Goal: Task Accomplishment & Management: Use online tool/utility

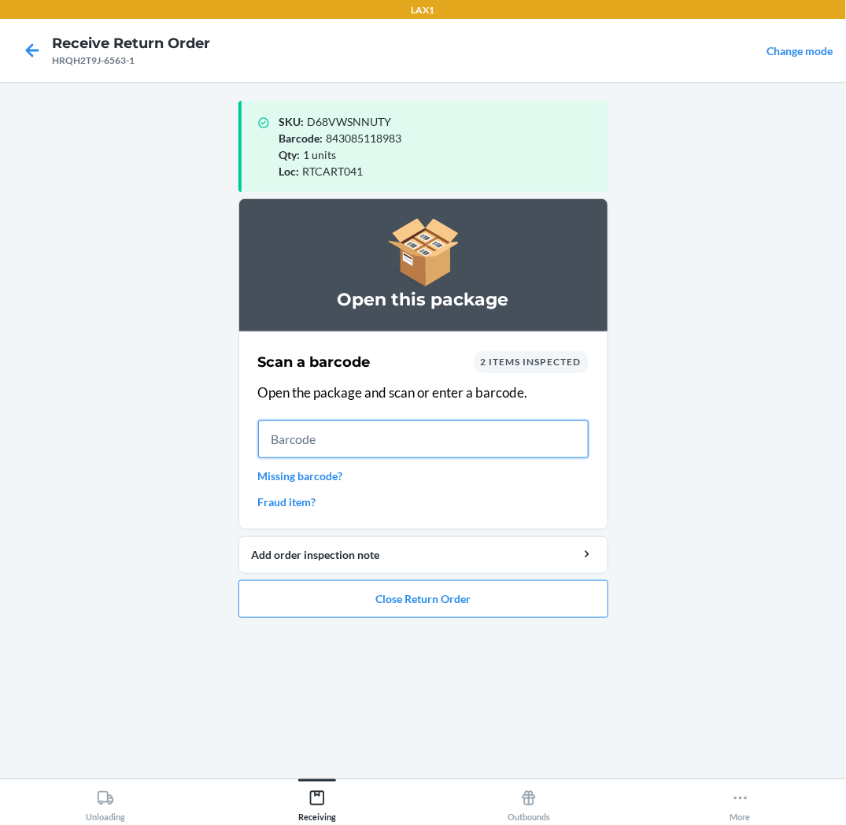
click at [513, 447] on input "text" at bounding box center [423, 439] width 331 height 38
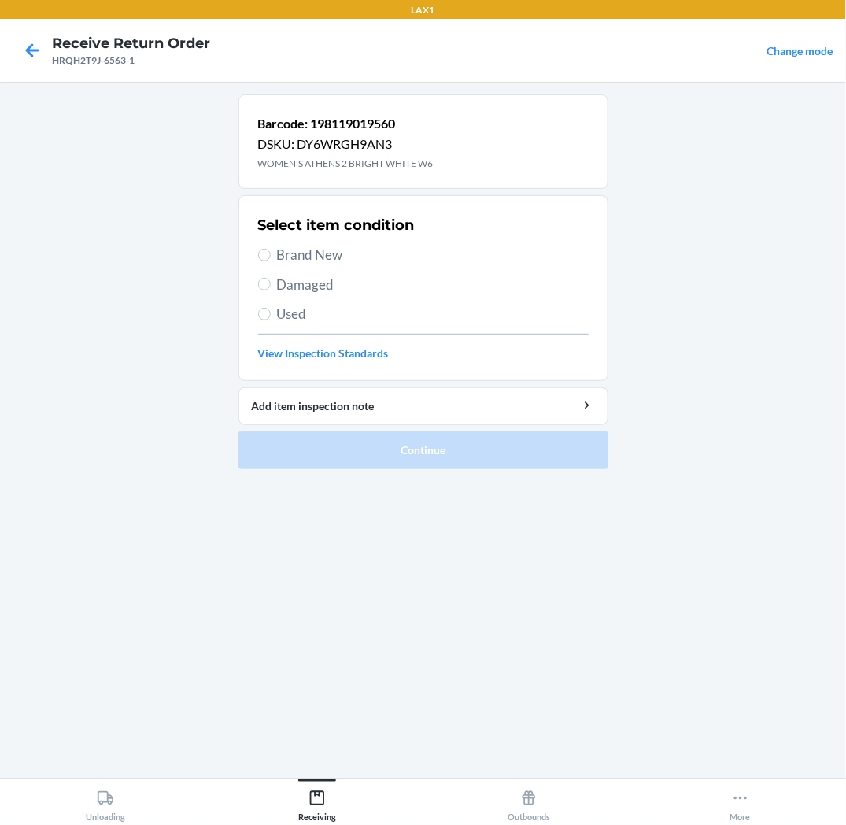
click at [337, 248] on span "Brand New" at bounding box center [433, 255] width 312 height 20
click at [271, 249] on input "Brand New" at bounding box center [264, 255] width 13 height 13
radio input "true"
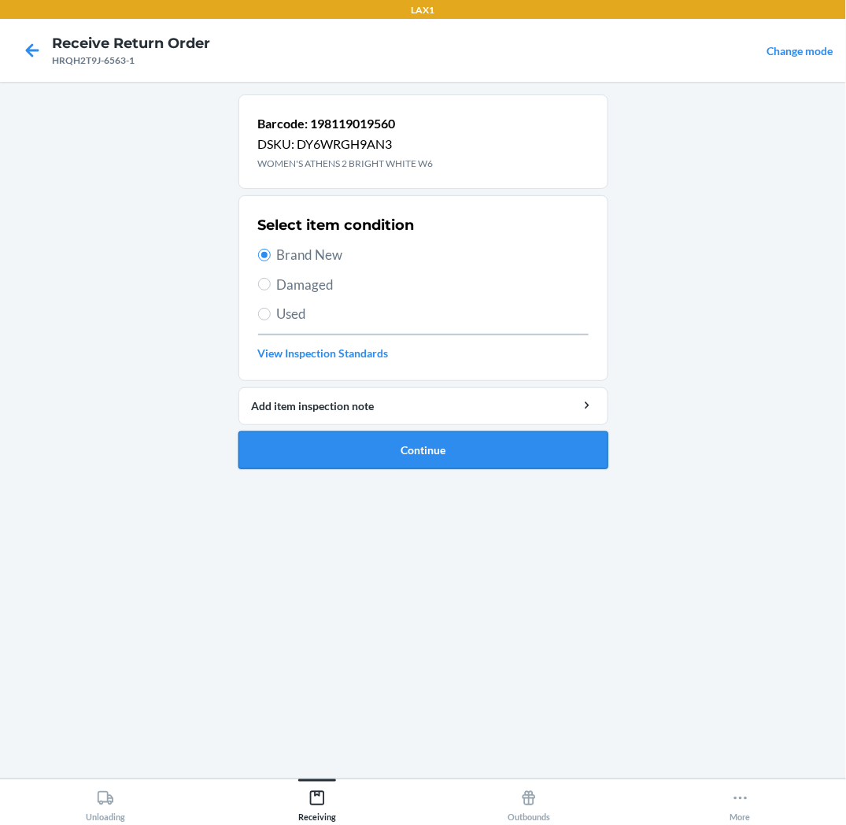
click at [310, 457] on button "Continue" at bounding box center [424, 450] width 370 height 38
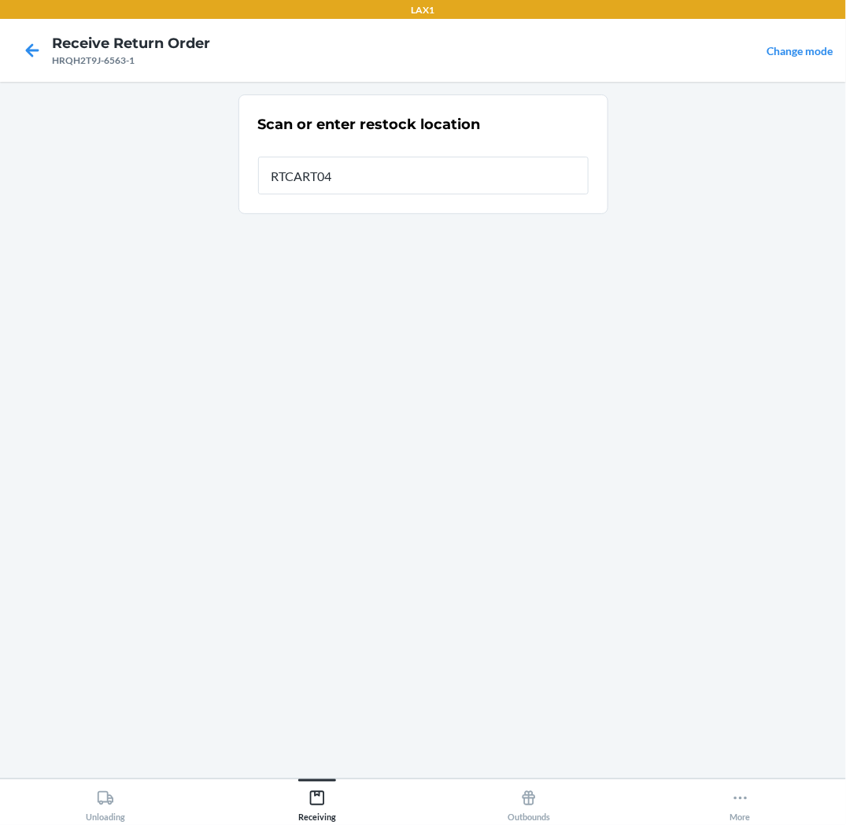
type input "RTCART041"
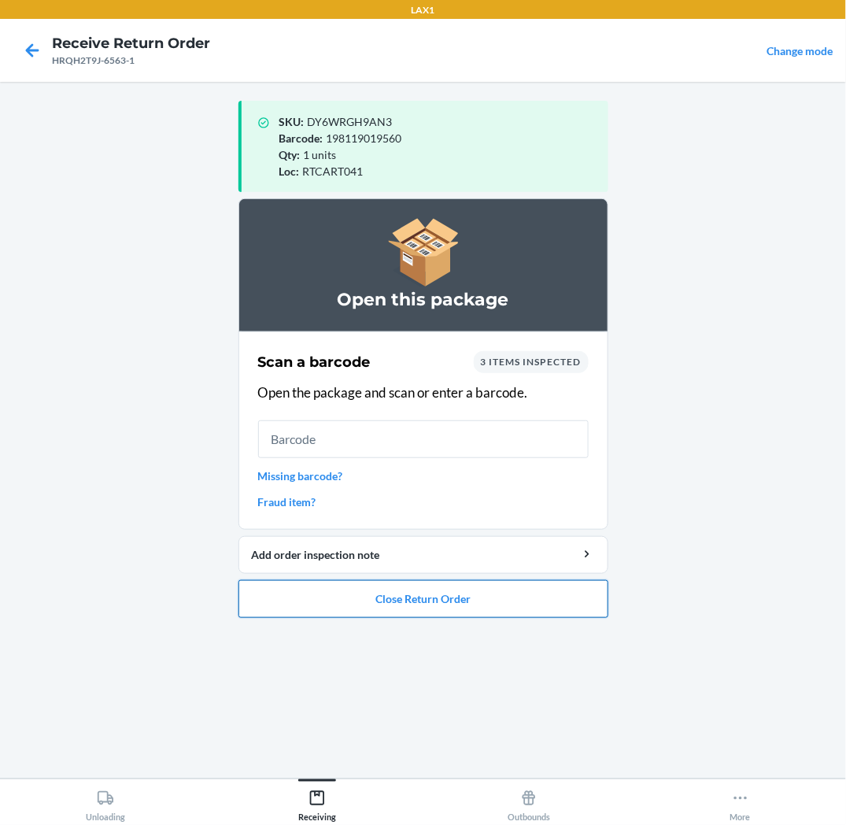
click at [312, 598] on button "Close Return Order" at bounding box center [424, 599] width 370 height 38
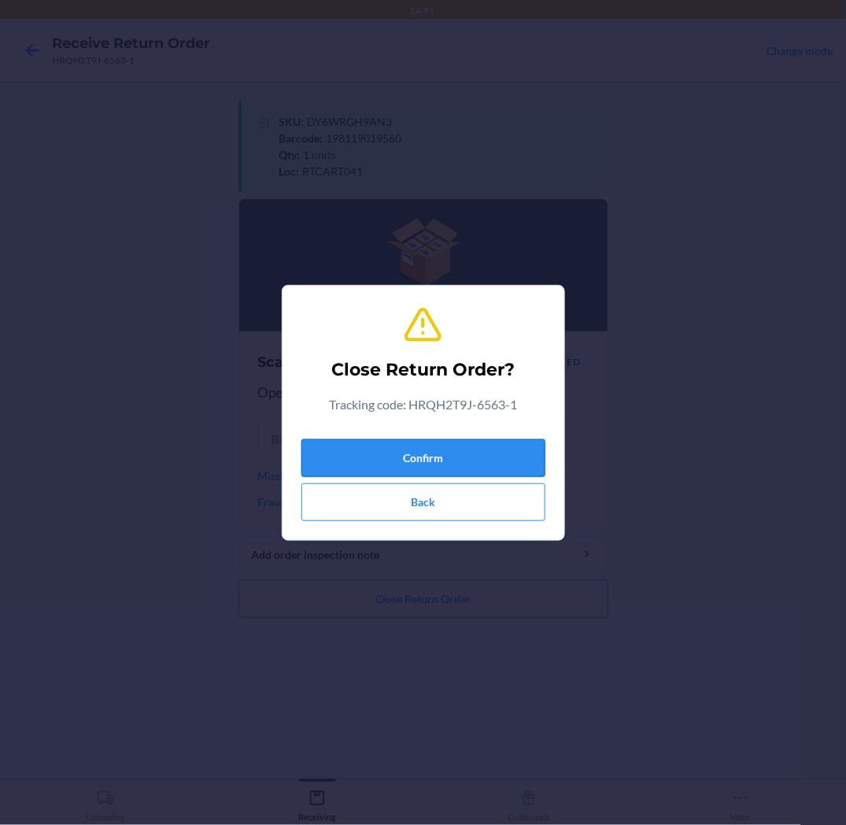
click at [372, 463] on button "Confirm" at bounding box center [424, 458] width 244 height 38
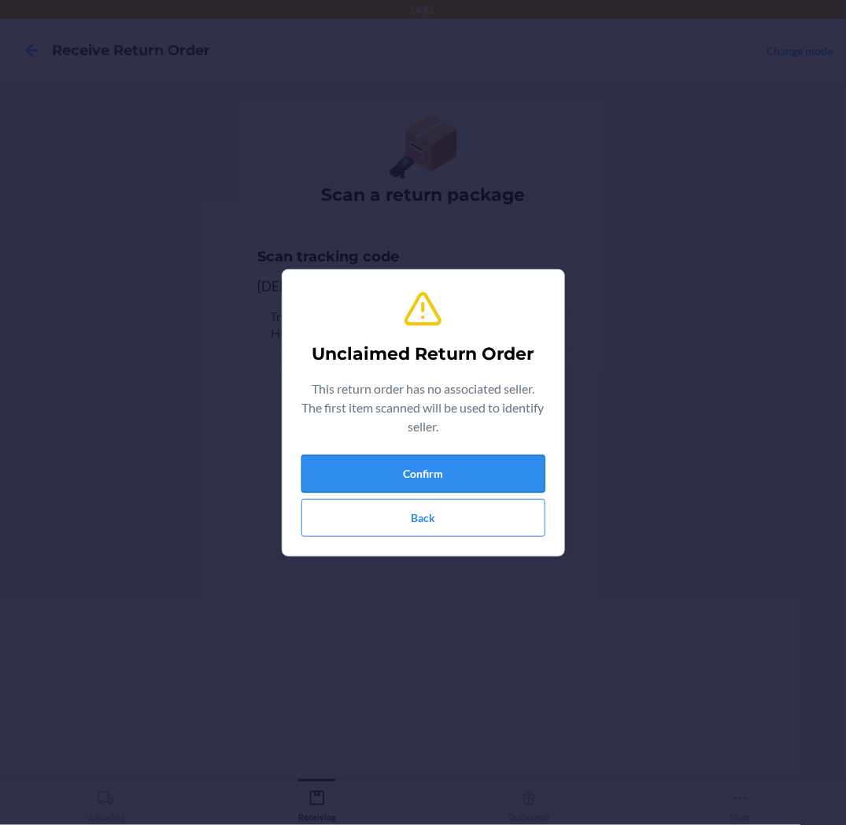
click at [415, 476] on button "Confirm" at bounding box center [424, 474] width 244 height 38
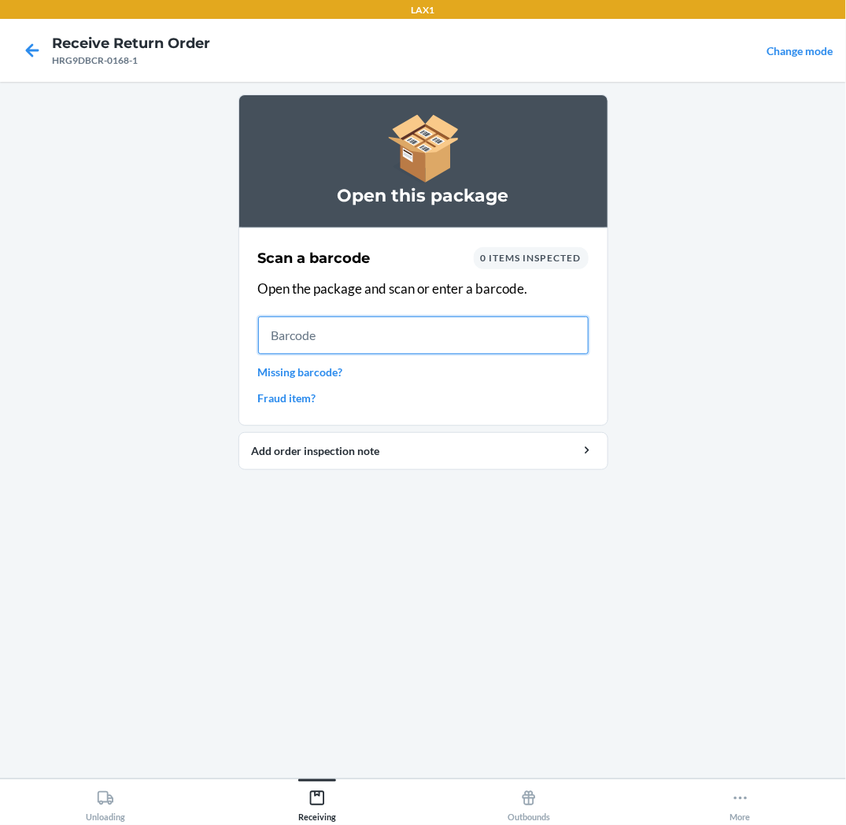
click at [305, 347] on input "text" at bounding box center [423, 335] width 331 height 38
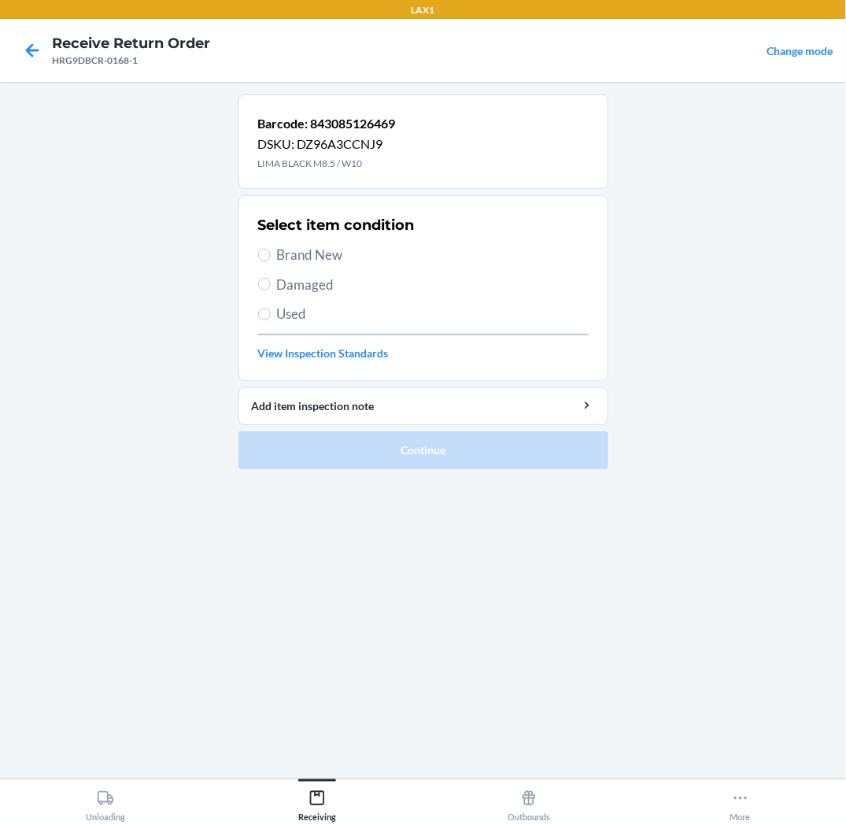
click at [307, 256] on span "Brand New" at bounding box center [433, 255] width 312 height 20
click at [271, 256] on input "Brand New" at bounding box center [264, 255] width 13 height 13
radio input "true"
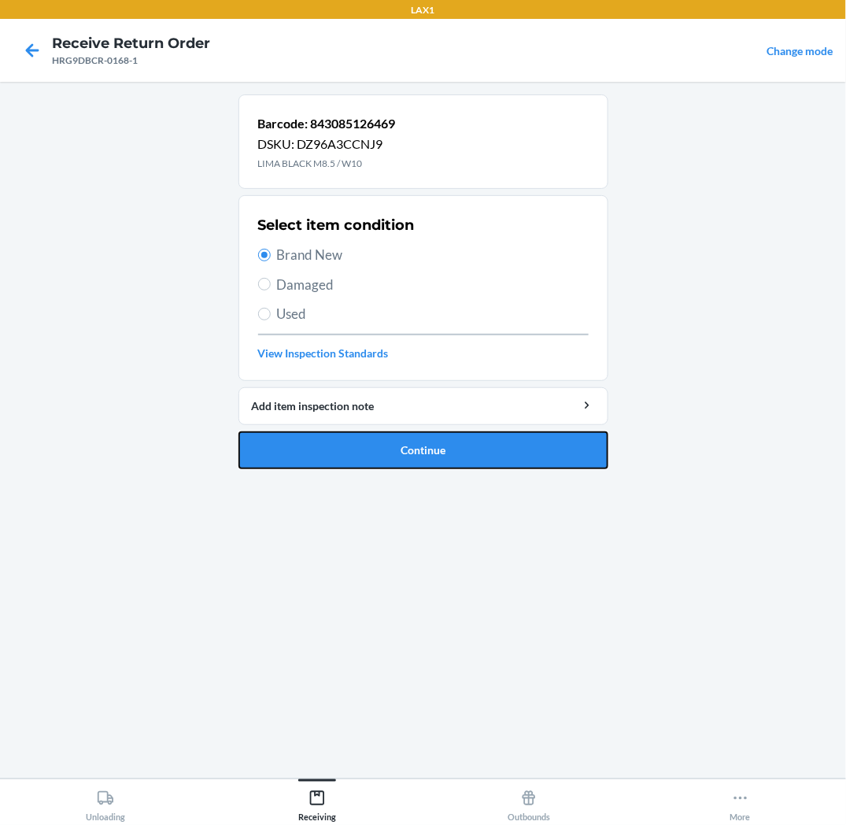
click at [320, 450] on button "Continue" at bounding box center [424, 450] width 370 height 38
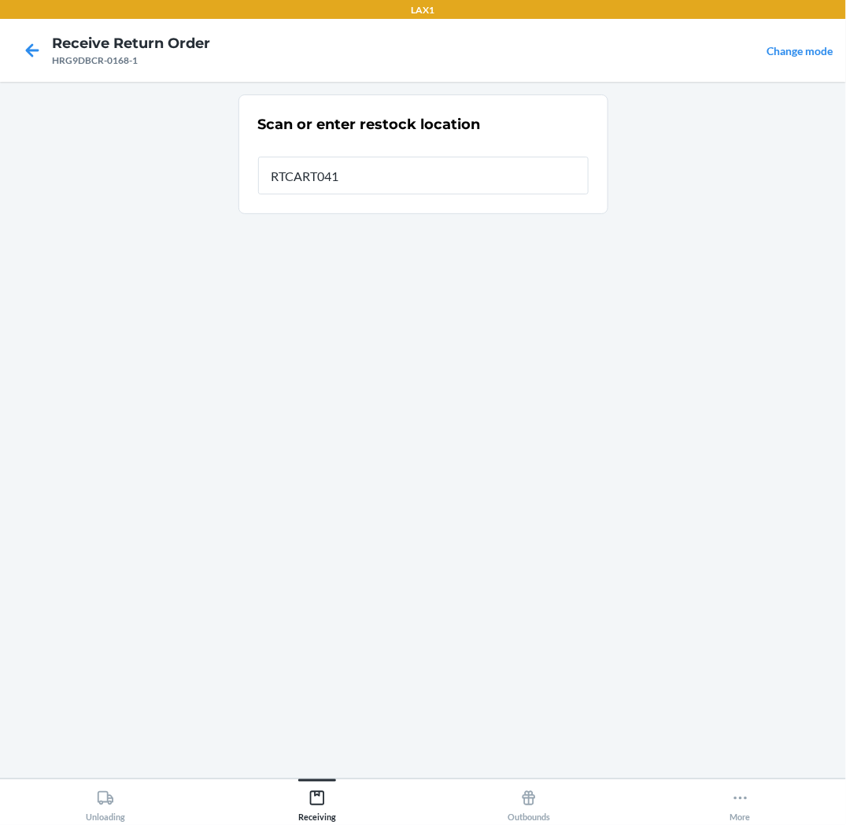
type input "RTCART041"
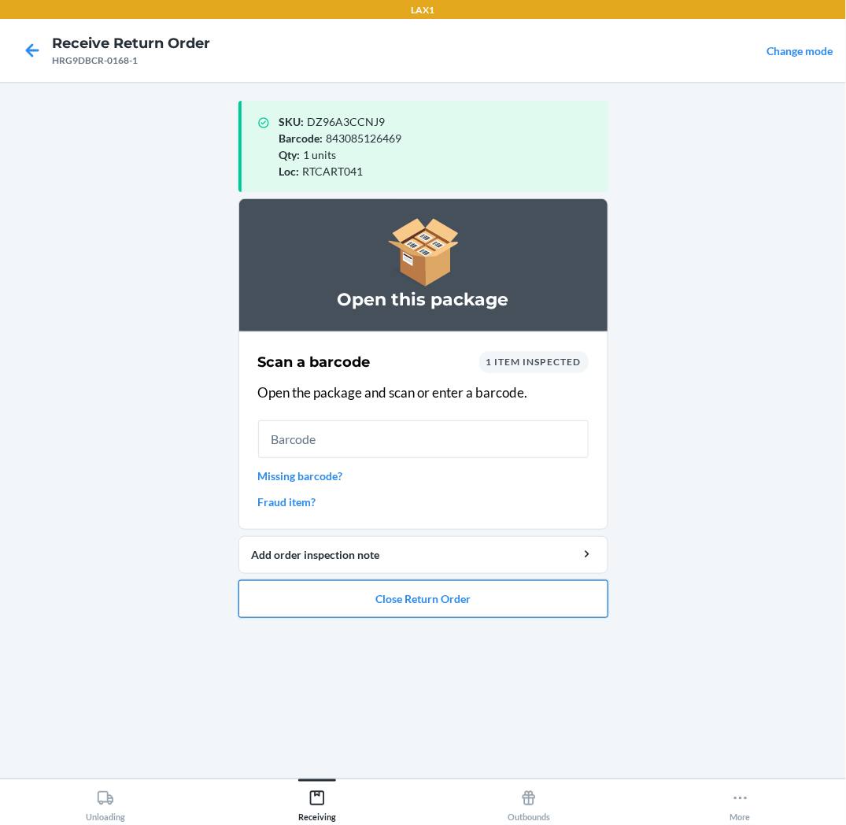
click at [372, 599] on button "Close Return Order" at bounding box center [424, 599] width 370 height 38
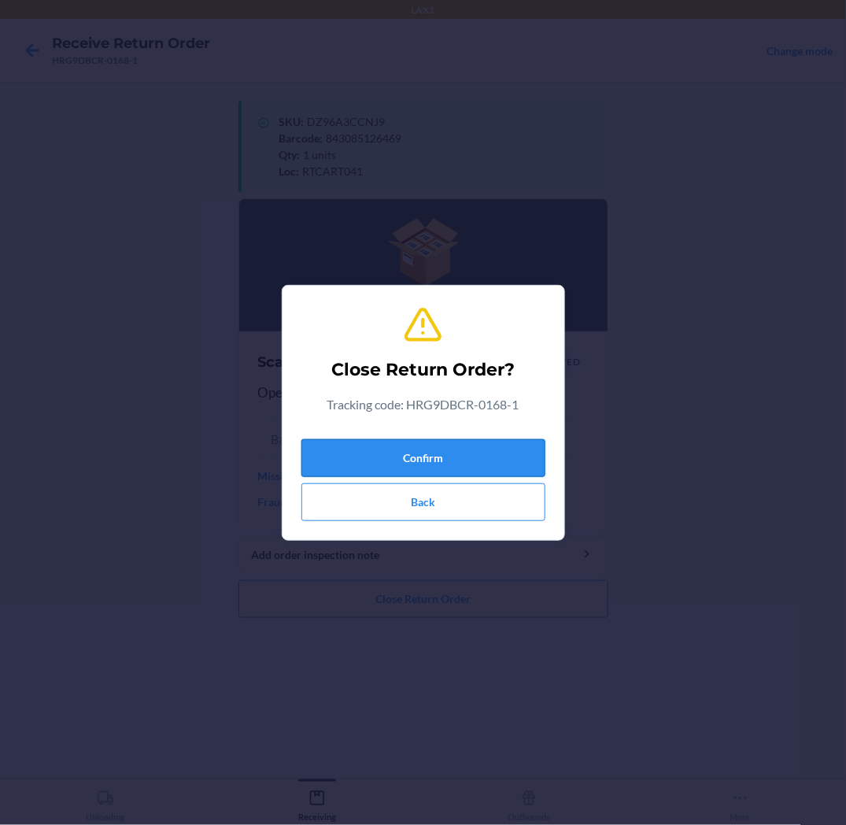
click at [402, 463] on button "Confirm" at bounding box center [424, 458] width 244 height 38
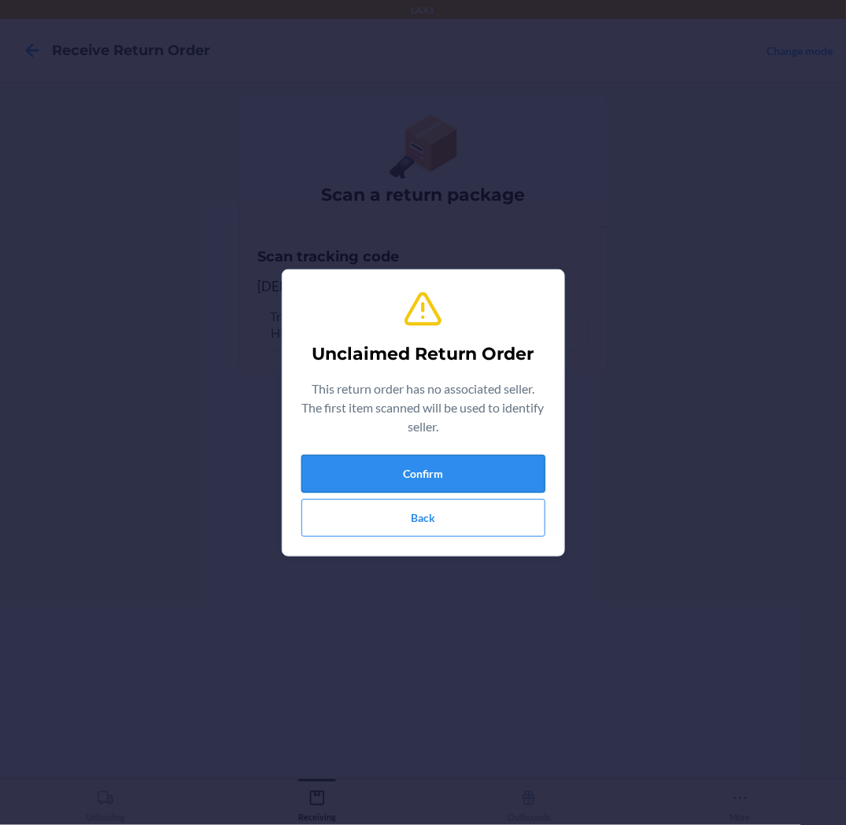
click at [418, 471] on button "Confirm" at bounding box center [424, 474] width 244 height 38
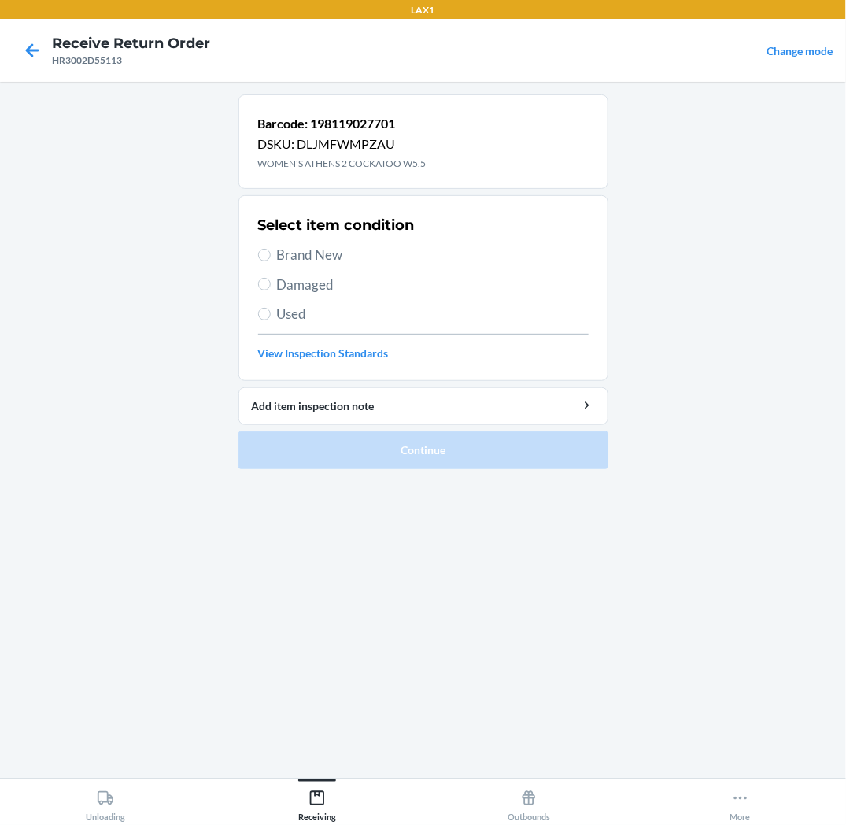
click at [311, 258] on span "Brand New" at bounding box center [433, 255] width 312 height 20
click at [271, 258] on input "Brand New" at bounding box center [264, 255] width 13 height 13
radio input "true"
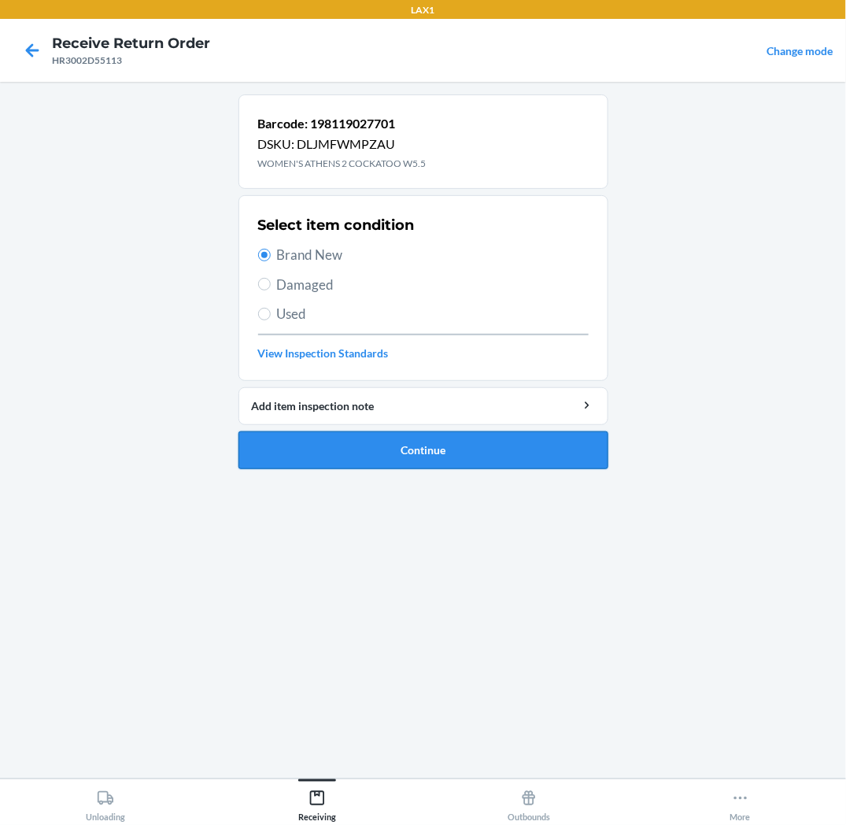
click at [323, 458] on button "Continue" at bounding box center [424, 450] width 370 height 38
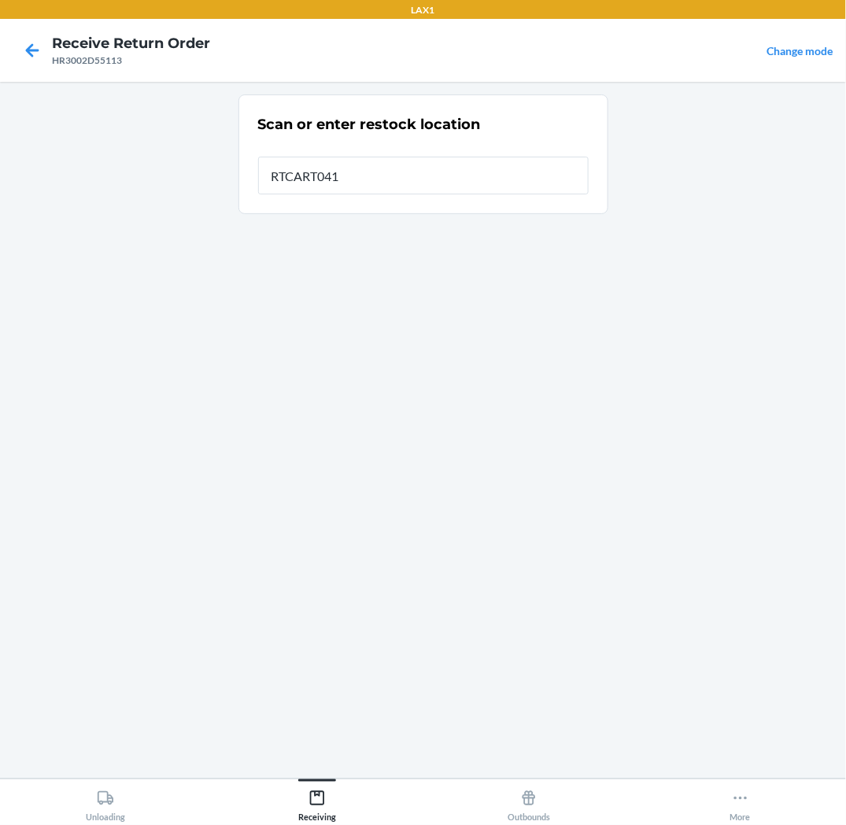
type input "RTCART041"
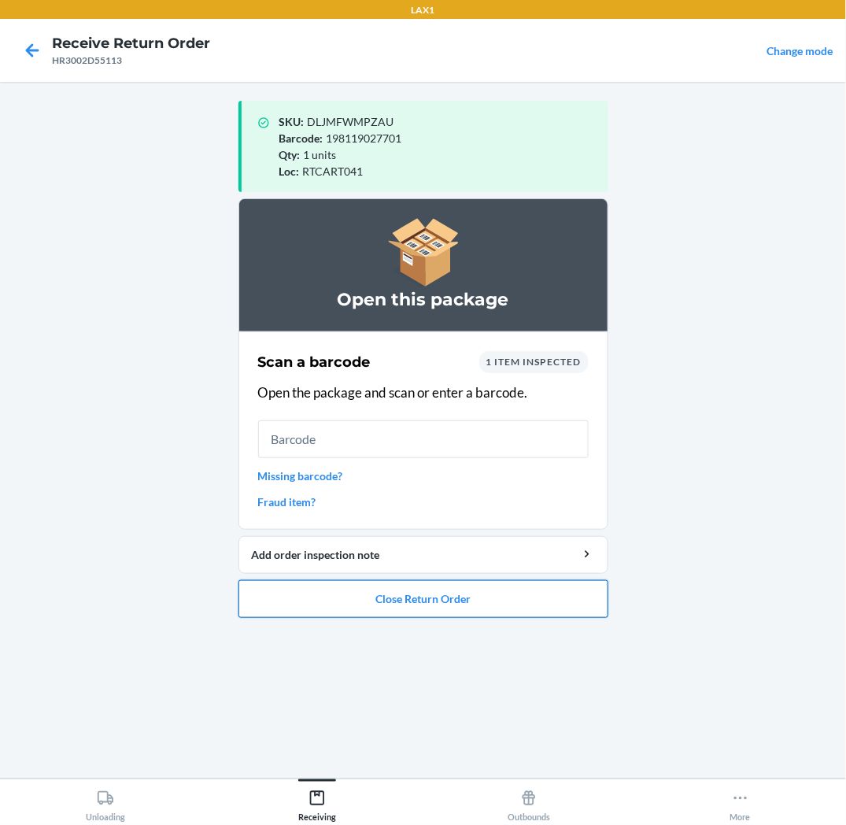
click at [376, 606] on button "Close Return Order" at bounding box center [424, 599] width 370 height 38
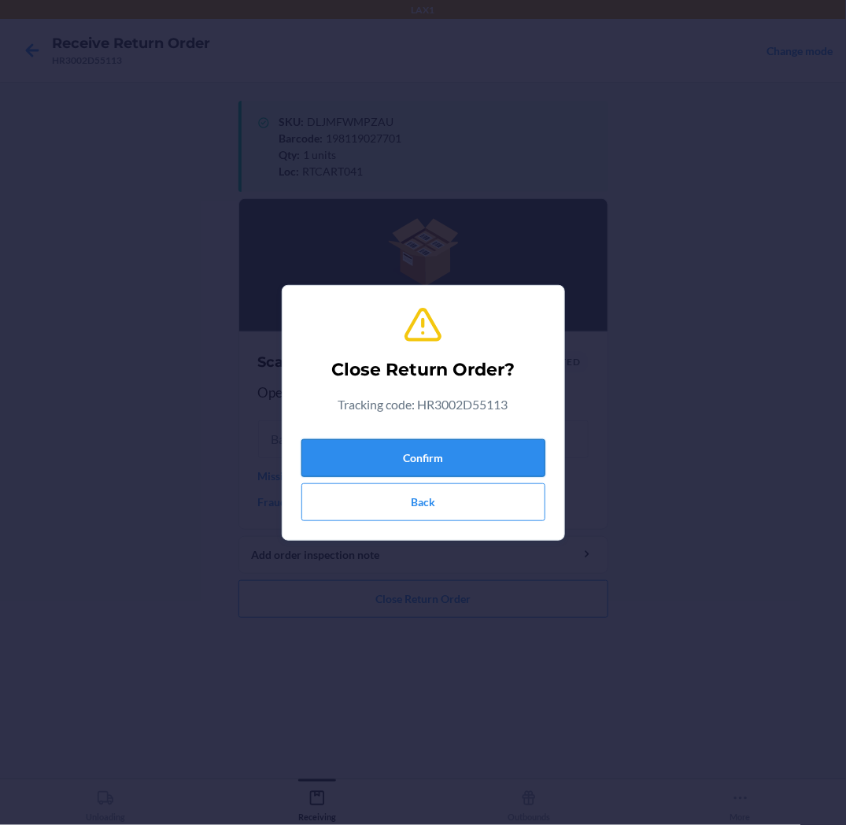
click at [431, 457] on button "Confirm" at bounding box center [424, 458] width 244 height 38
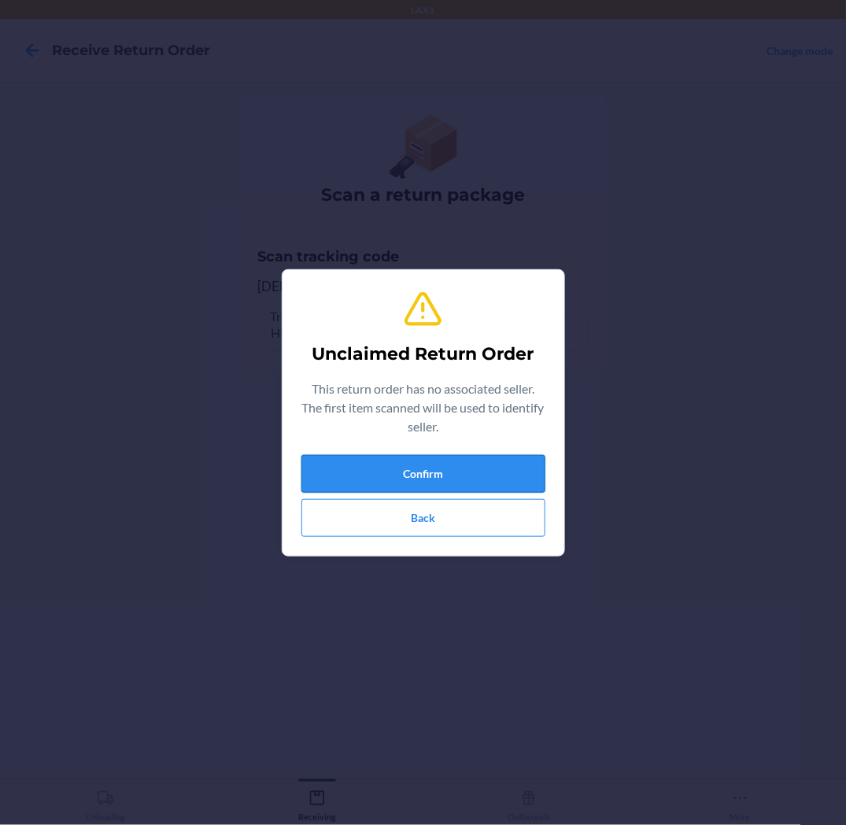
click at [439, 478] on button "Confirm" at bounding box center [424, 474] width 244 height 38
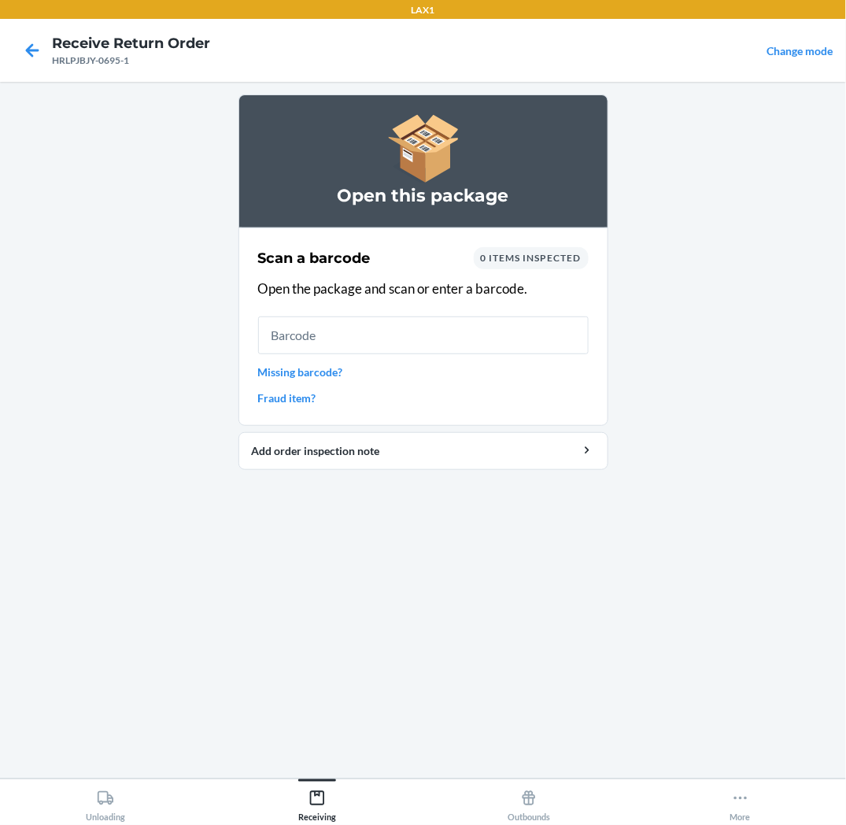
click at [329, 349] on input "text" at bounding box center [423, 335] width 331 height 38
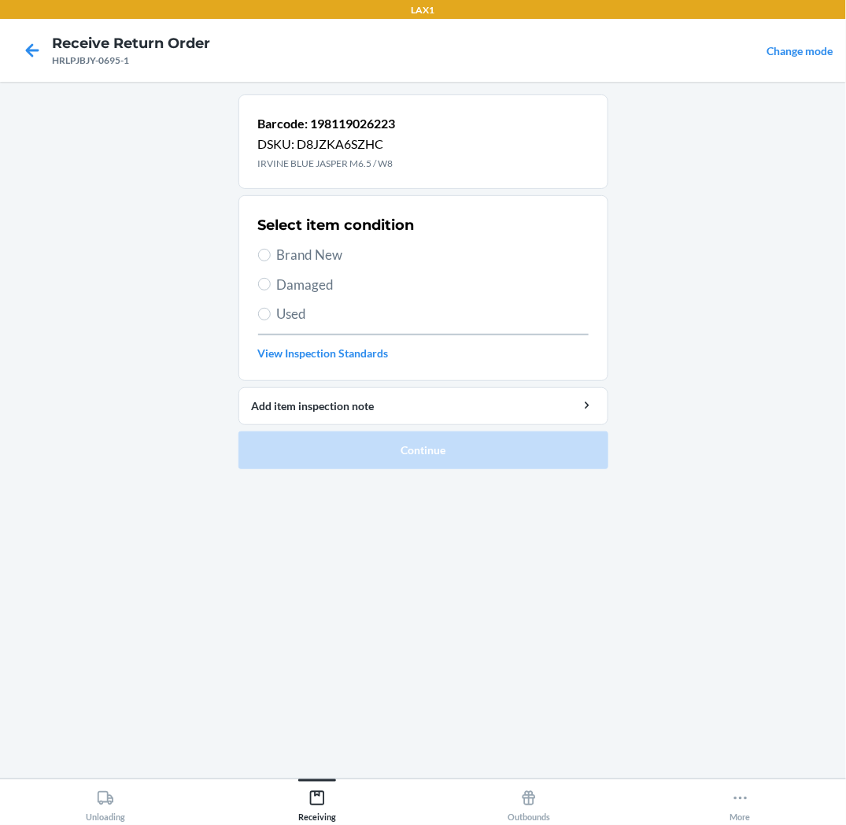
click at [298, 252] on span "Brand New" at bounding box center [433, 255] width 312 height 20
click at [271, 252] on input "Brand New" at bounding box center [264, 255] width 13 height 13
radio input "true"
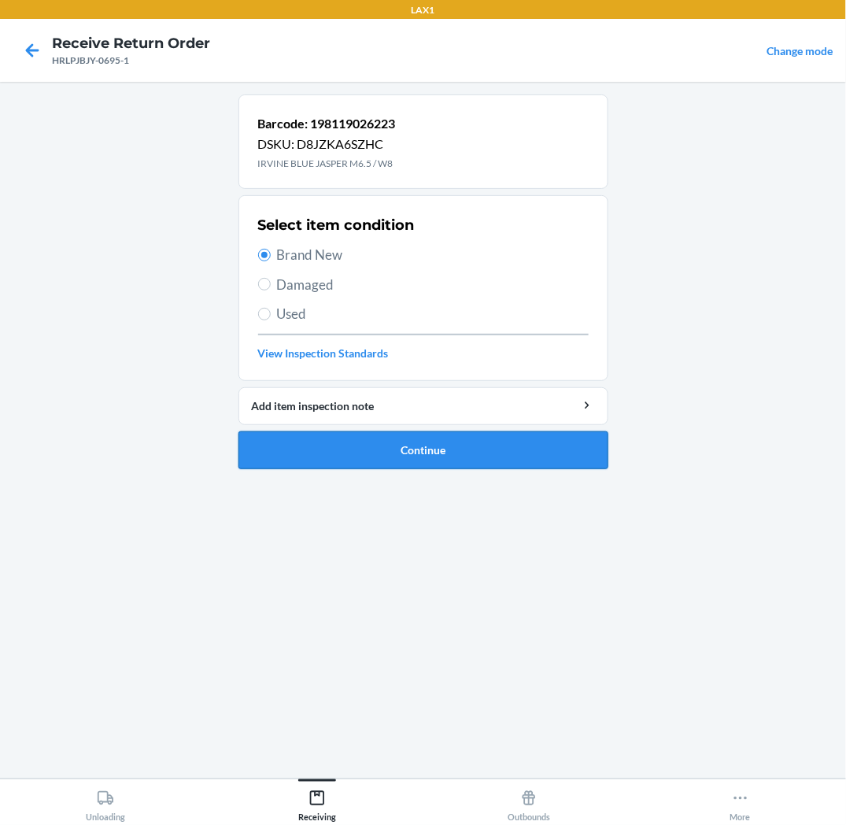
click at [356, 455] on button "Continue" at bounding box center [424, 450] width 370 height 38
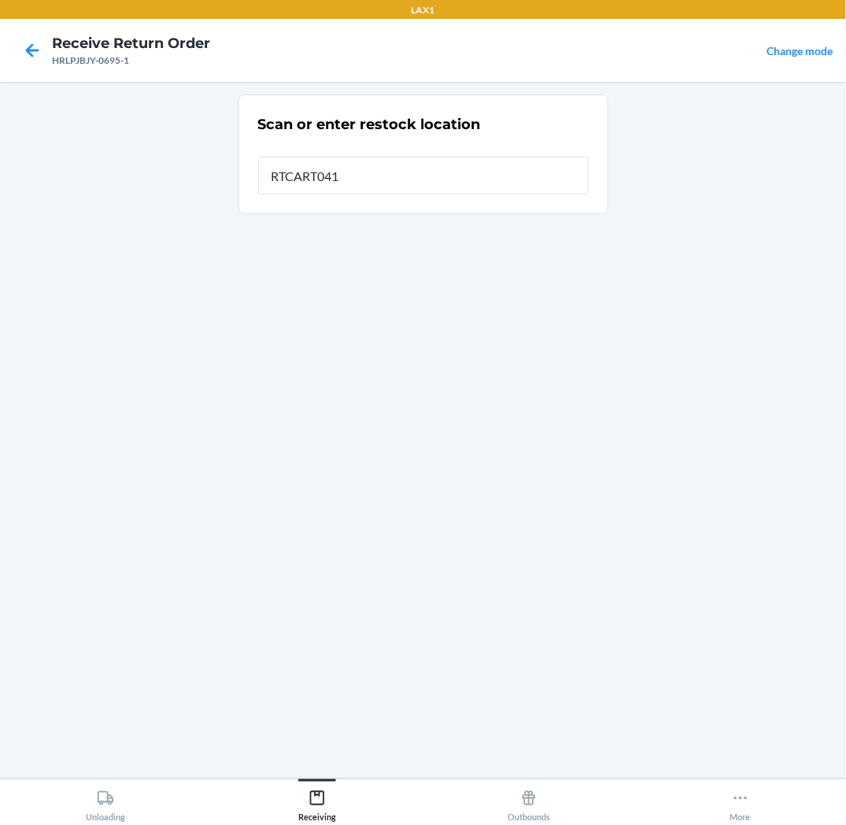
type input "RTCART041"
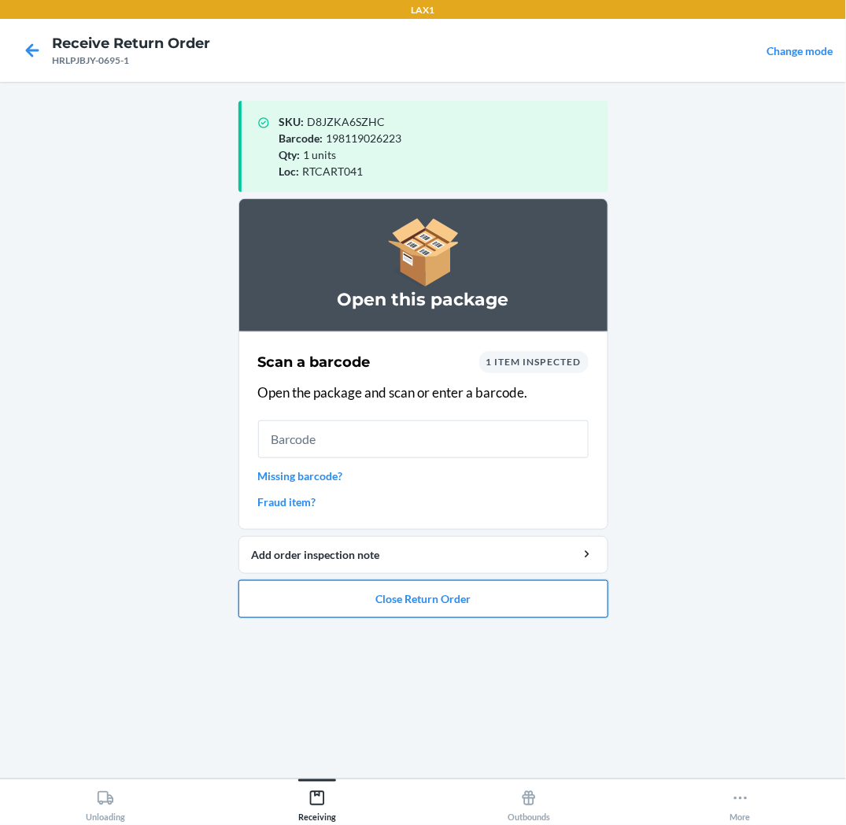
click at [359, 606] on button "Close Return Order" at bounding box center [424, 599] width 370 height 38
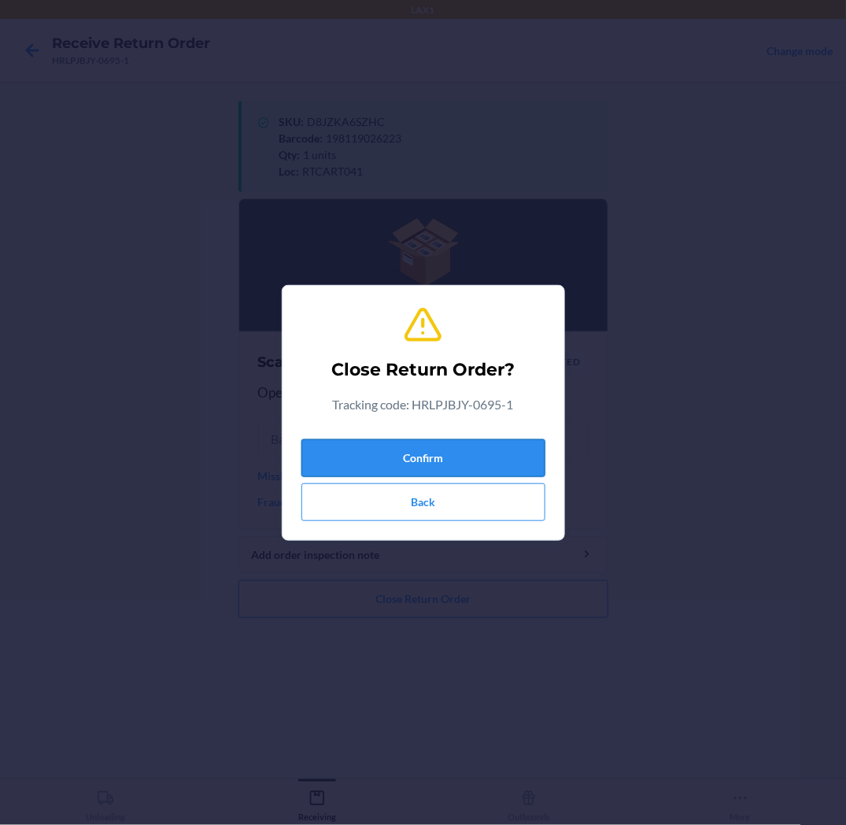
click at [452, 463] on button "Confirm" at bounding box center [424, 458] width 244 height 38
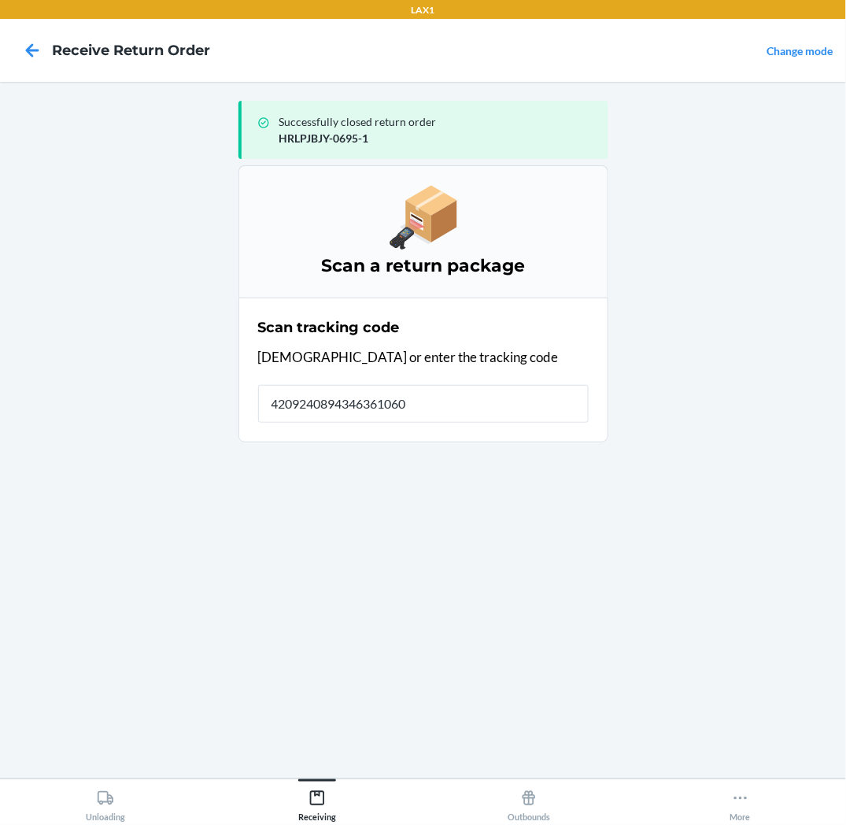
type input "42092408943463610602"
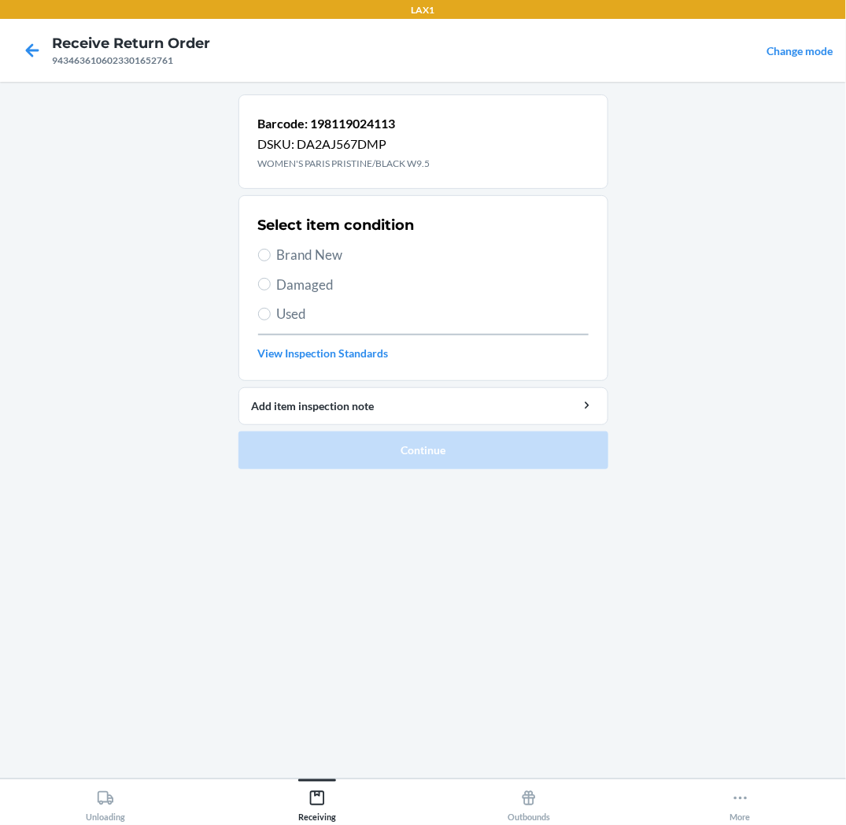
click at [324, 253] on span "Brand New" at bounding box center [433, 255] width 312 height 20
click at [271, 253] on input "Brand New" at bounding box center [264, 255] width 13 height 13
radio input "true"
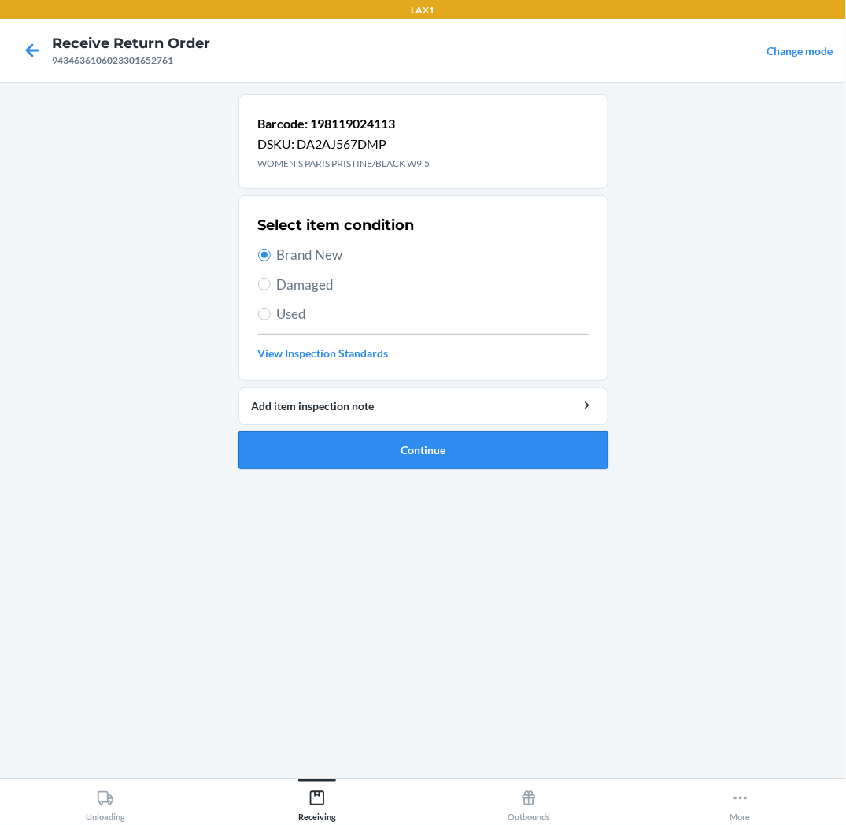
click at [343, 453] on button "Continue" at bounding box center [424, 450] width 370 height 38
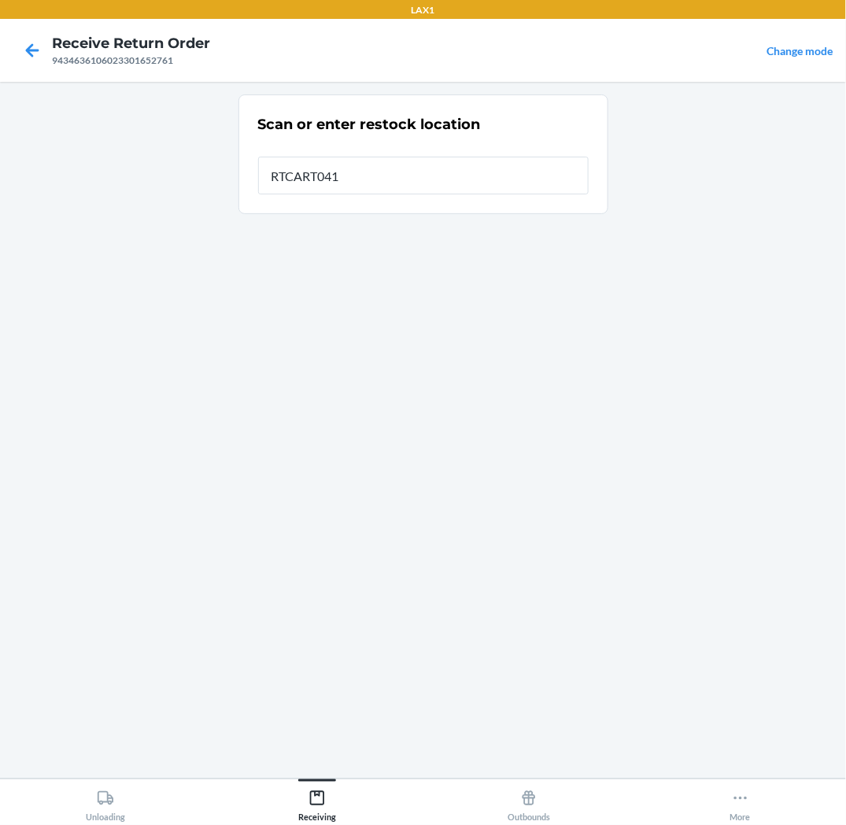
type input "RTCART041"
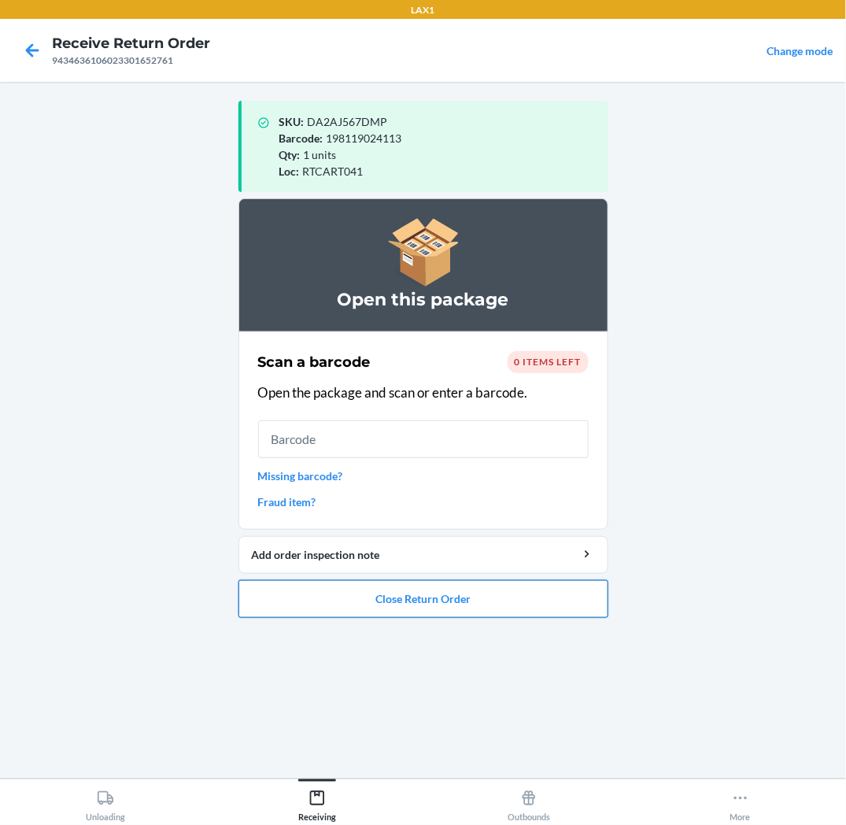
click at [477, 593] on button "Close Return Order" at bounding box center [424, 599] width 370 height 38
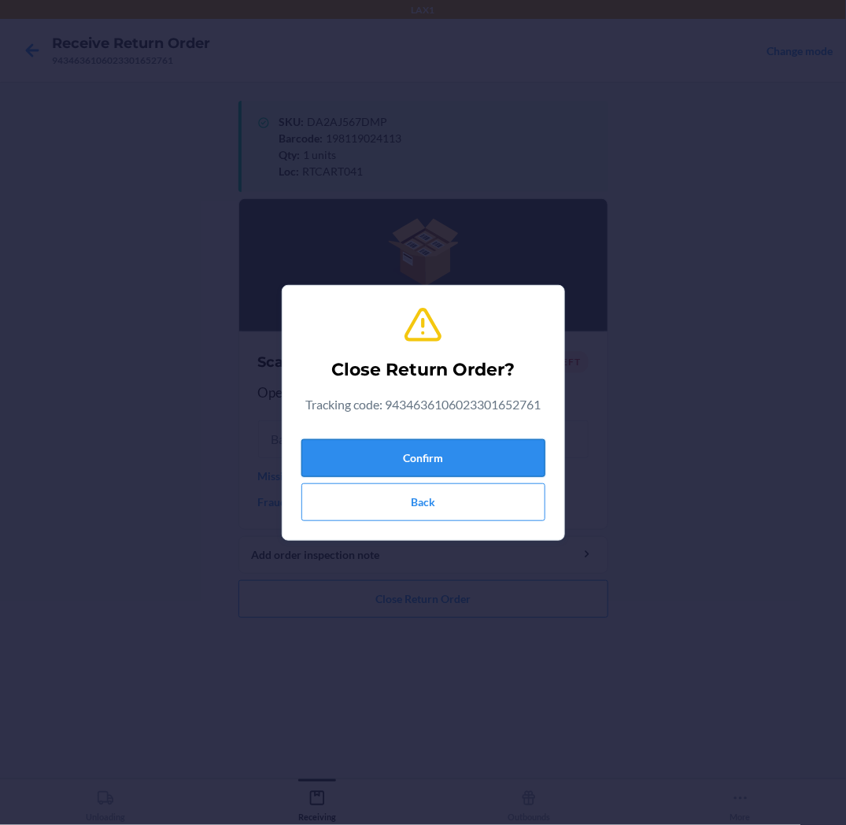
click at [476, 458] on button "Confirm" at bounding box center [424, 458] width 244 height 38
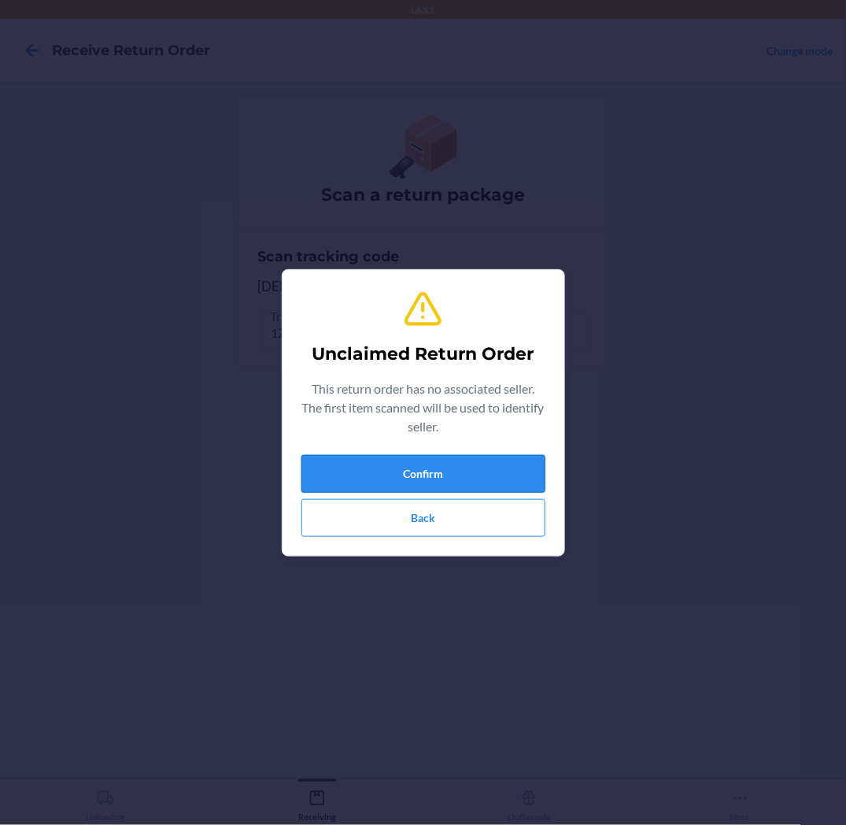
click at [506, 472] on button "Confirm" at bounding box center [424, 474] width 244 height 38
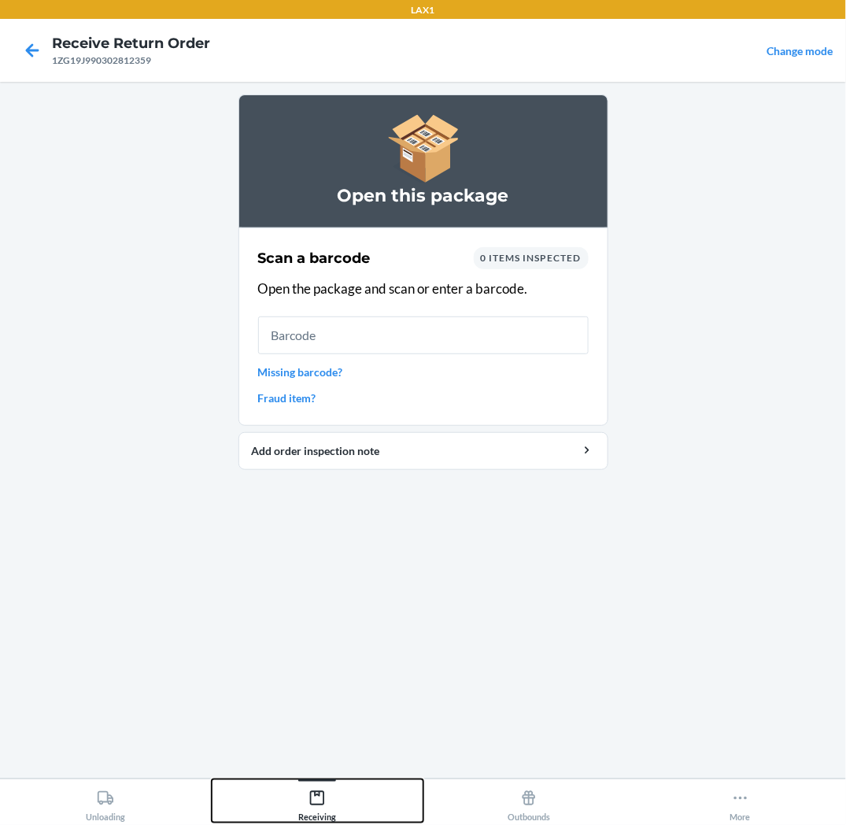
click at [336, 803] on button "Receiving" at bounding box center [318, 800] width 212 height 43
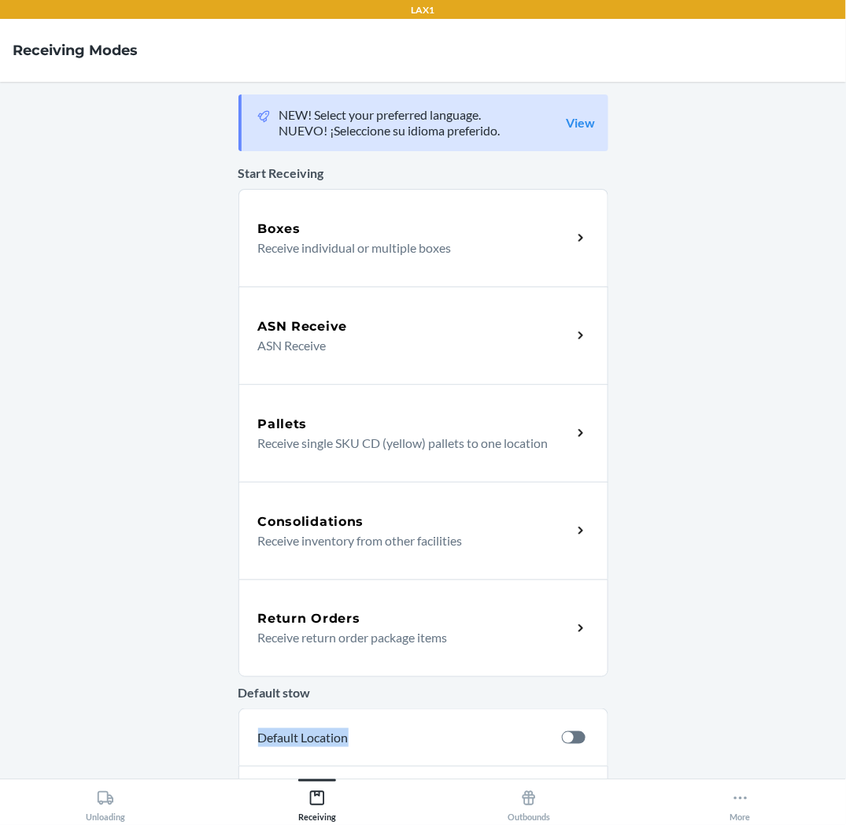
drag, startPoint x: 342, startPoint y: 744, endPoint x: 346, endPoint y: 690, distance: 54.5
click at [346, 690] on div "Default stow Default Location Location RTOTE1419" at bounding box center [424, 753] width 370 height 141
click at [346, 632] on p "Receive return order package items" at bounding box center [409, 637] width 302 height 19
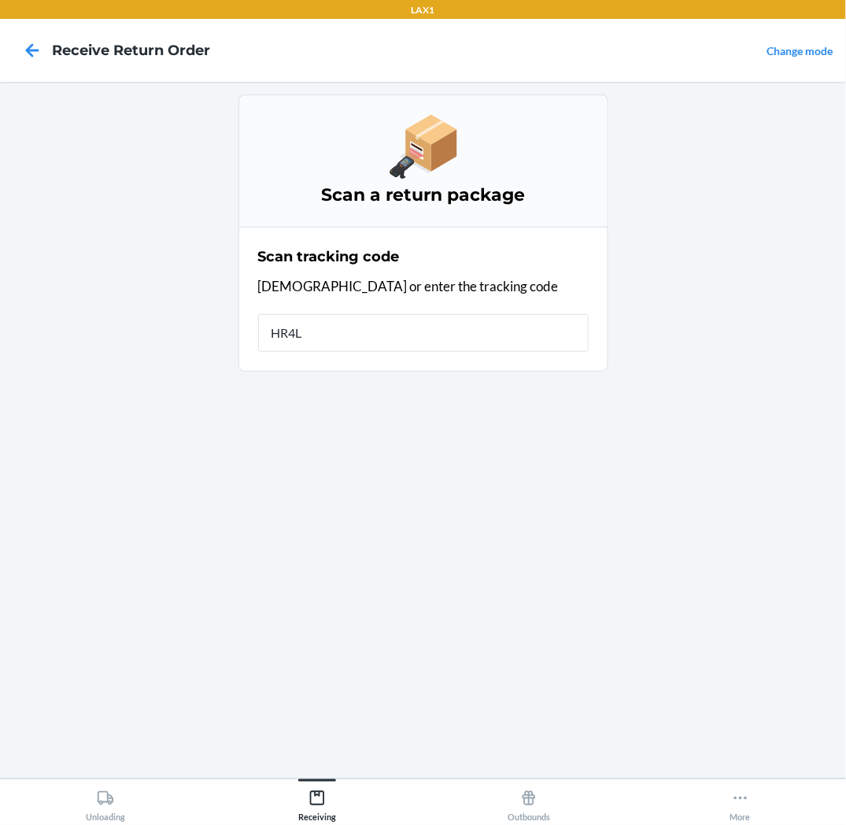
type input "HR4L0"
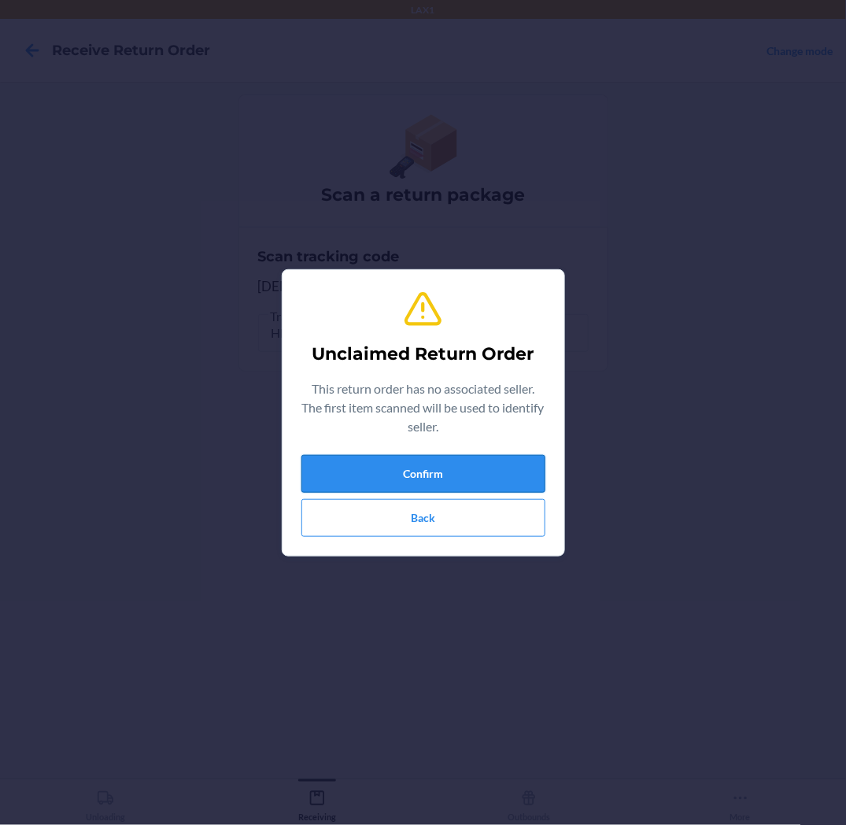
click at [382, 468] on button "Confirm" at bounding box center [424, 474] width 244 height 38
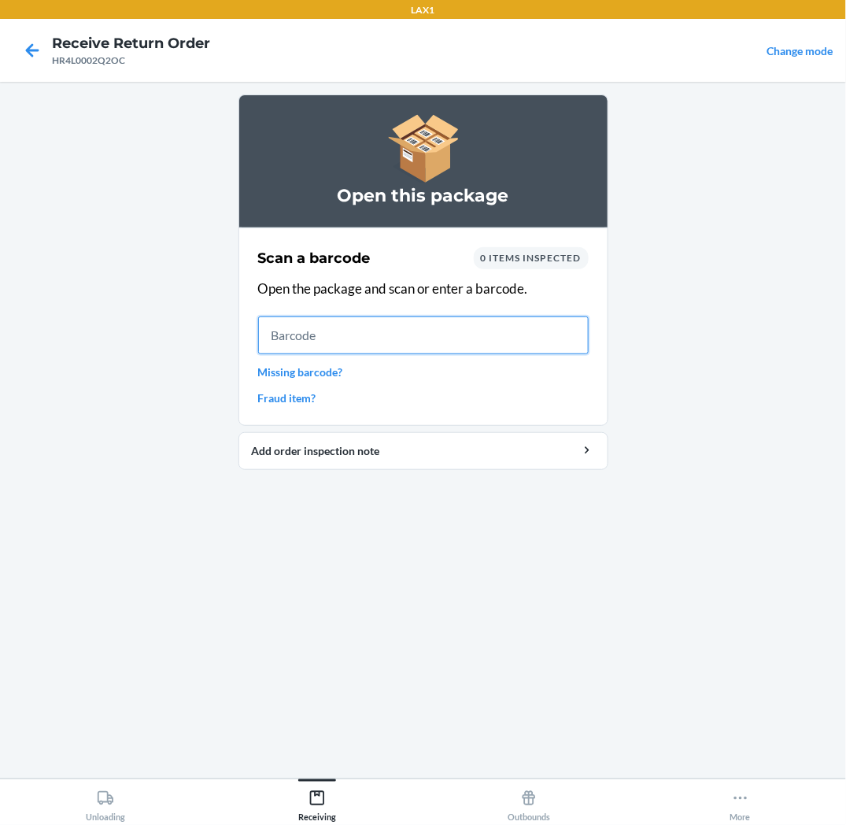
click at [288, 334] on input "text" at bounding box center [423, 335] width 331 height 38
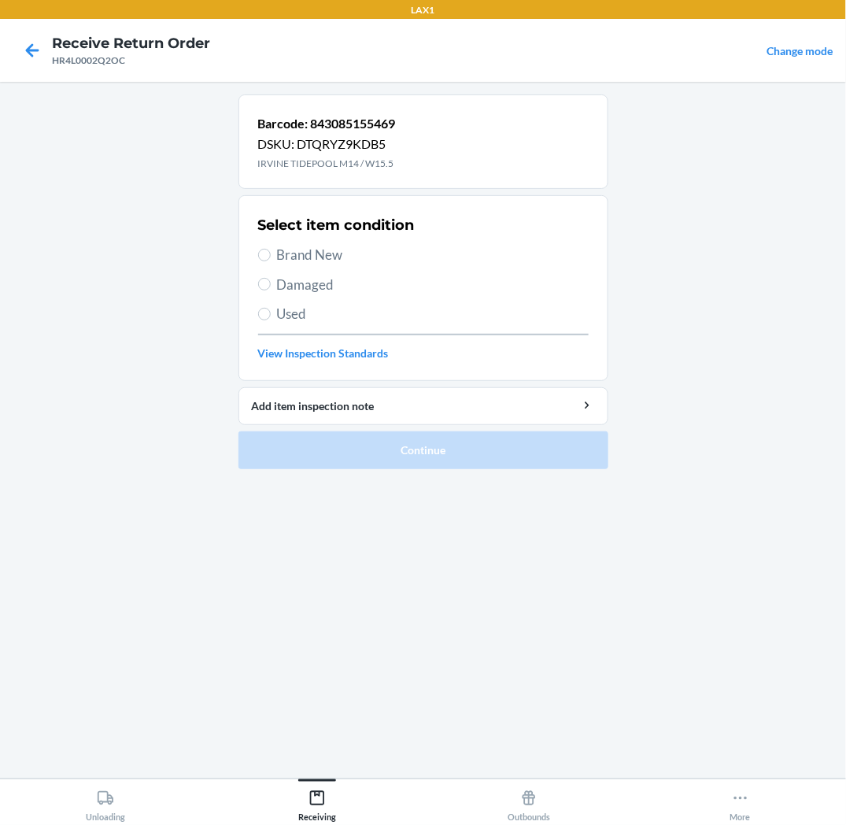
click at [295, 255] on span "Brand New" at bounding box center [433, 255] width 312 height 20
click at [271, 255] on input "Brand New" at bounding box center [264, 255] width 13 height 13
radio input "true"
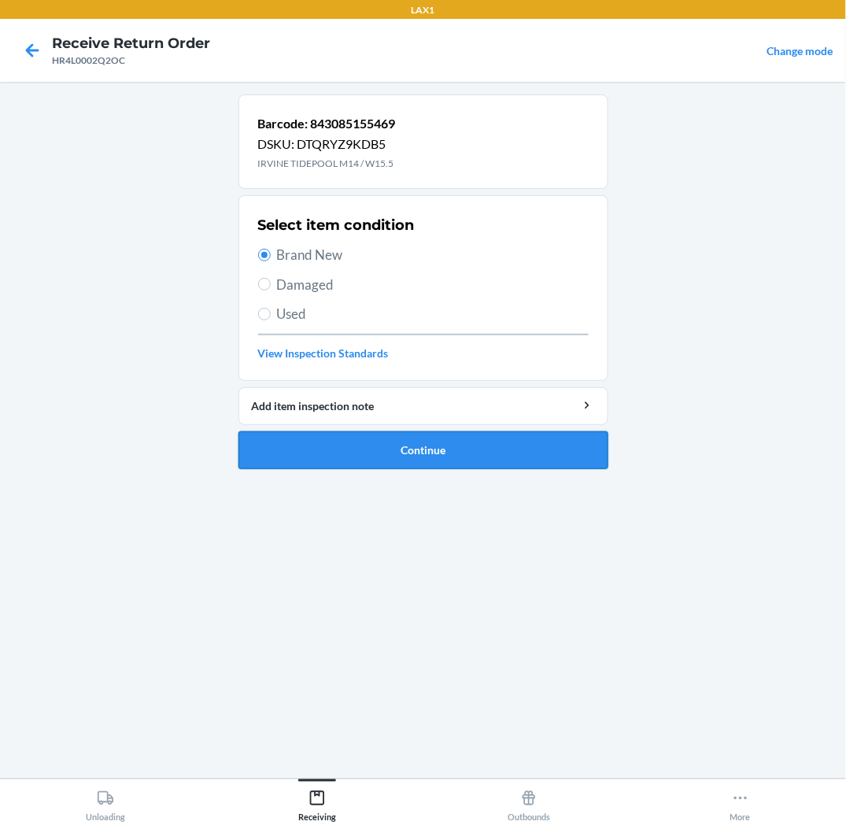
click at [383, 443] on button "Continue" at bounding box center [424, 450] width 370 height 38
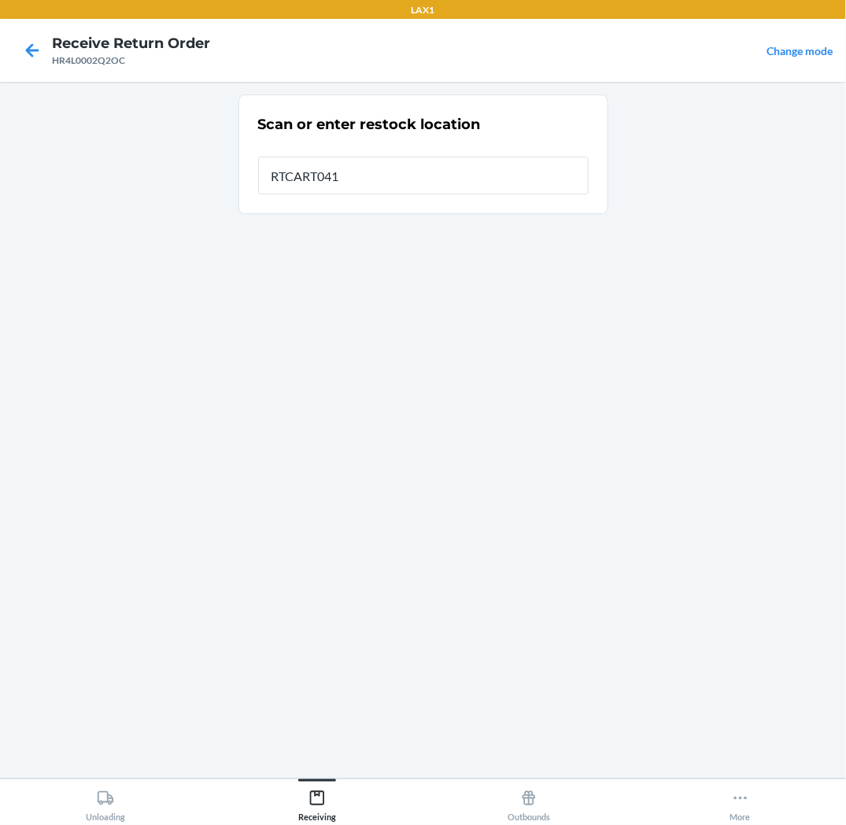
type input "RTCART041"
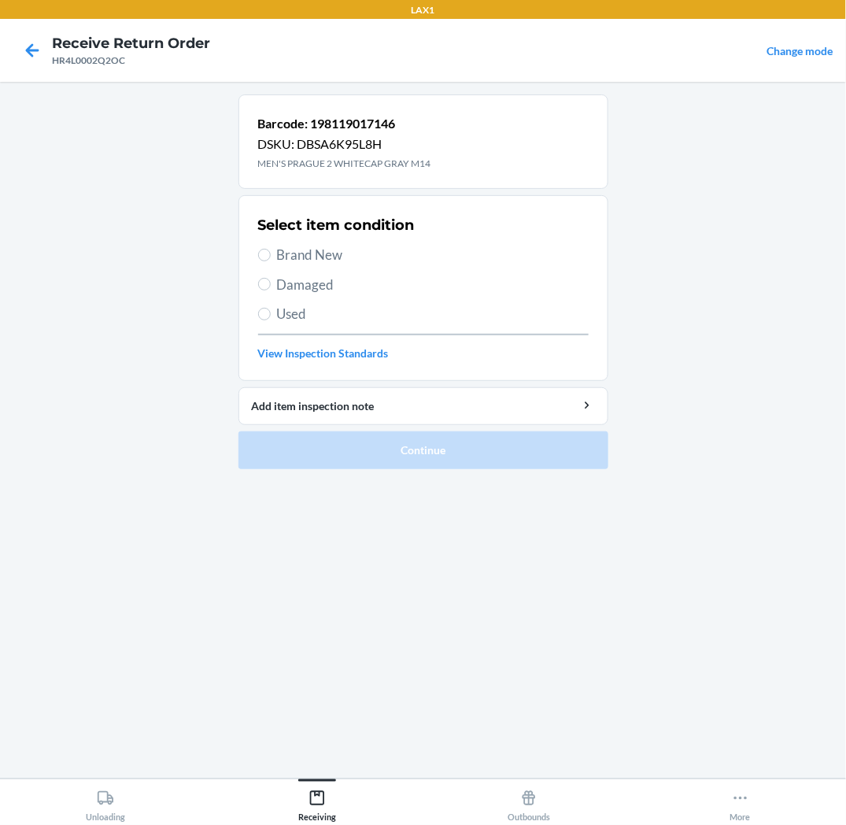
click at [281, 255] on span "Brand New" at bounding box center [433, 255] width 312 height 20
click at [271, 255] on input "Brand New" at bounding box center [264, 255] width 13 height 13
radio input "true"
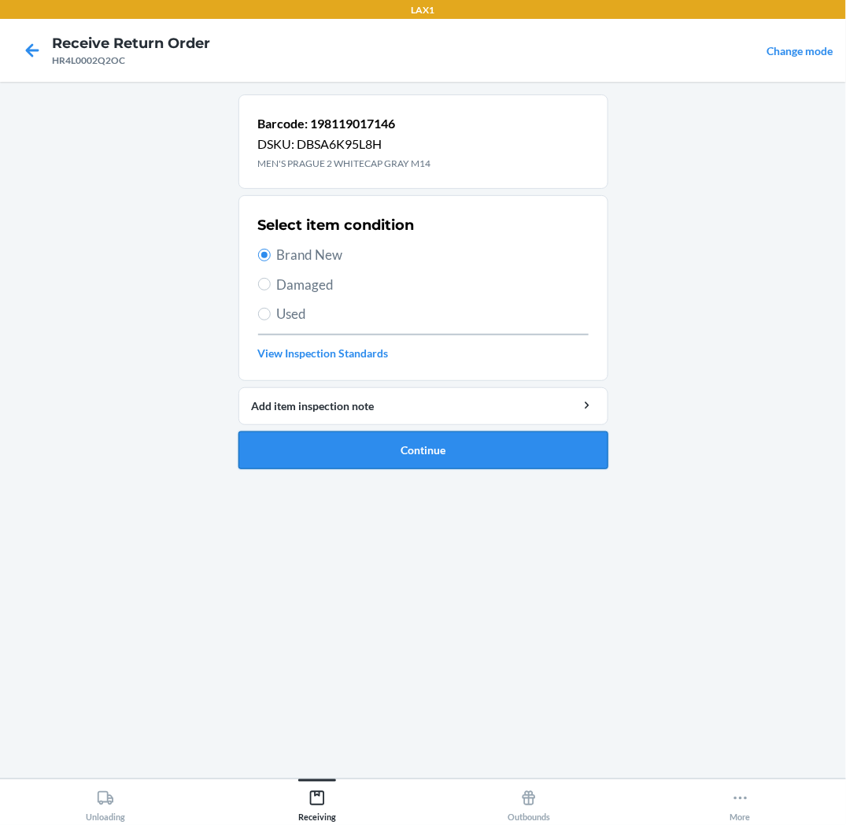
click at [351, 463] on button "Continue" at bounding box center [424, 450] width 370 height 38
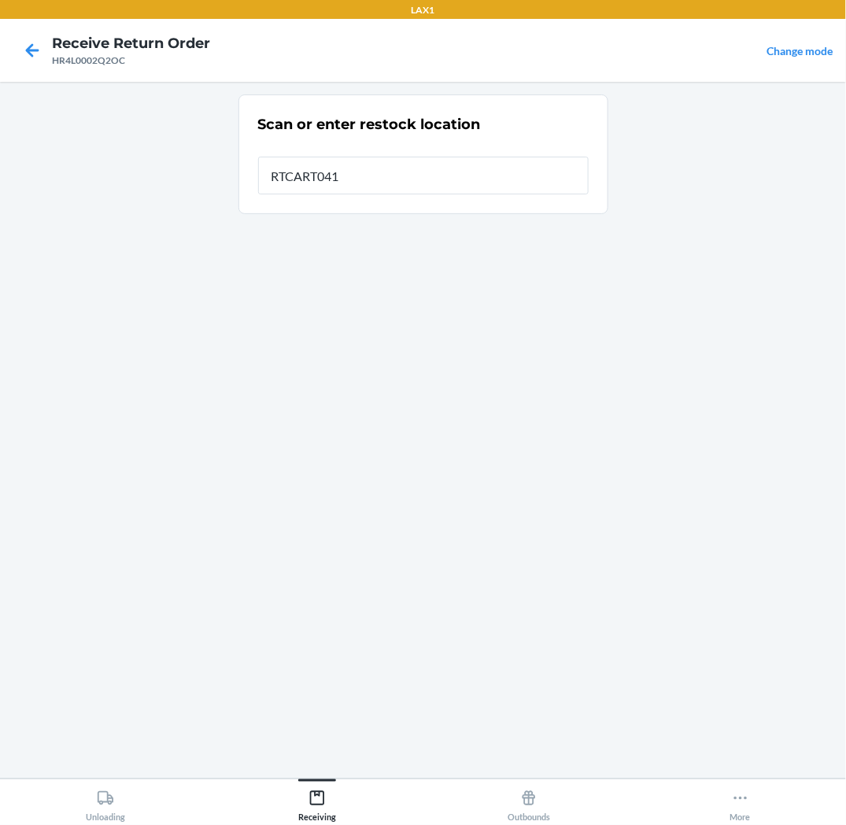
type input "RTCART041"
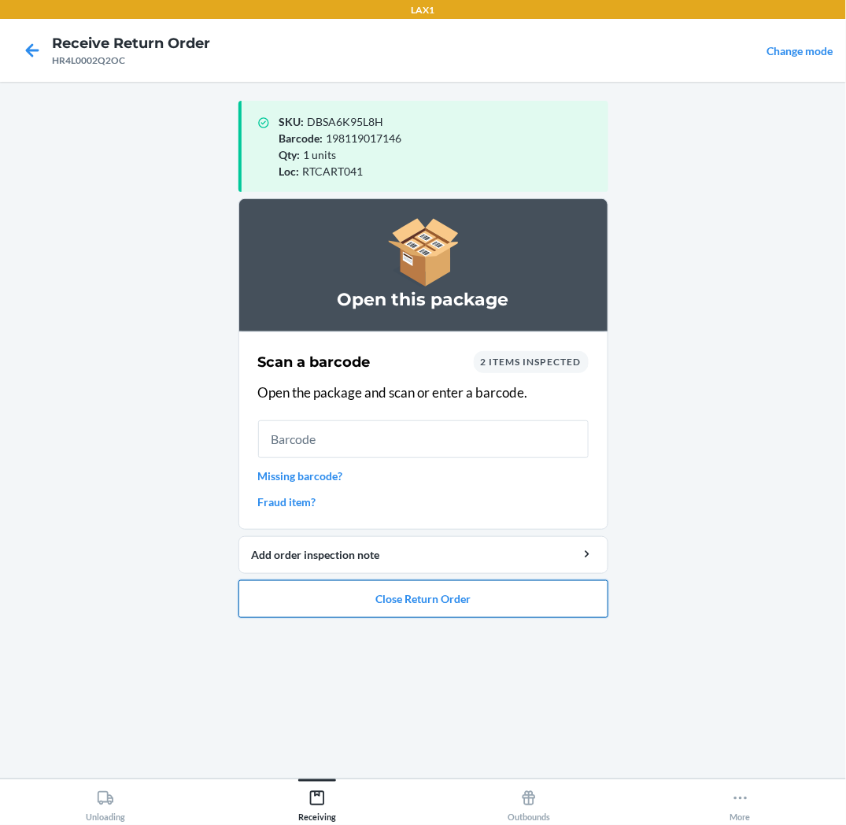
click at [367, 613] on button "Close Return Order" at bounding box center [424, 599] width 370 height 38
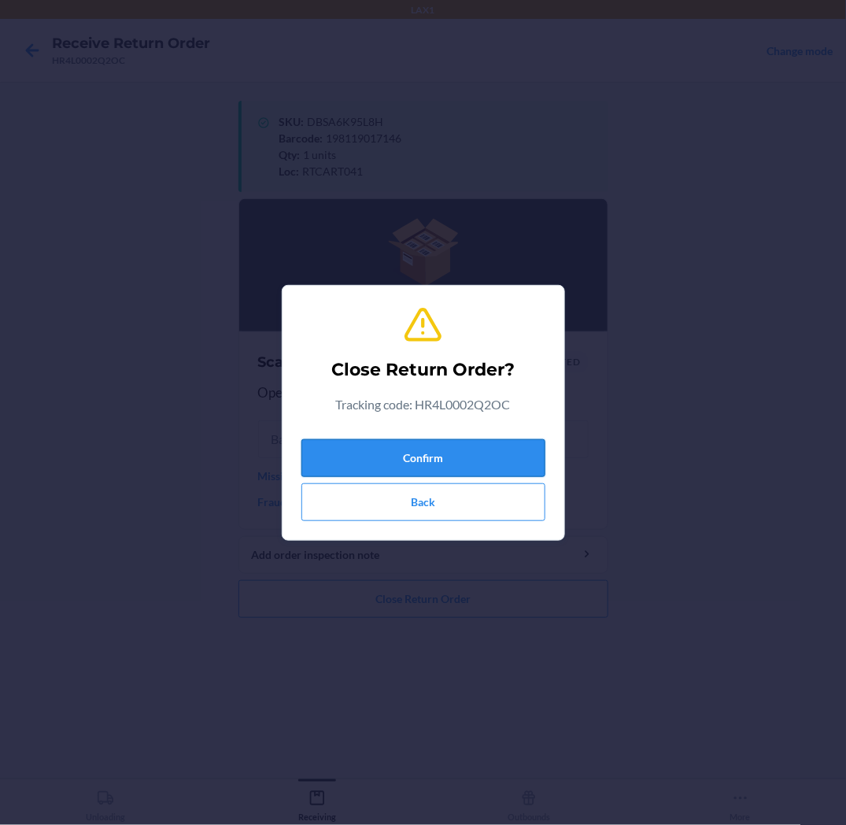
click at [431, 450] on button "Confirm" at bounding box center [424, 458] width 244 height 38
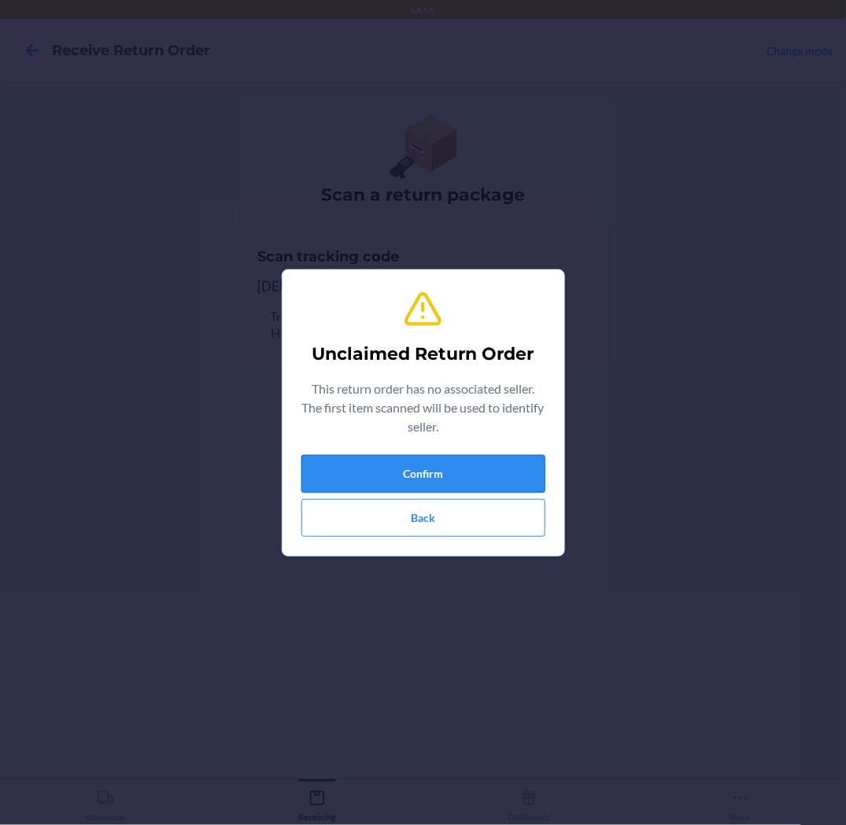
click at [507, 491] on button "Confirm" at bounding box center [424, 474] width 244 height 38
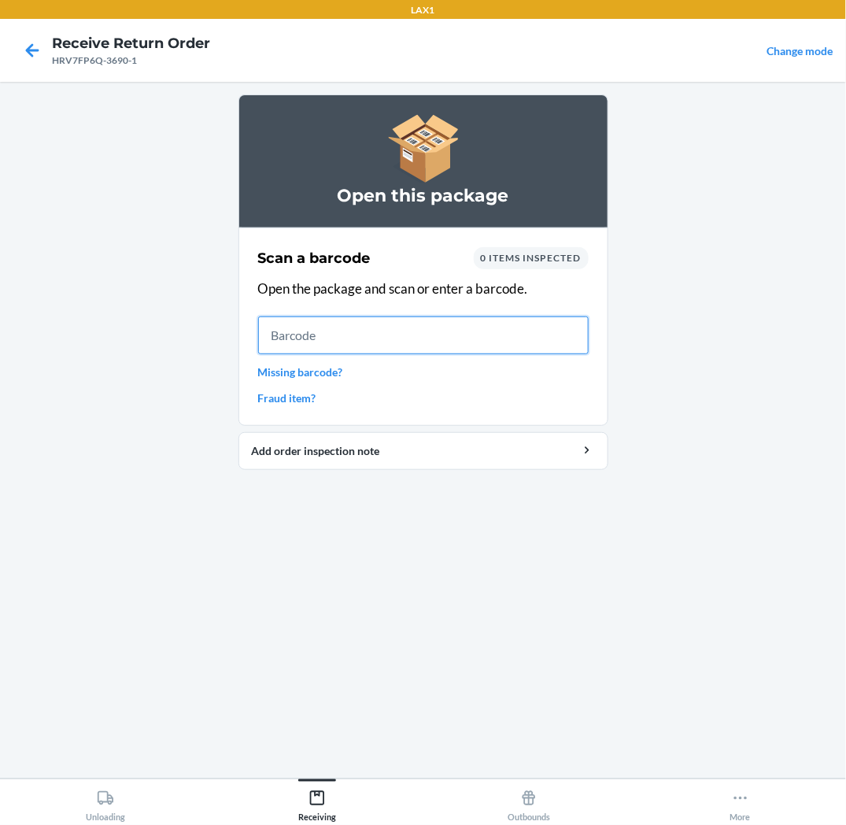
click at [570, 339] on input "text" at bounding box center [423, 335] width 331 height 38
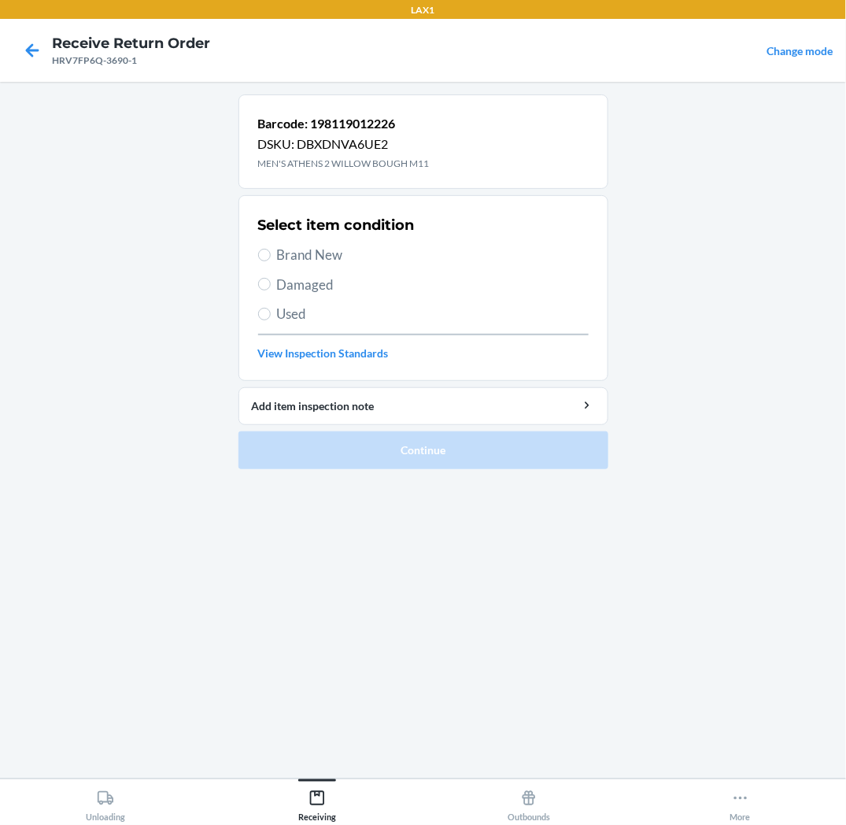
click at [308, 255] on span "Brand New" at bounding box center [433, 255] width 312 height 20
click at [271, 255] on input "Brand New" at bounding box center [264, 255] width 13 height 13
radio input "true"
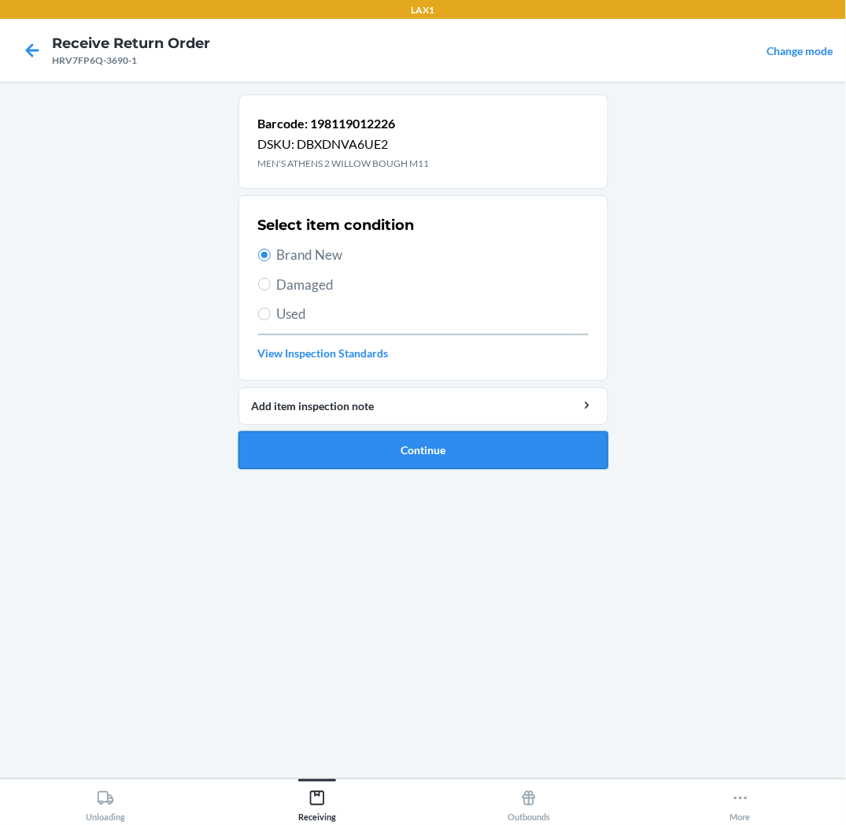
click at [336, 458] on button "Continue" at bounding box center [424, 450] width 370 height 38
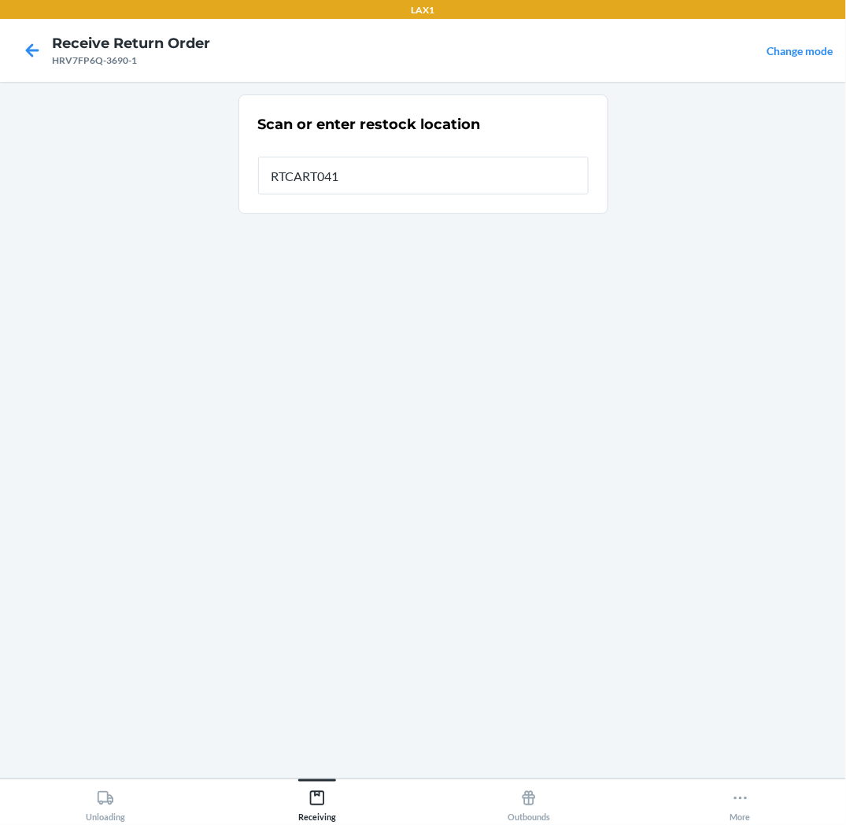
type input "RTCART041"
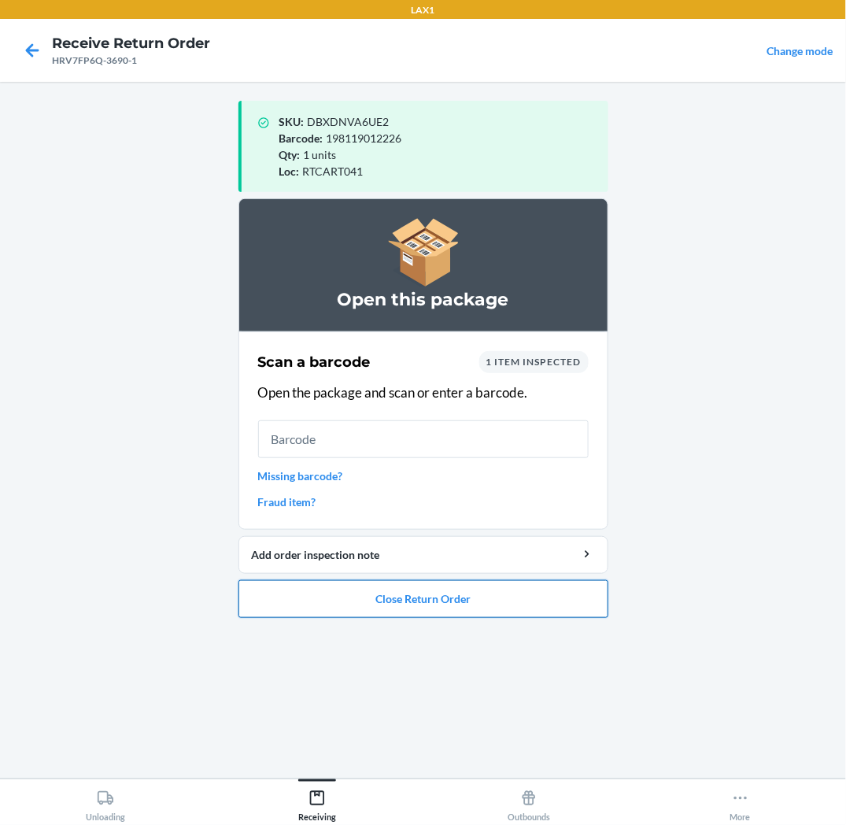
click at [389, 598] on button "Close Return Order" at bounding box center [424, 599] width 370 height 38
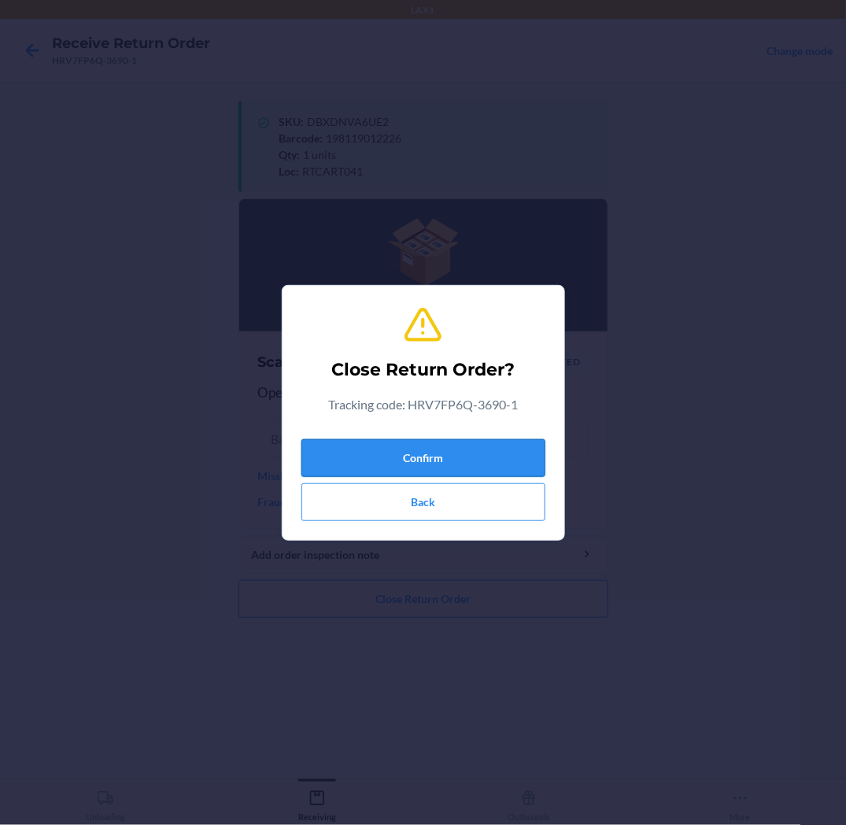
click at [446, 457] on button "Confirm" at bounding box center [424, 458] width 244 height 38
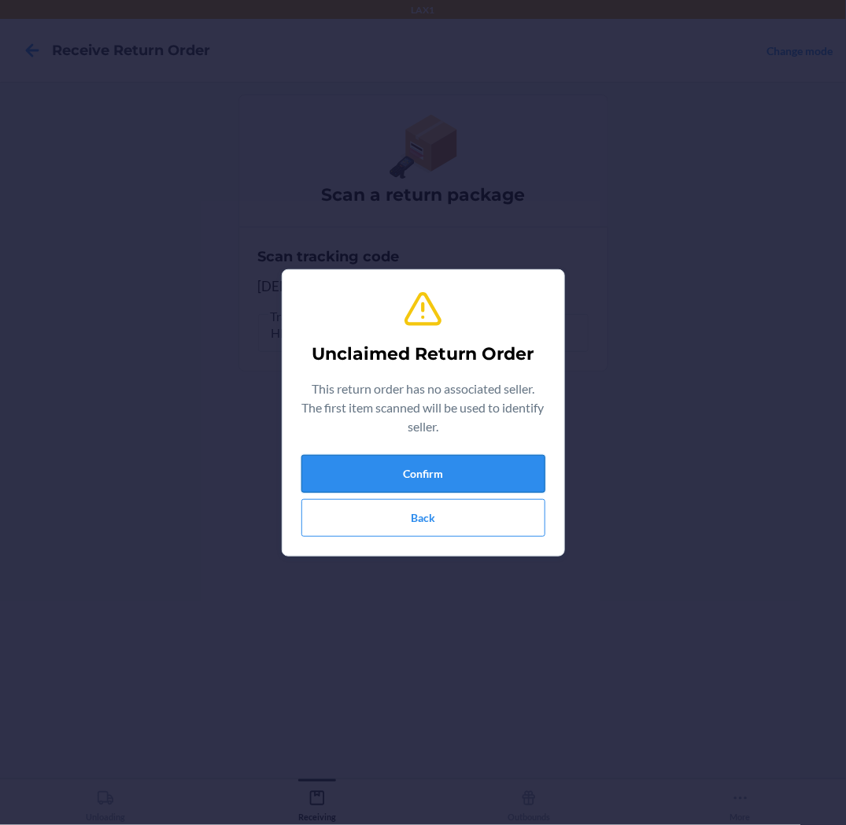
click at [391, 476] on button "Confirm" at bounding box center [424, 474] width 244 height 38
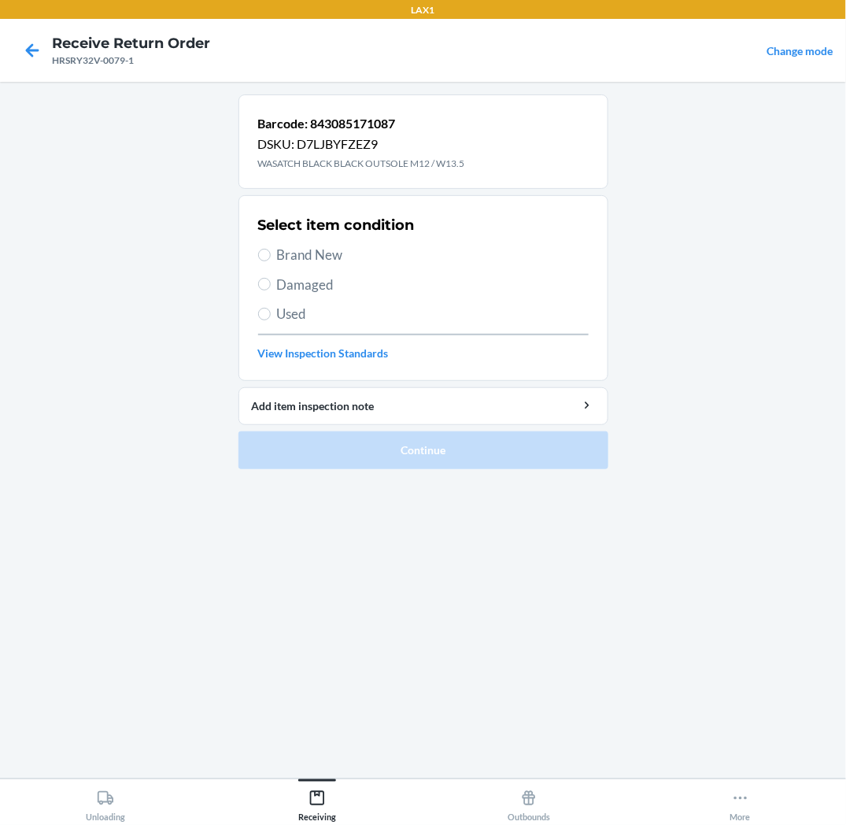
click at [258, 307] on label "Used" at bounding box center [423, 314] width 331 height 20
click at [258, 308] on input "Used" at bounding box center [264, 314] width 13 height 13
radio input "true"
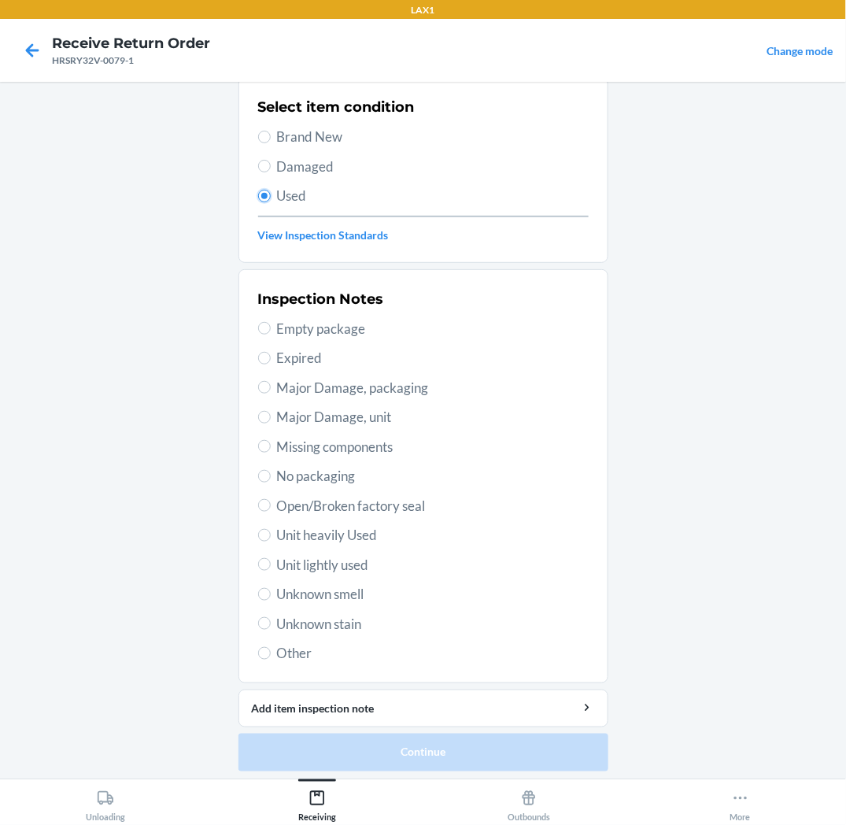
scroll to position [122, 0]
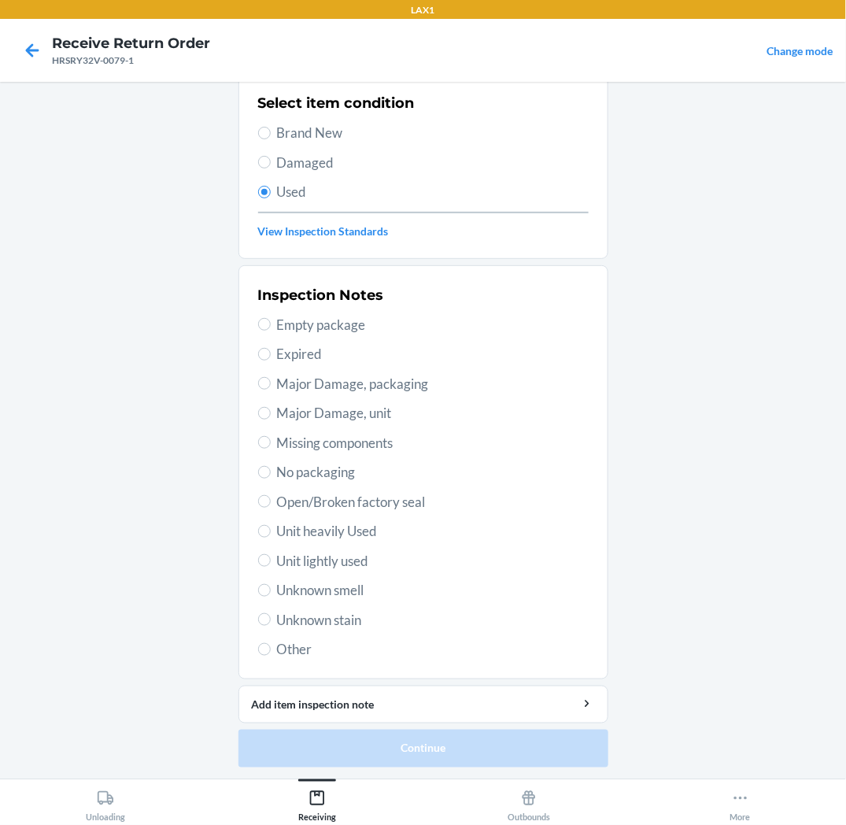
click at [342, 568] on span "Unit lightly used" at bounding box center [433, 561] width 312 height 20
click at [271, 567] on input "Unit lightly used" at bounding box center [264, 560] width 13 height 13
radio input "true"
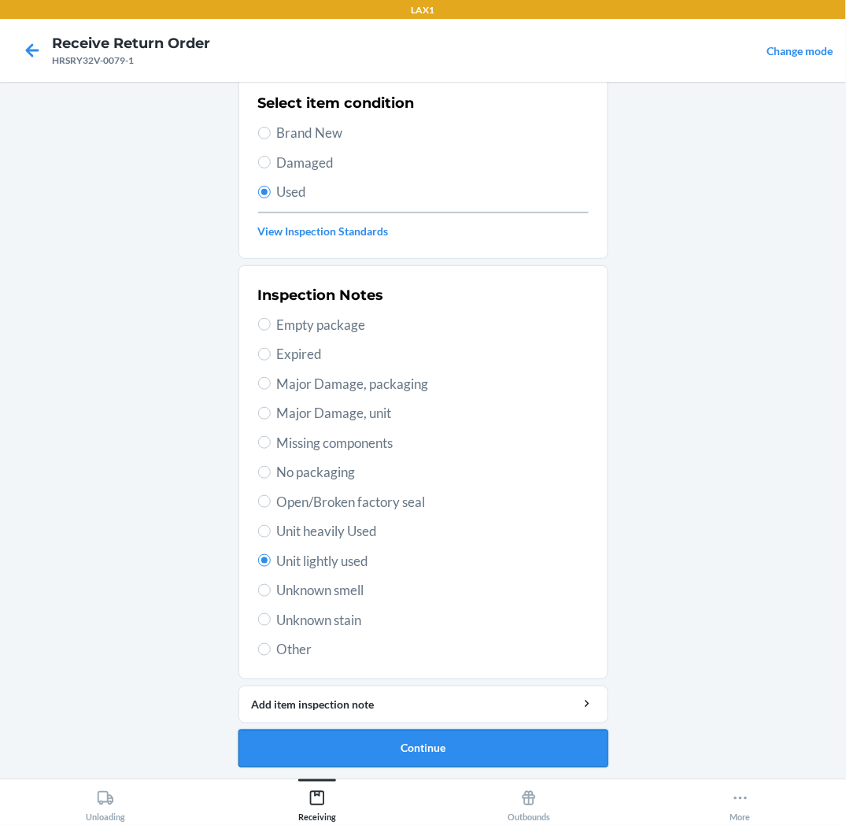
click at [305, 758] on button "Continue" at bounding box center [424, 749] width 370 height 38
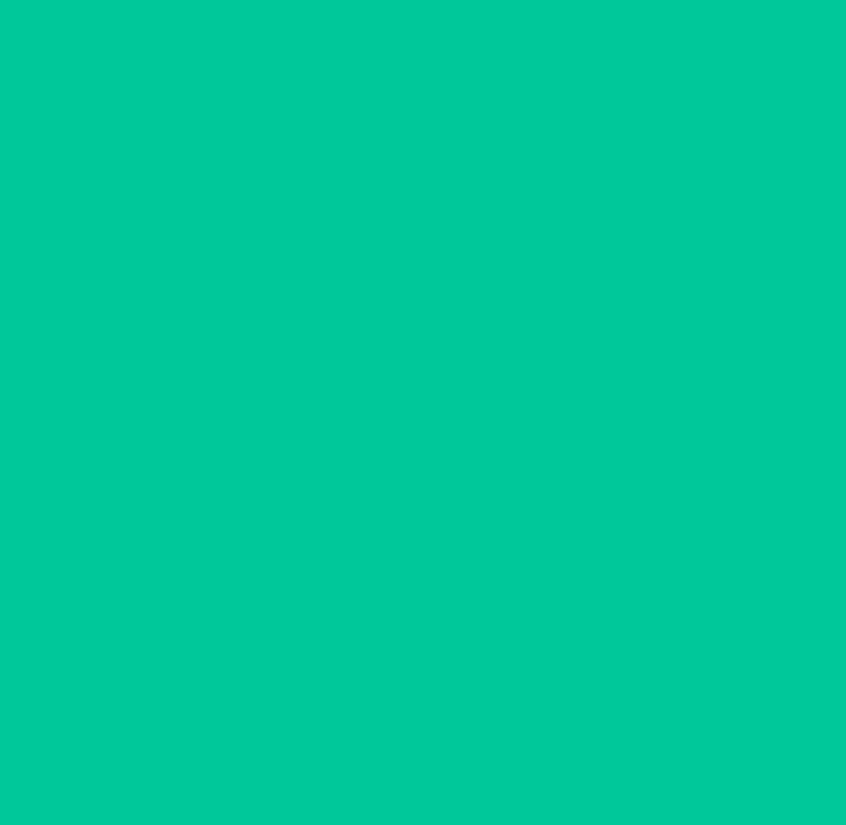
scroll to position [0, 0]
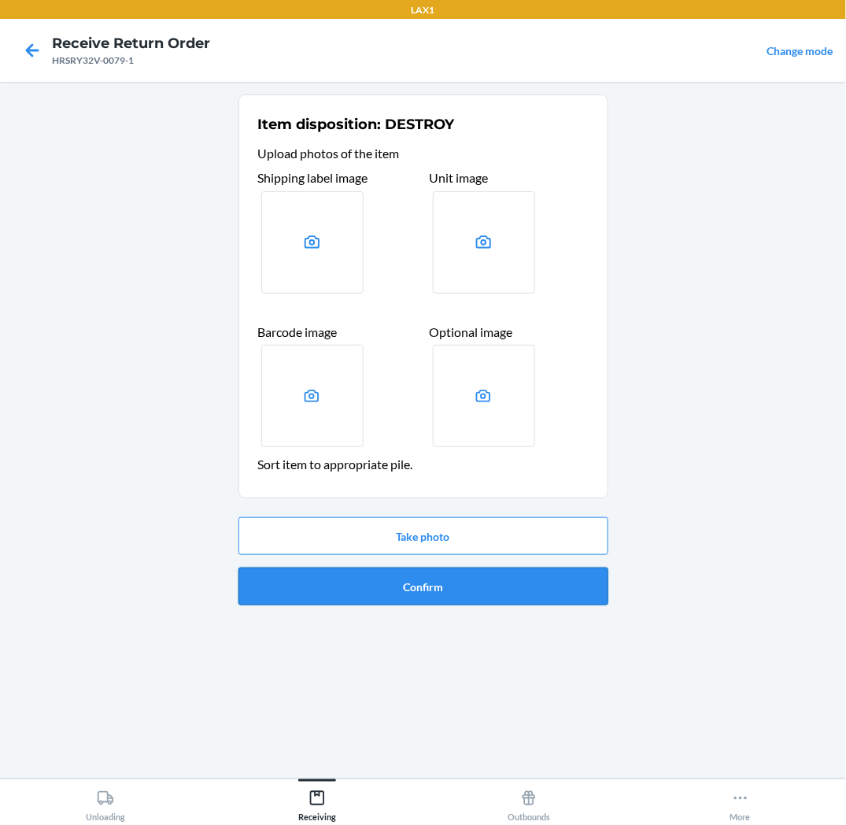
click at [359, 596] on button "Confirm" at bounding box center [424, 587] width 370 height 38
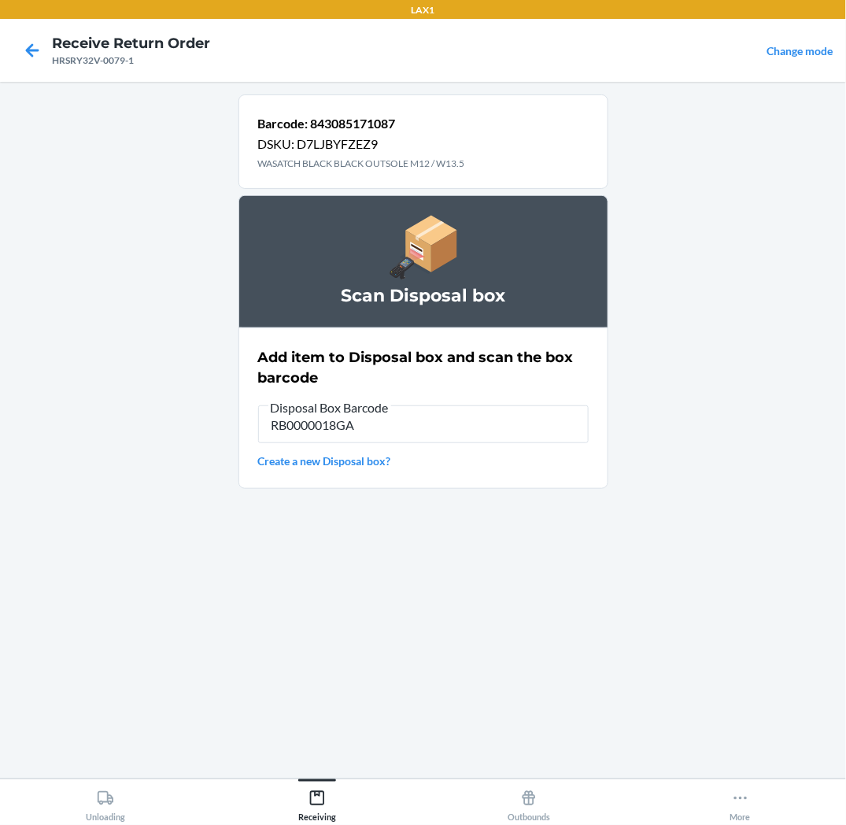
type input "RB0000018GA"
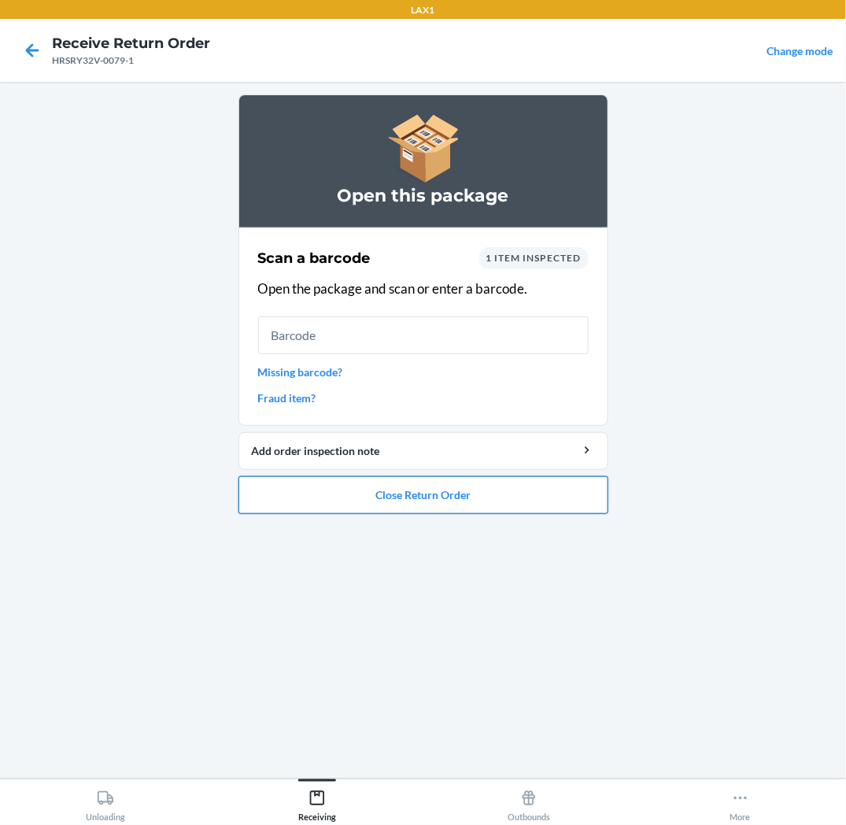
click at [383, 505] on button "Close Return Order" at bounding box center [424, 495] width 370 height 38
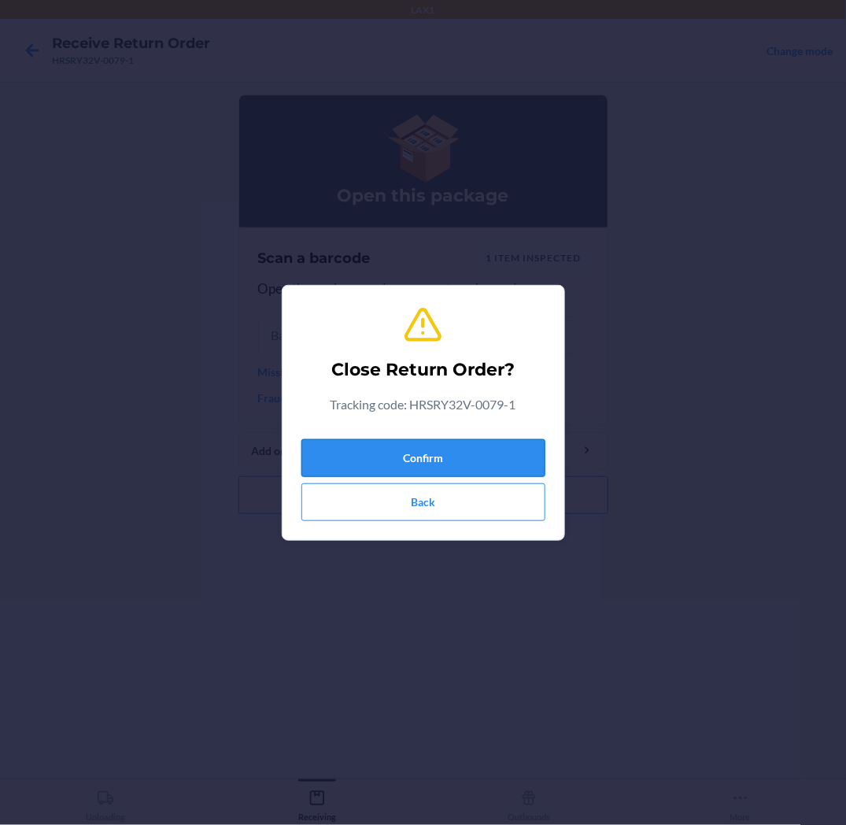
click at [420, 461] on button "Confirm" at bounding box center [424, 458] width 244 height 38
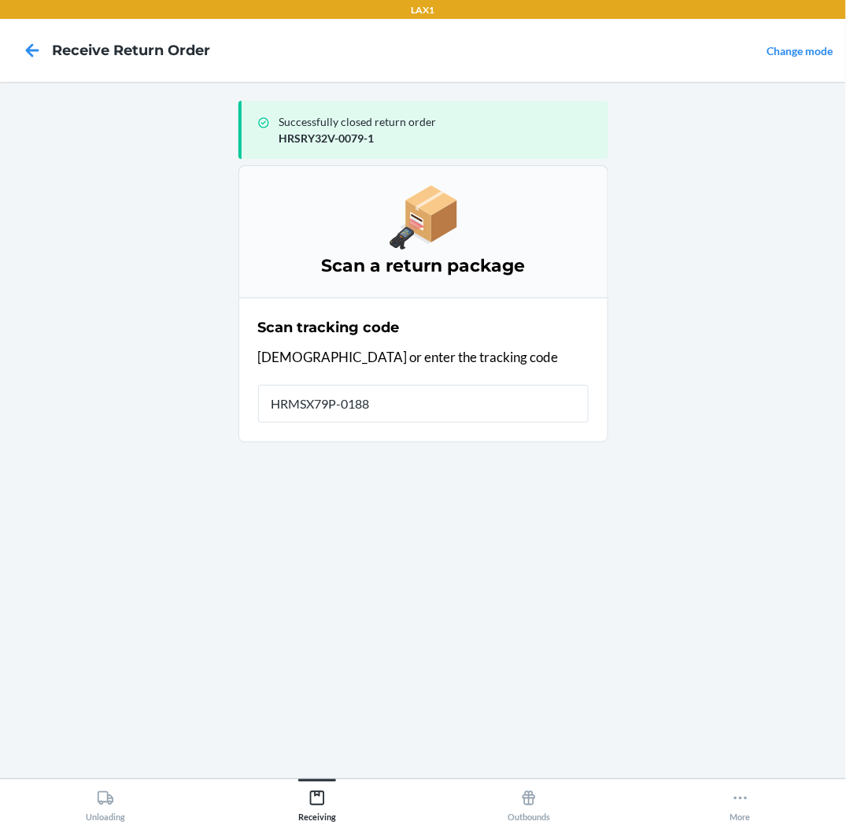
type input "HRMSX79P-0188-"
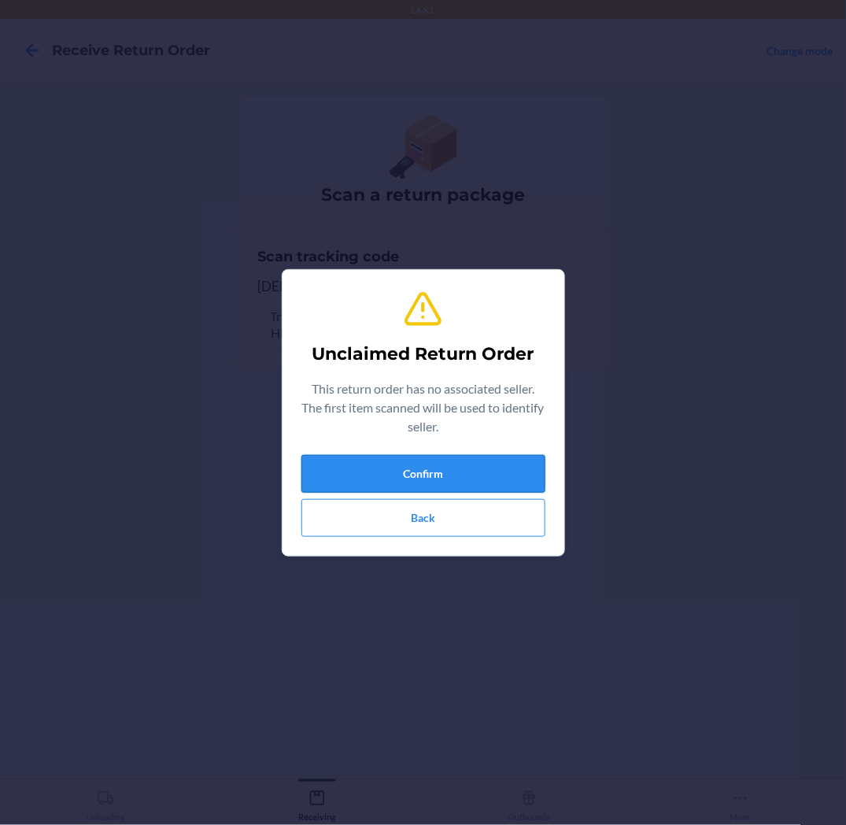
click at [465, 475] on button "Confirm" at bounding box center [424, 474] width 244 height 38
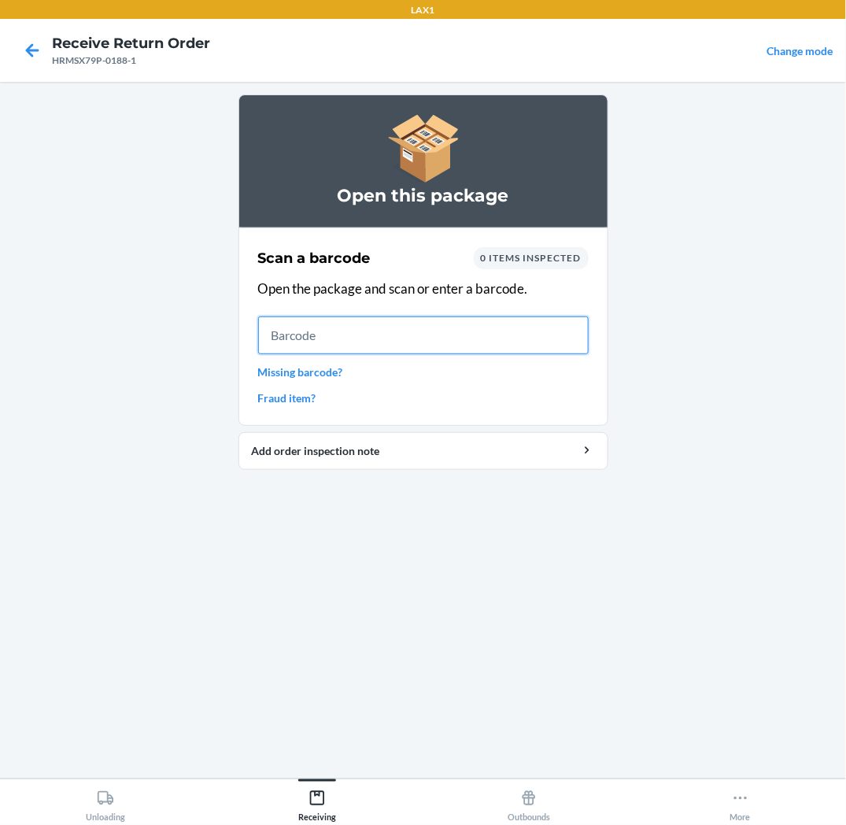
drag, startPoint x: 572, startPoint y: 347, endPoint x: 546, endPoint y: 342, distance: 26.6
click at [572, 347] on input "text" at bounding box center [423, 335] width 331 height 38
click at [552, 335] on input "text" at bounding box center [423, 335] width 331 height 38
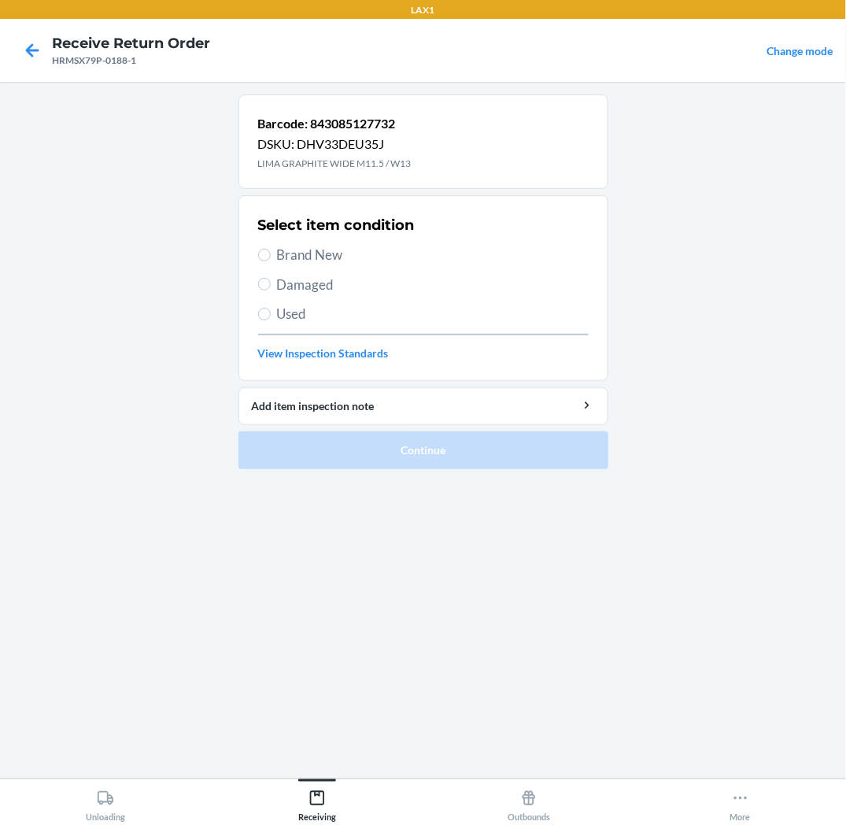
click at [337, 253] on span "Brand New" at bounding box center [433, 255] width 312 height 20
click at [271, 253] on input "Brand New" at bounding box center [264, 255] width 13 height 13
radio input "true"
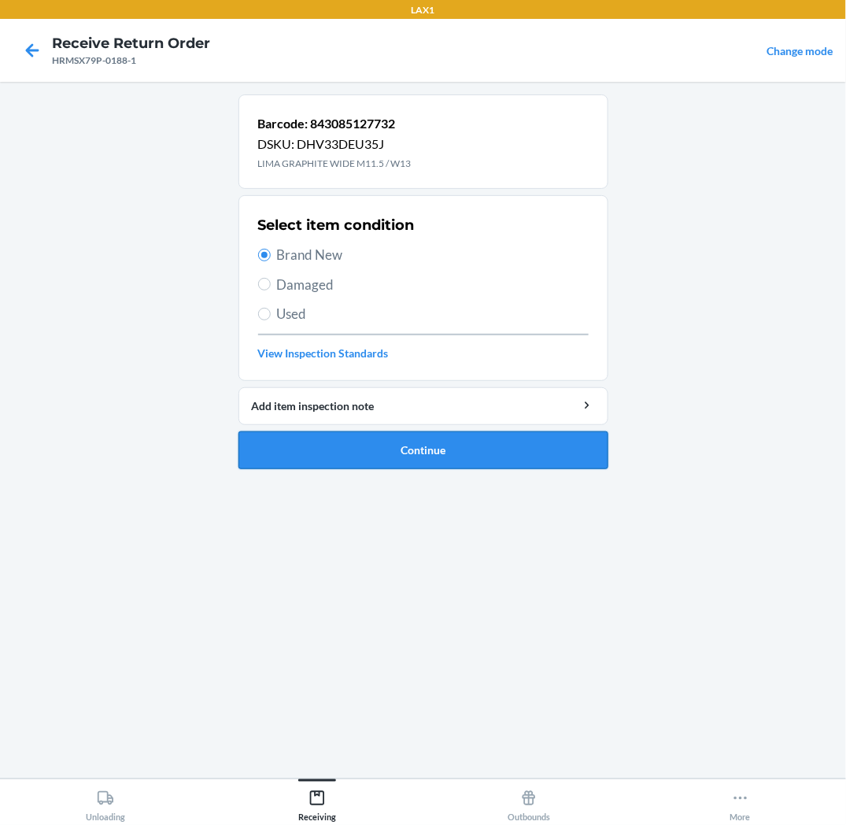
click at [350, 455] on button "Continue" at bounding box center [424, 450] width 370 height 38
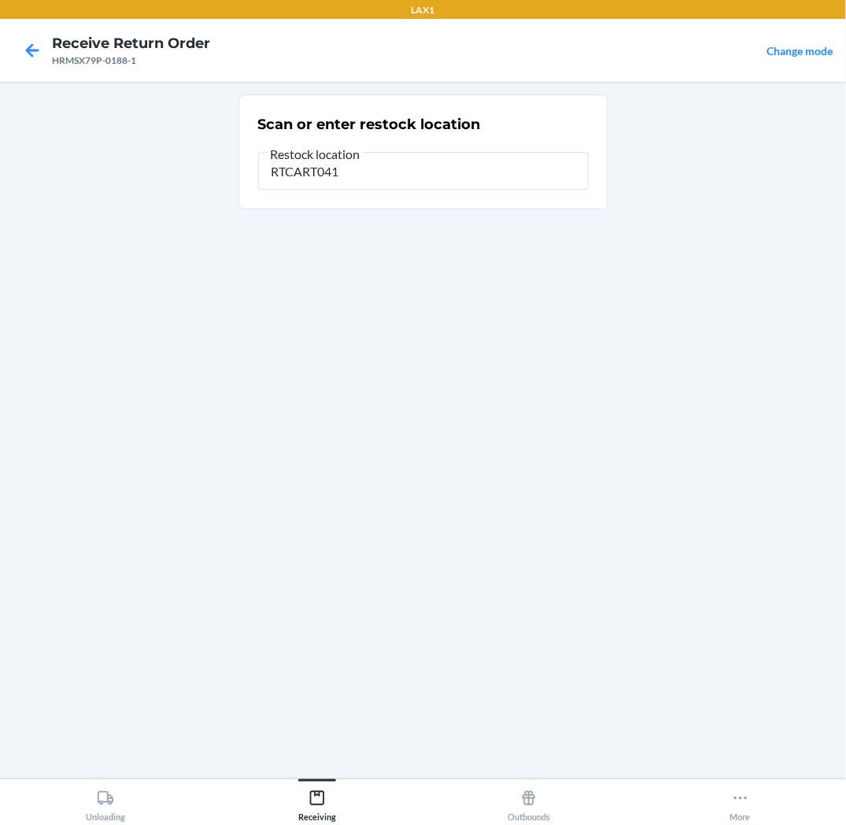
type input "RTCART041"
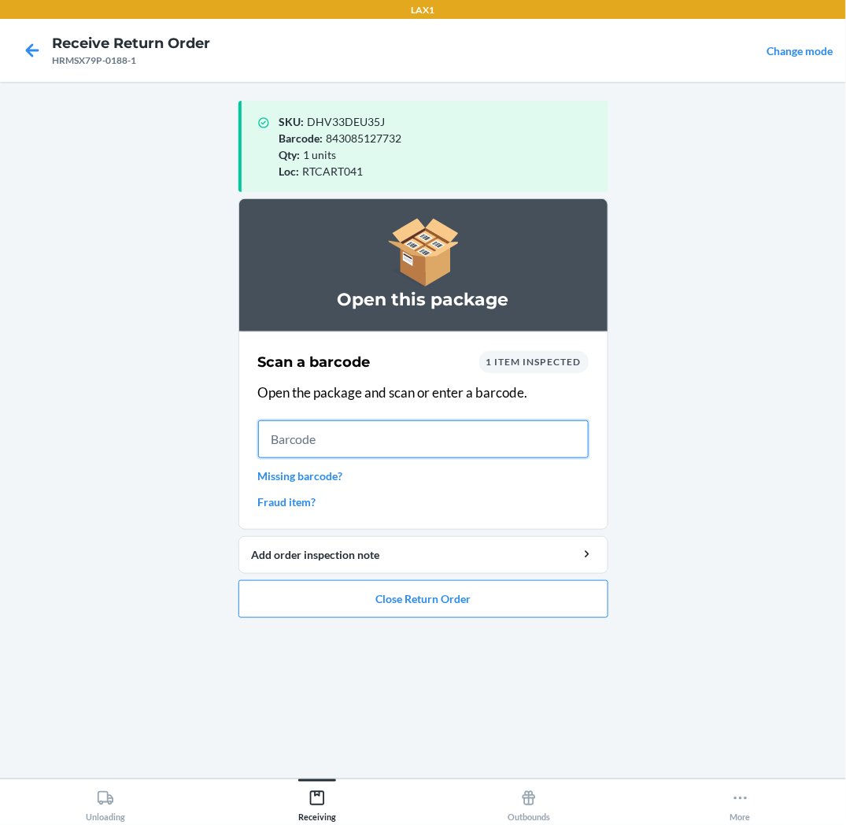
click at [577, 426] on input "text" at bounding box center [423, 439] width 331 height 38
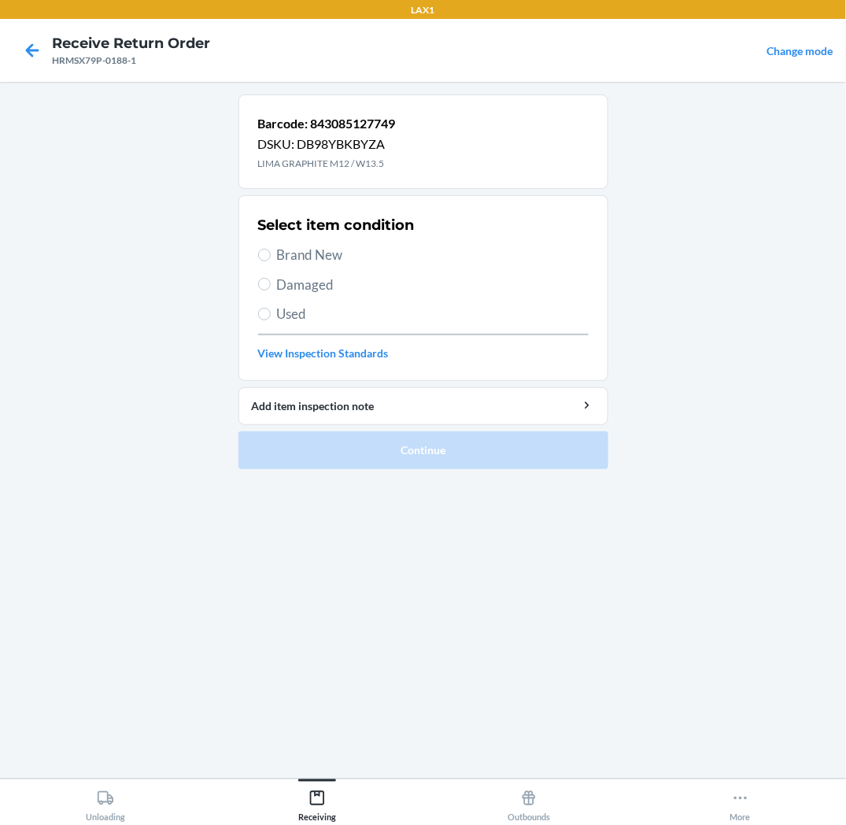
click at [328, 256] on span "Brand New" at bounding box center [433, 255] width 312 height 20
click at [271, 256] on input "Brand New" at bounding box center [264, 255] width 13 height 13
radio input "true"
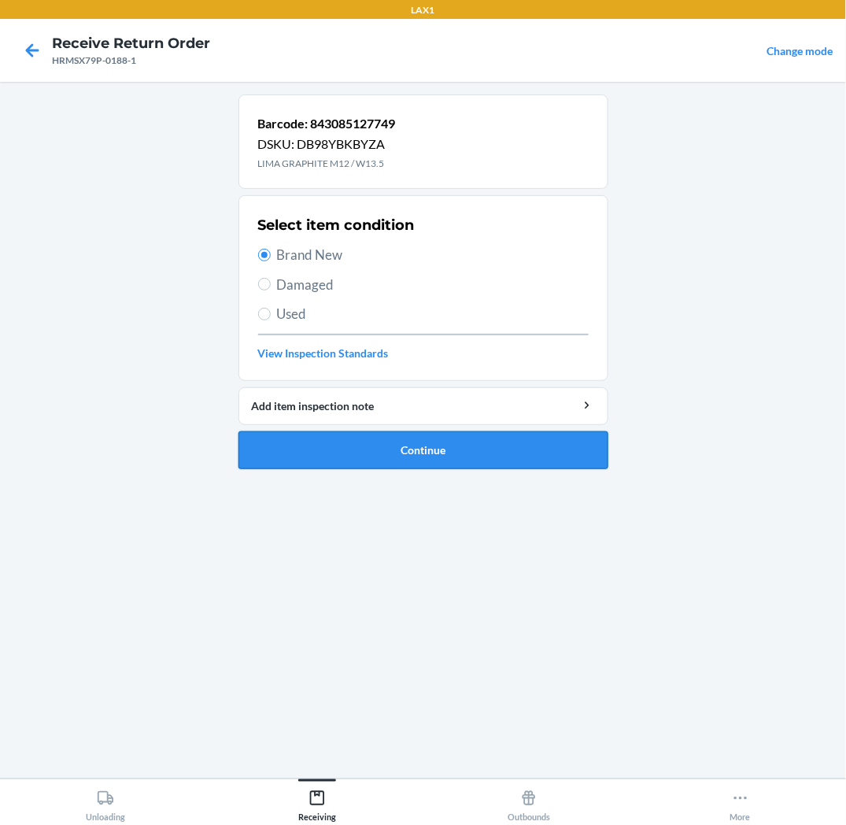
click at [380, 462] on button "Continue" at bounding box center [424, 450] width 370 height 38
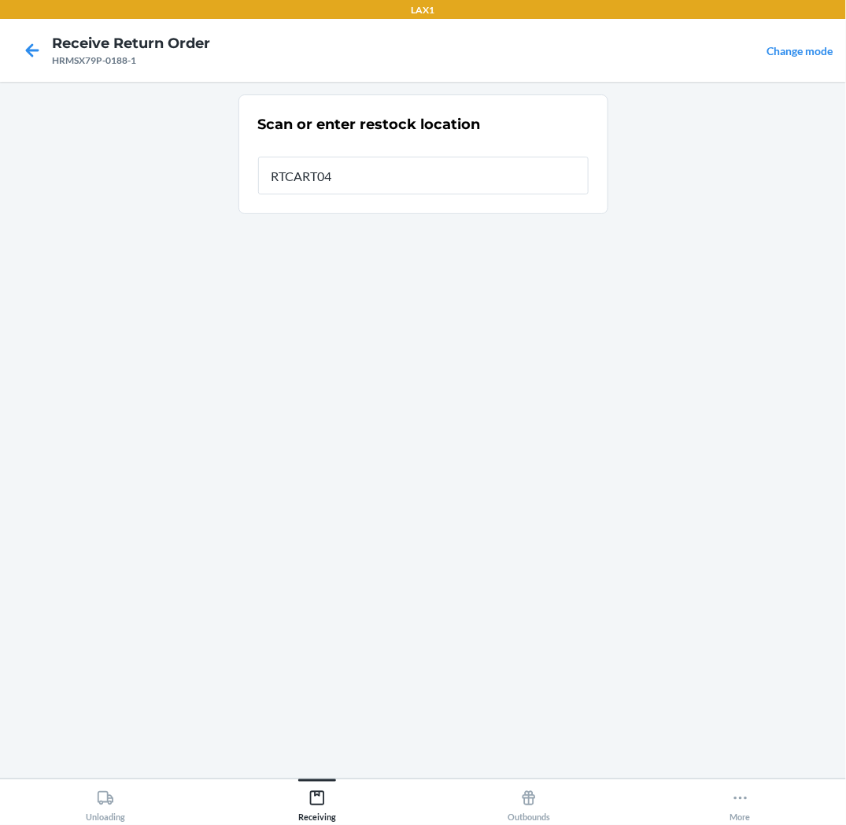
type input "RTCART041"
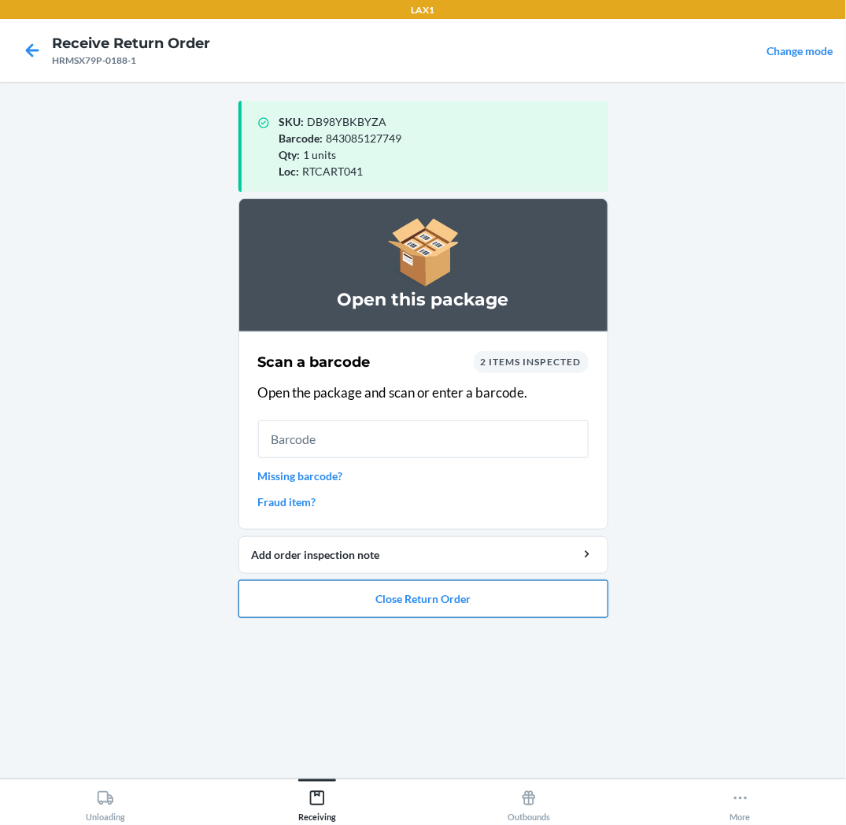
click at [433, 599] on button "Close Return Order" at bounding box center [424, 599] width 370 height 38
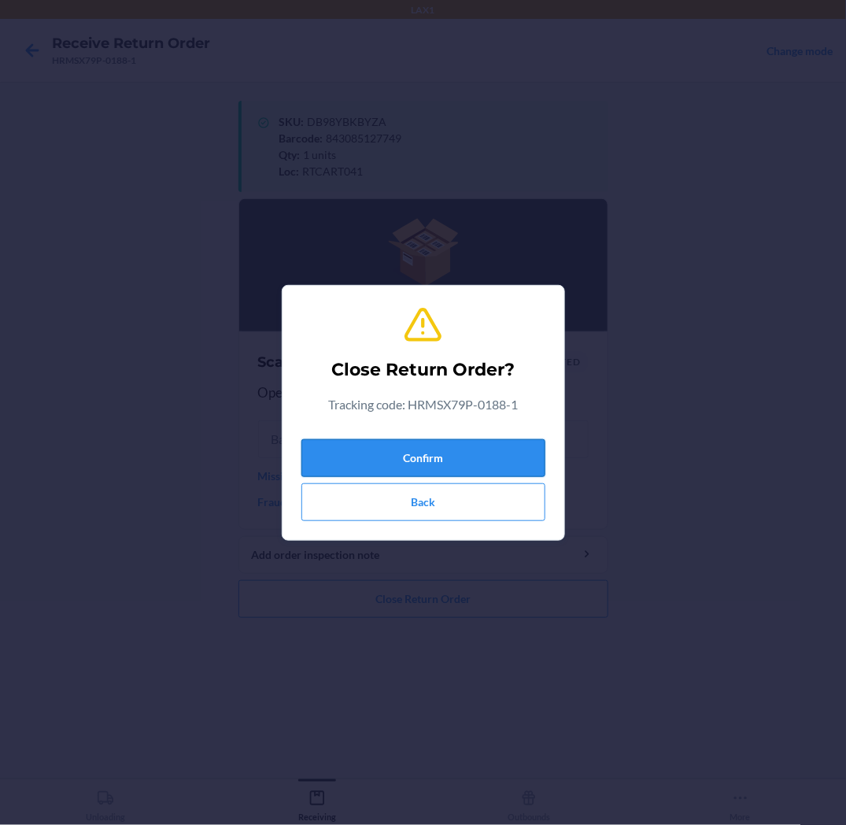
click at [468, 466] on button "Confirm" at bounding box center [424, 458] width 244 height 38
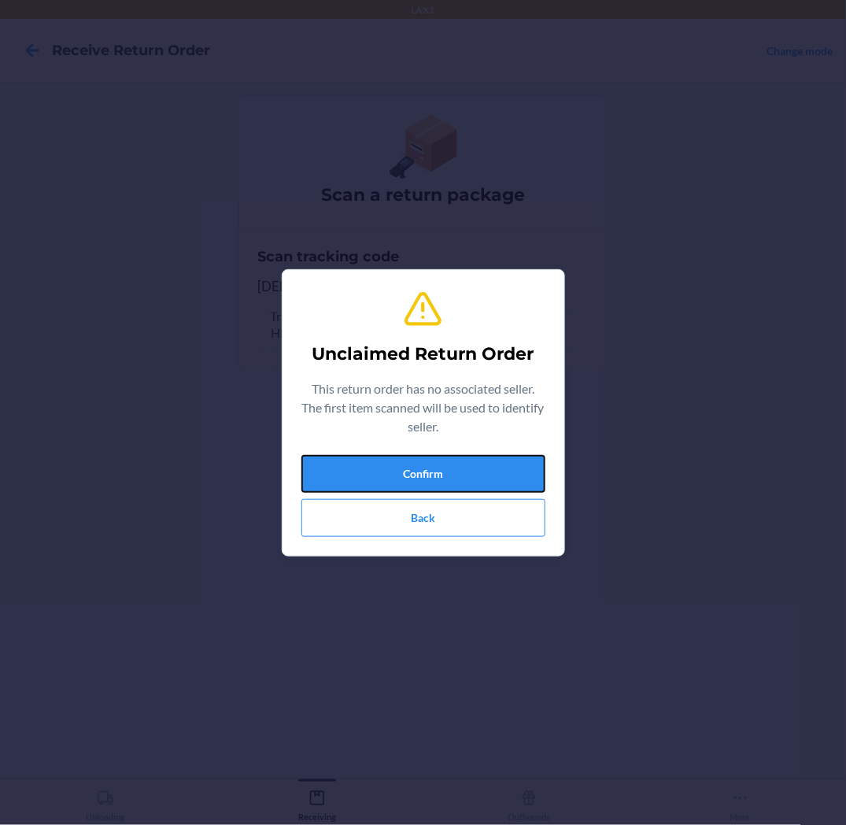
click at [468, 466] on button "Confirm" at bounding box center [424, 474] width 244 height 38
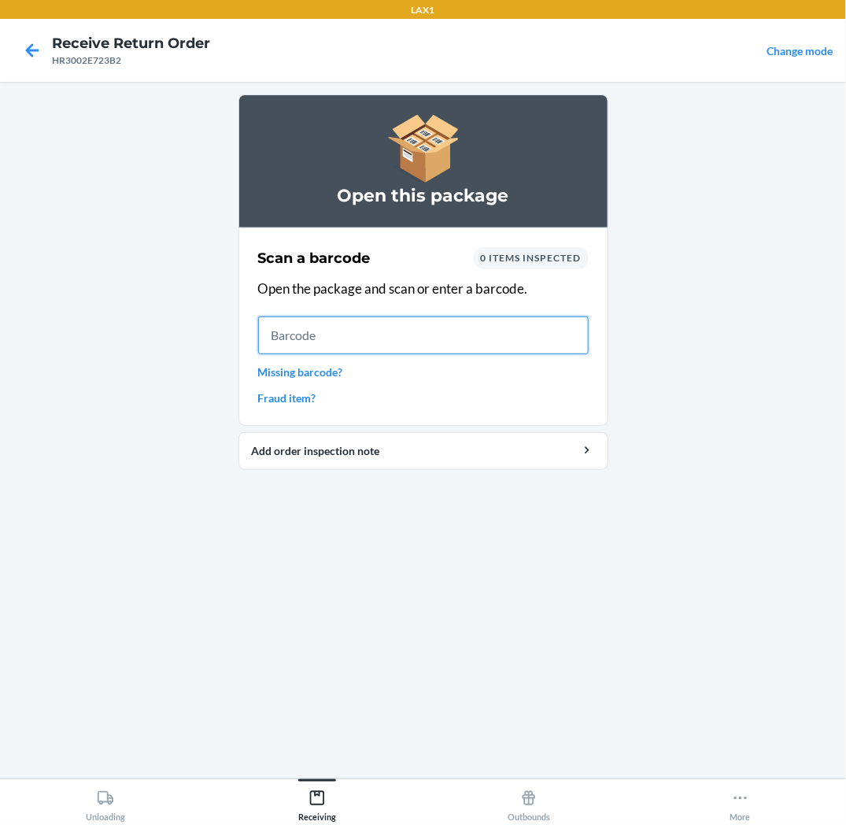
click at [378, 343] on input "text" at bounding box center [423, 335] width 331 height 38
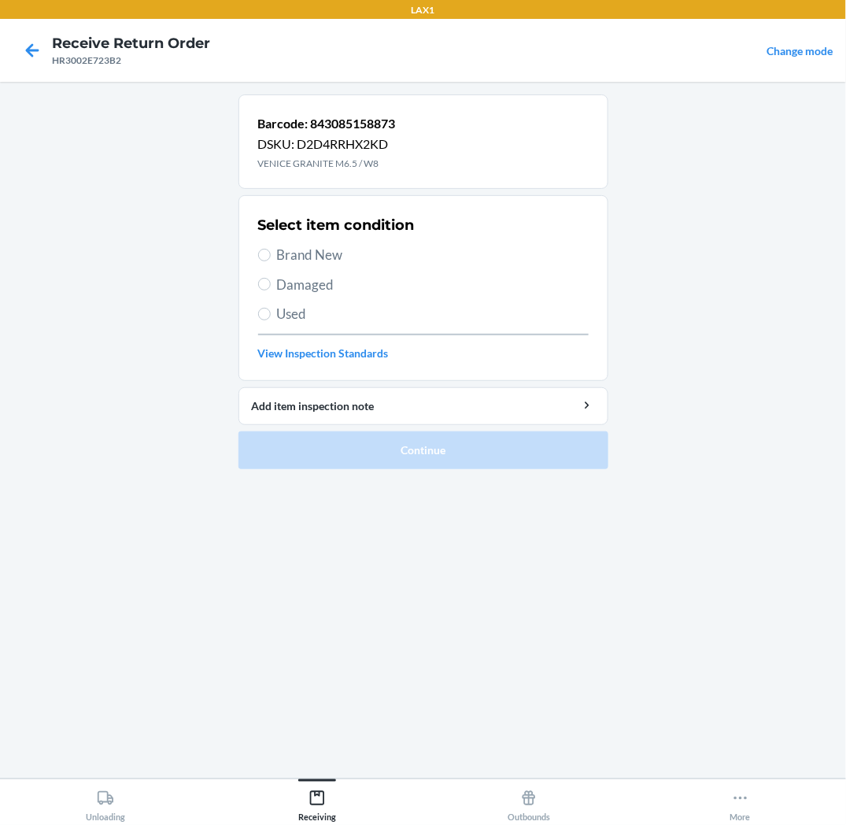
click at [309, 257] on span "Brand New" at bounding box center [433, 255] width 312 height 20
click at [271, 257] on input "Brand New" at bounding box center [264, 255] width 13 height 13
radio input "true"
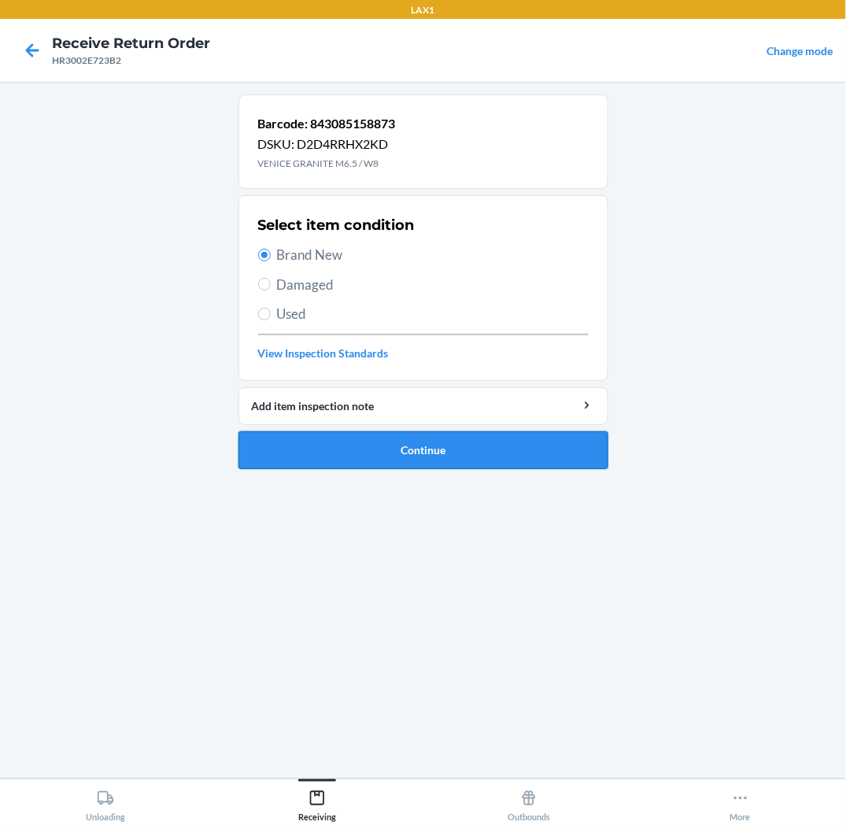
click at [344, 457] on button "Continue" at bounding box center [424, 450] width 370 height 38
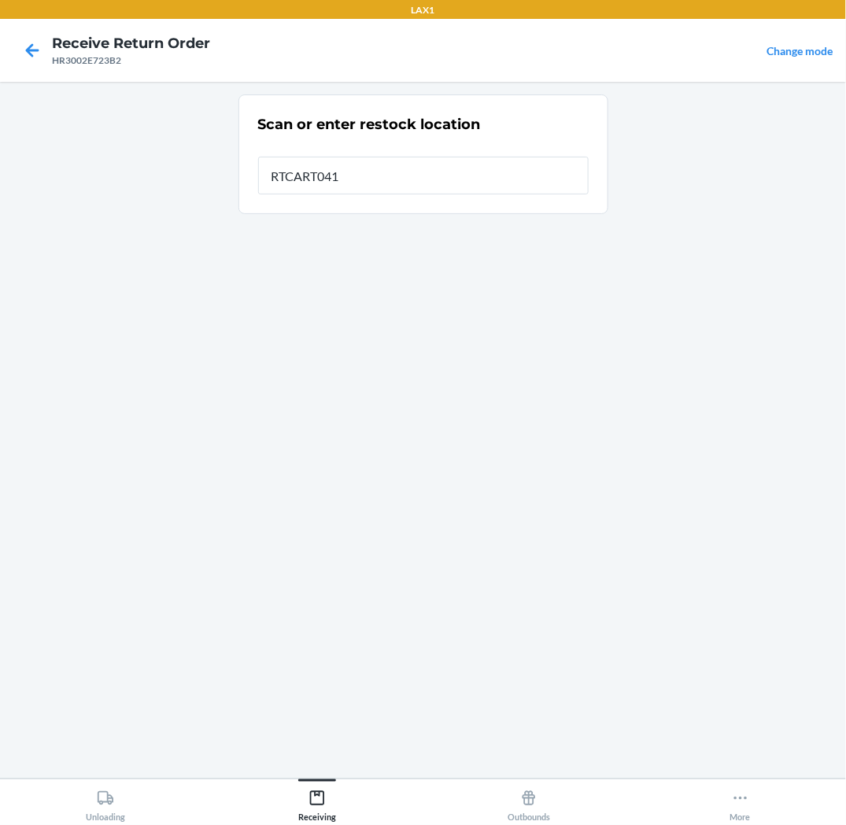
type input "RTCART041"
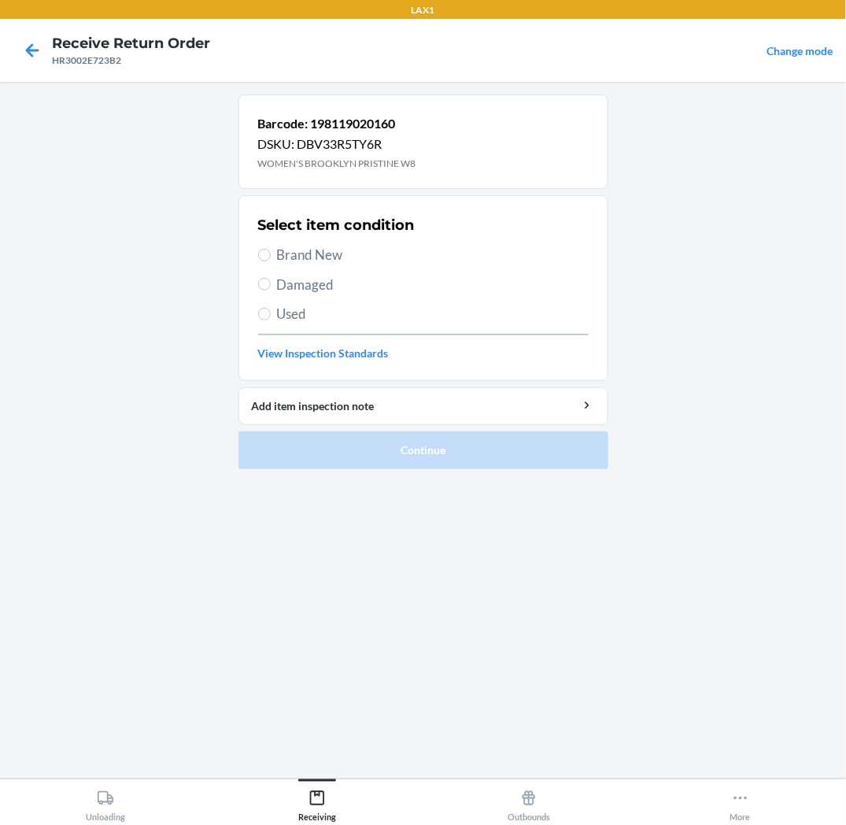
click at [324, 257] on span "Brand New" at bounding box center [433, 255] width 312 height 20
click at [271, 257] on input "Brand New" at bounding box center [264, 255] width 13 height 13
radio input "true"
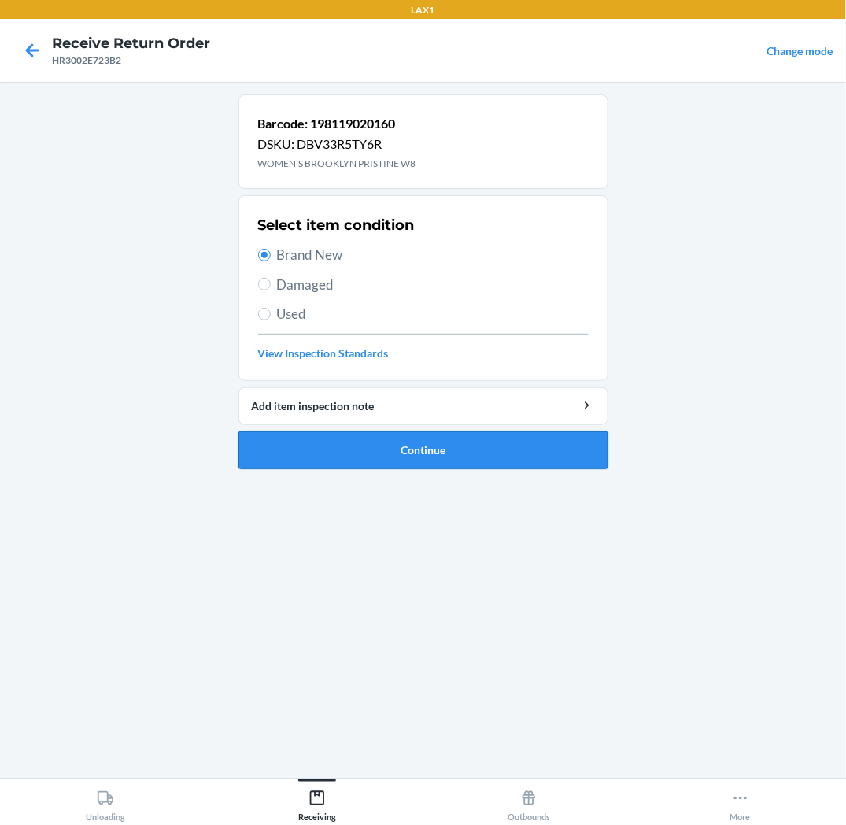
click at [354, 450] on button "Continue" at bounding box center [424, 450] width 370 height 38
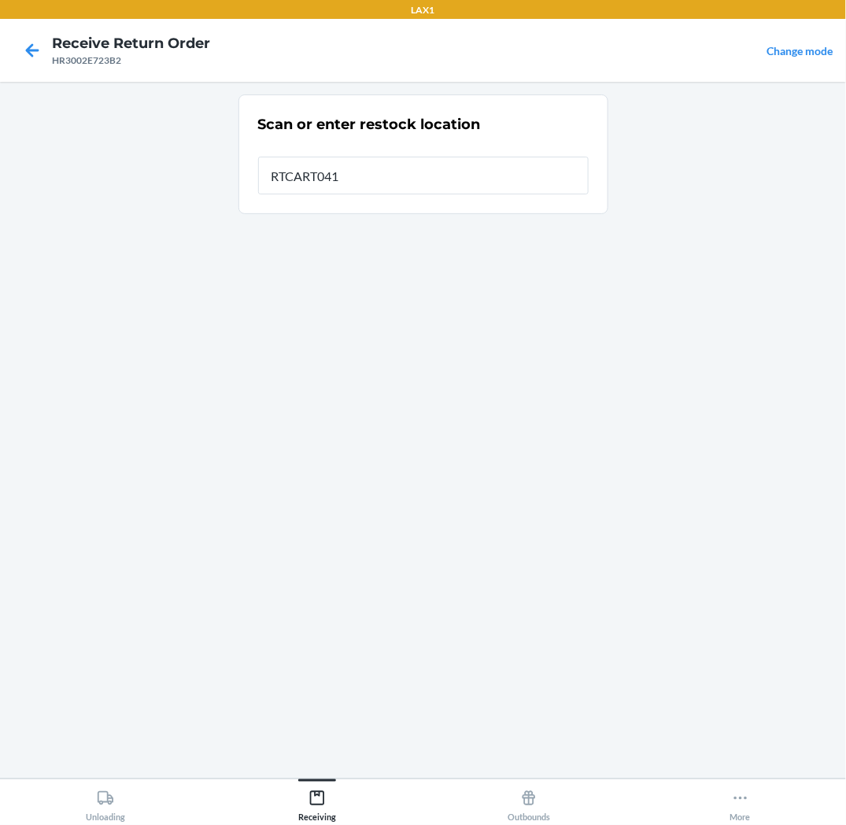
type input "RTCART041"
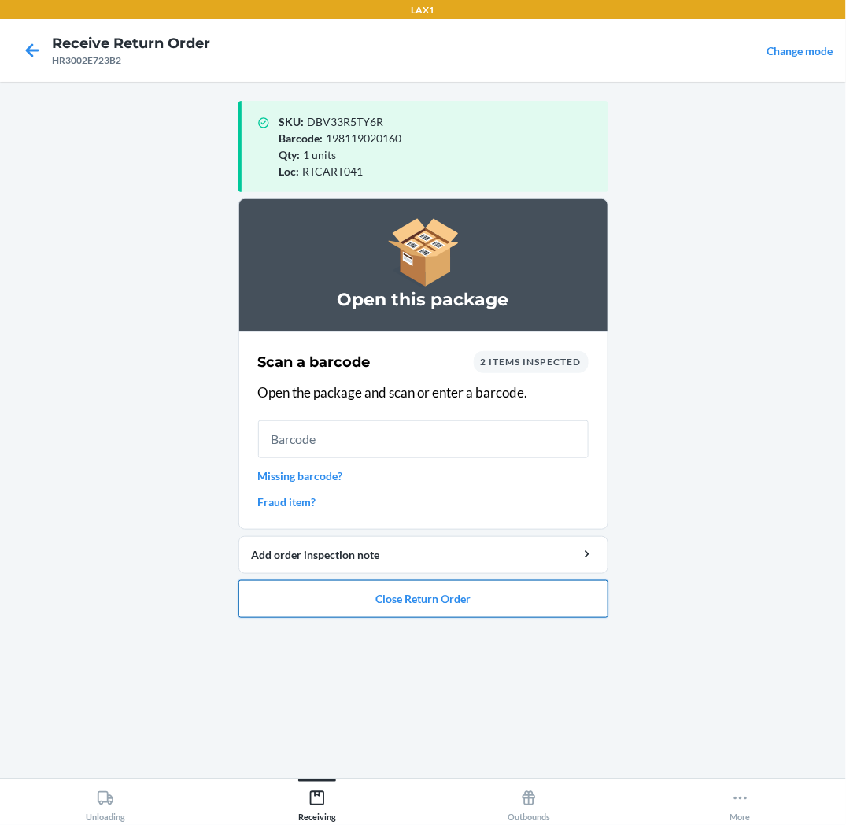
click at [409, 609] on button "Close Return Order" at bounding box center [424, 599] width 370 height 38
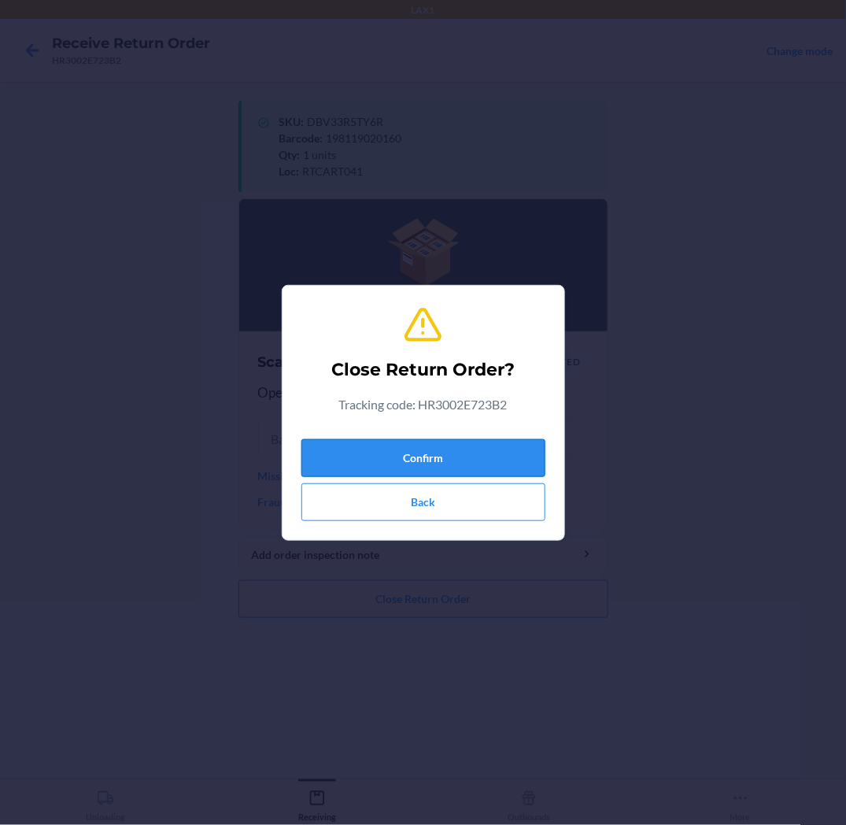
click at [459, 465] on button "Confirm" at bounding box center [424, 458] width 244 height 38
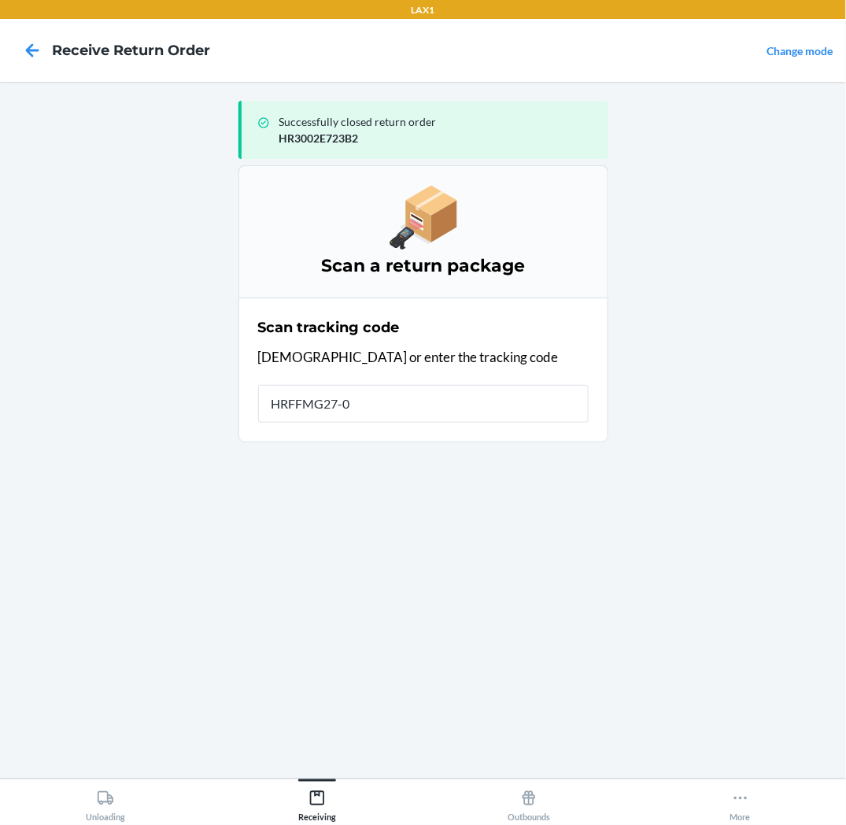
type input "HRFFMG27-04"
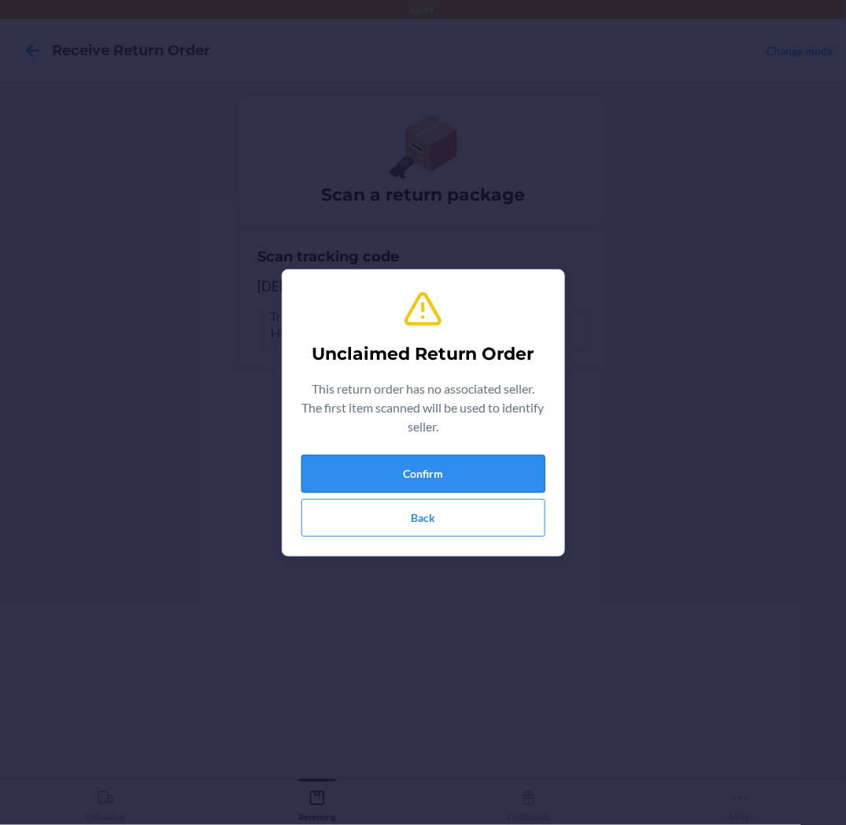
click at [526, 483] on button "Confirm" at bounding box center [424, 474] width 244 height 38
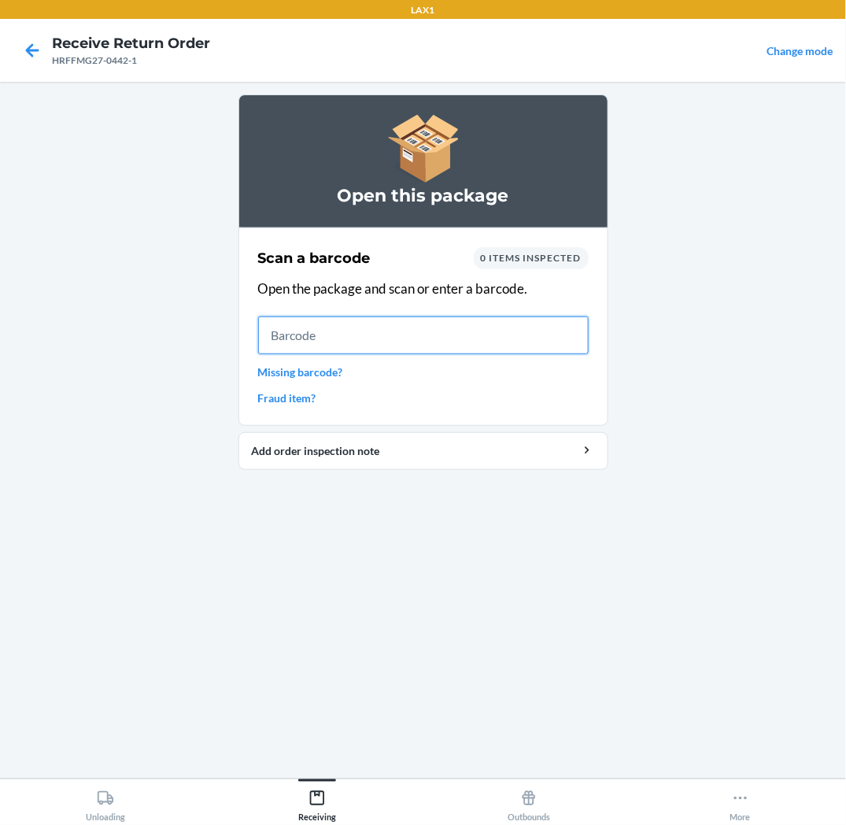
click at [454, 340] on input "text" at bounding box center [423, 335] width 331 height 38
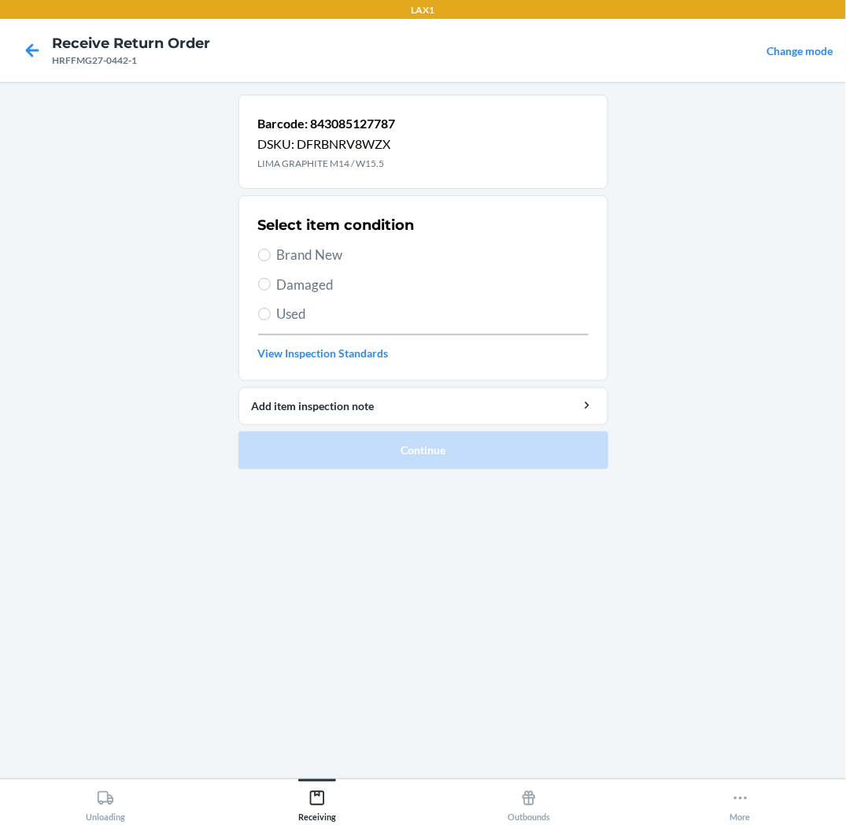
drag, startPoint x: 313, startPoint y: 253, endPoint x: 331, endPoint y: 281, distance: 33.6
click at [313, 252] on span "Brand New" at bounding box center [433, 255] width 312 height 20
click at [271, 252] on input "Brand New" at bounding box center [264, 255] width 13 height 13
radio input "true"
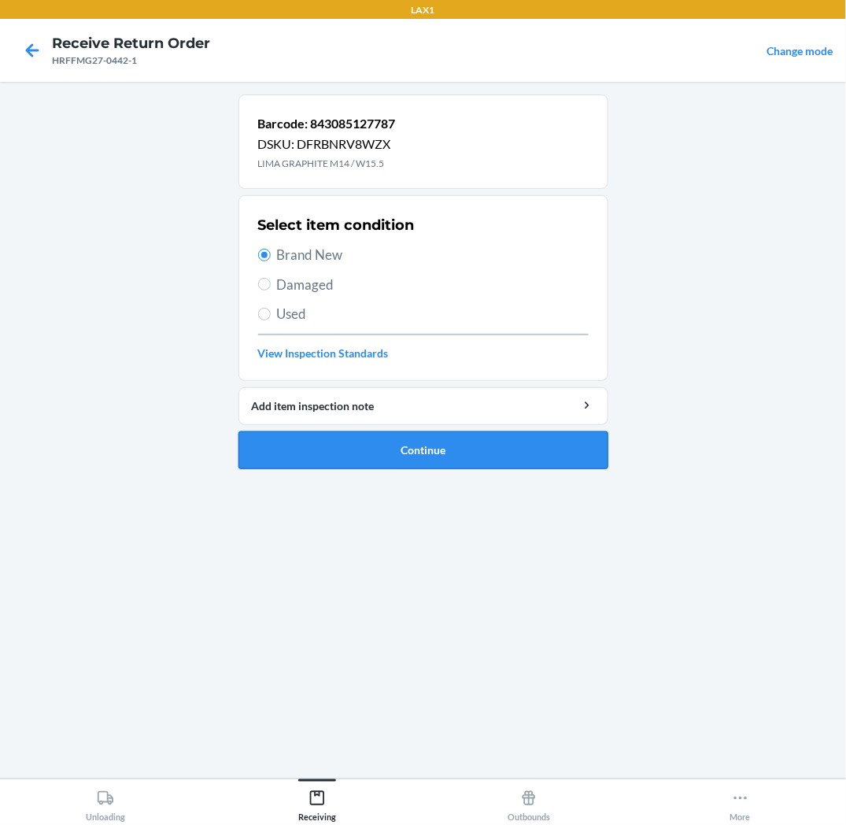
drag, startPoint x: 355, startPoint y: 453, endPoint x: 316, endPoint y: 412, distance: 56.3
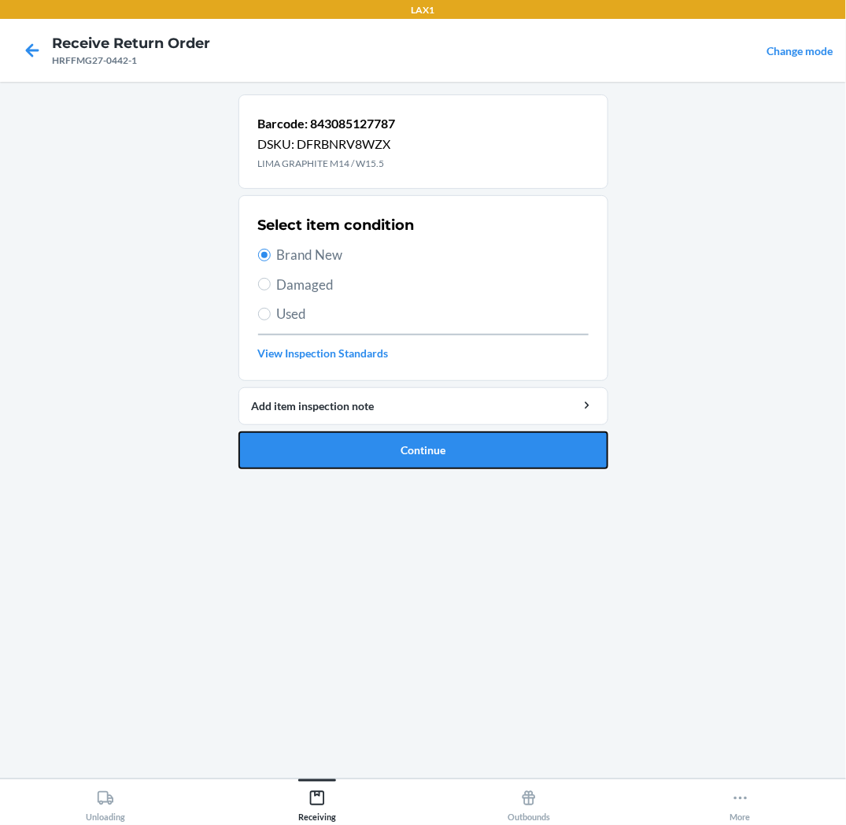
click at [352, 453] on button "Continue" at bounding box center [424, 450] width 370 height 38
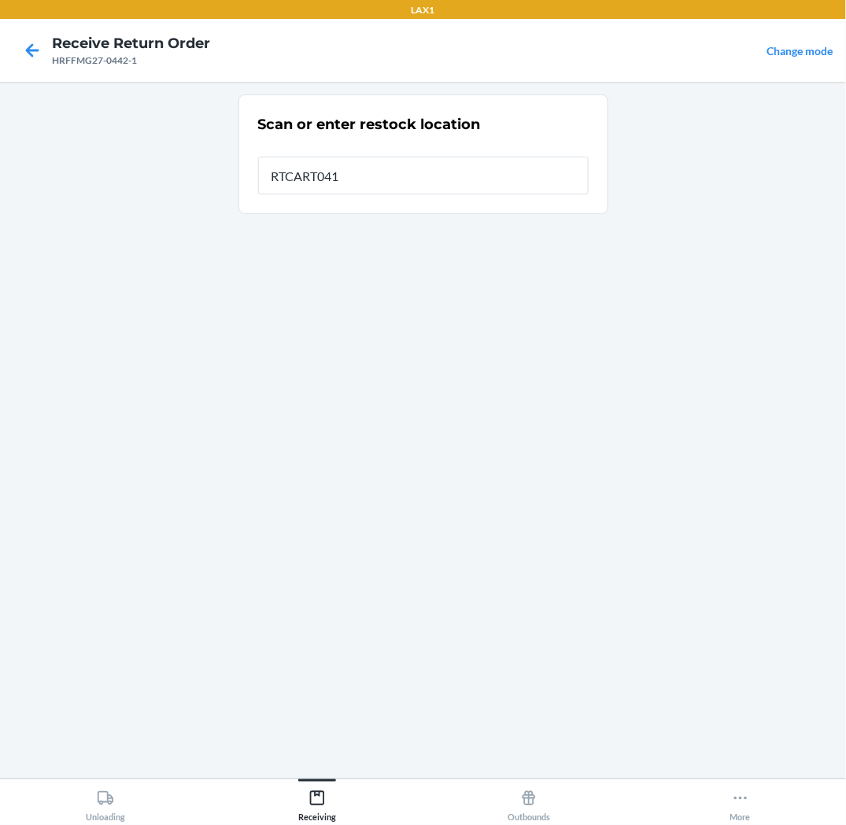
type input "RTCART041"
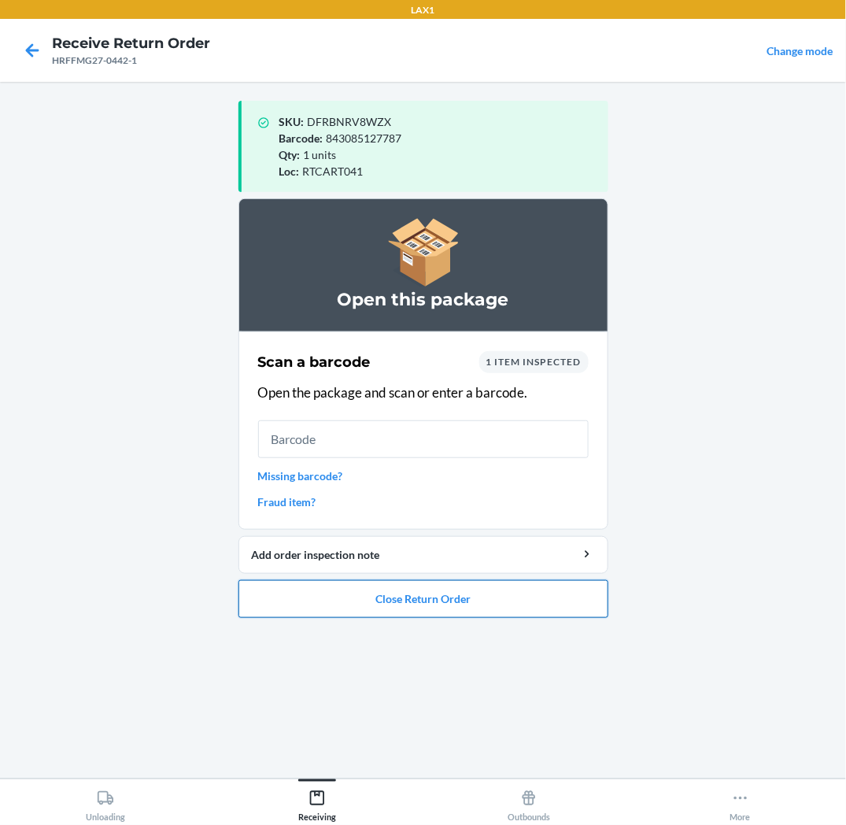
click at [431, 603] on button "Close Return Order" at bounding box center [424, 599] width 370 height 38
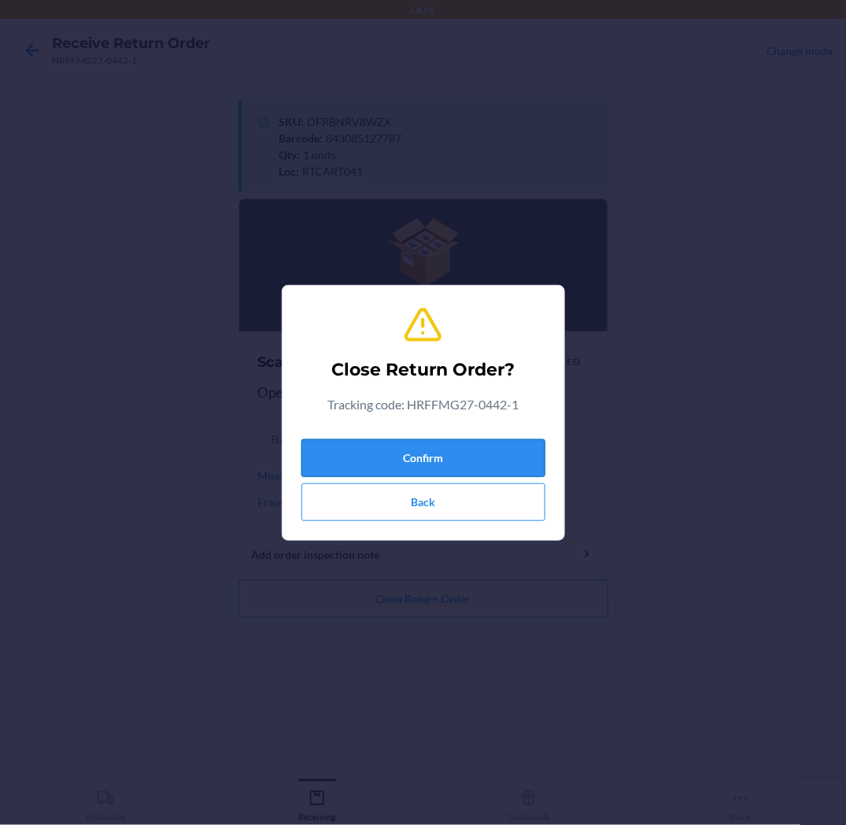
click at [462, 462] on button "Confirm" at bounding box center [424, 458] width 244 height 38
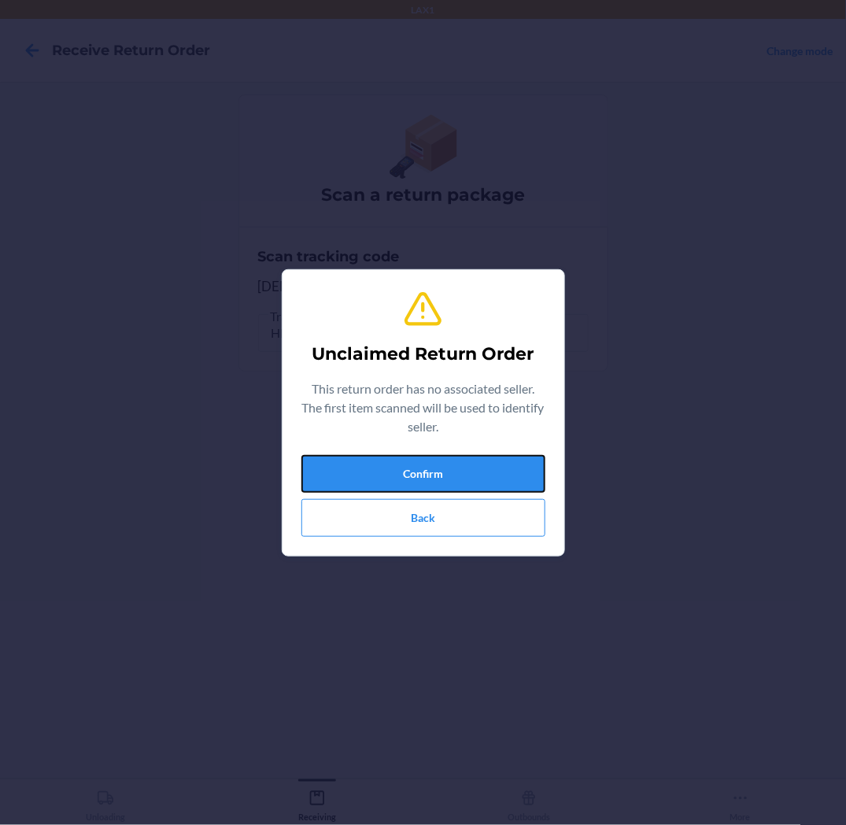
click at [412, 487] on button "Confirm" at bounding box center [424, 474] width 244 height 38
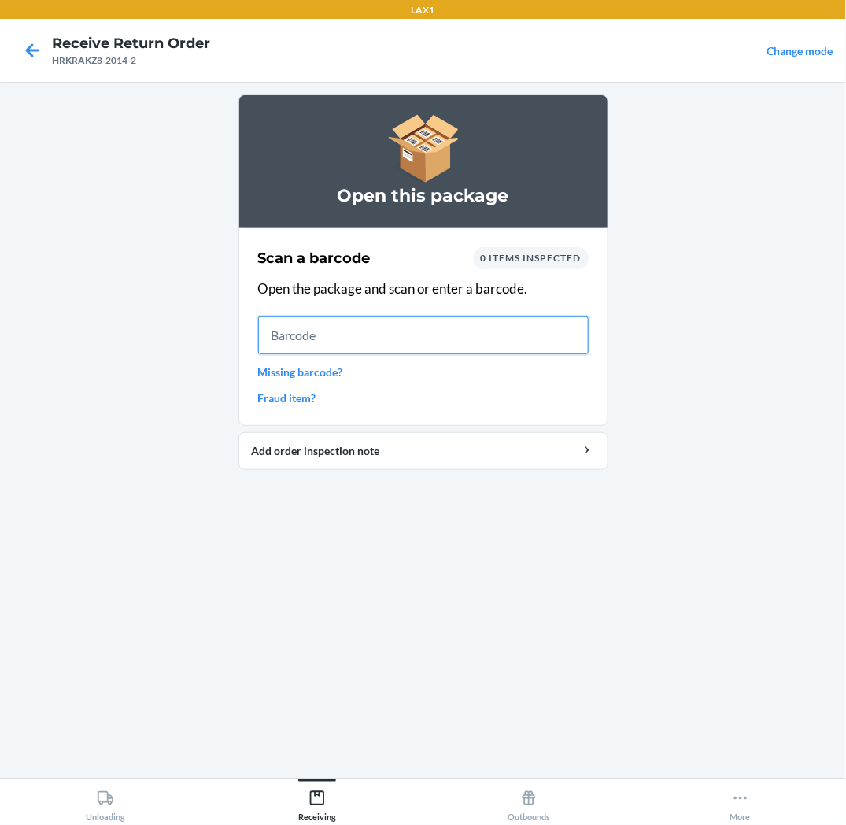
click at [365, 347] on input "text" at bounding box center [423, 335] width 331 height 38
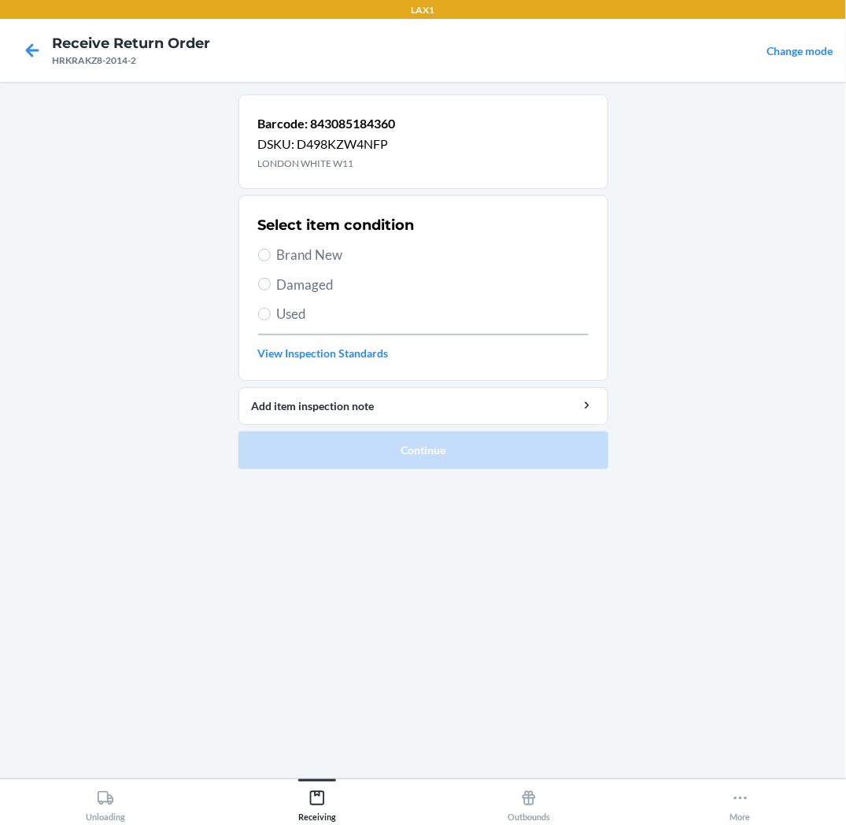
click at [302, 288] on span "Damaged" at bounding box center [433, 285] width 312 height 20
click at [271, 288] on input "Damaged" at bounding box center [264, 284] width 13 height 13
radio input "true"
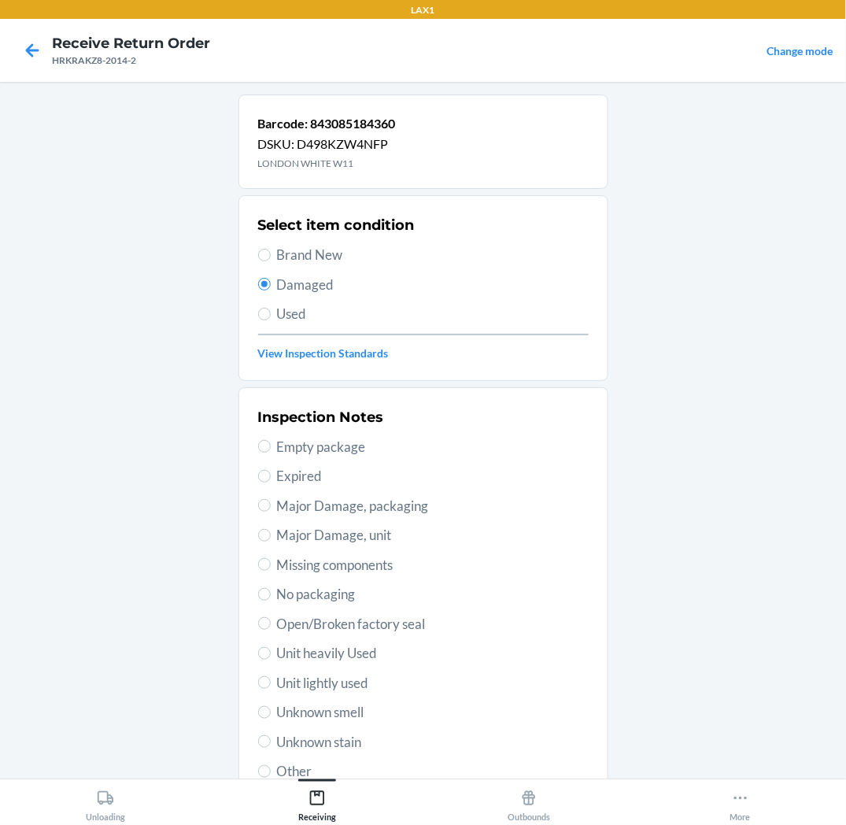
click at [347, 652] on span "Unit heavily Used" at bounding box center [433, 653] width 312 height 20
click at [271, 652] on input "Unit heavily Used" at bounding box center [264, 653] width 13 height 13
radio input "true"
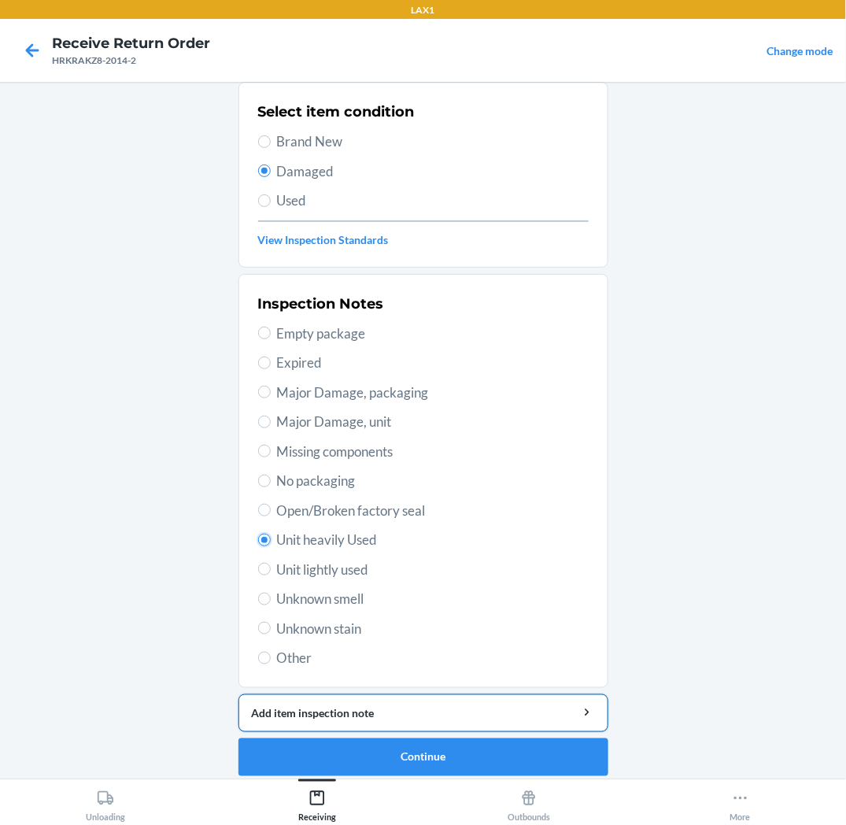
scroll to position [122, 0]
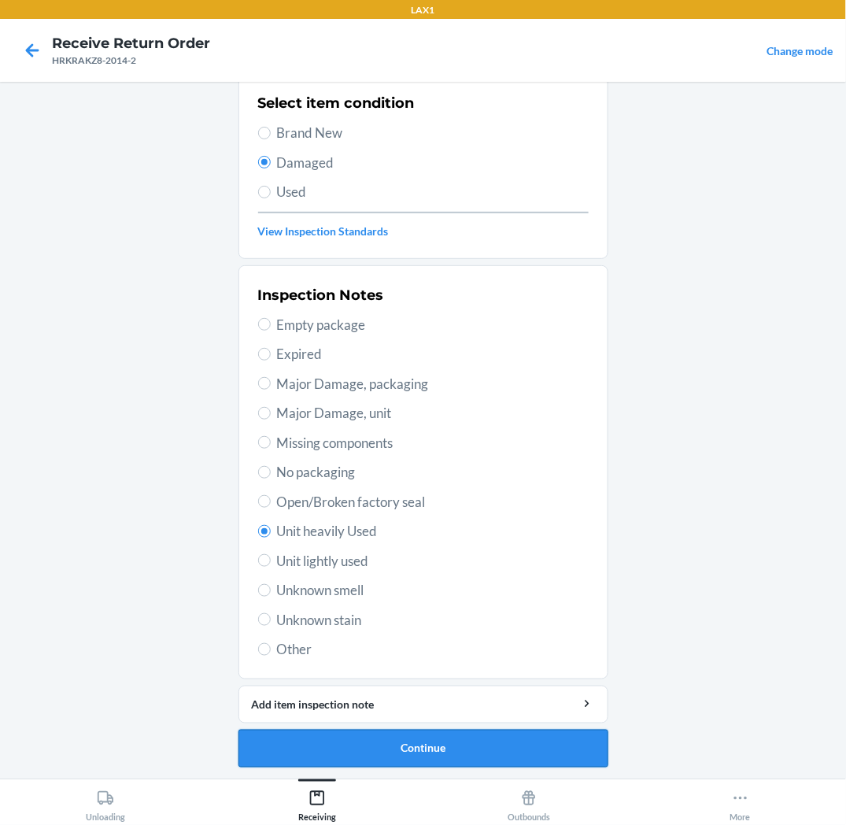
click at [328, 754] on button "Continue" at bounding box center [424, 749] width 370 height 38
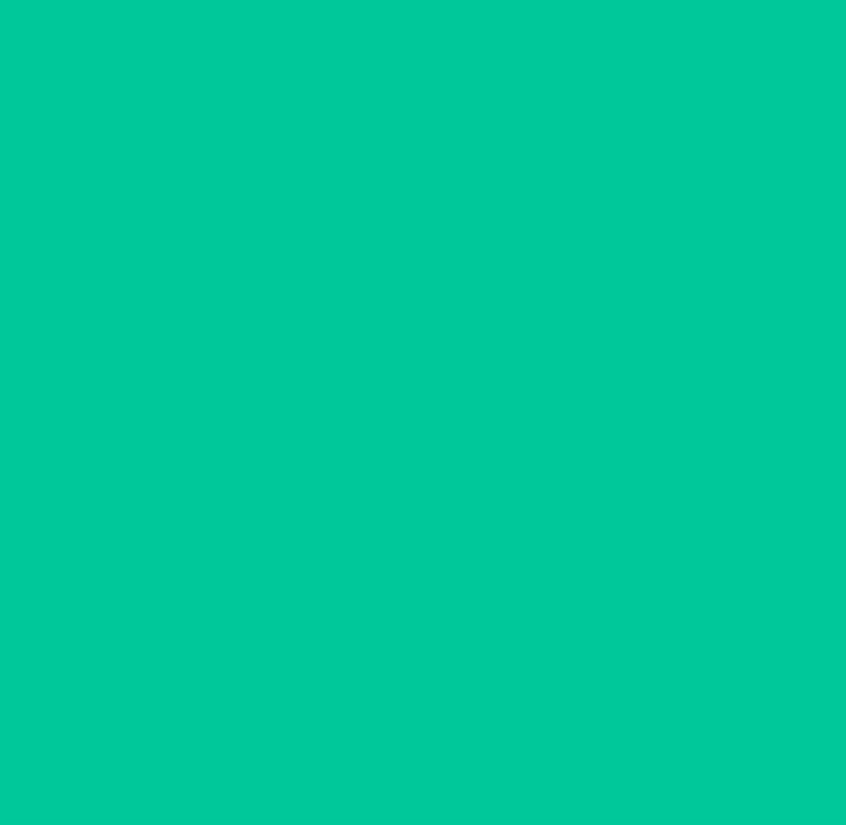
scroll to position [0, 0]
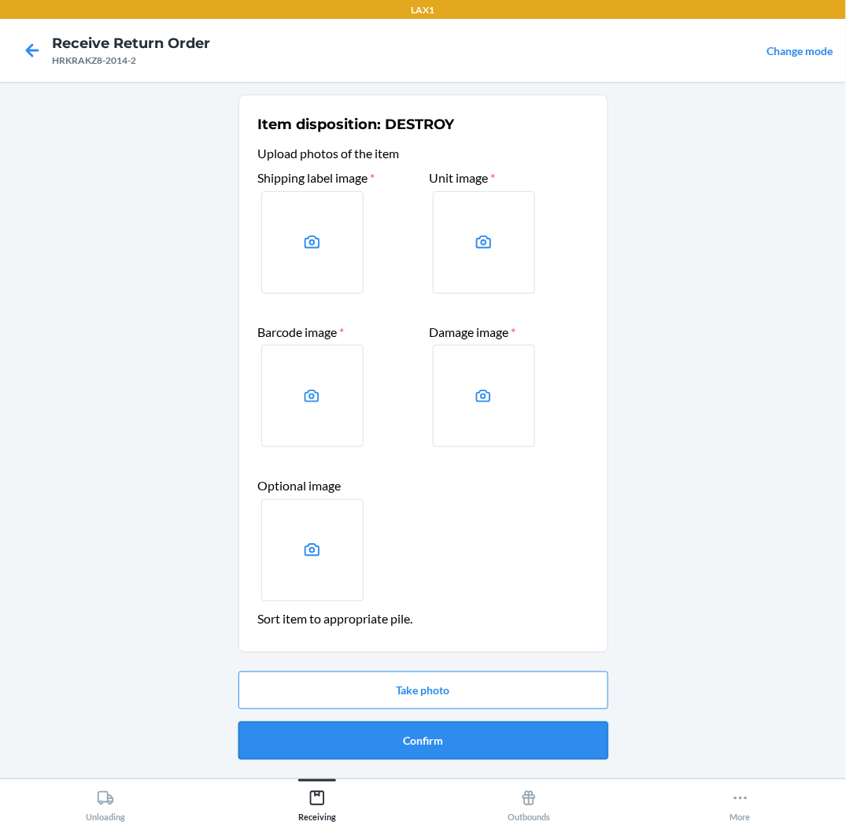
click at [335, 750] on button "Confirm" at bounding box center [424, 741] width 370 height 38
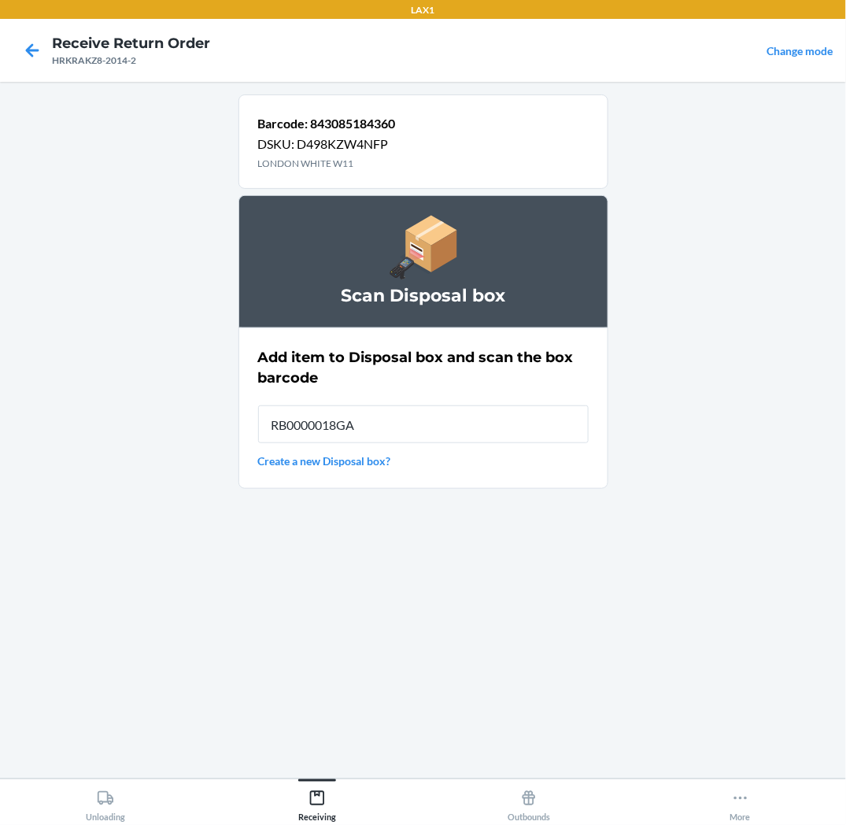
type input "RB0000018GA"
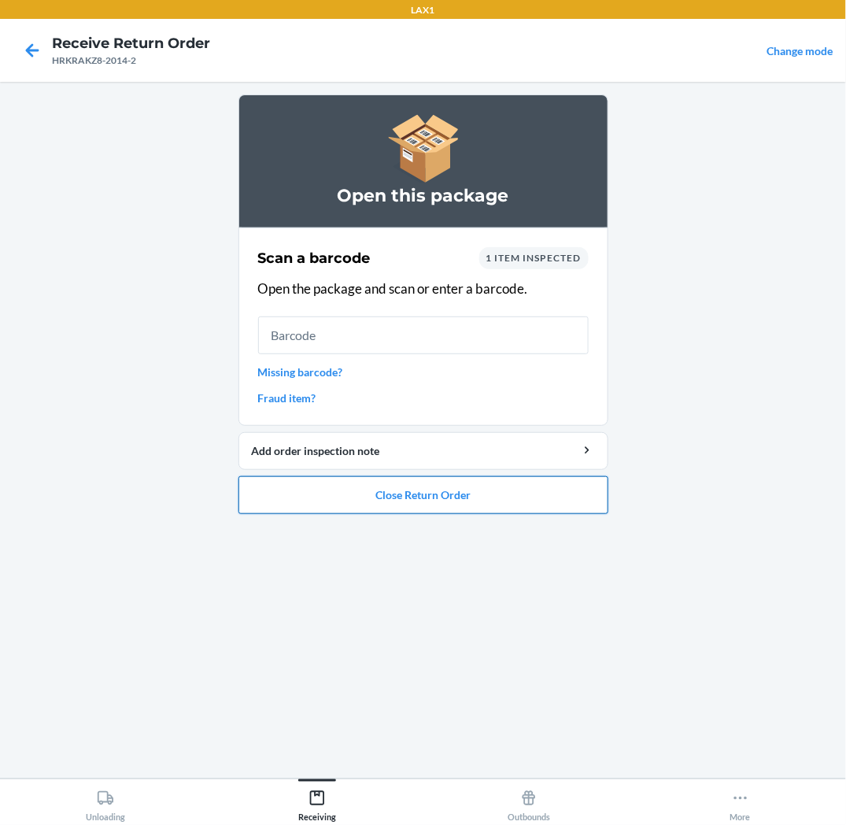
click at [460, 491] on button "Close Return Order" at bounding box center [424, 495] width 370 height 38
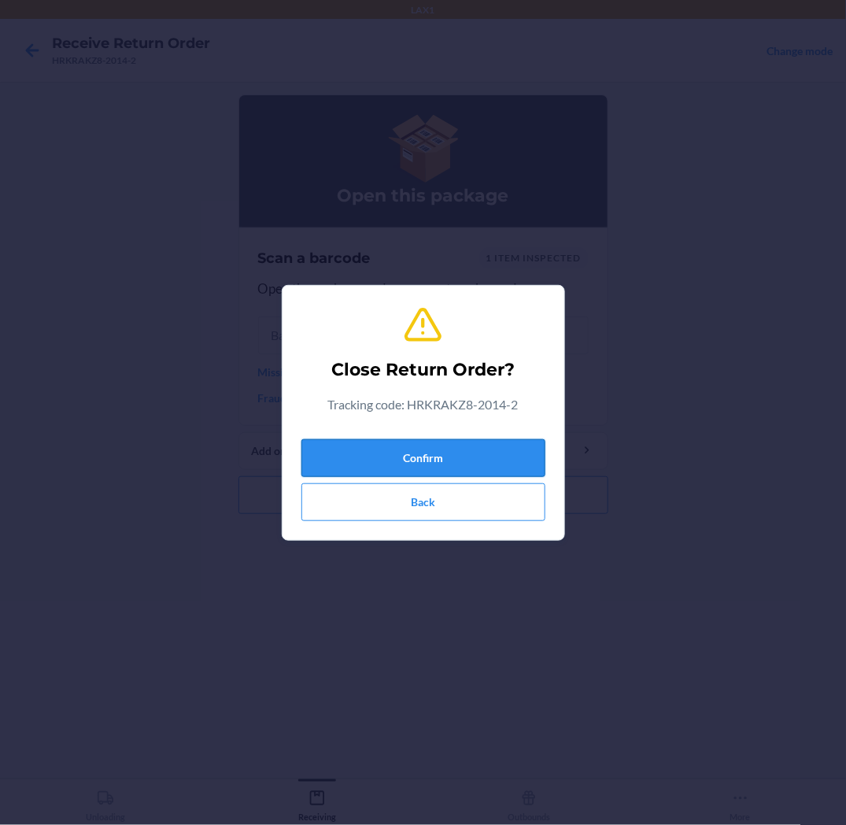
click at [484, 453] on button "Confirm" at bounding box center [424, 458] width 244 height 38
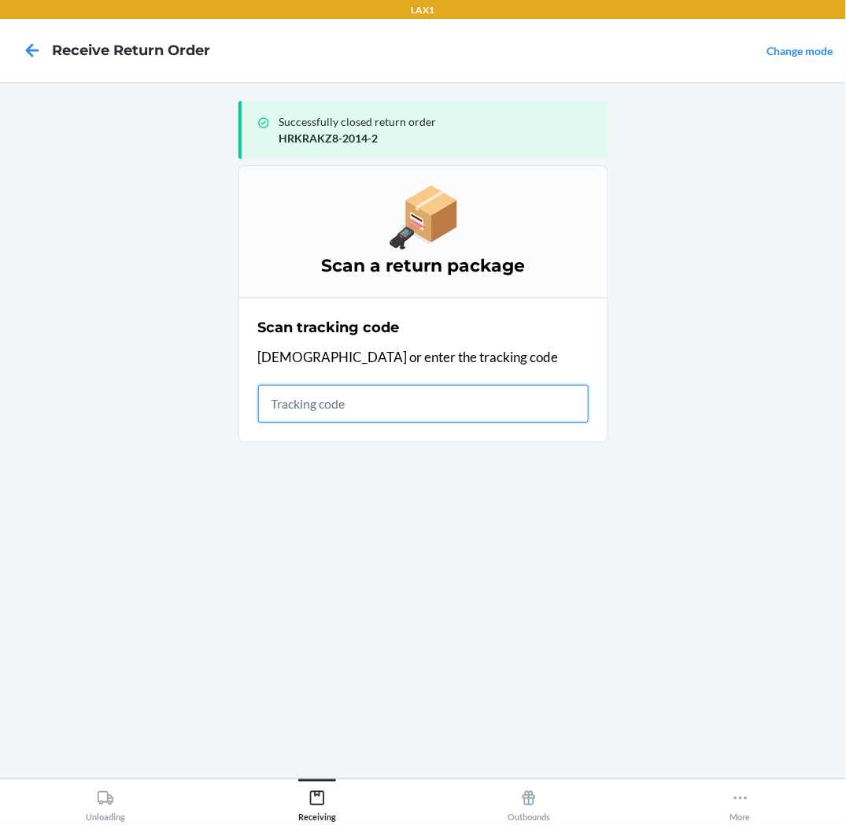
click at [470, 404] on input "text" at bounding box center [423, 404] width 331 height 38
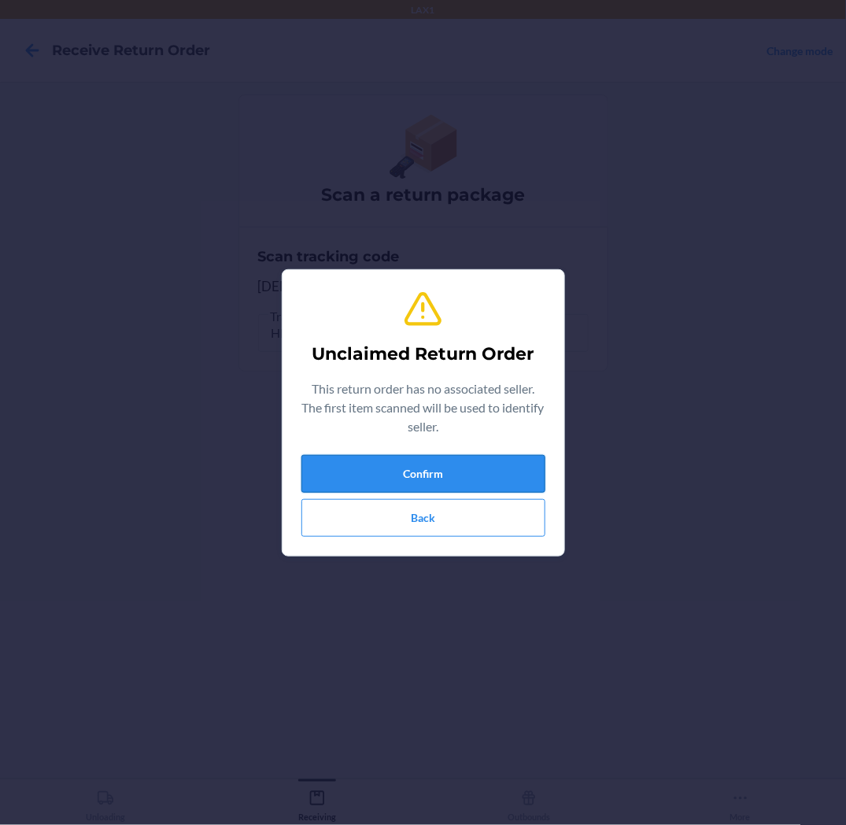
click at [489, 461] on button "Confirm" at bounding box center [424, 474] width 244 height 38
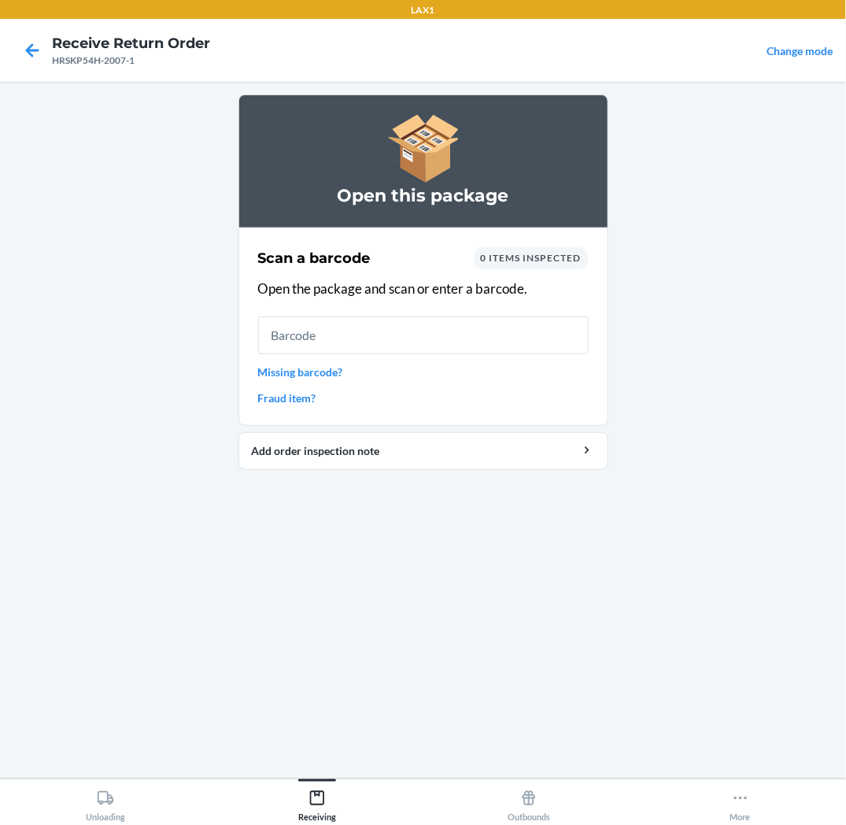
click at [589, 337] on section "Scan a barcode 0 items inspected Open the package and scan or enter a barcode. …" at bounding box center [424, 327] width 370 height 198
click at [561, 337] on input "text" at bounding box center [423, 335] width 331 height 38
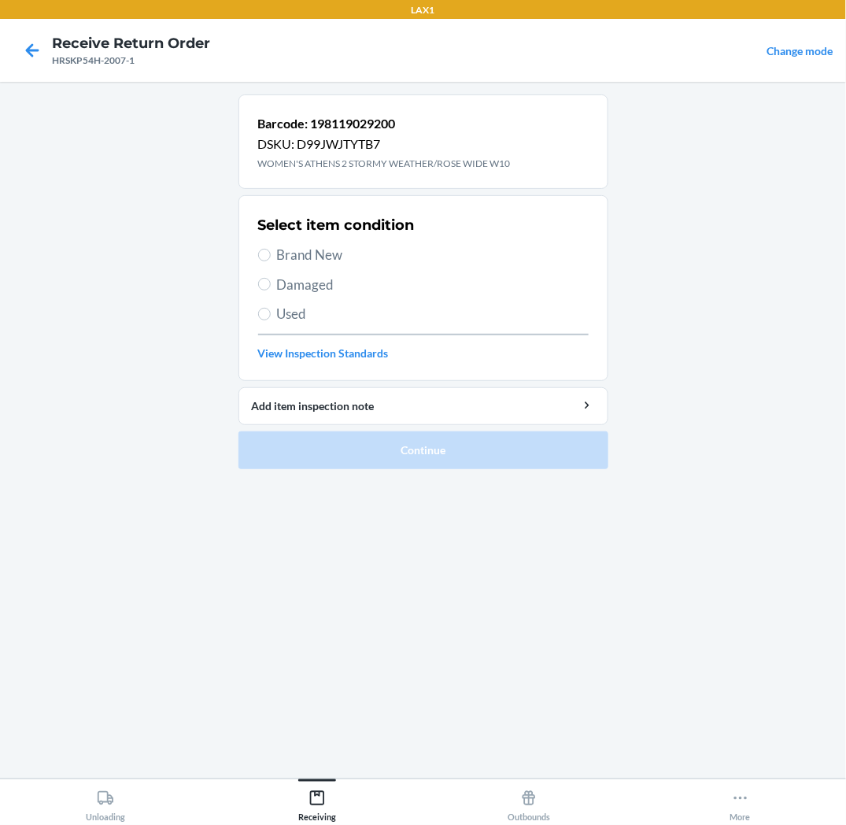
click at [311, 261] on span "Brand New" at bounding box center [433, 255] width 312 height 20
click at [271, 261] on input "Brand New" at bounding box center [264, 255] width 13 height 13
radio input "true"
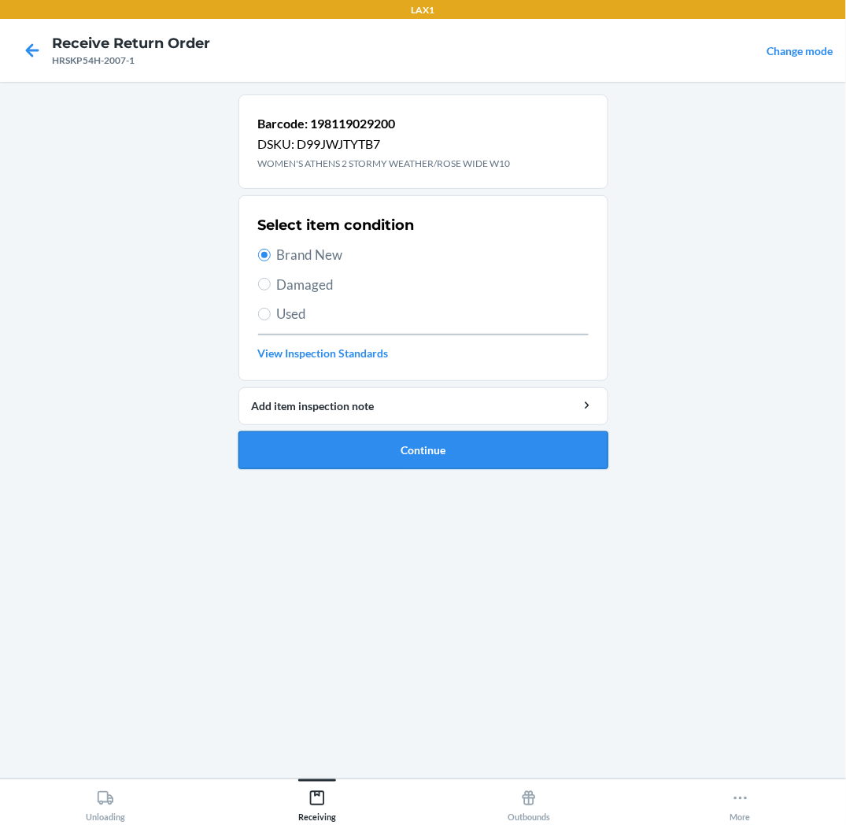
click at [372, 458] on button "Continue" at bounding box center [424, 450] width 370 height 38
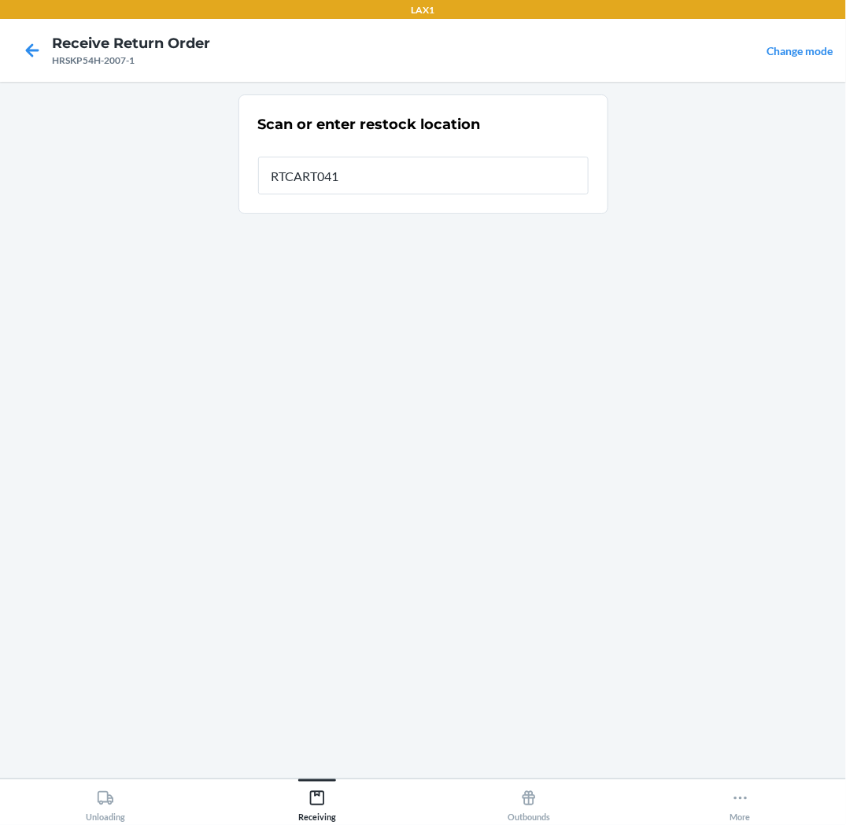
type input "RTCART041"
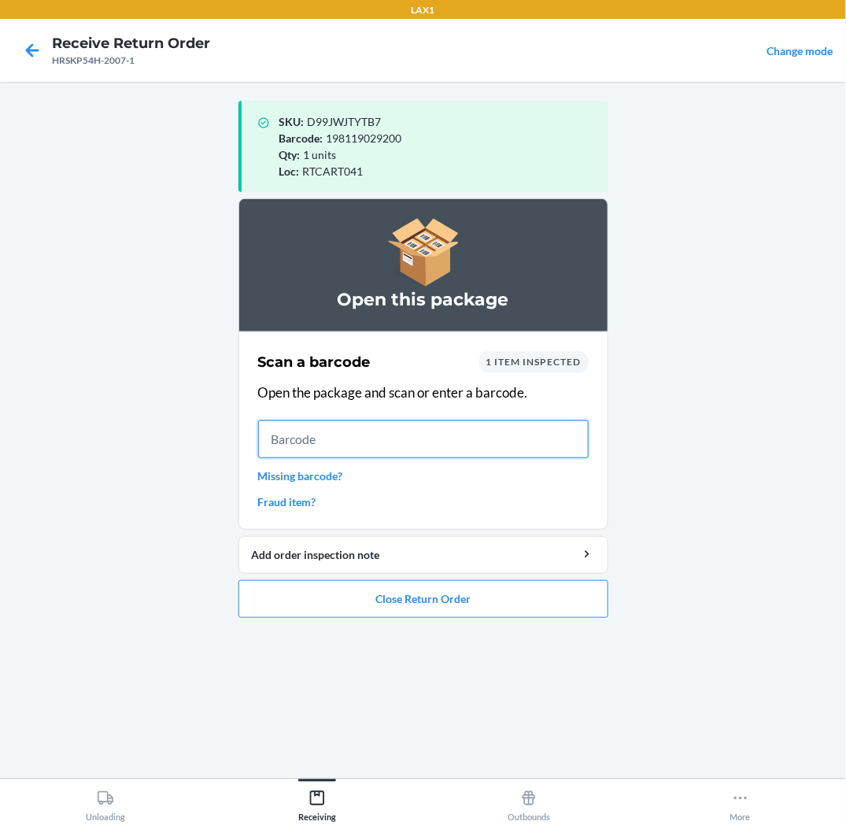
click at [577, 438] on input "text" at bounding box center [423, 439] width 331 height 38
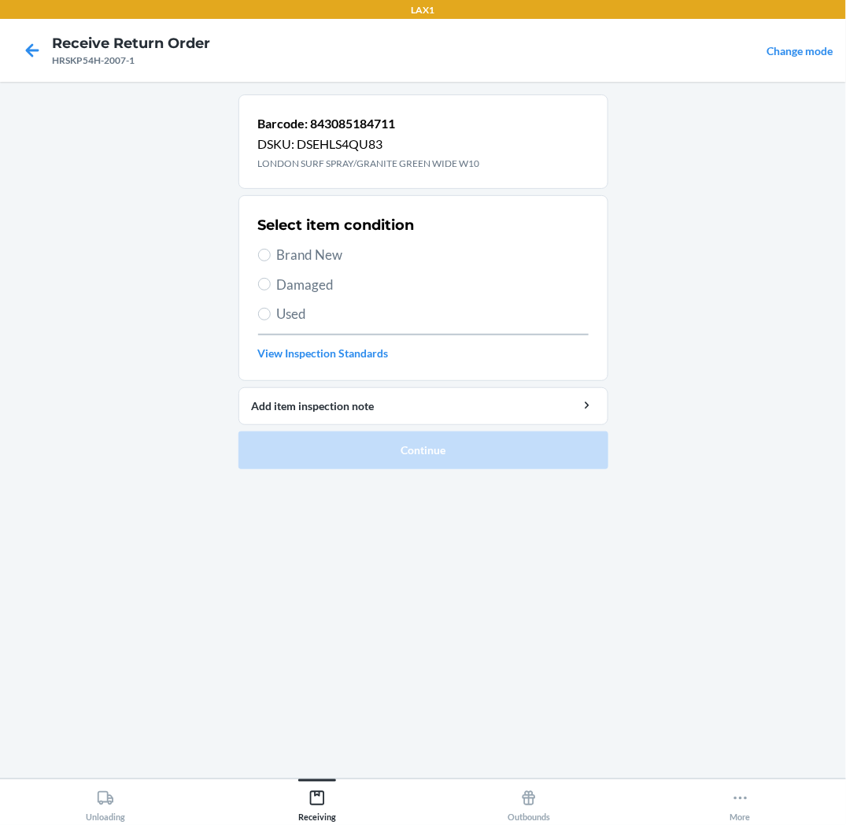
click at [277, 249] on span "Brand New" at bounding box center [433, 255] width 312 height 20
click at [271, 249] on input "Brand New" at bounding box center [264, 255] width 13 height 13
radio input "true"
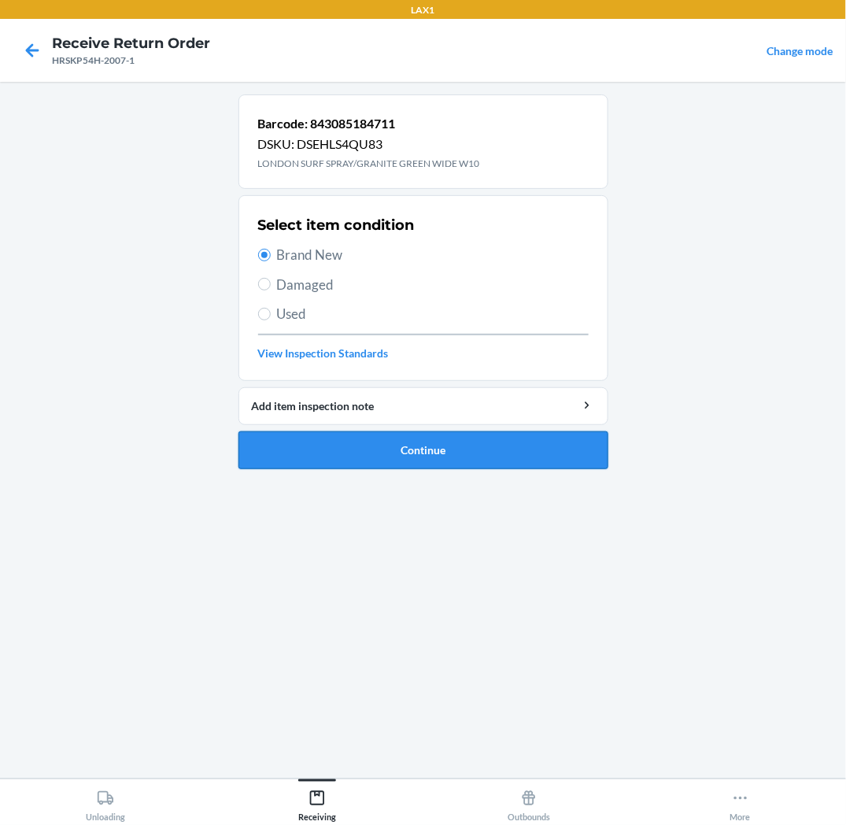
drag, startPoint x: 297, startPoint y: 447, endPoint x: 326, endPoint y: 449, distance: 29.2
click at [300, 447] on button "Continue" at bounding box center [424, 450] width 370 height 38
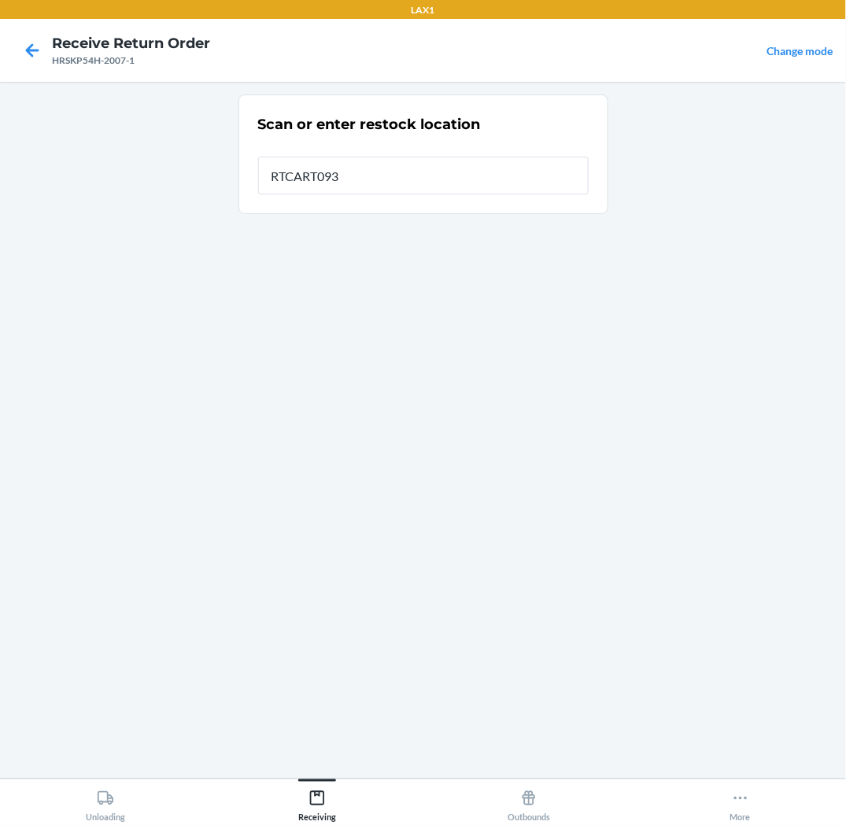
type input "RTCART093"
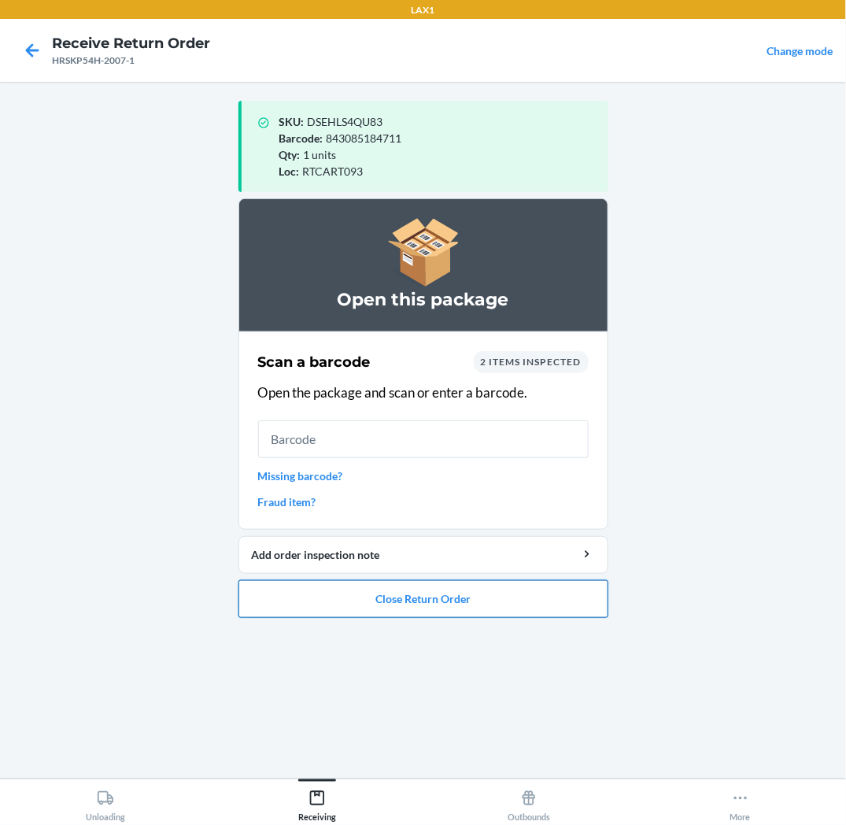
click at [417, 603] on button "Close Return Order" at bounding box center [424, 599] width 370 height 38
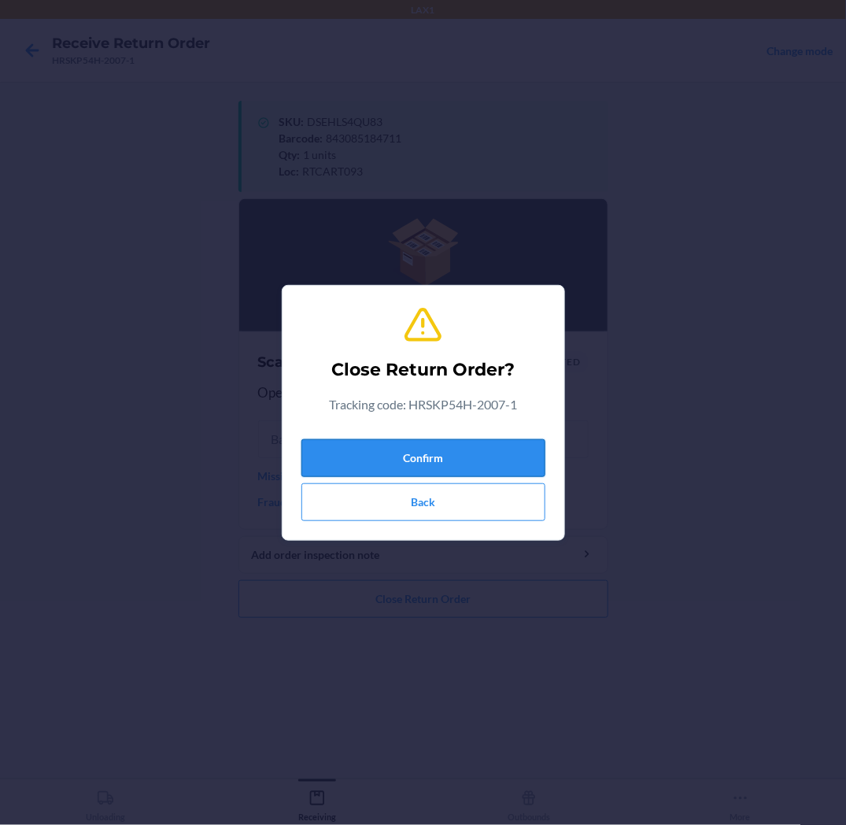
click at [470, 461] on button "Confirm" at bounding box center [424, 458] width 244 height 38
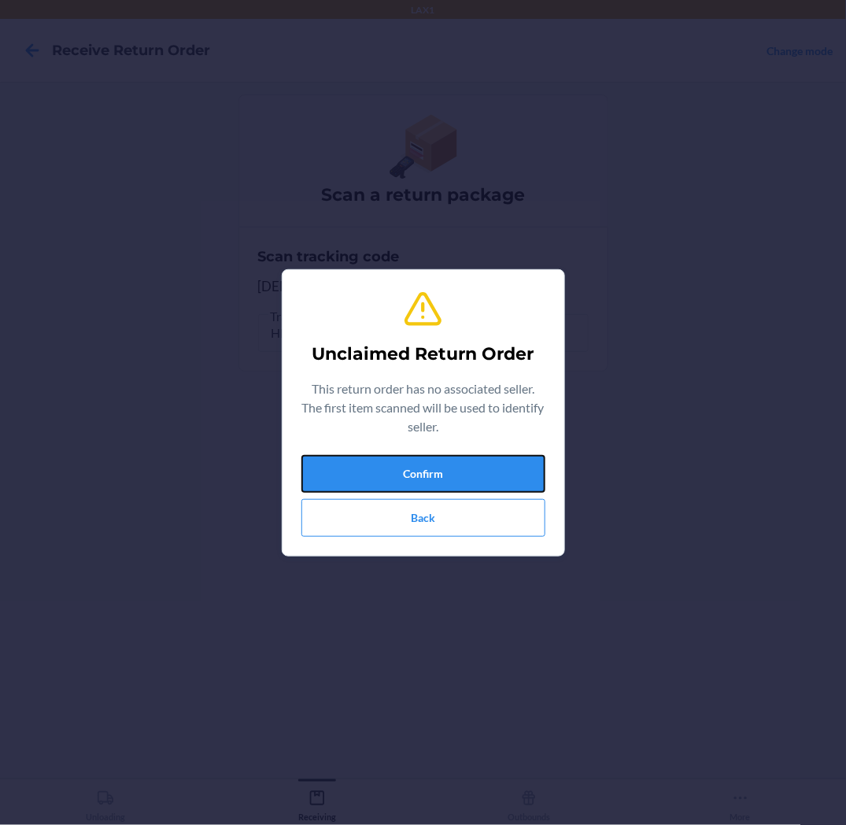
click at [470, 461] on button "Confirm" at bounding box center [424, 474] width 244 height 38
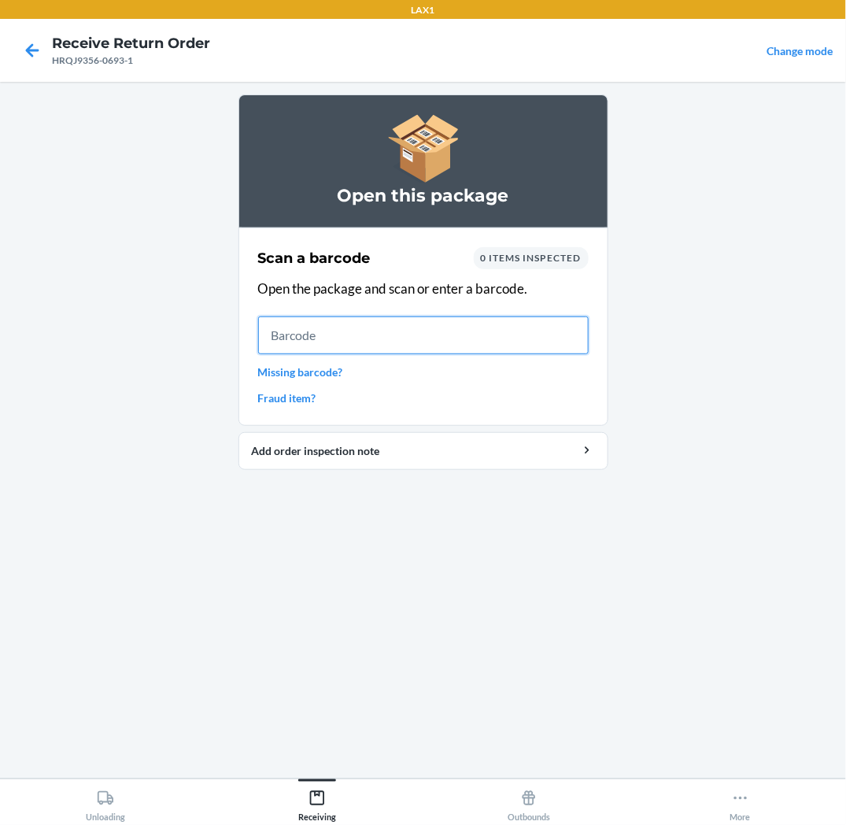
click at [505, 348] on input "text" at bounding box center [423, 335] width 331 height 38
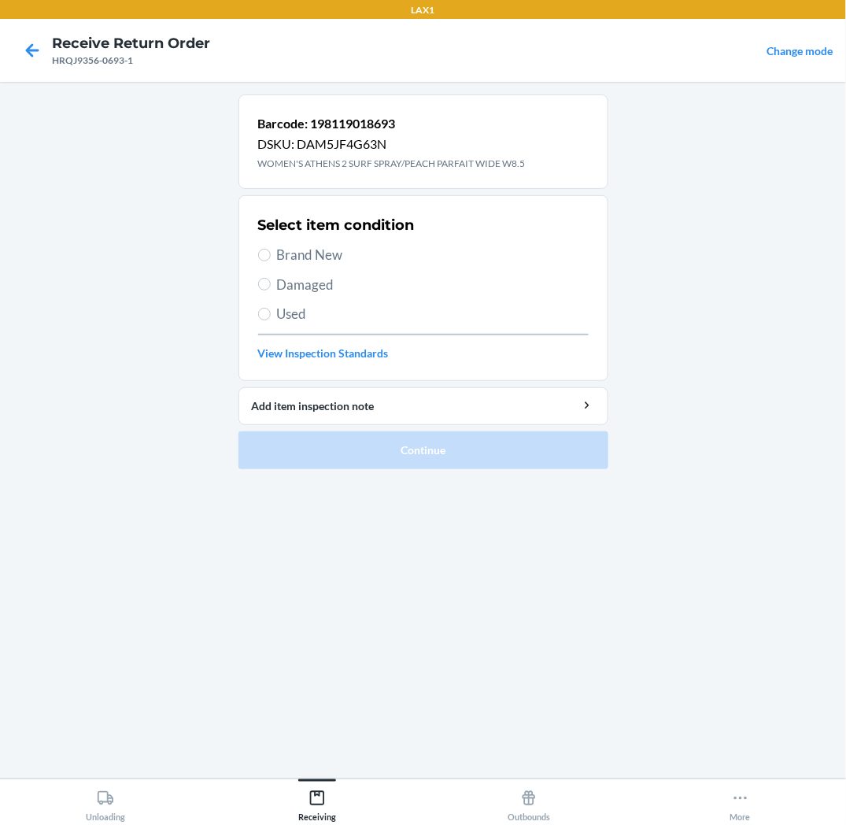
click at [331, 263] on span "Brand New" at bounding box center [433, 255] width 312 height 20
click at [271, 261] on input "Brand New" at bounding box center [264, 255] width 13 height 13
radio input "true"
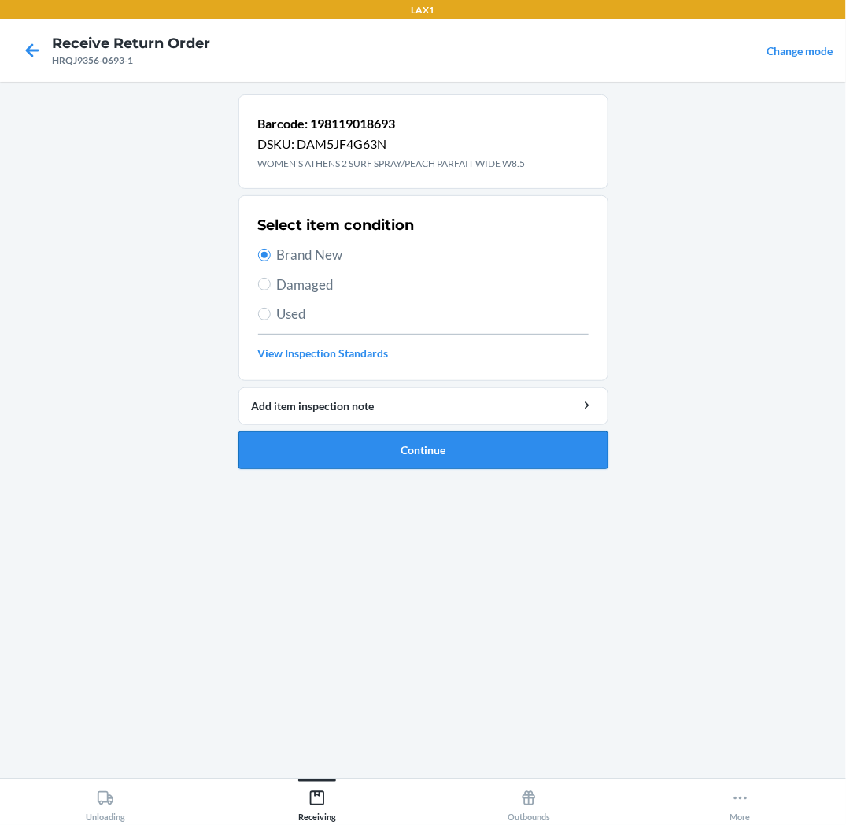
click at [355, 452] on button "Continue" at bounding box center [424, 450] width 370 height 38
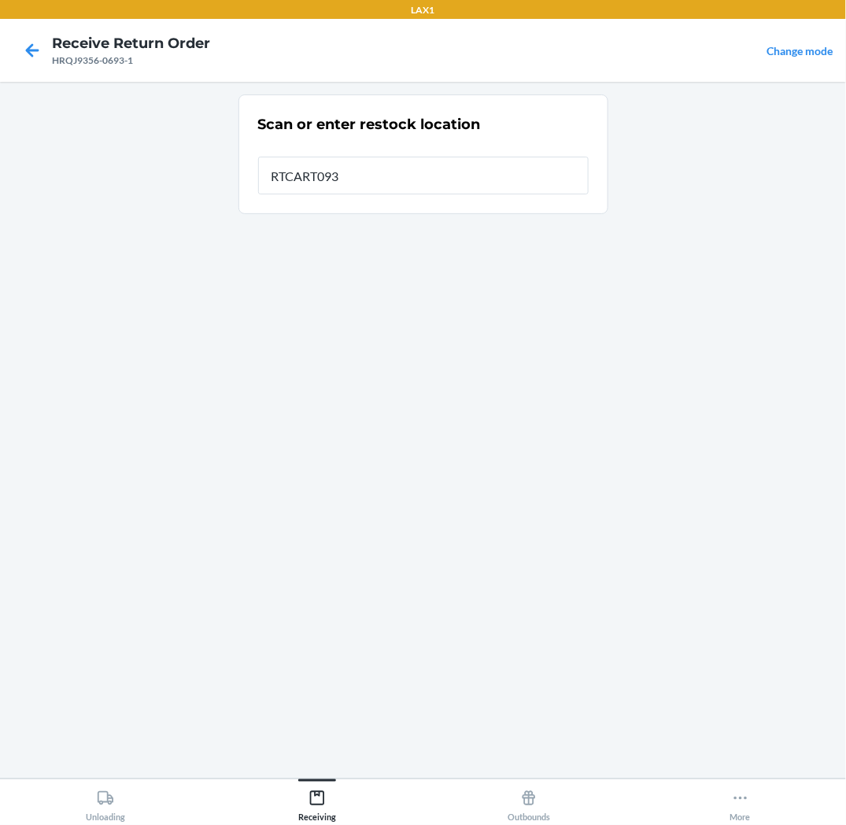
type input "RTCART093"
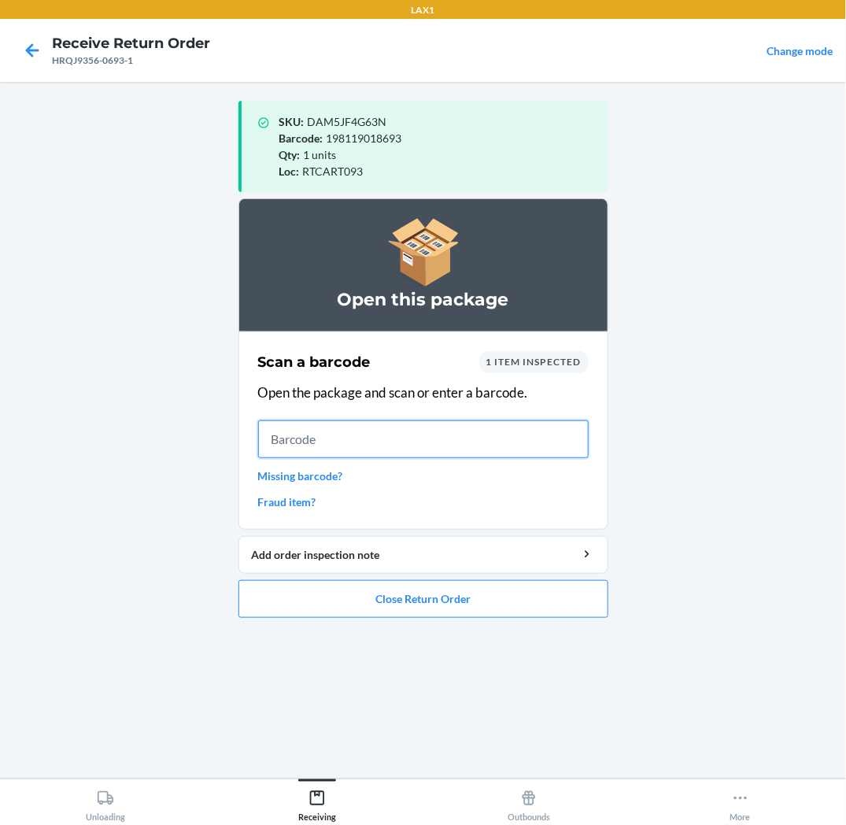
click at [563, 442] on input "text" at bounding box center [423, 439] width 331 height 38
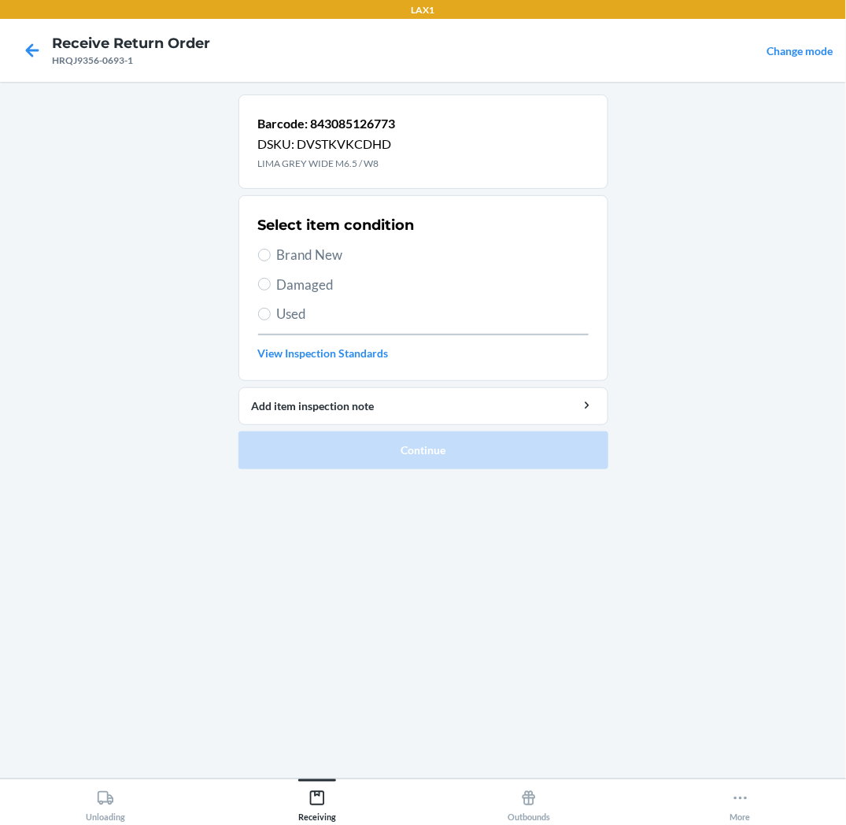
click at [341, 256] on span "Brand New" at bounding box center [433, 255] width 312 height 20
click at [271, 256] on input "Brand New" at bounding box center [264, 255] width 13 height 13
radio input "true"
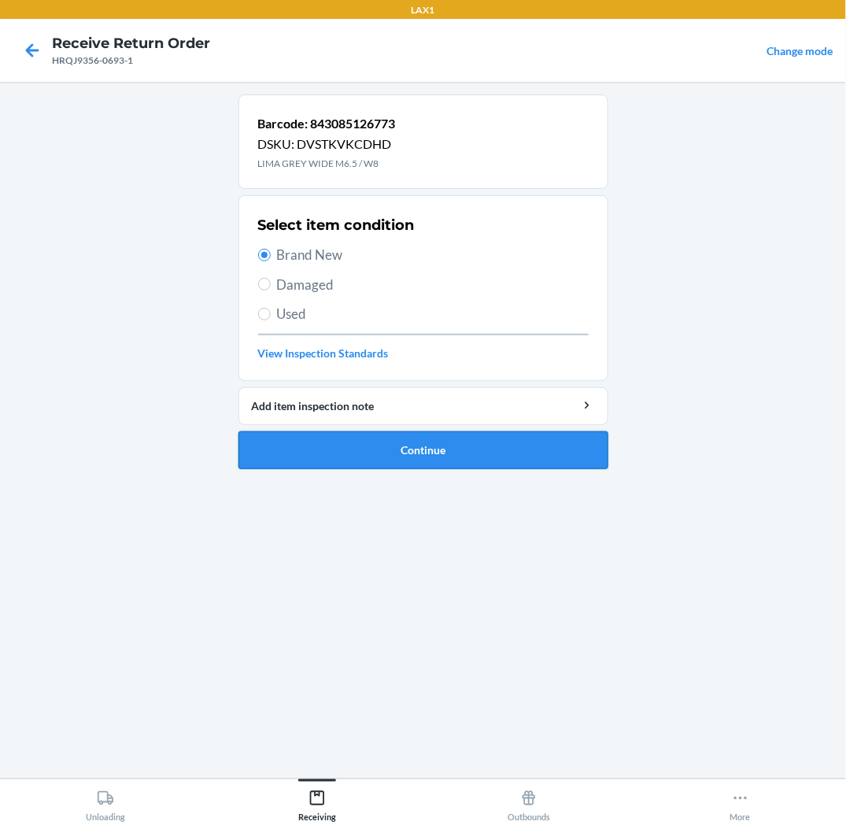
click at [360, 461] on button "Continue" at bounding box center [424, 450] width 370 height 38
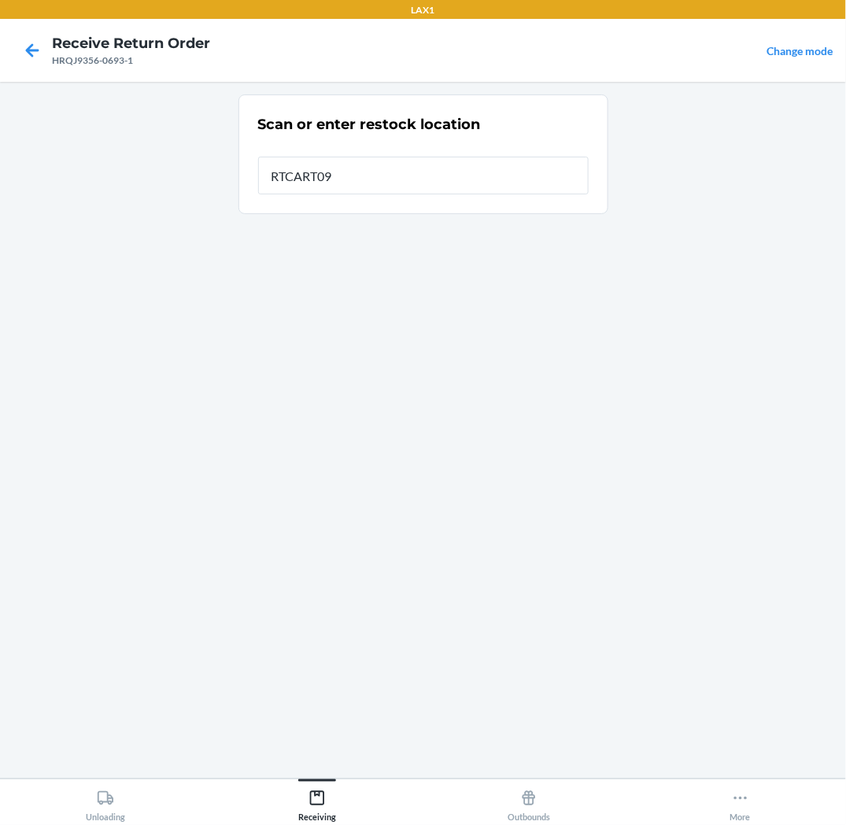
type input "RTCART093"
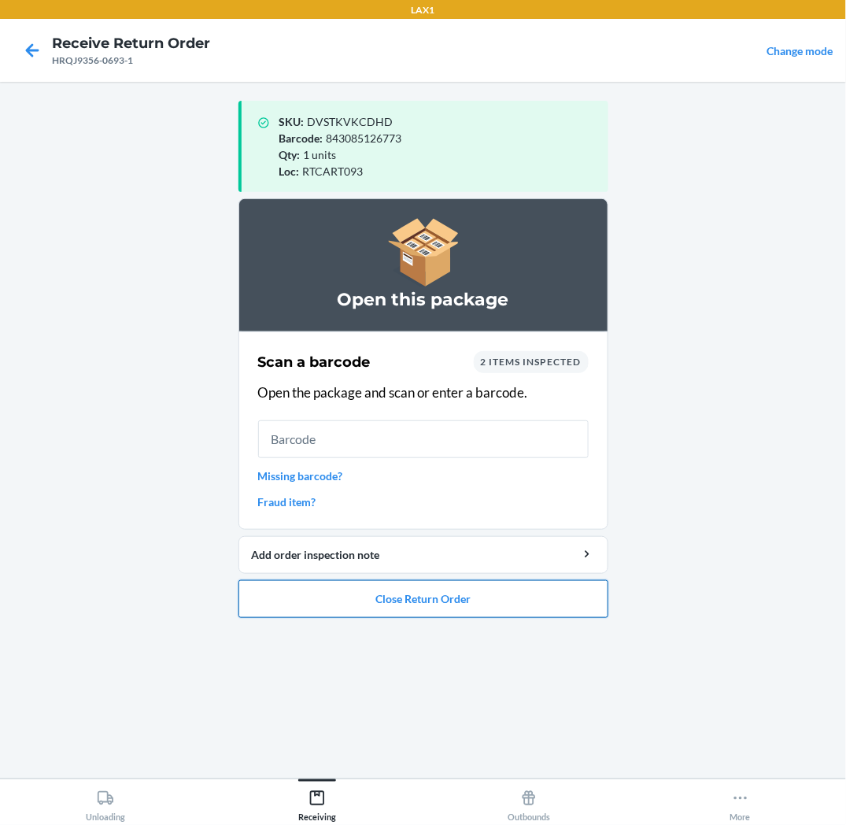
click at [379, 604] on button "Close Return Order" at bounding box center [424, 599] width 370 height 38
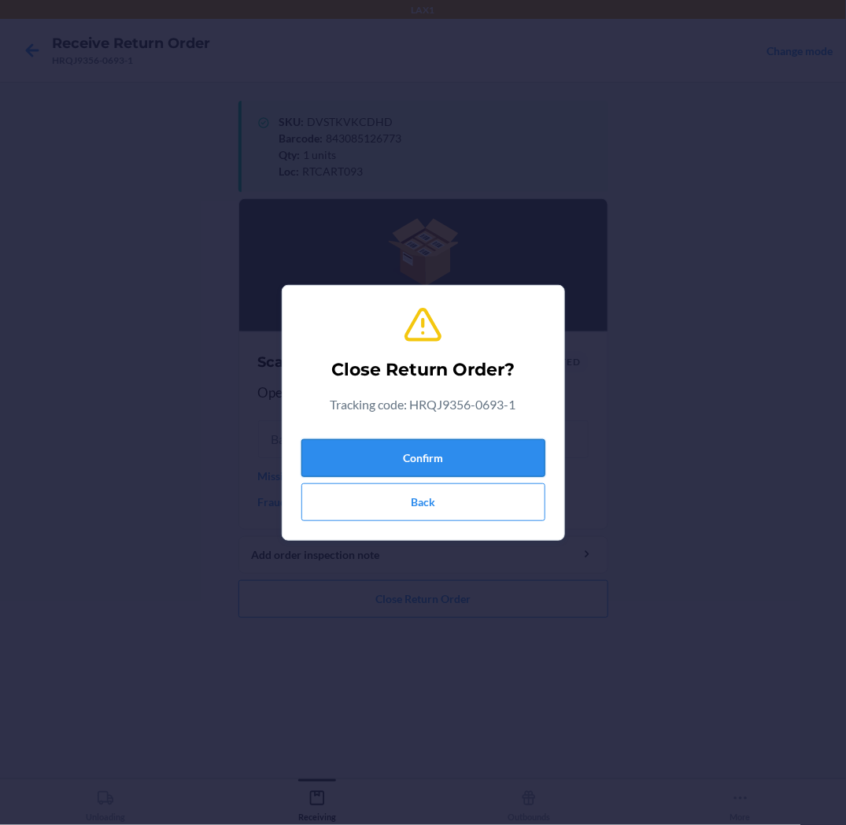
click at [444, 457] on button "Confirm" at bounding box center [424, 458] width 244 height 38
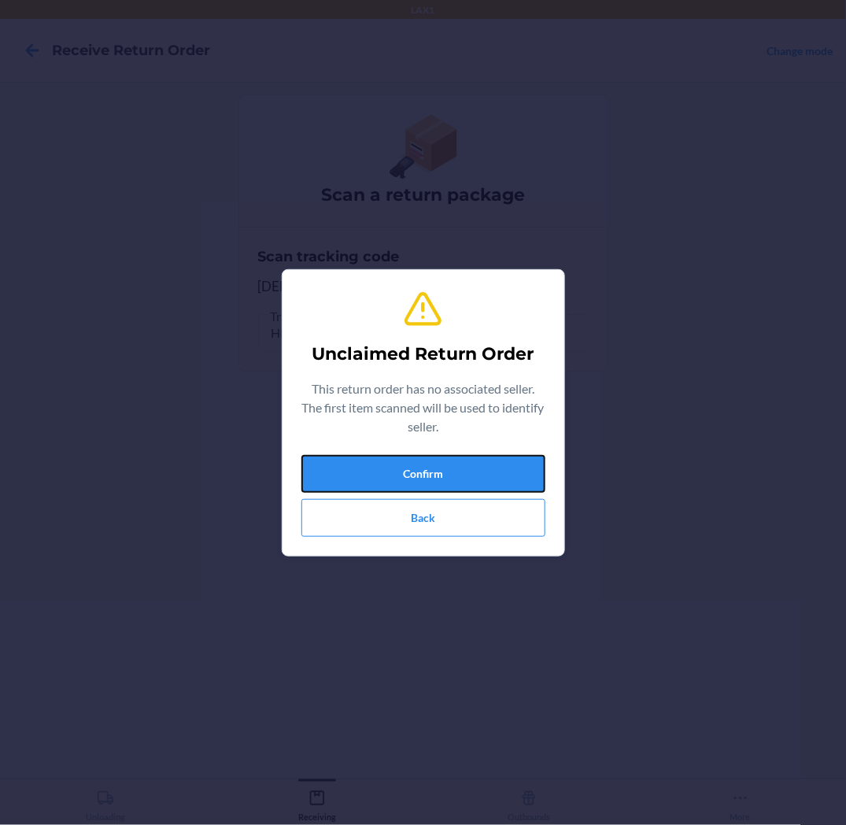
click at [442, 459] on button "Confirm" at bounding box center [424, 474] width 244 height 38
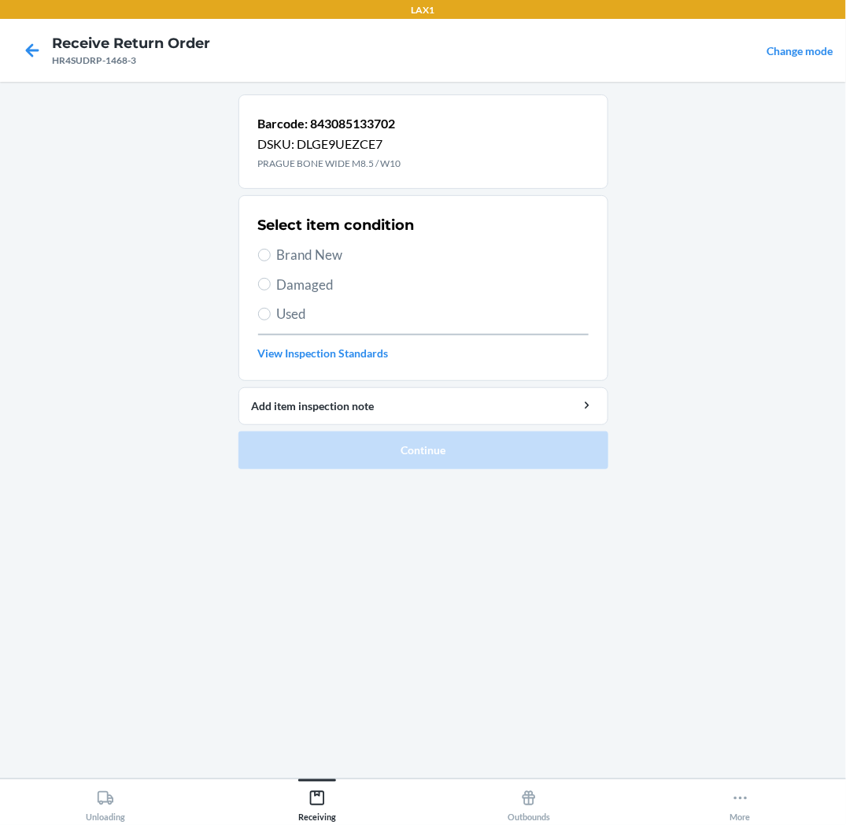
click at [315, 253] on span "Brand New" at bounding box center [433, 255] width 312 height 20
click at [271, 253] on input "Brand New" at bounding box center [264, 255] width 13 height 13
radio input "true"
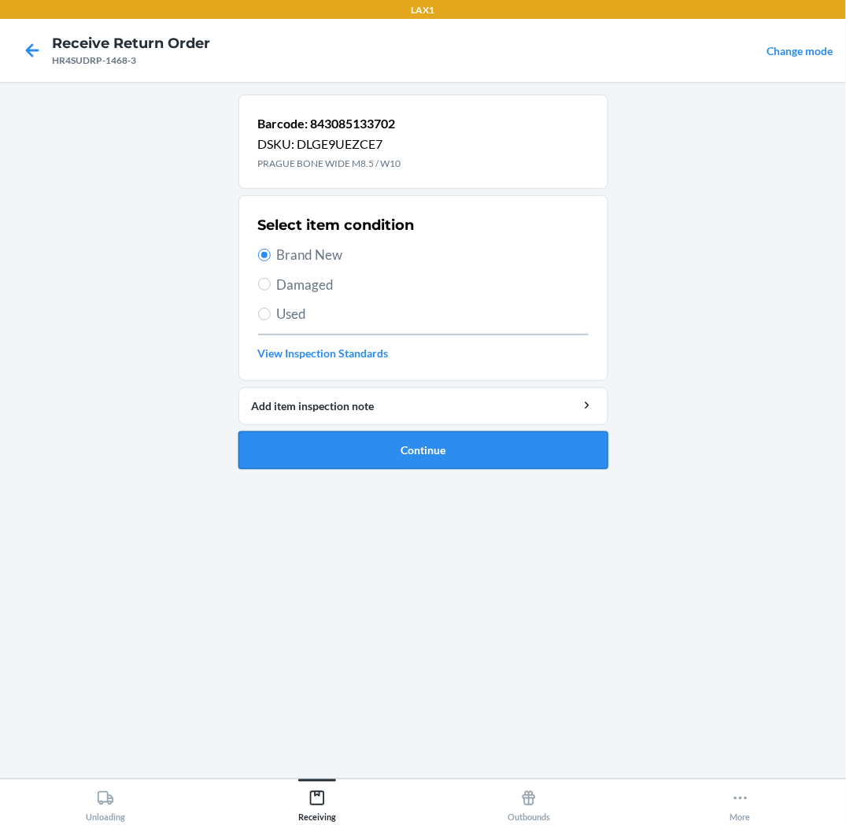
click at [325, 455] on button "Continue" at bounding box center [424, 450] width 370 height 38
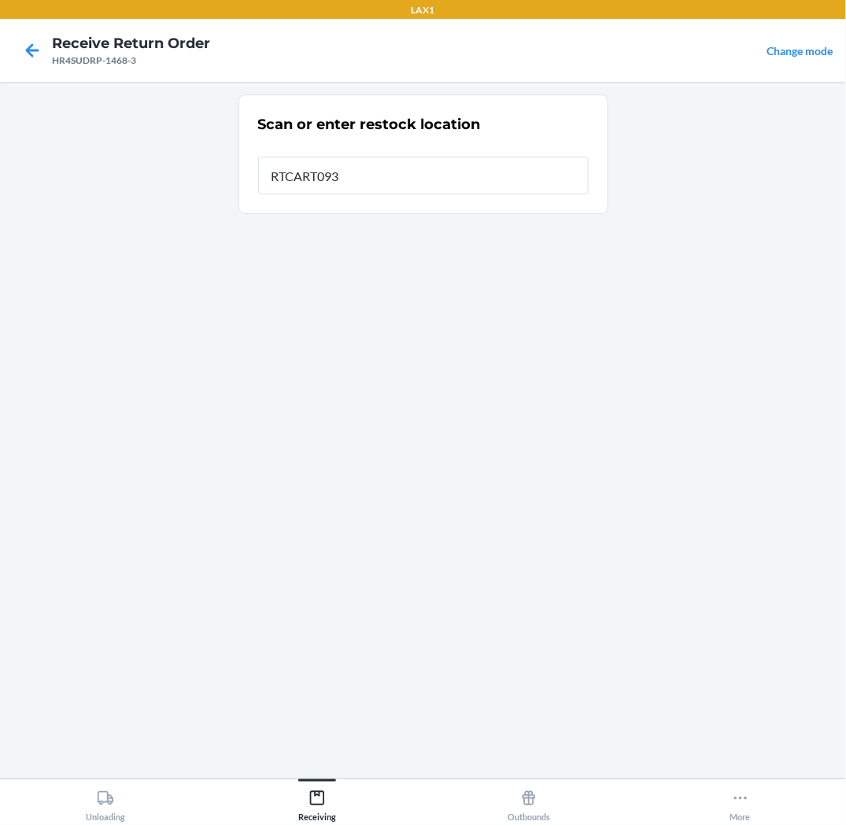
type input "RTCART093"
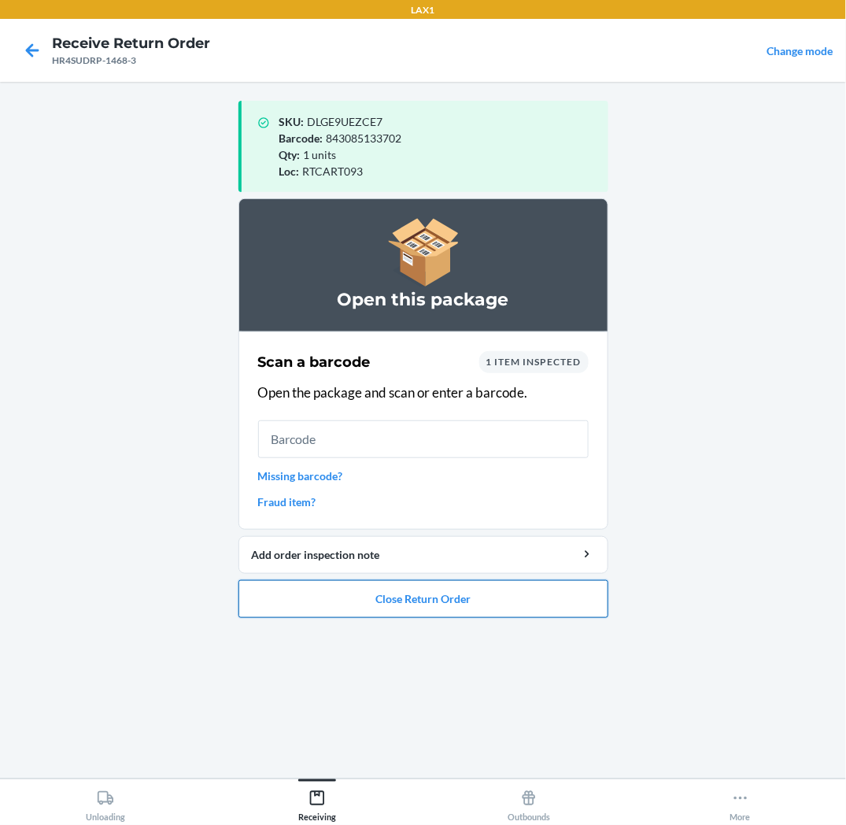
click at [549, 613] on button "Close Return Order" at bounding box center [424, 599] width 370 height 38
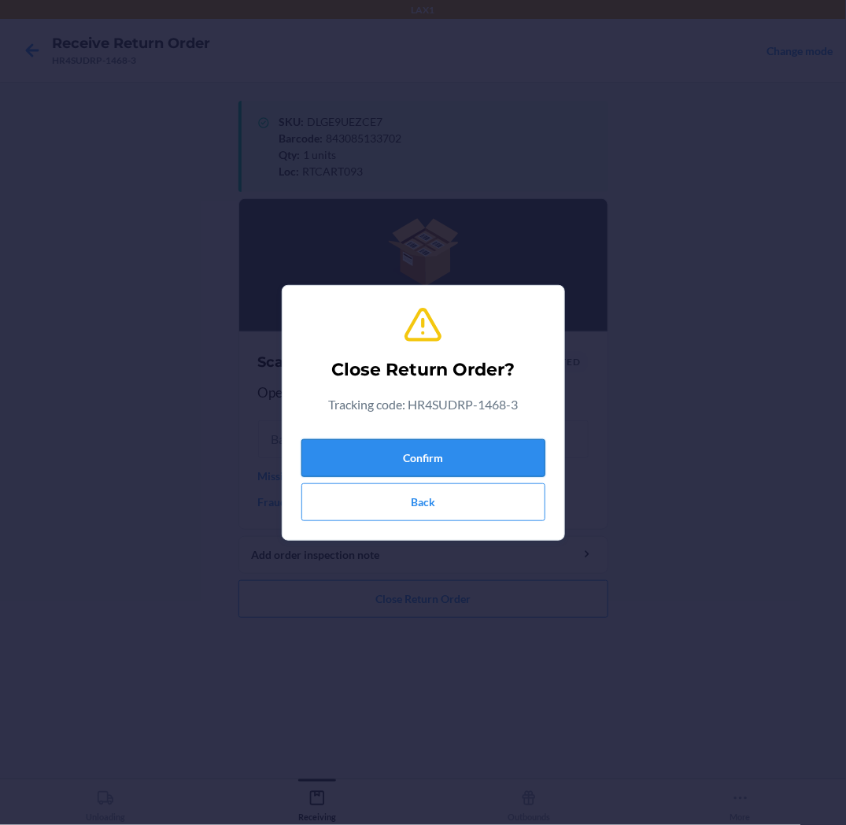
click at [524, 443] on button "Confirm" at bounding box center [424, 458] width 244 height 38
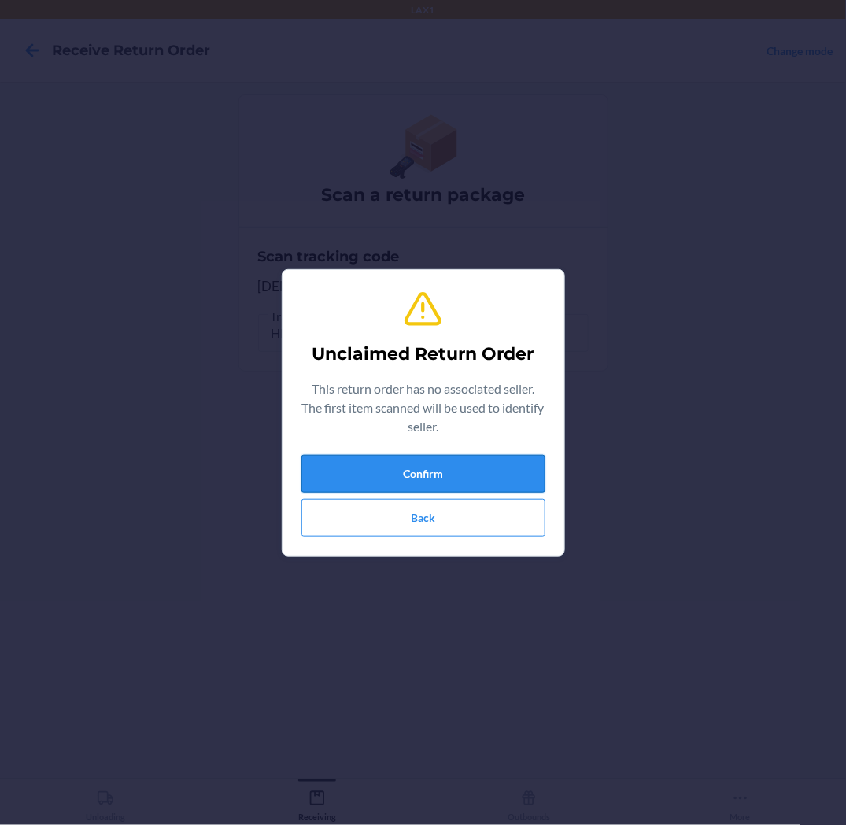
click at [458, 473] on button "Confirm" at bounding box center [424, 474] width 244 height 38
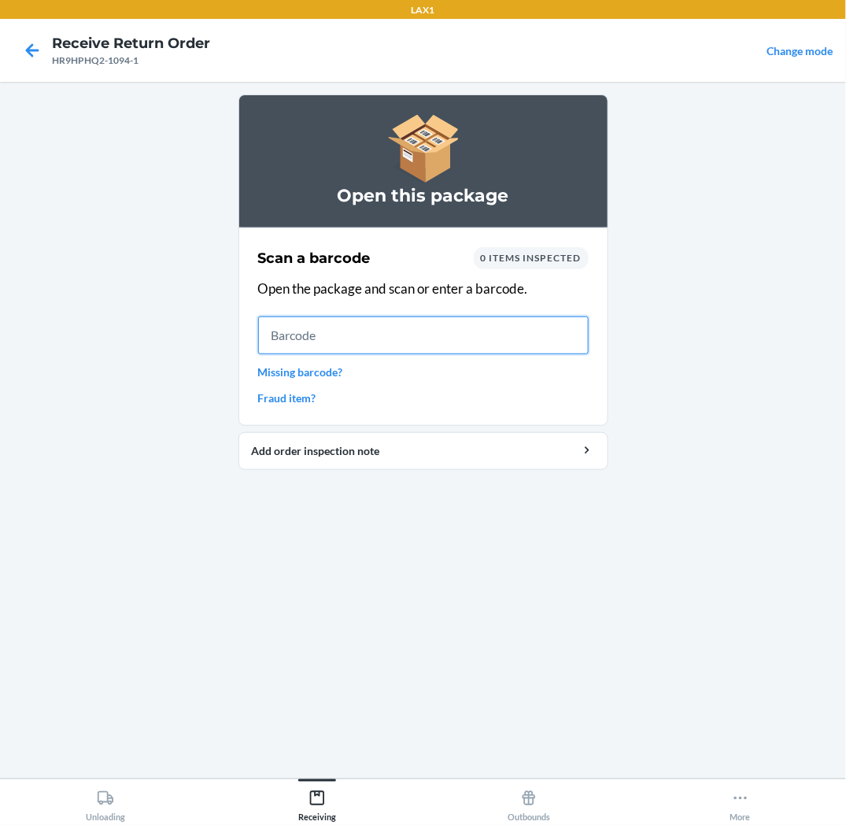
click at [534, 337] on input "text" at bounding box center [423, 335] width 331 height 38
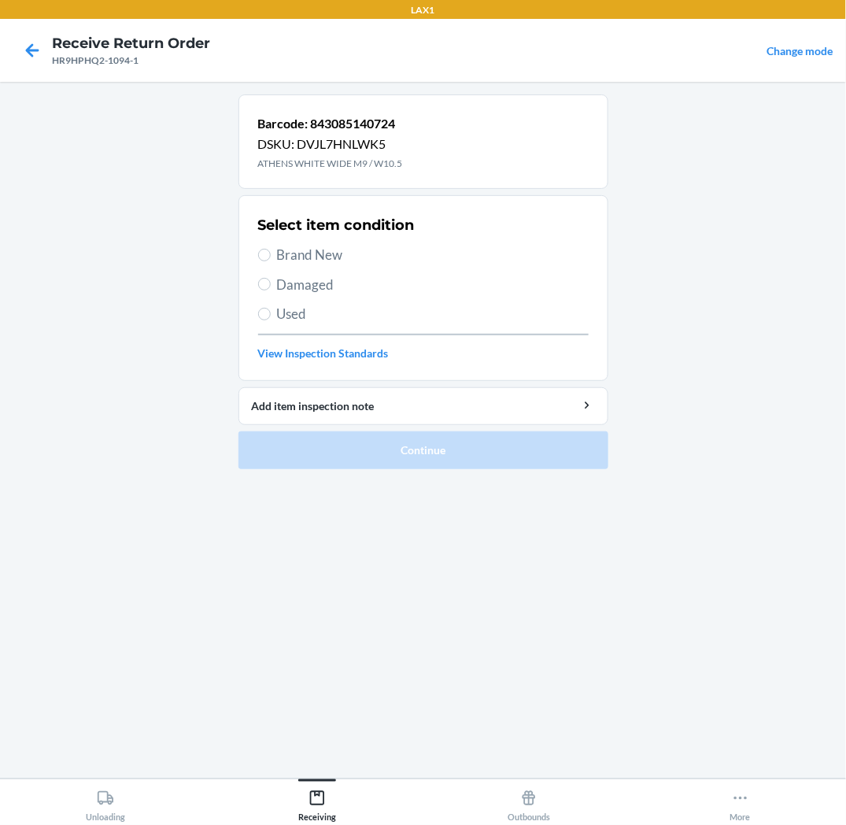
click at [320, 247] on span "Brand New" at bounding box center [433, 255] width 312 height 20
click at [271, 249] on input "Brand New" at bounding box center [264, 255] width 13 height 13
radio input "true"
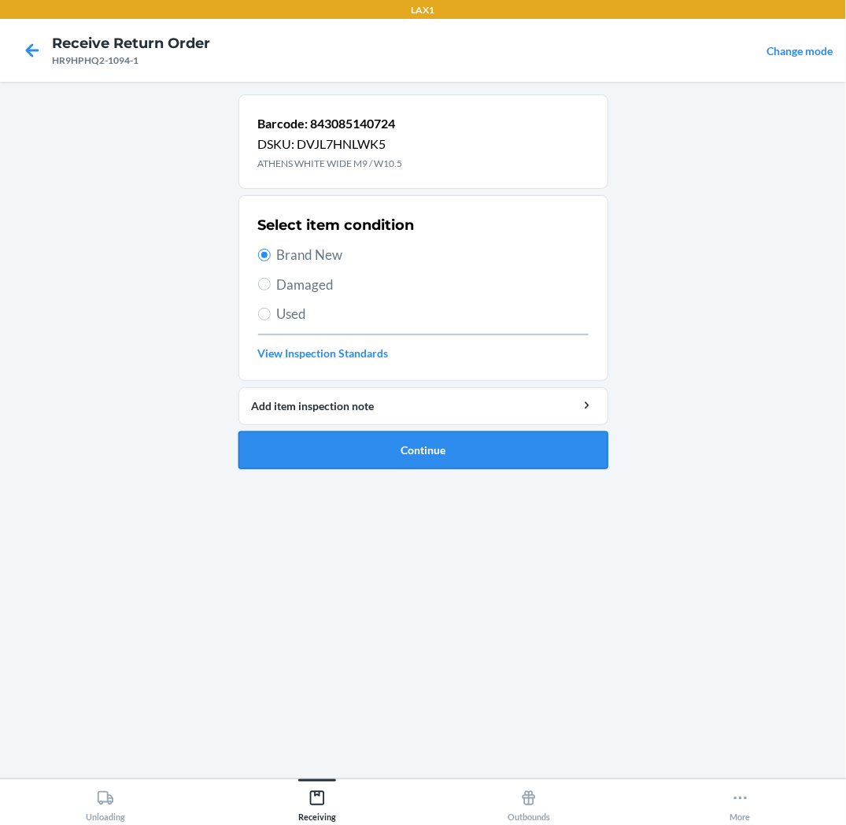
click at [358, 446] on button "Continue" at bounding box center [424, 450] width 370 height 38
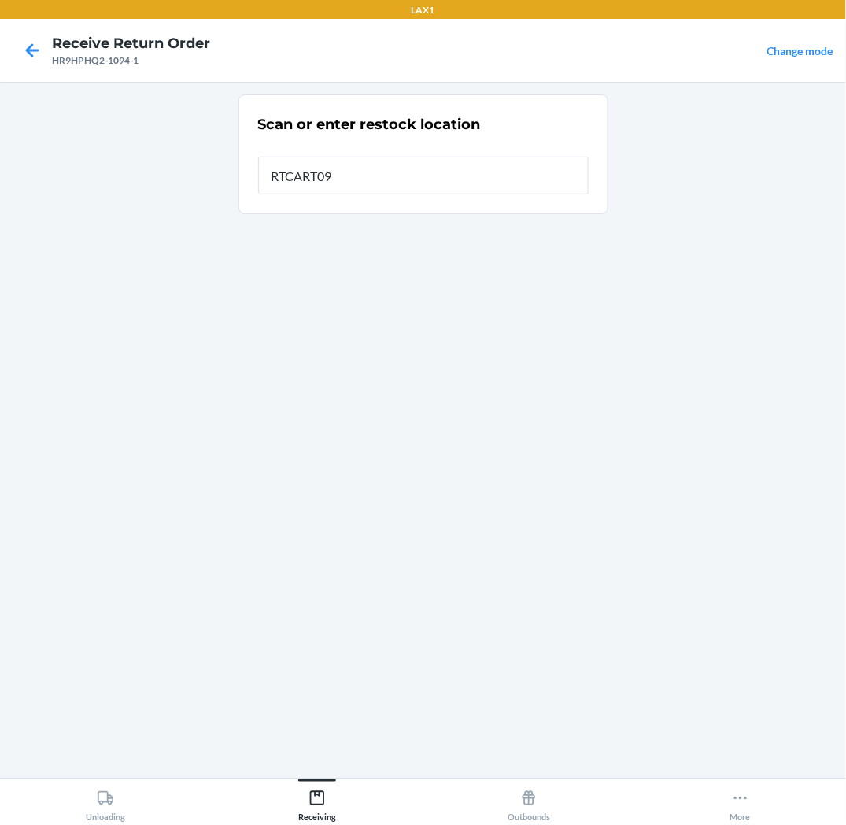
type input "RTCART093"
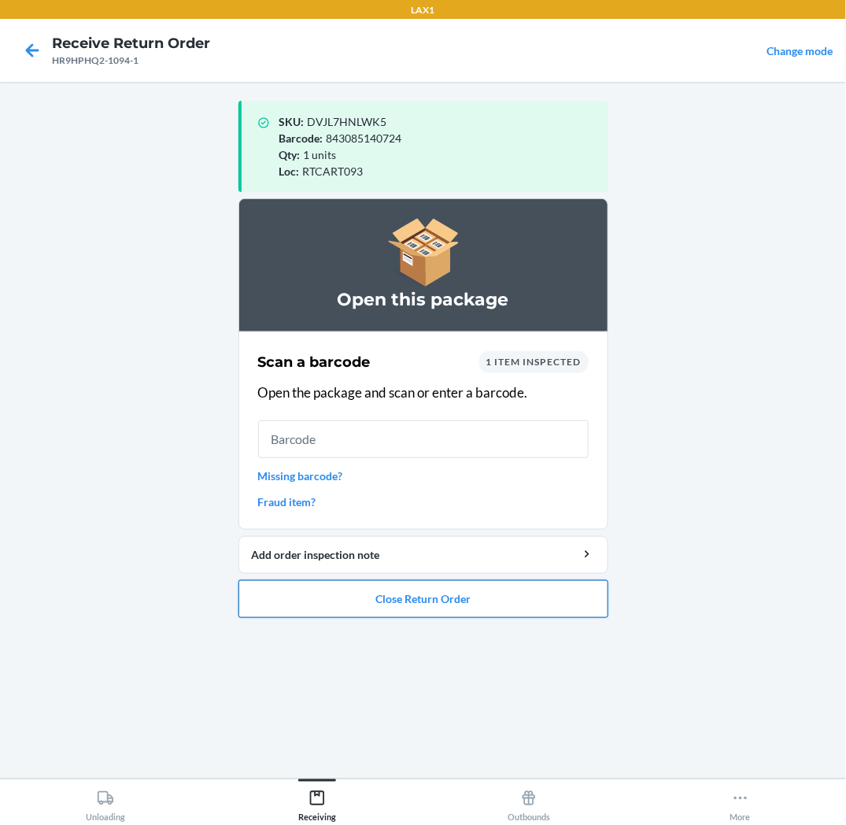
click at [370, 602] on button "Close Return Order" at bounding box center [424, 599] width 370 height 38
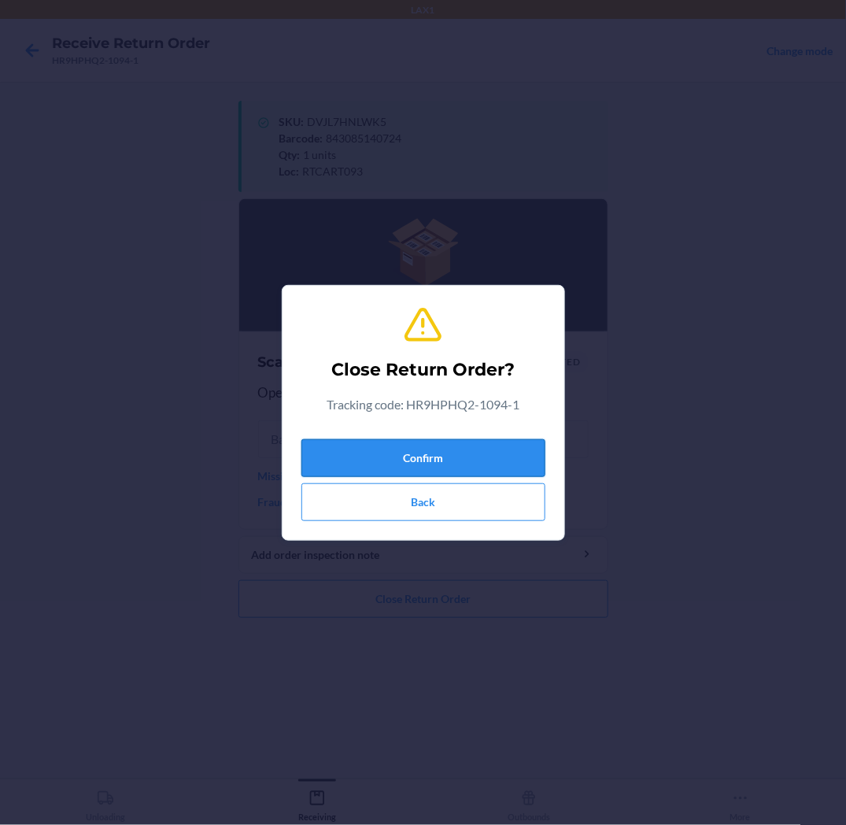
click at [406, 461] on button "Confirm" at bounding box center [424, 458] width 244 height 38
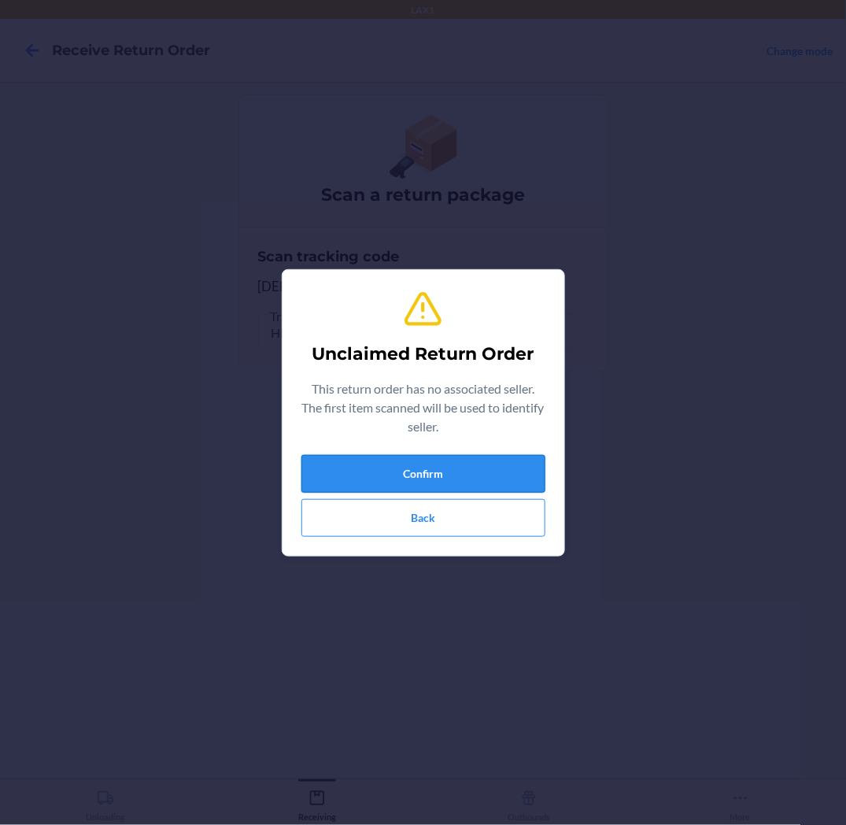
click at [403, 476] on button "Confirm" at bounding box center [424, 474] width 244 height 38
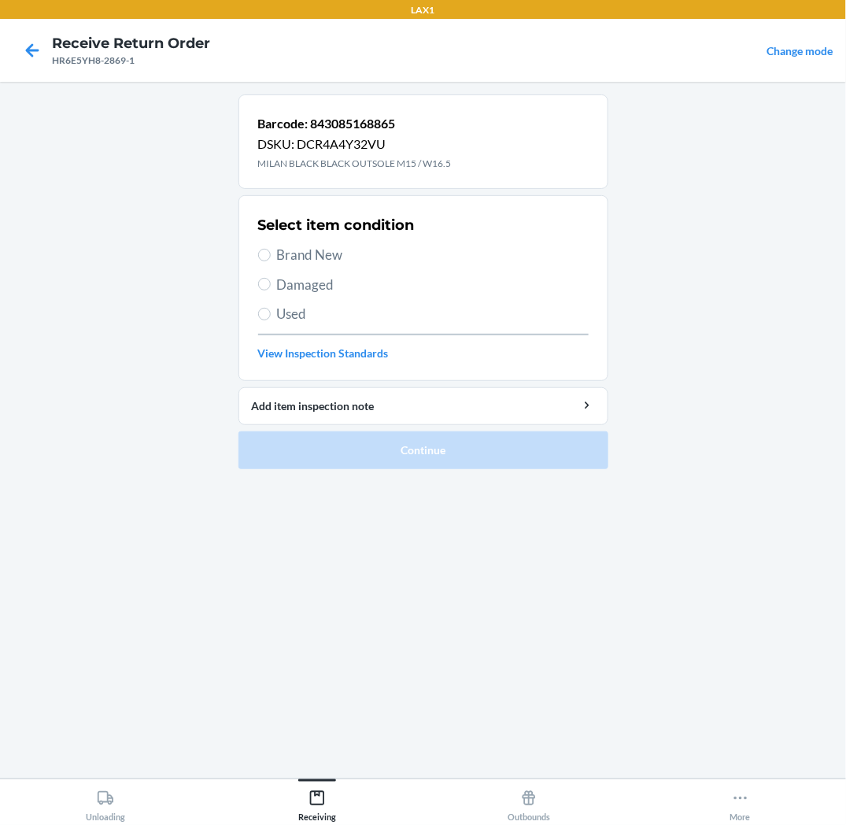
click at [302, 311] on span "Used" at bounding box center [433, 314] width 312 height 20
click at [271, 311] on input "Used" at bounding box center [264, 314] width 13 height 13
radio input "true"
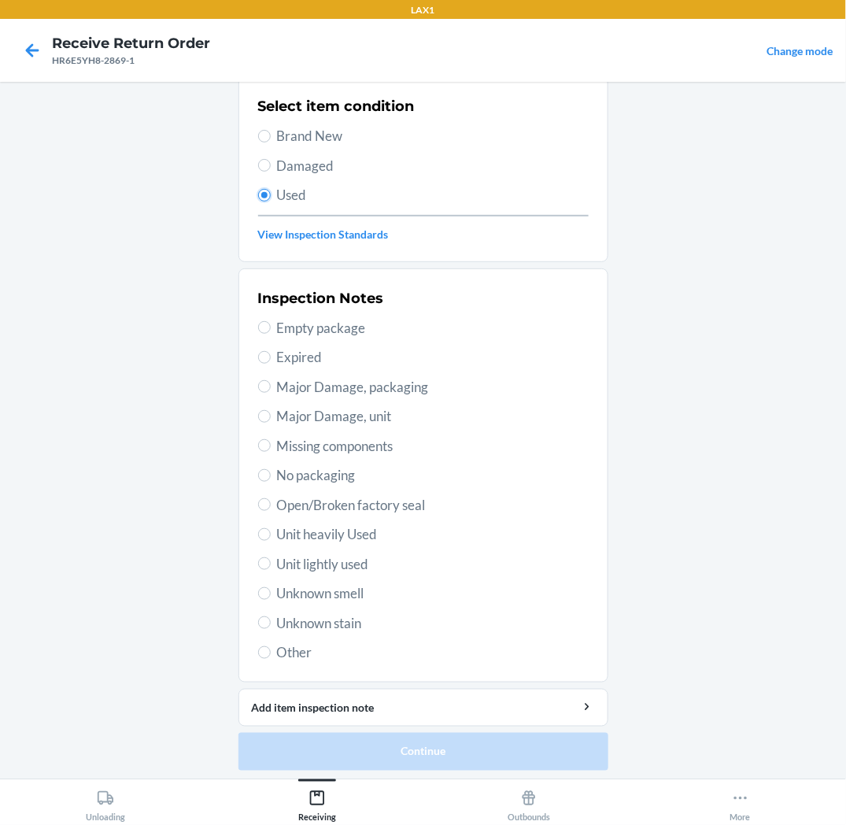
scroll to position [122, 0]
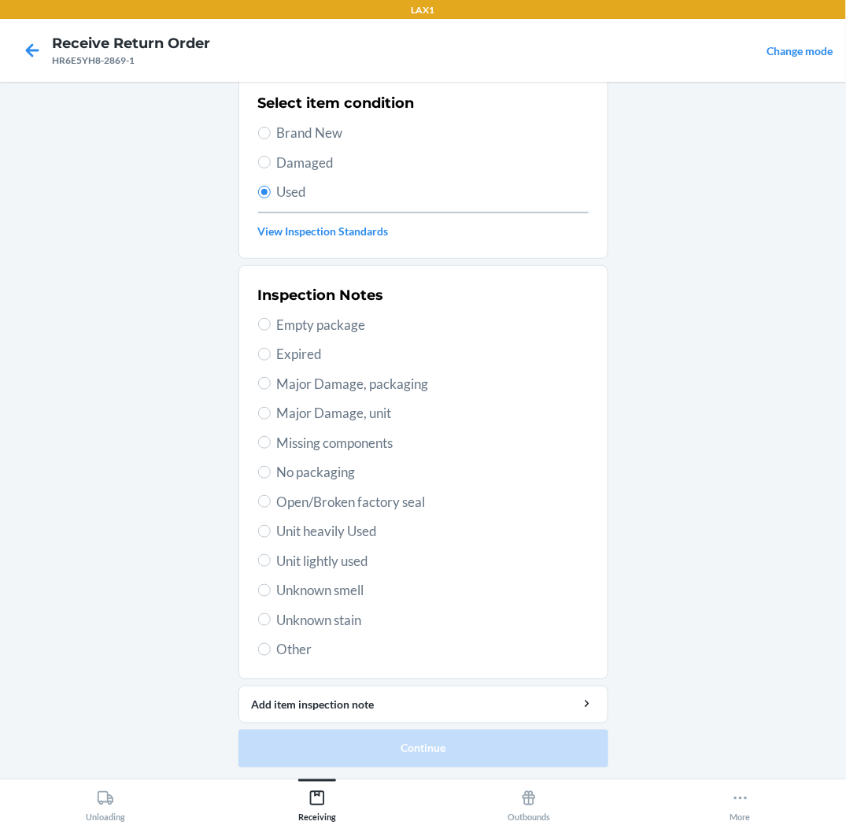
click at [297, 565] on span "Unit lightly used" at bounding box center [433, 561] width 312 height 20
click at [271, 565] on input "Unit lightly used" at bounding box center [264, 560] width 13 height 13
radio input "true"
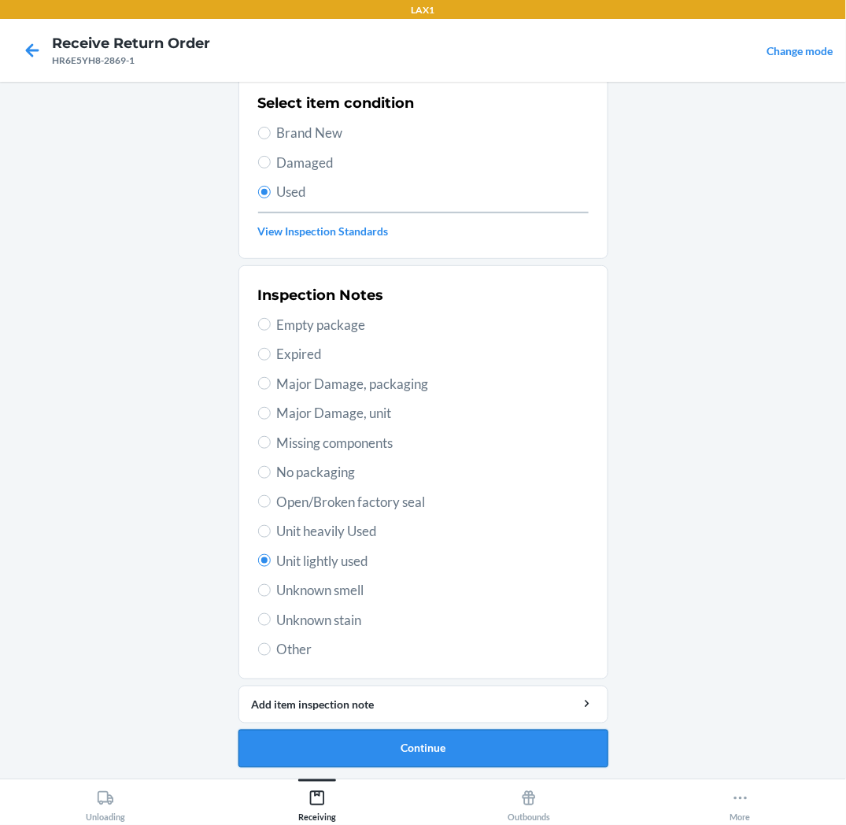
click at [397, 745] on button "Continue" at bounding box center [424, 749] width 370 height 38
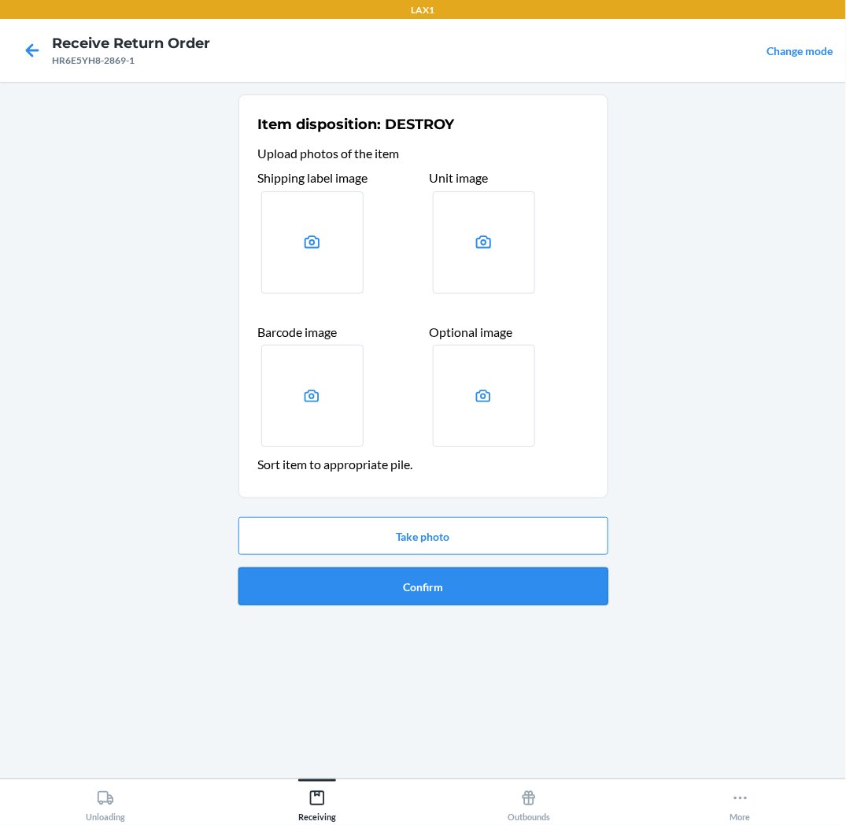
click at [433, 592] on button "Confirm" at bounding box center [424, 587] width 370 height 38
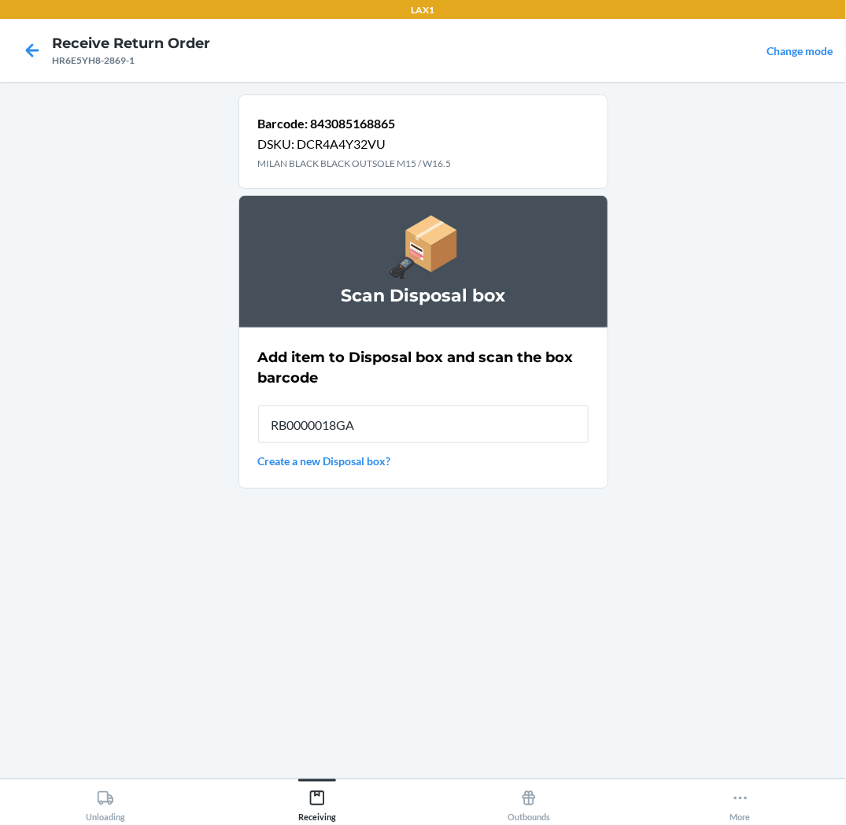
type input "RB0000018GA"
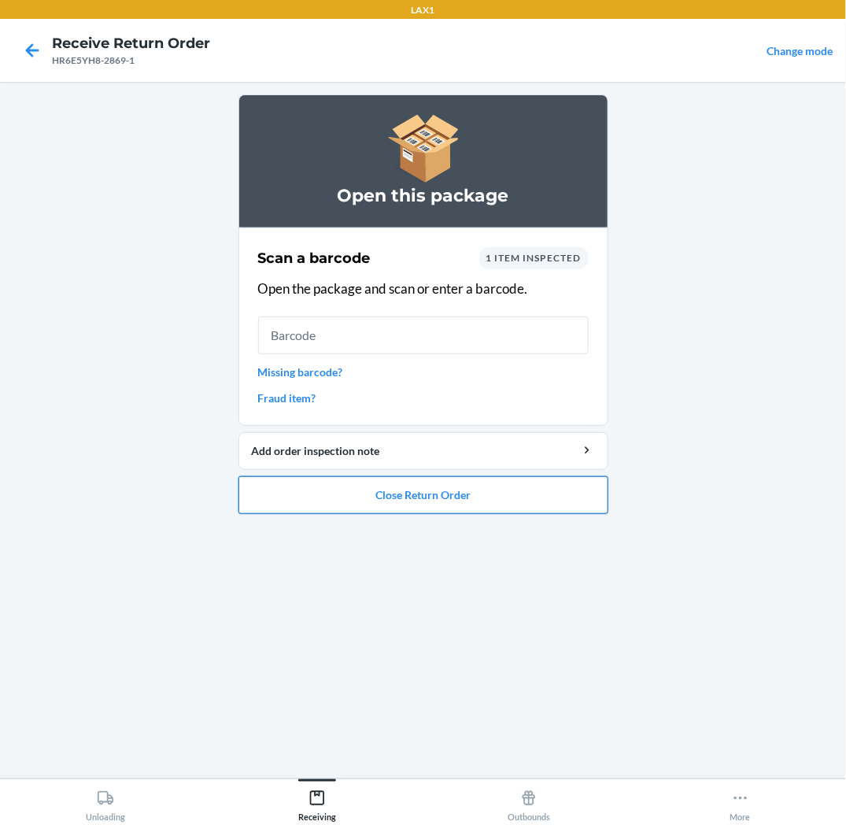
click at [437, 498] on button "Close Return Order" at bounding box center [424, 495] width 370 height 38
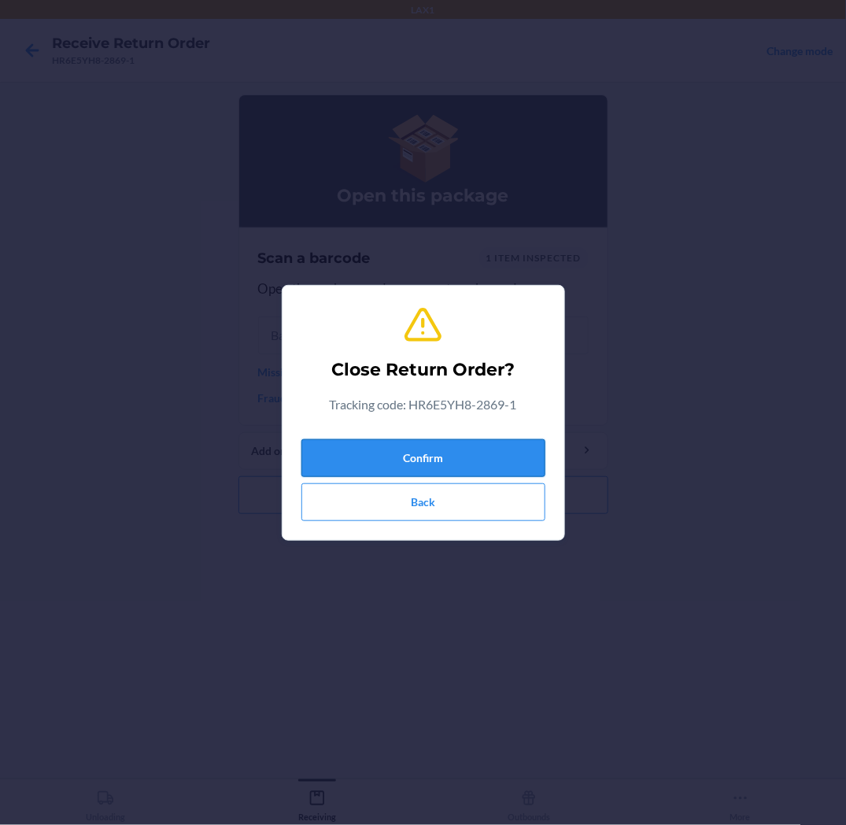
click at [439, 467] on button "Confirm" at bounding box center [424, 458] width 244 height 38
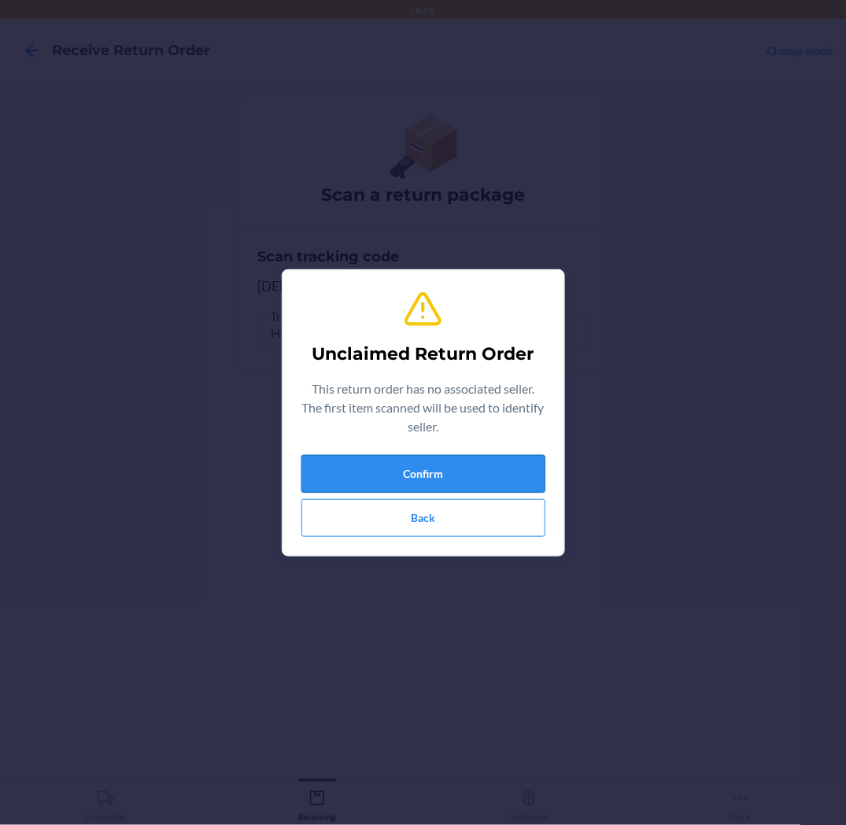
click at [442, 468] on button "Confirm" at bounding box center [424, 474] width 244 height 38
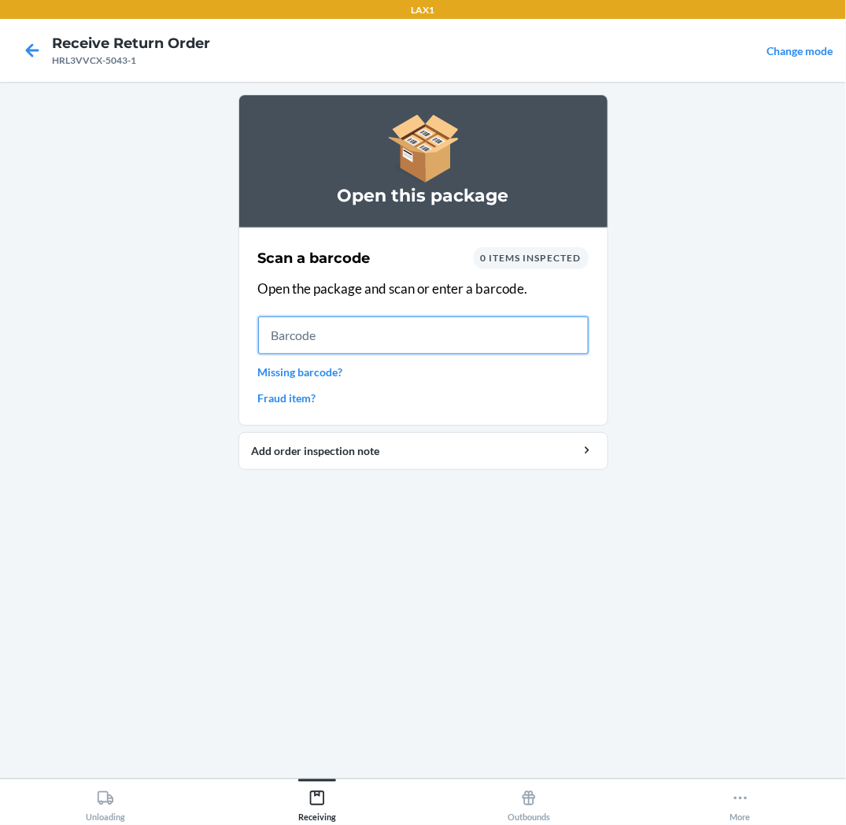
click at [305, 339] on input "text" at bounding box center [423, 335] width 331 height 38
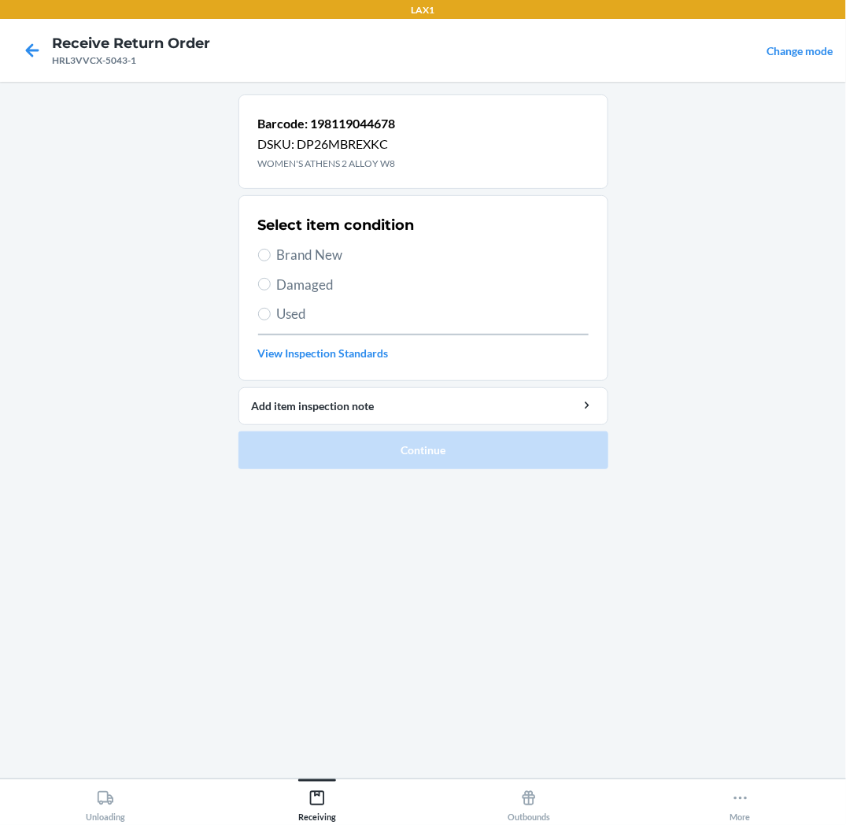
click at [305, 261] on span "Brand New" at bounding box center [433, 255] width 312 height 20
click at [271, 261] on input "Brand New" at bounding box center [264, 255] width 13 height 13
radio input "true"
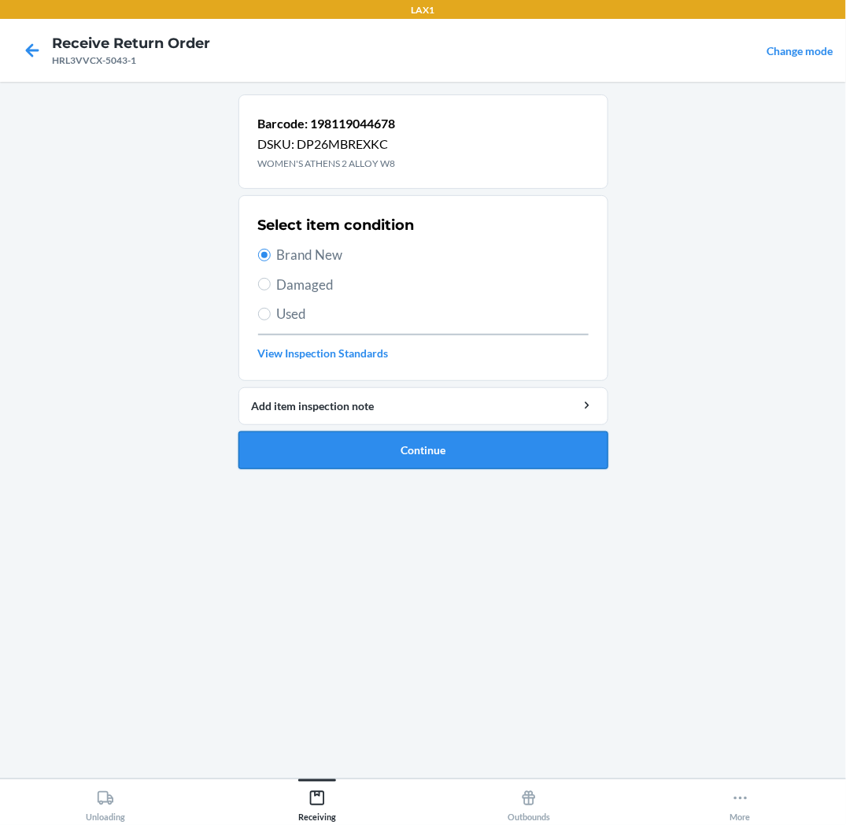
click at [340, 461] on button "Continue" at bounding box center [424, 450] width 370 height 38
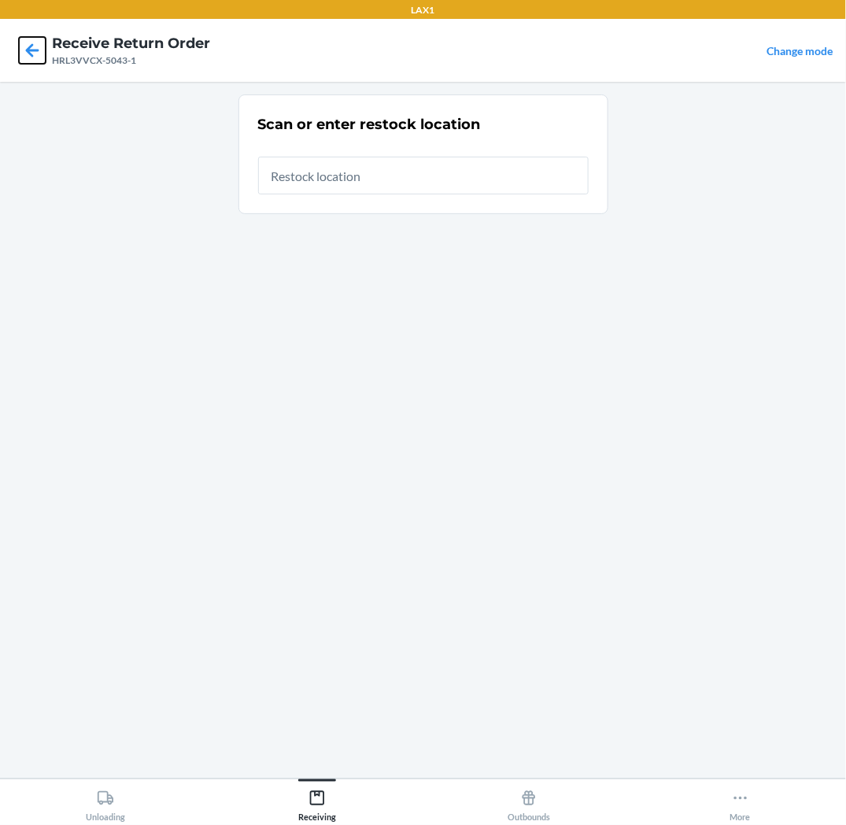
click at [35, 53] on icon at bounding box center [32, 50] width 27 height 27
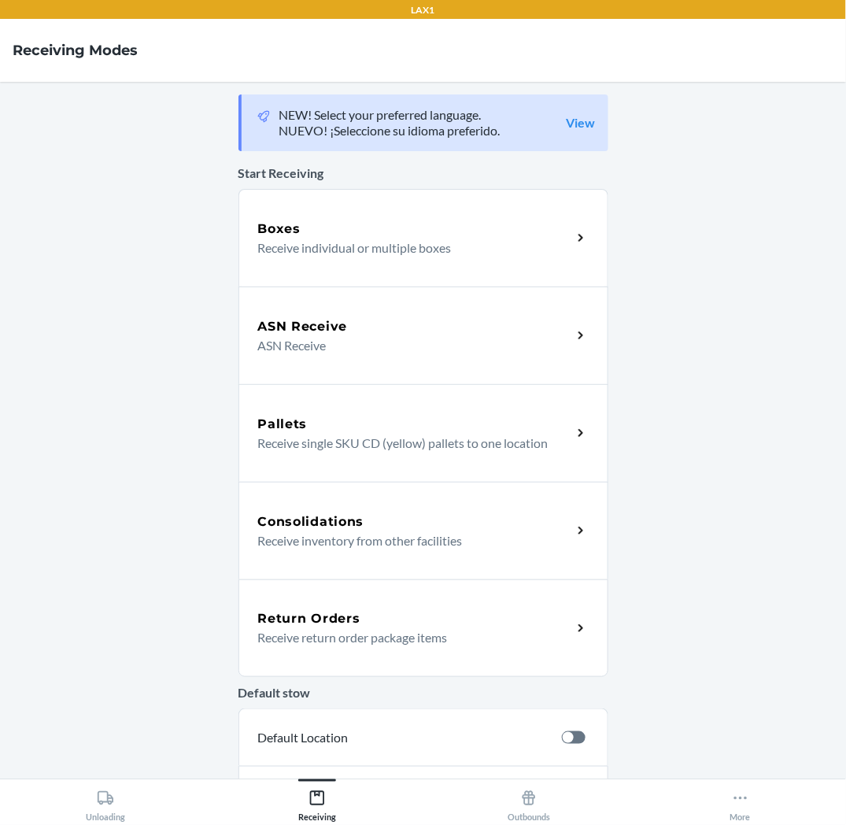
click at [271, 635] on p "Receive return order package items" at bounding box center [409, 637] width 302 height 19
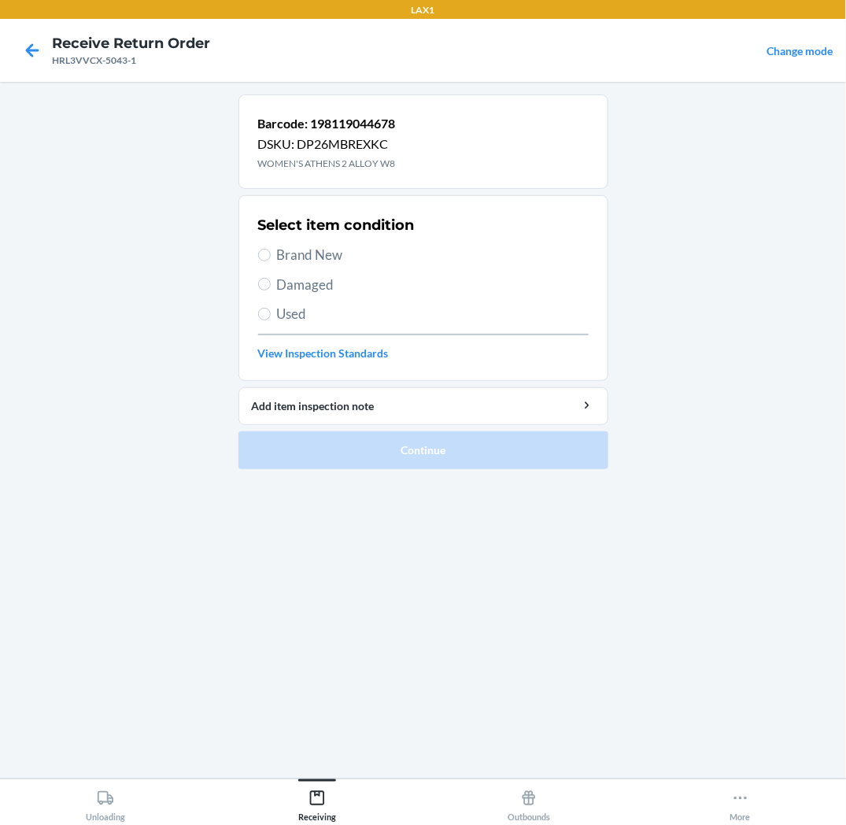
click at [280, 316] on span "Used" at bounding box center [433, 314] width 312 height 20
click at [271, 316] on input "Used" at bounding box center [264, 314] width 13 height 13
radio input "true"
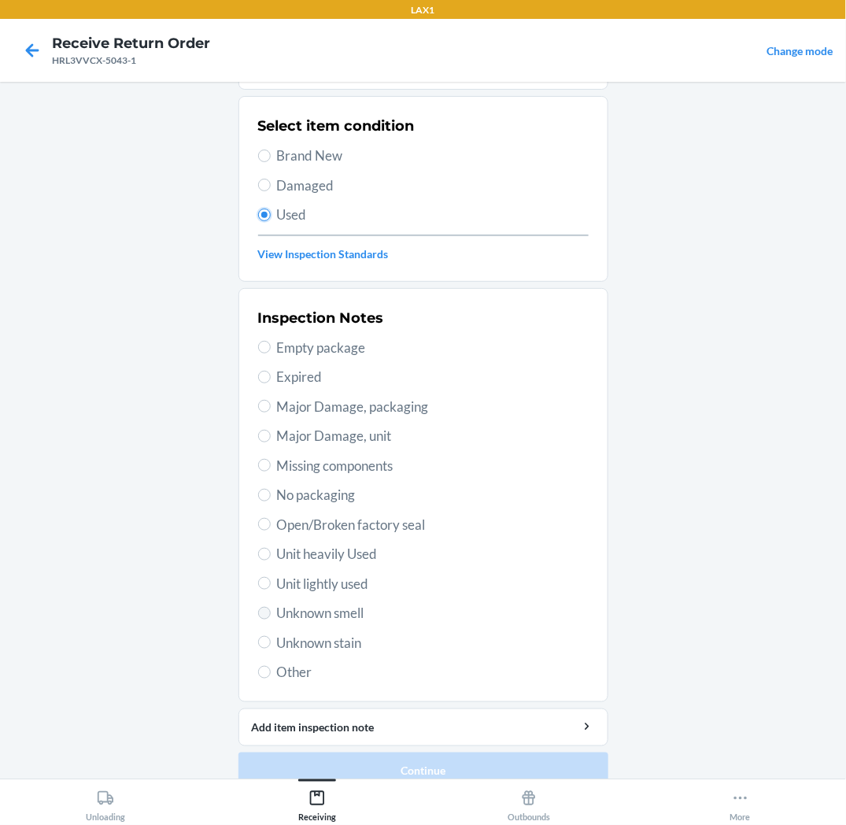
scroll to position [122, 0]
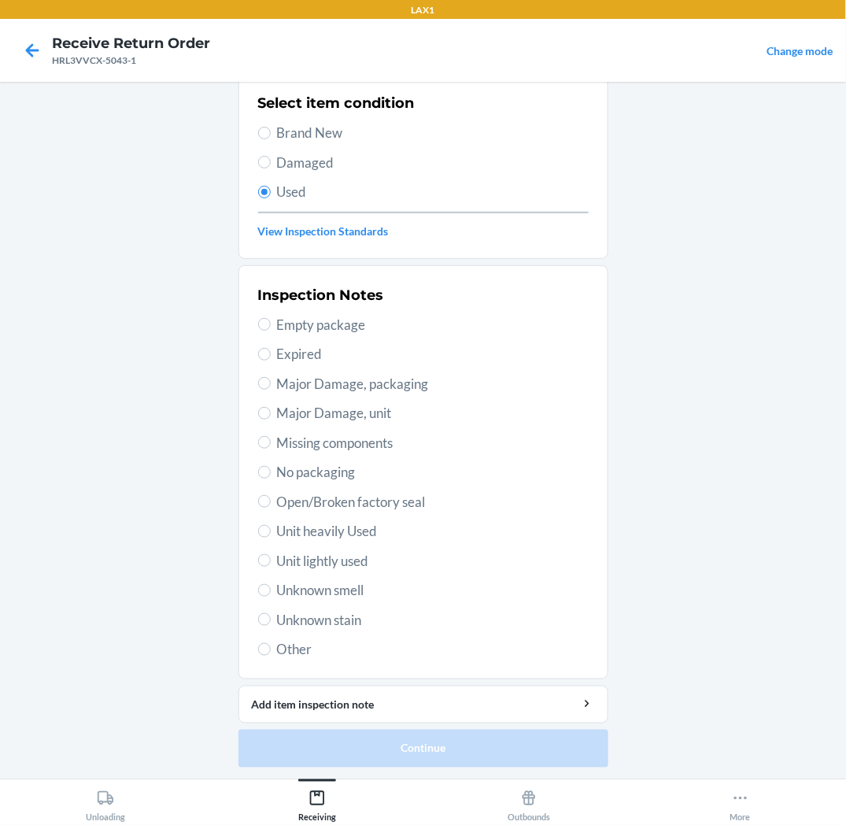
click at [321, 562] on span "Unit lightly used" at bounding box center [433, 561] width 312 height 20
click at [271, 562] on input "Unit lightly used" at bounding box center [264, 560] width 13 height 13
radio input "true"
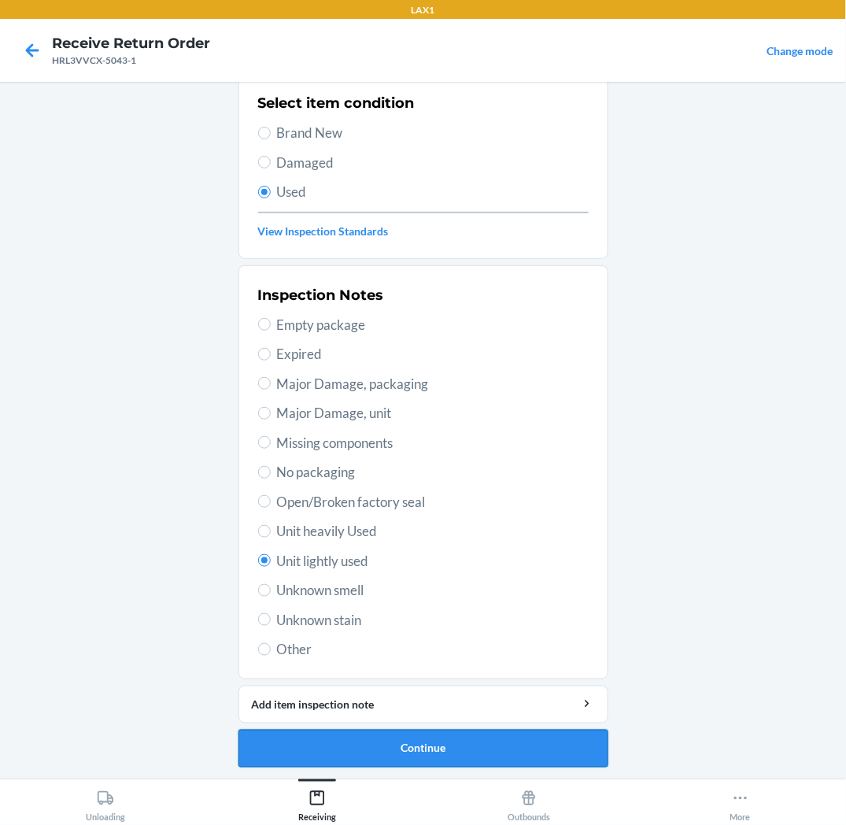
click at [336, 746] on button "Continue" at bounding box center [424, 749] width 370 height 38
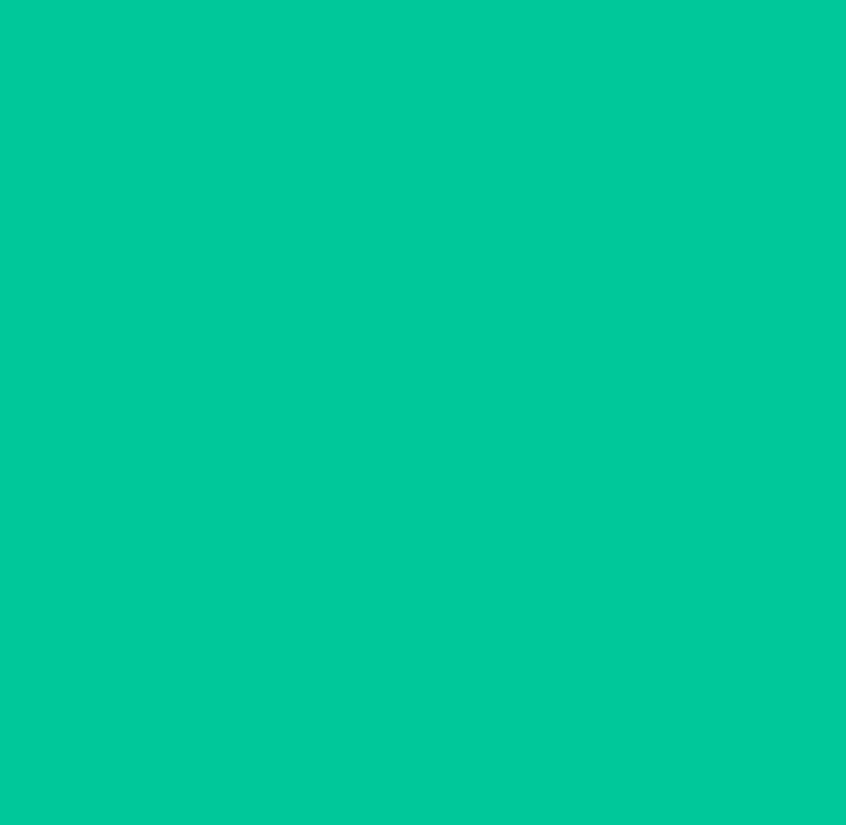
scroll to position [0, 0]
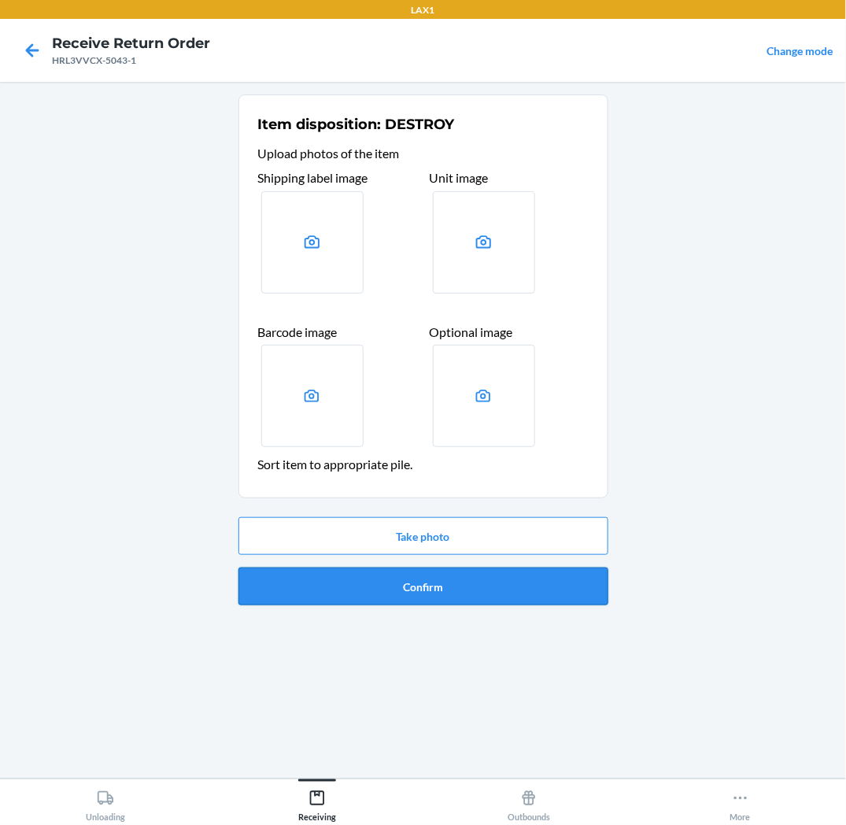
click at [367, 594] on button "Confirm" at bounding box center [424, 587] width 370 height 38
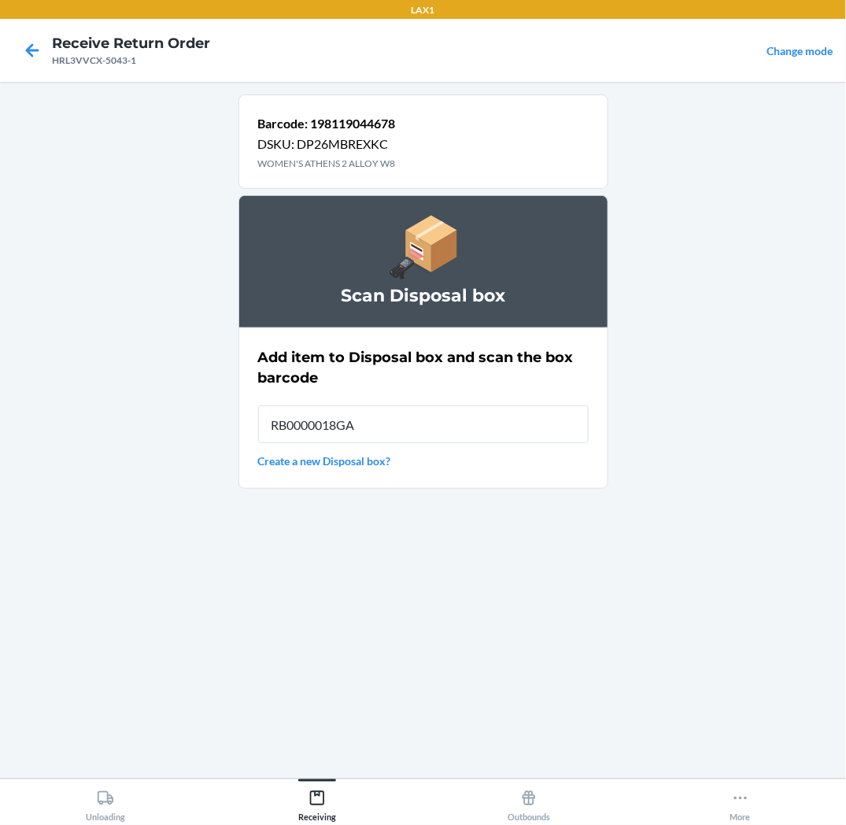
type input "RB0000018GA"
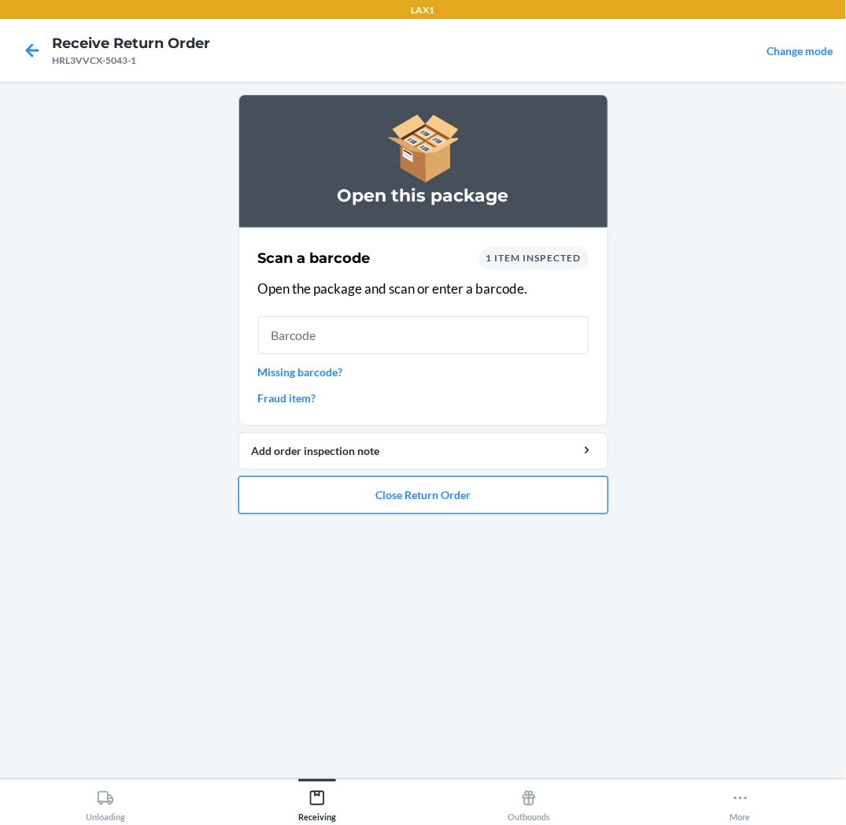
click at [540, 493] on button "Close Return Order" at bounding box center [424, 495] width 370 height 38
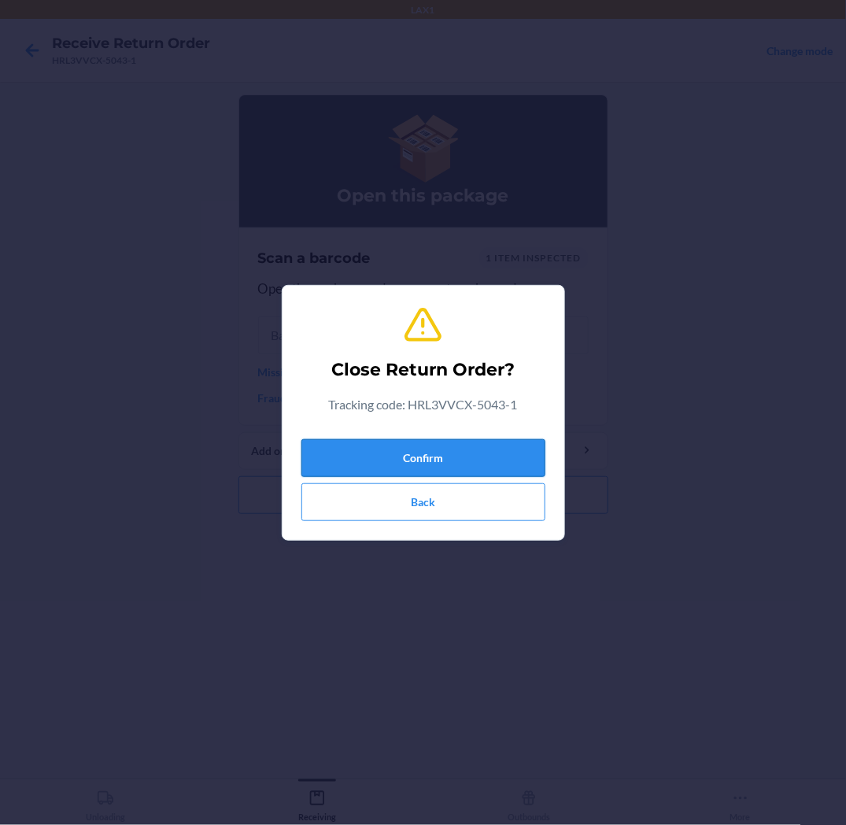
click at [505, 470] on button "Confirm" at bounding box center [424, 458] width 244 height 38
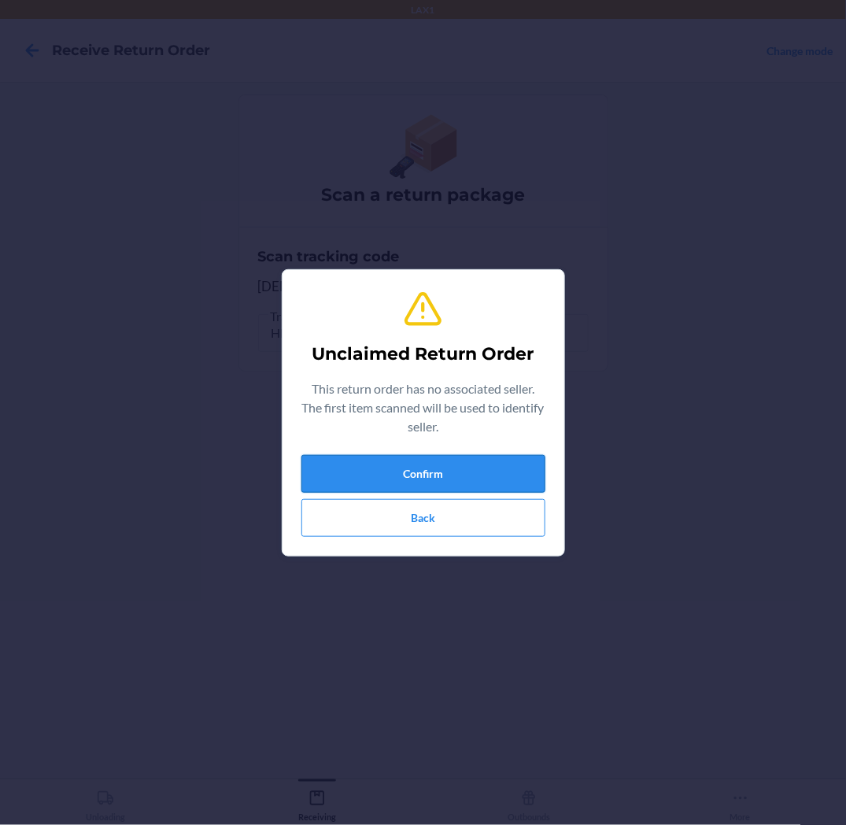
click at [357, 459] on button "Confirm" at bounding box center [424, 474] width 244 height 38
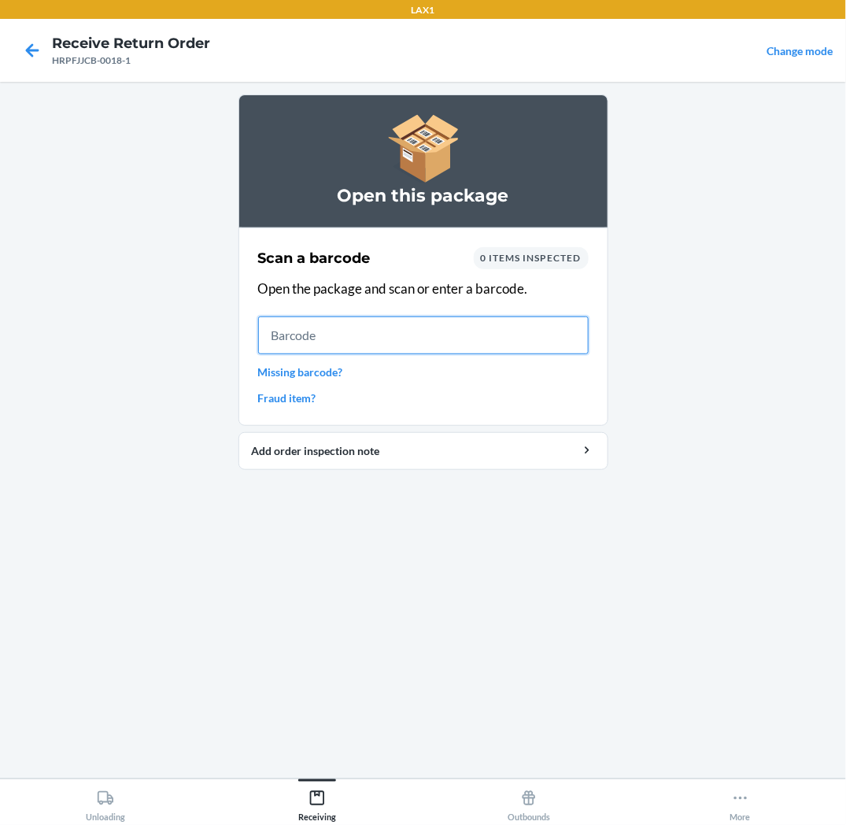
click at [580, 344] on input "text" at bounding box center [423, 335] width 331 height 38
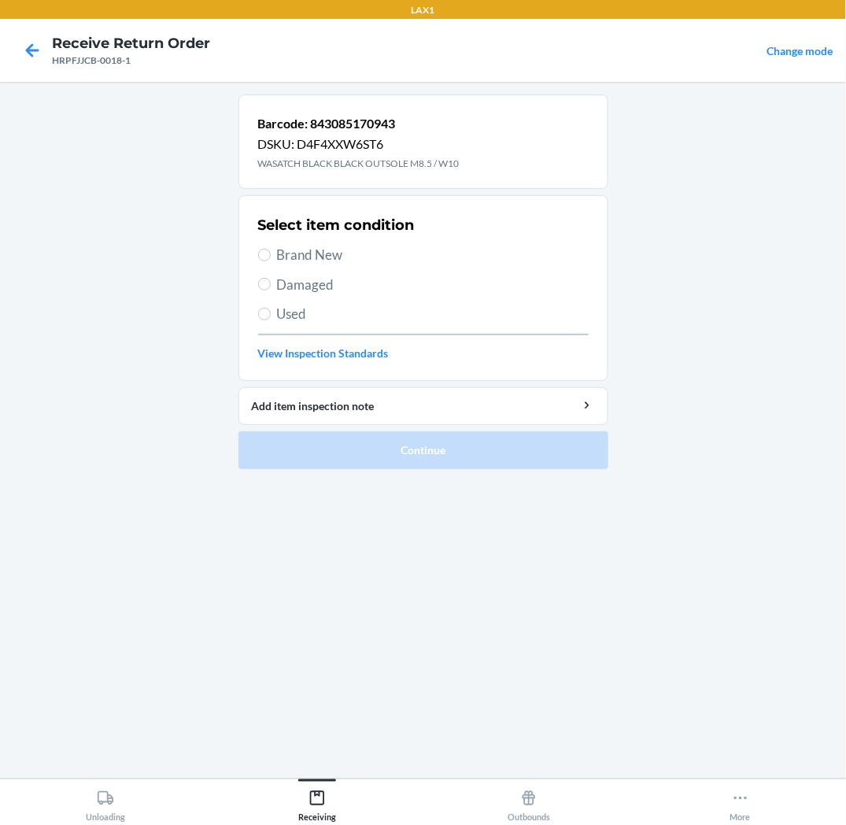
click at [343, 261] on span "Brand New" at bounding box center [433, 255] width 312 height 20
click at [271, 261] on input "Brand New" at bounding box center [264, 255] width 13 height 13
radio input "true"
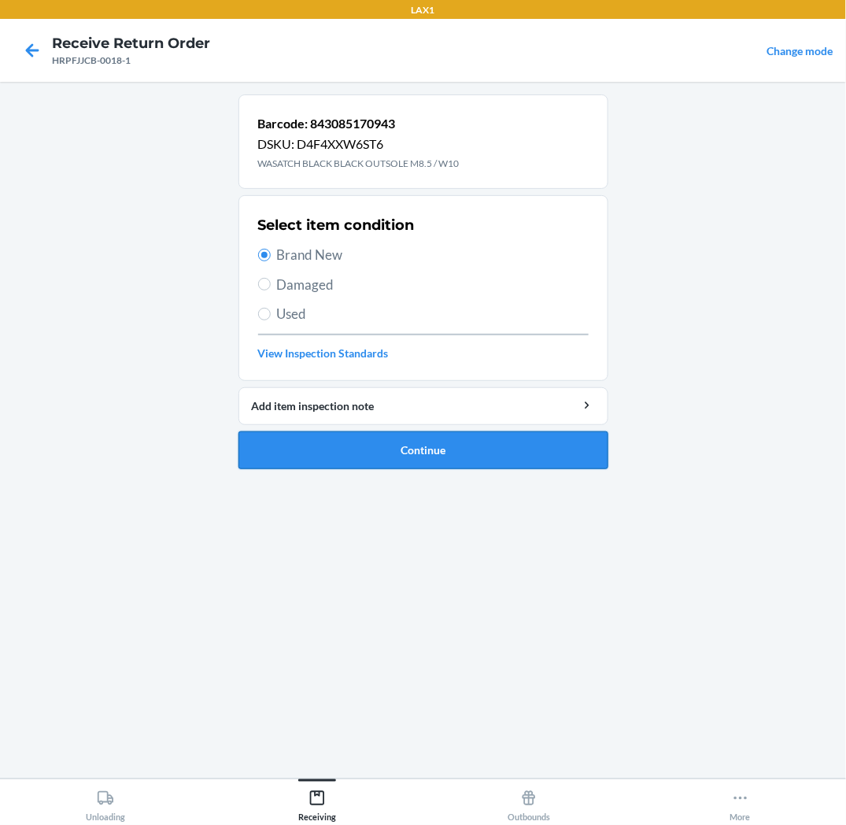
click at [337, 446] on button "Continue" at bounding box center [424, 450] width 370 height 38
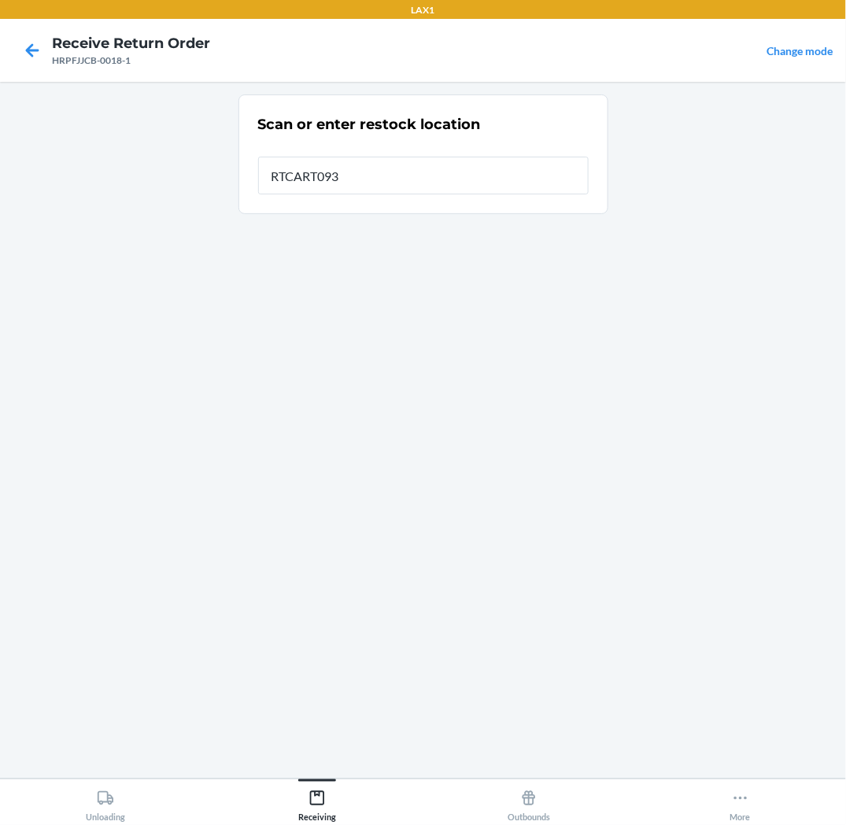
type input "RTCART093"
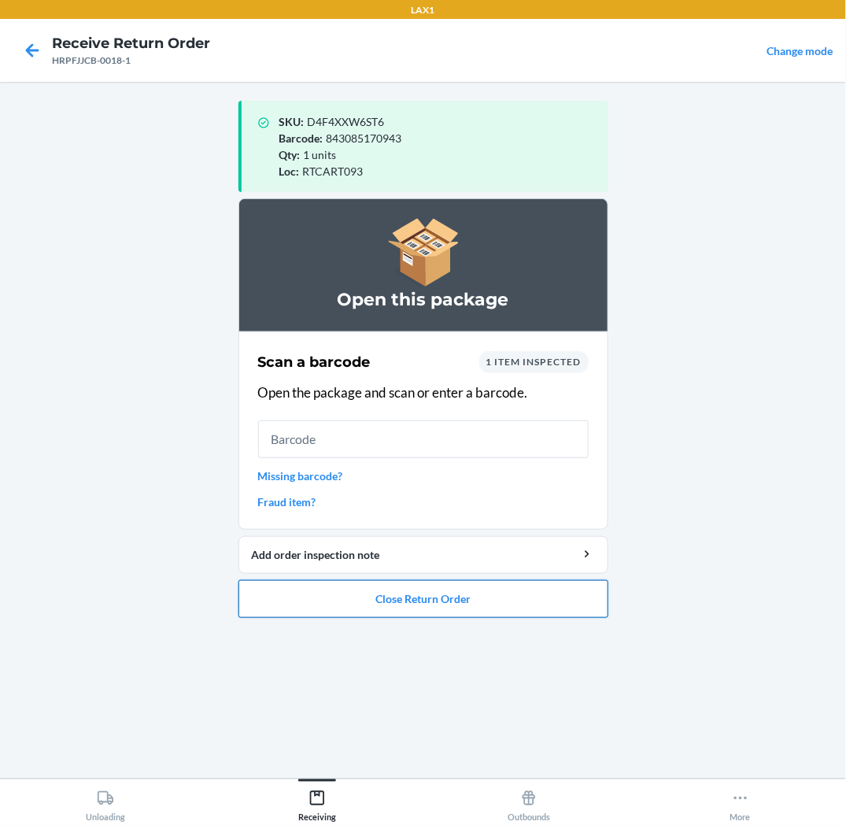
click at [516, 597] on button "Close Return Order" at bounding box center [424, 599] width 370 height 38
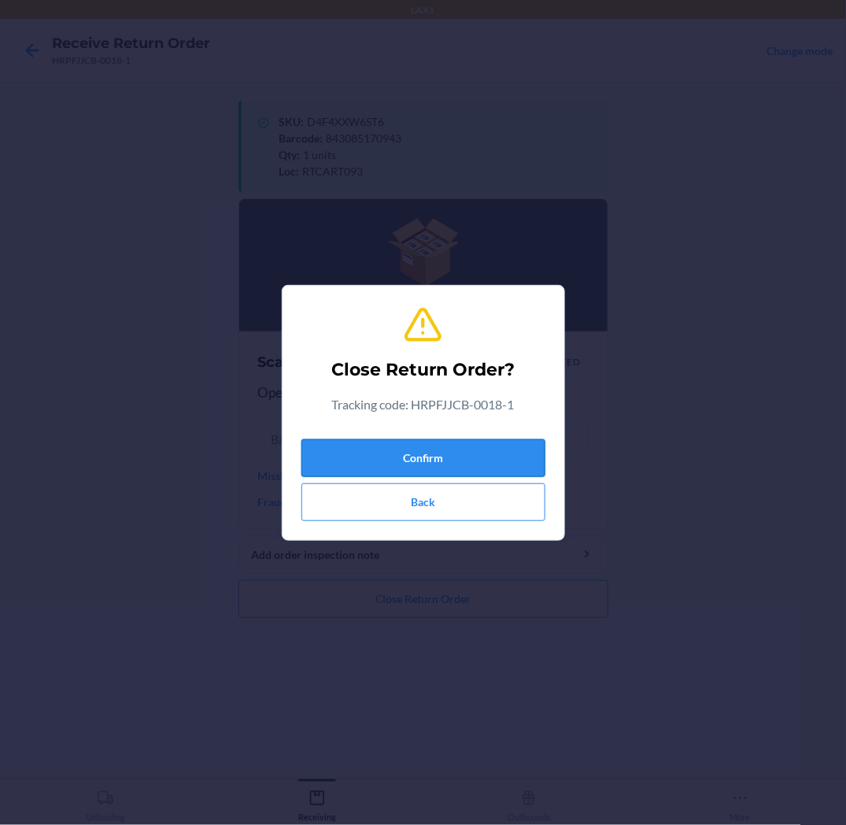
click at [524, 453] on button "Confirm" at bounding box center [424, 458] width 244 height 38
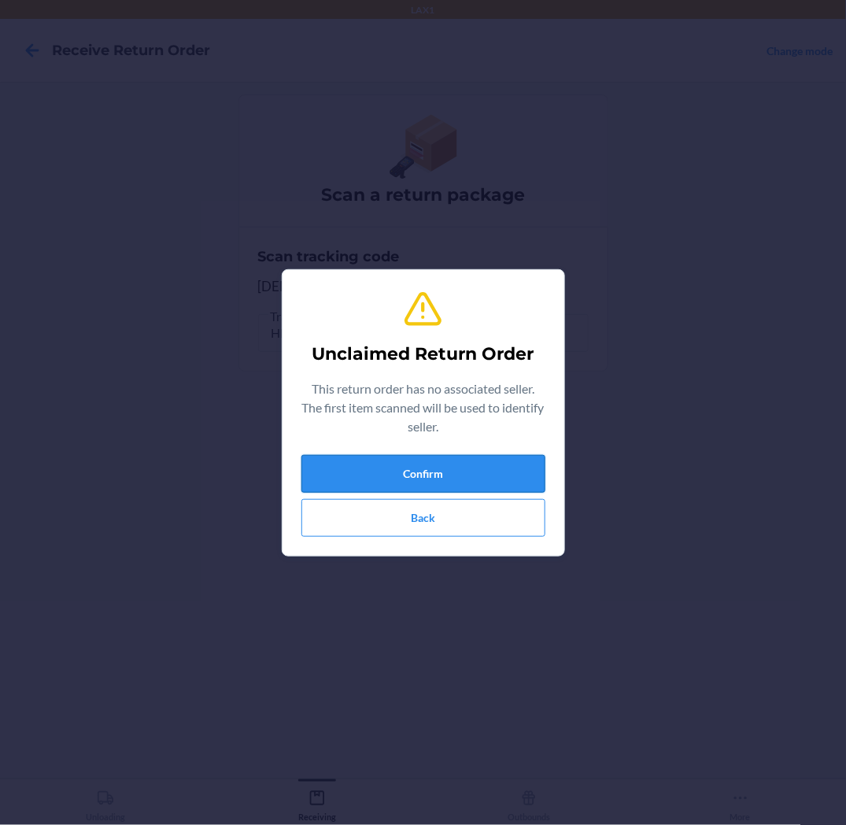
click at [524, 461] on button "Confirm" at bounding box center [424, 474] width 244 height 38
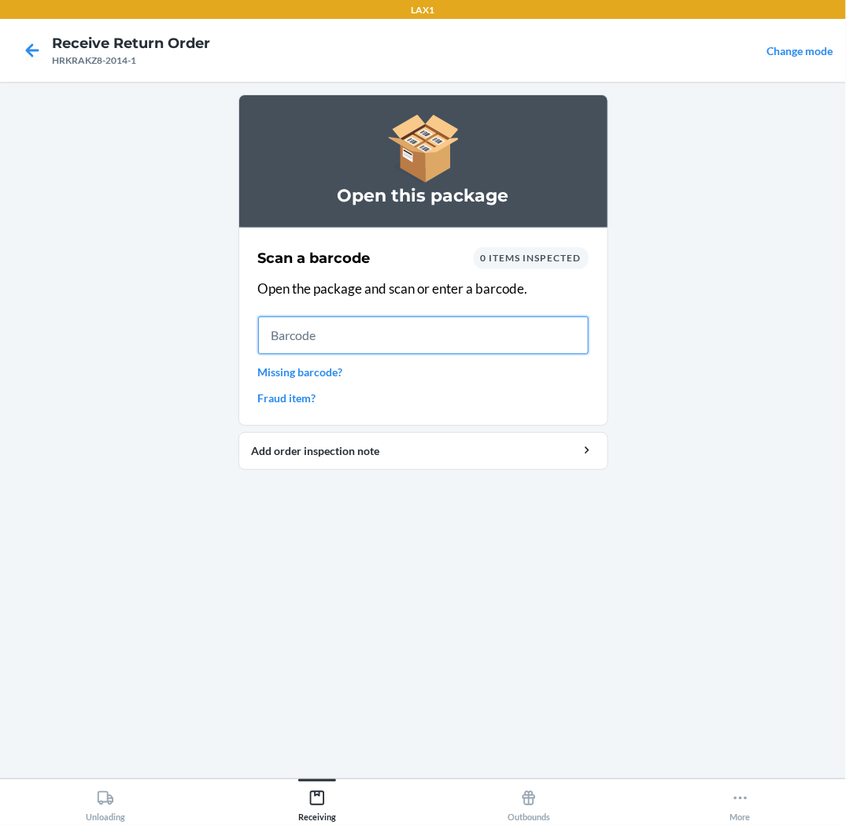
click at [520, 328] on input "text" at bounding box center [423, 335] width 331 height 38
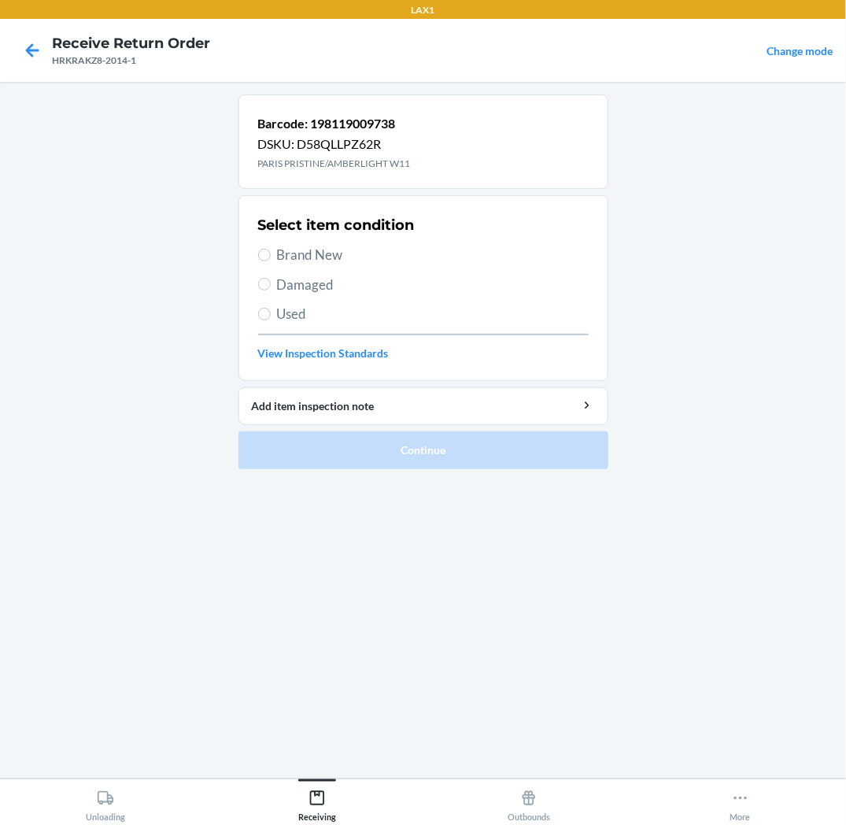
click at [328, 247] on span "Brand New" at bounding box center [433, 255] width 312 height 20
click at [271, 249] on input "Brand New" at bounding box center [264, 255] width 13 height 13
radio input "true"
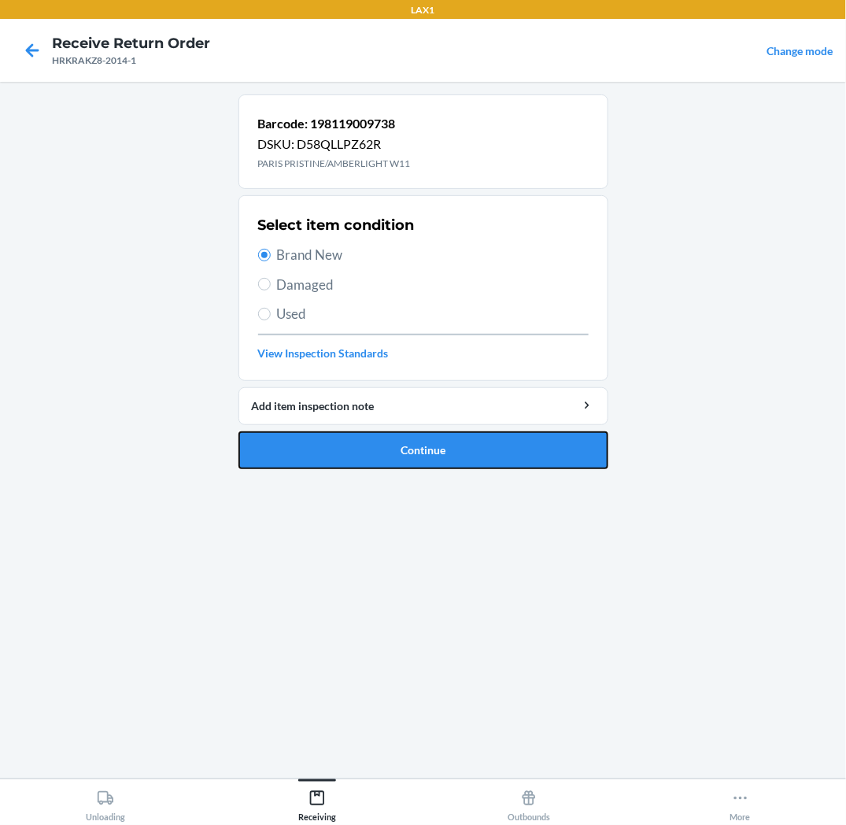
click at [346, 446] on button "Continue" at bounding box center [424, 450] width 370 height 38
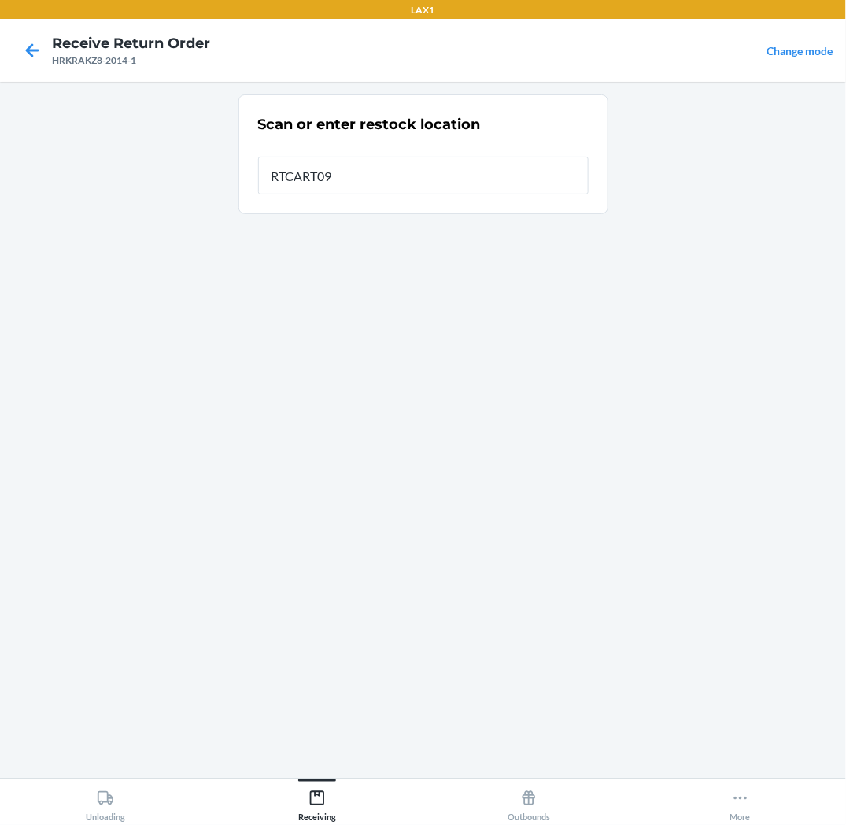
type input "RTCART093"
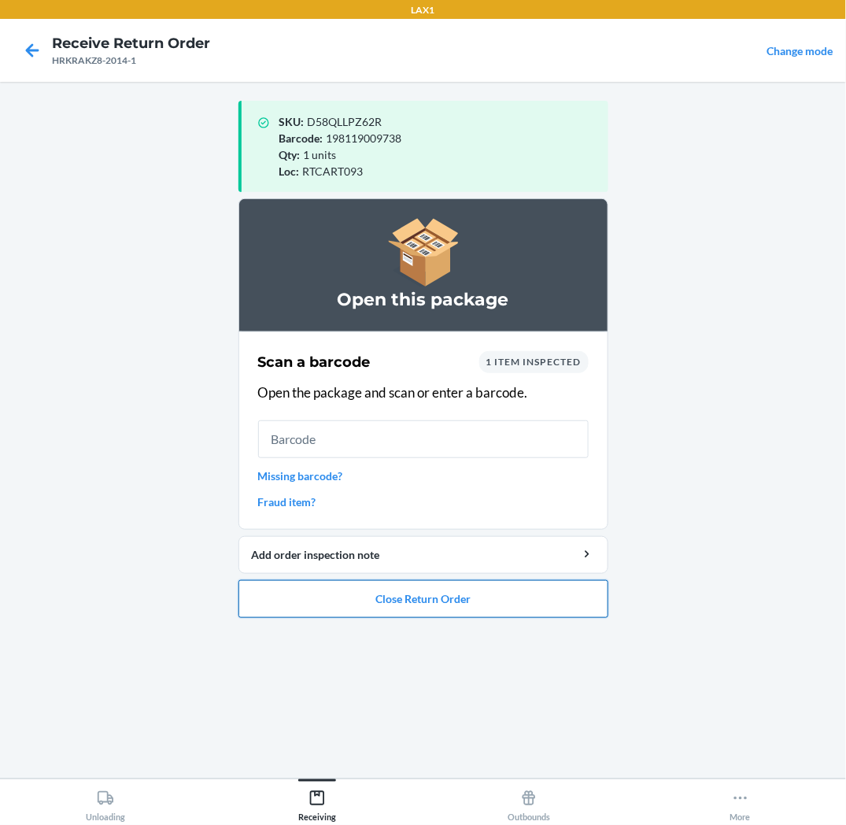
click at [407, 609] on button "Close Return Order" at bounding box center [424, 599] width 370 height 38
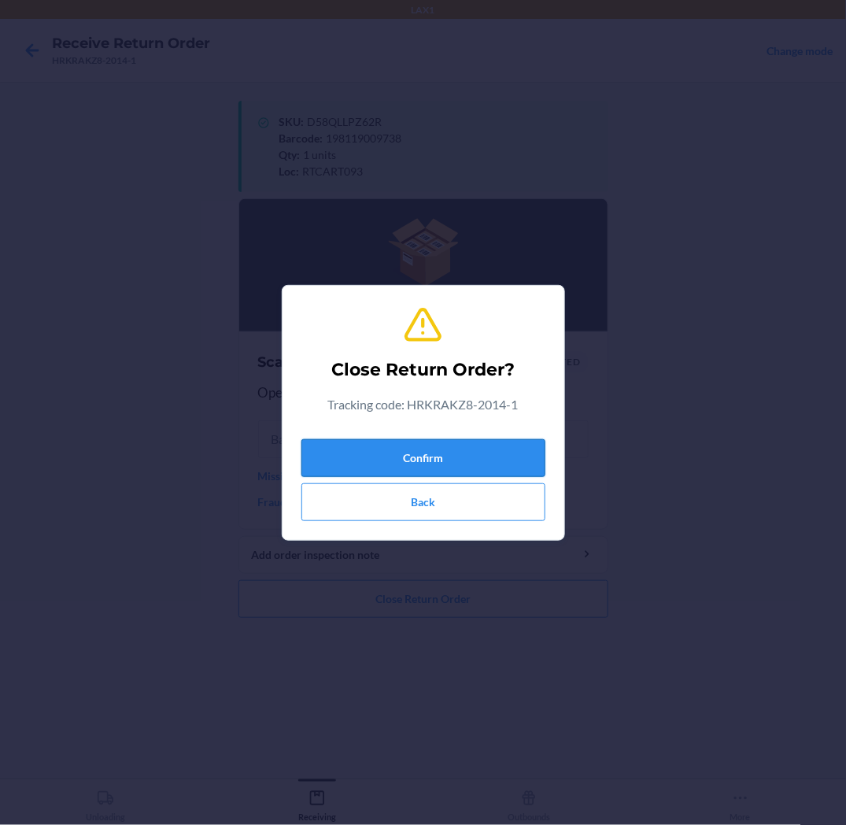
click at [453, 453] on button "Confirm" at bounding box center [424, 458] width 244 height 38
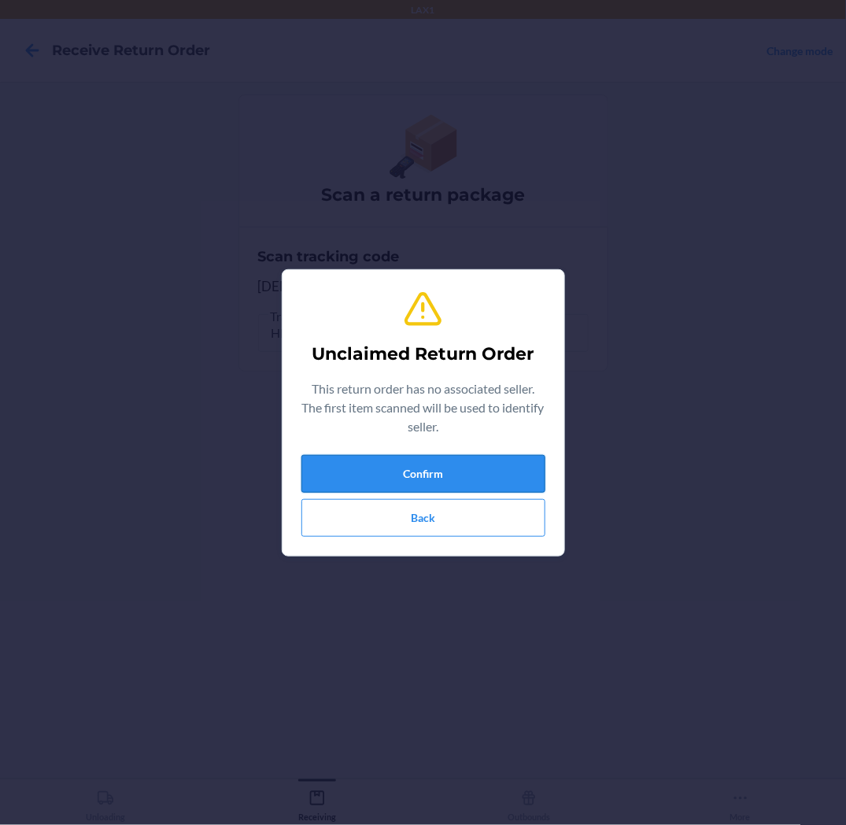
click at [454, 474] on button "Confirm" at bounding box center [424, 474] width 244 height 38
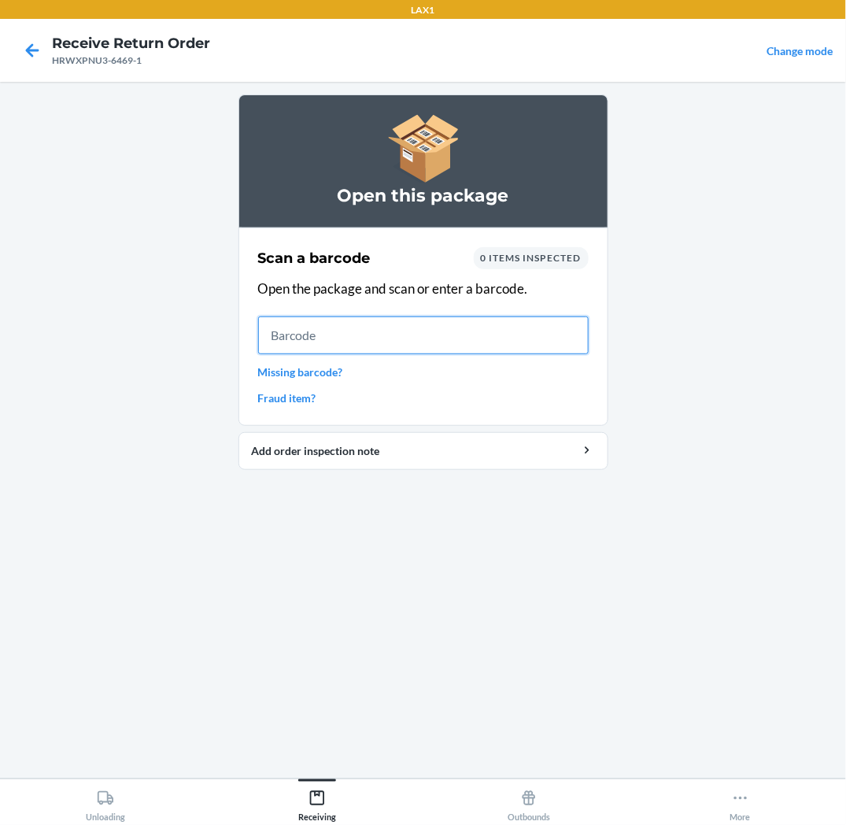
click at [542, 334] on input "text" at bounding box center [423, 335] width 331 height 38
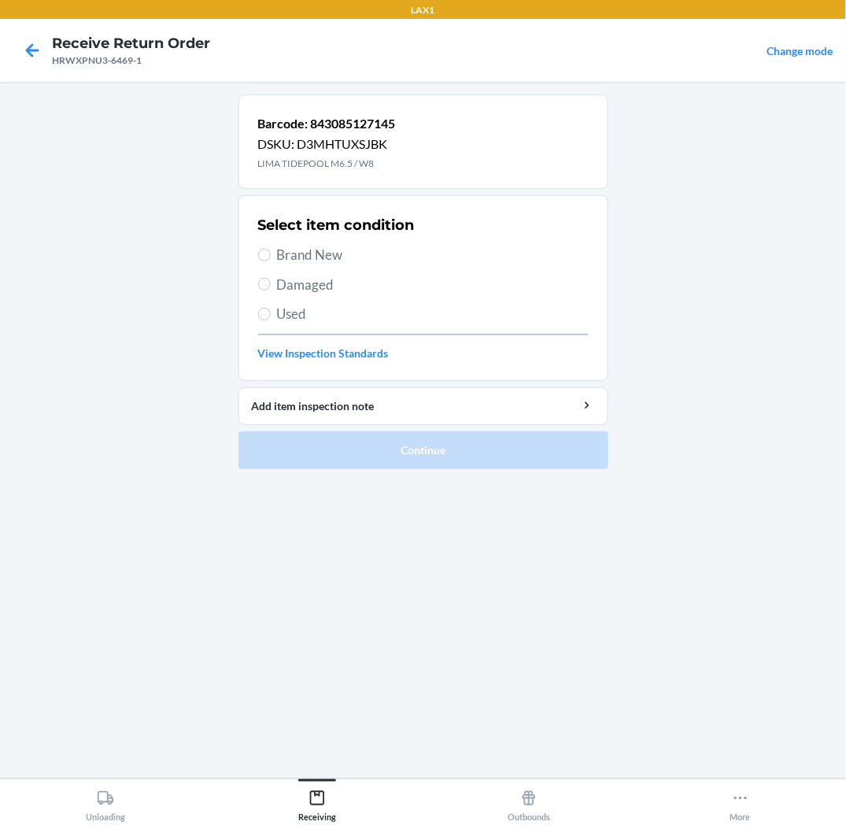
click at [309, 257] on span "Brand New" at bounding box center [433, 255] width 312 height 20
click at [271, 257] on input "Brand New" at bounding box center [264, 255] width 13 height 13
radio input "true"
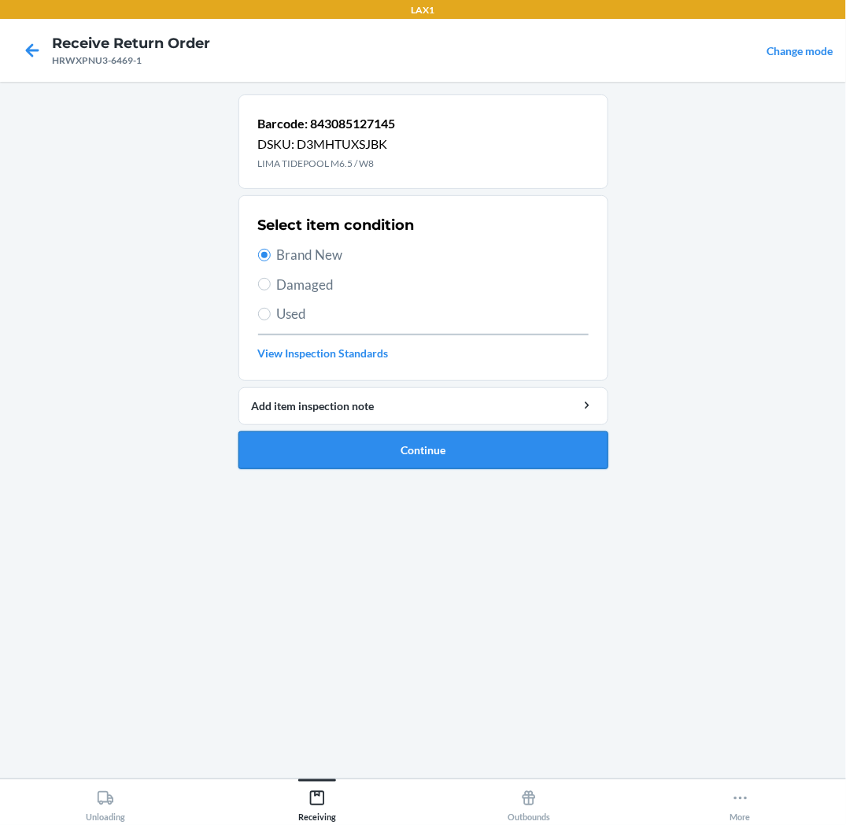
drag, startPoint x: 335, startPoint y: 447, endPoint x: 328, endPoint y: 449, distance: 8.0
click at [333, 449] on button "Continue" at bounding box center [424, 450] width 370 height 38
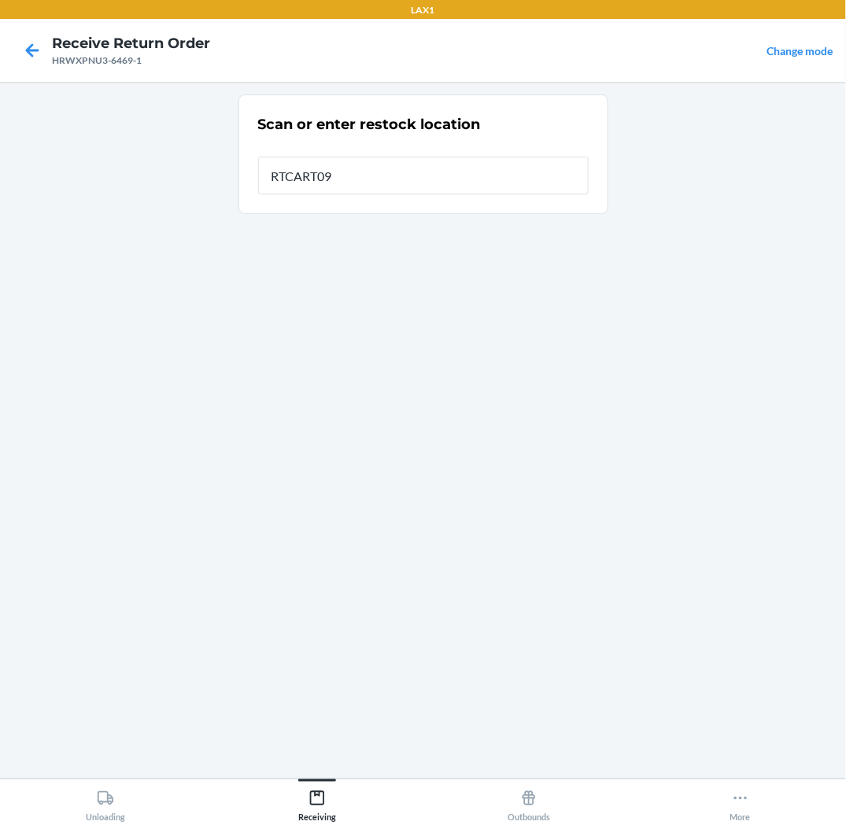
type input "RTCART093"
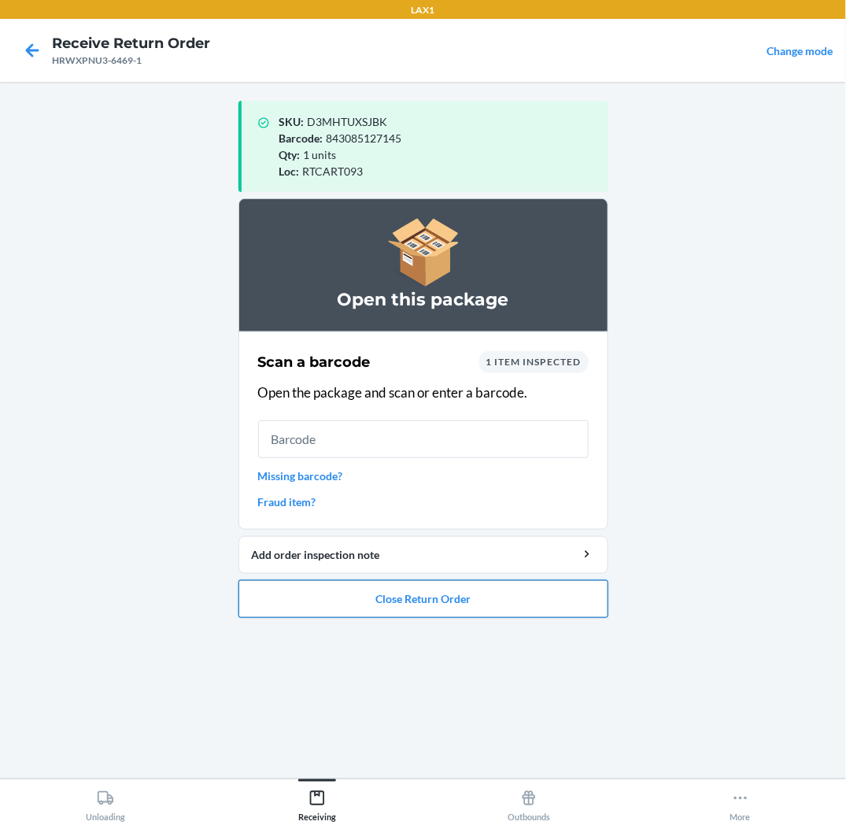
click at [411, 599] on button "Close Return Order" at bounding box center [424, 599] width 370 height 38
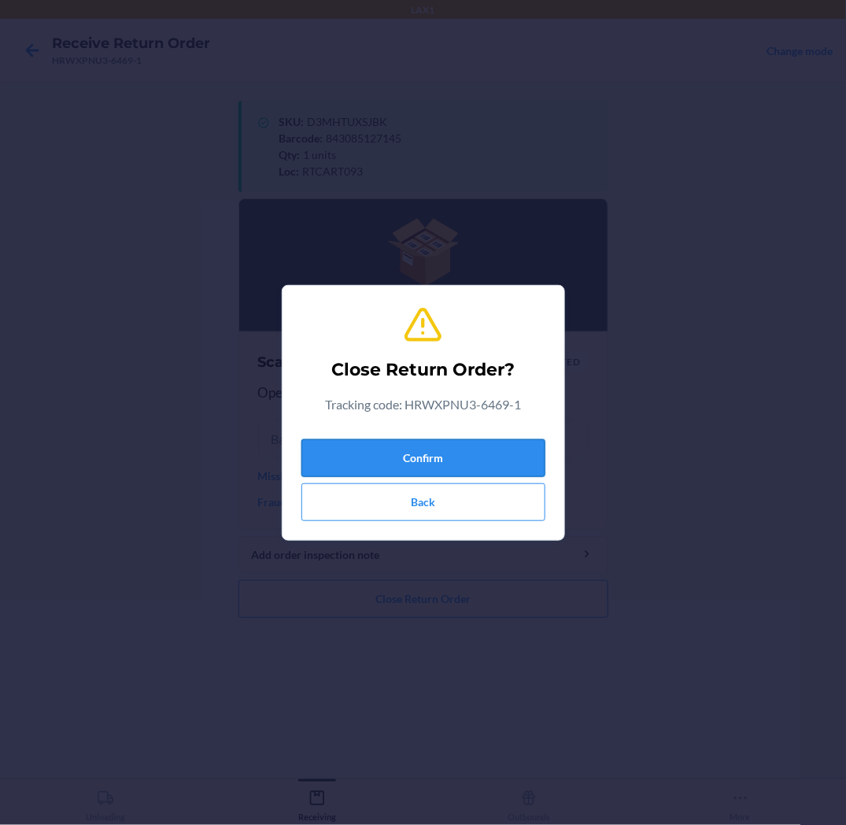
click at [445, 461] on button "Confirm" at bounding box center [424, 458] width 244 height 38
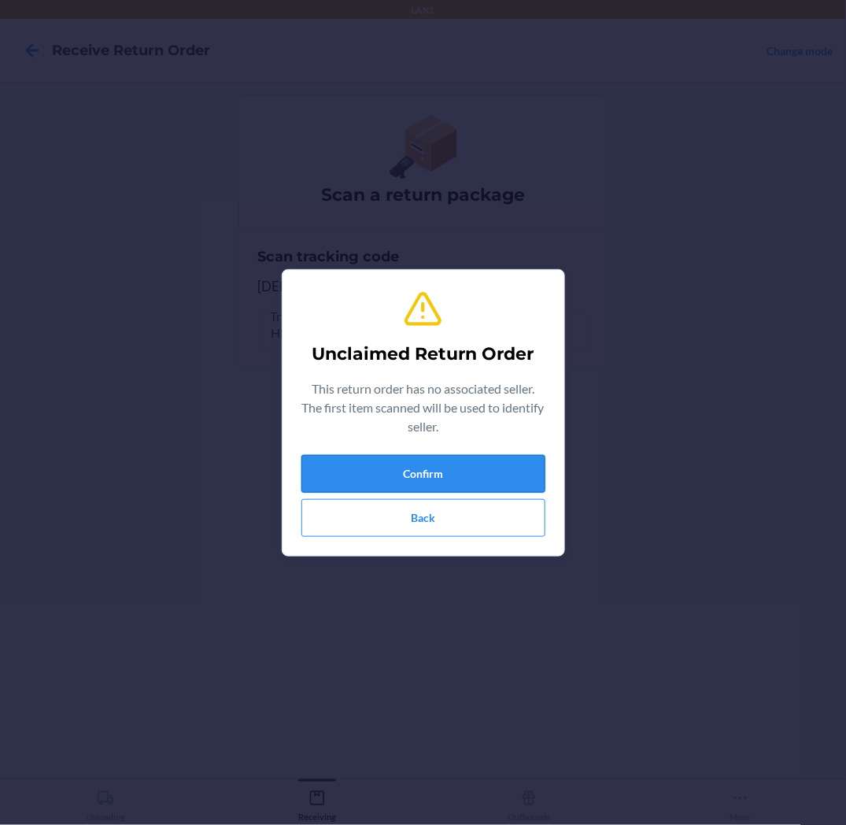
click at [446, 462] on button "Confirm" at bounding box center [424, 474] width 244 height 38
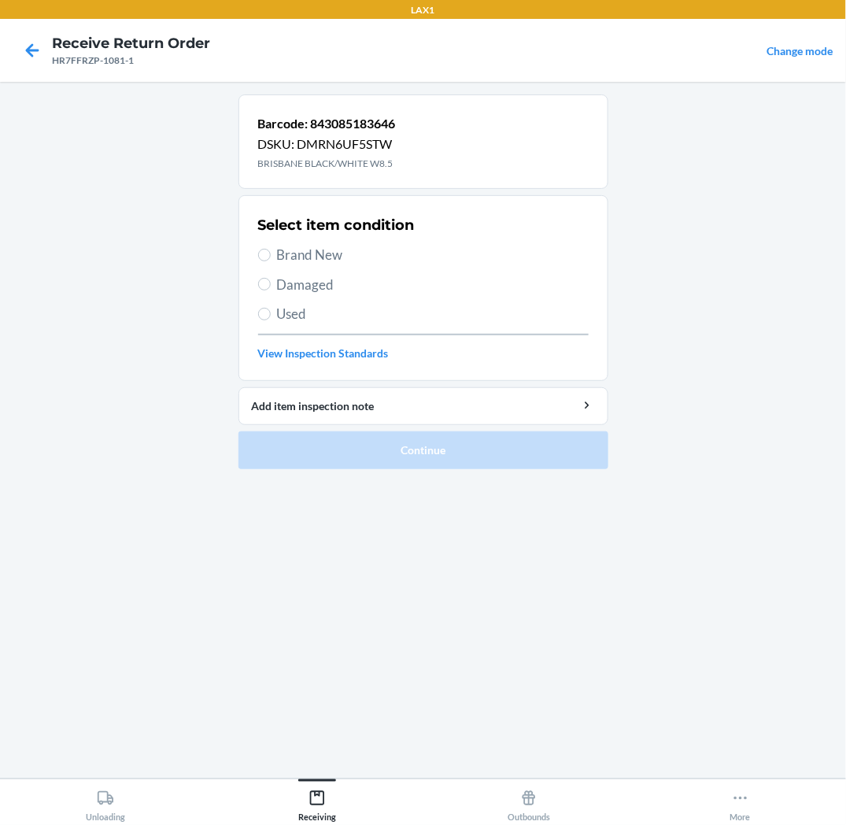
click at [328, 250] on span "Brand New" at bounding box center [433, 255] width 312 height 20
click at [271, 250] on input "Brand New" at bounding box center [264, 255] width 13 height 13
radio input "true"
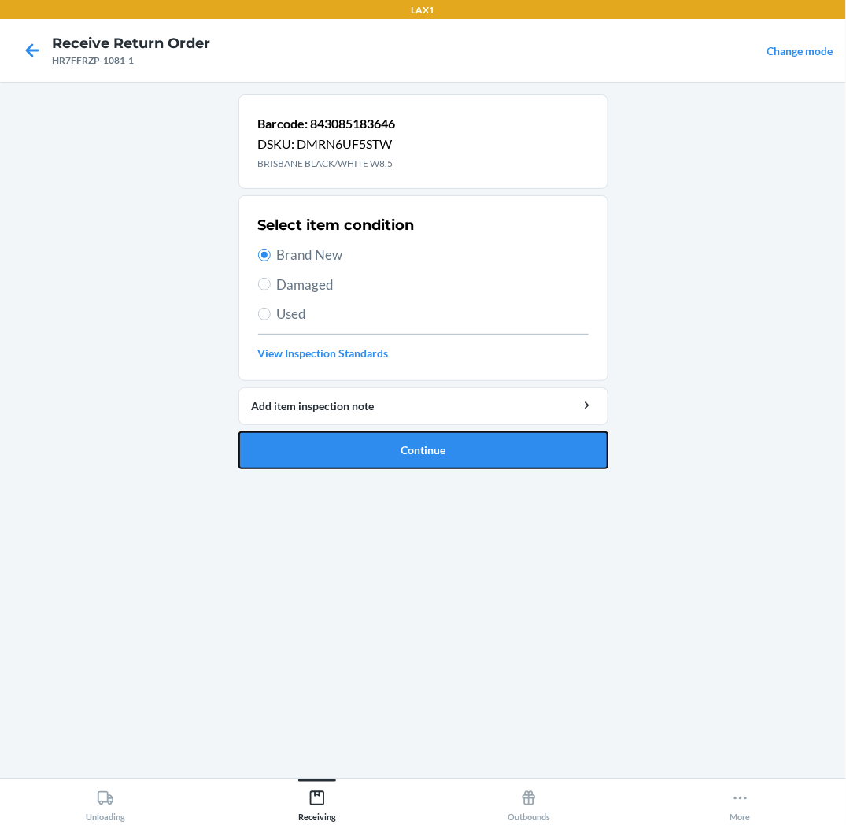
drag, startPoint x: 331, startPoint y: 450, endPoint x: 307, endPoint y: 437, distance: 27.8
click at [327, 453] on button "Continue" at bounding box center [424, 450] width 370 height 38
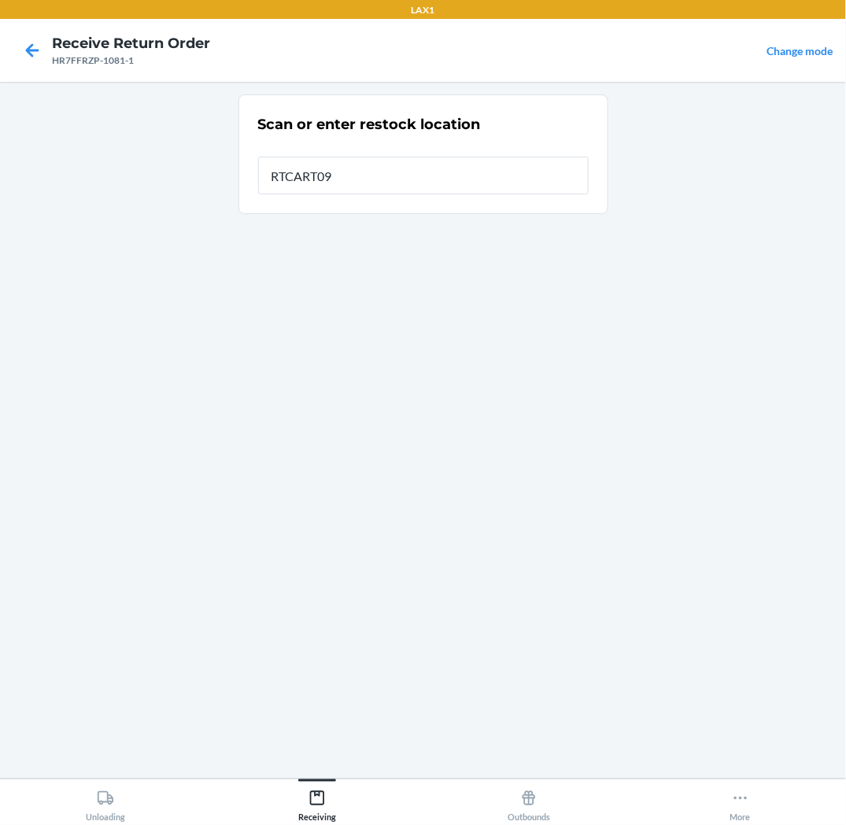
type input "RTCART093"
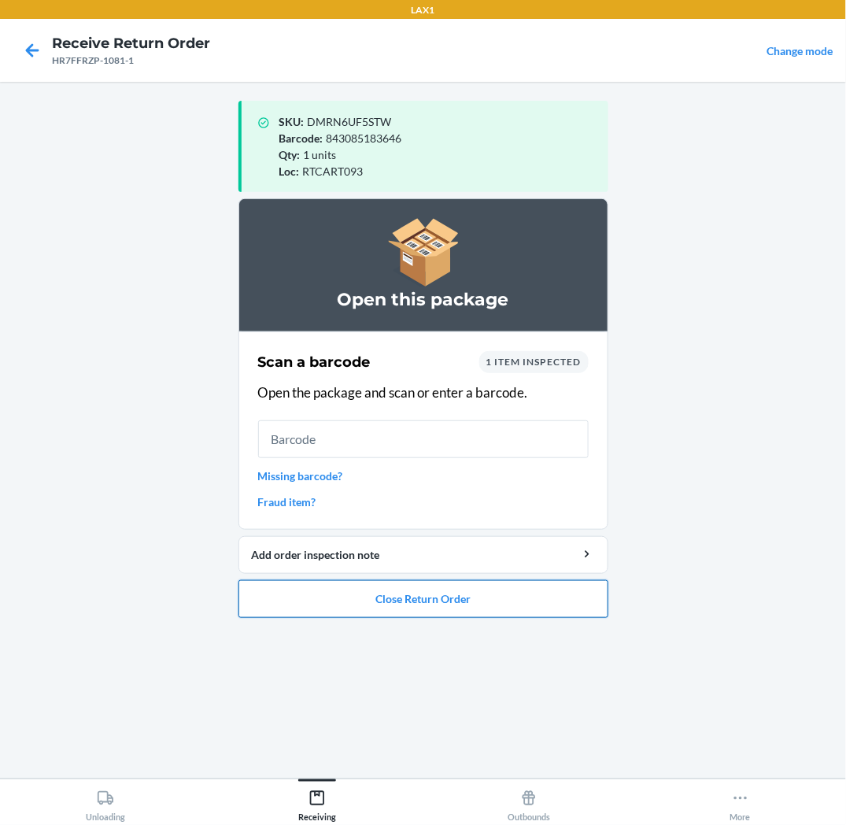
click at [470, 602] on button "Close Return Order" at bounding box center [424, 599] width 370 height 38
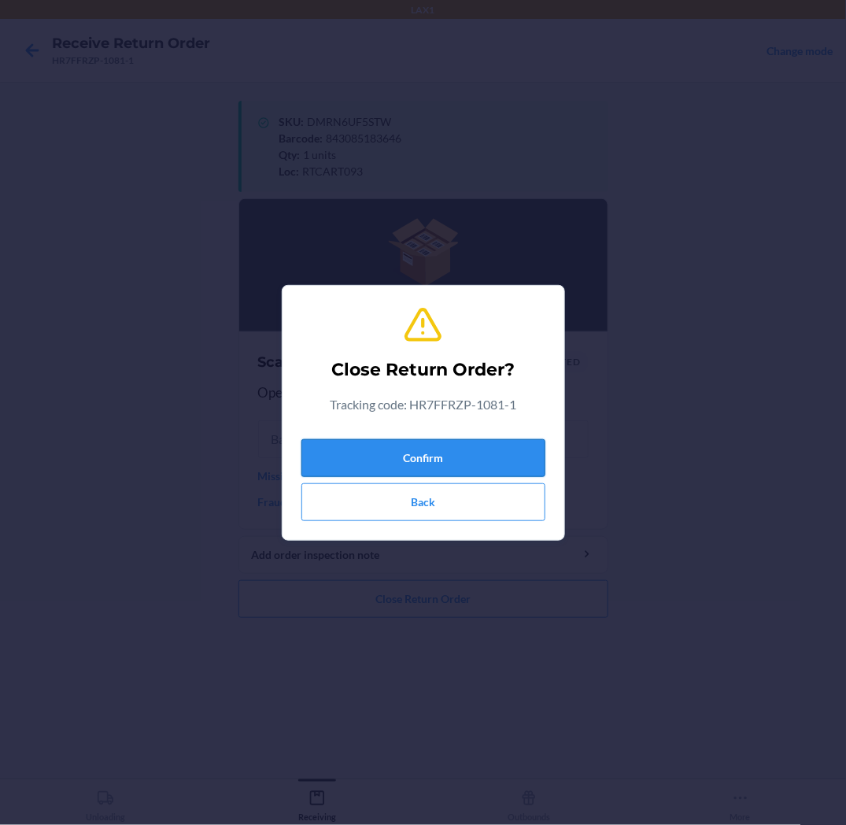
click at [492, 459] on button "Confirm" at bounding box center [424, 458] width 244 height 38
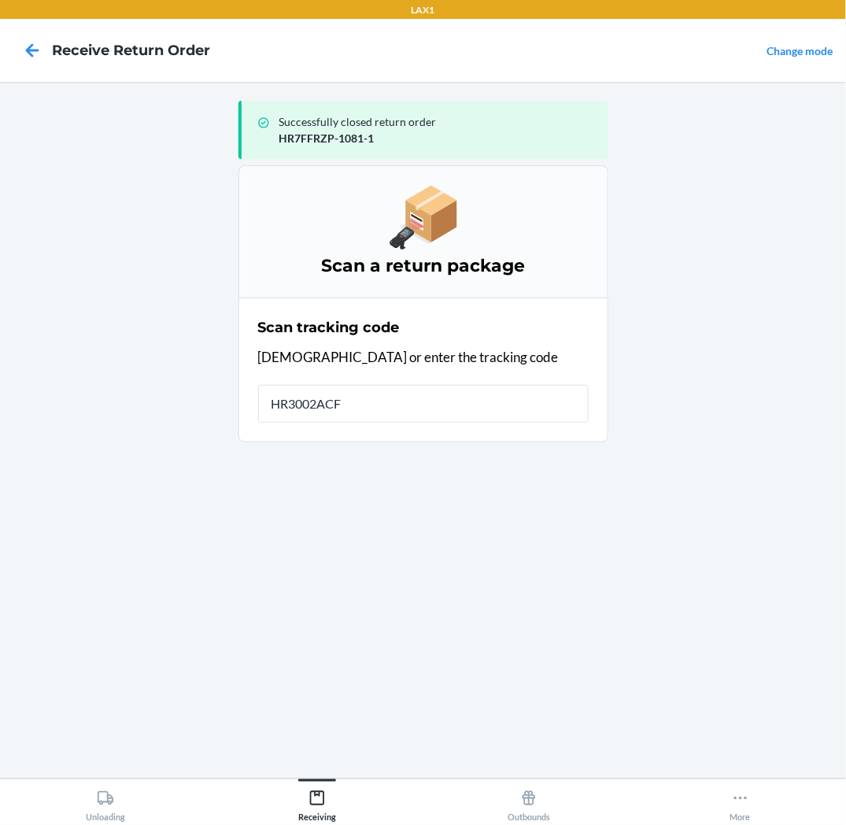
type input "HR3002ACF0"
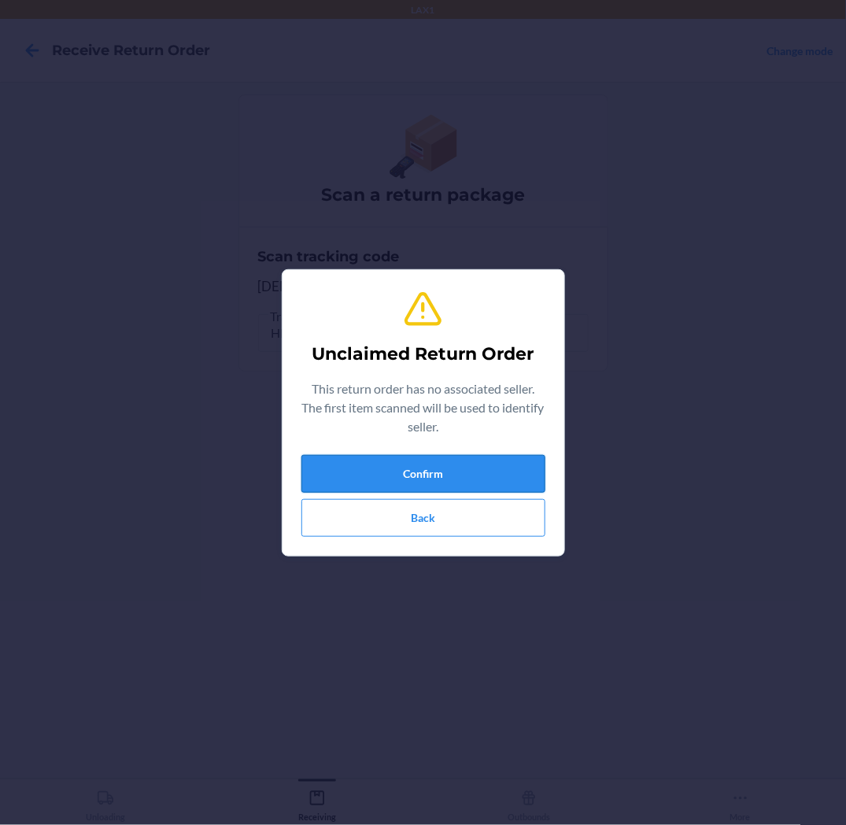
click at [488, 461] on button "Confirm" at bounding box center [424, 474] width 244 height 38
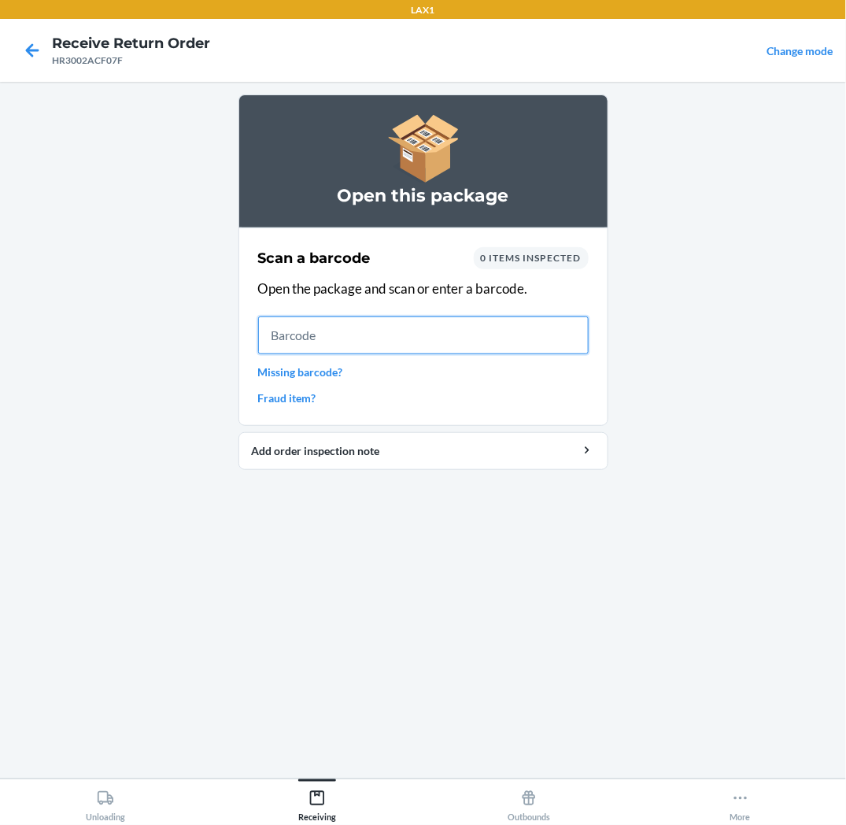
click at [378, 328] on input "text" at bounding box center [423, 335] width 331 height 38
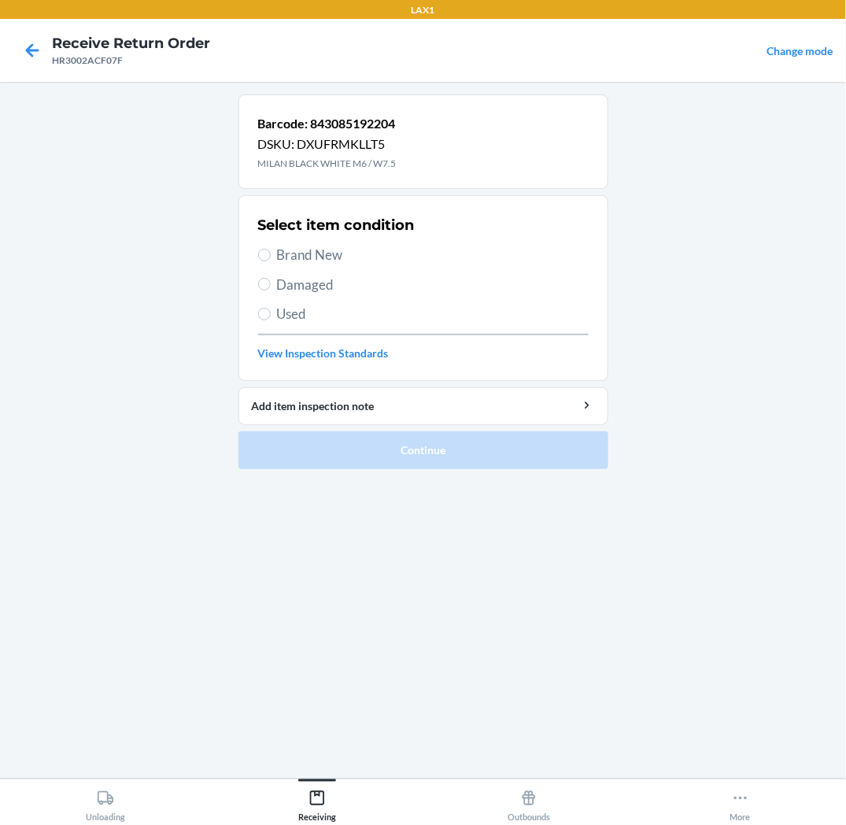
click at [339, 250] on span "Brand New" at bounding box center [433, 255] width 312 height 20
click at [271, 250] on input "Brand New" at bounding box center [264, 255] width 13 height 13
radio input "true"
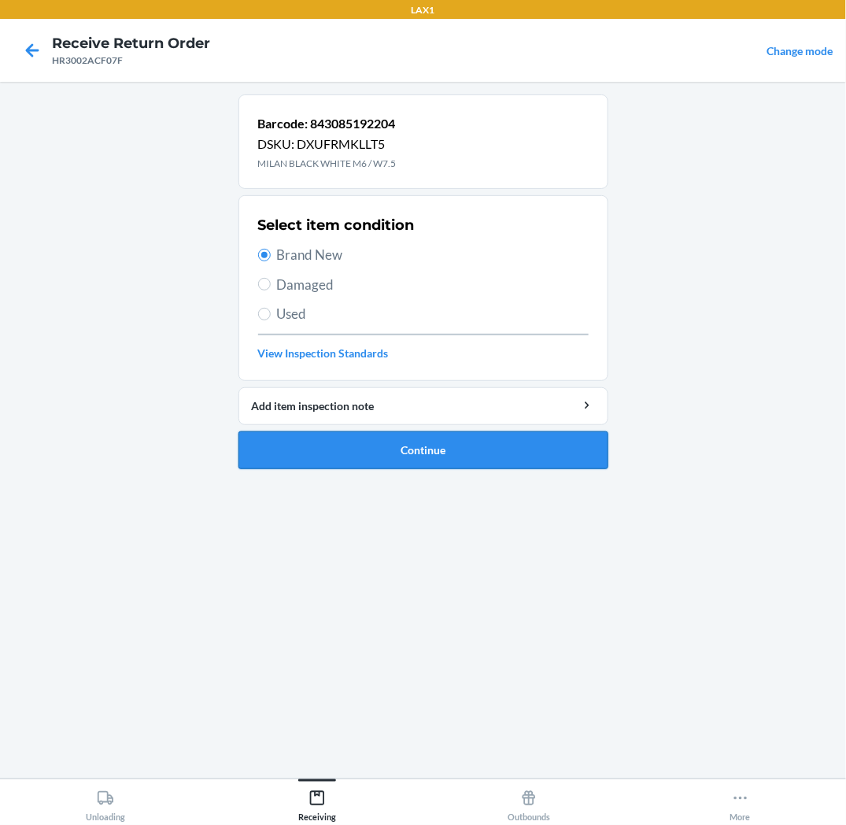
click at [392, 453] on button "Continue" at bounding box center [424, 450] width 370 height 38
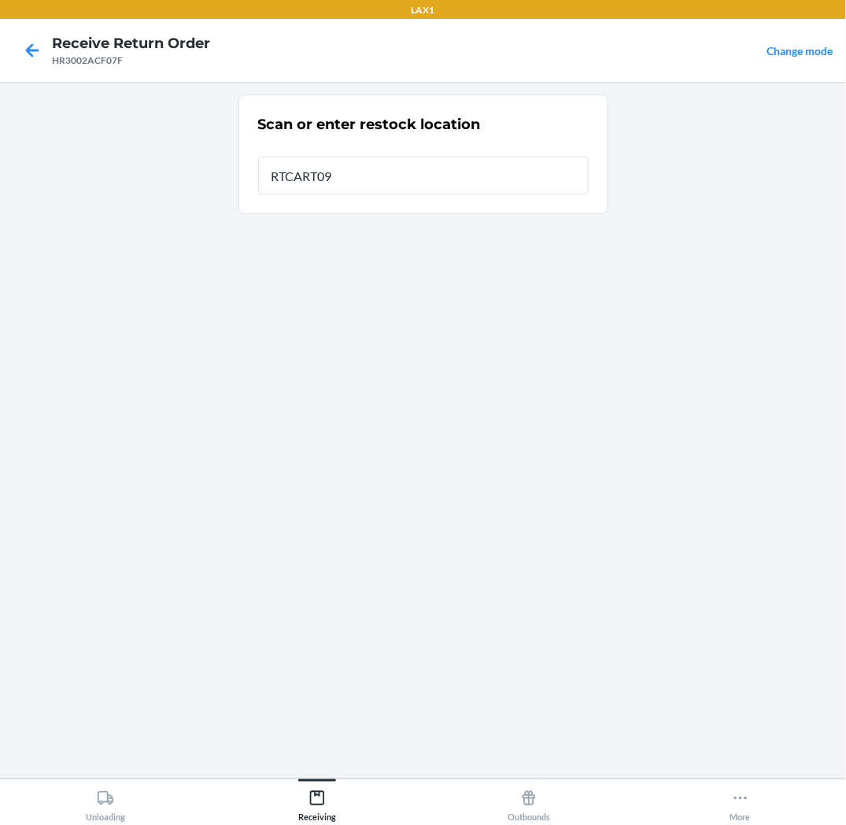
type input "RTCART093"
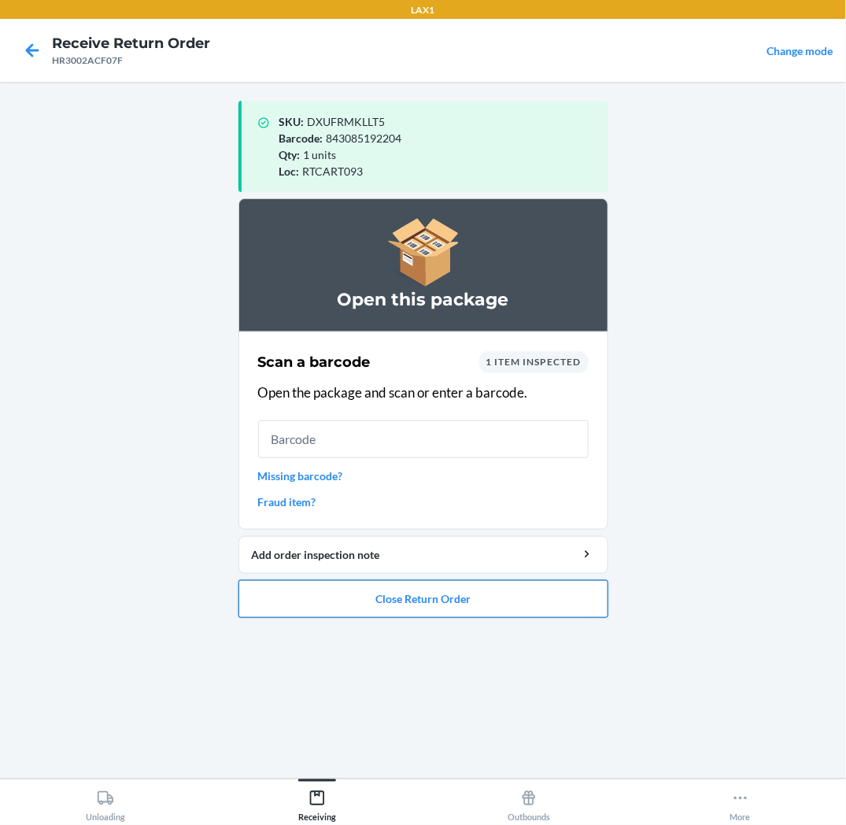
click at [450, 594] on button "Close Return Order" at bounding box center [424, 599] width 370 height 38
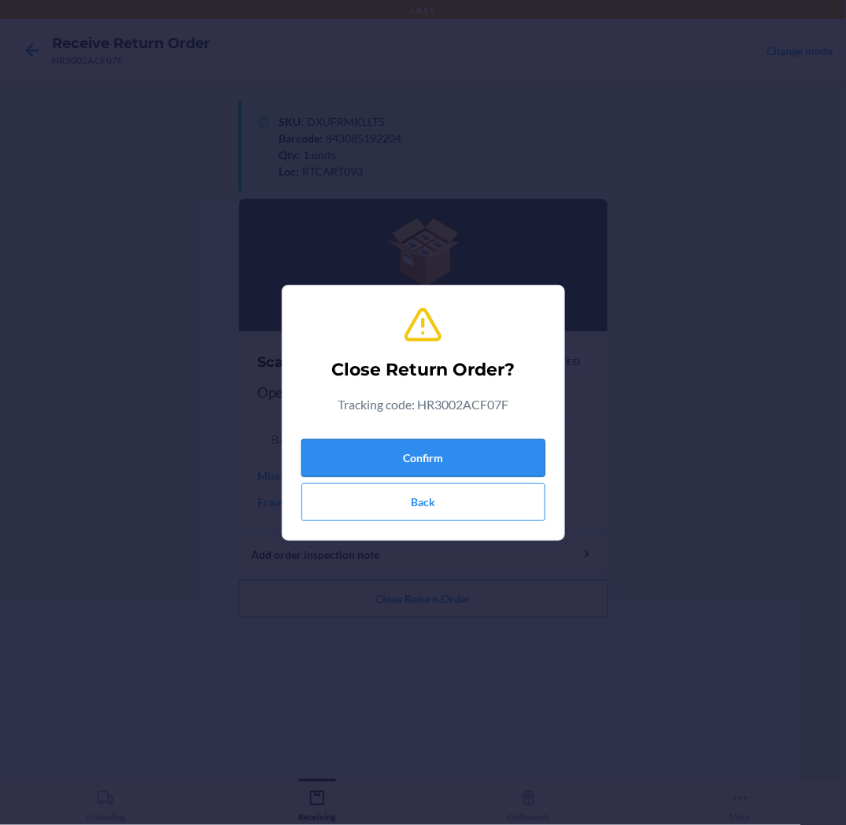
click at [461, 451] on button "Confirm" at bounding box center [424, 458] width 244 height 38
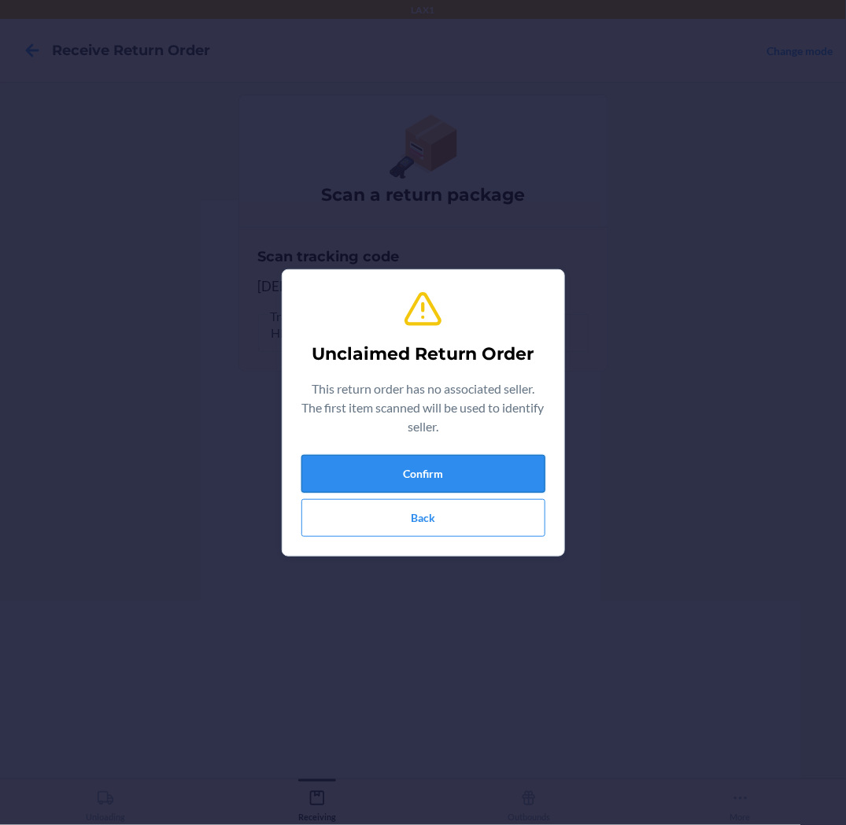
click at [465, 472] on button "Confirm" at bounding box center [424, 474] width 244 height 38
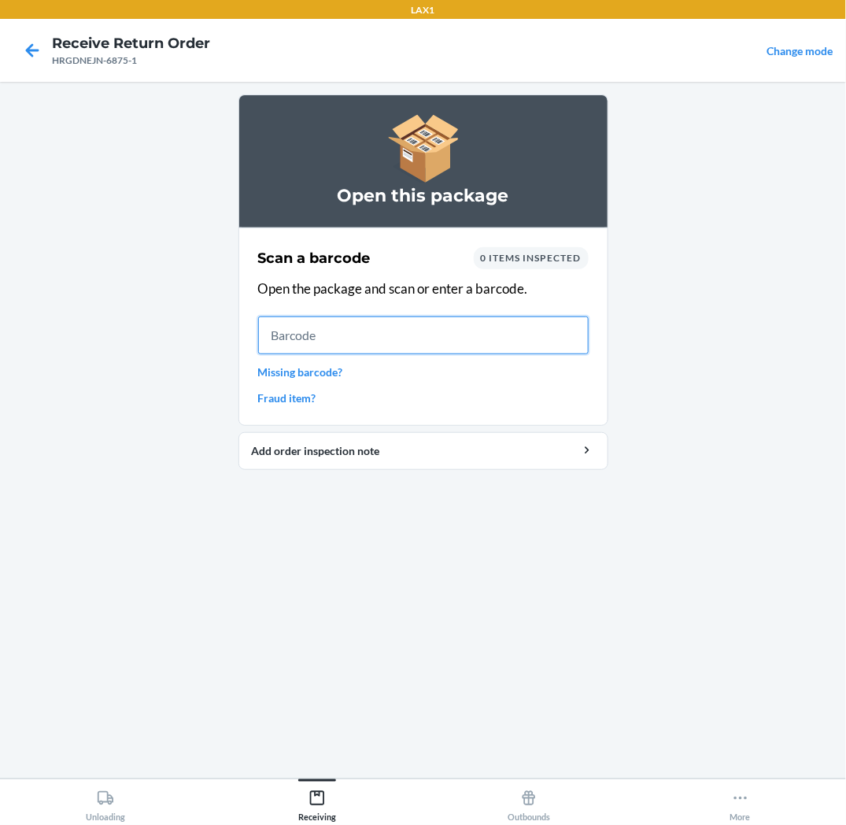
click at [466, 350] on input "text" at bounding box center [423, 335] width 331 height 38
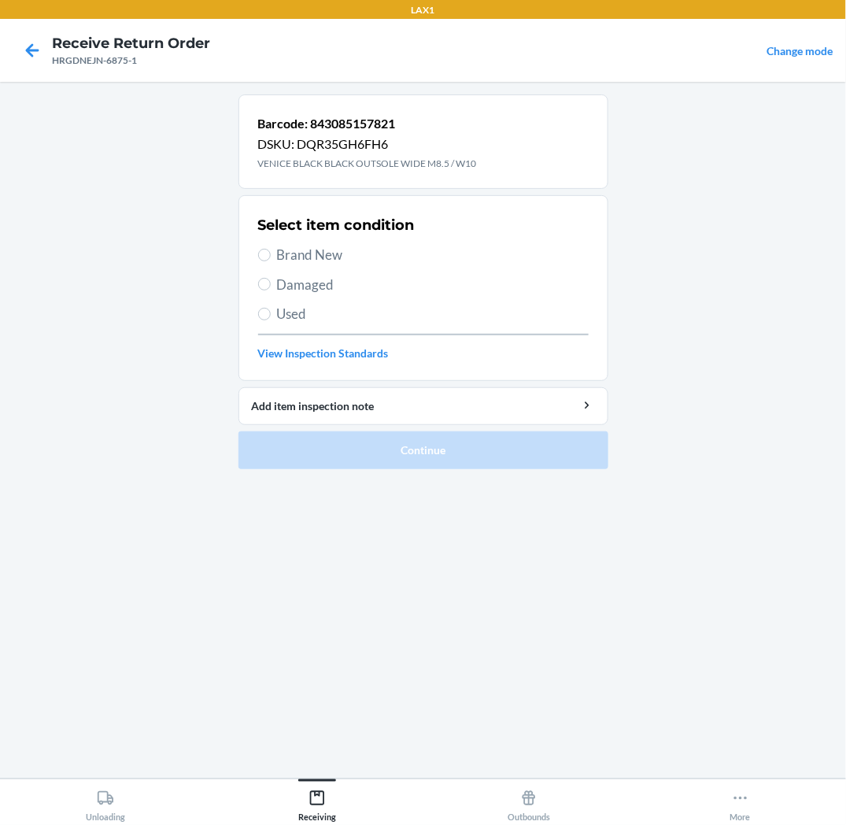
click at [312, 305] on span "Used" at bounding box center [433, 314] width 312 height 20
click at [271, 308] on input "Used" at bounding box center [264, 314] width 13 height 13
radio input "true"
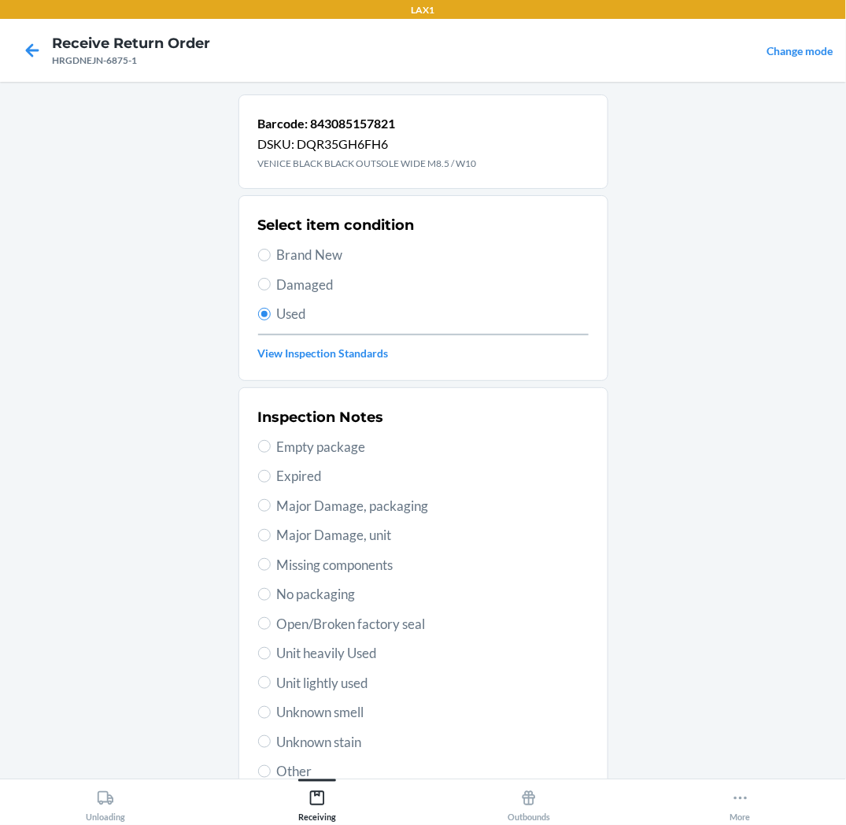
click at [339, 683] on span "Unit lightly used" at bounding box center [433, 683] width 312 height 20
click at [271, 683] on input "Unit lightly used" at bounding box center [264, 682] width 13 height 13
radio input "true"
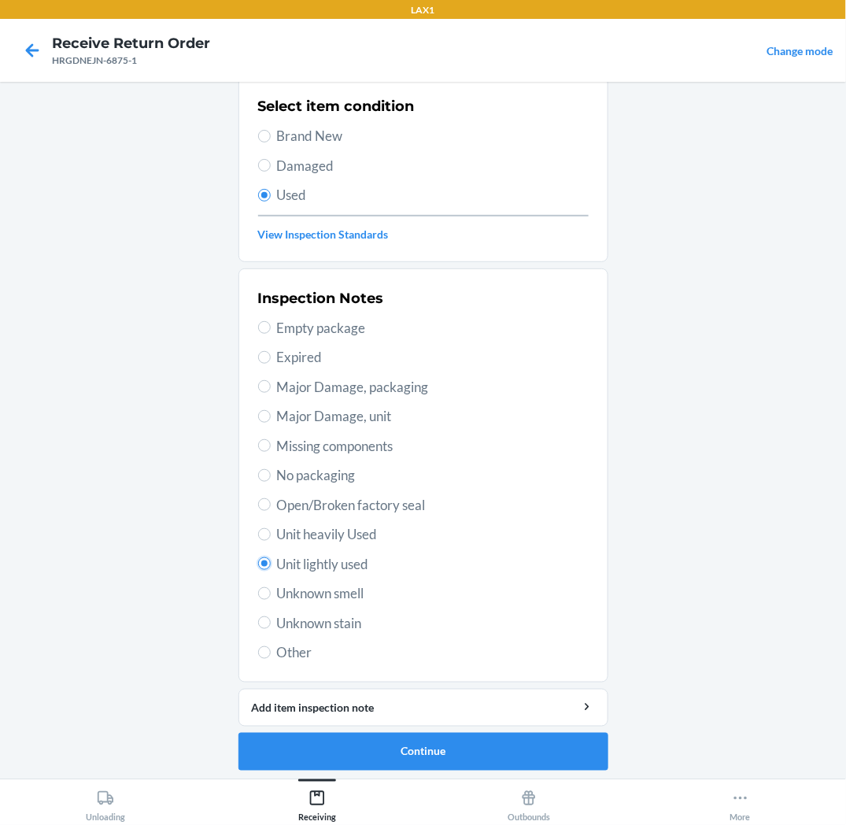
scroll to position [122, 0]
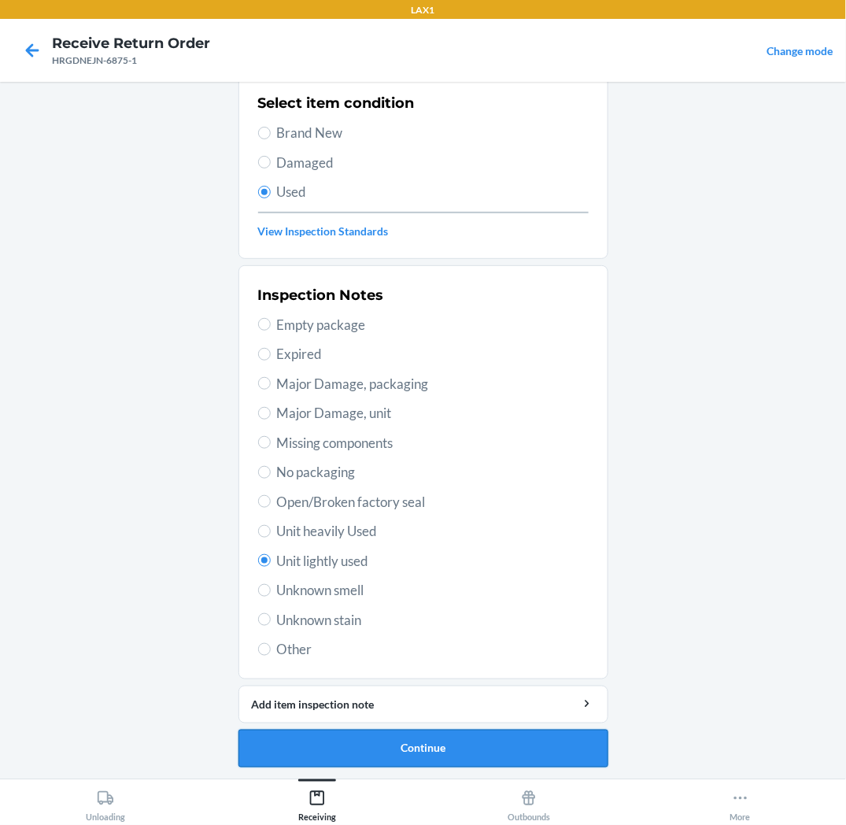
click at [268, 743] on button "Continue" at bounding box center [424, 749] width 370 height 38
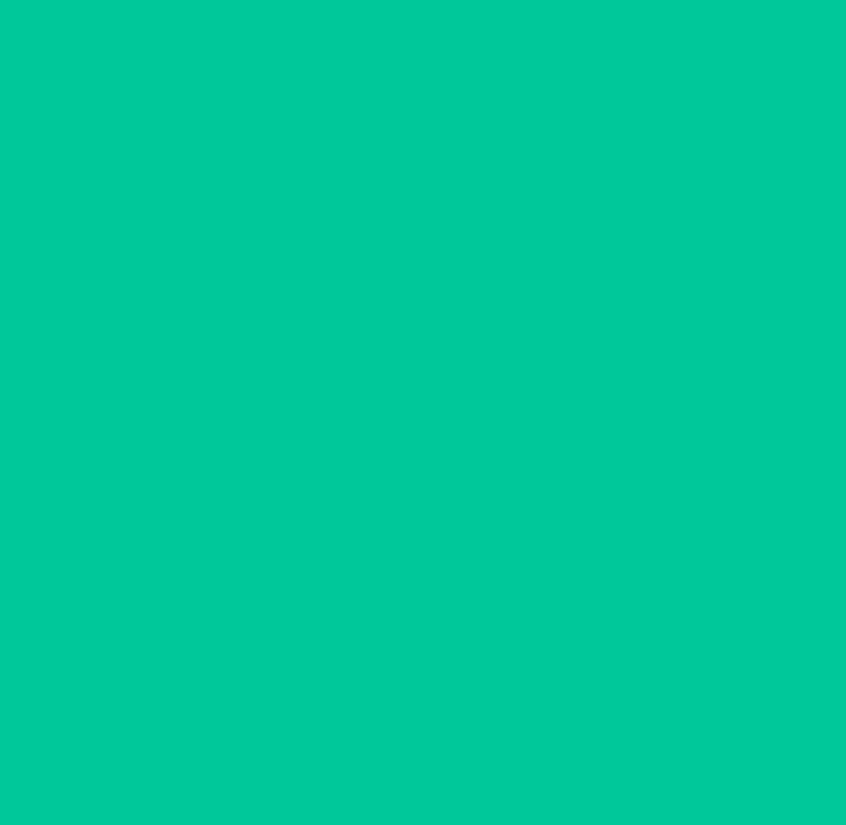
scroll to position [0, 0]
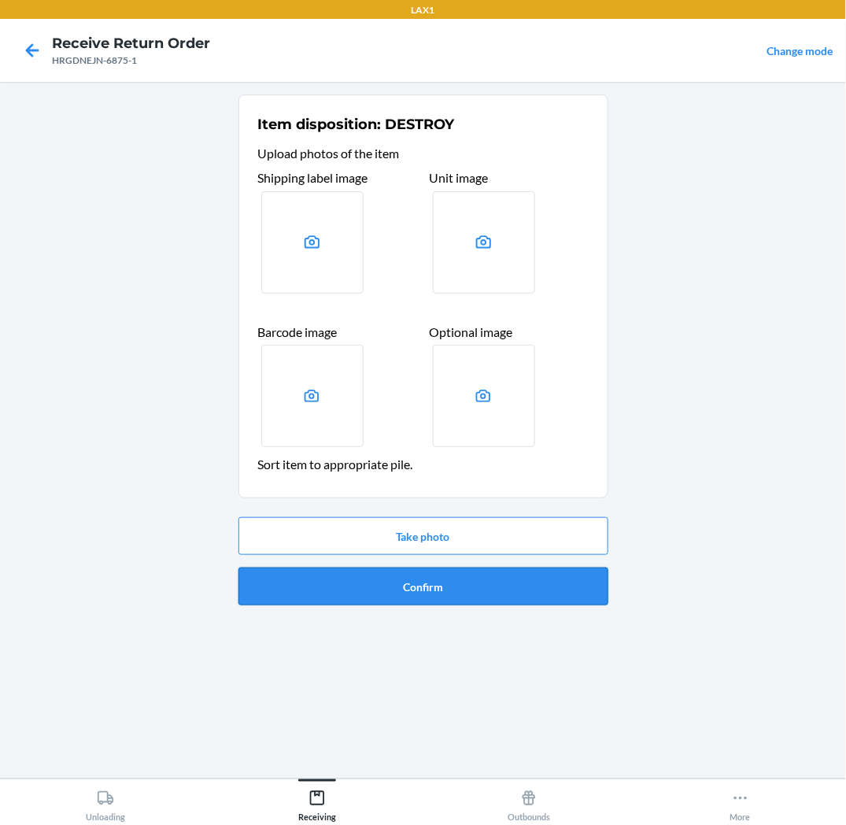
click at [332, 591] on button "Confirm" at bounding box center [424, 587] width 370 height 38
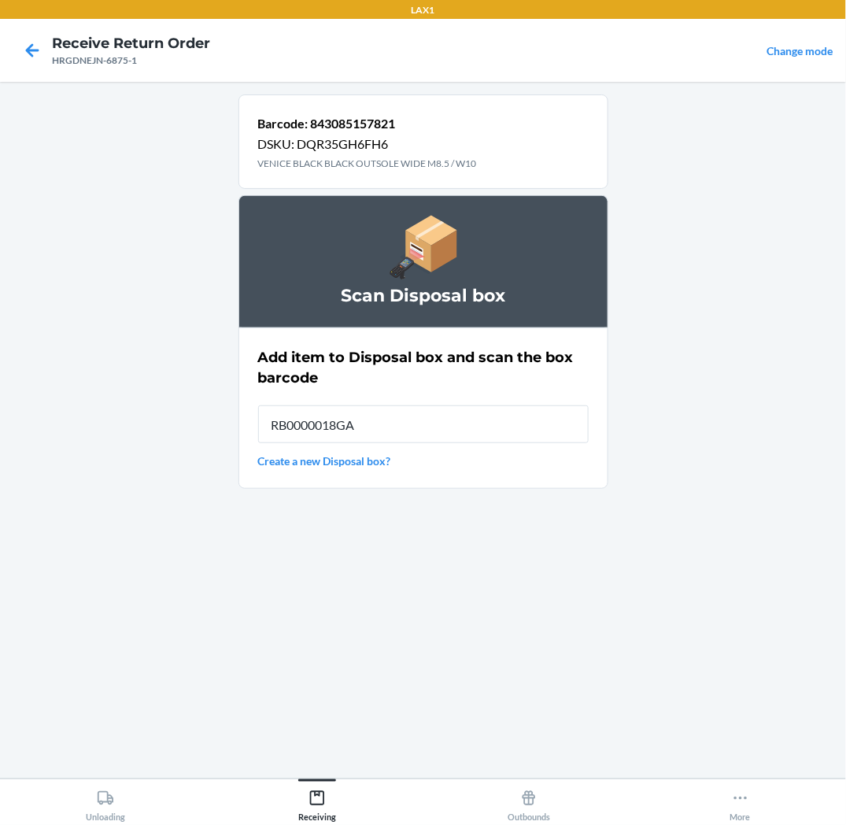
type input "RB0000018GA"
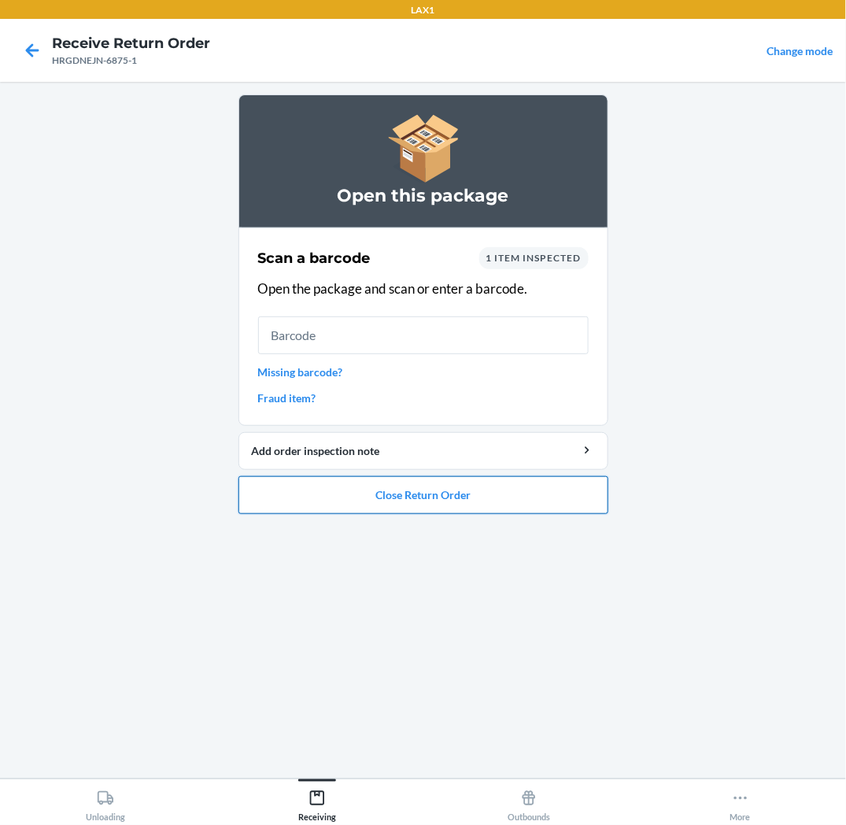
click at [313, 494] on button "Close Return Order" at bounding box center [424, 495] width 370 height 38
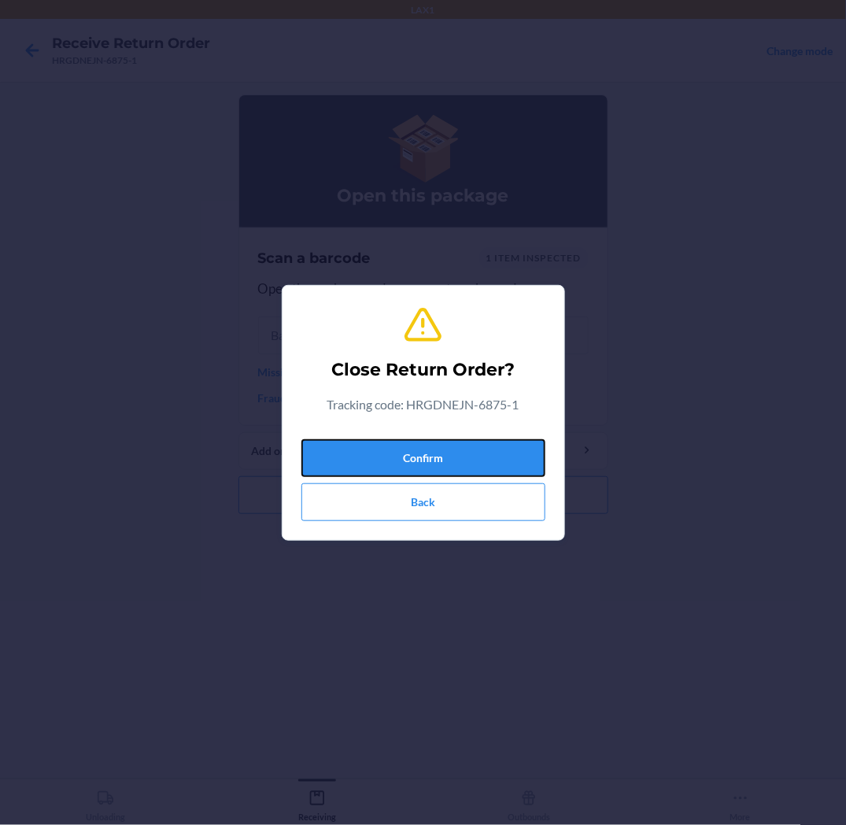
drag, startPoint x: 352, startPoint y: 465, endPoint x: 359, endPoint y: 436, distance: 29.2
click at [356, 463] on button "Confirm" at bounding box center [424, 458] width 244 height 38
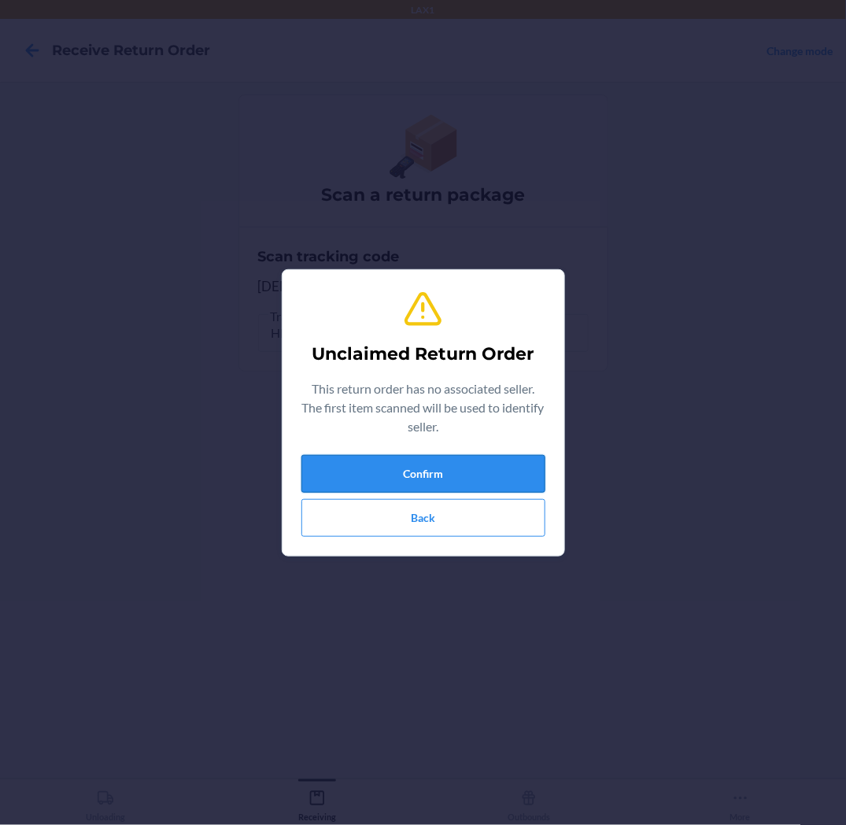
drag, startPoint x: 376, startPoint y: 472, endPoint x: 366, endPoint y: 463, distance: 13.4
click at [373, 470] on button "Confirm" at bounding box center [424, 474] width 244 height 38
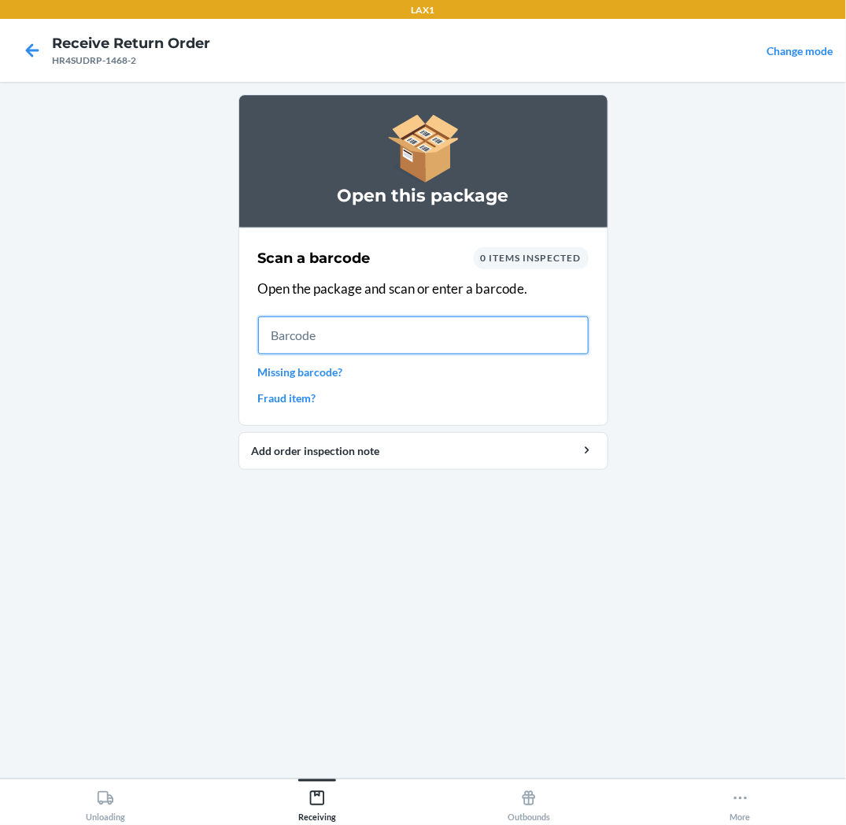
click at [359, 324] on input "text" at bounding box center [423, 335] width 331 height 38
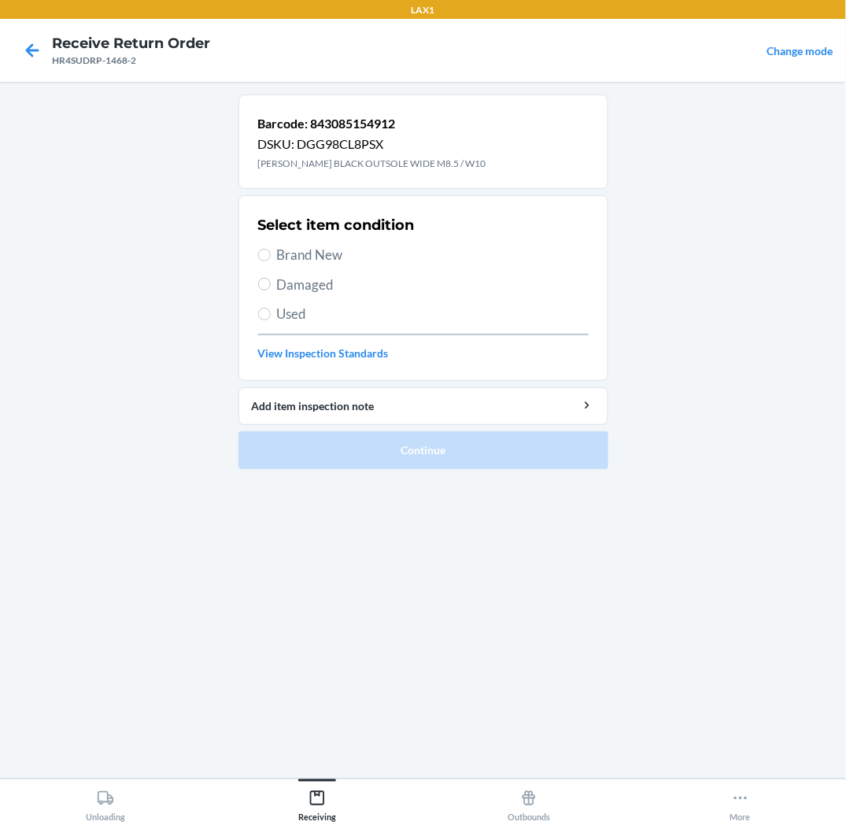
click at [295, 327] on div "Select item condition Brand New Damaged Used View Inspection Standards" at bounding box center [423, 288] width 331 height 156
drag, startPoint x: 313, startPoint y: 286, endPoint x: 334, endPoint y: 273, distance: 24.0
click at [329, 276] on span "Damaged" at bounding box center [433, 285] width 312 height 20
click at [277, 283] on span "Damaged" at bounding box center [433, 285] width 312 height 20
click at [271, 283] on input "Damaged" at bounding box center [264, 284] width 13 height 13
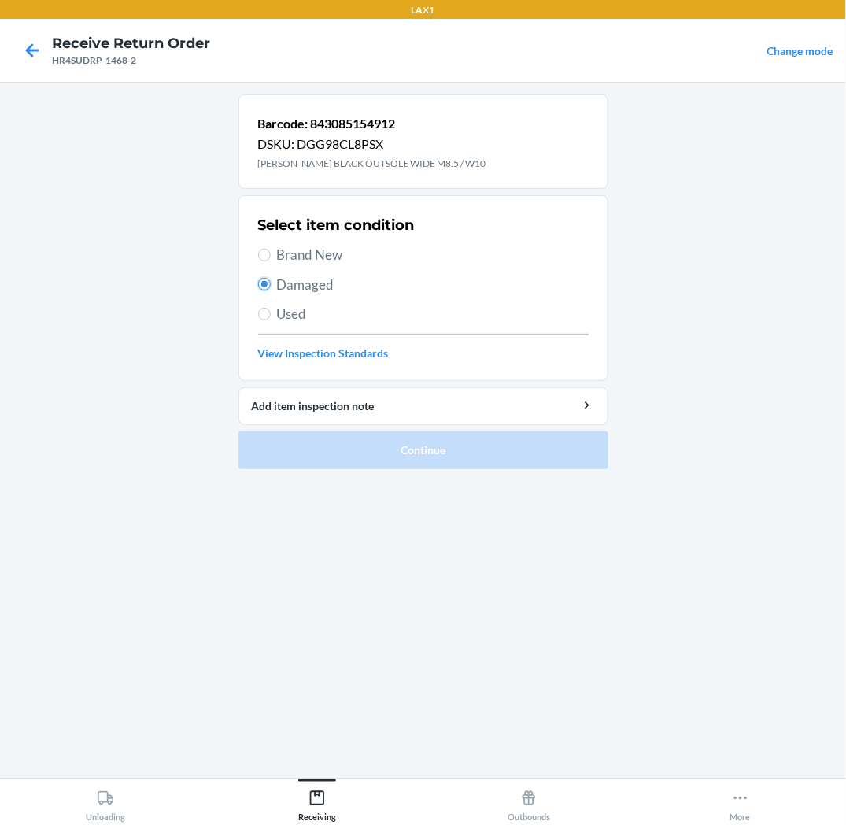
radio input "true"
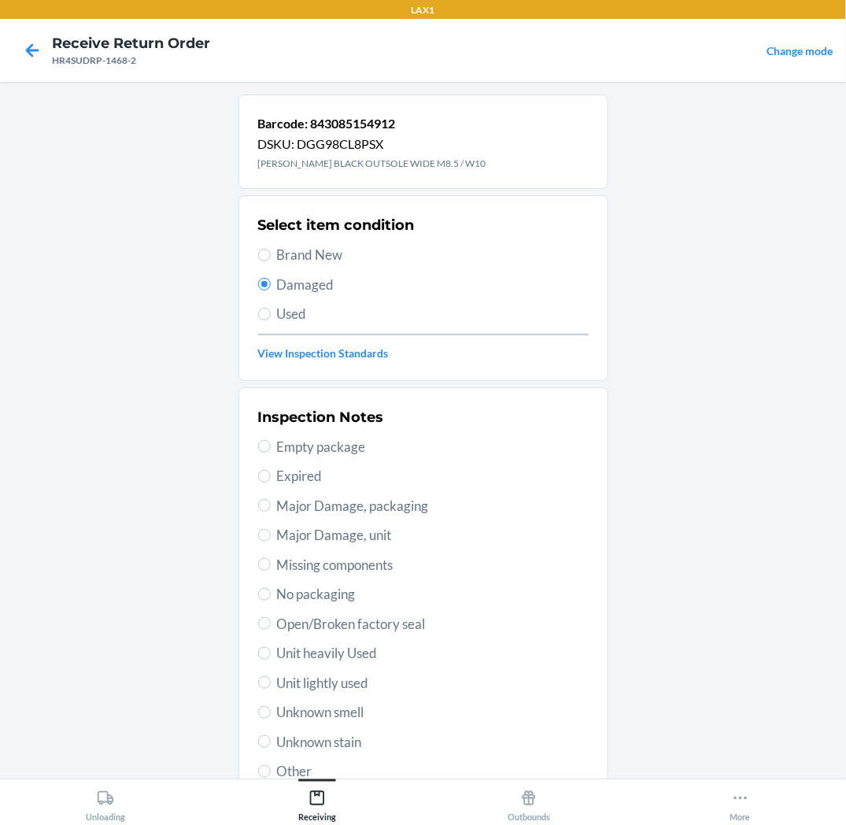
click at [336, 687] on span "Unit lightly used" at bounding box center [433, 683] width 312 height 20
click at [271, 687] on input "Unit lightly used" at bounding box center [264, 682] width 13 height 13
radio input "true"
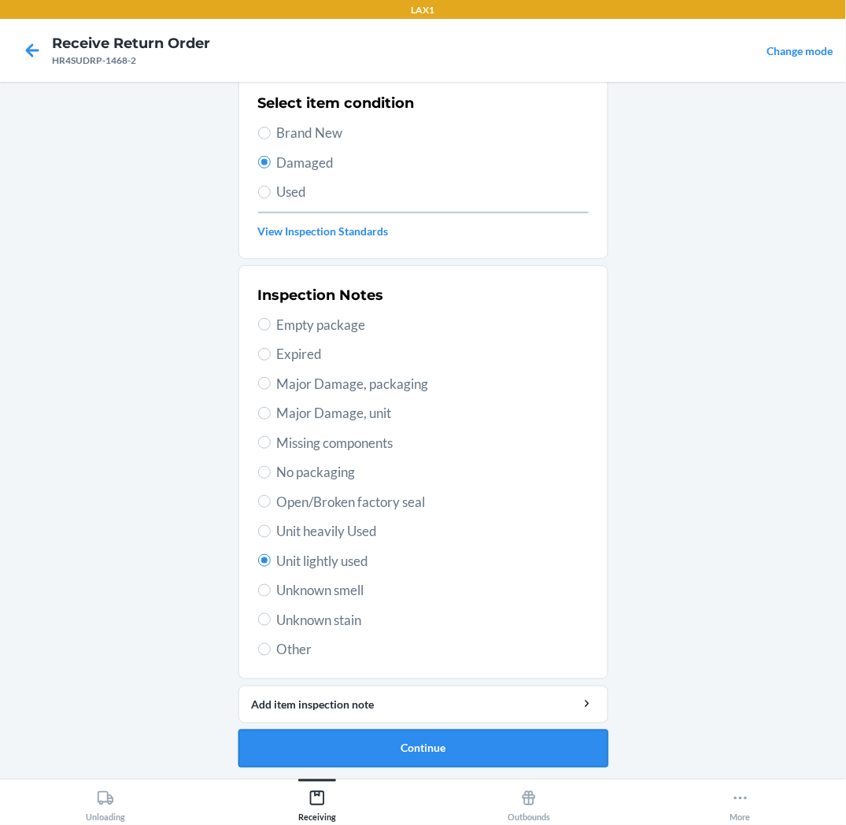
click at [316, 746] on button "Continue" at bounding box center [424, 749] width 370 height 38
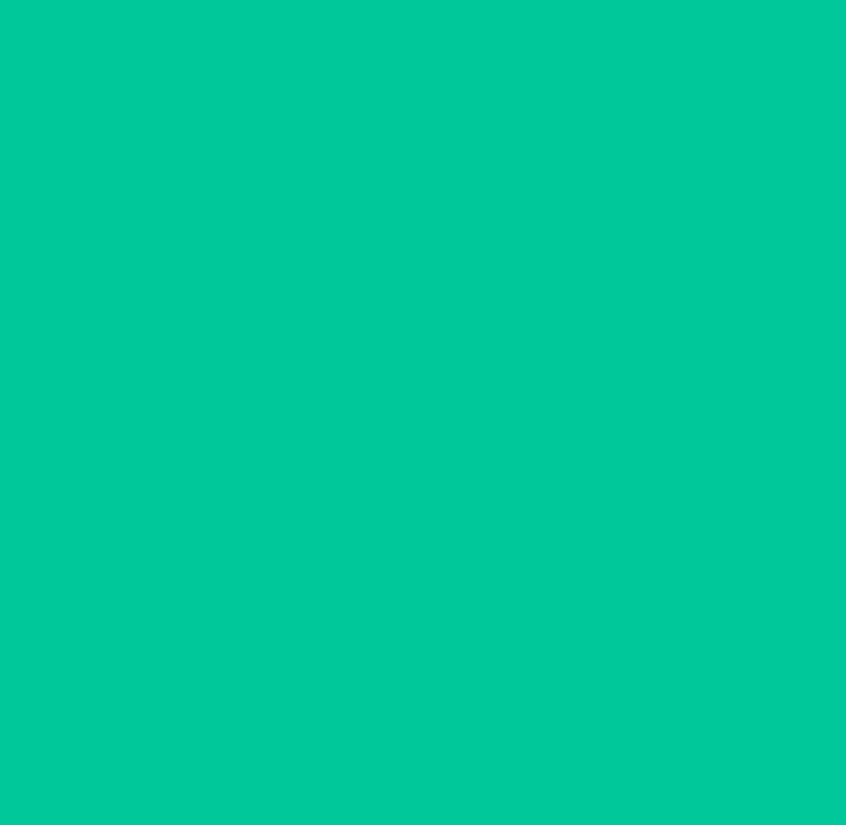
scroll to position [0, 0]
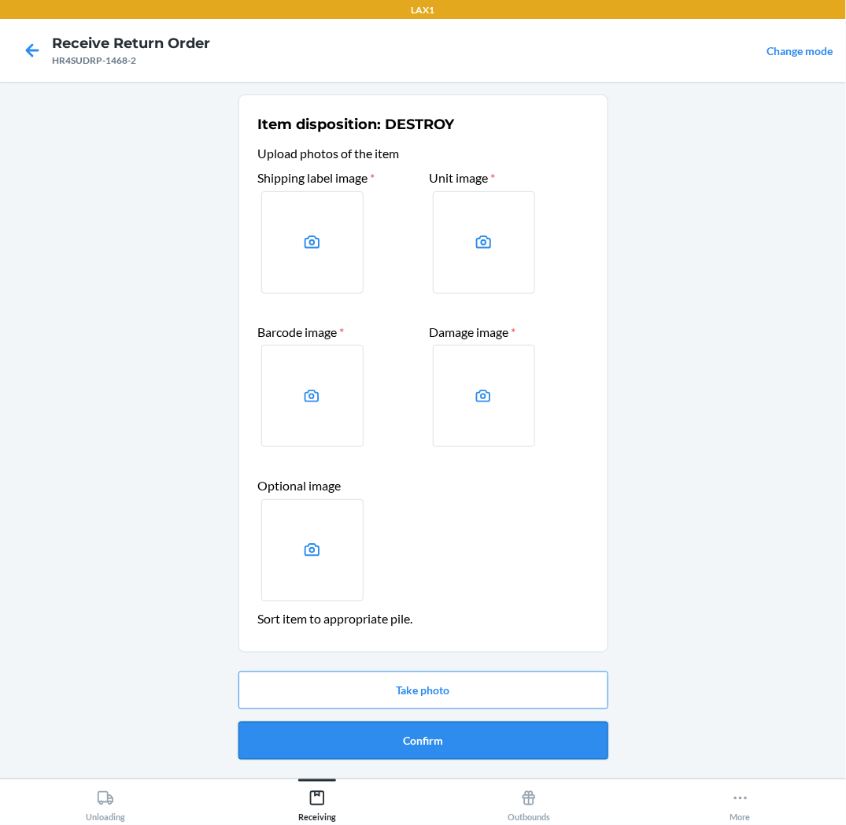
click at [268, 748] on button "Confirm" at bounding box center [424, 741] width 370 height 38
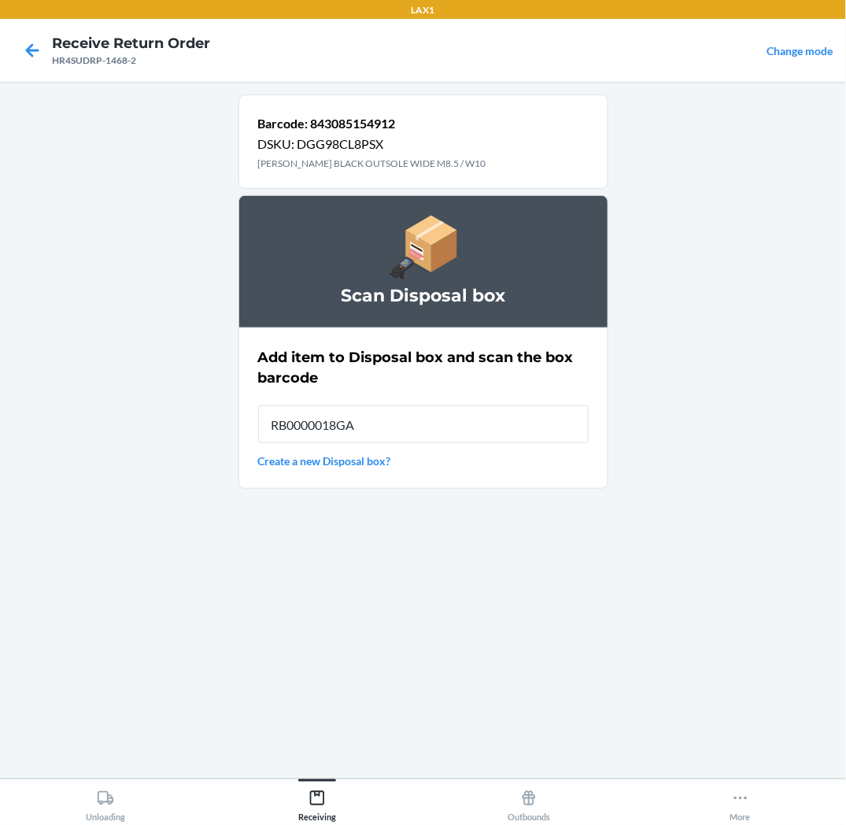
type input "RB0000018GA"
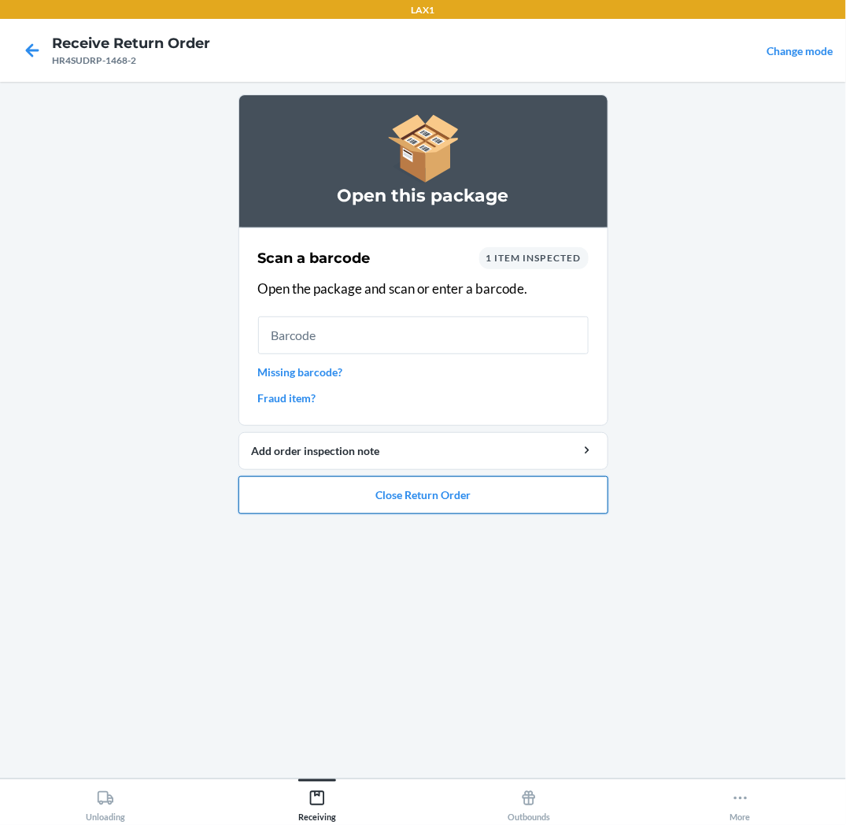
click at [569, 504] on button "Close Return Order" at bounding box center [424, 495] width 370 height 38
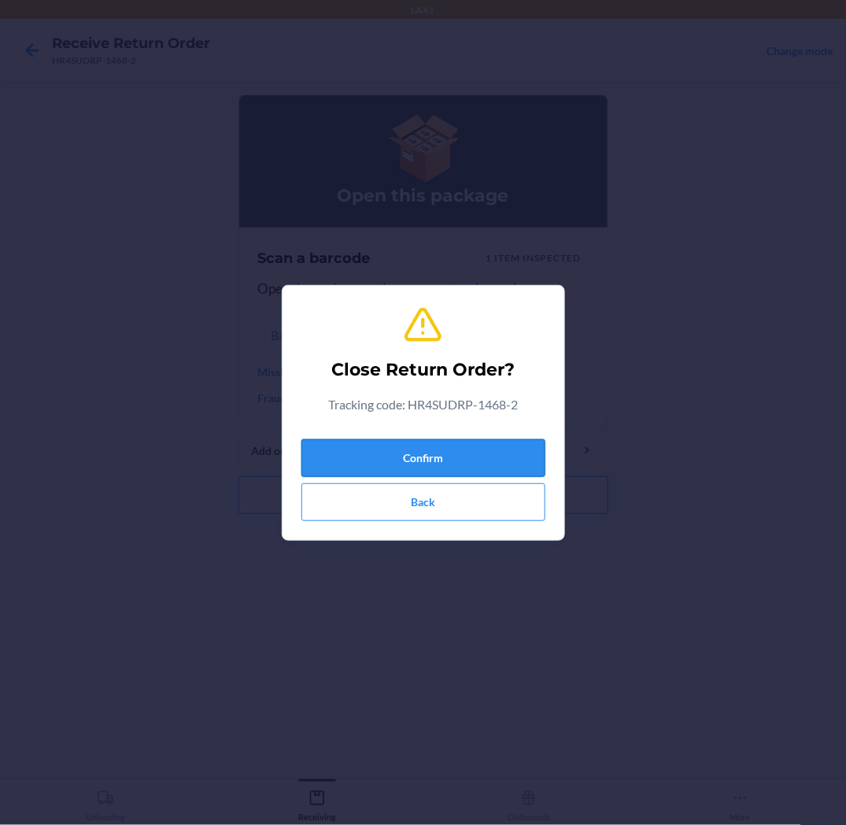
click at [526, 461] on button "Confirm" at bounding box center [424, 458] width 244 height 38
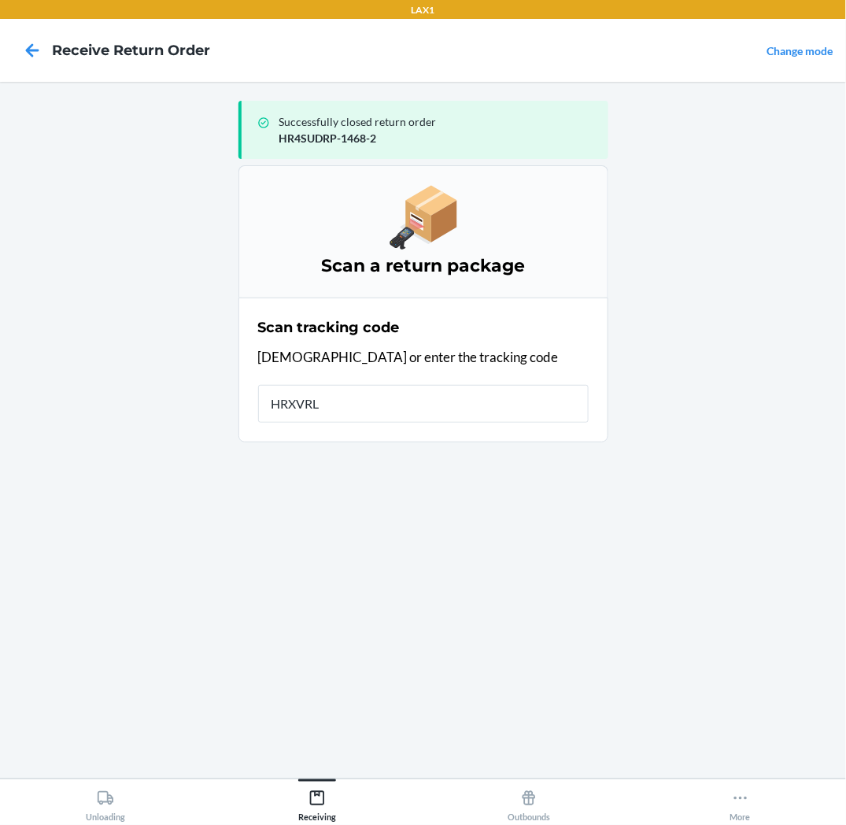
type input "HRXVRLK"
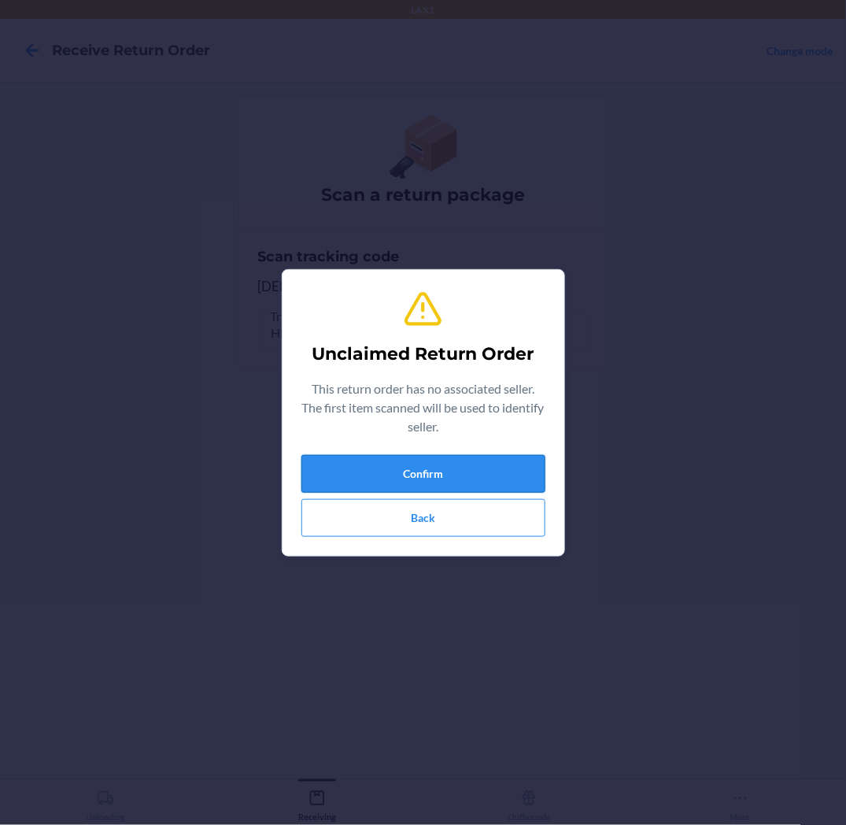
click at [514, 469] on button "Confirm" at bounding box center [424, 474] width 244 height 38
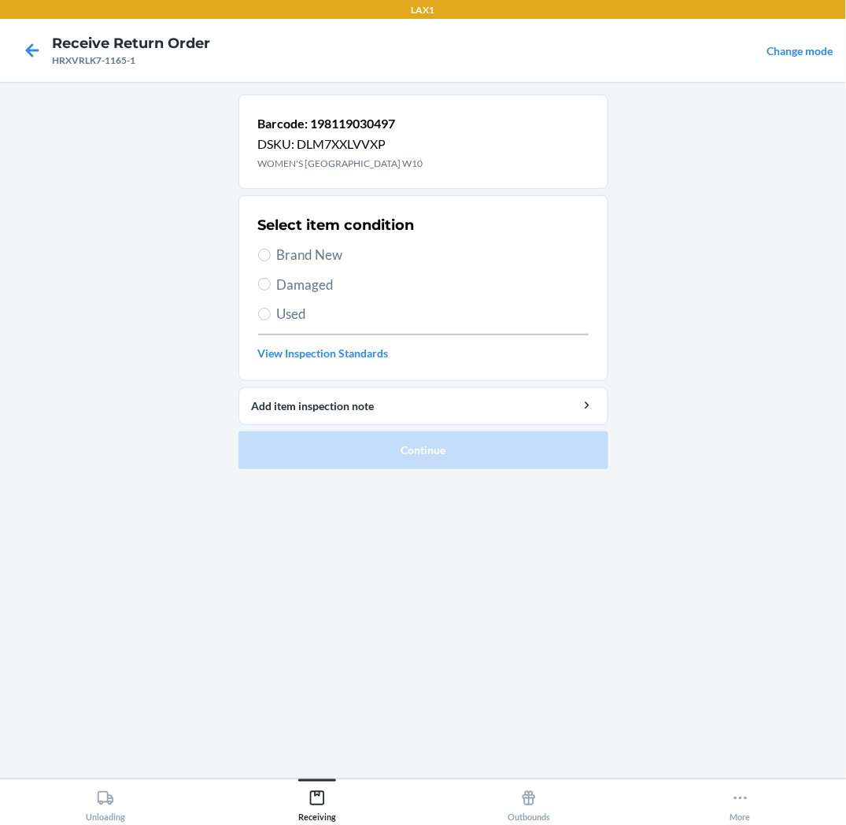
click at [319, 257] on span "Brand New" at bounding box center [433, 255] width 312 height 20
click at [271, 257] on input "Brand New" at bounding box center [264, 255] width 13 height 13
radio input "true"
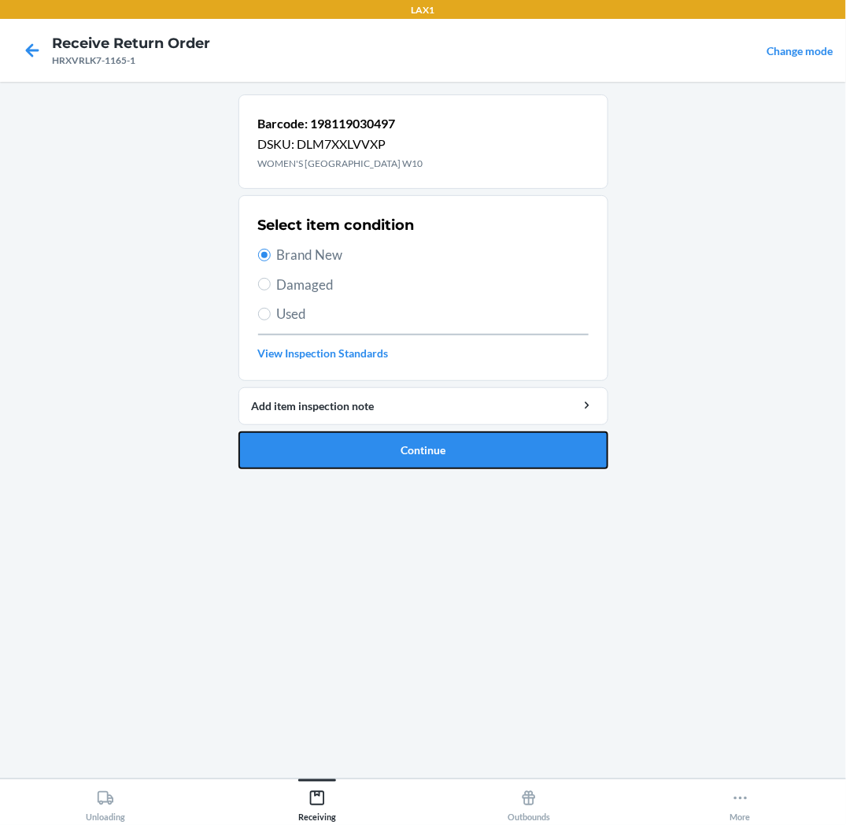
click at [376, 443] on button "Continue" at bounding box center [424, 450] width 370 height 38
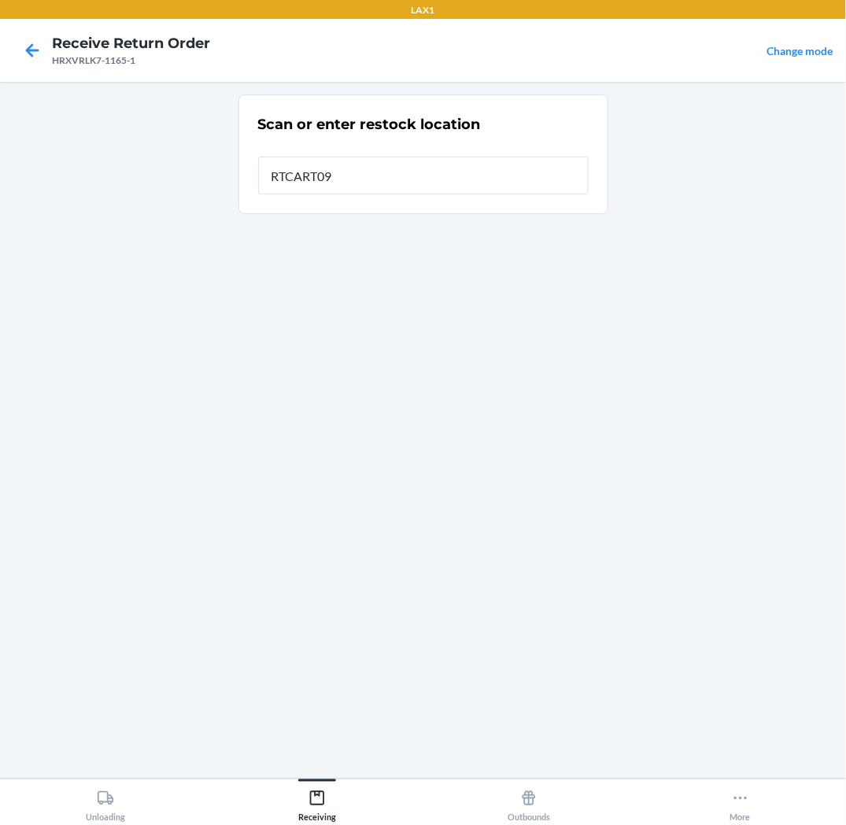
type input "RTCART093"
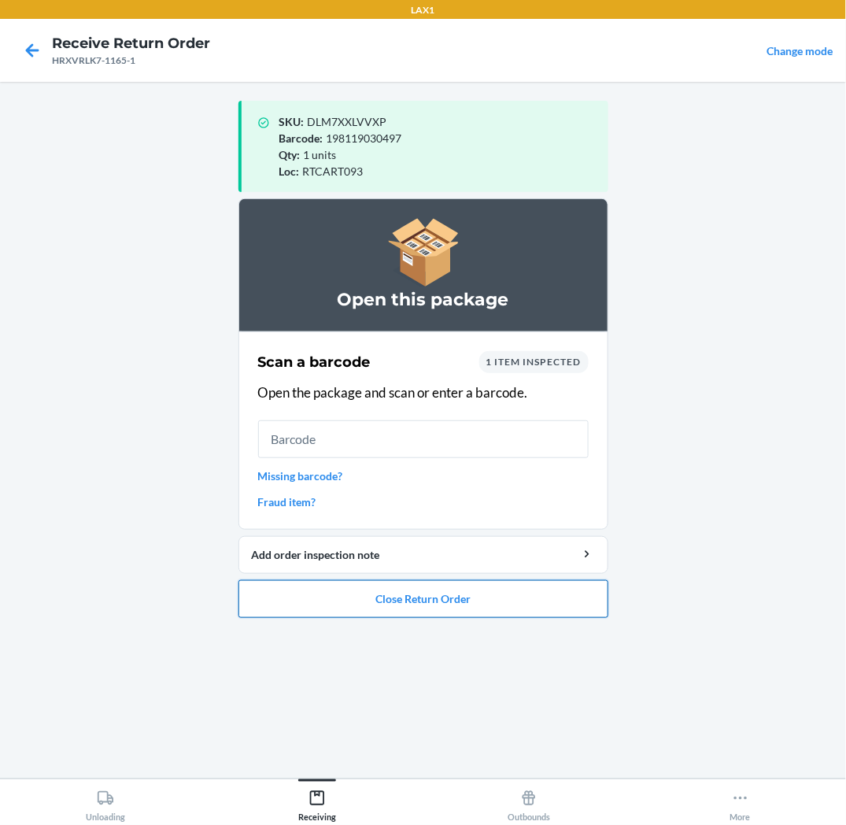
click at [435, 605] on button "Close Return Order" at bounding box center [424, 599] width 370 height 38
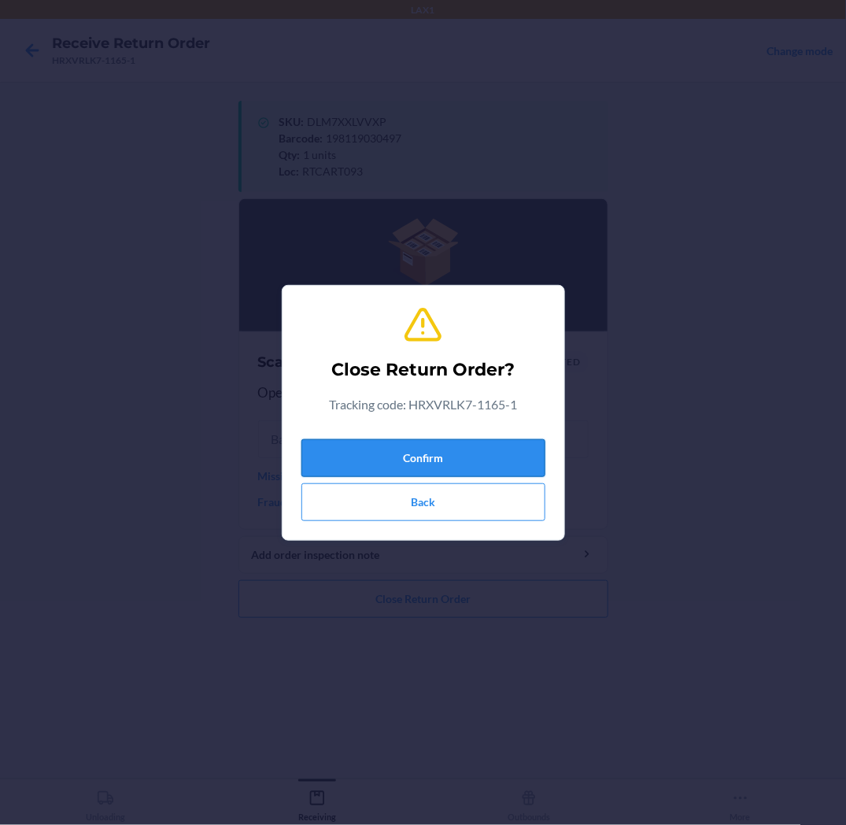
click at [492, 455] on button "Confirm" at bounding box center [424, 458] width 244 height 38
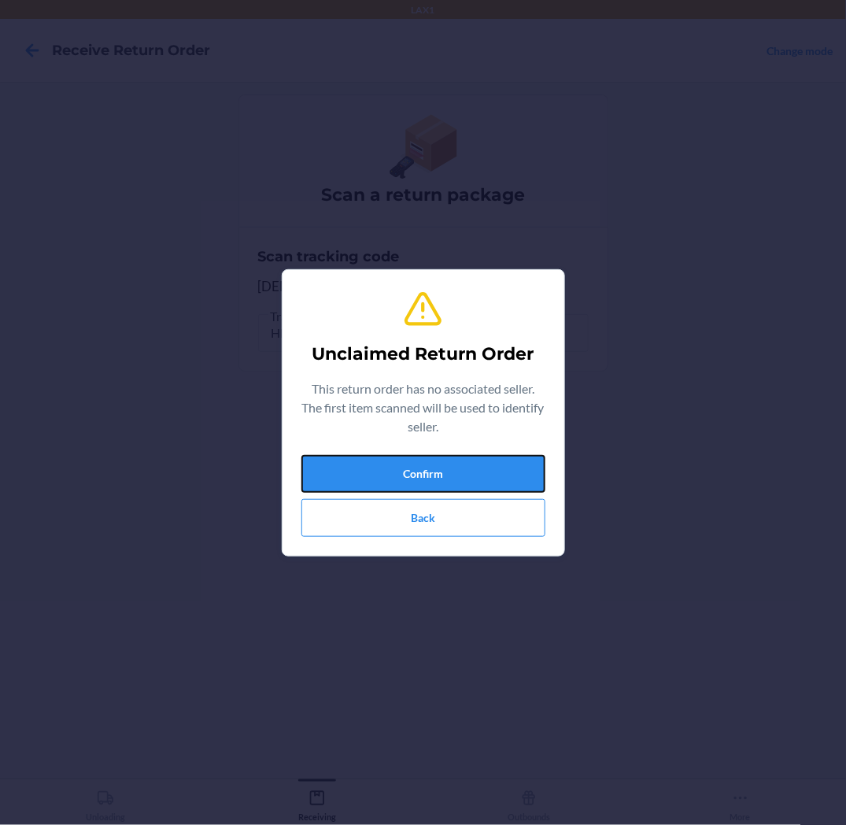
click at [492, 455] on button "Confirm" at bounding box center [424, 474] width 244 height 38
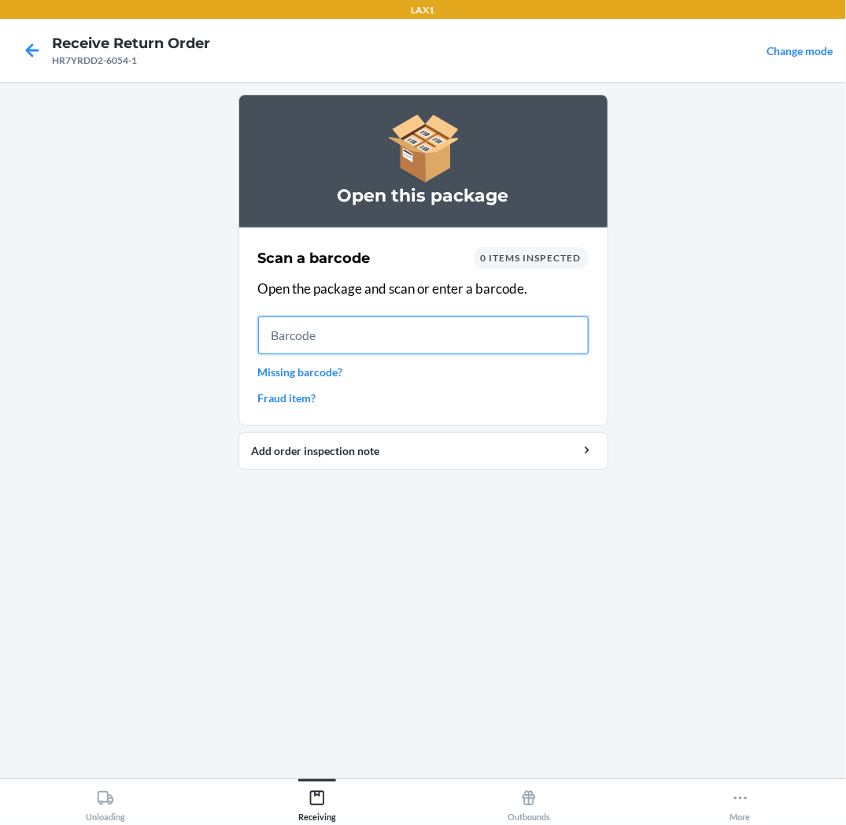
click at [552, 336] on input "text" at bounding box center [423, 335] width 331 height 38
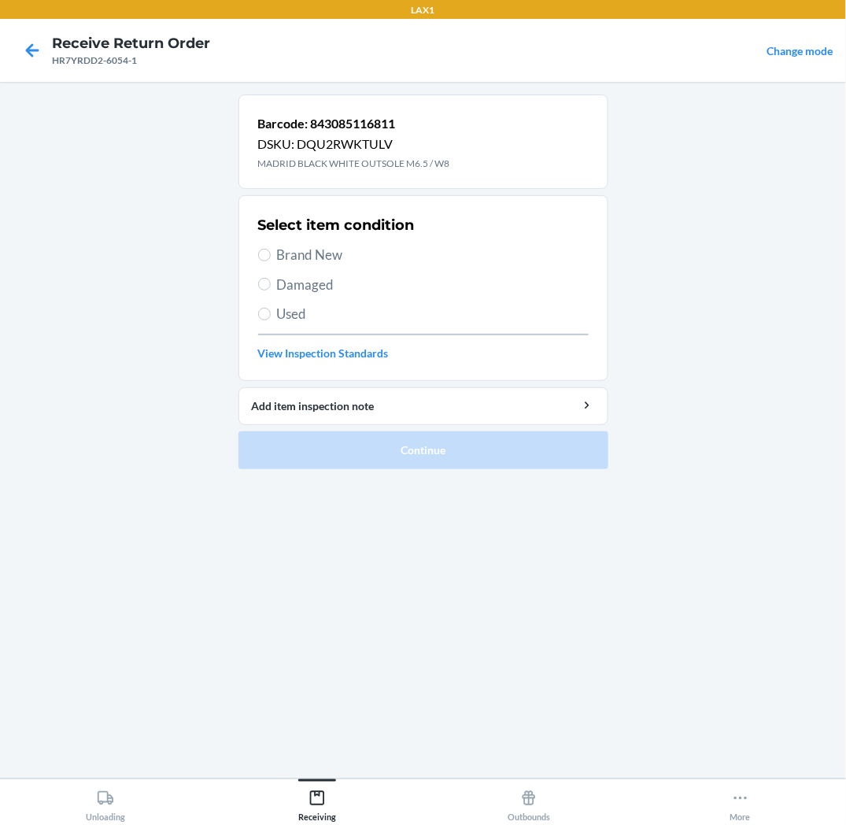
click at [326, 255] on span "Brand New" at bounding box center [433, 255] width 312 height 20
click at [271, 255] on input "Brand New" at bounding box center [264, 255] width 13 height 13
radio input "true"
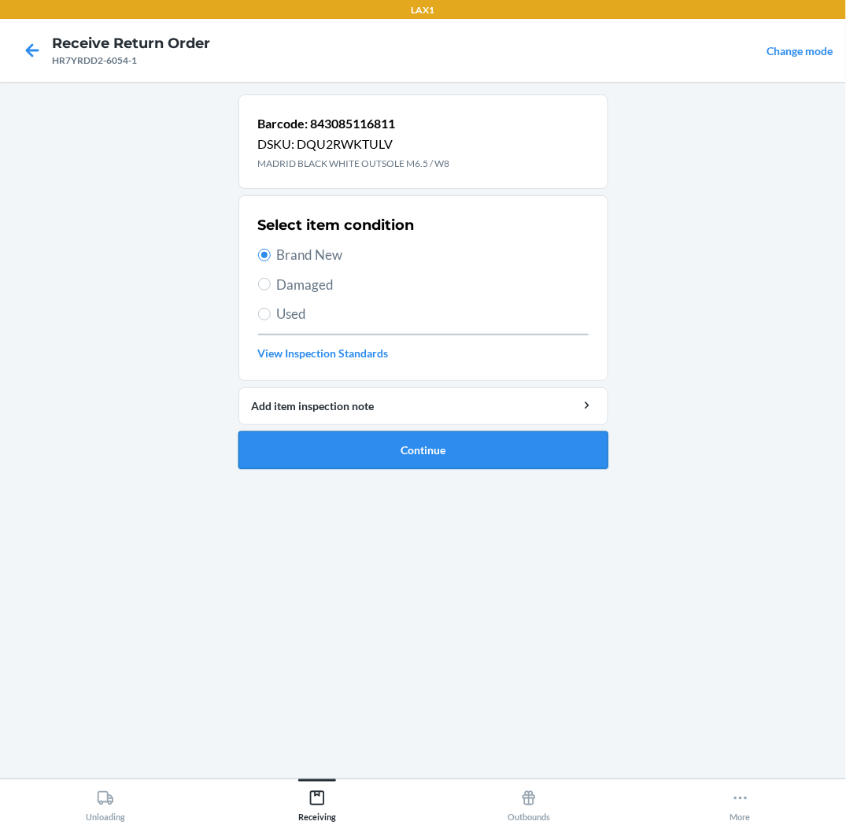
click at [372, 460] on button "Continue" at bounding box center [424, 450] width 370 height 38
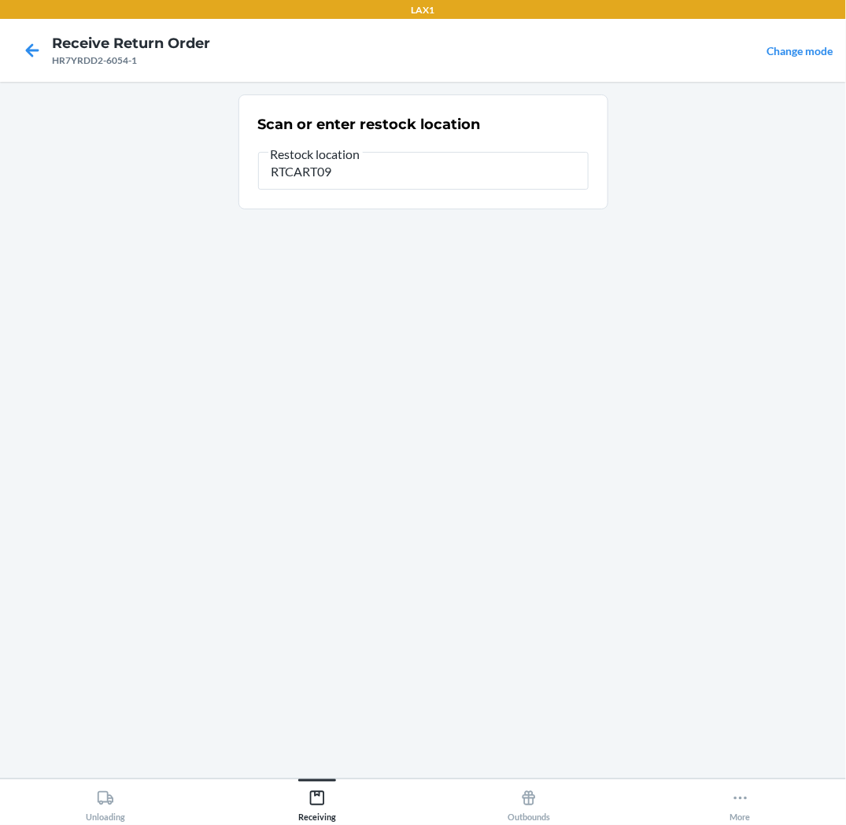
type input "RTCART093"
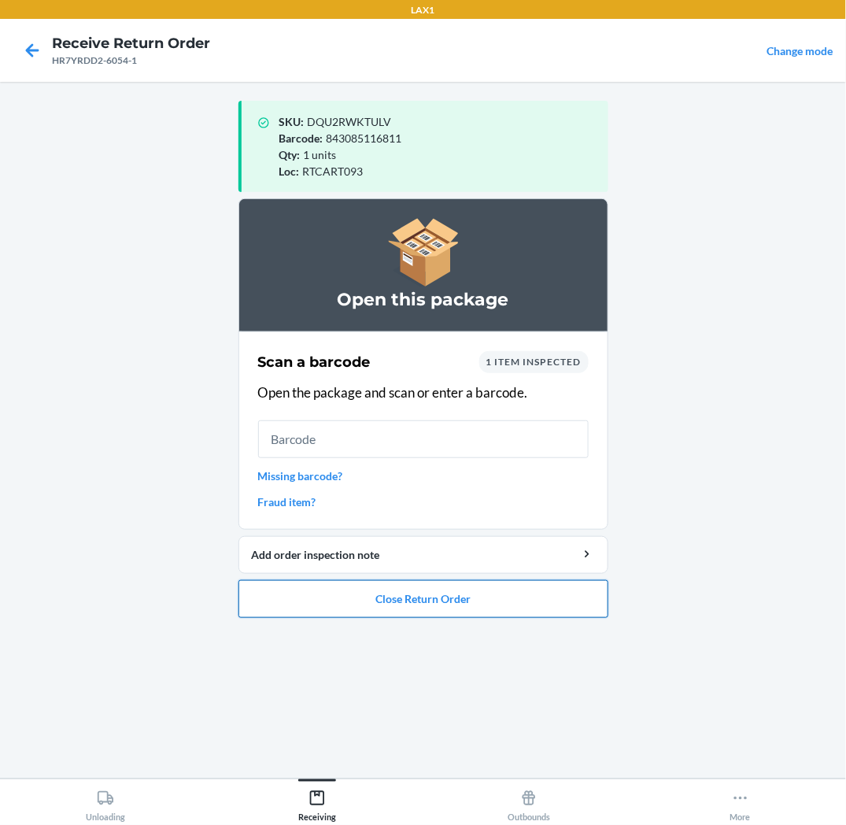
click at [520, 603] on button "Close Return Order" at bounding box center [424, 599] width 370 height 38
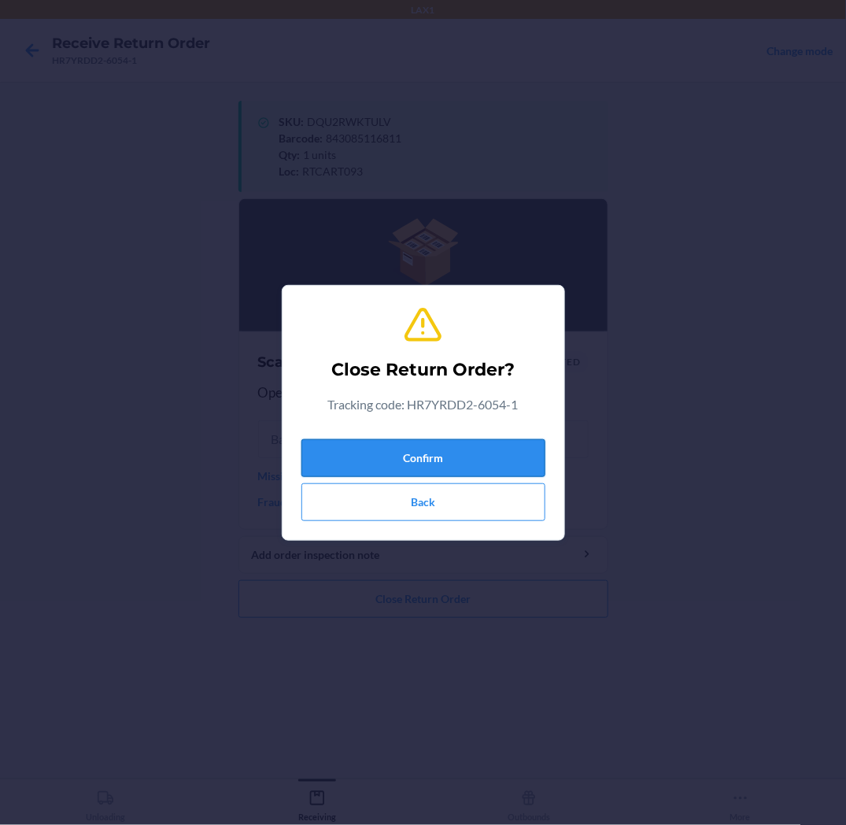
click at [513, 458] on button "Confirm" at bounding box center [424, 458] width 244 height 38
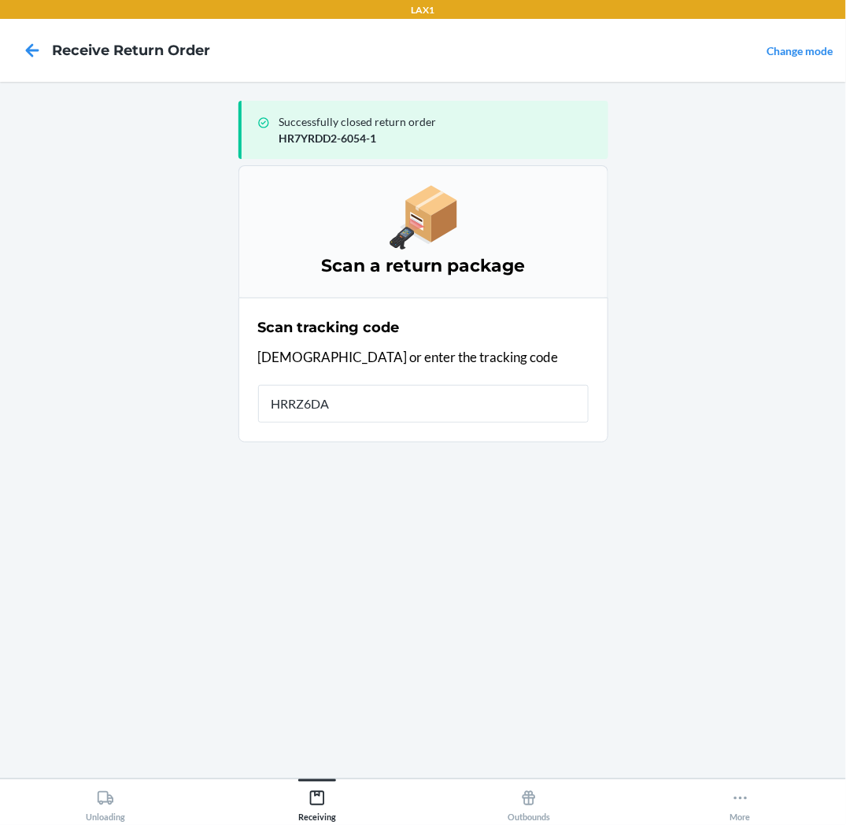
type input "HRRZ6DAK"
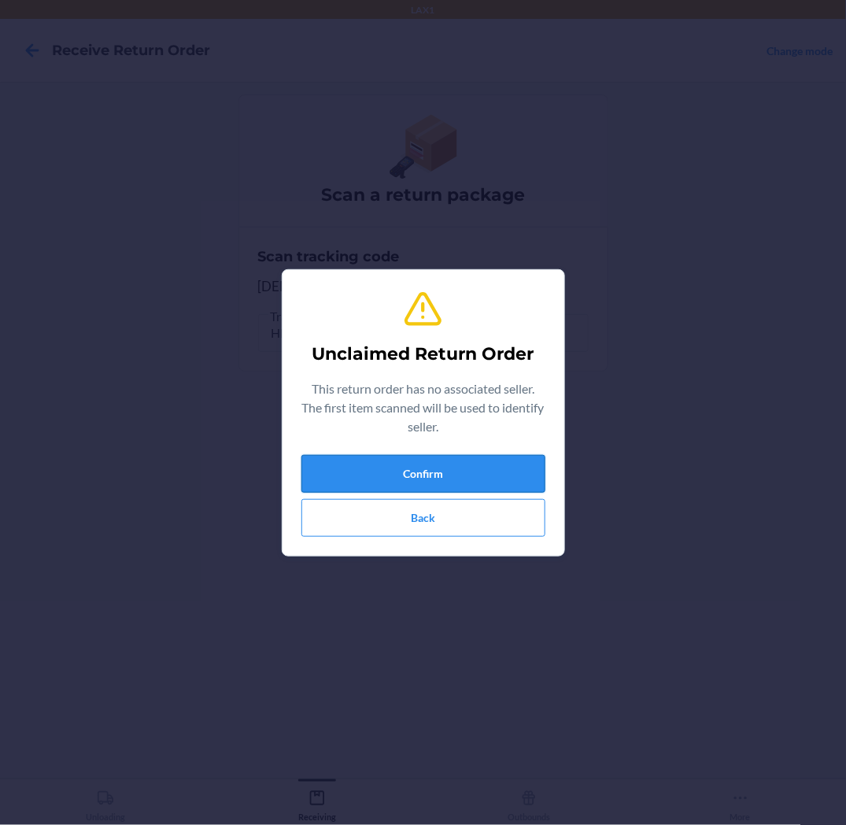
click at [520, 473] on button "Confirm" at bounding box center [424, 474] width 244 height 38
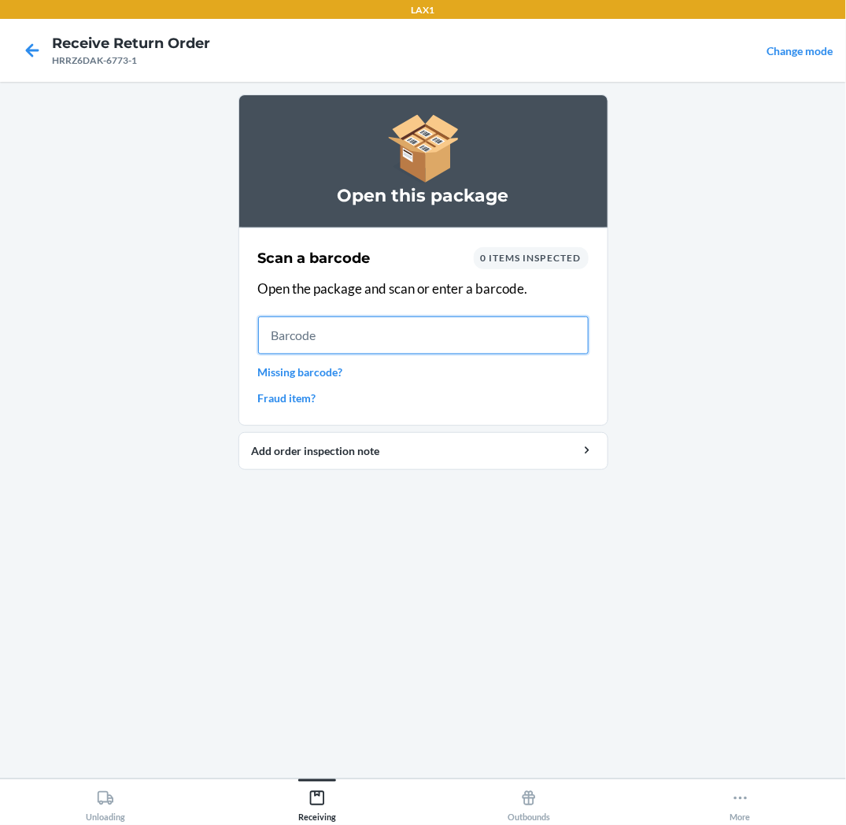
click at [481, 329] on input "text" at bounding box center [423, 335] width 331 height 38
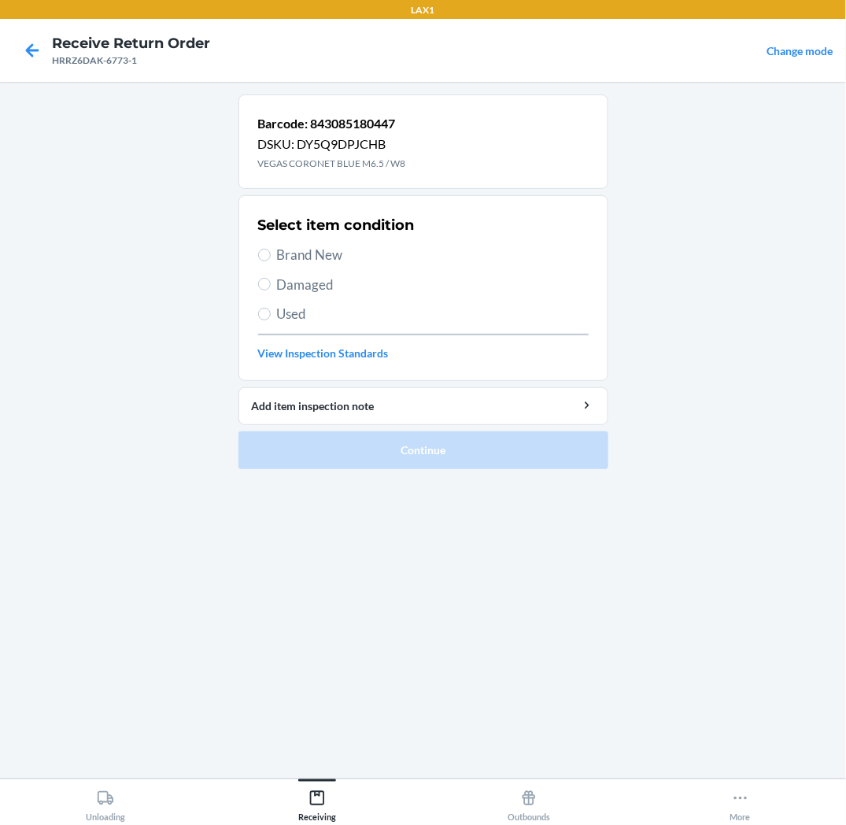
click at [332, 247] on span "Brand New" at bounding box center [433, 255] width 312 height 20
click at [271, 249] on input "Brand New" at bounding box center [264, 255] width 13 height 13
radio input "true"
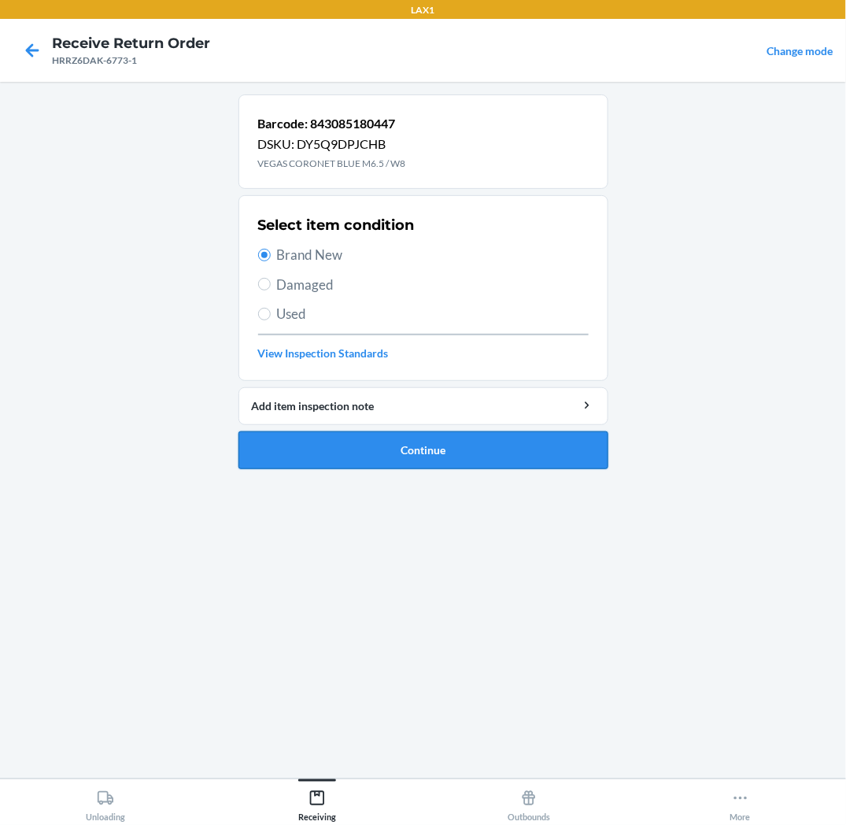
click at [379, 439] on button "Continue" at bounding box center [424, 450] width 370 height 38
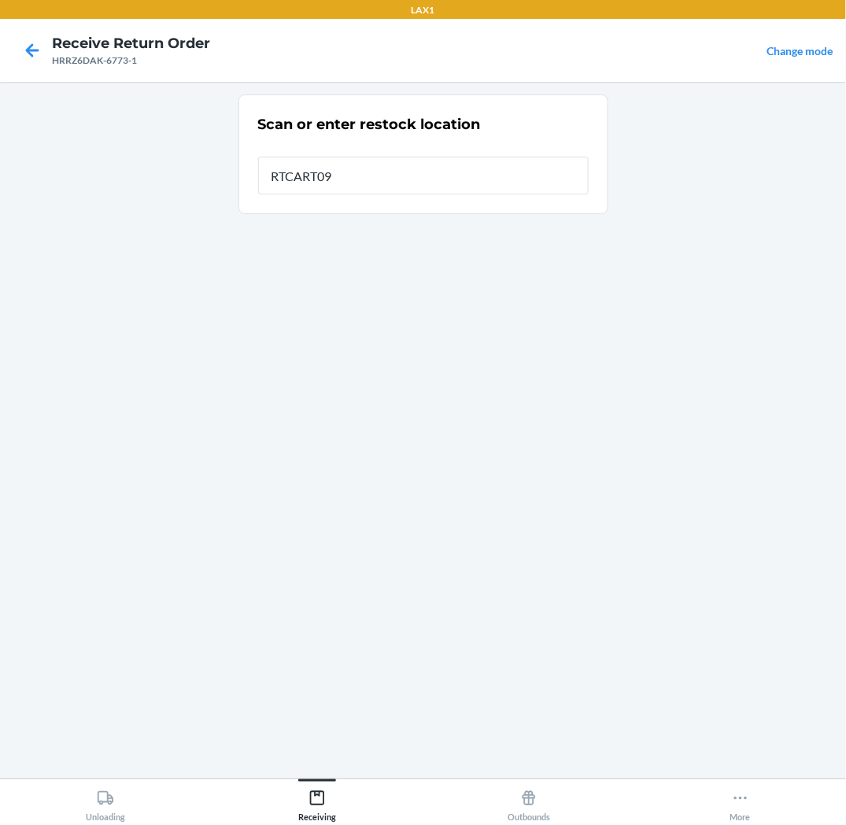
type input "RTCART093"
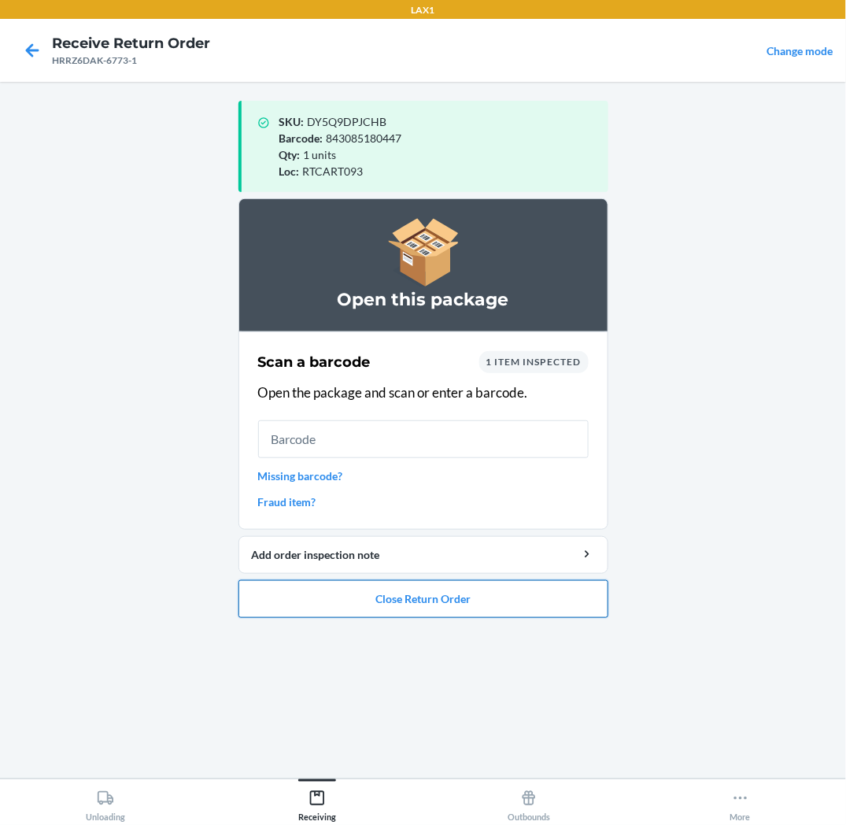
click at [455, 607] on button "Close Return Order" at bounding box center [424, 599] width 370 height 38
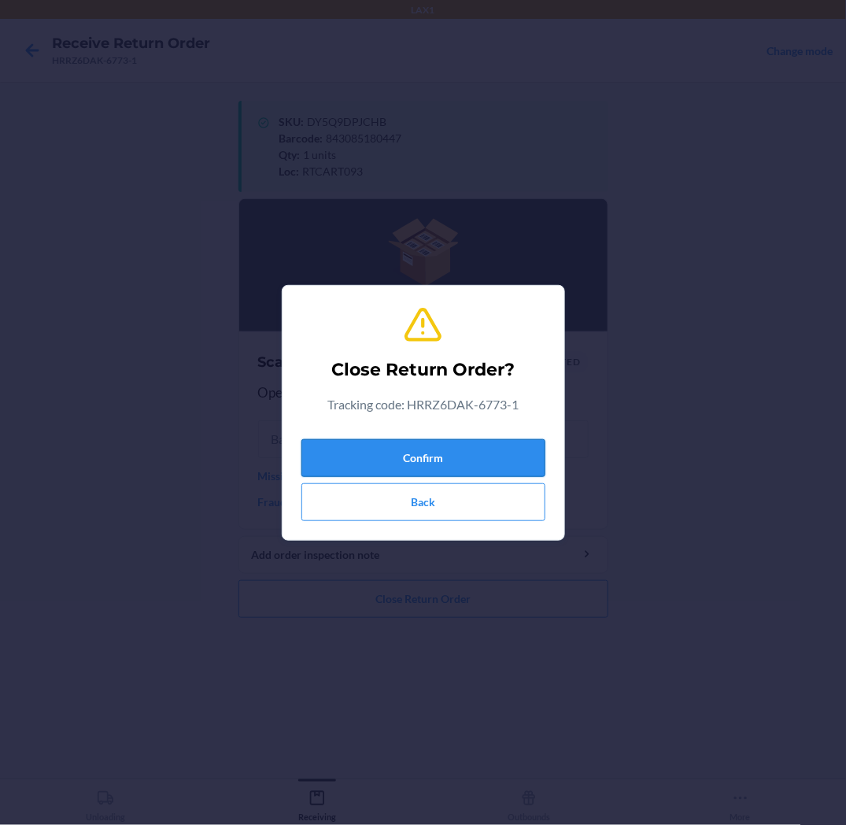
click at [450, 461] on button "Confirm" at bounding box center [424, 458] width 244 height 38
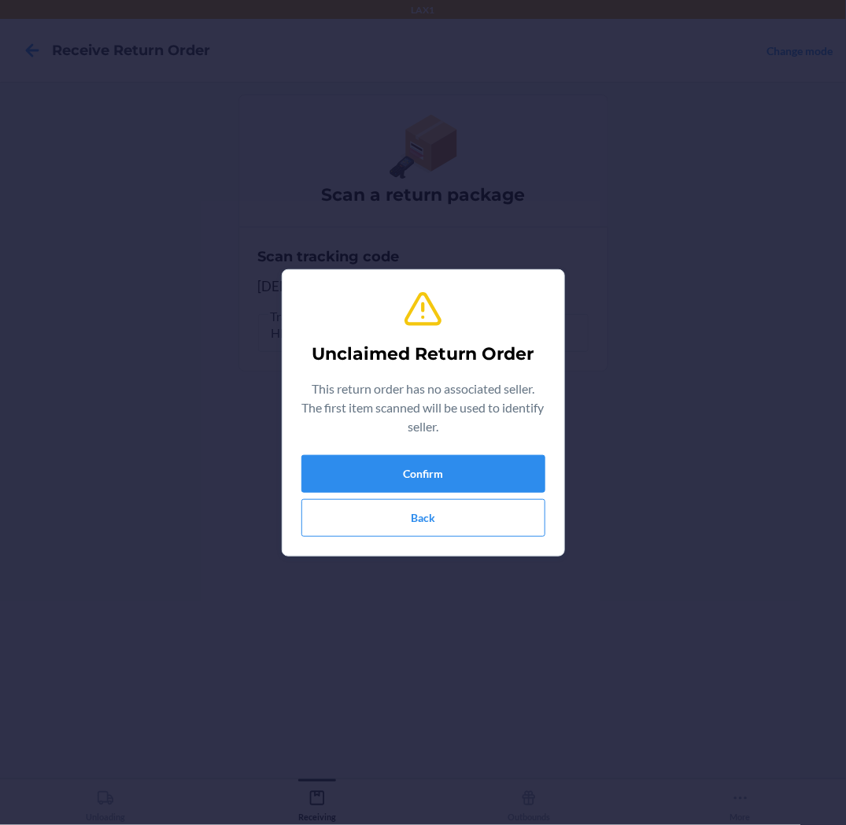
click at [470, 449] on div "Unclaimed Return Order This return order has no associated seller. The first it…" at bounding box center [424, 413] width 244 height 261
click at [477, 477] on button "Confirm" at bounding box center [424, 474] width 244 height 38
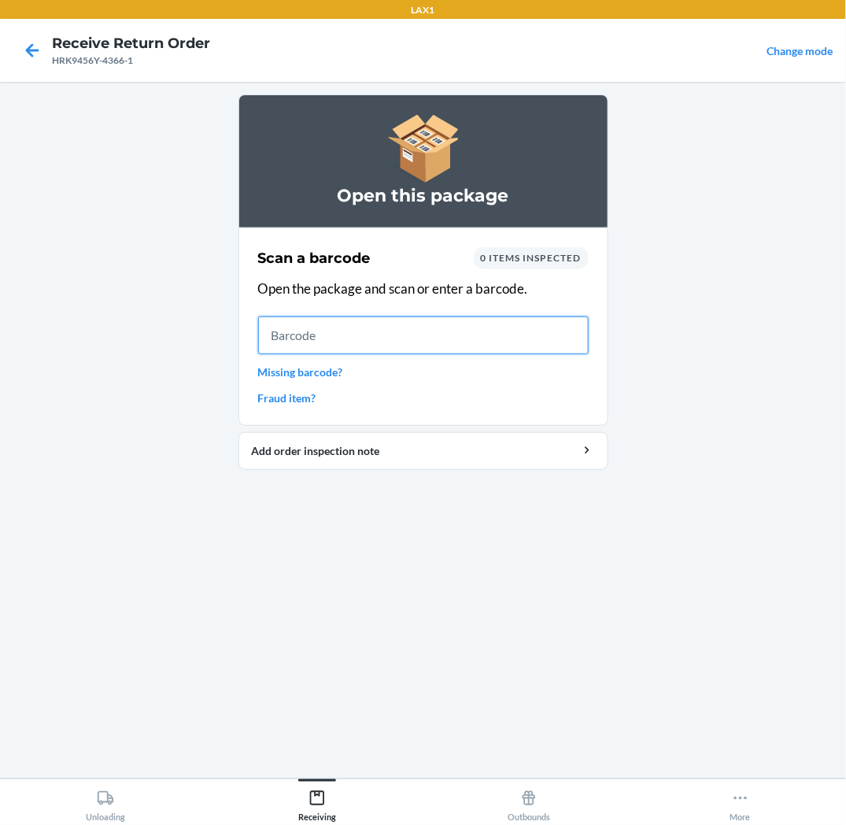
click at [423, 342] on input "text" at bounding box center [423, 335] width 331 height 38
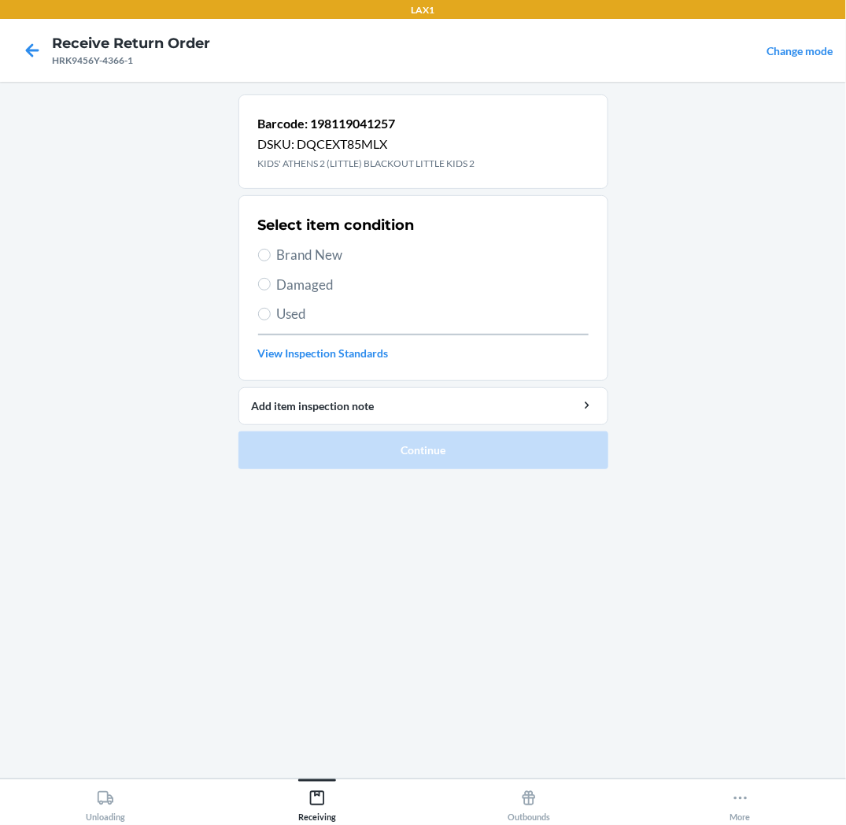
click at [327, 286] on span "Damaged" at bounding box center [433, 285] width 312 height 20
click at [271, 286] on input "Damaged" at bounding box center [264, 284] width 13 height 13
radio input "true"
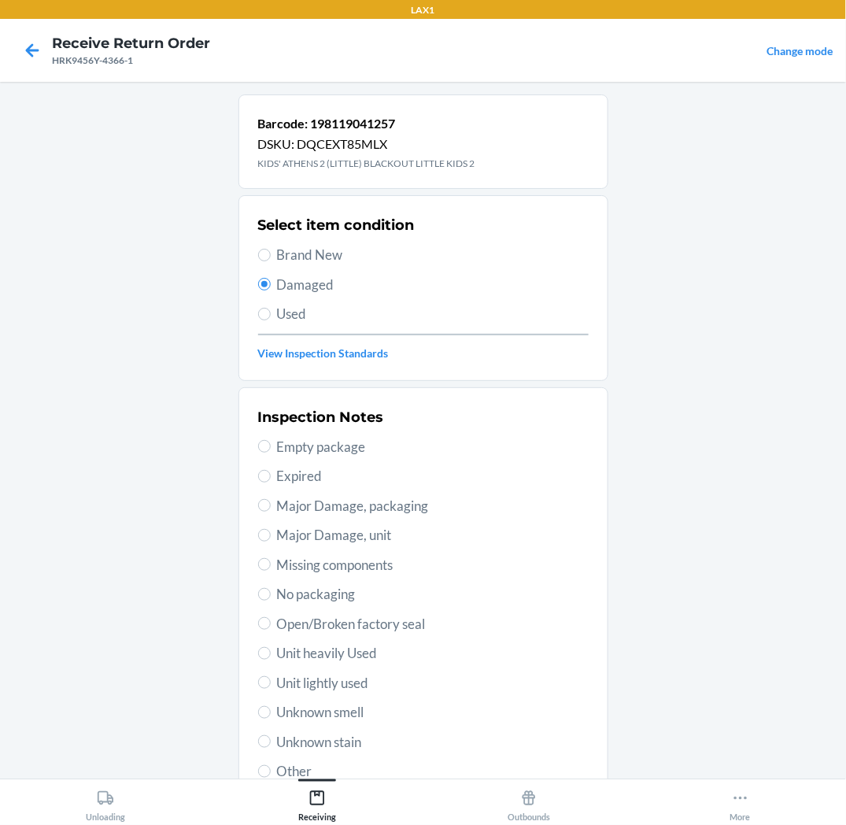
click at [329, 679] on span "Unit lightly used" at bounding box center [433, 683] width 312 height 20
click at [271, 679] on input "Unit lightly used" at bounding box center [264, 682] width 13 height 13
radio input "true"
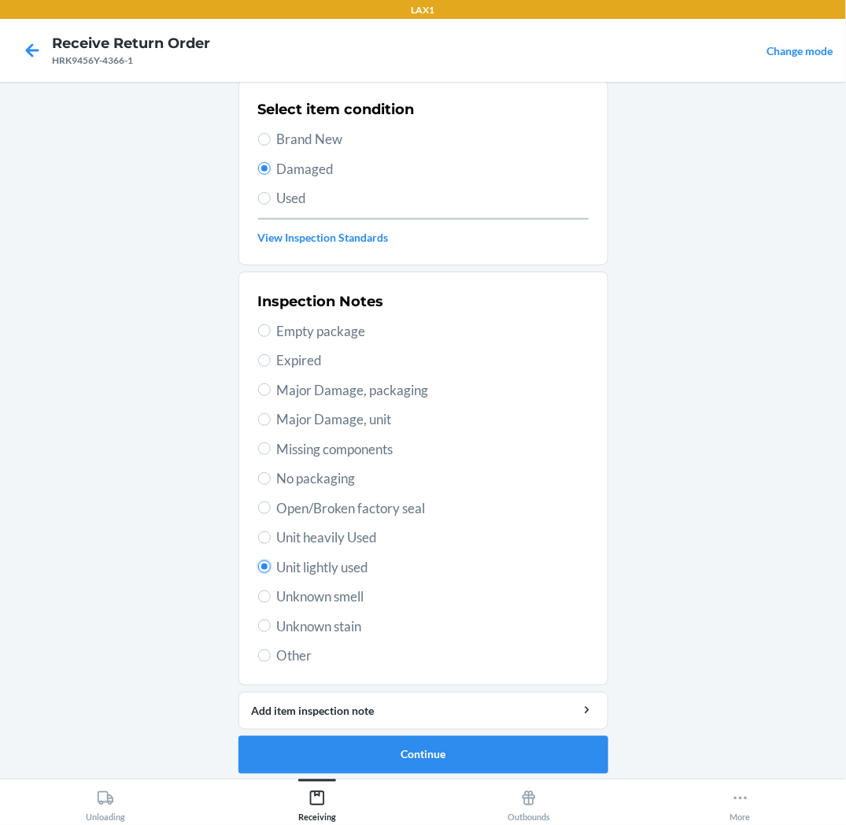
scroll to position [122, 0]
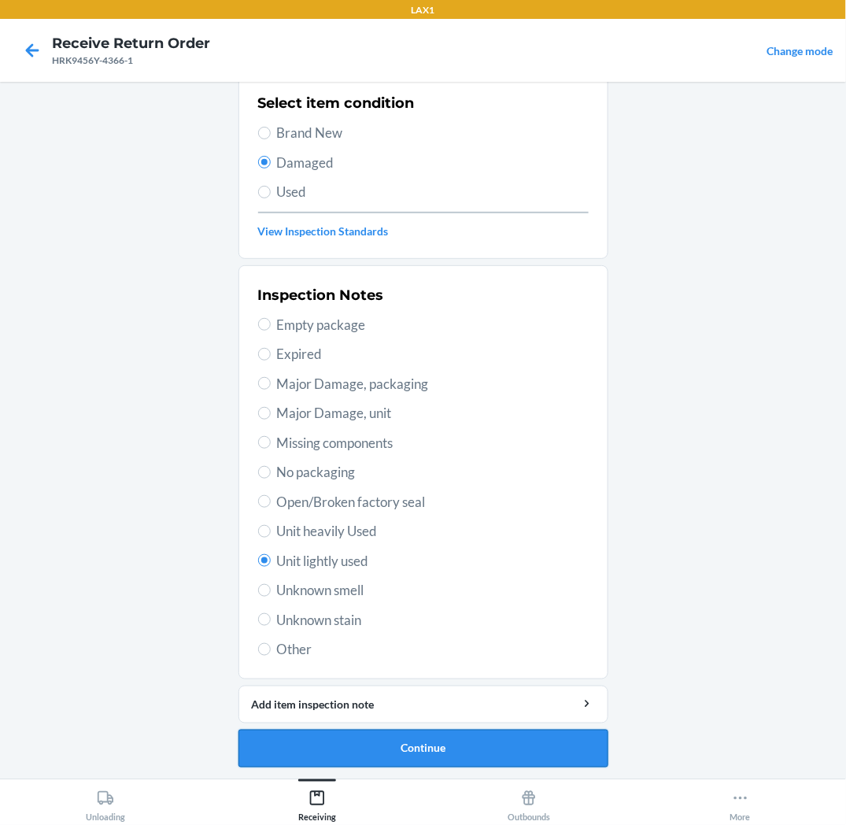
click at [429, 738] on button "Continue" at bounding box center [424, 749] width 370 height 38
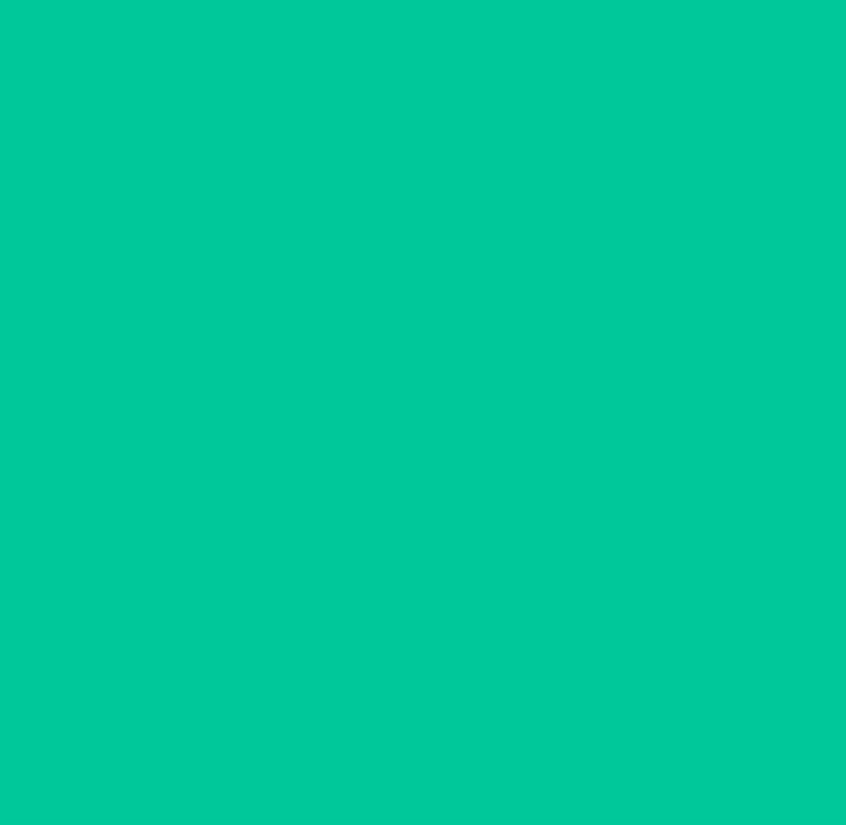
scroll to position [0, 0]
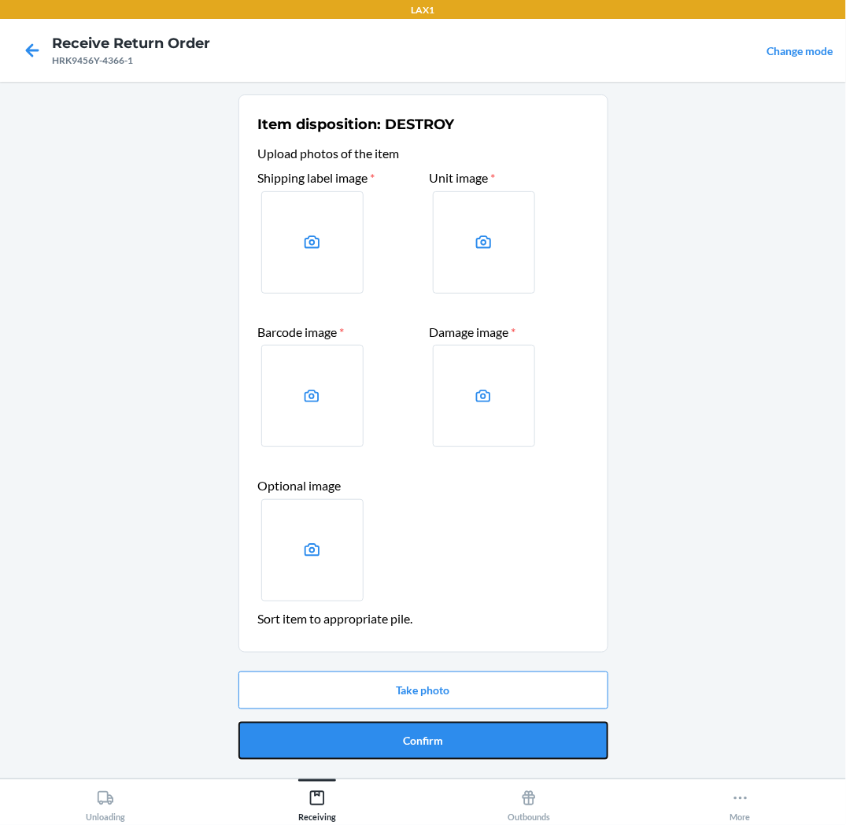
click at [429, 738] on button "Confirm" at bounding box center [424, 741] width 370 height 38
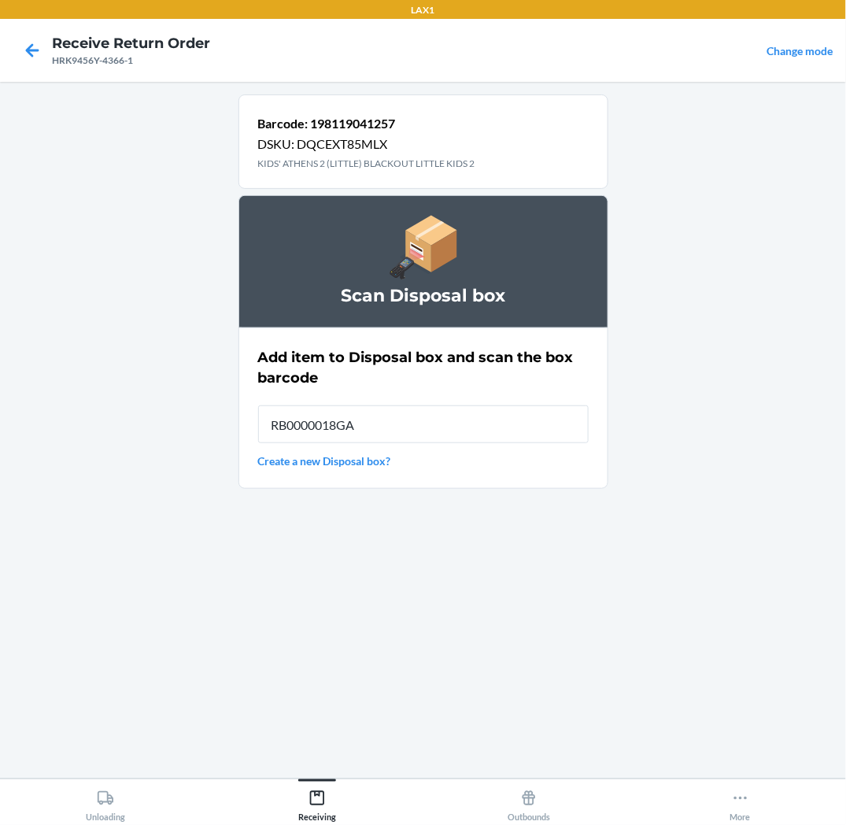
type input "RB0000018GA"
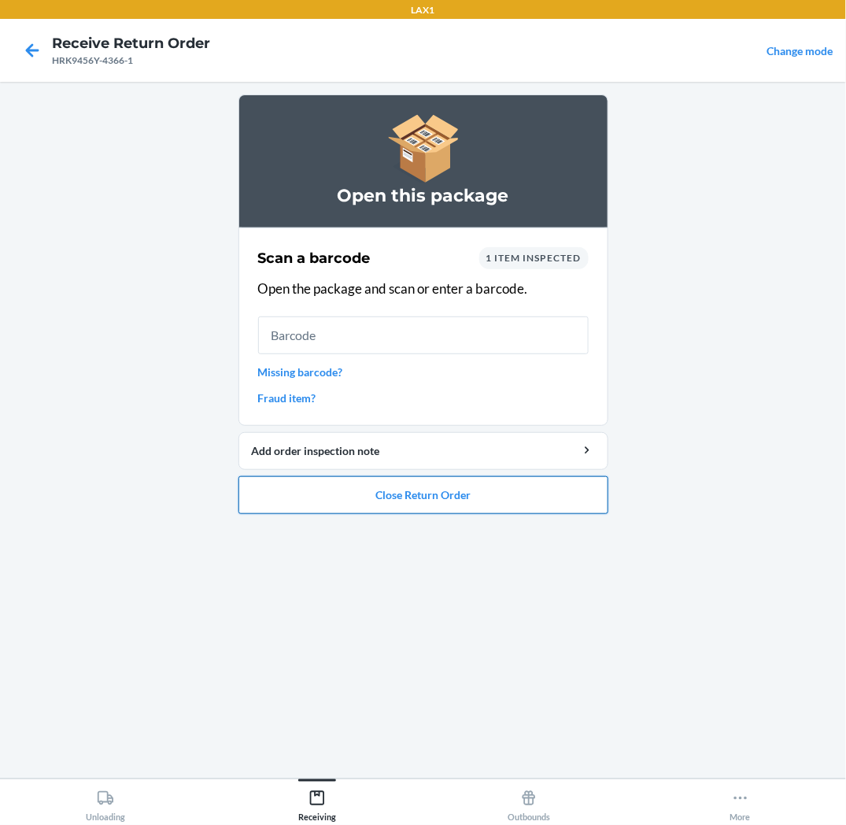
click at [309, 512] on button "Close Return Order" at bounding box center [424, 495] width 370 height 38
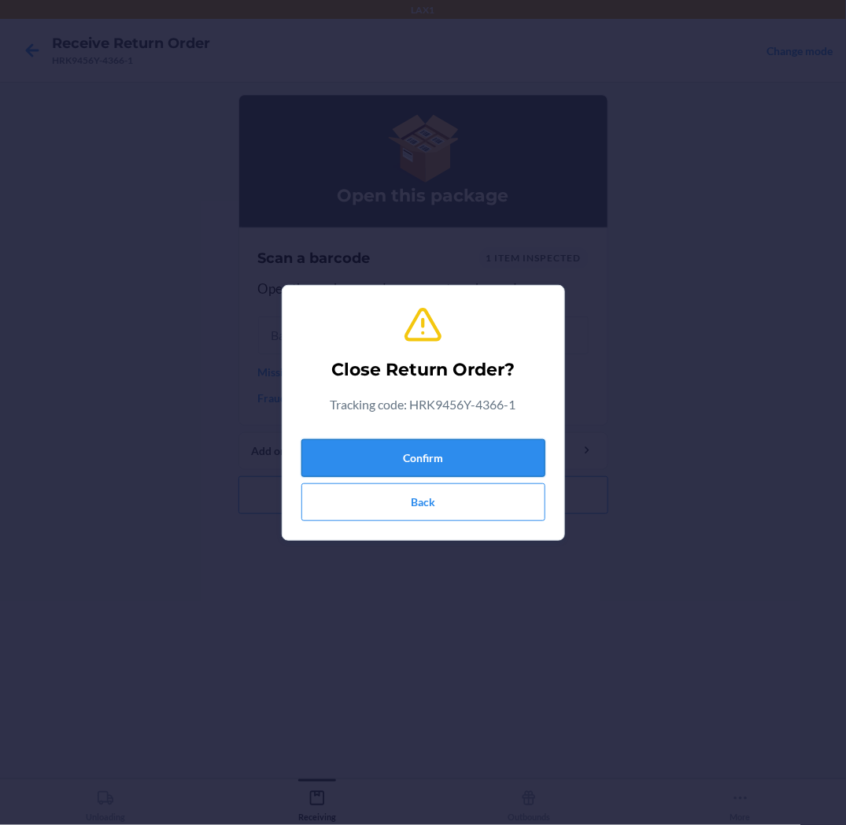
click at [460, 453] on button "Confirm" at bounding box center [424, 458] width 244 height 38
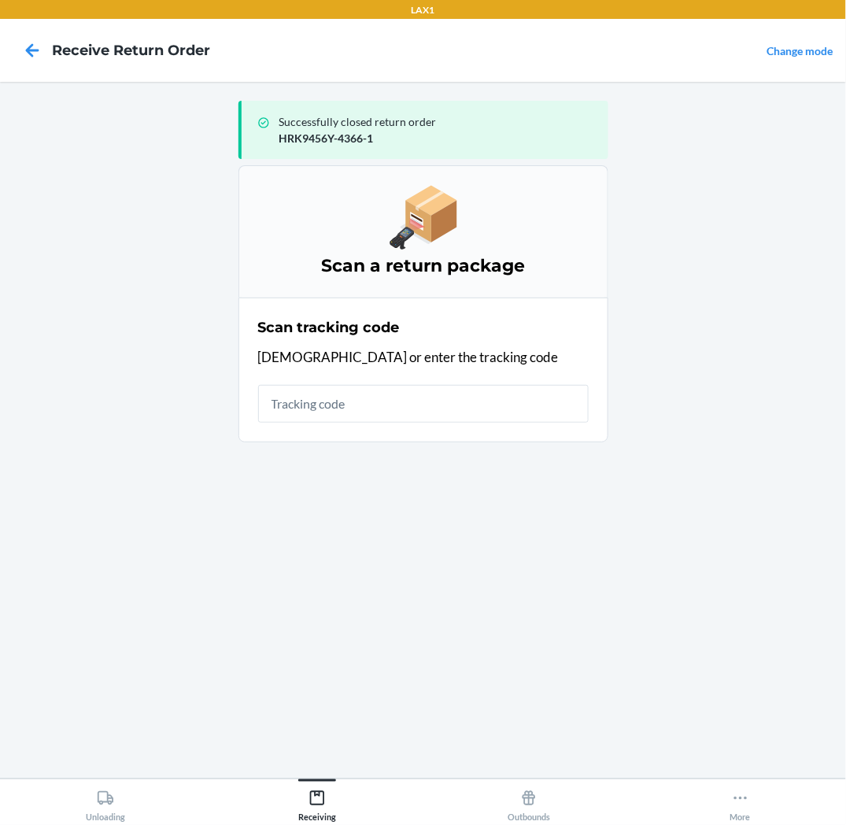
click at [490, 413] on input "text" at bounding box center [423, 404] width 331 height 38
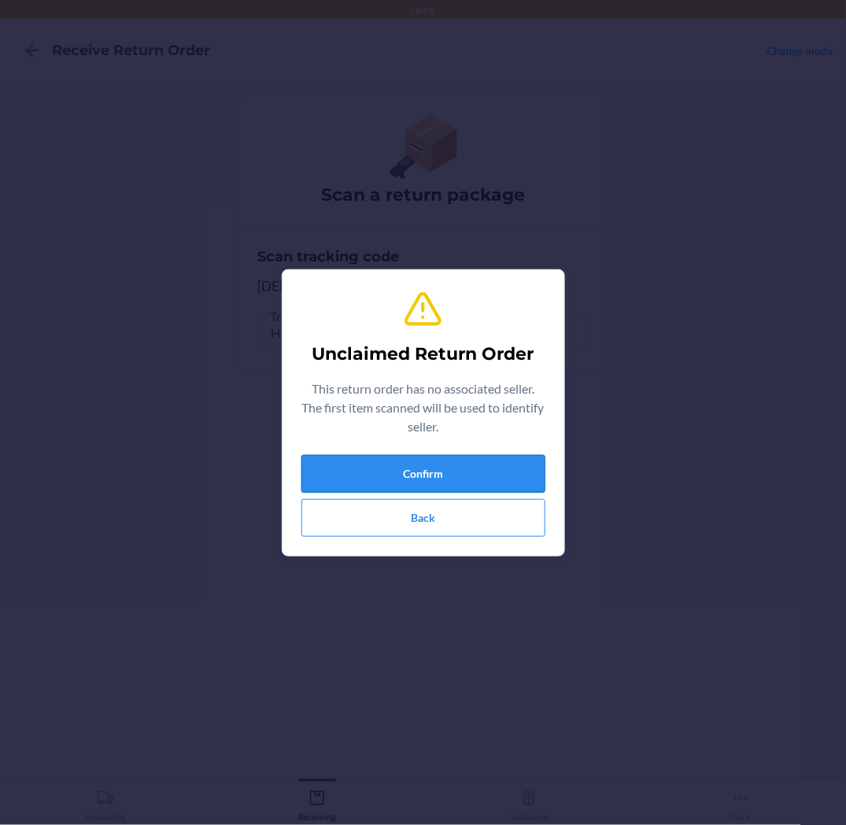
click at [515, 457] on button "Confirm" at bounding box center [424, 474] width 244 height 38
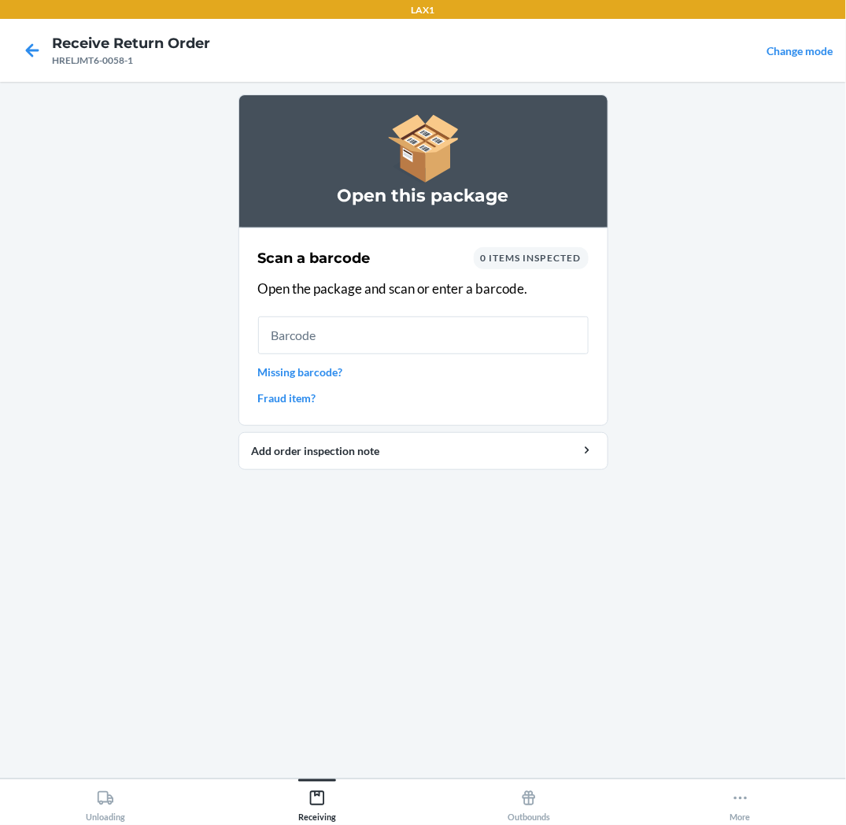
click at [483, 342] on input "text" at bounding box center [423, 335] width 331 height 38
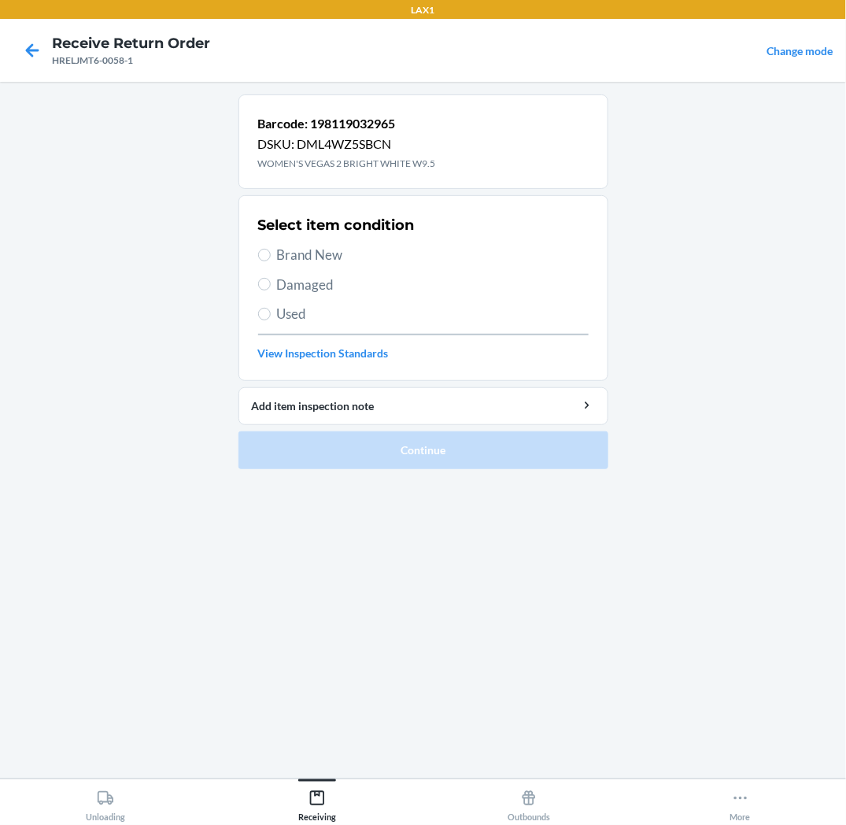
click at [279, 253] on span "Brand New" at bounding box center [433, 255] width 312 height 20
click at [271, 253] on input "Brand New" at bounding box center [264, 255] width 13 height 13
radio input "true"
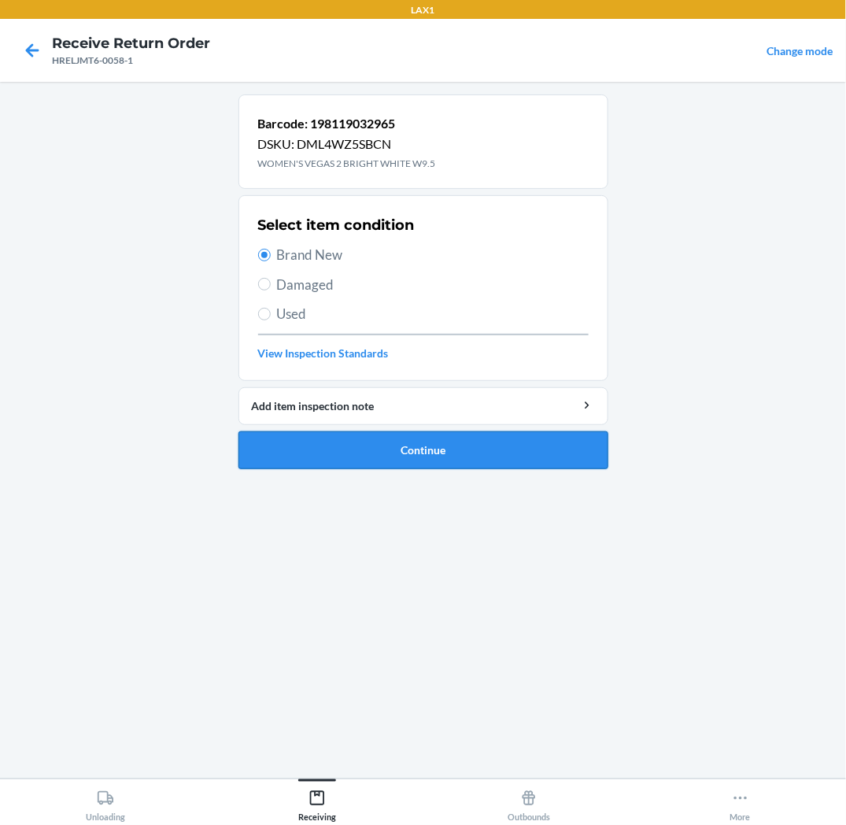
click at [328, 453] on button "Continue" at bounding box center [424, 450] width 370 height 38
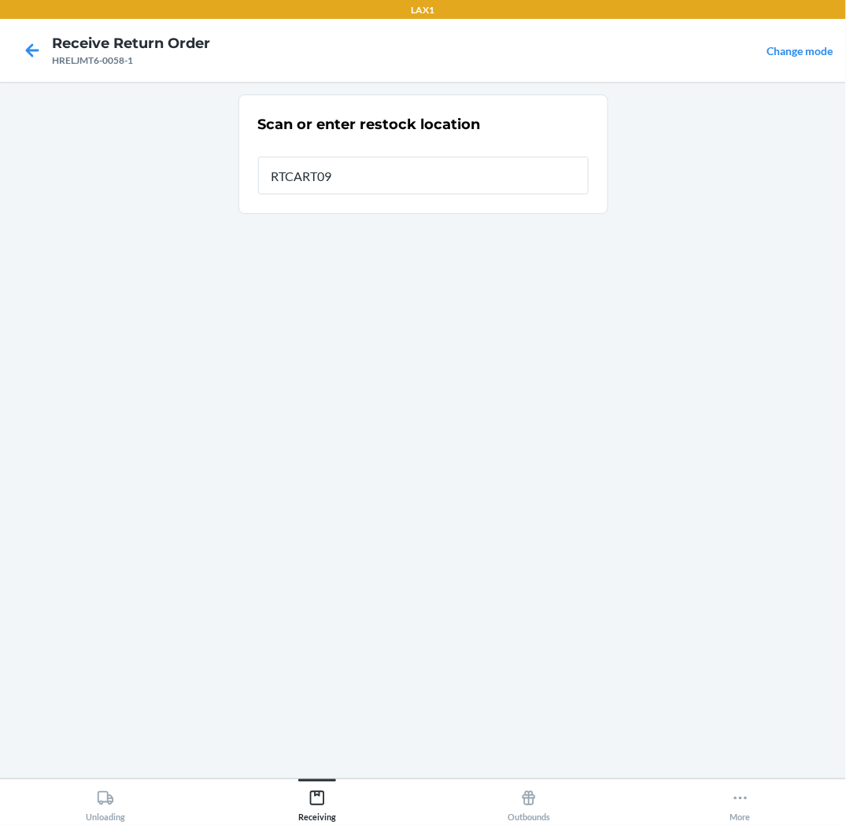
type input "RTCART093"
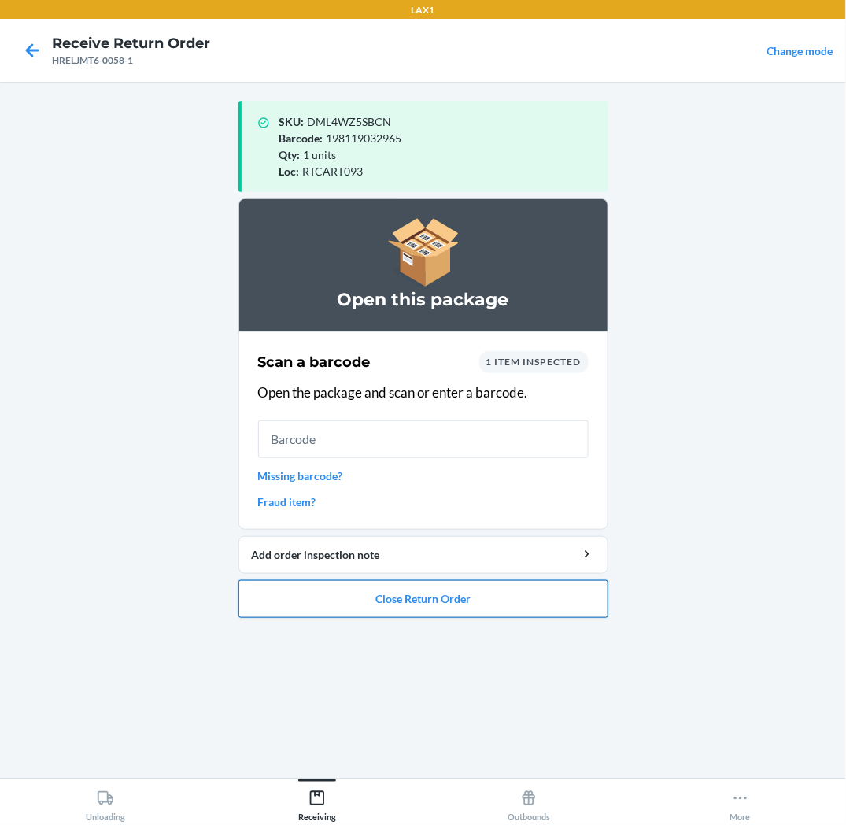
click at [425, 604] on button "Close Return Order" at bounding box center [424, 599] width 370 height 38
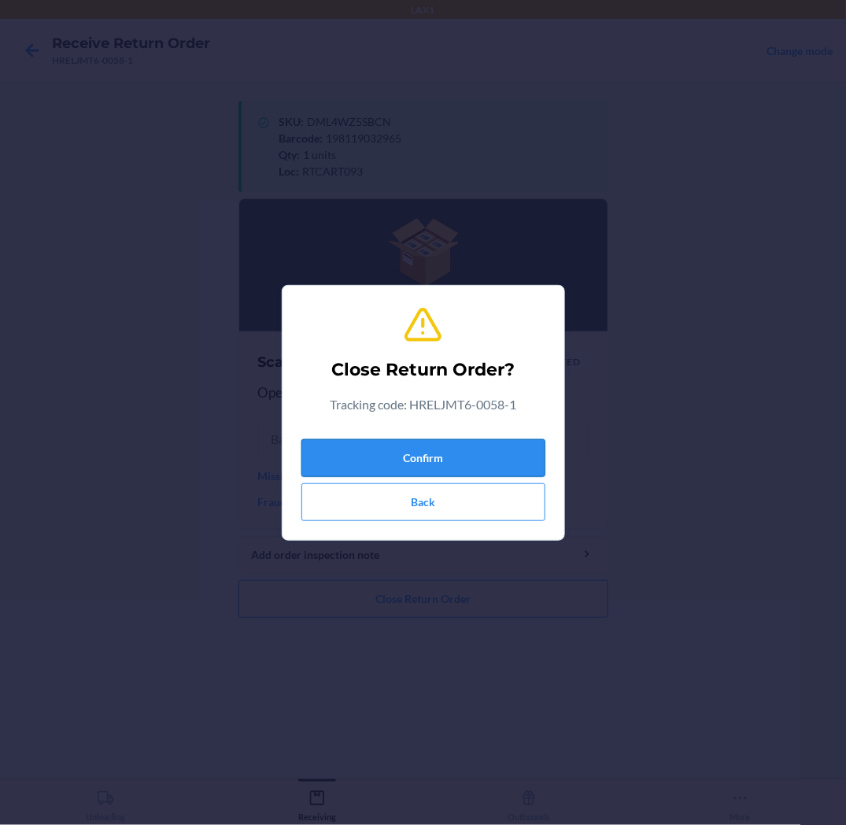
click at [453, 457] on button "Confirm" at bounding box center [424, 458] width 244 height 38
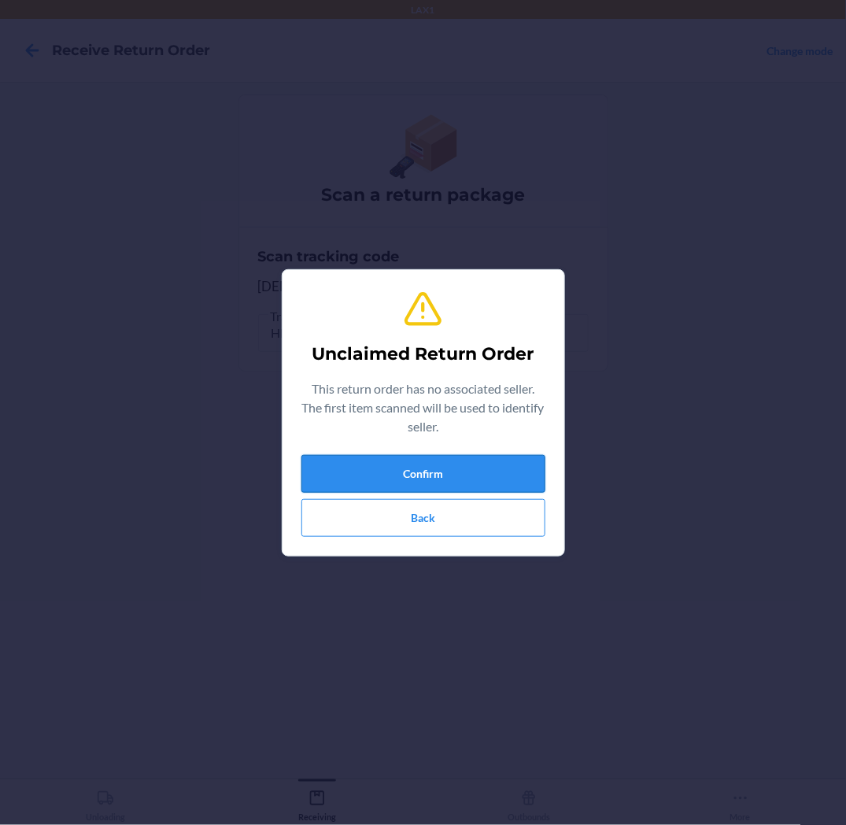
click at [400, 468] on button "Confirm" at bounding box center [424, 474] width 244 height 38
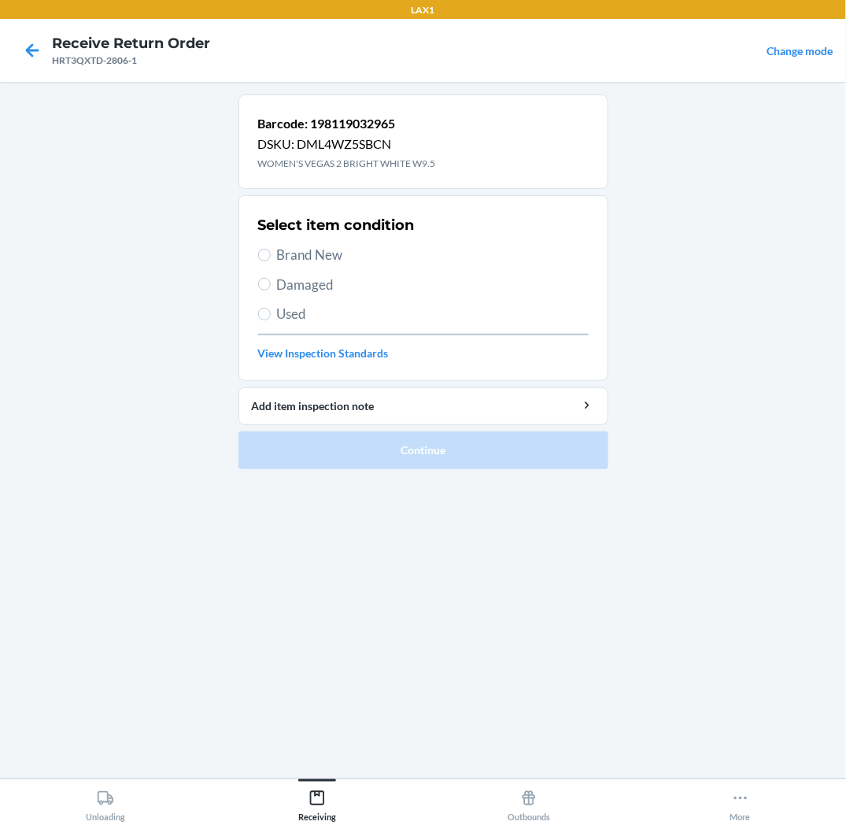
click at [316, 257] on span "Brand New" at bounding box center [433, 255] width 312 height 20
click at [271, 257] on input "Brand New" at bounding box center [264, 255] width 13 height 13
radio input "true"
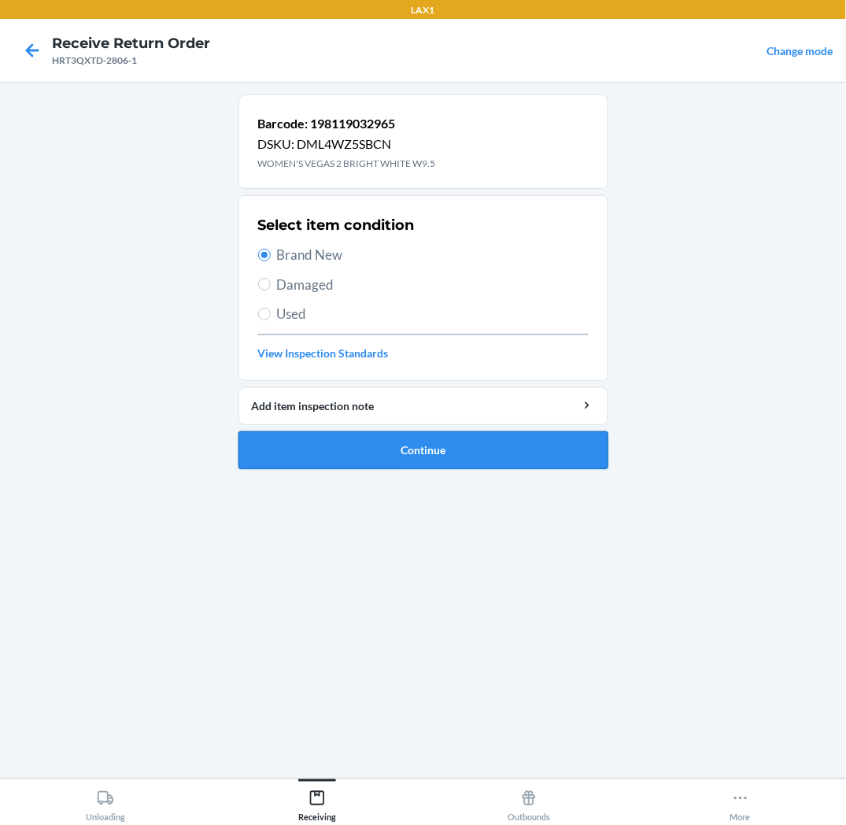
click at [337, 457] on button "Continue" at bounding box center [424, 450] width 370 height 38
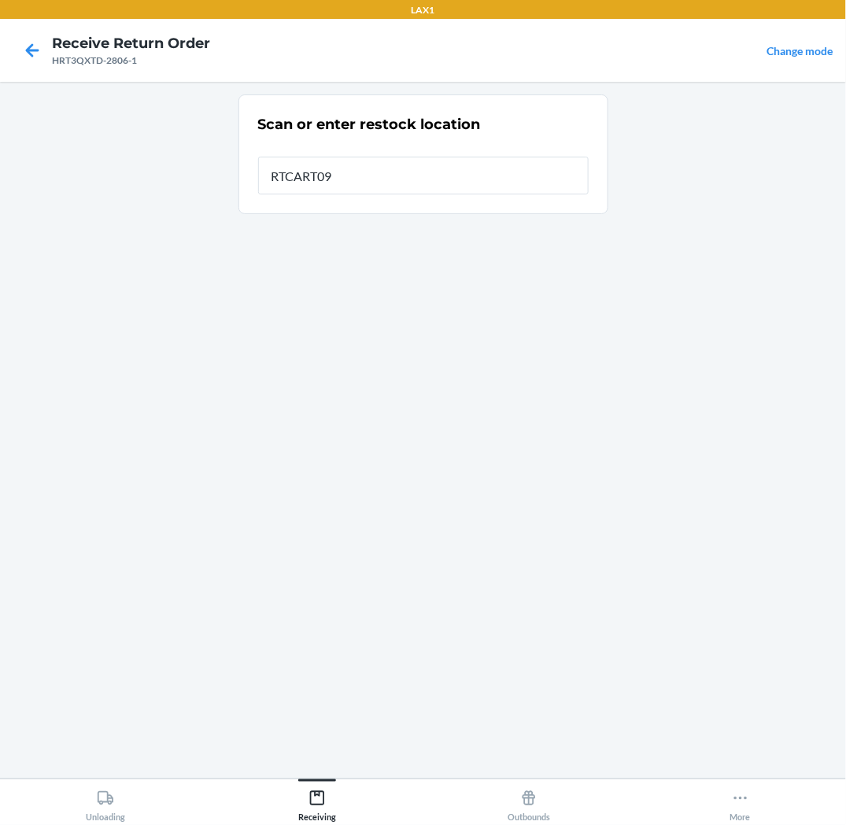
type input "RTCART093"
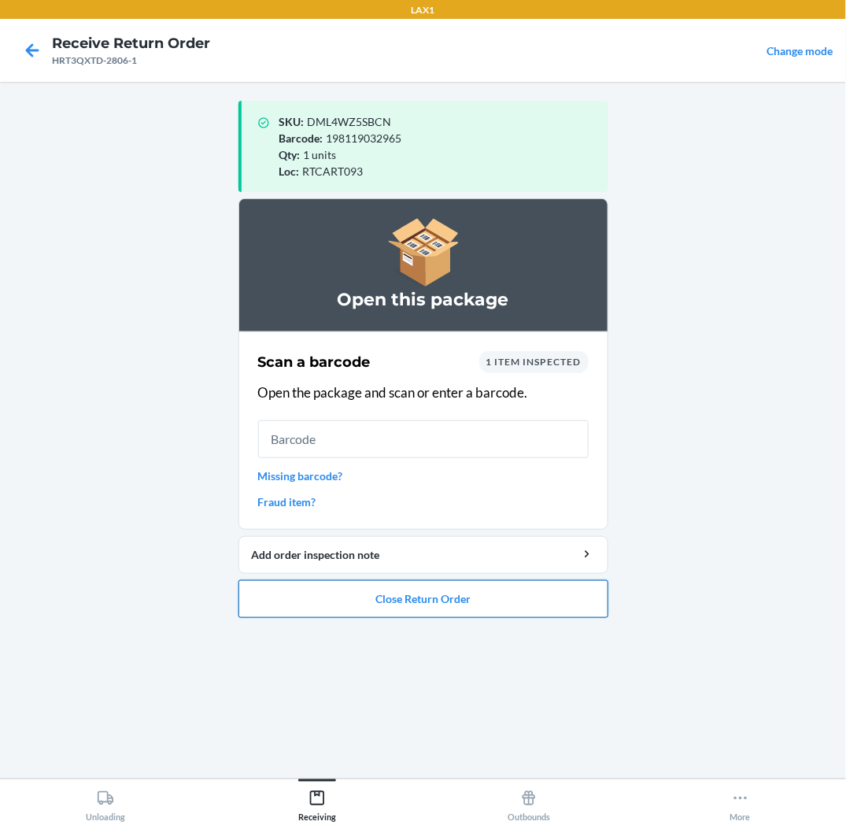
click at [461, 609] on button "Close Return Order" at bounding box center [424, 599] width 370 height 38
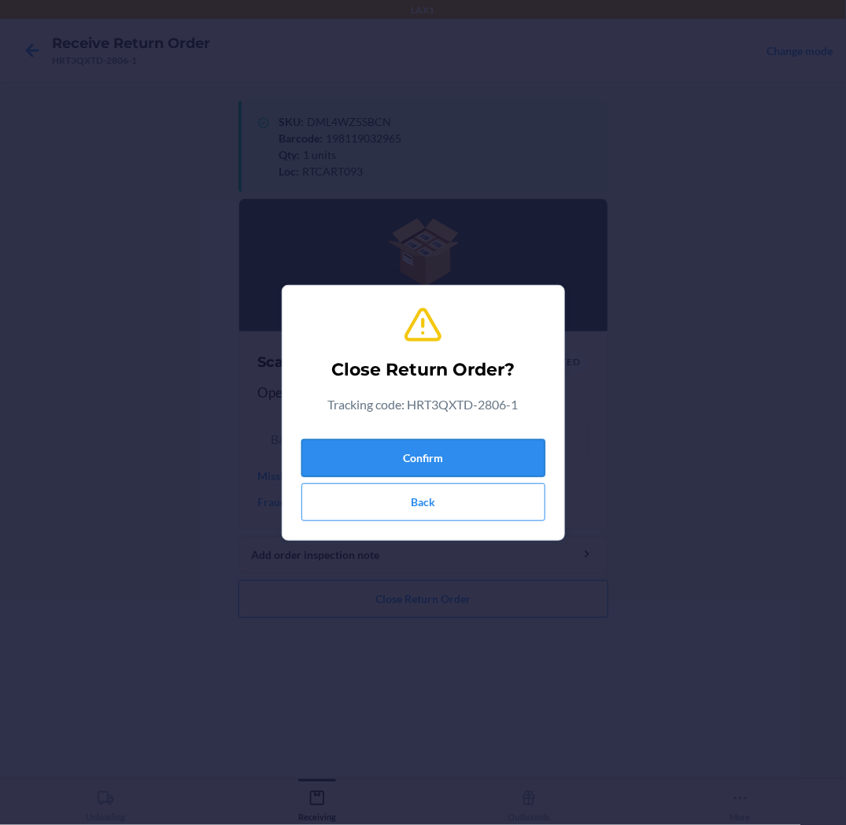
click at [505, 461] on button "Confirm" at bounding box center [424, 458] width 244 height 38
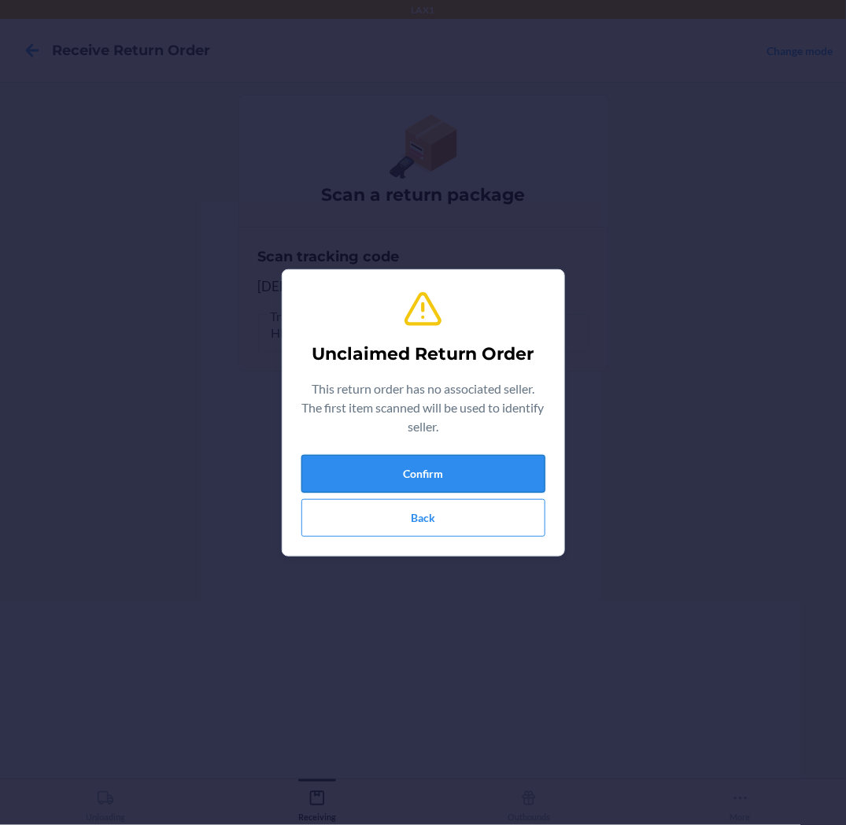
click at [494, 457] on button "Confirm" at bounding box center [424, 474] width 244 height 38
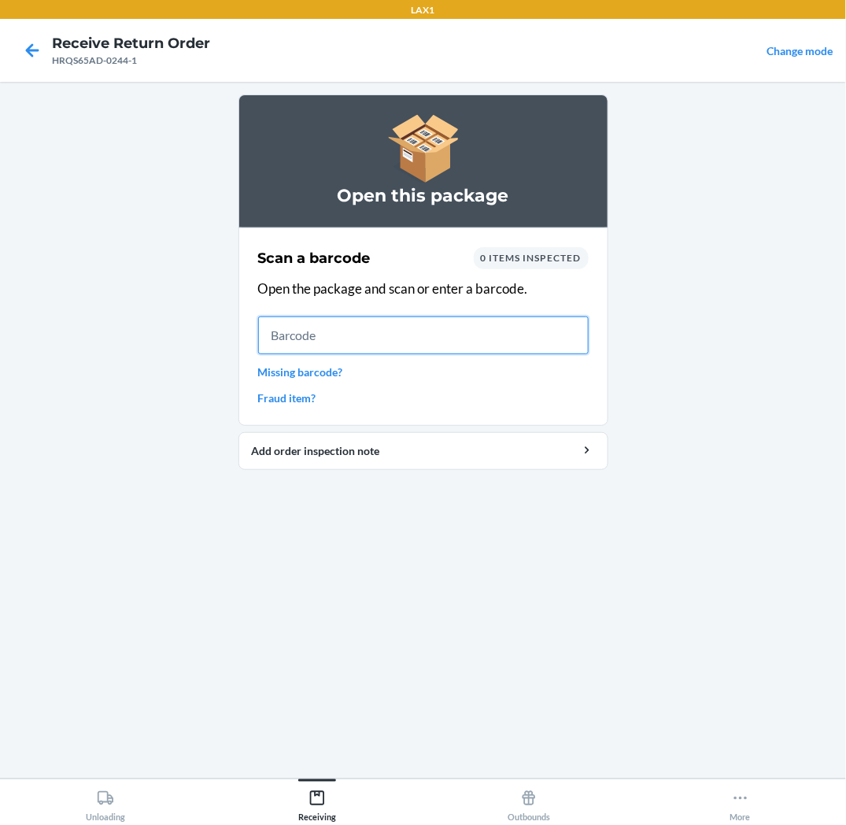
click at [461, 327] on input "text" at bounding box center [423, 335] width 331 height 38
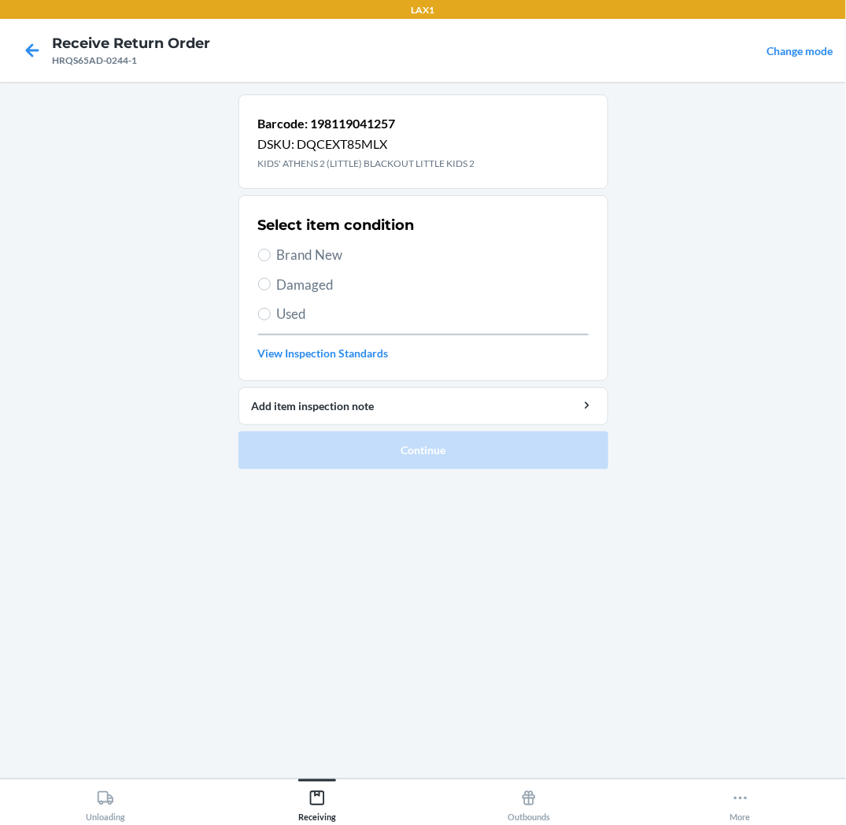
drag, startPoint x: 255, startPoint y: 313, endPoint x: 270, endPoint y: 321, distance: 17.3
click at [261, 311] on section "Select item condition Brand New Damaged Used View Inspection Standards" at bounding box center [424, 288] width 370 height 186
click at [290, 307] on span "Used" at bounding box center [433, 314] width 312 height 20
click at [271, 308] on input "Used" at bounding box center [264, 314] width 13 height 13
radio input "true"
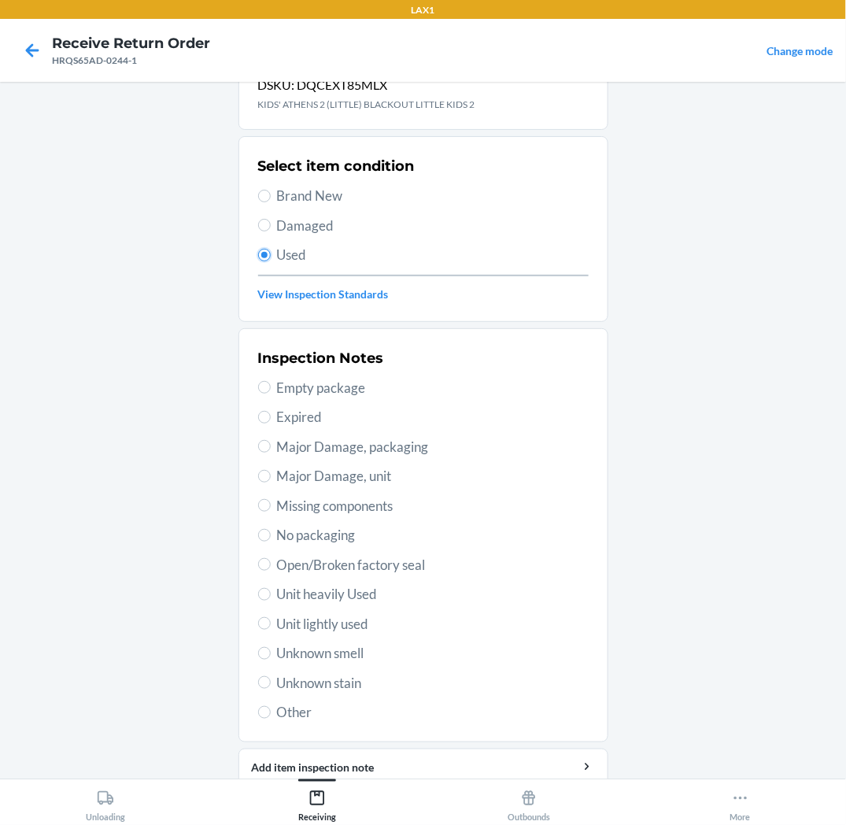
scroll to position [122, 0]
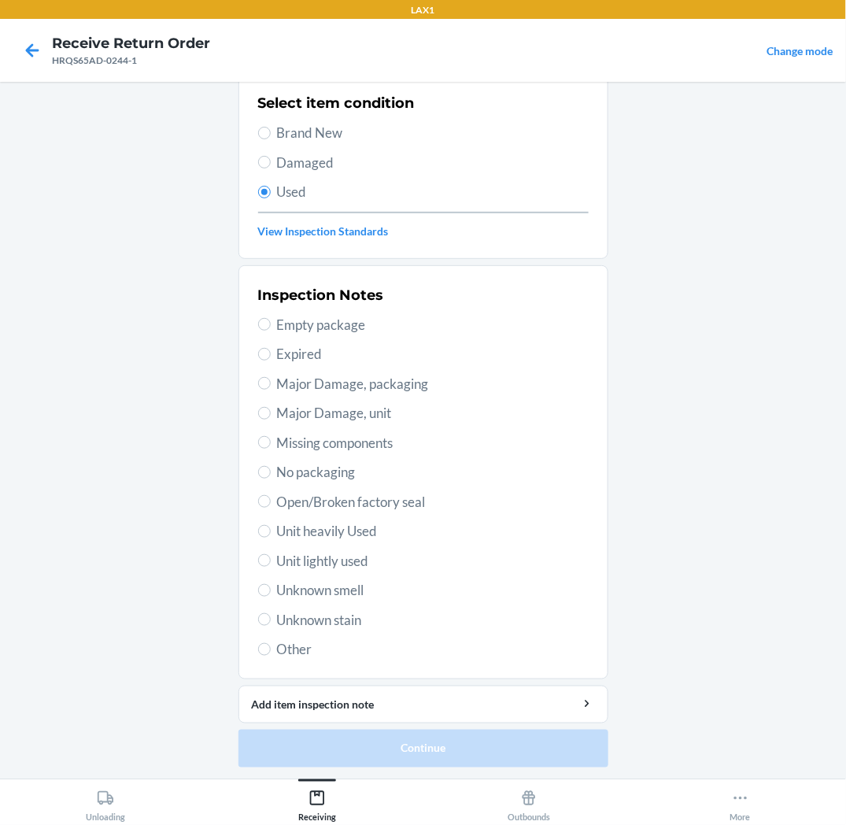
click at [313, 561] on span "Unit lightly used" at bounding box center [433, 561] width 312 height 20
click at [271, 561] on input "Unit lightly used" at bounding box center [264, 560] width 13 height 13
radio input "true"
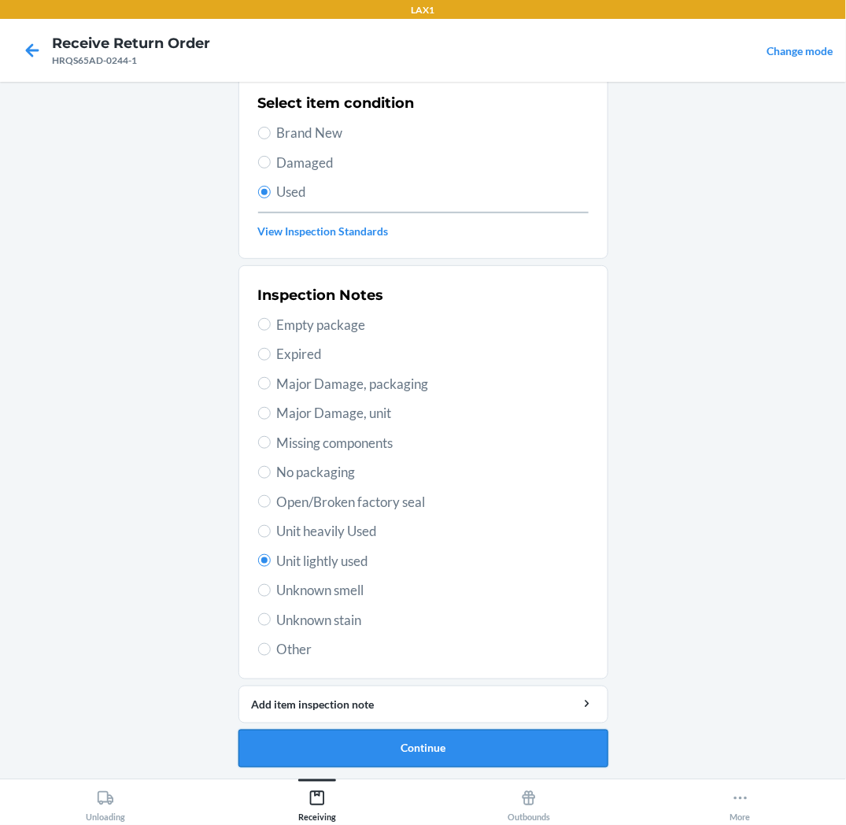
click at [311, 743] on button "Continue" at bounding box center [424, 749] width 370 height 38
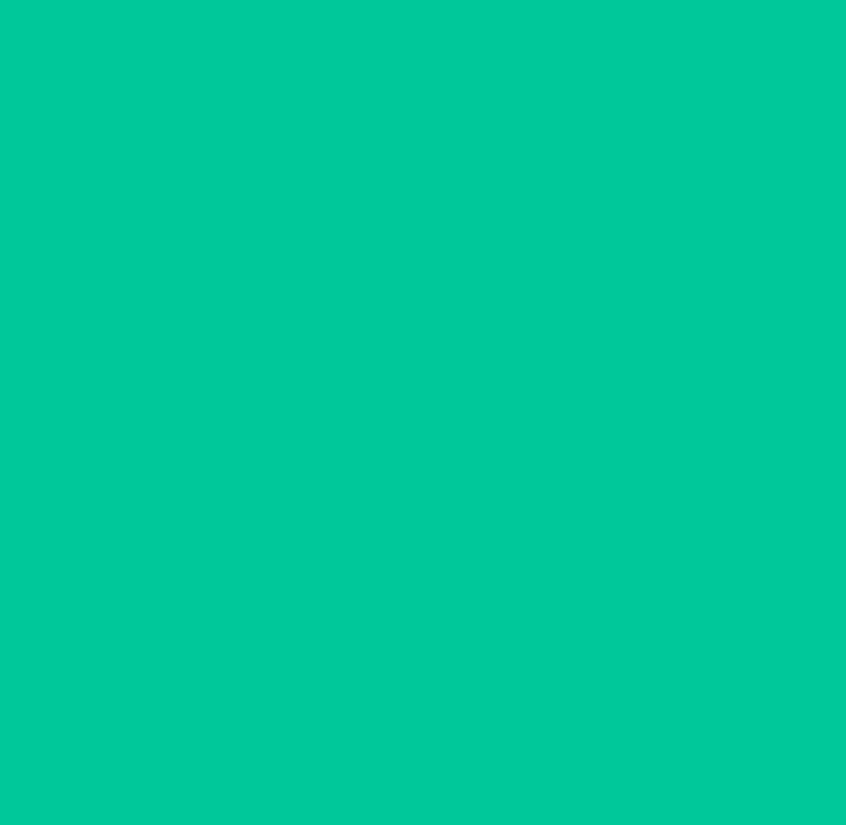
scroll to position [0, 0]
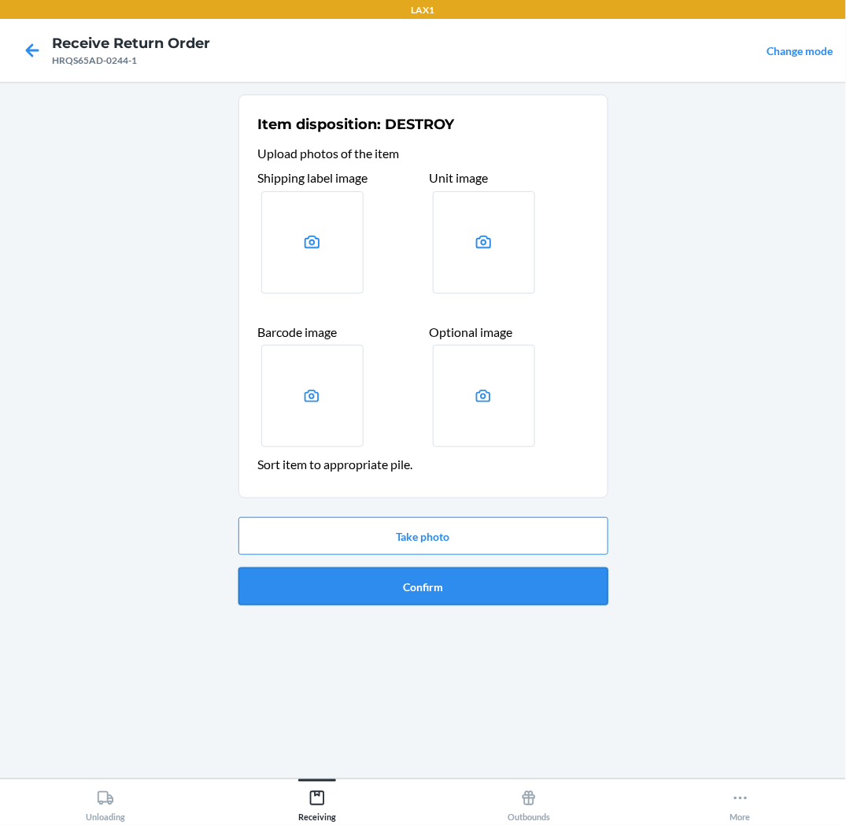
click at [287, 594] on button "Confirm" at bounding box center [424, 587] width 370 height 38
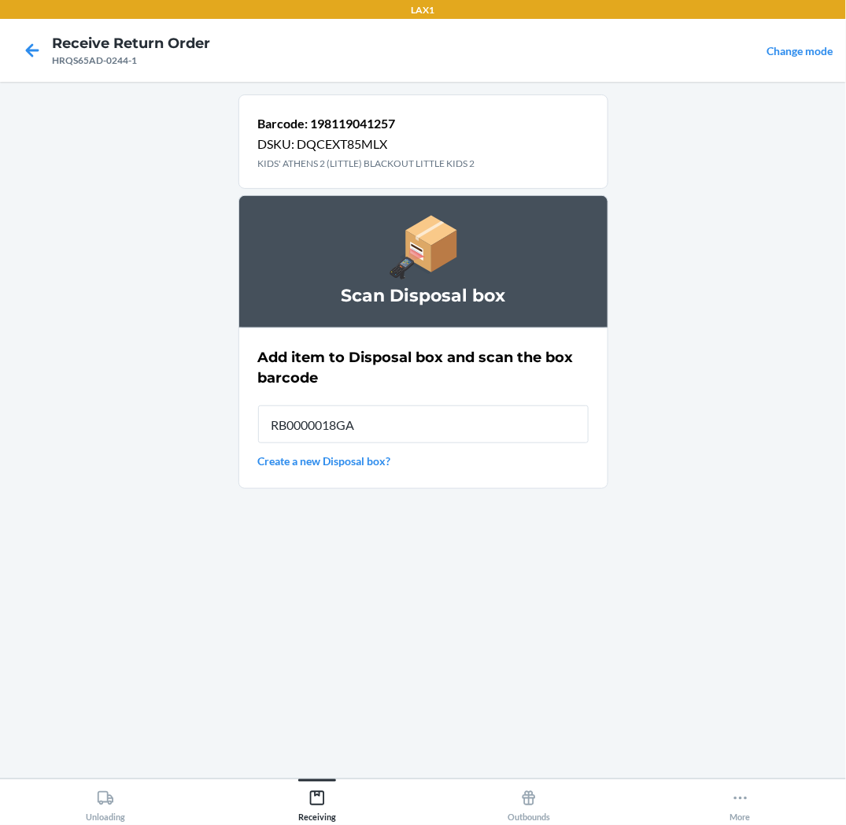
type input "RB0000018GA"
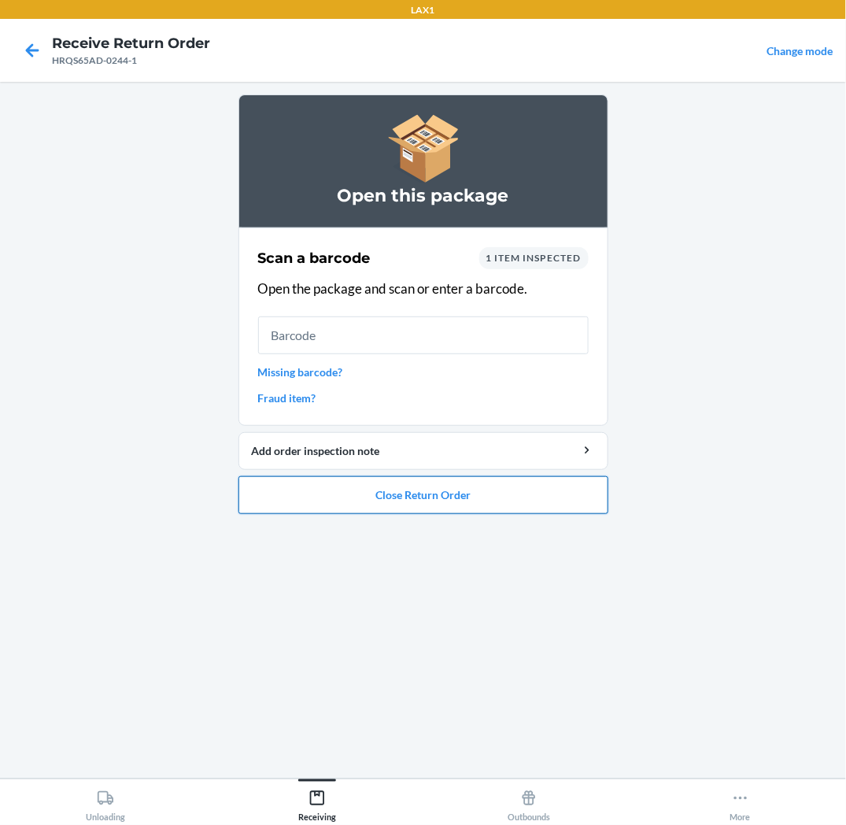
click at [272, 496] on button "Close Return Order" at bounding box center [424, 495] width 370 height 38
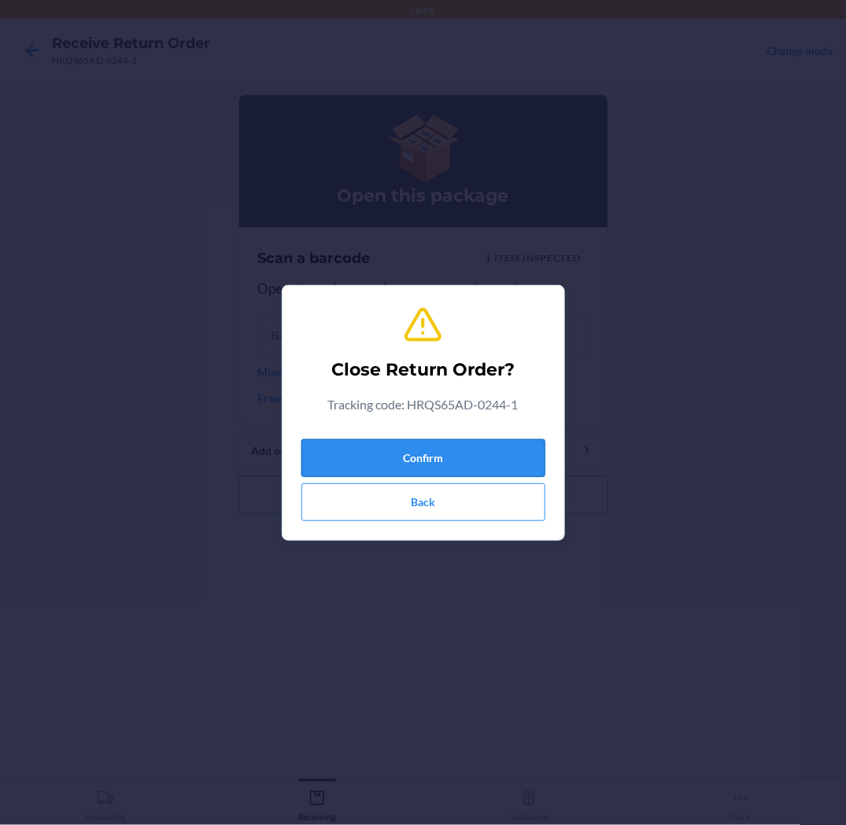
click at [313, 451] on button "Confirm" at bounding box center [424, 458] width 244 height 38
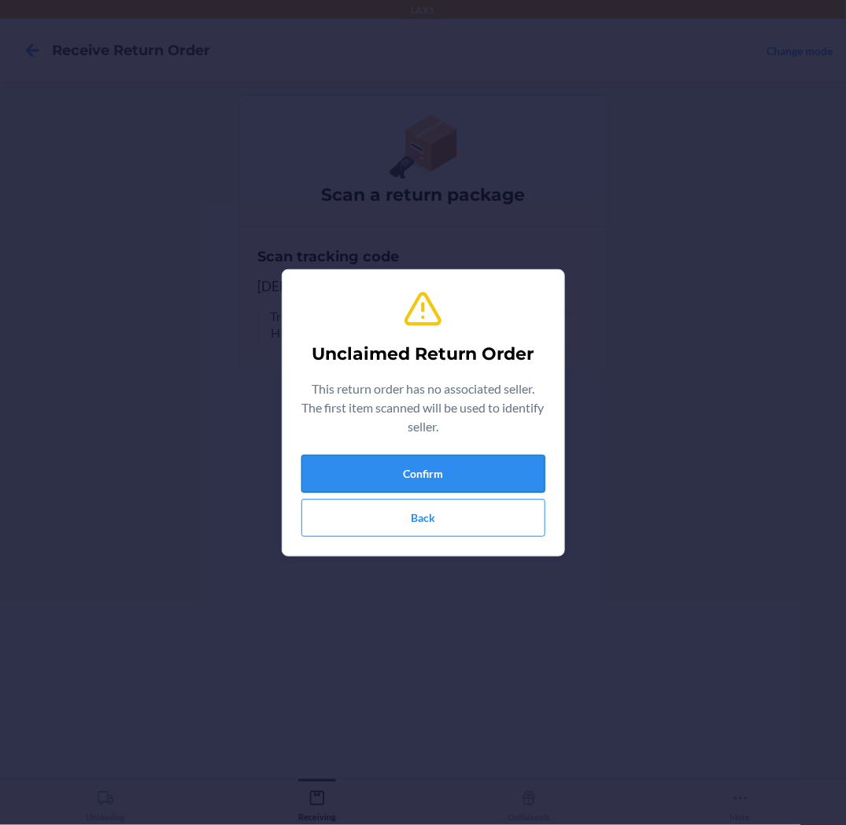
click at [343, 466] on button "Confirm" at bounding box center [424, 474] width 244 height 38
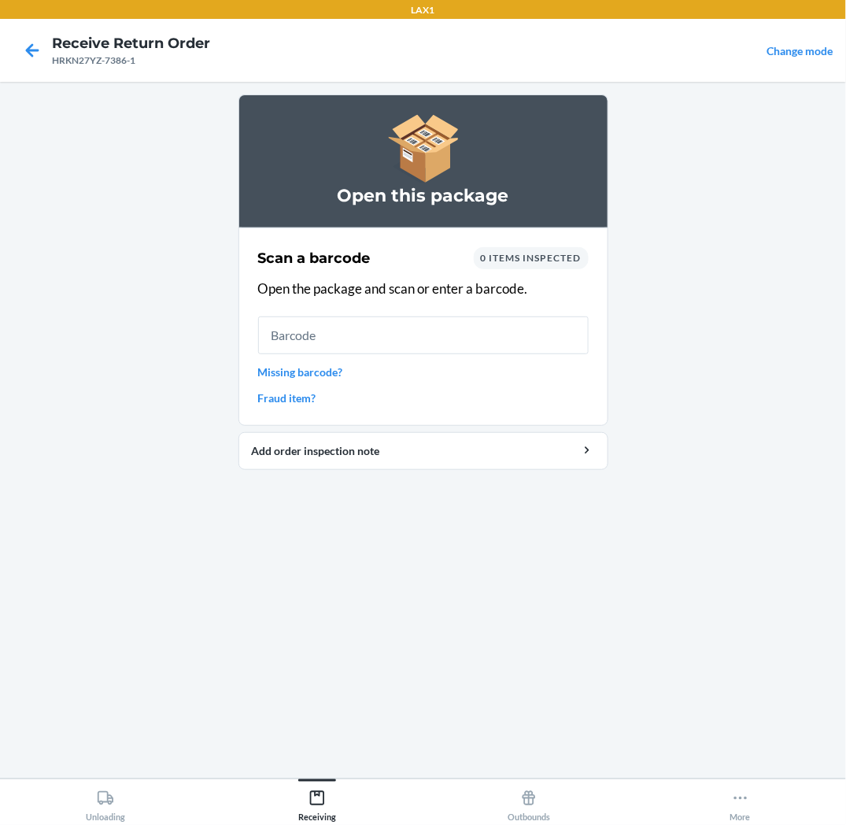
click at [300, 354] on div "Scan a barcode 0 items inspected Open the package and scan or enter a barcode. …" at bounding box center [423, 326] width 331 height 168
click at [572, 328] on input "text" at bounding box center [423, 335] width 331 height 38
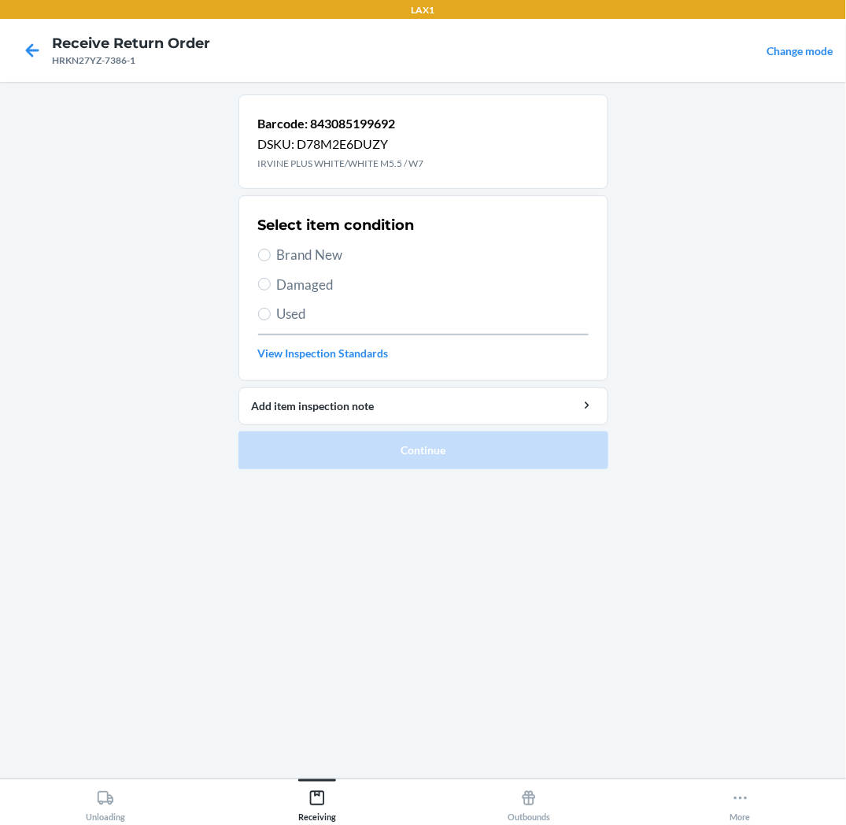
click at [304, 257] on span "Brand New" at bounding box center [433, 255] width 312 height 20
click at [271, 257] on input "Brand New" at bounding box center [264, 255] width 13 height 13
radio input "true"
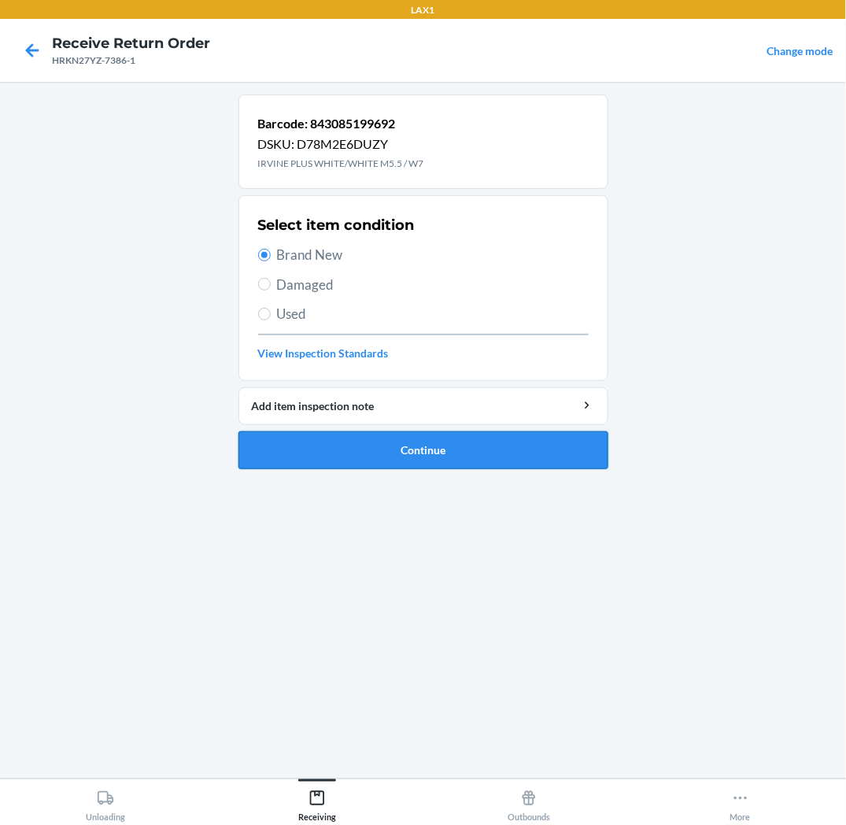
click at [355, 444] on button "Continue" at bounding box center [424, 450] width 370 height 38
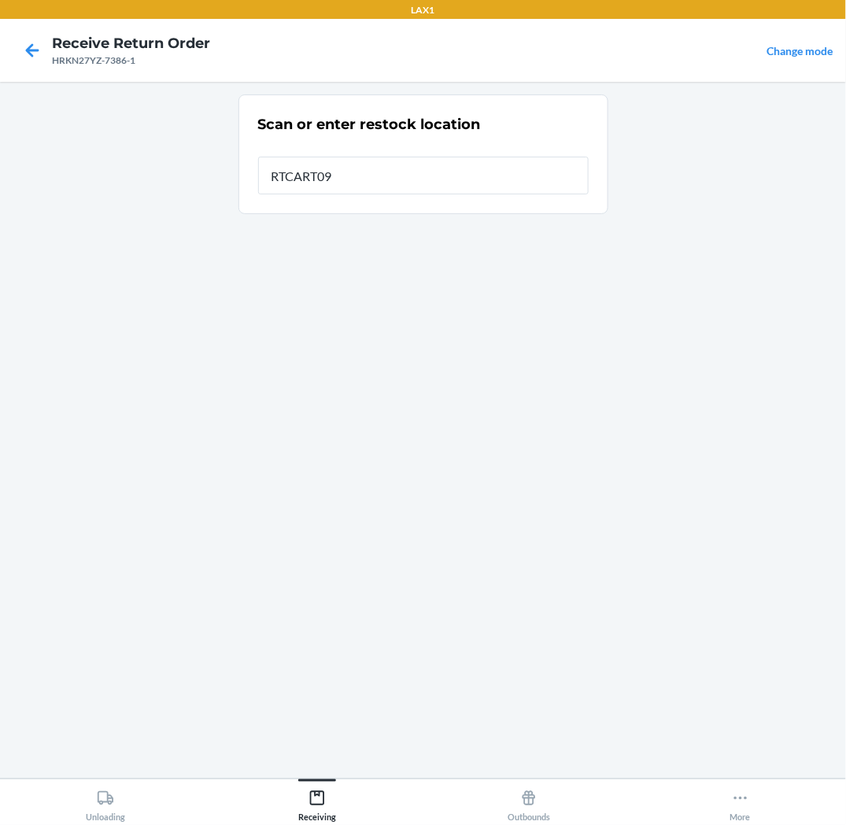
type input "RTCART093"
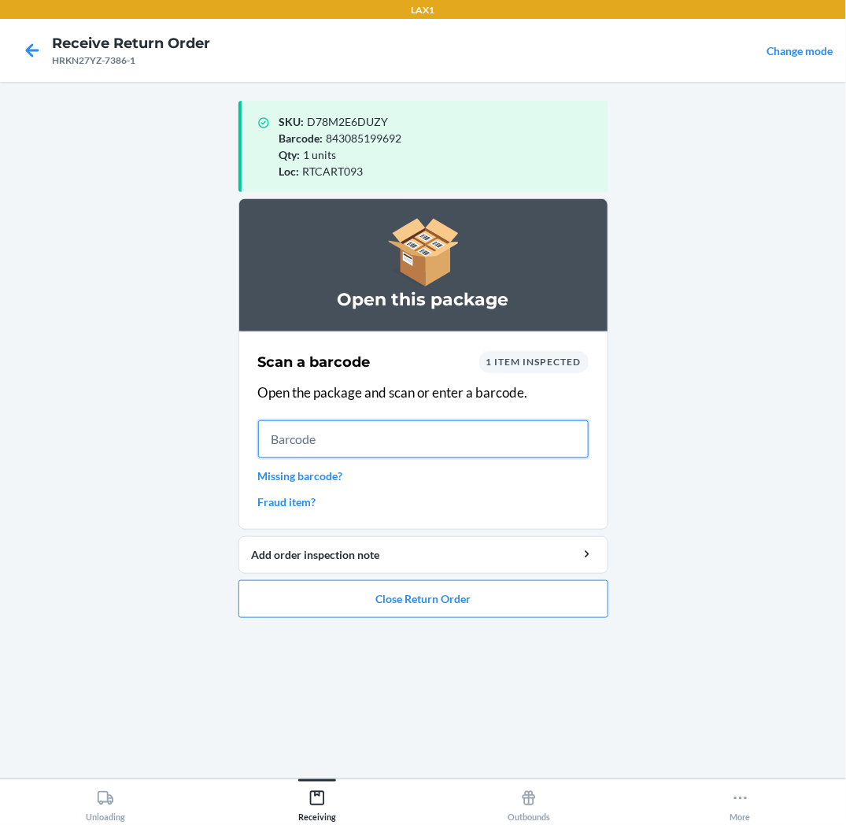
click at [480, 439] on input "text" at bounding box center [423, 439] width 331 height 38
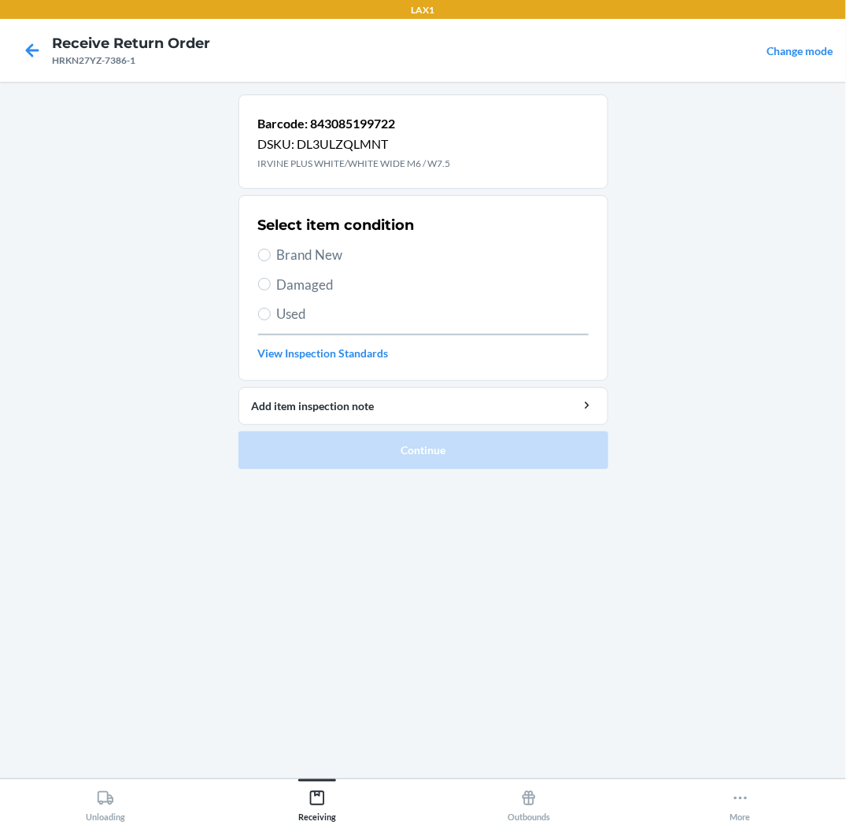
click at [320, 254] on span "Brand New" at bounding box center [433, 255] width 312 height 20
click at [271, 254] on input "Brand New" at bounding box center [264, 255] width 13 height 13
radio input "true"
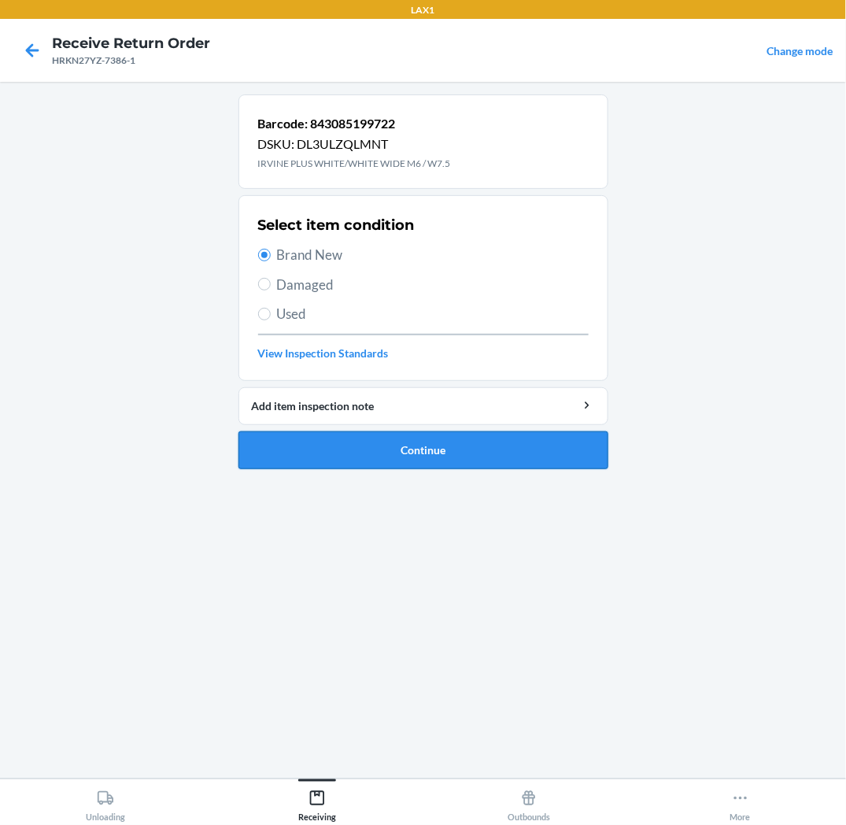
click at [357, 444] on button "Continue" at bounding box center [424, 450] width 370 height 38
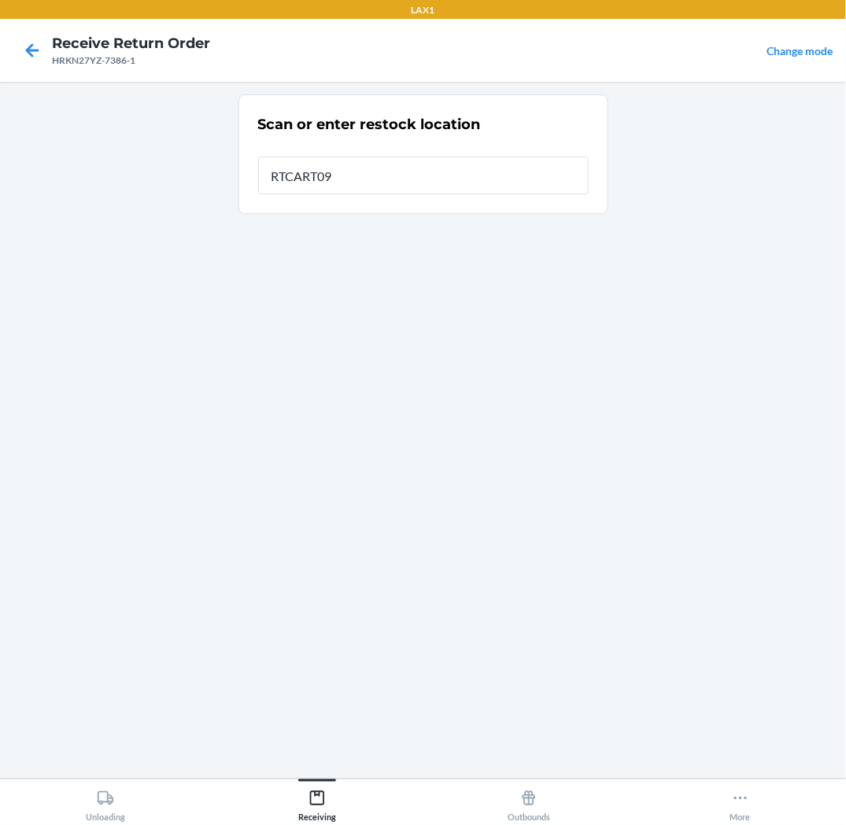
type input "RTCART093"
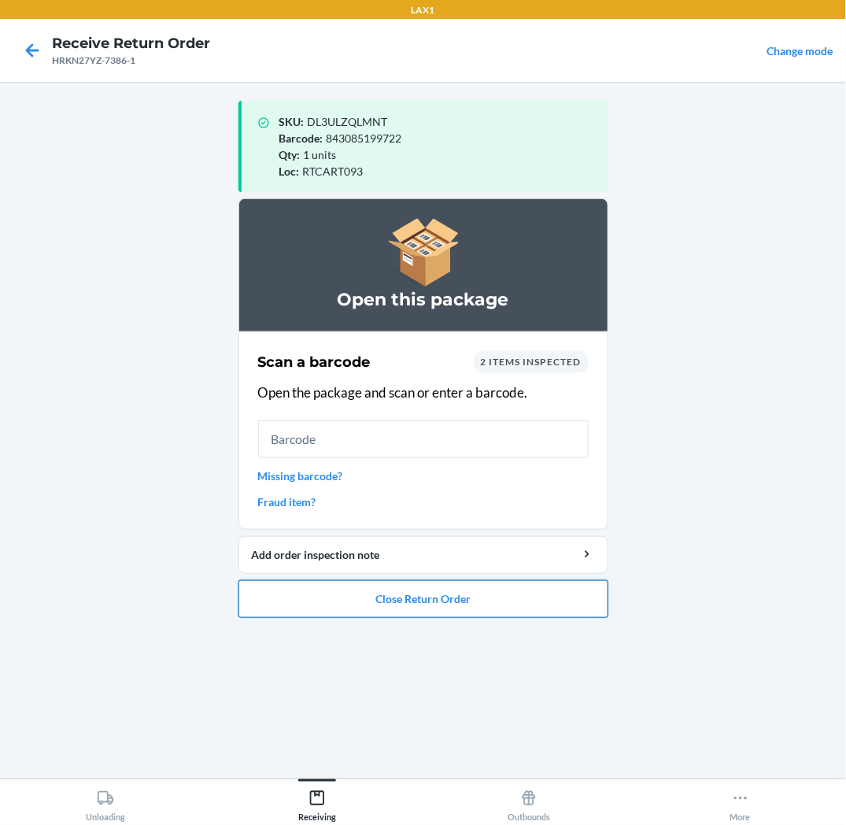
click at [453, 599] on button "Close Return Order" at bounding box center [424, 599] width 370 height 38
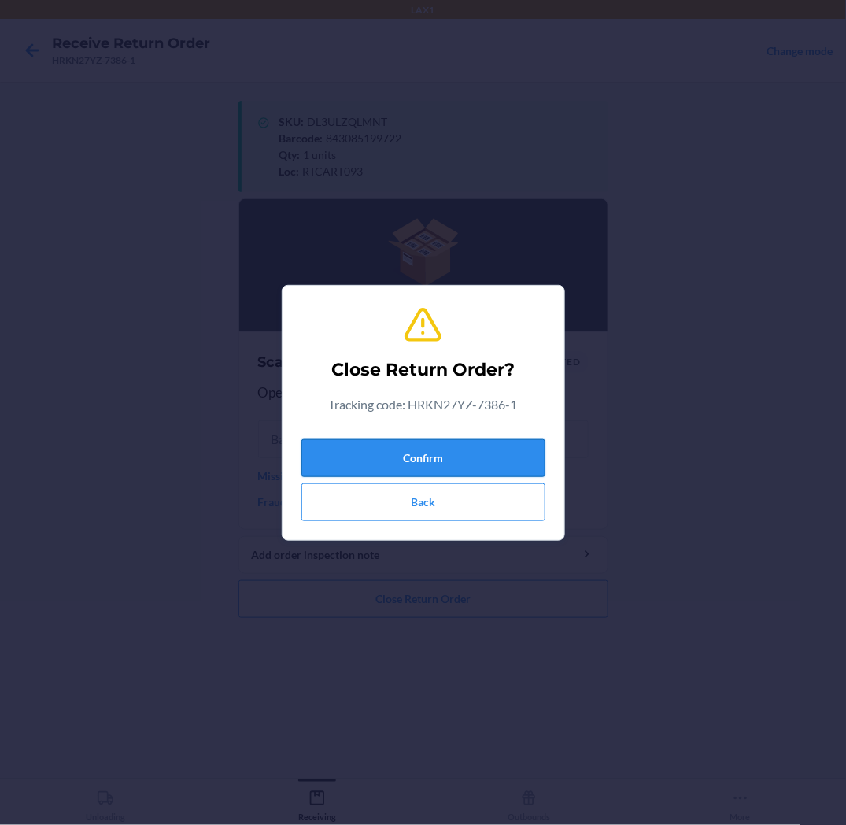
click at [497, 460] on button "Confirm" at bounding box center [424, 458] width 244 height 38
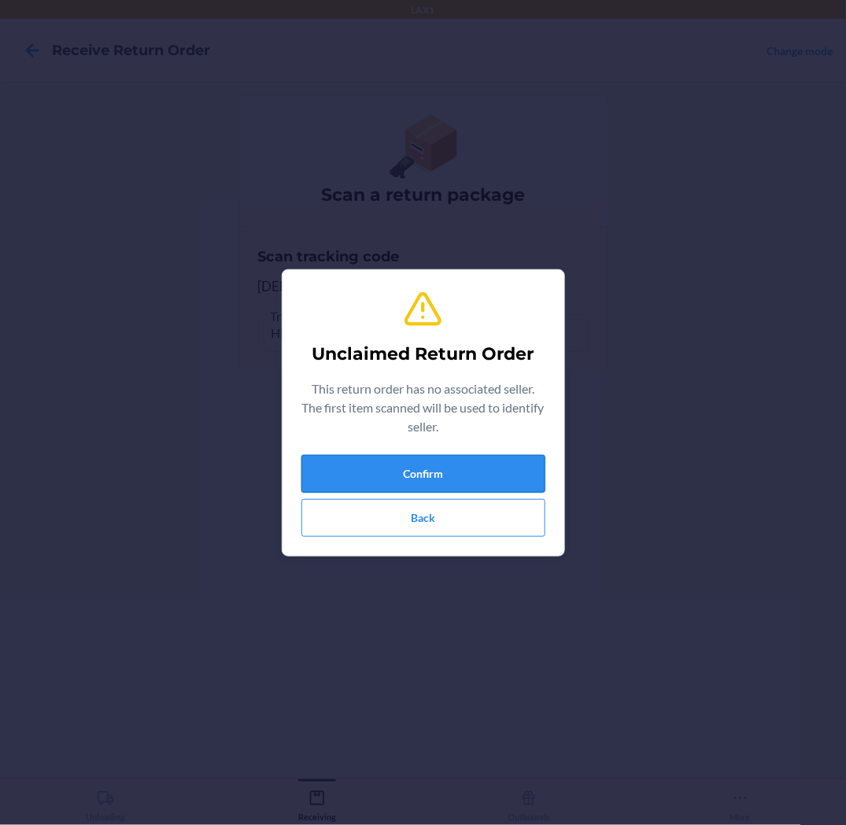
click at [501, 458] on button "Confirm" at bounding box center [424, 474] width 244 height 38
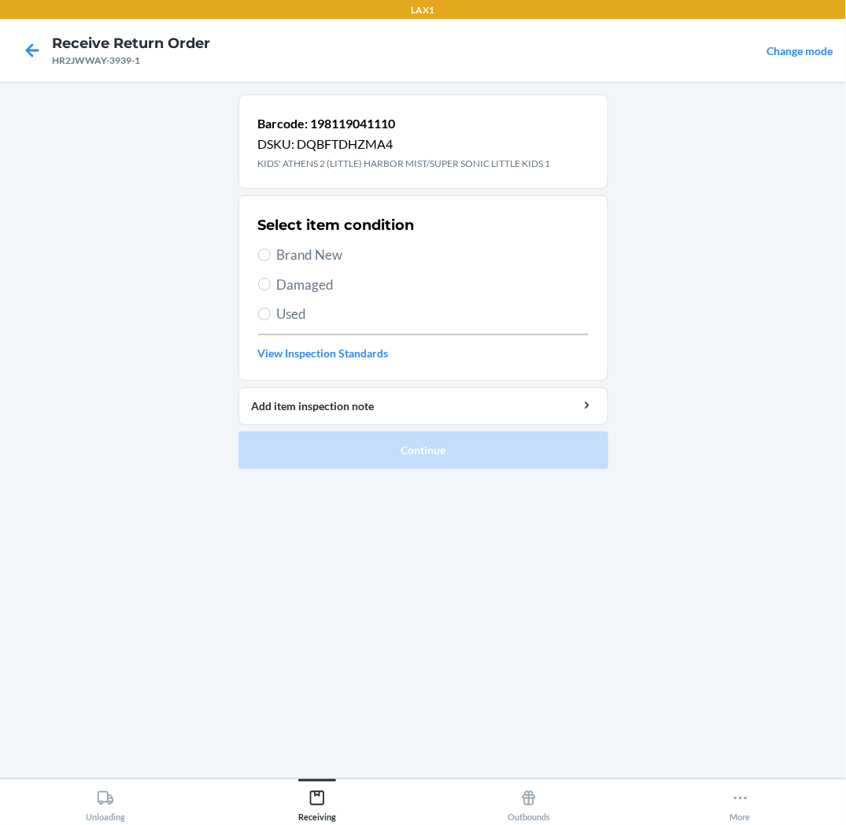
click at [332, 258] on span "Brand New" at bounding box center [433, 255] width 312 height 20
click at [271, 258] on input "Brand New" at bounding box center [264, 255] width 13 height 13
radio input "true"
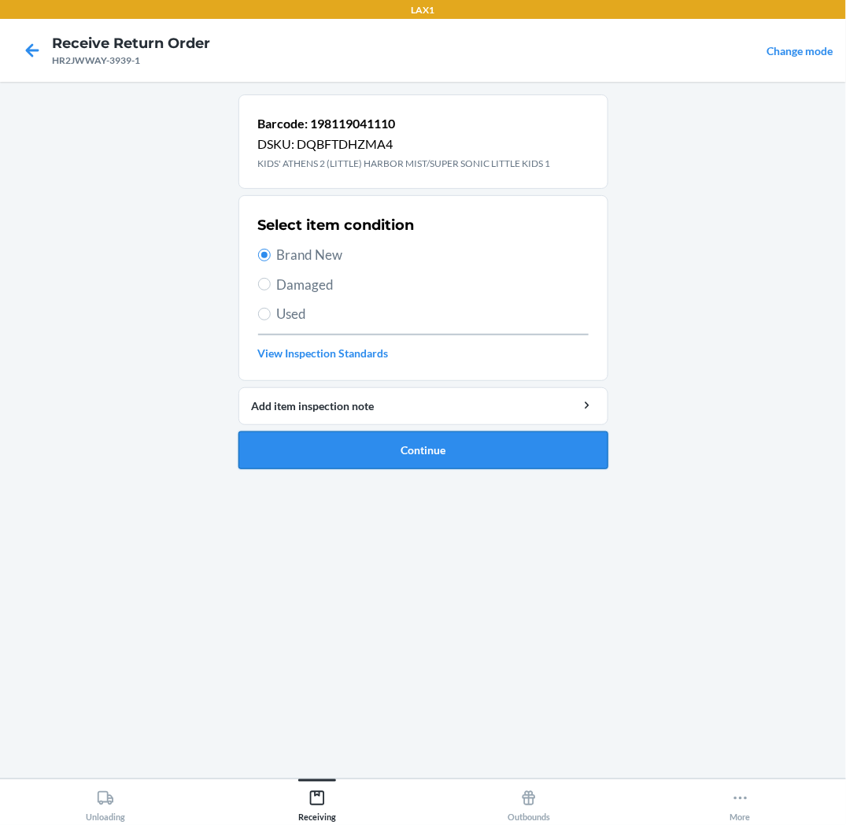
click at [336, 446] on button "Continue" at bounding box center [424, 450] width 370 height 38
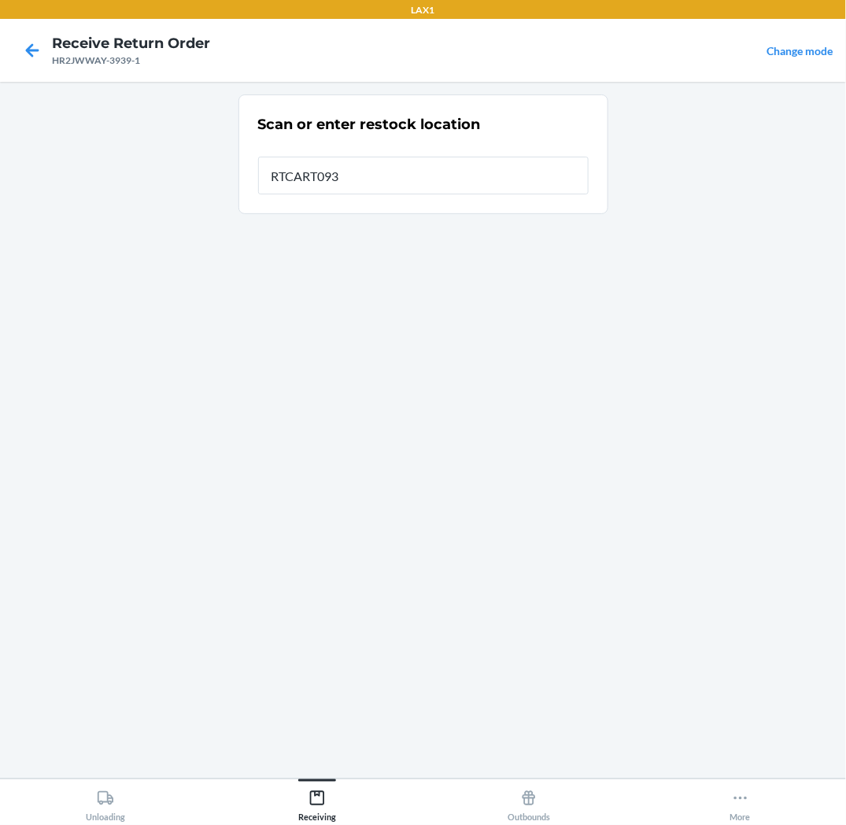
type input "RTCART093"
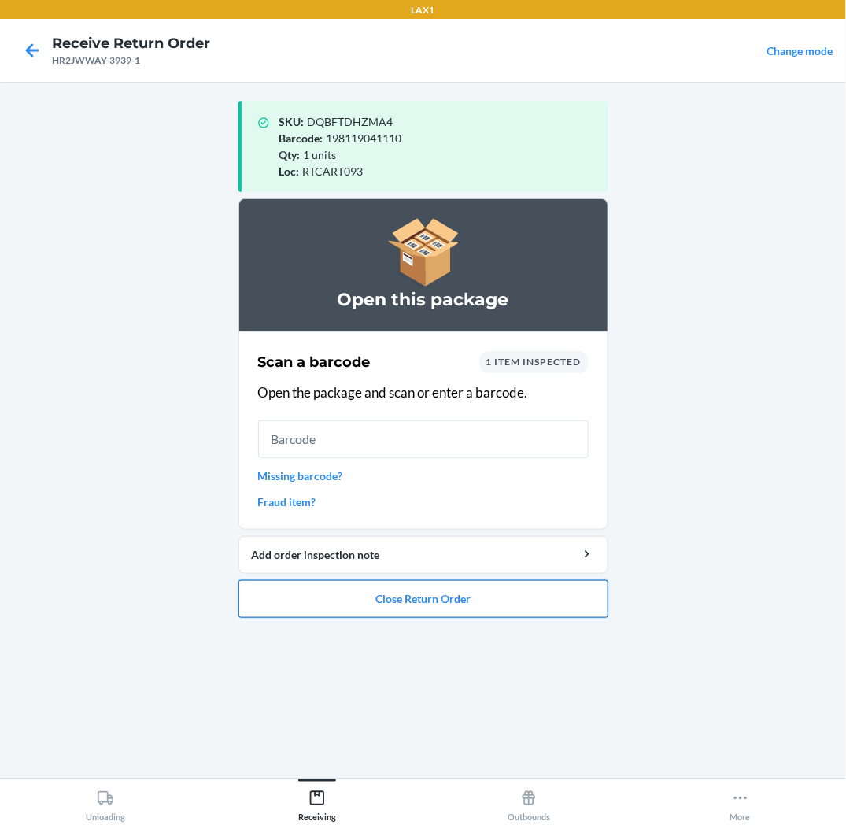
click at [536, 600] on button "Close Return Order" at bounding box center [424, 599] width 370 height 38
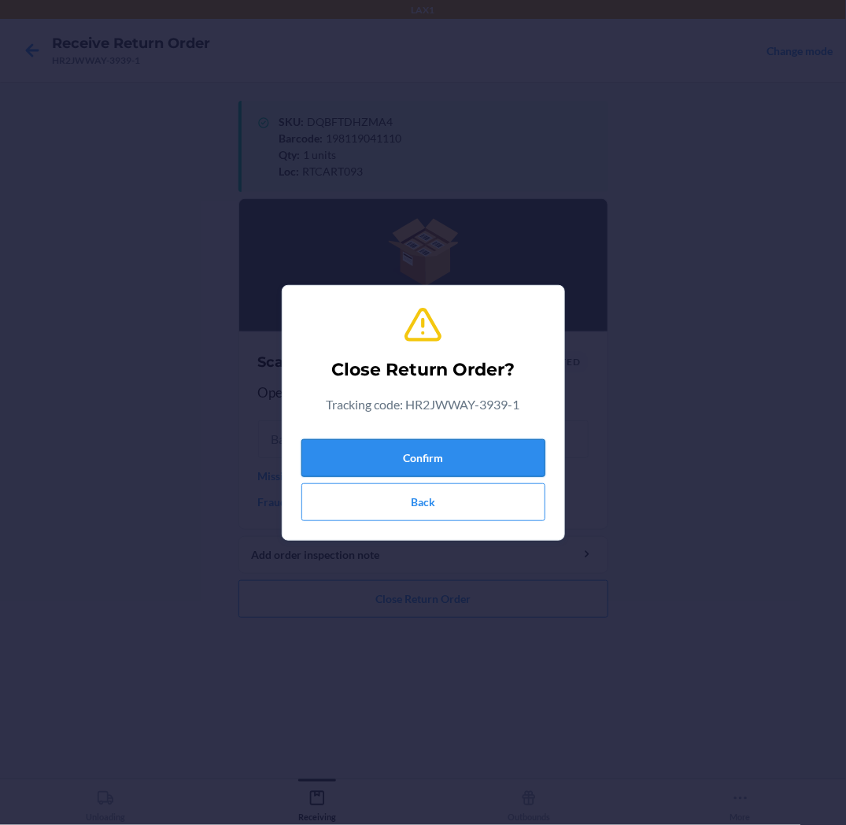
click at [523, 466] on button "Confirm" at bounding box center [424, 458] width 244 height 38
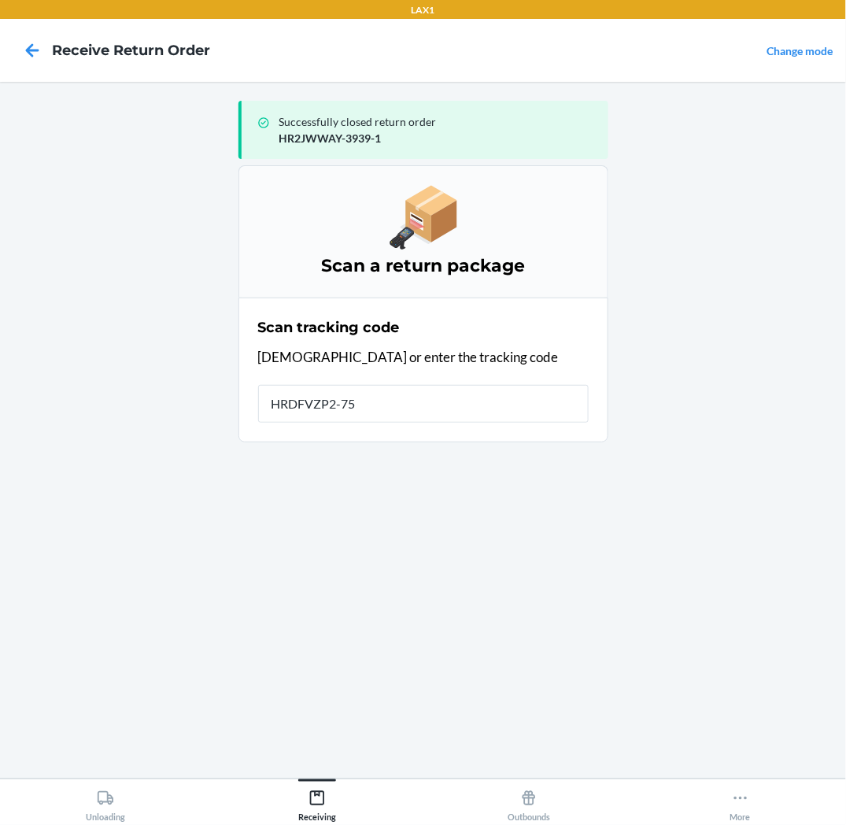
type input "HRDFVZP2-754"
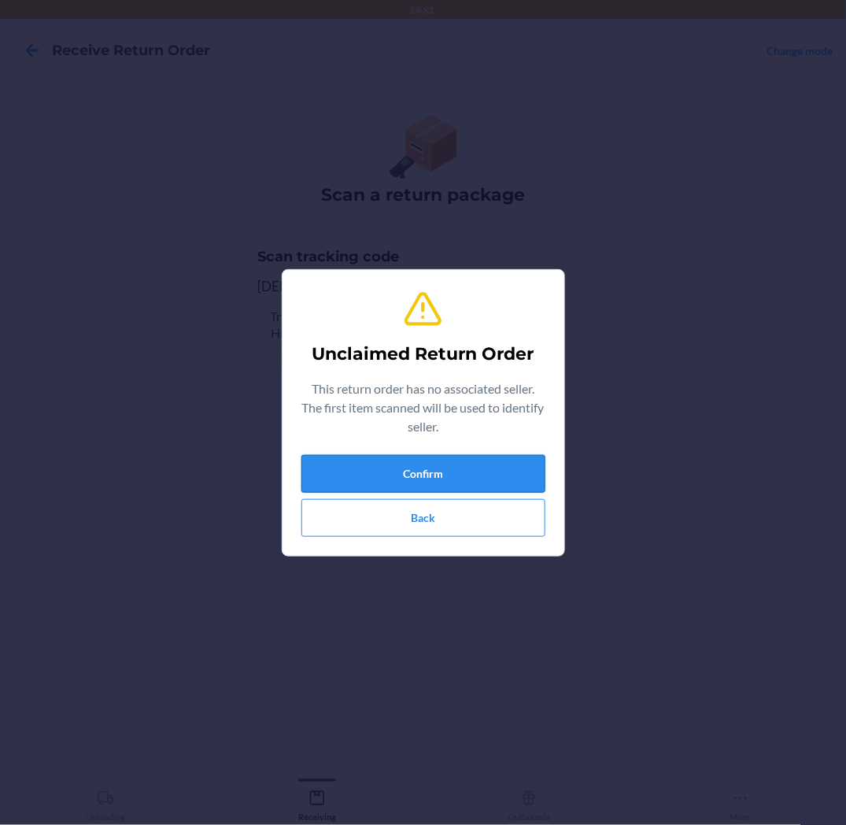
click at [443, 459] on button "Confirm" at bounding box center [424, 474] width 244 height 38
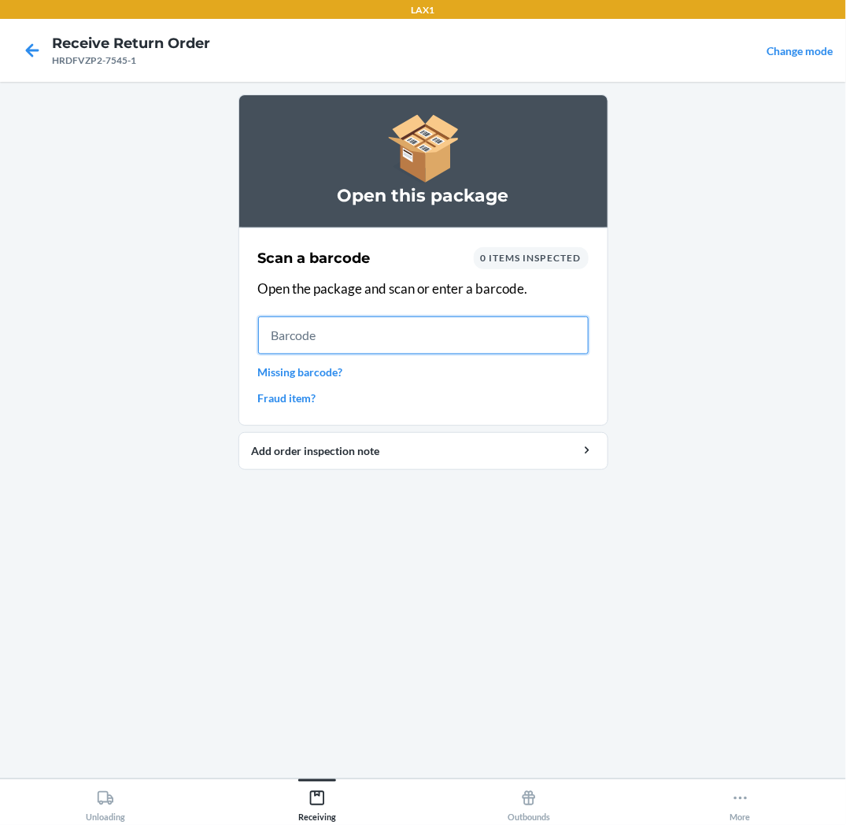
click at [291, 339] on input "text" at bounding box center [423, 335] width 331 height 38
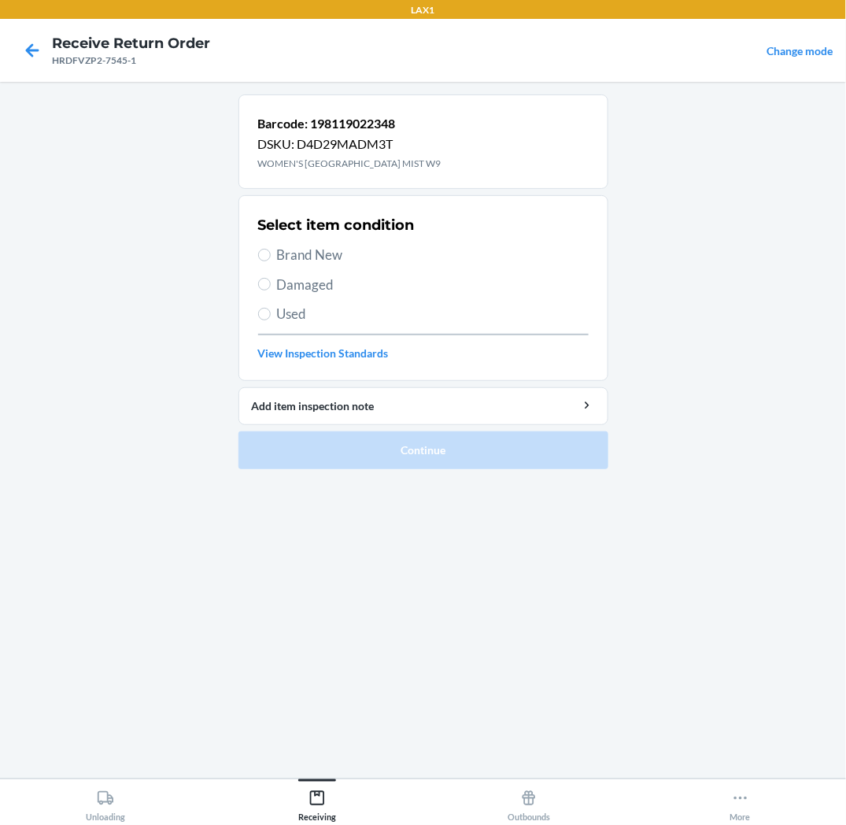
click at [304, 249] on span "Brand New" at bounding box center [433, 255] width 312 height 20
click at [271, 249] on input "Brand New" at bounding box center [264, 255] width 13 height 13
radio input "true"
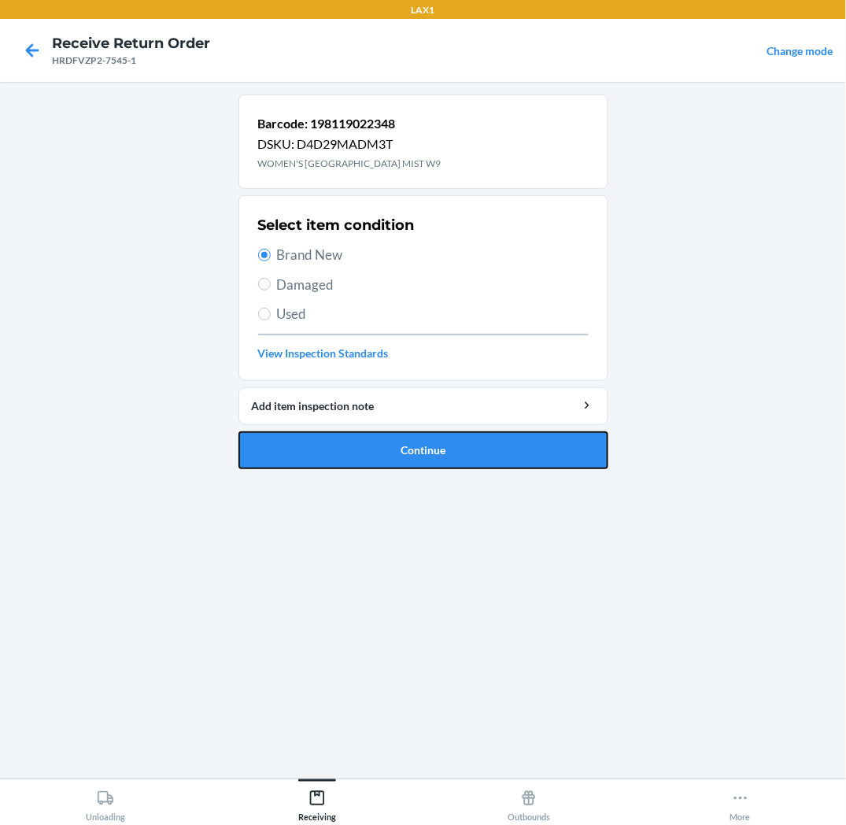
drag, startPoint x: 287, startPoint y: 457, endPoint x: 301, endPoint y: 297, distance: 160.4
click at [288, 454] on button "Continue" at bounding box center [424, 450] width 370 height 38
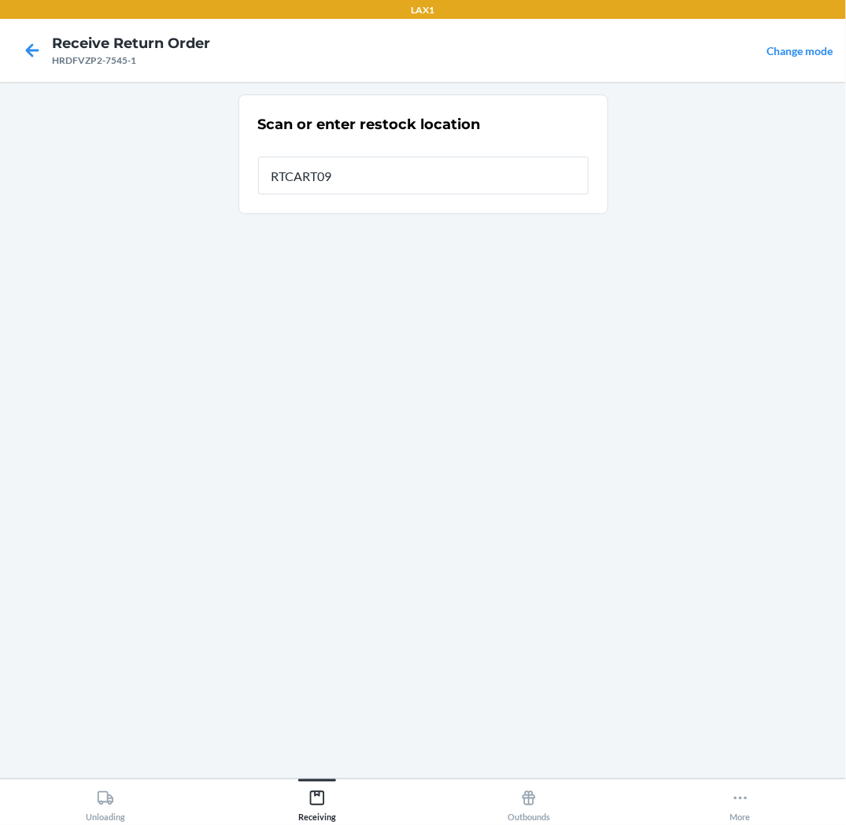
type input "RTCART093"
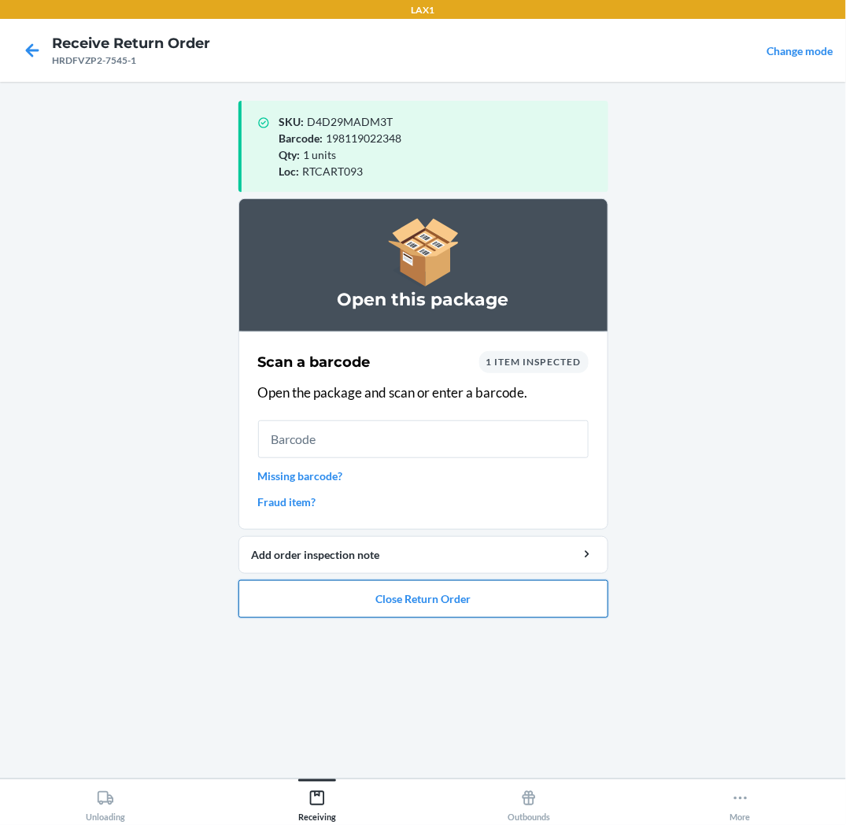
click at [507, 600] on button "Close Return Order" at bounding box center [424, 599] width 370 height 38
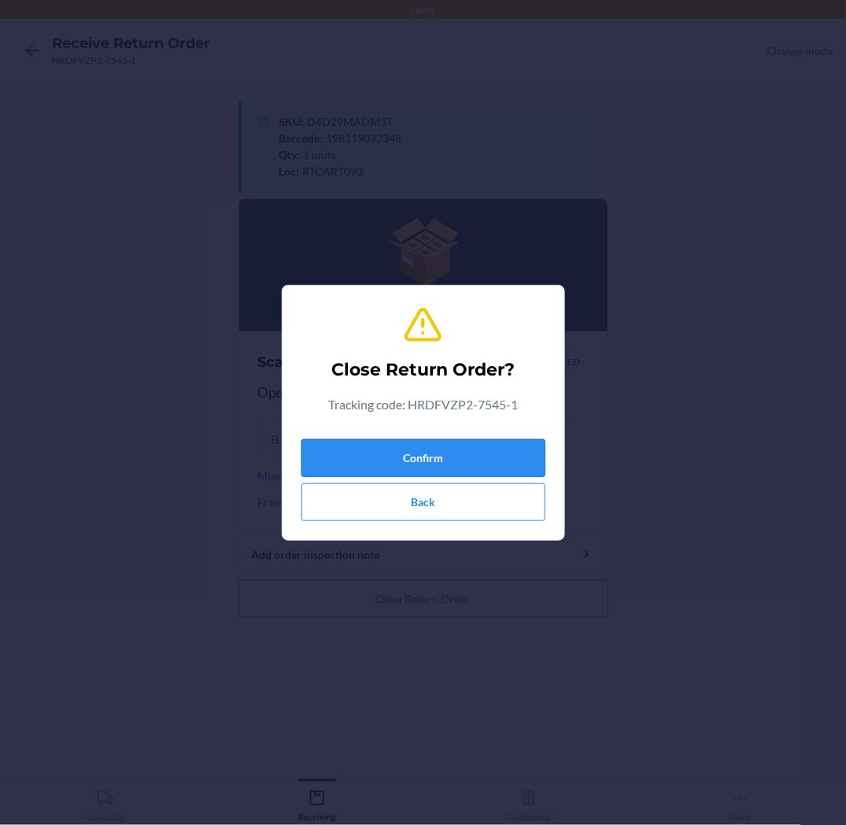
drag, startPoint x: 524, startPoint y: 449, endPoint x: 531, endPoint y: 470, distance: 22.4
click at [526, 453] on button "Confirm" at bounding box center [424, 458] width 244 height 38
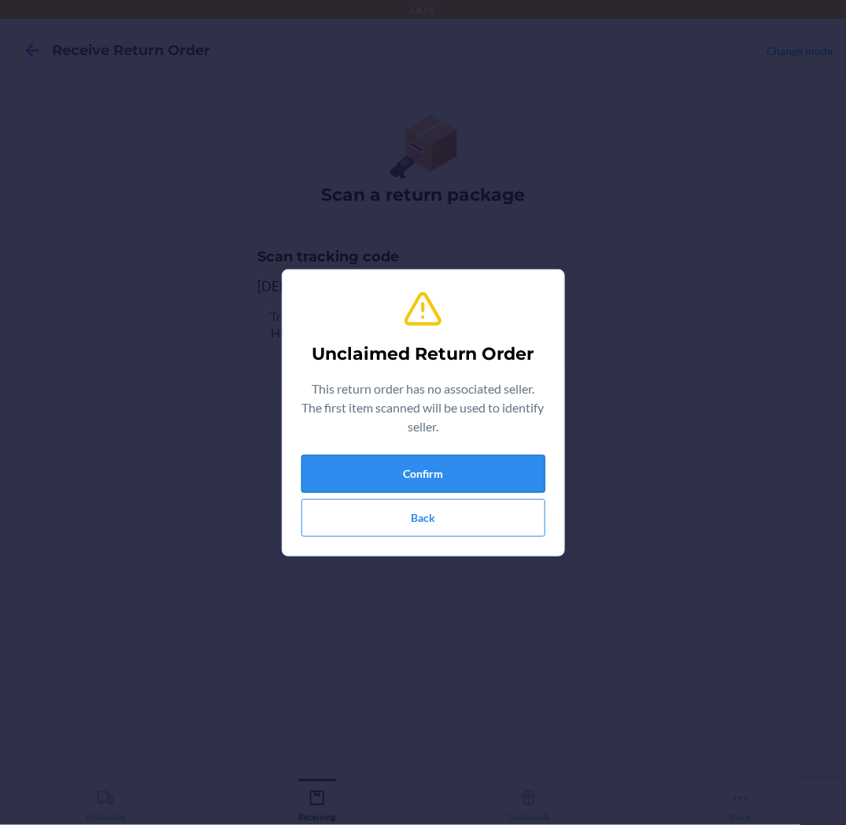
click at [535, 461] on button "Confirm" at bounding box center [424, 474] width 244 height 38
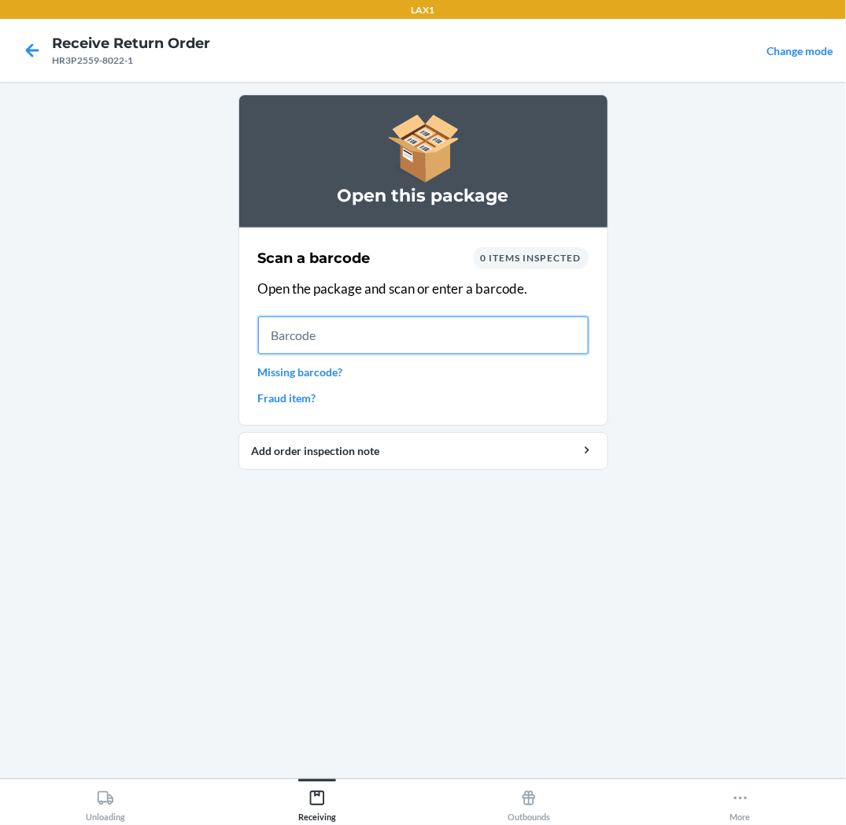
click at [567, 336] on input "text" at bounding box center [423, 335] width 331 height 38
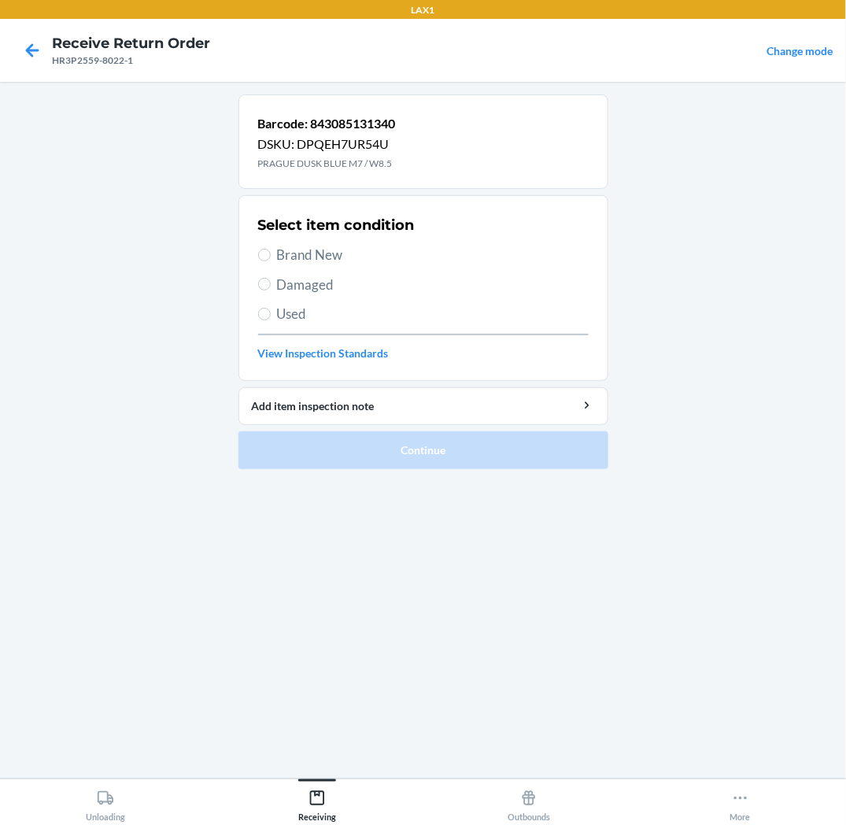
click at [329, 256] on span "Brand New" at bounding box center [433, 255] width 312 height 20
click at [271, 256] on input "Brand New" at bounding box center [264, 255] width 13 height 13
radio input "true"
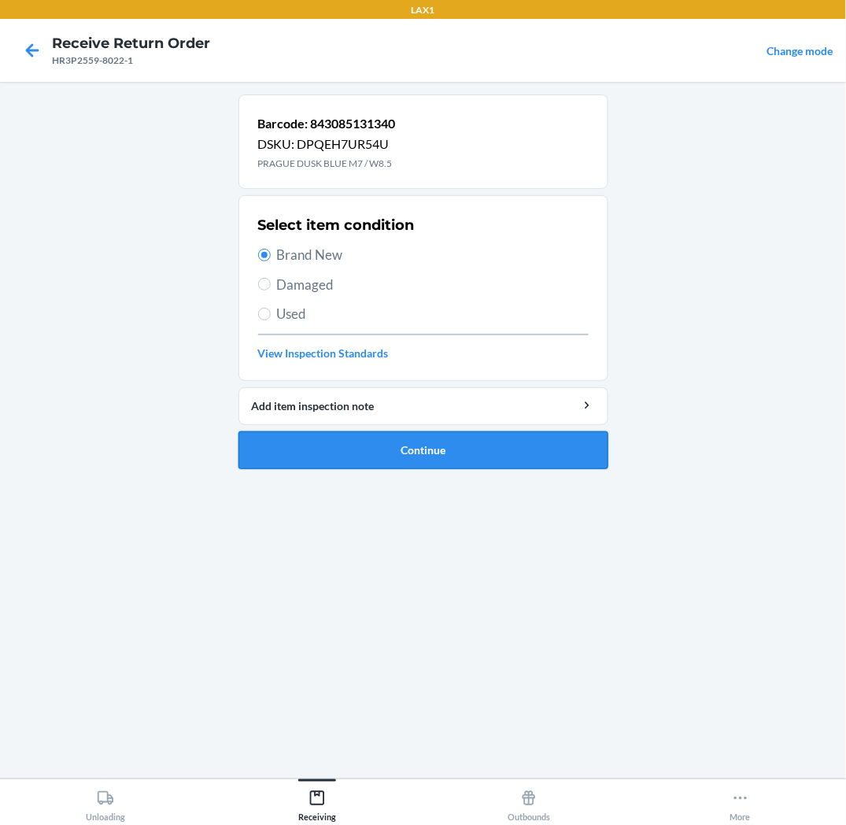
click at [347, 449] on button "Continue" at bounding box center [424, 450] width 370 height 38
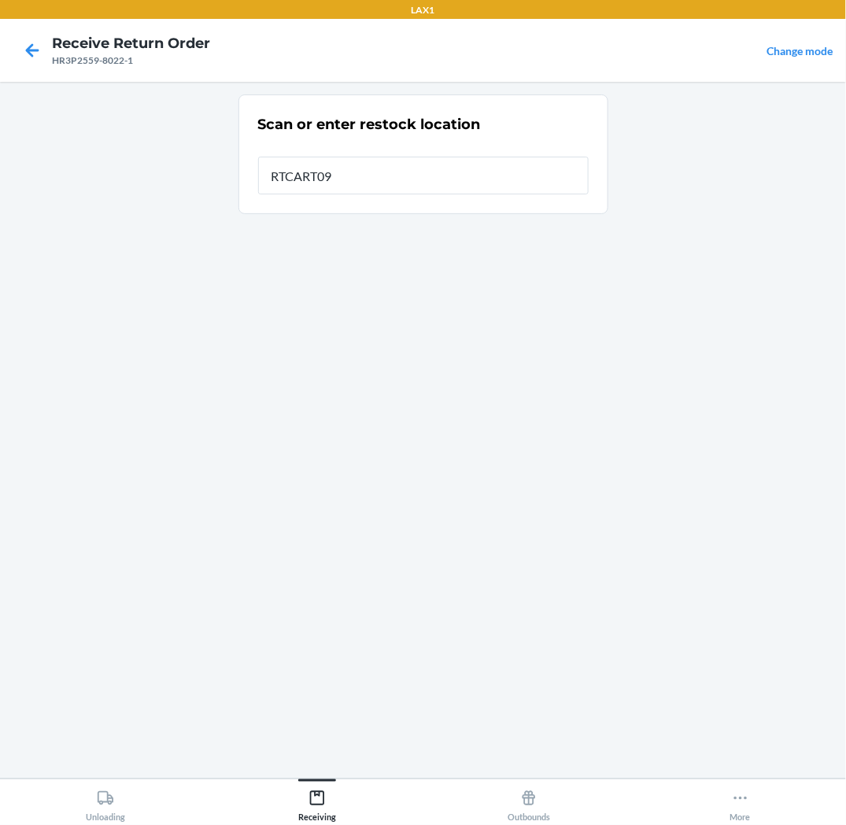
type input "RTCART093"
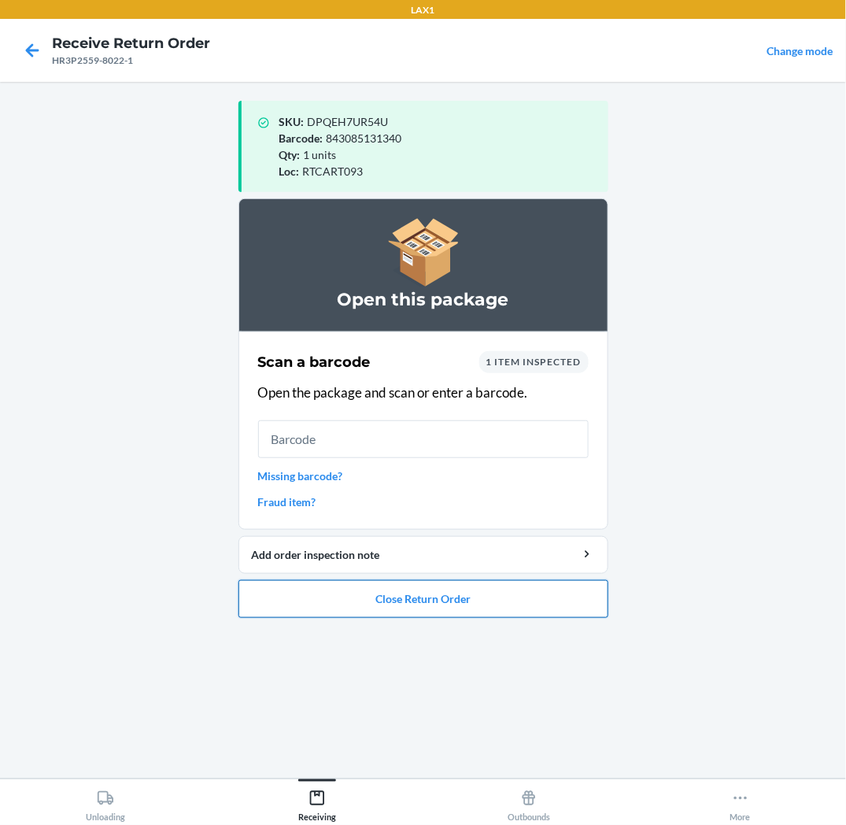
click at [415, 605] on button "Close Return Order" at bounding box center [424, 599] width 370 height 38
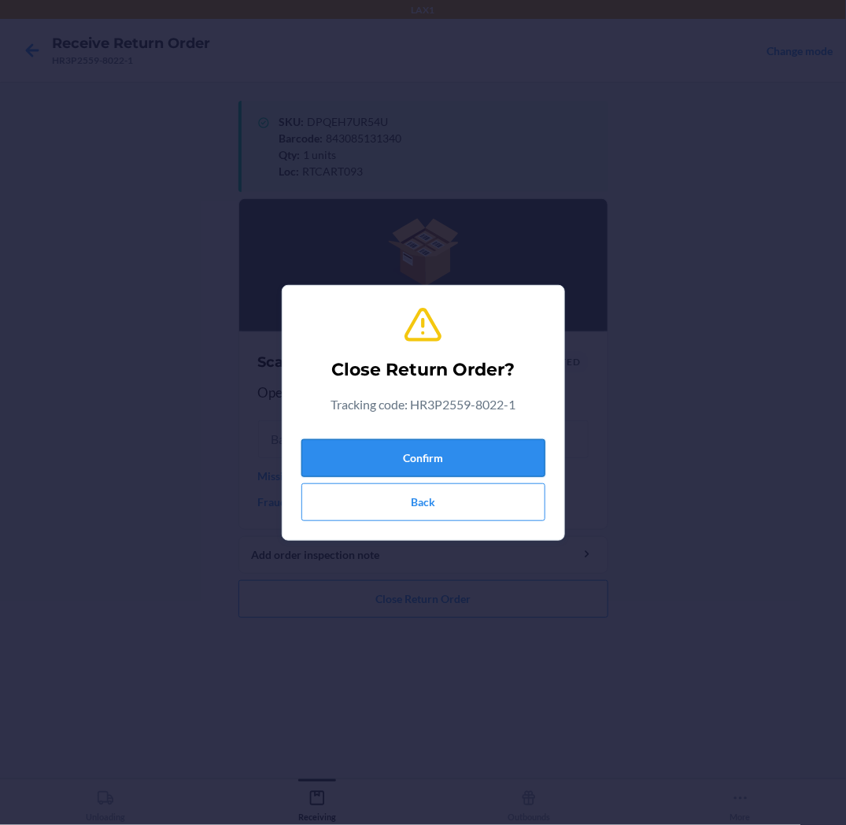
click at [462, 461] on button "Confirm" at bounding box center [424, 458] width 244 height 38
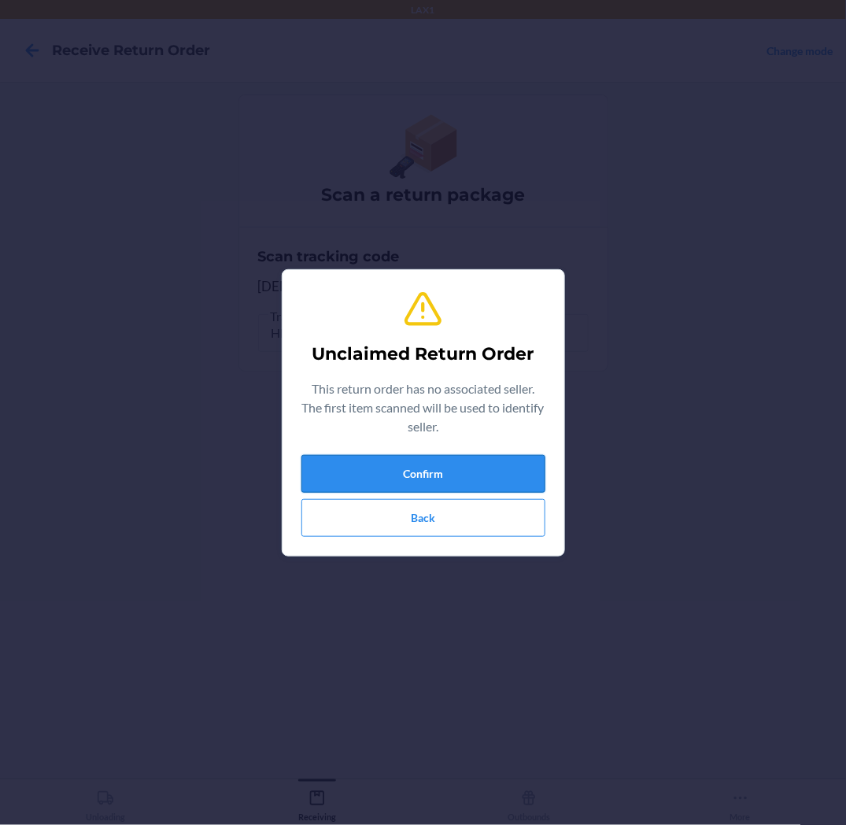
click at [470, 476] on button "Confirm" at bounding box center [424, 474] width 244 height 38
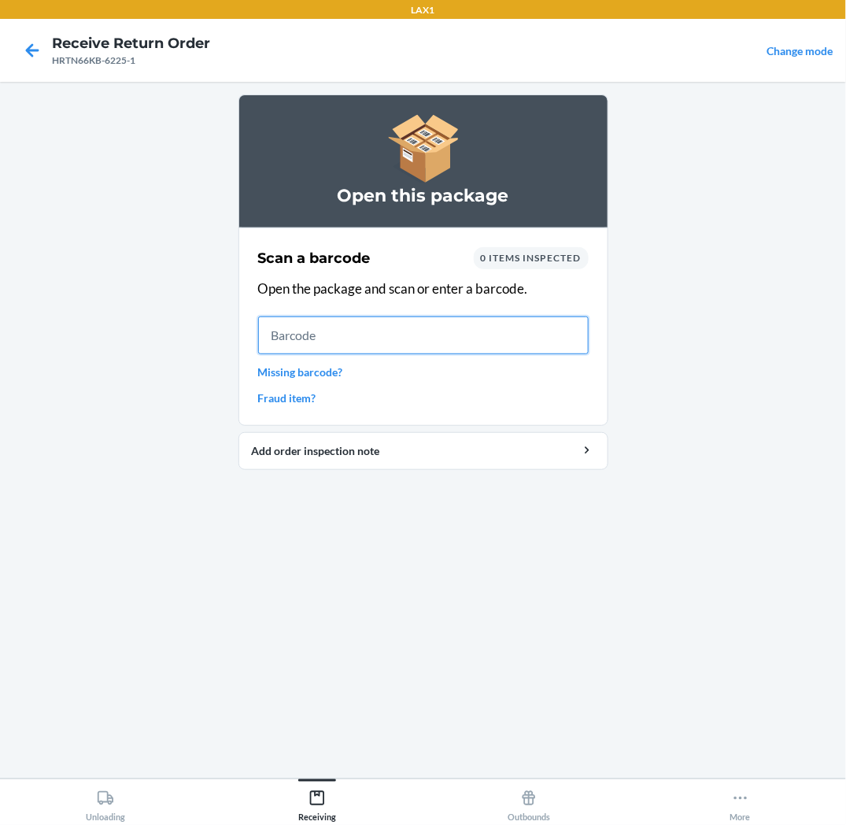
click at [439, 337] on input "text" at bounding box center [423, 335] width 331 height 38
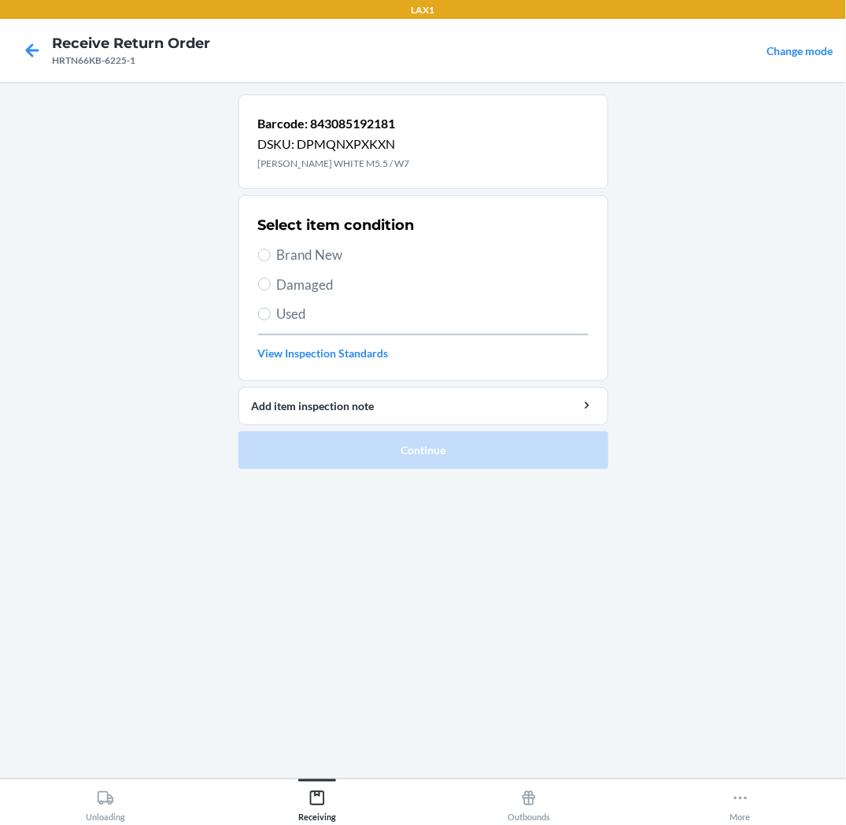
click at [341, 262] on span "Brand New" at bounding box center [433, 255] width 312 height 20
click at [271, 261] on input "Brand New" at bounding box center [264, 255] width 13 height 13
radio input "true"
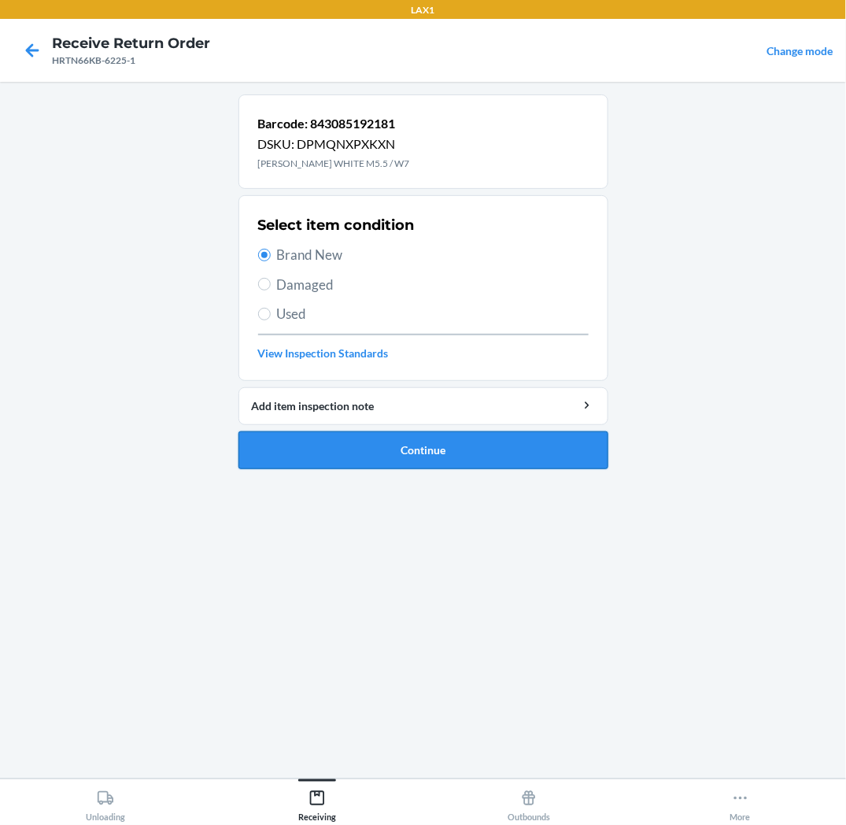
click at [358, 445] on button "Continue" at bounding box center [424, 450] width 370 height 38
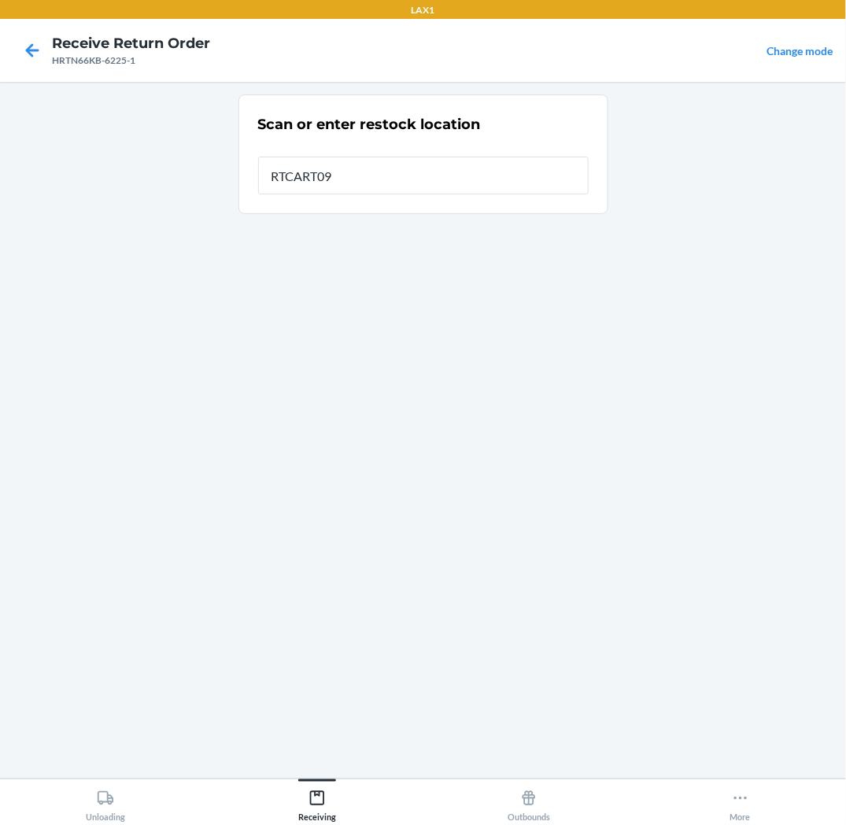
type input "RTCART093"
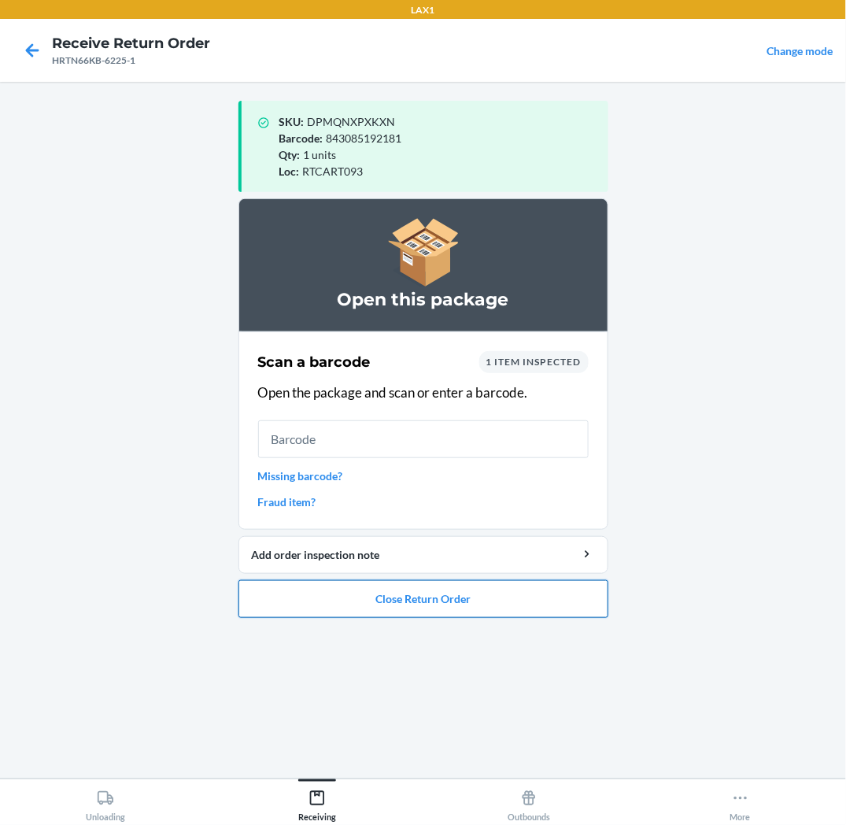
click at [387, 613] on button "Close Return Order" at bounding box center [424, 599] width 370 height 38
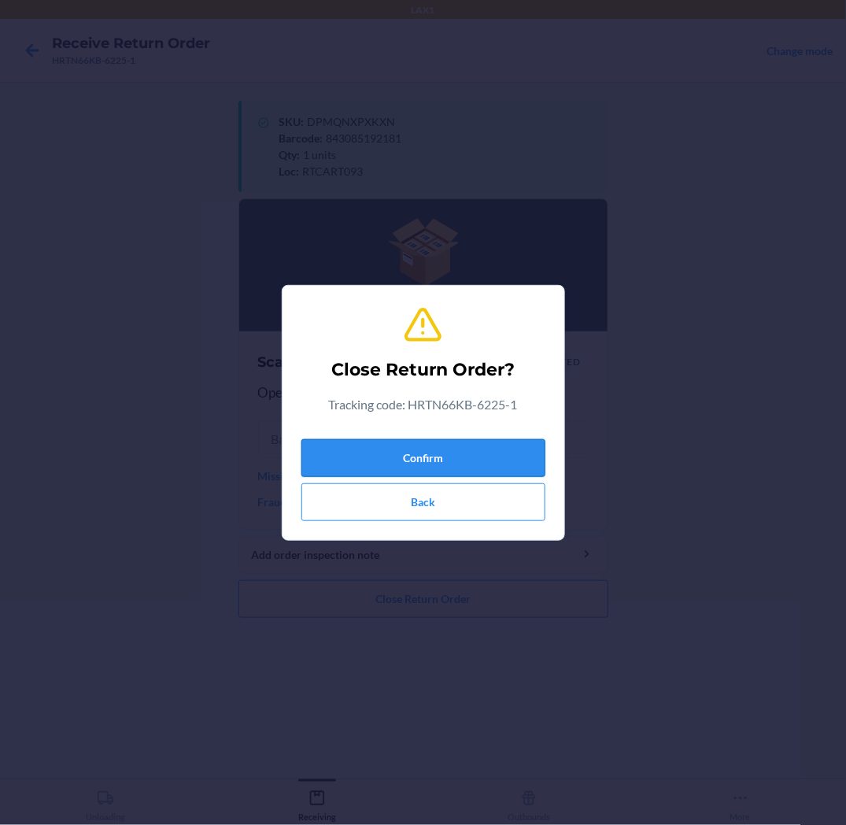
click at [453, 458] on button "Confirm" at bounding box center [424, 458] width 244 height 38
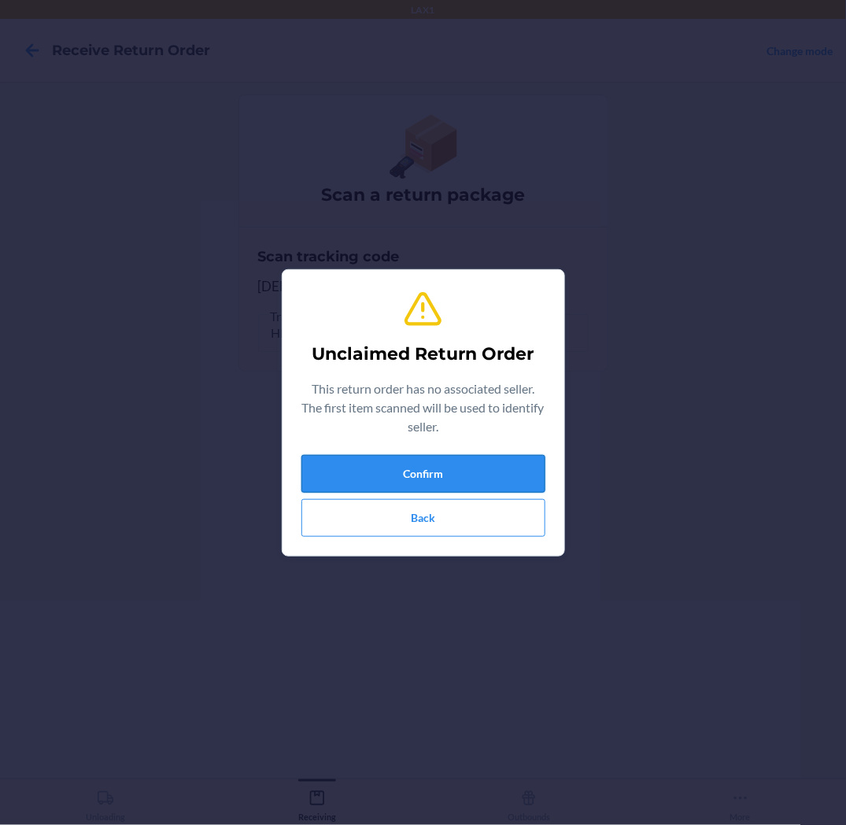
click at [509, 481] on button "Confirm" at bounding box center [424, 474] width 244 height 38
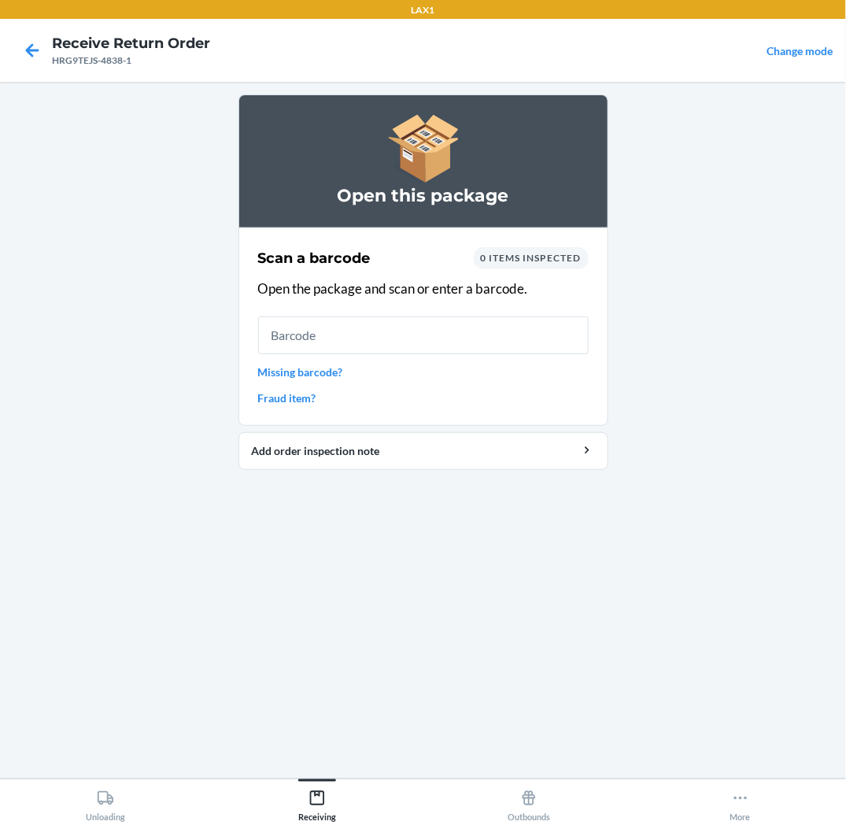
click at [490, 342] on input "text" at bounding box center [423, 335] width 331 height 38
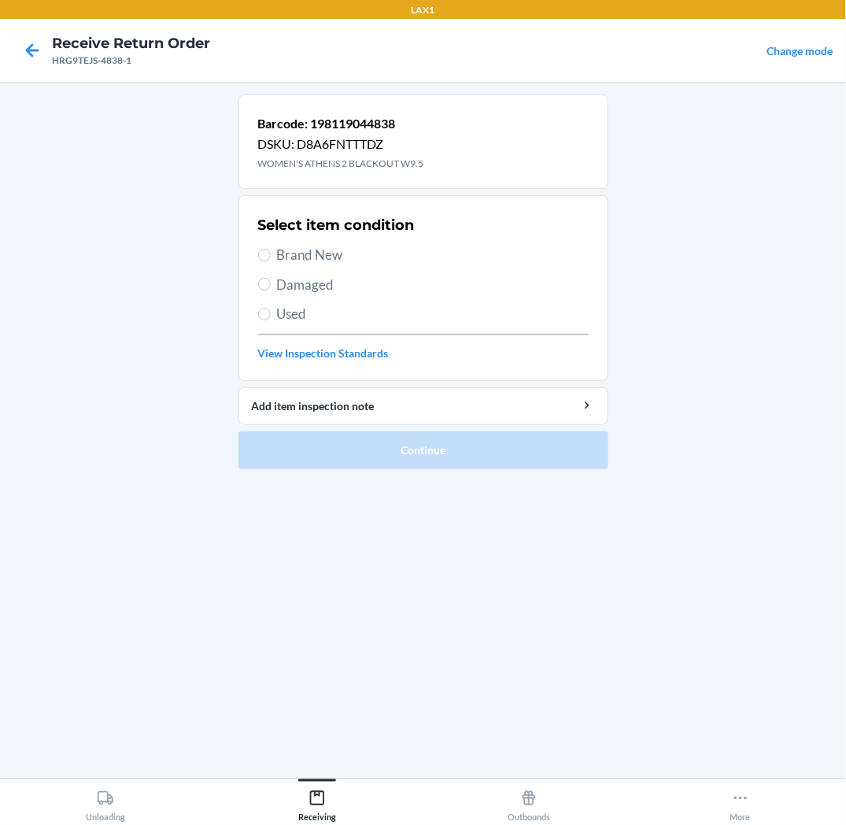
click at [320, 256] on span "Brand New" at bounding box center [433, 255] width 312 height 20
click at [271, 256] on input "Brand New" at bounding box center [264, 255] width 13 height 13
radio input "true"
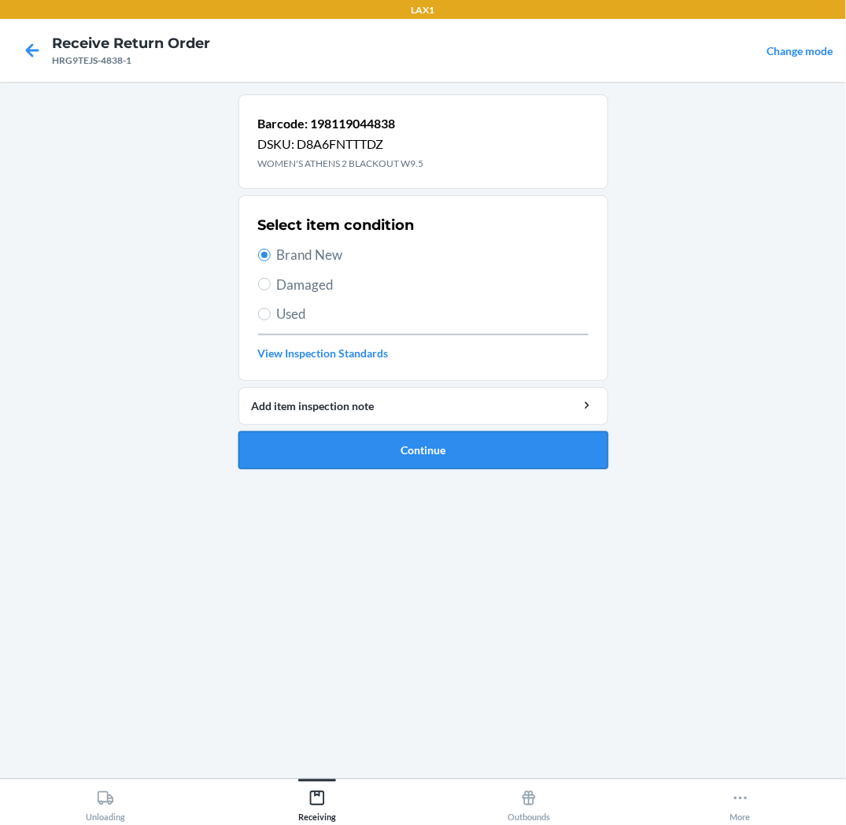
click at [335, 450] on button "Continue" at bounding box center [424, 450] width 370 height 38
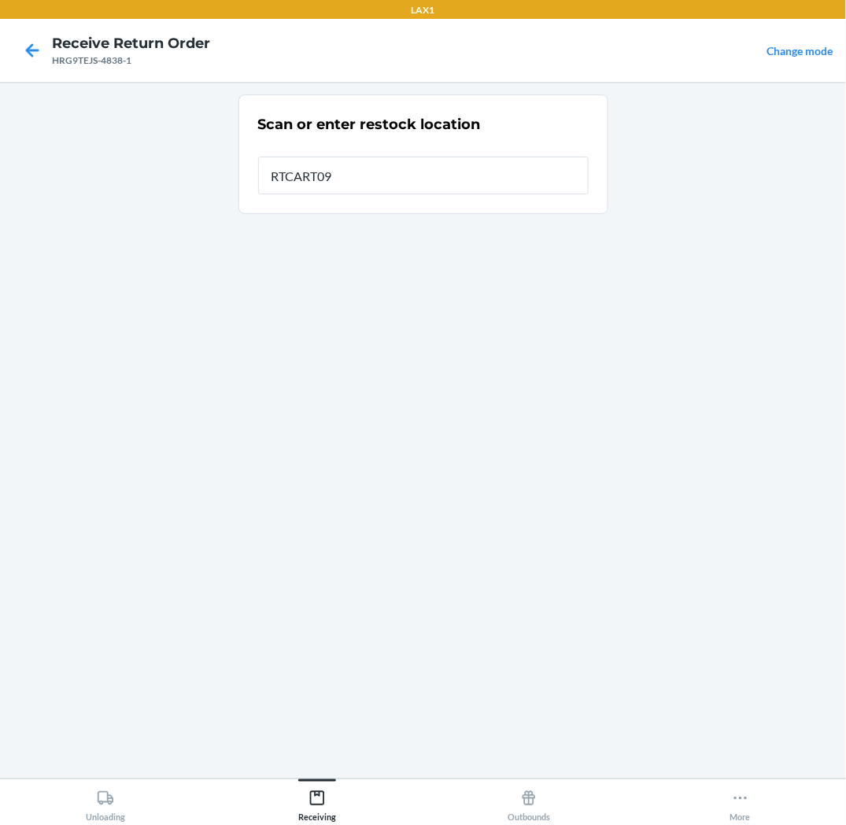
type input "RTCART093"
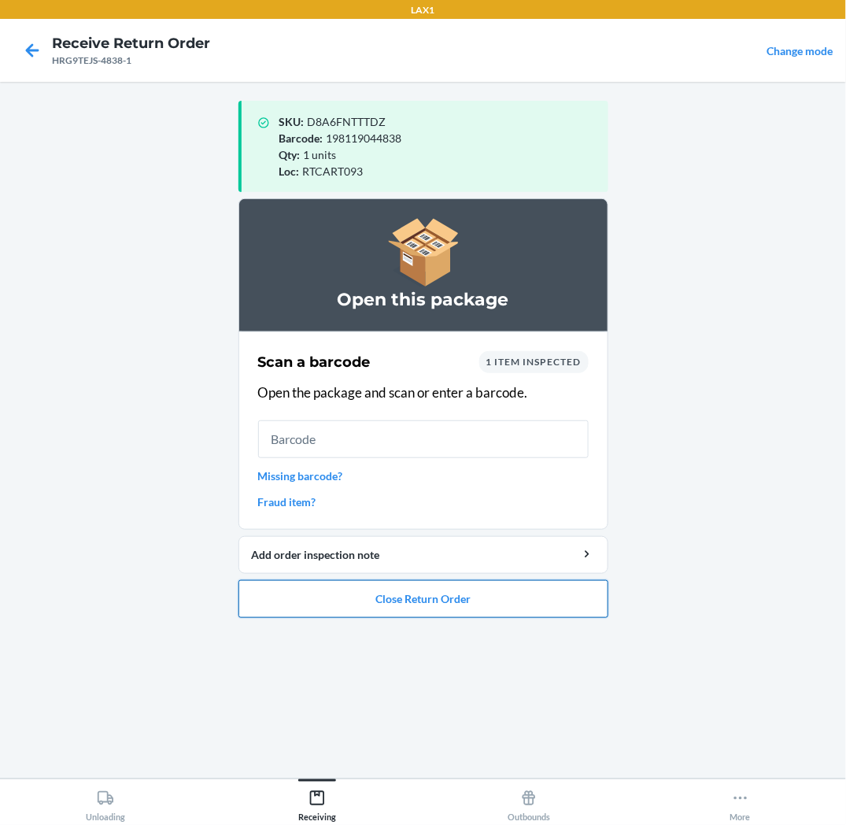
click at [423, 612] on button "Close Return Order" at bounding box center [424, 599] width 370 height 38
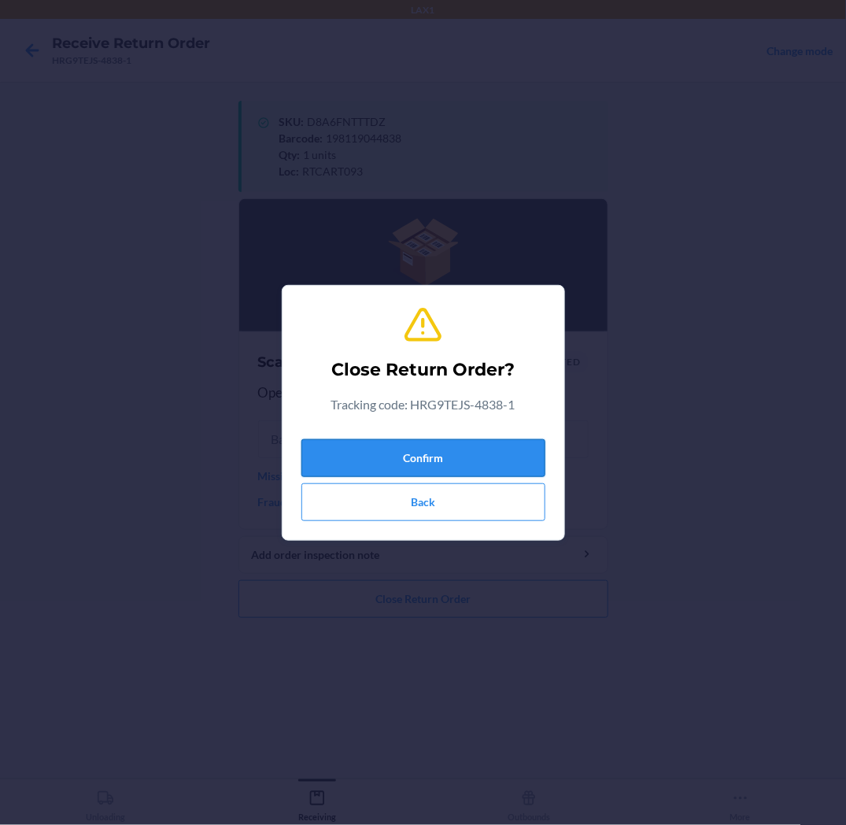
drag, startPoint x: 492, startPoint y: 459, endPoint x: 493, endPoint y: 450, distance: 9.5
click at [492, 453] on button "Confirm" at bounding box center [424, 458] width 244 height 38
click at [493, 450] on button "Confirm" at bounding box center [424, 458] width 244 height 38
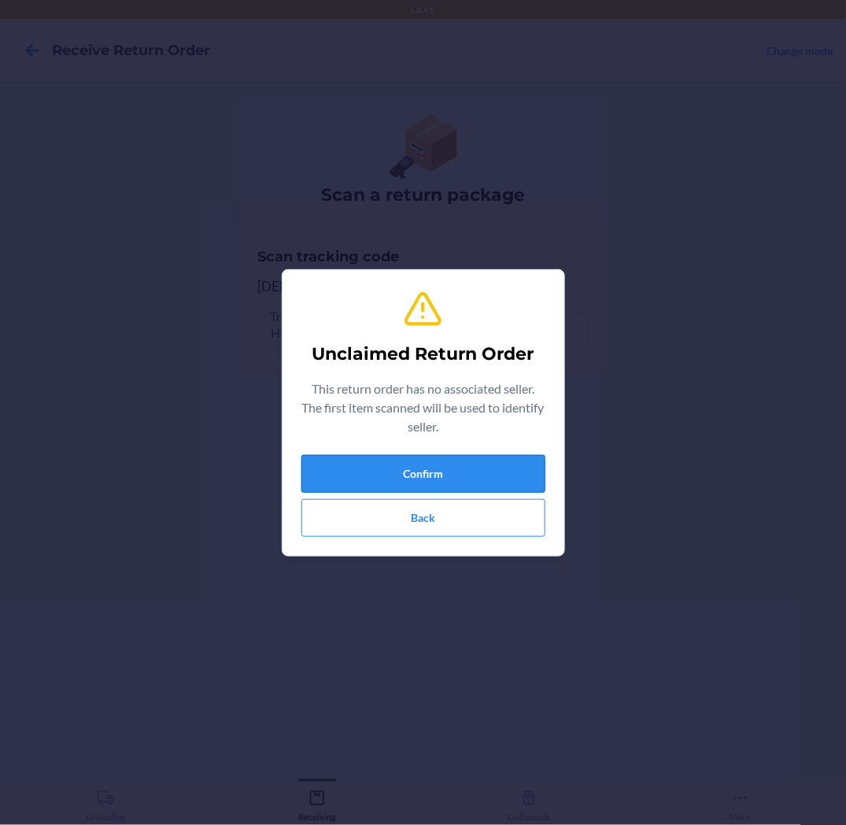
click at [487, 466] on button "Confirm" at bounding box center [424, 474] width 244 height 38
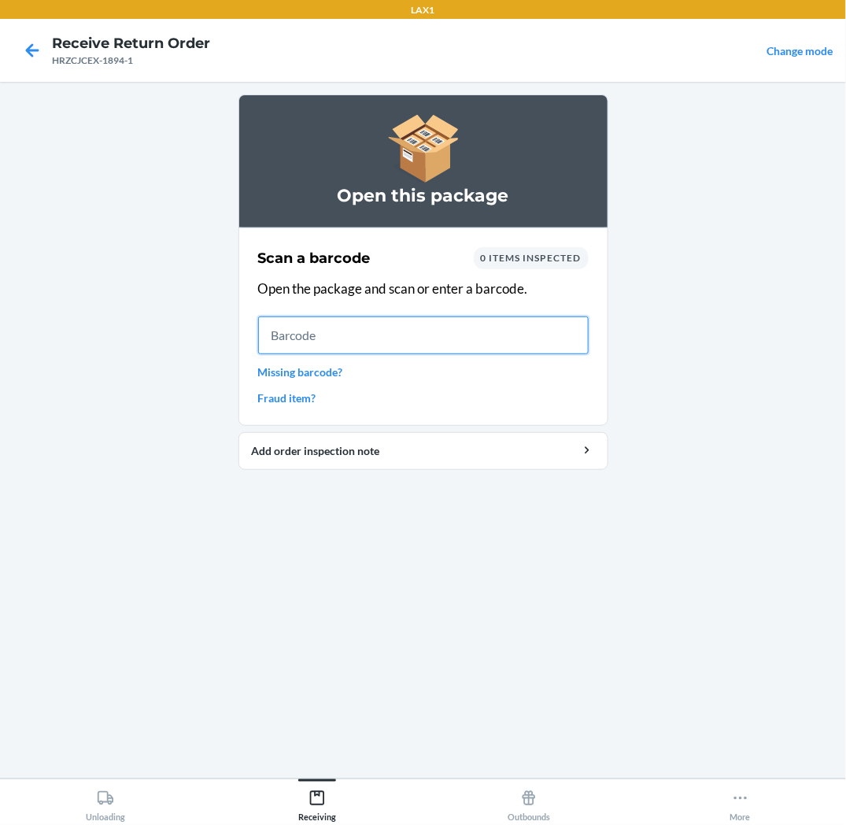
click at [564, 332] on input "text" at bounding box center [423, 335] width 331 height 38
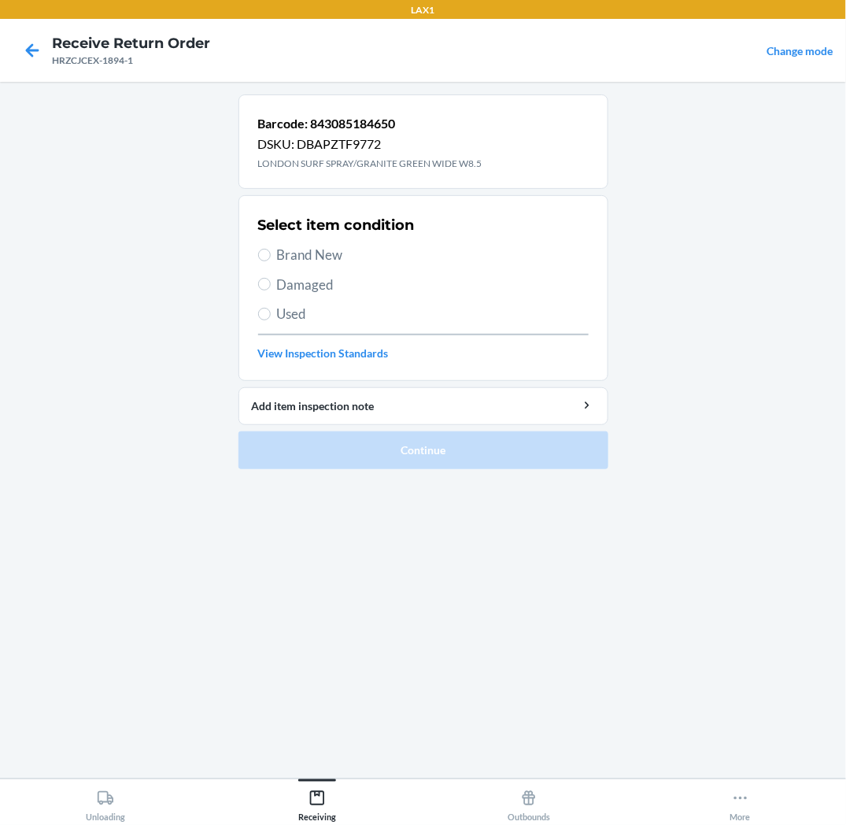
click at [268, 261] on label "Brand New" at bounding box center [423, 255] width 331 height 20
click at [268, 261] on input "Brand New" at bounding box center [264, 255] width 13 height 13
radio input "true"
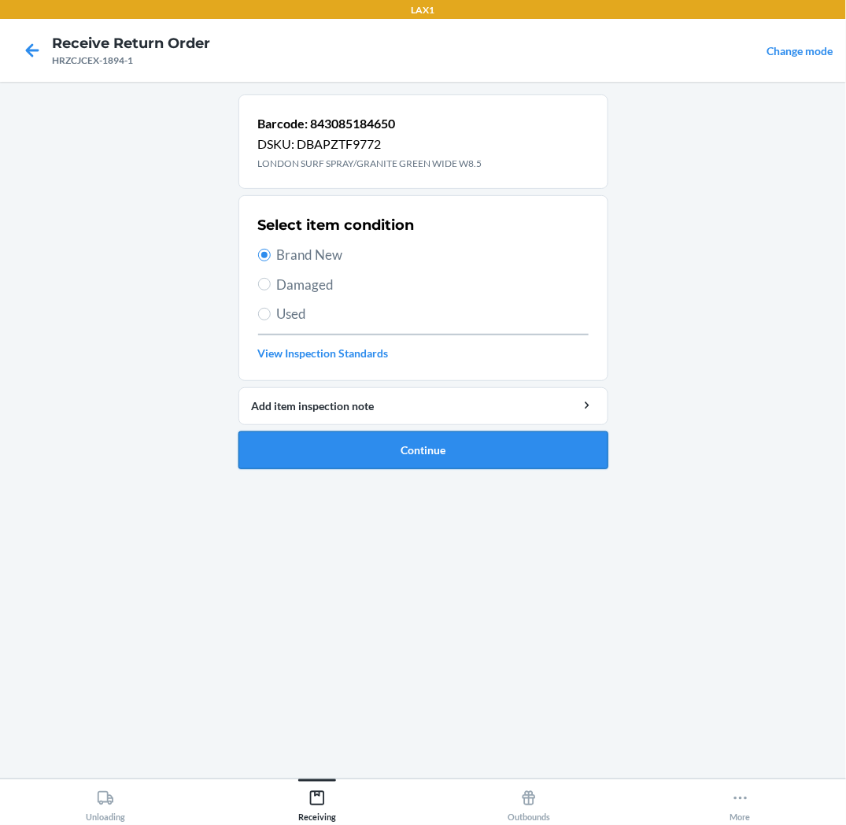
click at [328, 453] on button "Continue" at bounding box center [424, 450] width 370 height 38
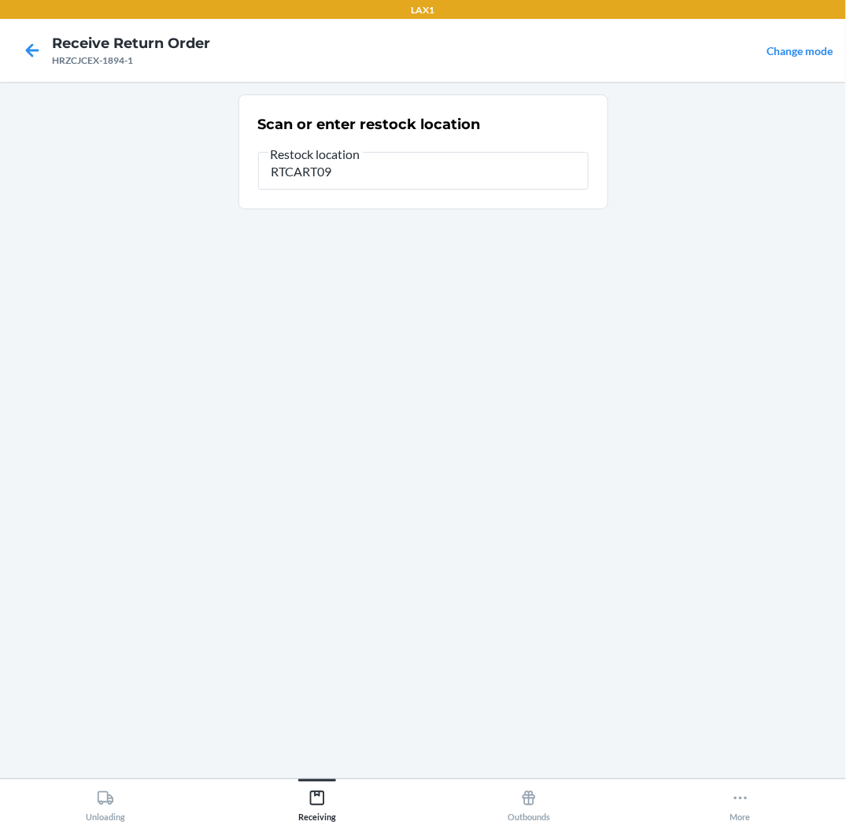
type input "RTCART093"
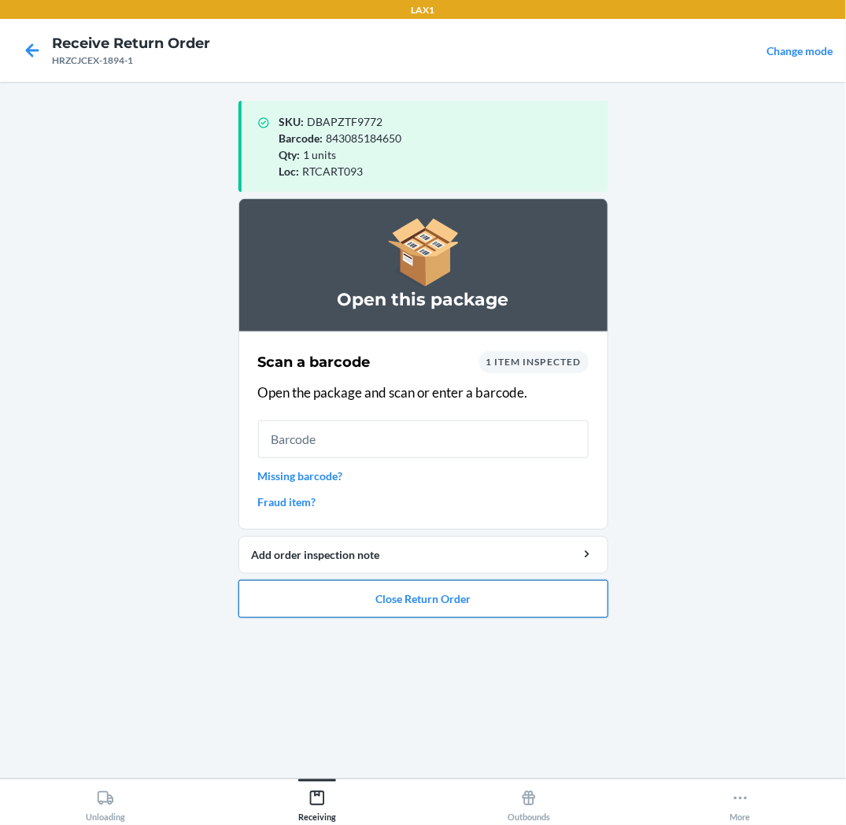
click at [362, 602] on button "Close Return Order" at bounding box center [424, 599] width 370 height 38
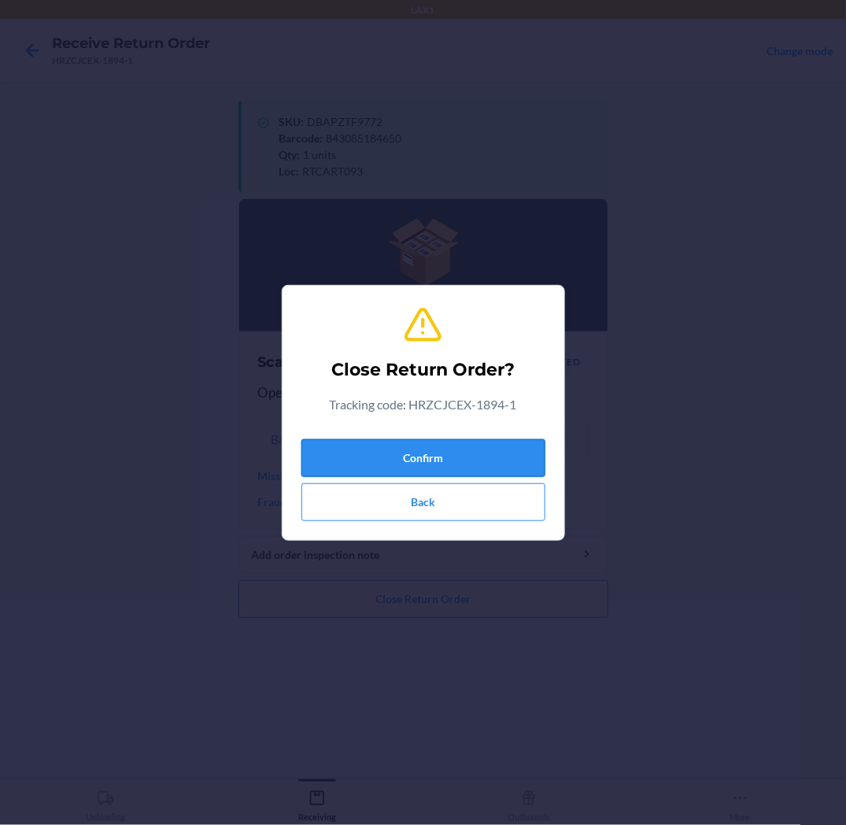
click at [437, 463] on button "Confirm" at bounding box center [424, 458] width 244 height 38
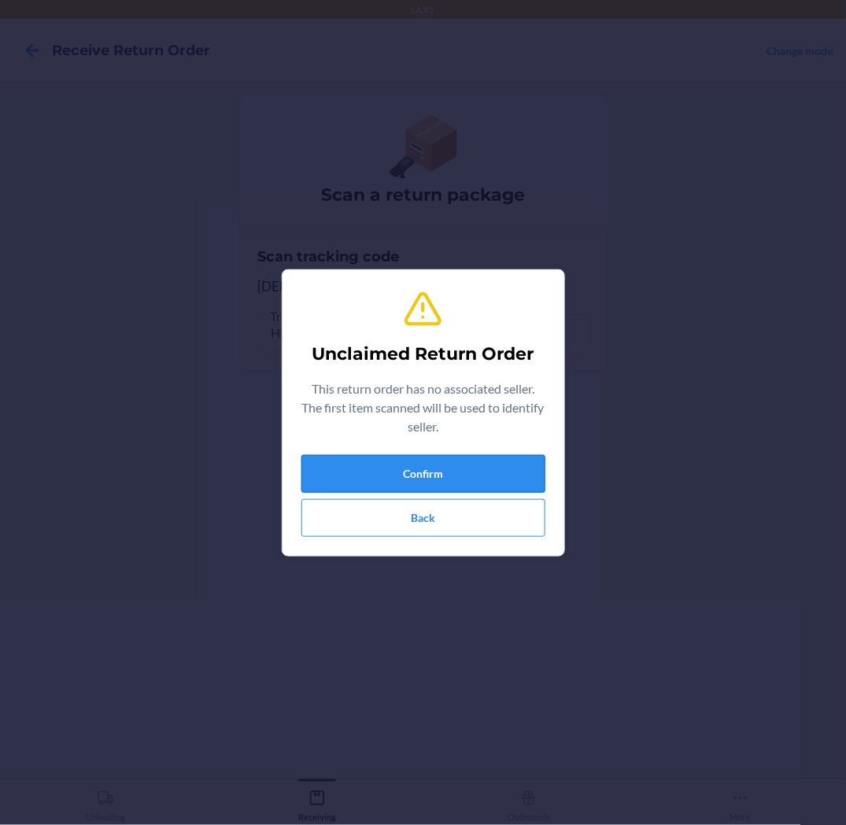
click at [530, 477] on button "Confirm" at bounding box center [424, 474] width 244 height 38
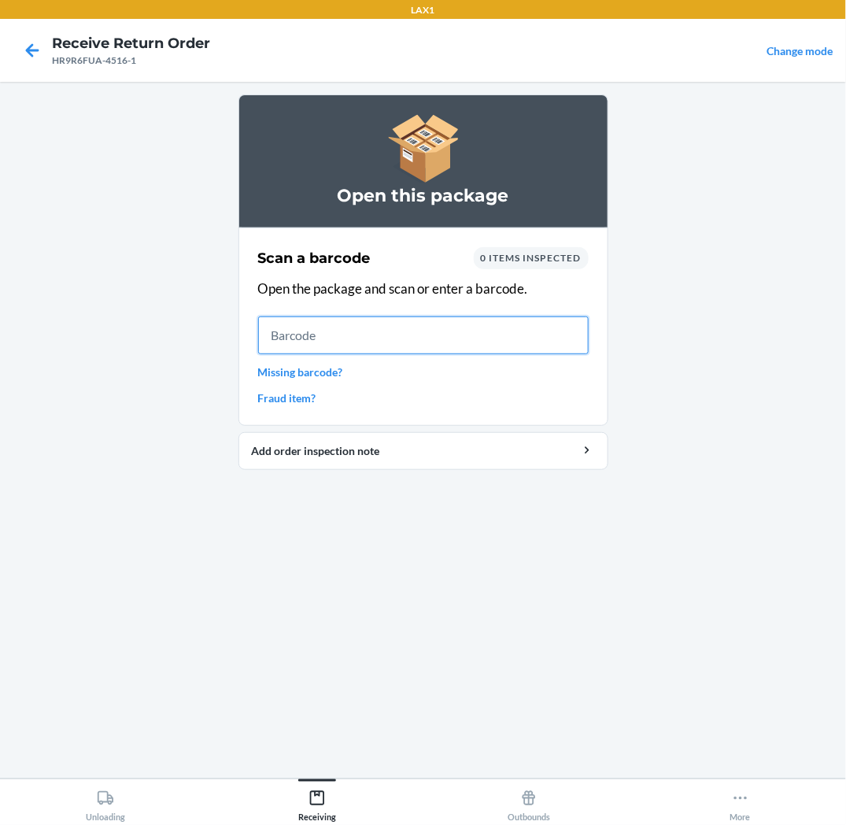
drag, startPoint x: 561, startPoint y: 336, endPoint x: 542, endPoint y: 324, distance: 22.3
click at [561, 335] on input "text" at bounding box center [423, 335] width 331 height 38
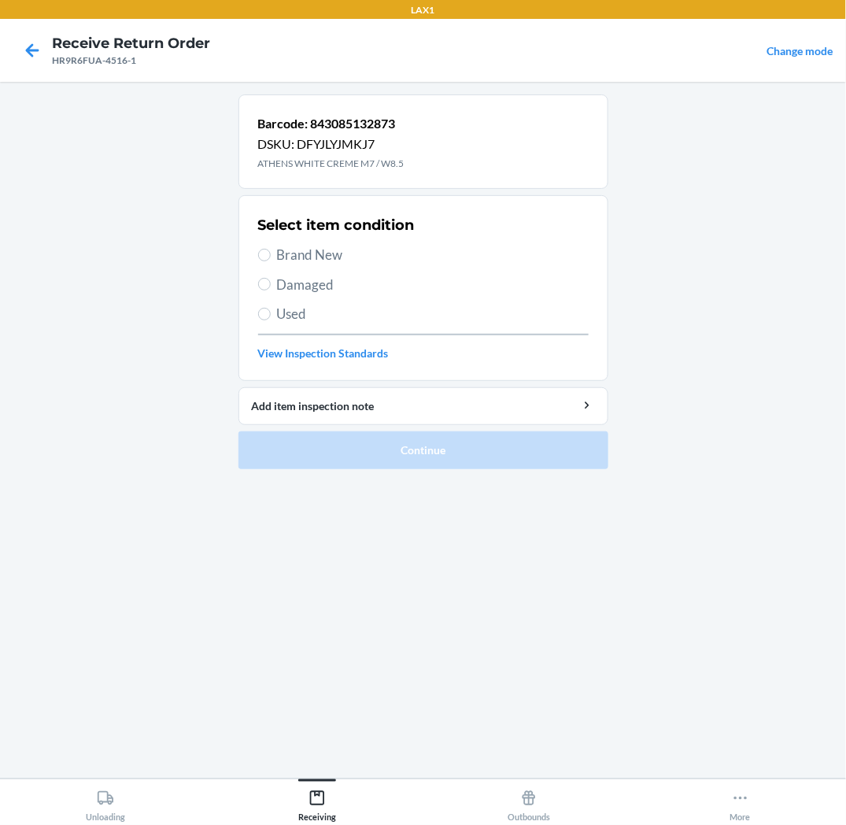
click at [290, 250] on span "Brand New" at bounding box center [433, 255] width 312 height 20
click at [271, 250] on input "Brand New" at bounding box center [264, 255] width 13 height 13
radio input "true"
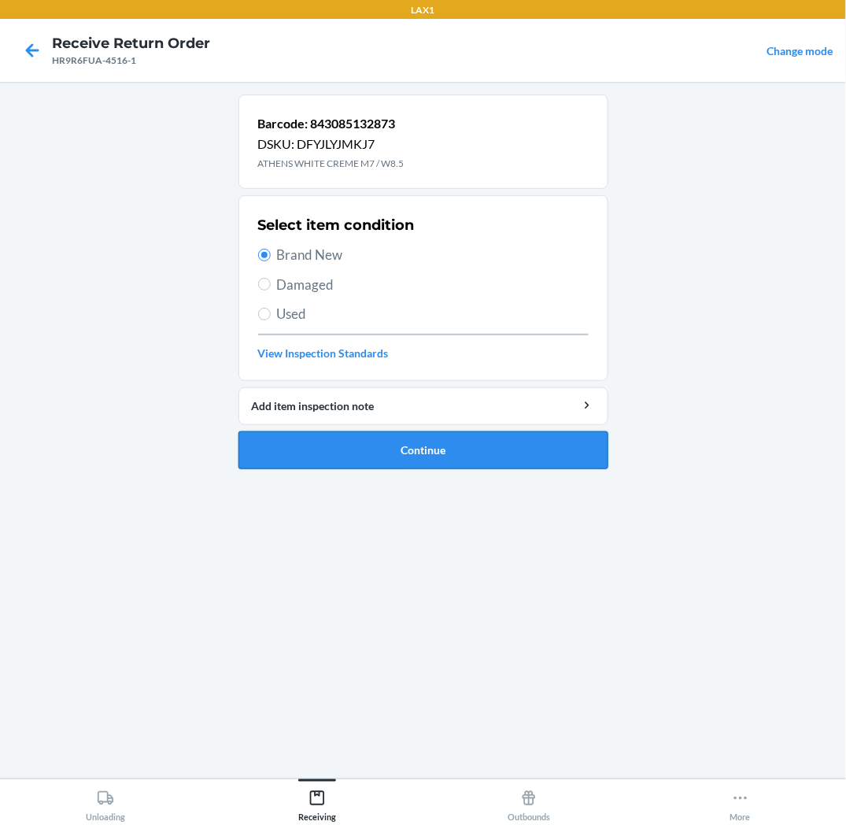
click at [325, 451] on button "Continue" at bounding box center [424, 450] width 370 height 38
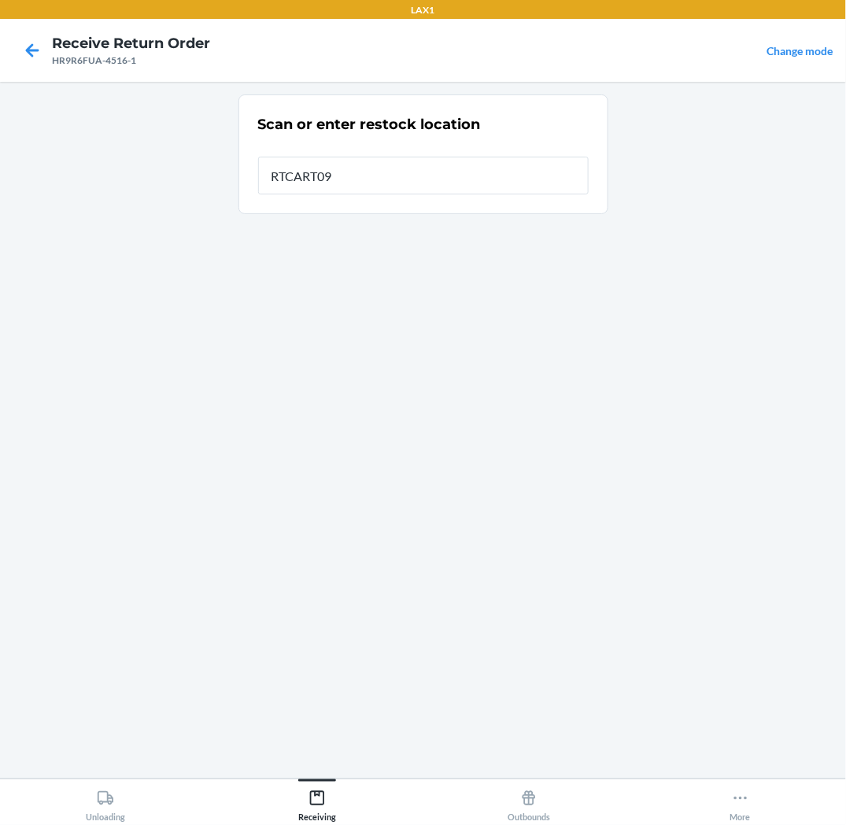
type input "RTCART093"
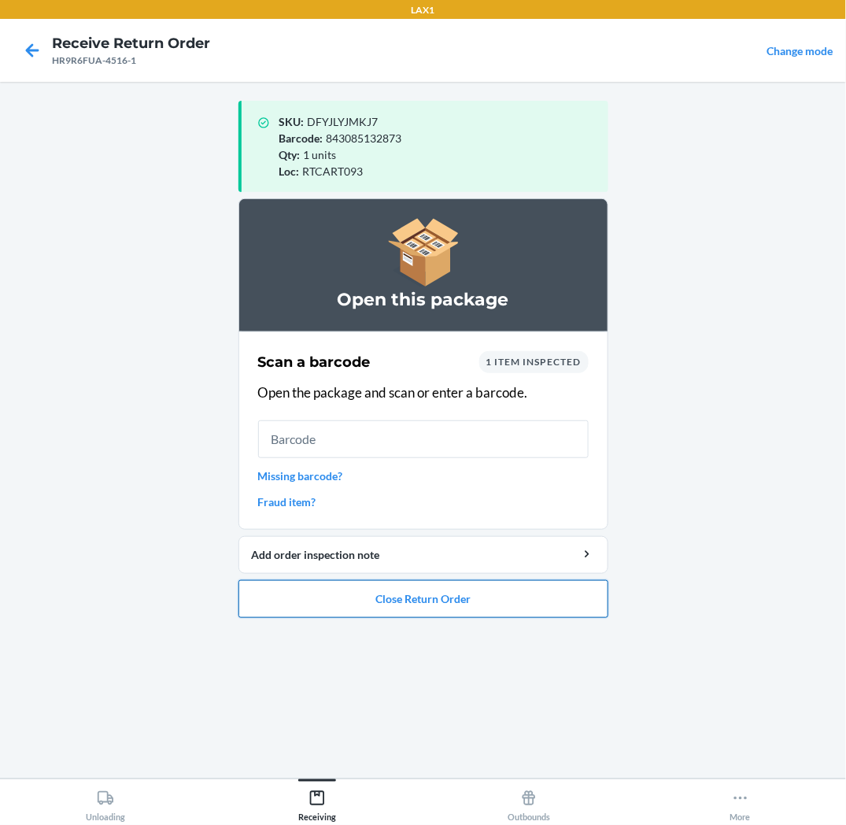
click at [405, 614] on button "Close Return Order" at bounding box center [424, 599] width 370 height 38
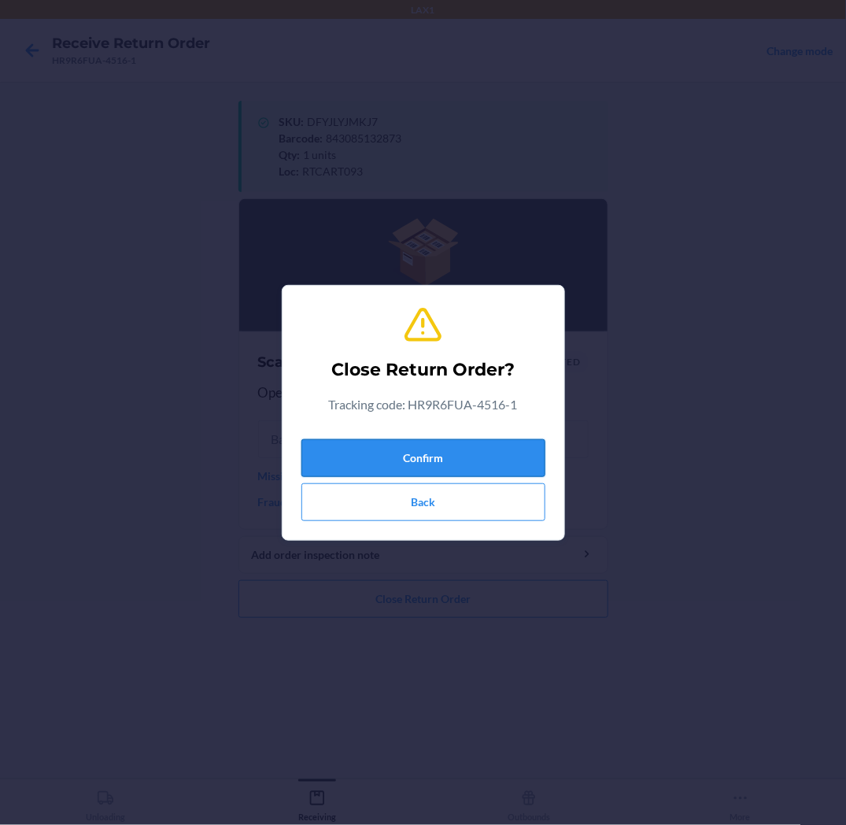
click at [425, 453] on button "Confirm" at bounding box center [424, 458] width 244 height 38
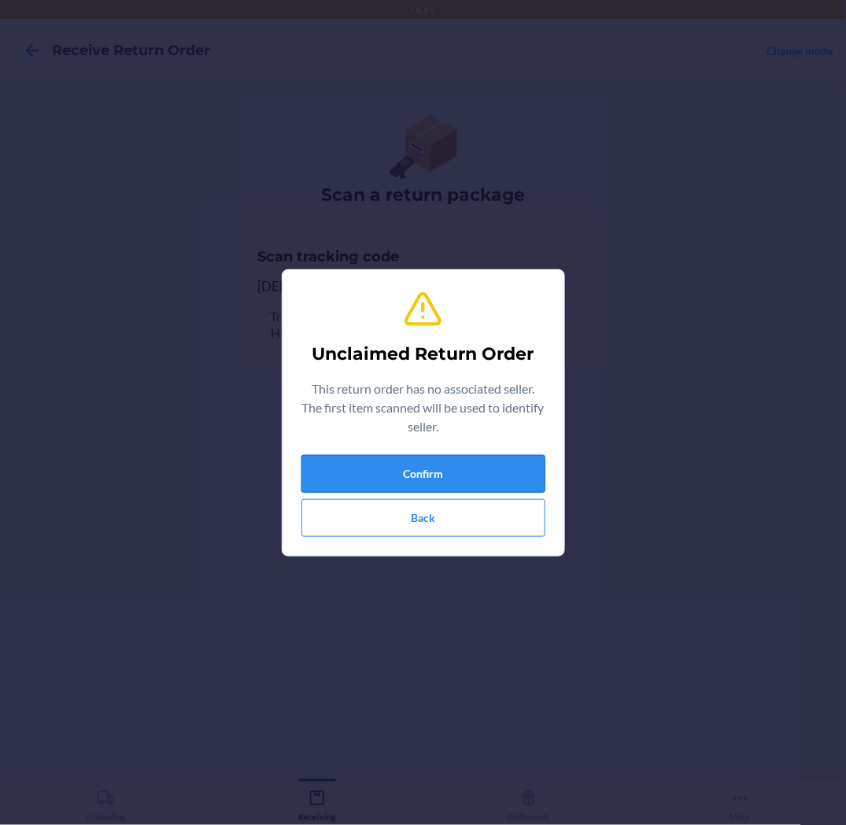
click at [442, 479] on button "Confirm" at bounding box center [424, 474] width 244 height 38
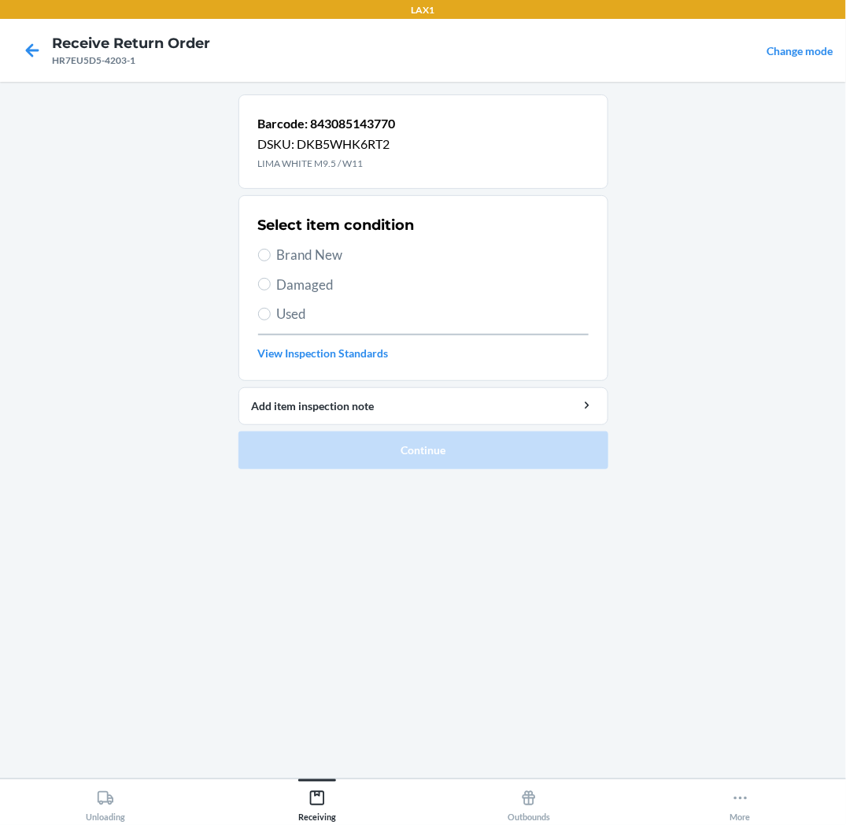
click at [327, 250] on span "Brand New" at bounding box center [433, 255] width 312 height 20
click at [271, 250] on input "Brand New" at bounding box center [264, 255] width 13 height 13
radio input "true"
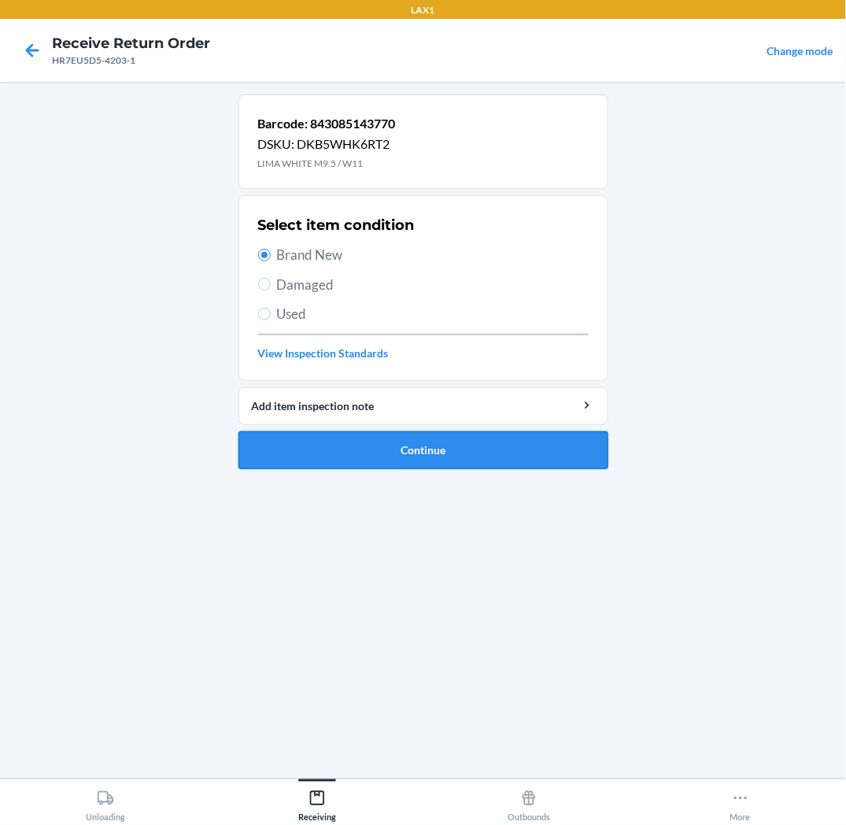
click at [382, 452] on button "Continue" at bounding box center [424, 450] width 370 height 38
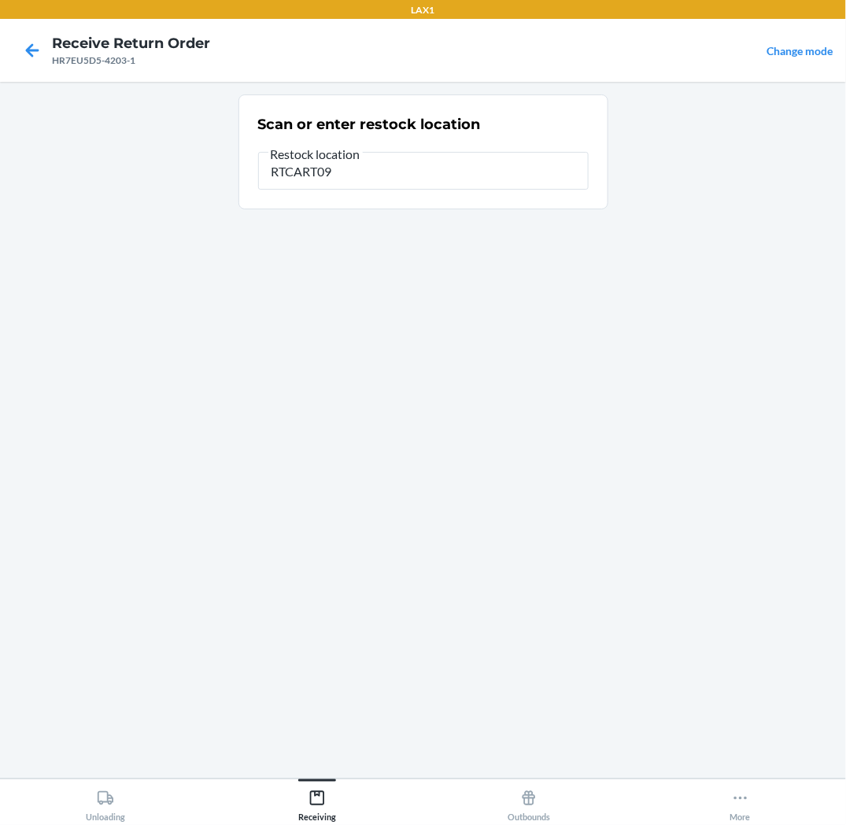
type input "RTCART093"
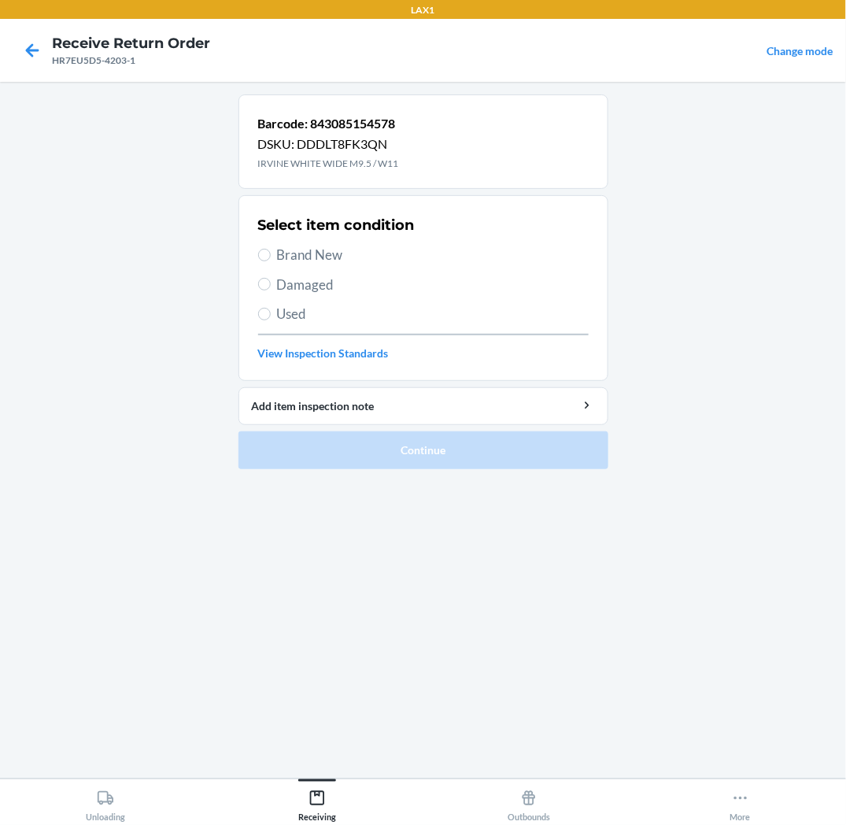
click at [326, 255] on span "Brand New" at bounding box center [433, 255] width 312 height 20
click at [271, 255] on input "Brand New" at bounding box center [264, 255] width 13 height 13
radio input "true"
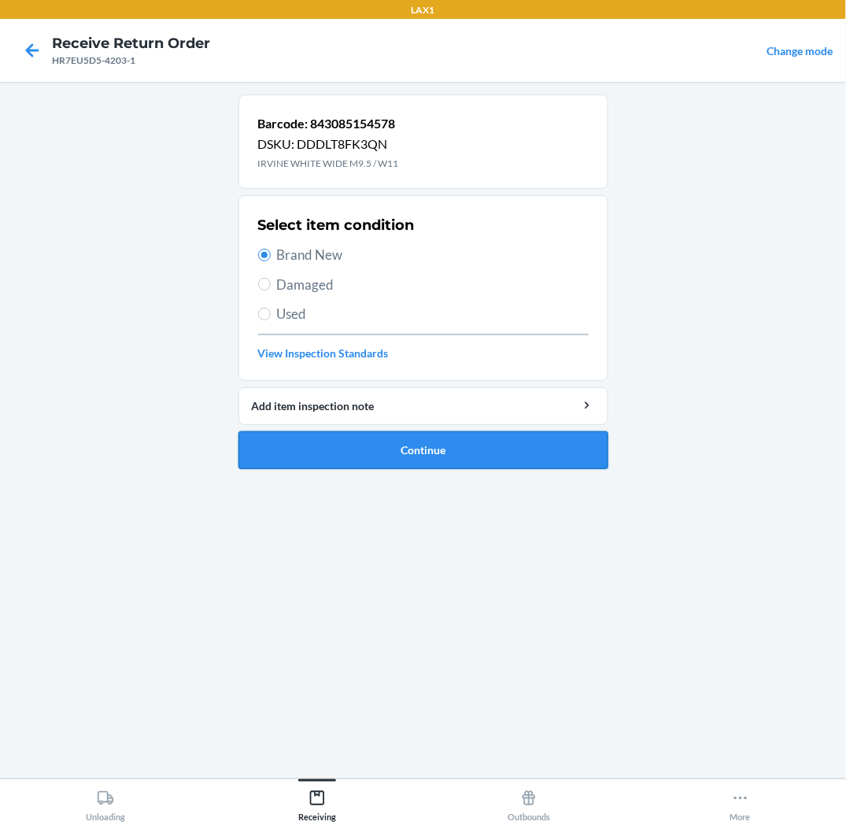
click at [298, 465] on button "Continue" at bounding box center [424, 450] width 370 height 38
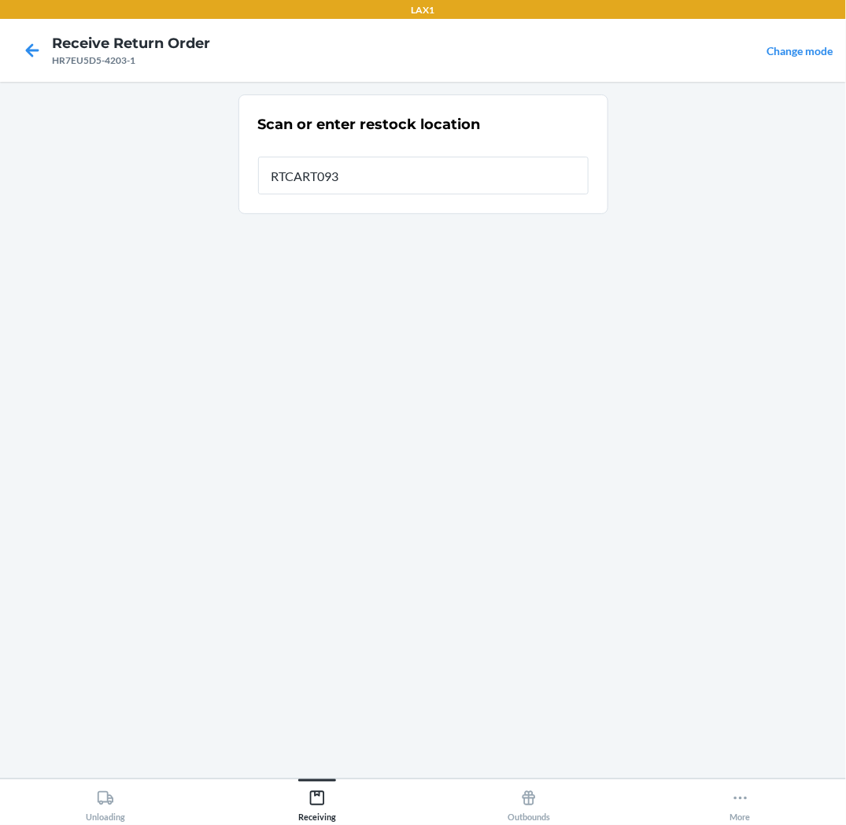
type input "RTCART093"
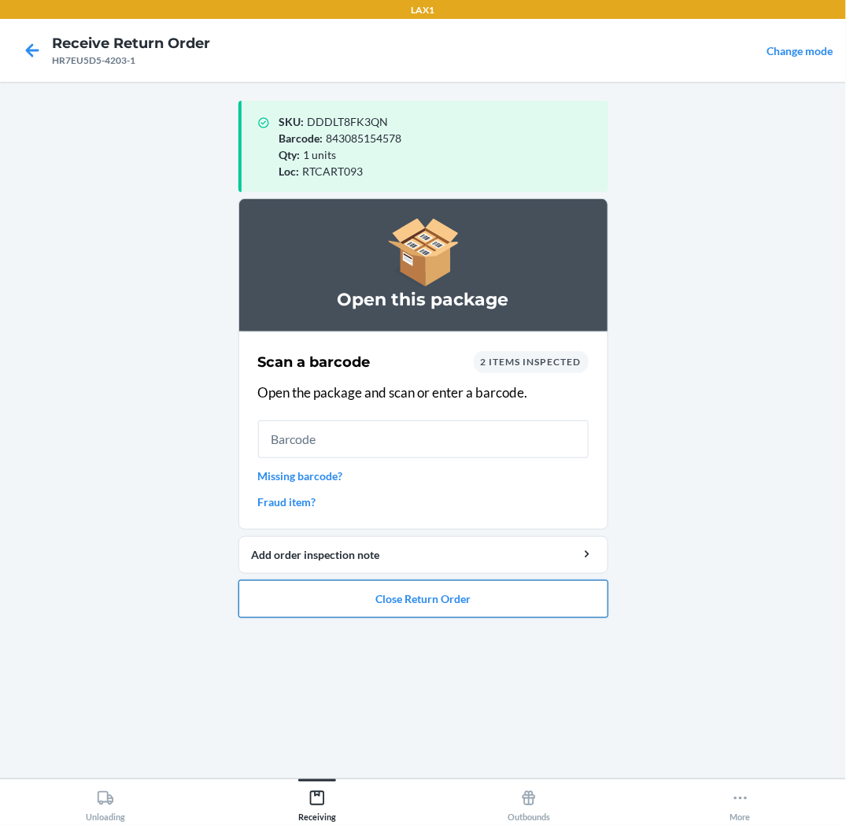
click at [293, 611] on button "Close Return Order" at bounding box center [424, 599] width 370 height 38
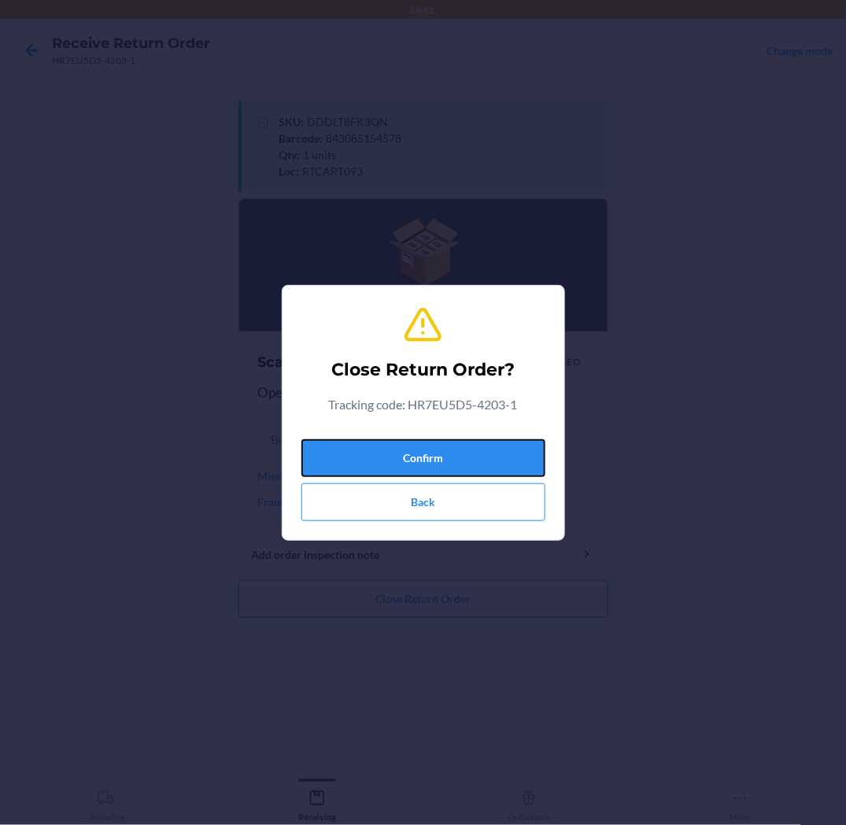
drag, startPoint x: 368, startPoint y: 462, endPoint x: 568, endPoint y: 367, distance: 221.5
click at [379, 459] on button "Confirm" at bounding box center [424, 458] width 244 height 38
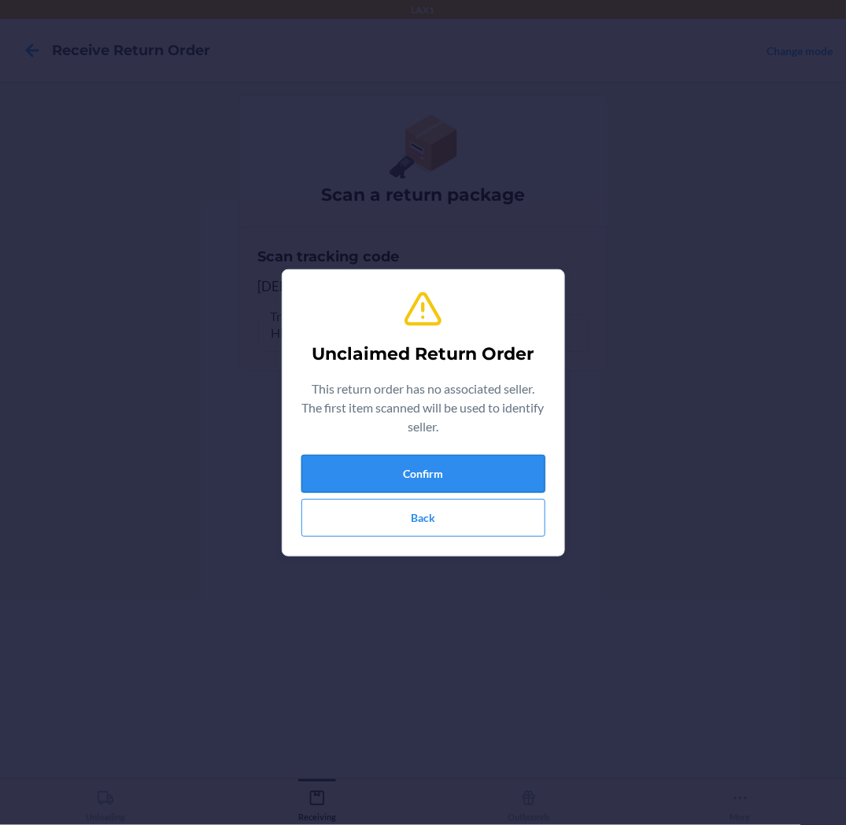
click at [420, 473] on button "Confirm" at bounding box center [424, 474] width 244 height 38
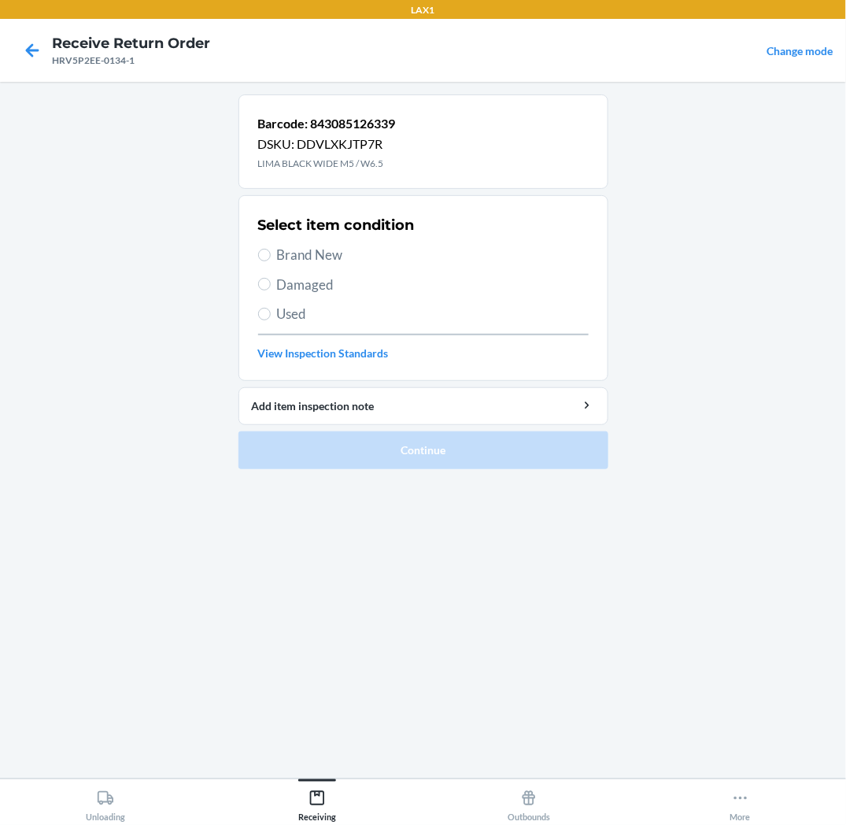
click at [277, 254] on span "Brand New" at bounding box center [433, 255] width 312 height 20
click at [271, 254] on input "Brand New" at bounding box center [264, 255] width 13 height 13
radio input "true"
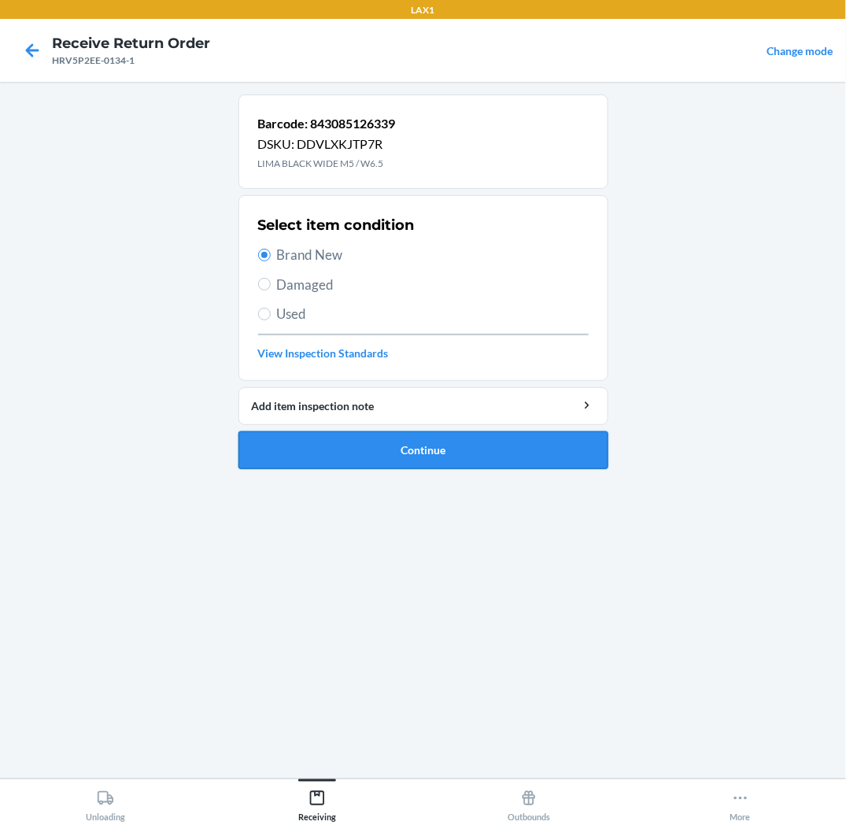
click at [370, 452] on button "Continue" at bounding box center [424, 450] width 370 height 38
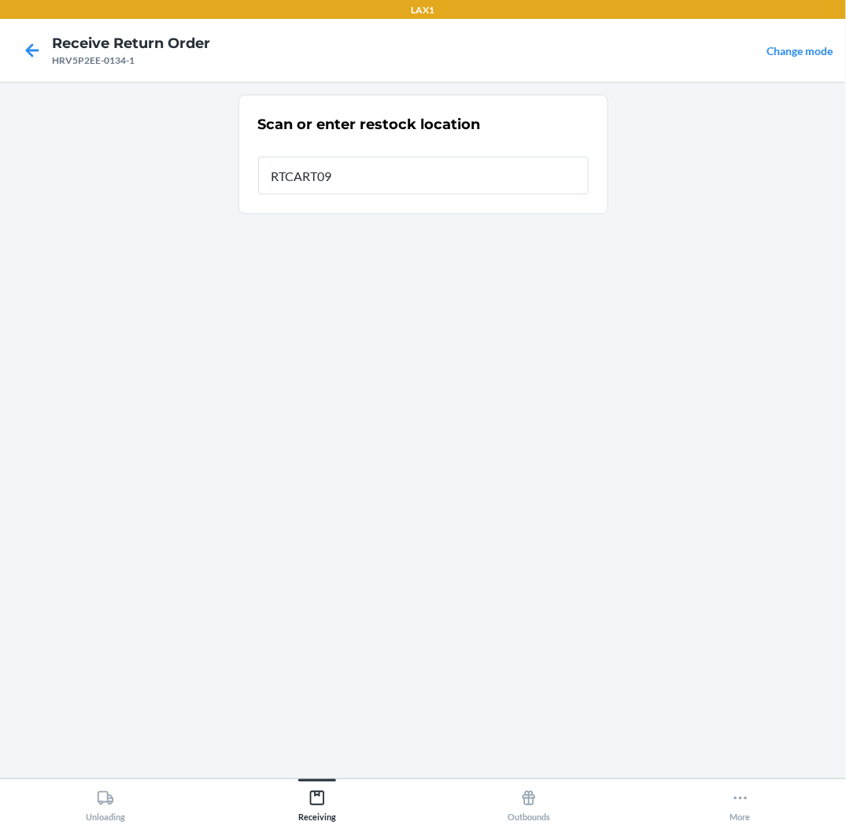
type input "RTCART093"
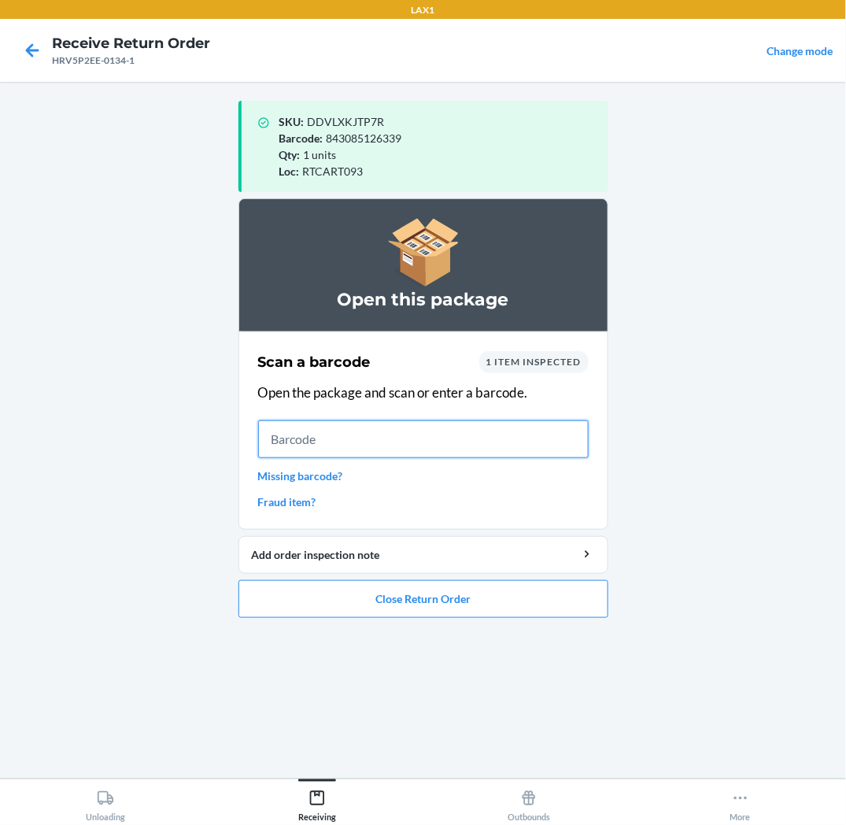
click at [537, 431] on input "text" at bounding box center [423, 439] width 331 height 38
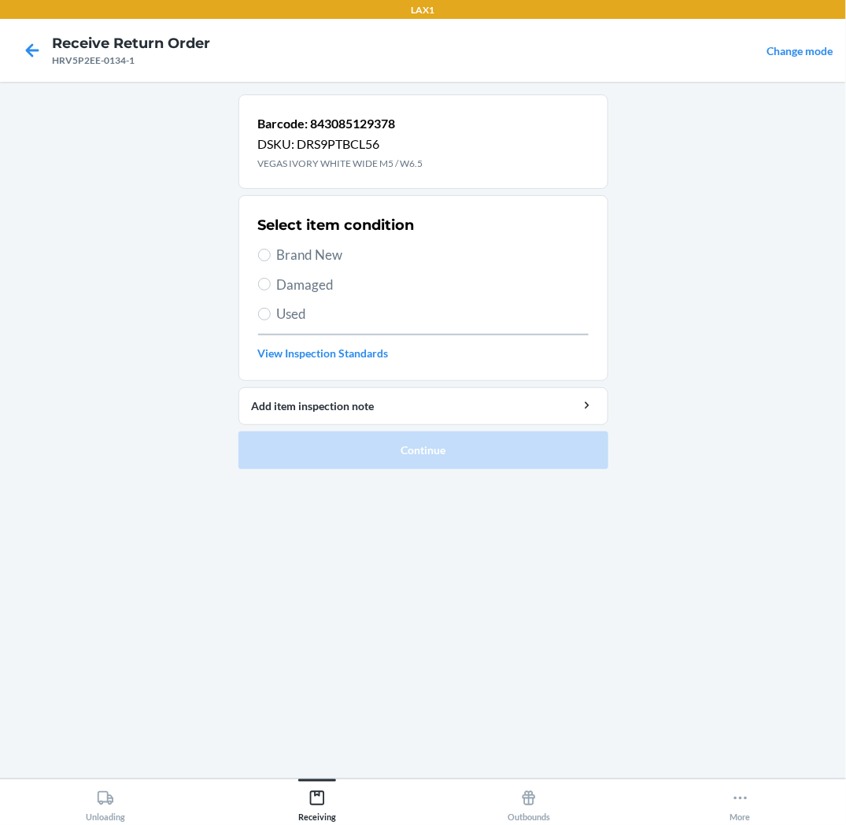
click at [279, 255] on span "Brand New" at bounding box center [433, 255] width 312 height 20
click at [271, 255] on input "Brand New" at bounding box center [264, 255] width 13 height 13
radio input "true"
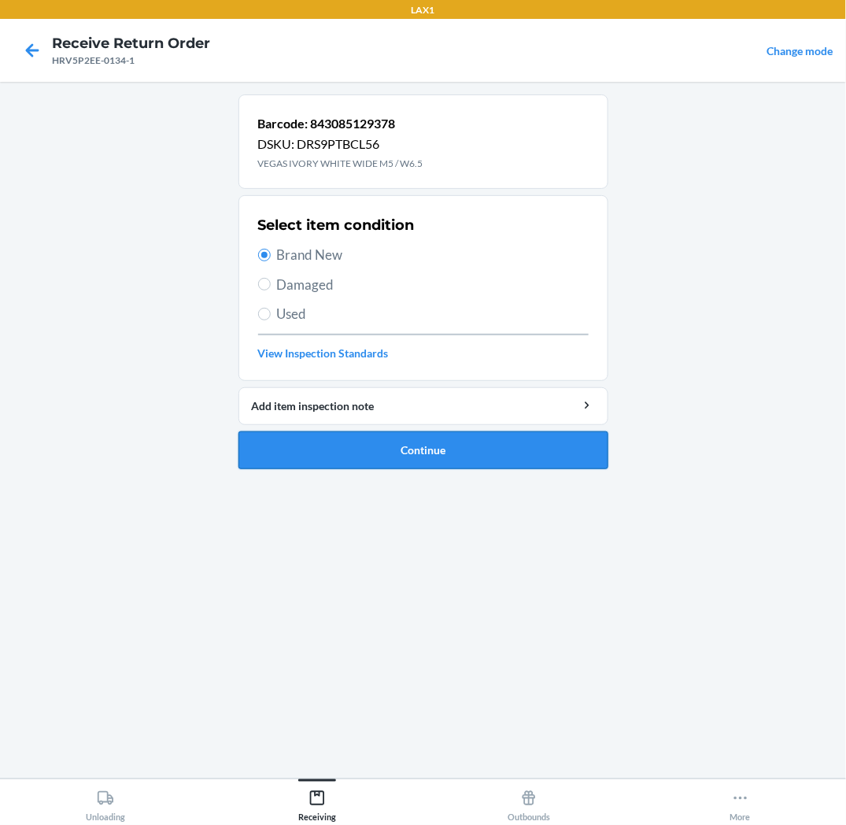
click at [327, 451] on button "Continue" at bounding box center [424, 450] width 370 height 38
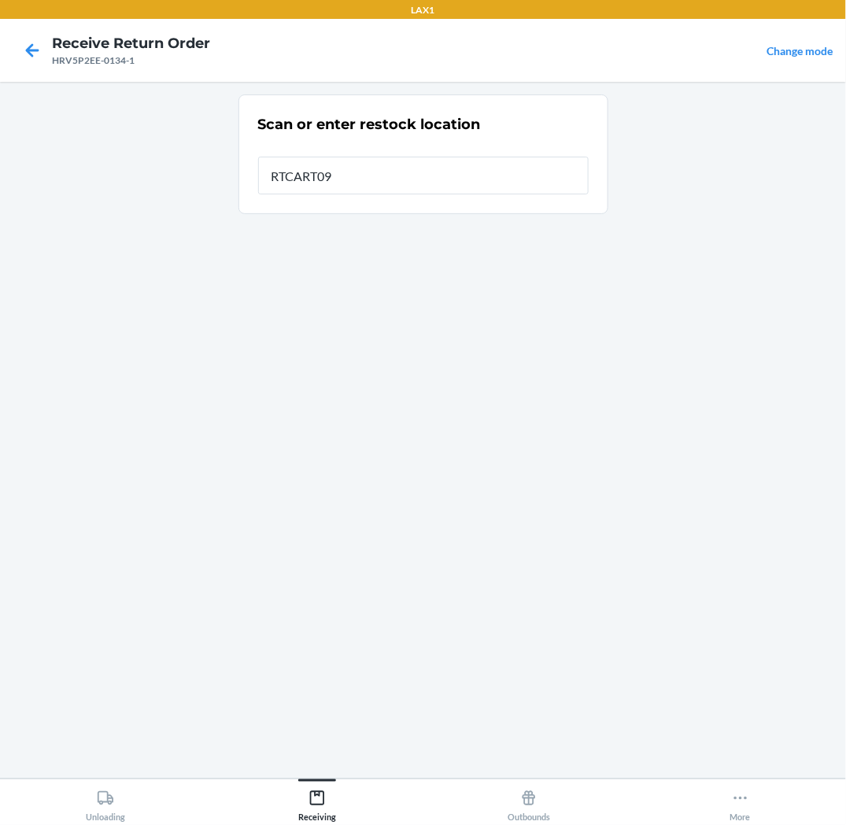
type input "RTCART093"
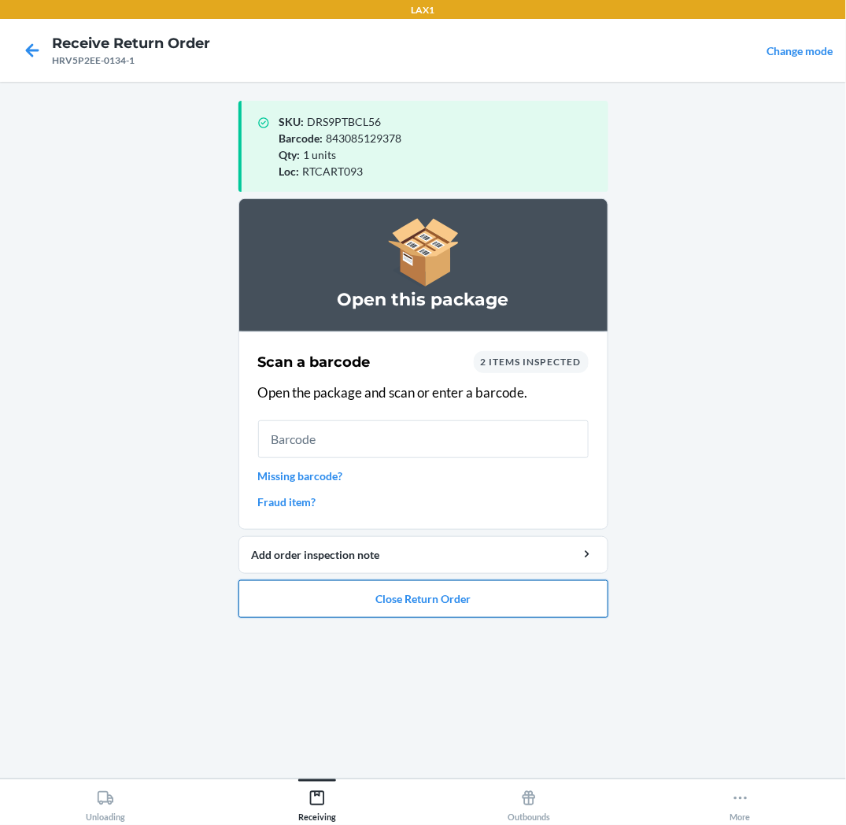
click at [381, 605] on button "Close Return Order" at bounding box center [424, 599] width 370 height 38
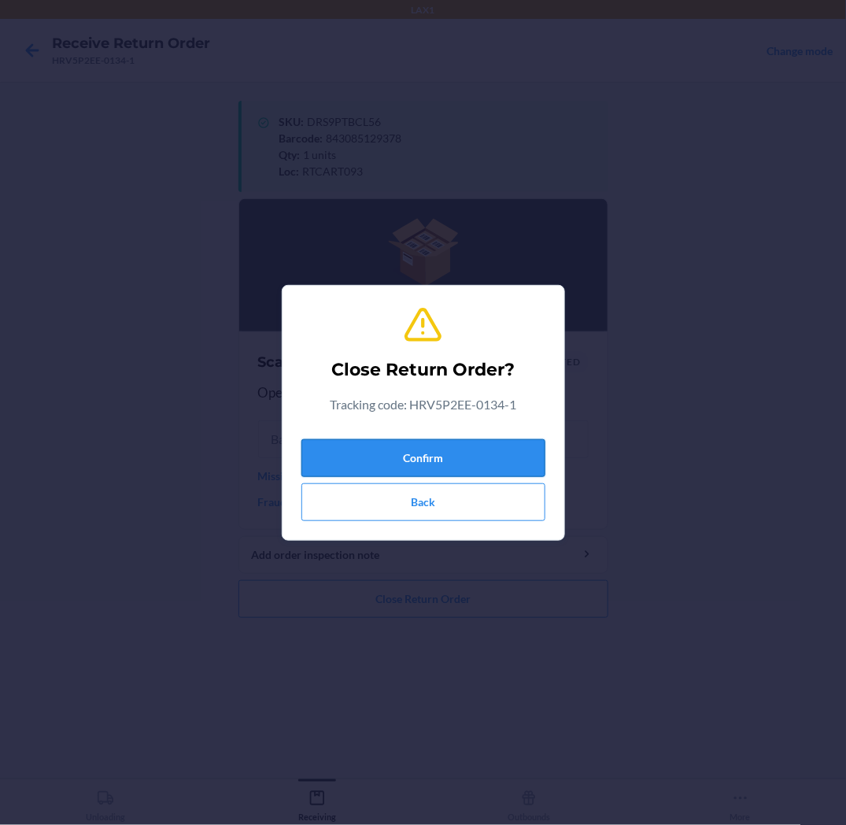
click at [488, 462] on button "Confirm" at bounding box center [424, 458] width 244 height 38
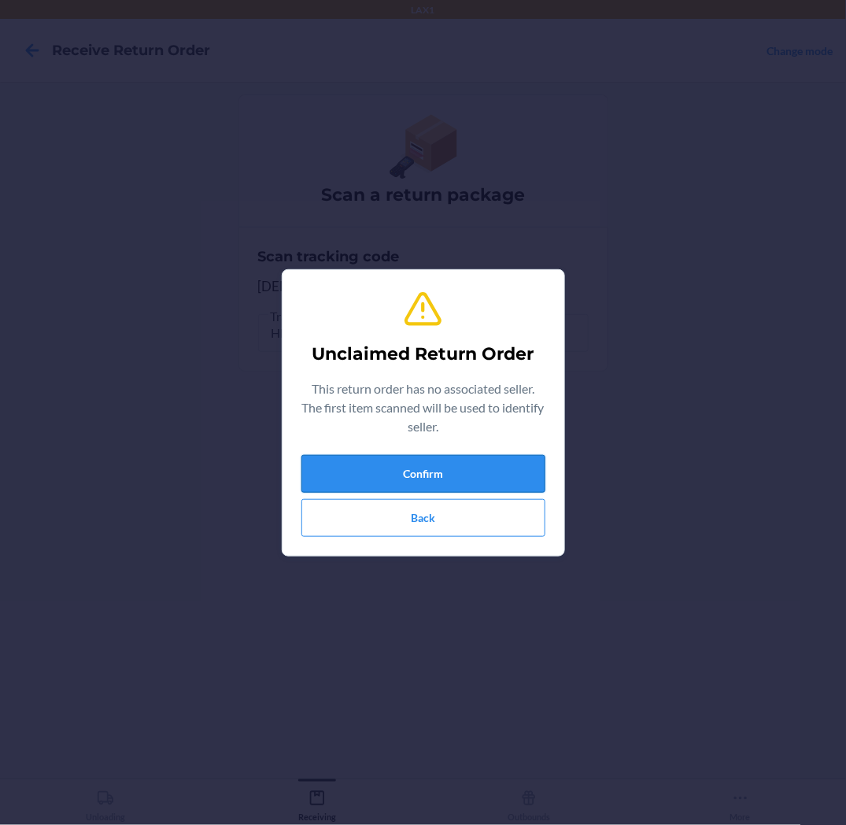
click at [498, 473] on button "Confirm" at bounding box center [424, 474] width 244 height 38
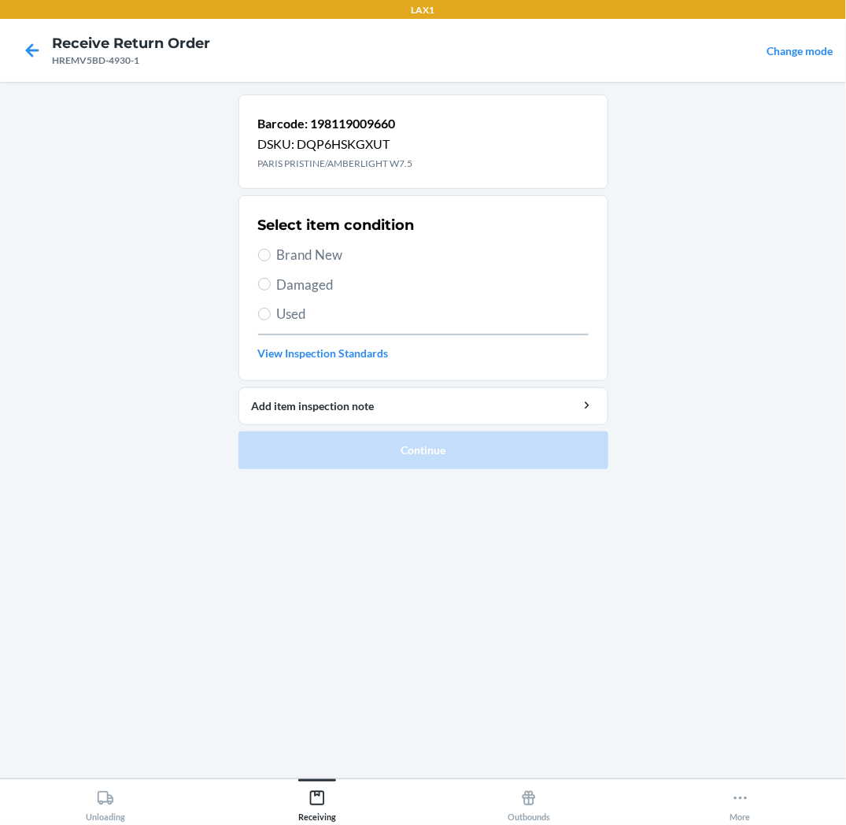
click at [317, 254] on span "Brand New" at bounding box center [433, 255] width 312 height 20
click at [271, 254] on input "Brand New" at bounding box center [264, 255] width 13 height 13
radio input "true"
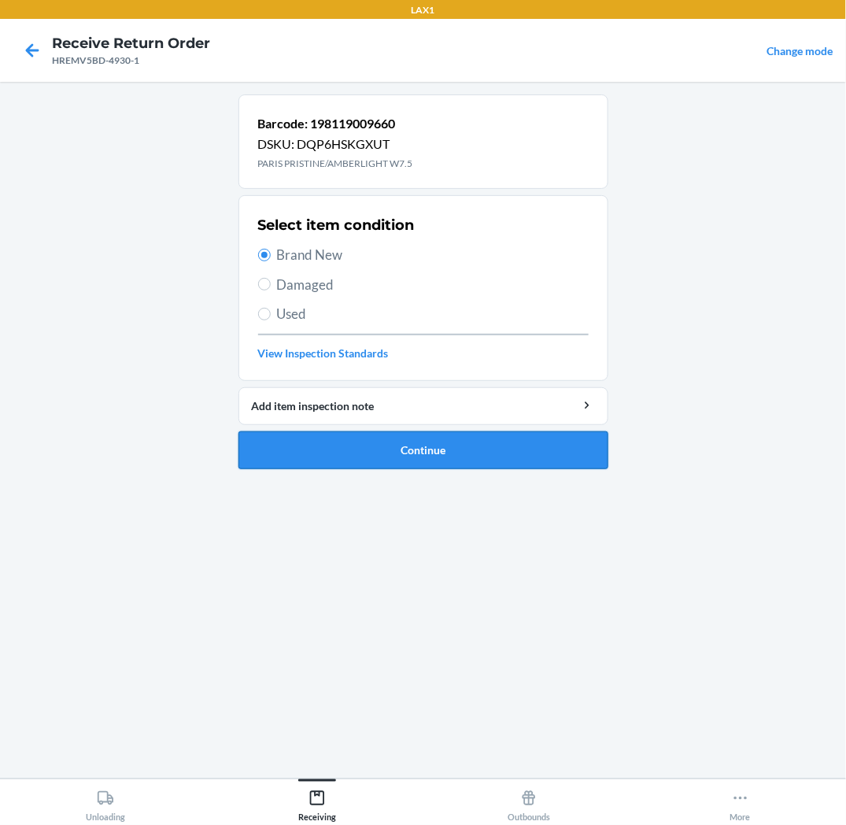
click at [340, 457] on button "Continue" at bounding box center [424, 450] width 370 height 38
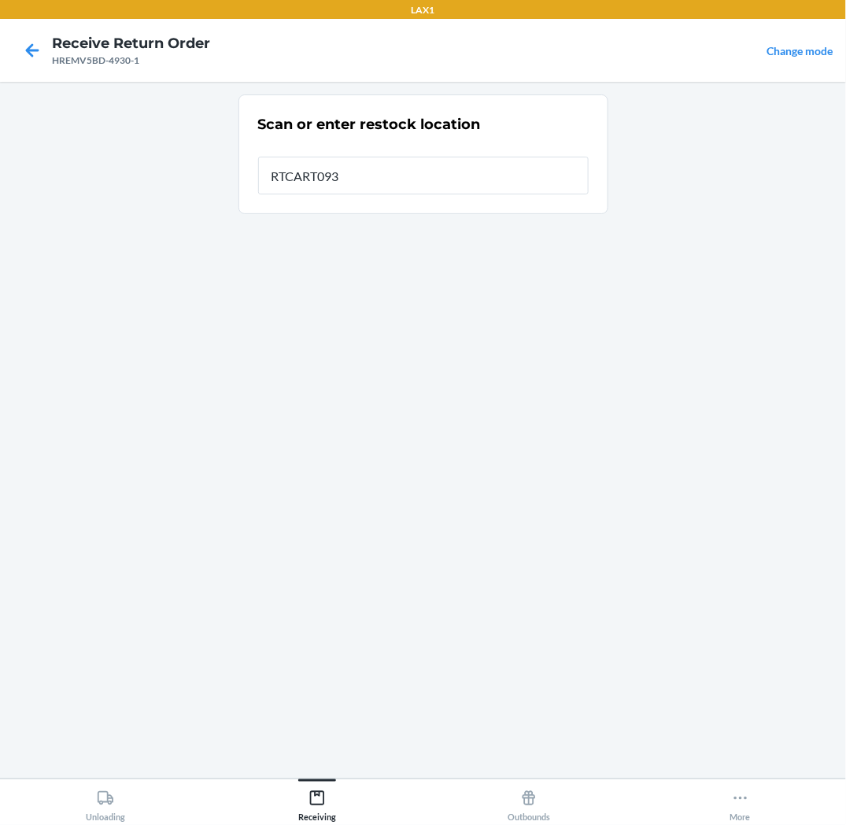
type input "RTCART093"
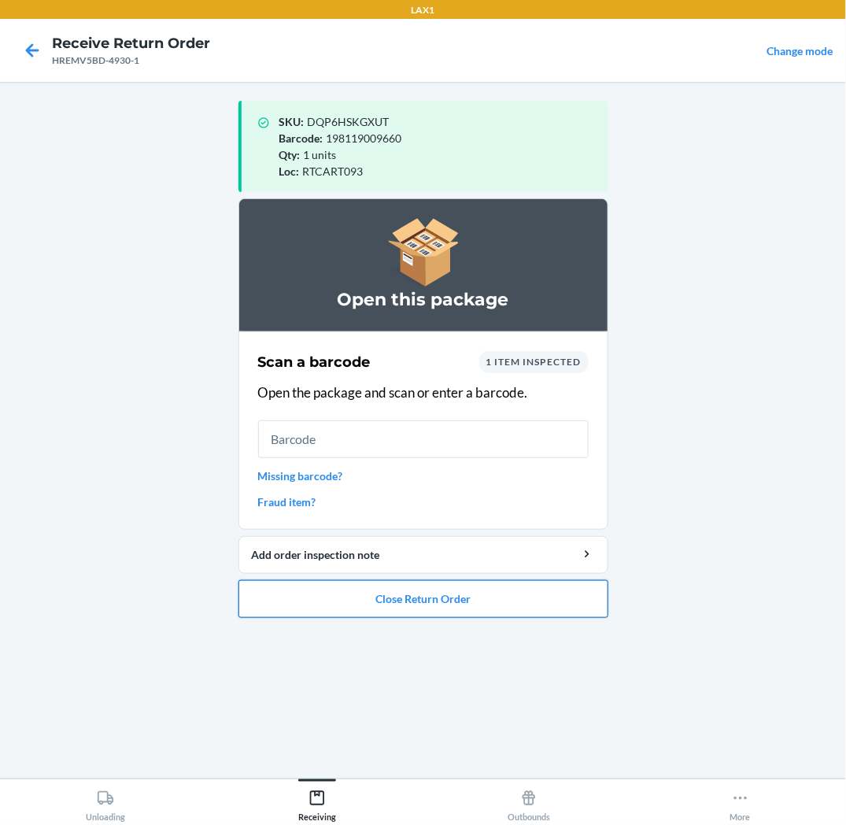
click at [264, 595] on button "Close Return Order" at bounding box center [424, 599] width 370 height 38
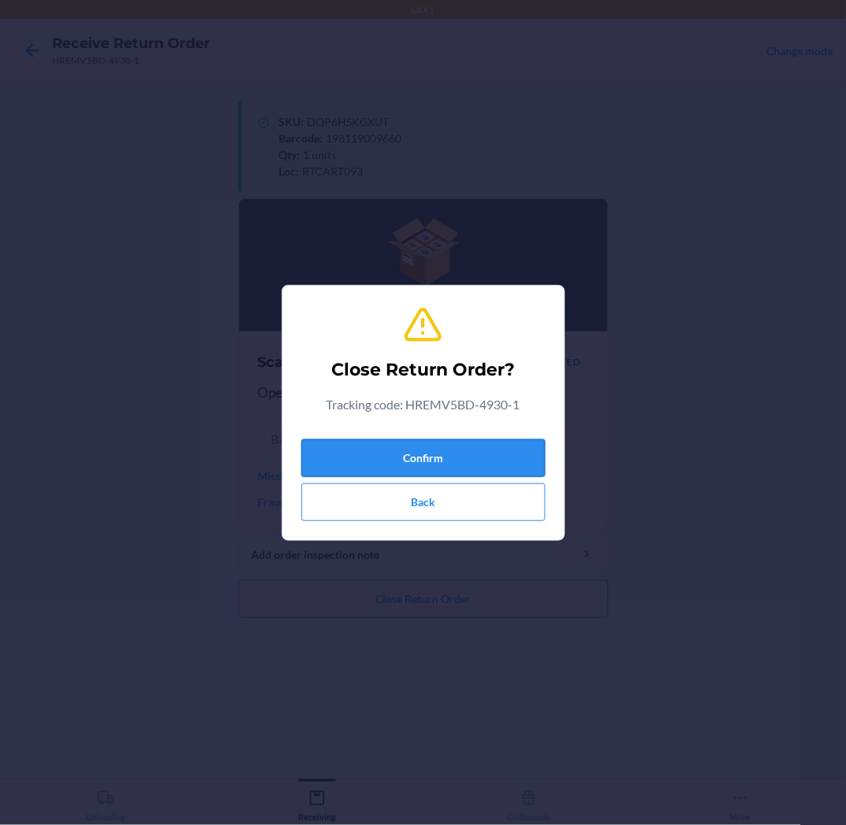
drag, startPoint x: 317, startPoint y: 465, endPoint x: 329, endPoint y: 457, distance: 14.2
click at [317, 465] on button "Confirm" at bounding box center [424, 458] width 244 height 38
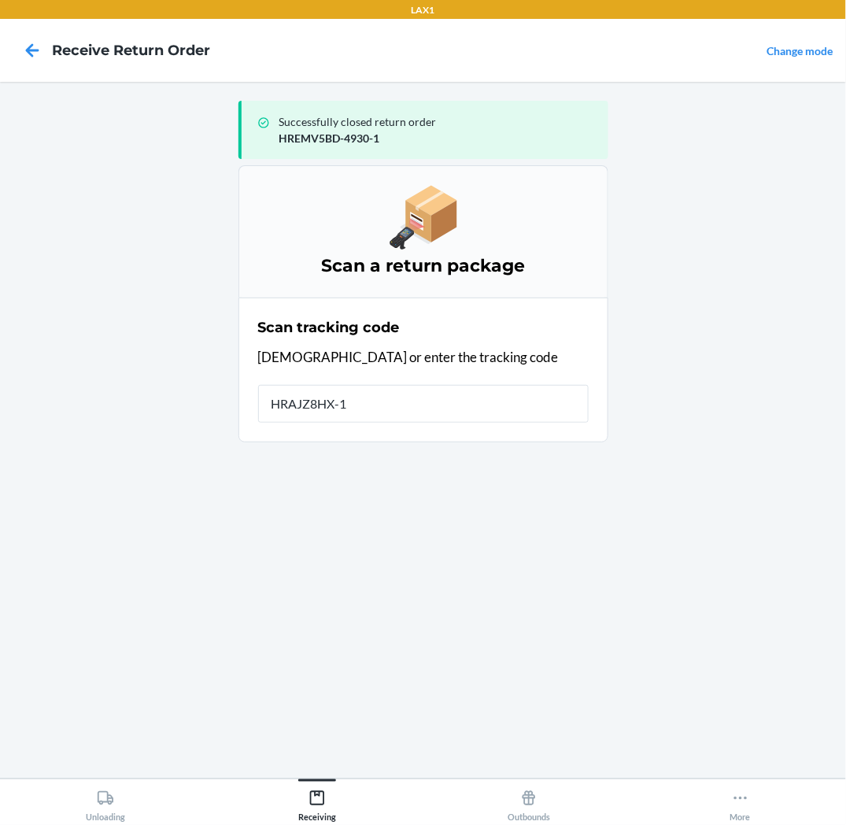
type input "HRAJZ8HX-10"
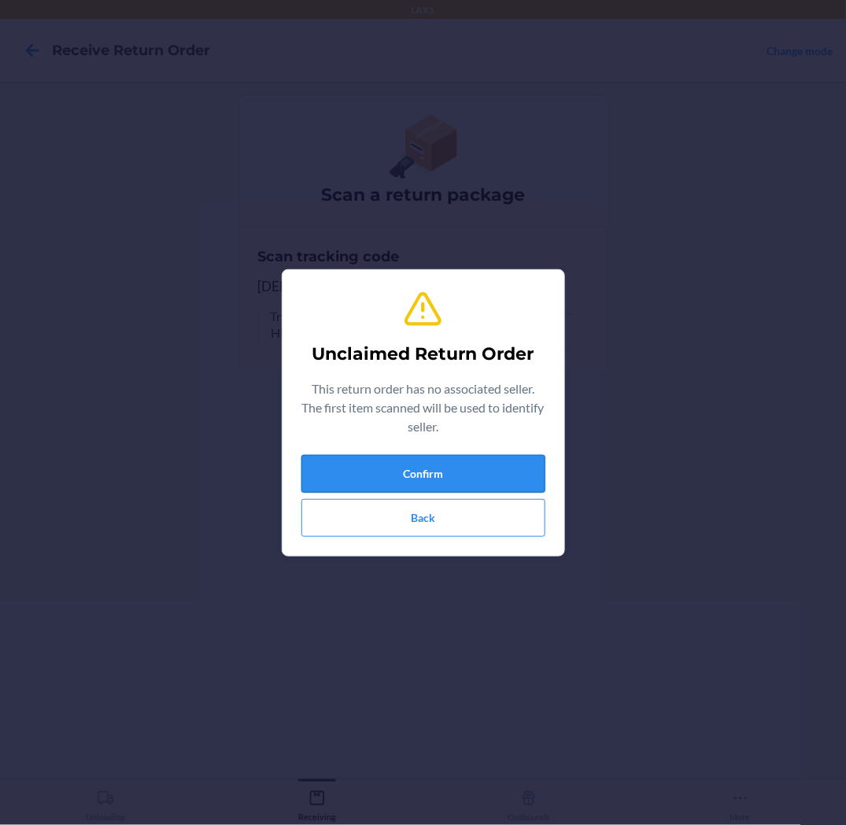
click at [348, 462] on button "Confirm" at bounding box center [424, 474] width 244 height 38
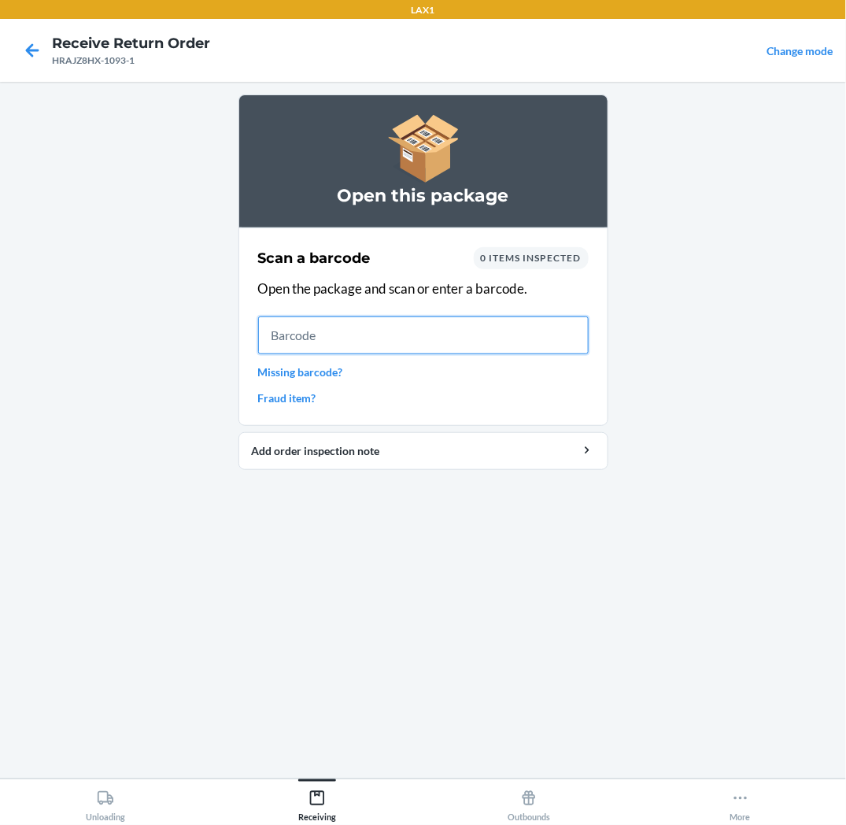
click at [531, 339] on input "text" at bounding box center [423, 335] width 331 height 38
drag, startPoint x: 553, startPoint y: 345, endPoint x: 580, endPoint y: 324, distance: 33.7
click at [554, 345] on input "text" at bounding box center [423, 335] width 331 height 38
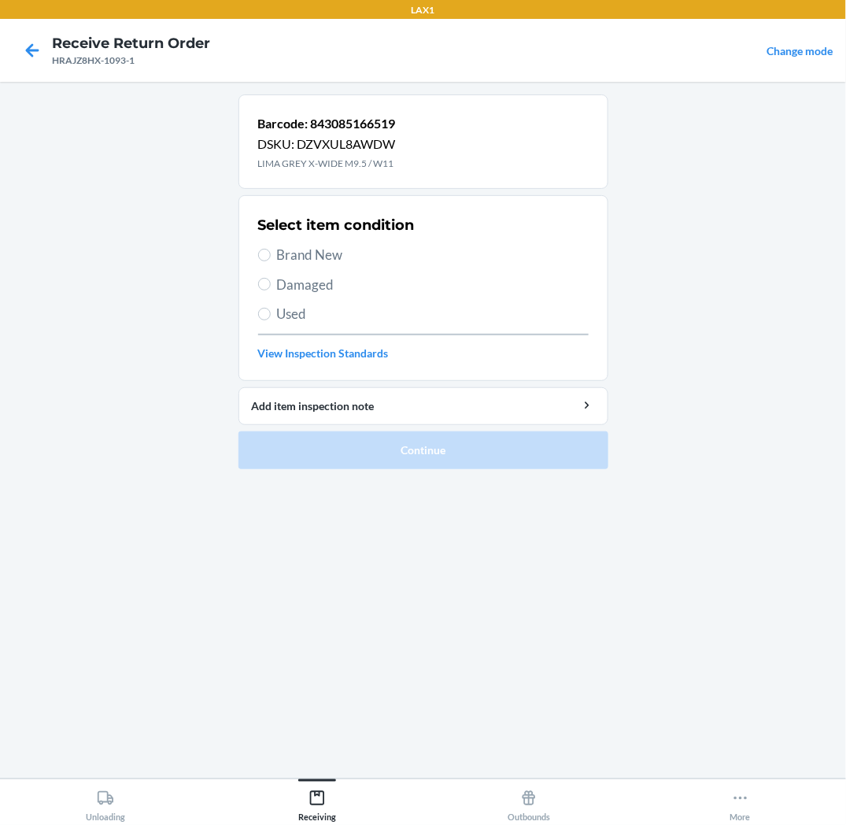
click at [301, 254] on span "Brand New" at bounding box center [433, 255] width 312 height 20
click at [271, 254] on input "Brand New" at bounding box center [264, 255] width 13 height 13
radio input "true"
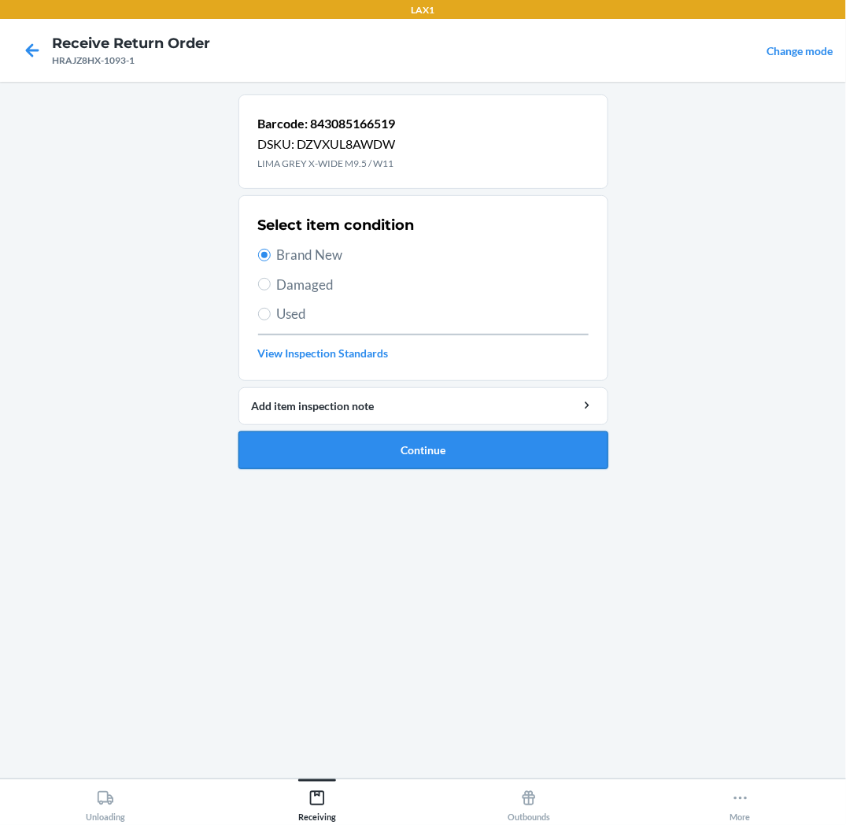
click at [337, 450] on button "Continue" at bounding box center [424, 450] width 370 height 38
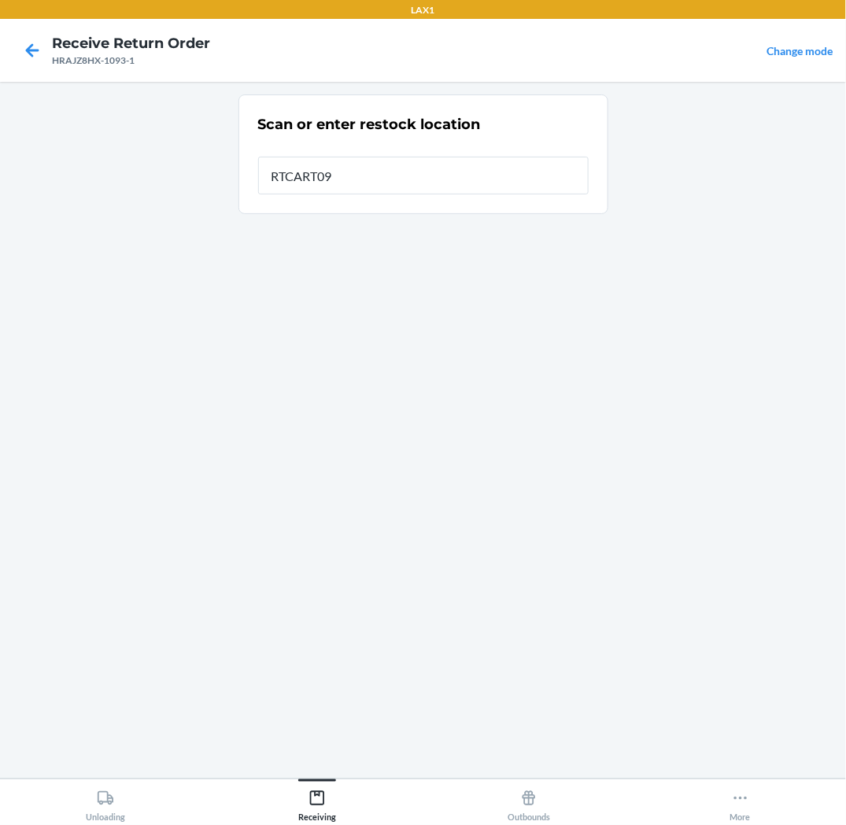
type input "RTCART093"
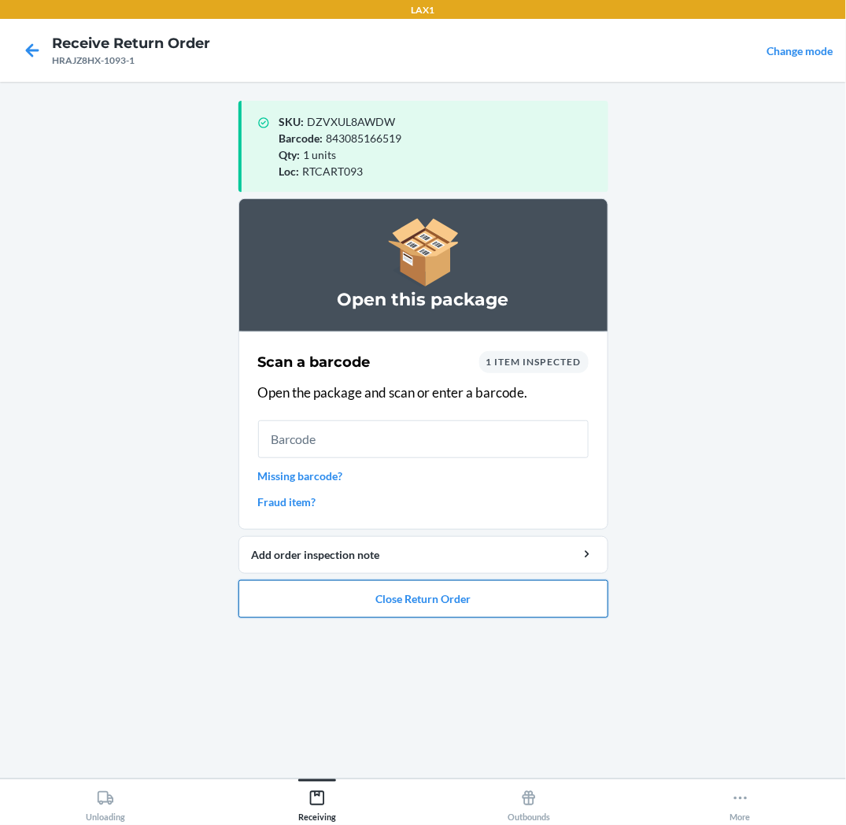
click at [427, 600] on button "Close Return Order" at bounding box center [424, 599] width 370 height 38
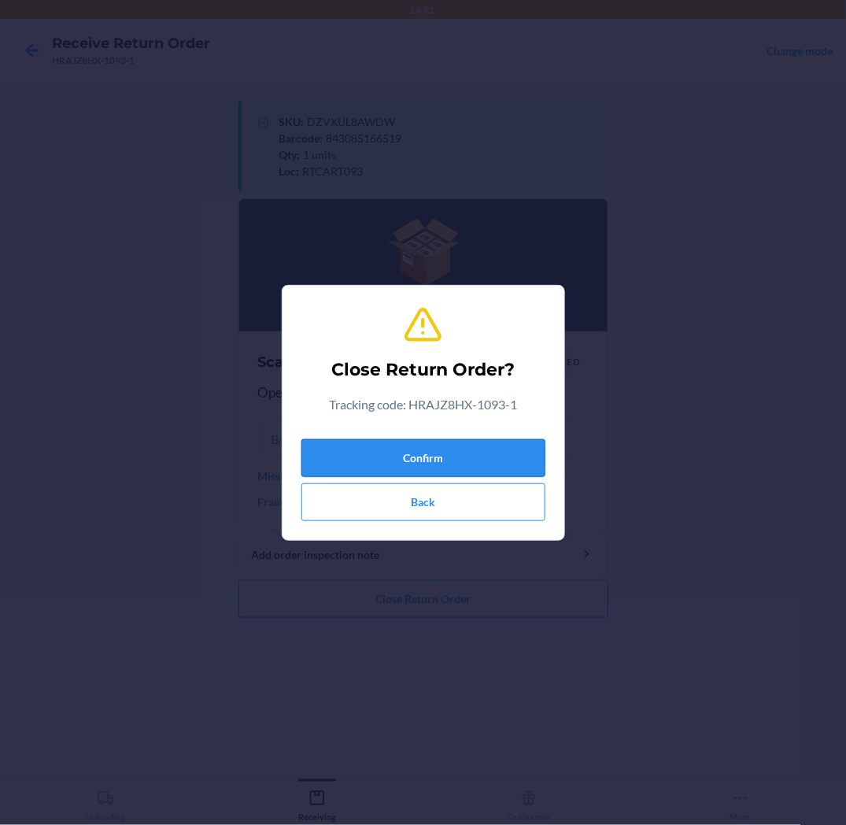
click at [450, 465] on button "Confirm" at bounding box center [424, 458] width 244 height 38
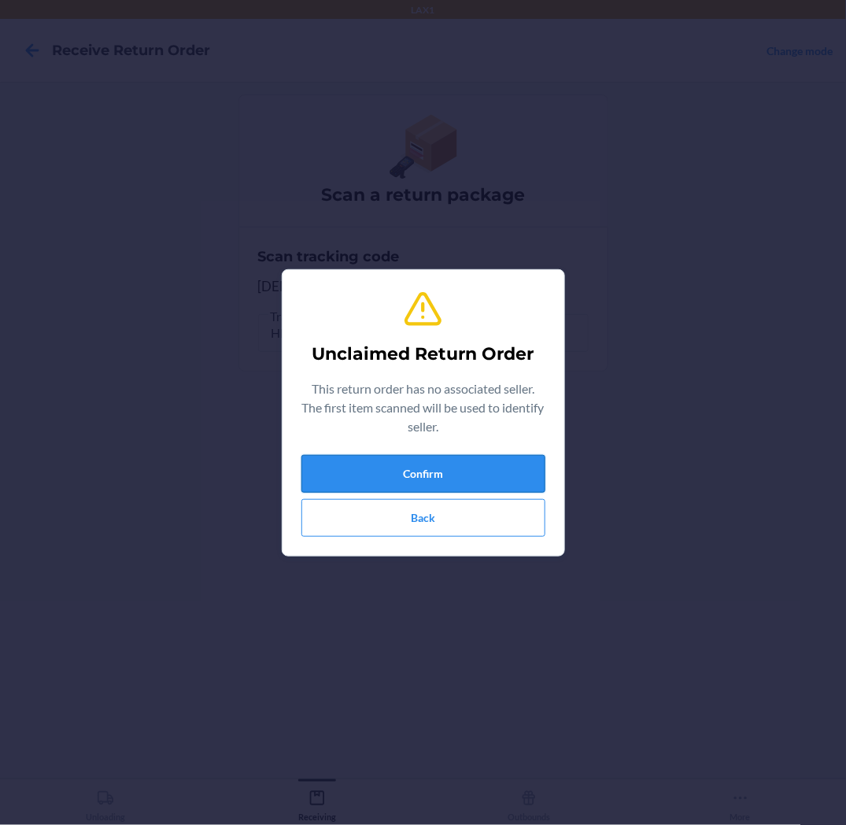
click at [526, 475] on button "Confirm" at bounding box center [424, 474] width 244 height 38
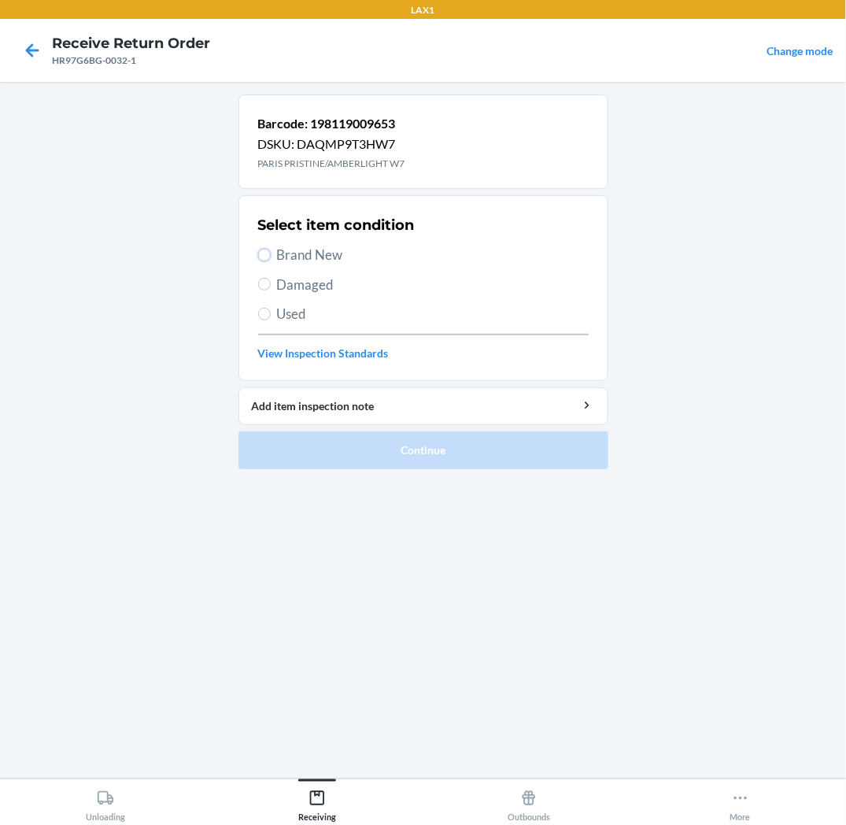
drag, startPoint x: 265, startPoint y: 255, endPoint x: 276, endPoint y: 283, distance: 30.4
click at [265, 255] on input "Brand New" at bounding box center [264, 255] width 13 height 13
radio input "true"
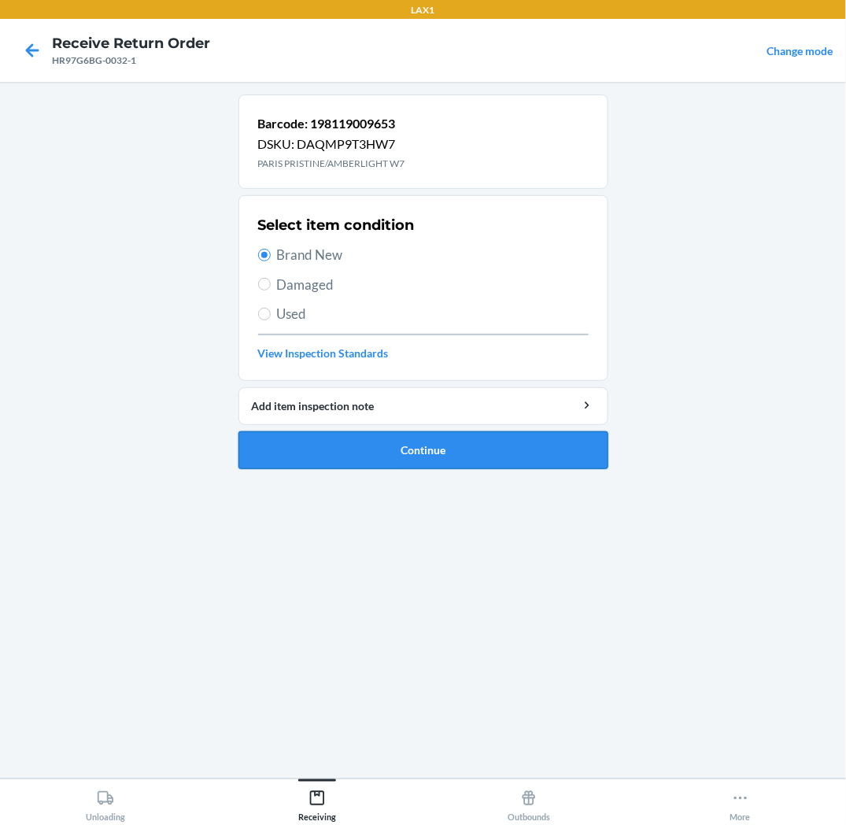
click at [355, 455] on button "Continue" at bounding box center [424, 450] width 370 height 38
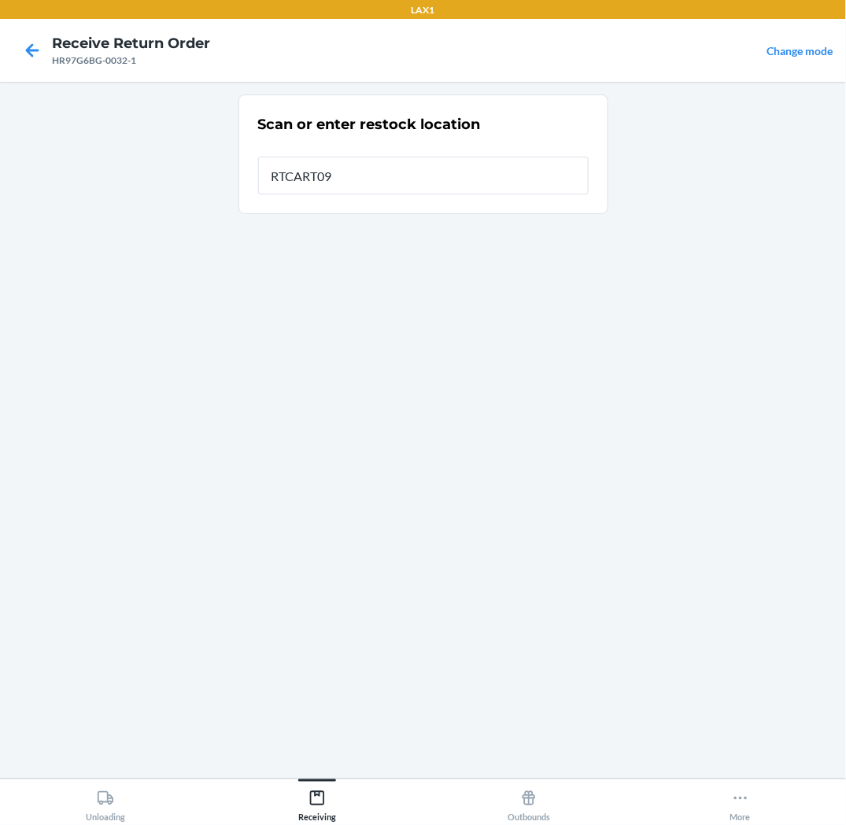
type input "RTCART093"
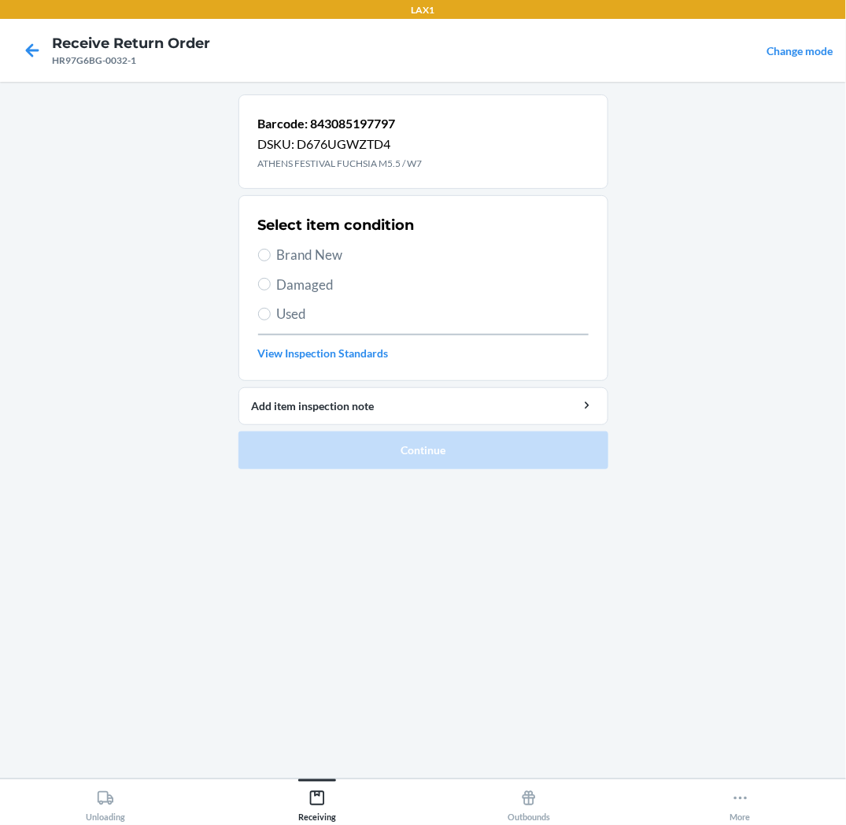
click at [339, 246] on span "Brand New" at bounding box center [433, 255] width 312 height 20
click at [271, 249] on input "Brand New" at bounding box center [264, 255] width 13 height 13
radio input "true"
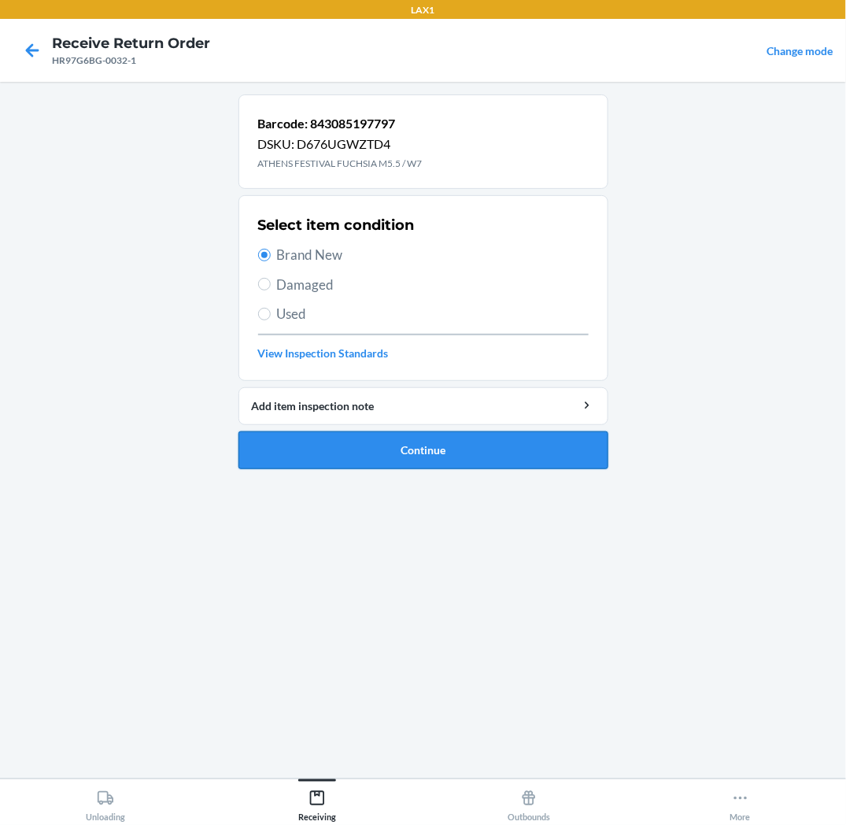
click at [324, 447] on button "Continue" at bounding box center [424, 450] width 370 height 38
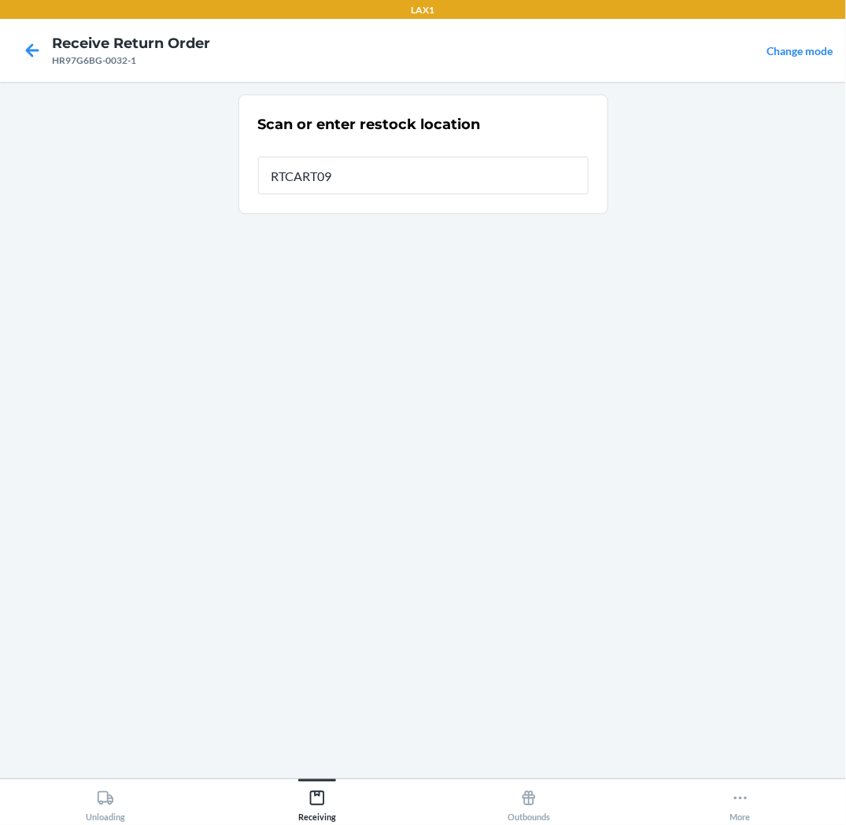
type input "RTCART093"
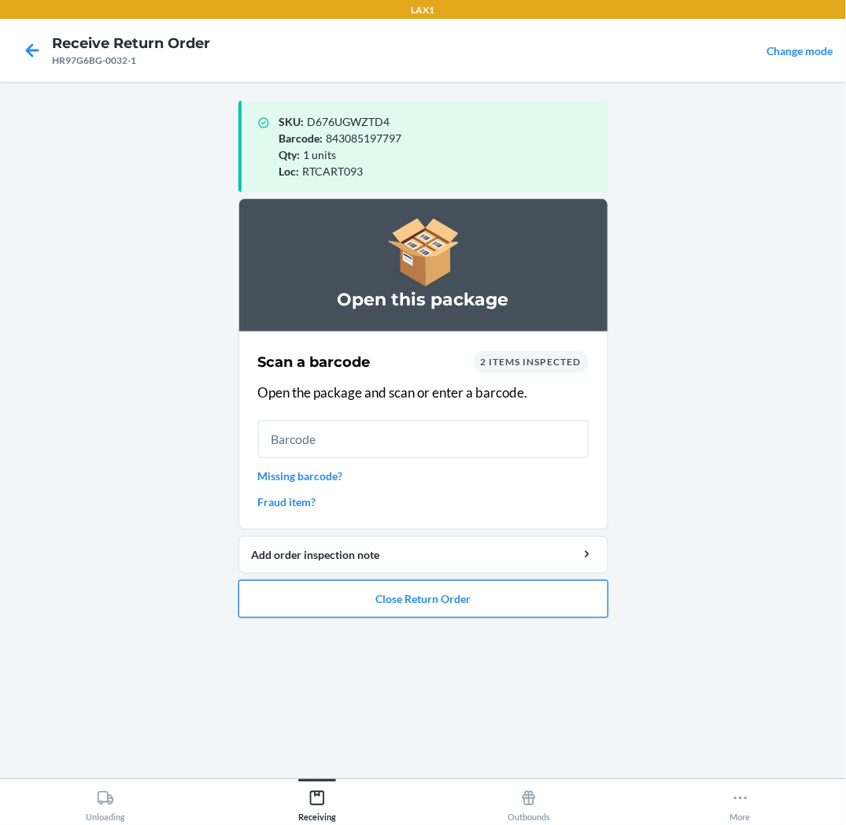
click at [528, 602] on button "Close Return Order" at bounding box center [424, 599] width 370 height 38
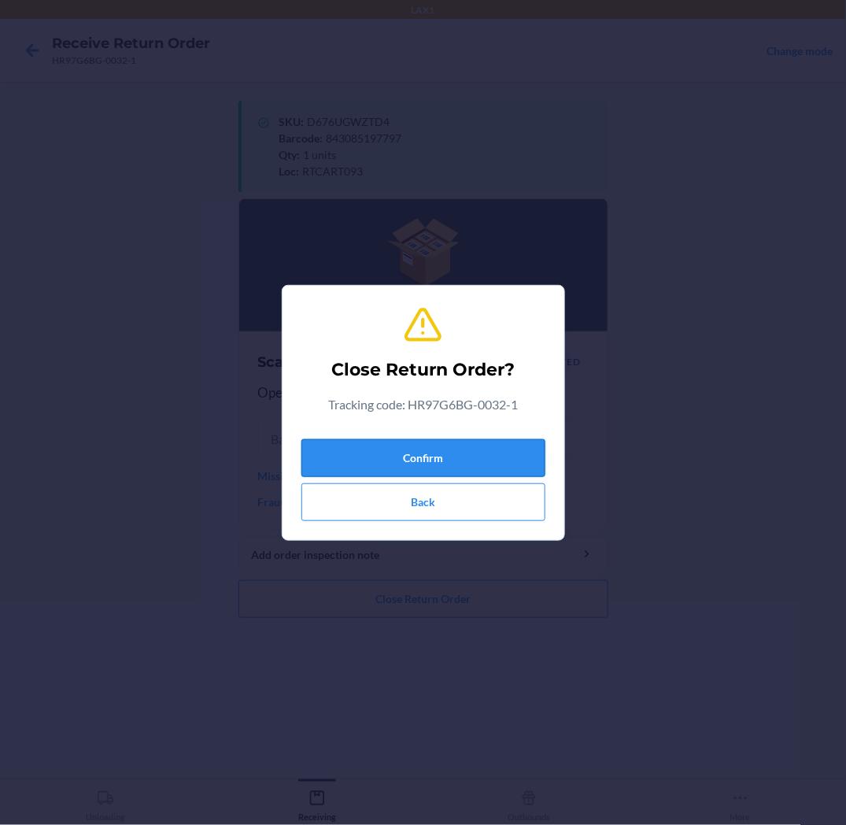
click at [533, 460] on button "Confirm" at bounding box center [424, 458] width 244 height 38
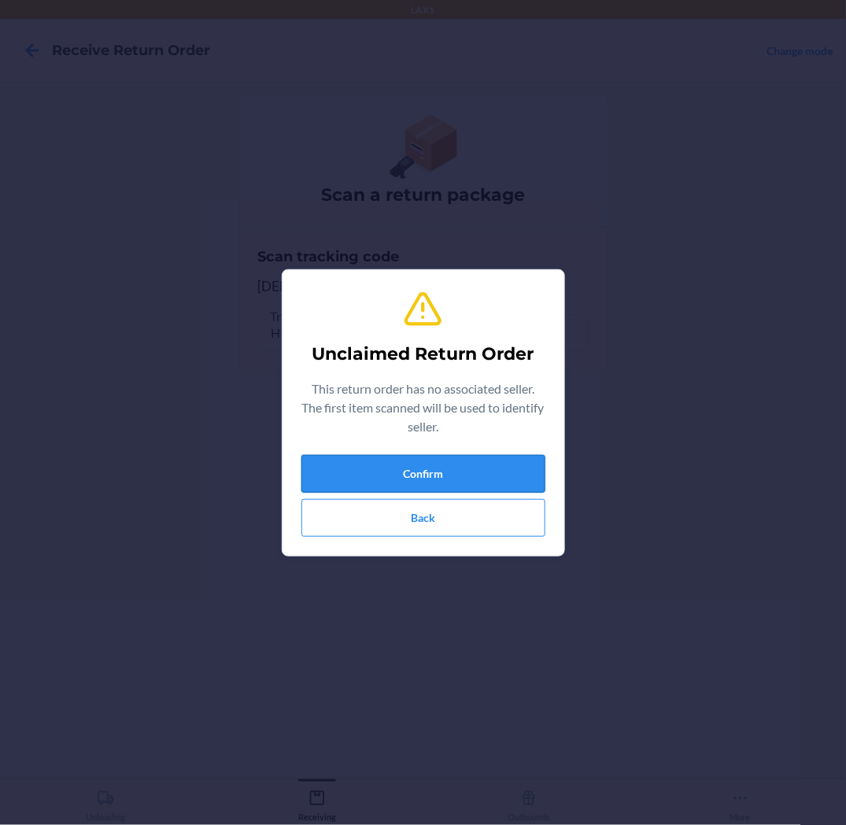
click at [527, 458] on button "Confirm" at bounding box center [424, 474] width 244 height 38
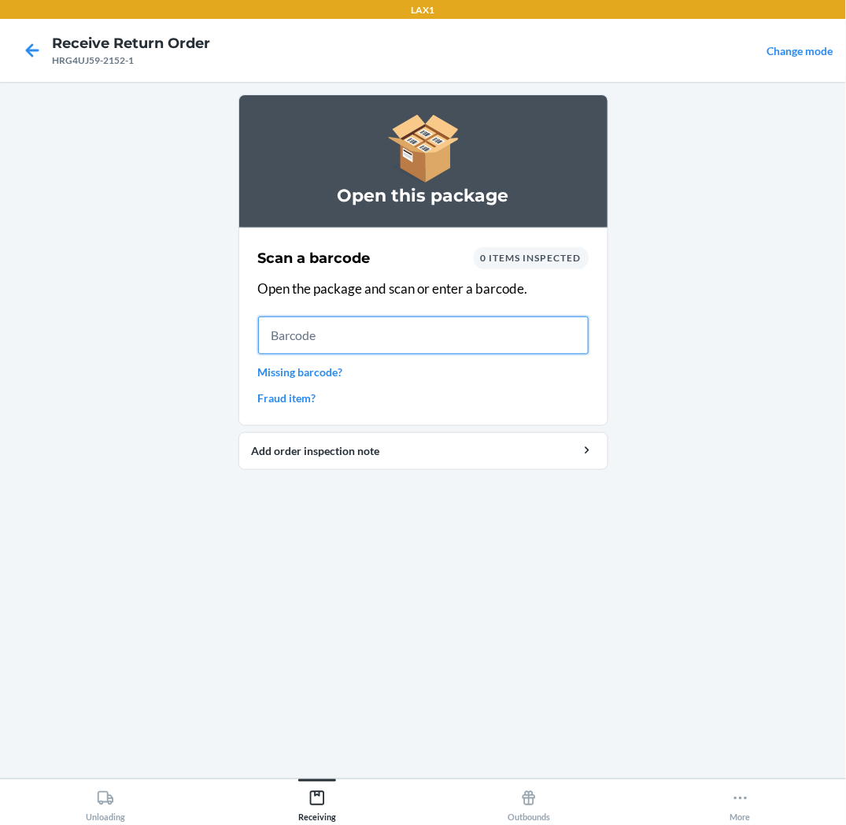
click at [575, 344] on input "text" at bounding box center [423, 335] width 331 height 38
click at [575, 326] on input "text" at bounding box center [423, 335] width 331 height 38
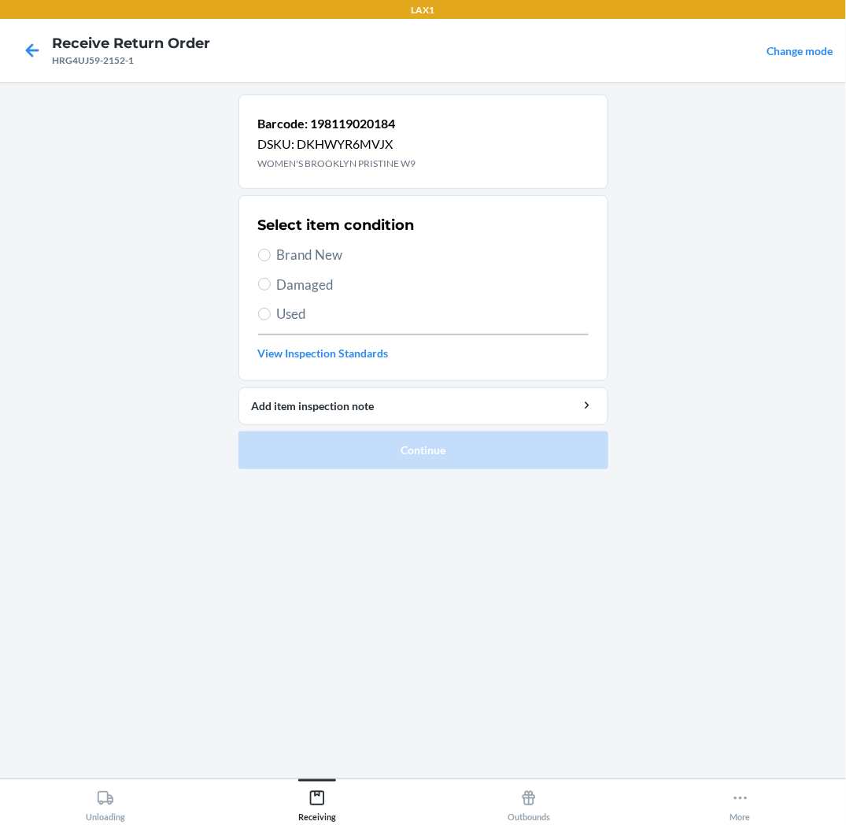
click at [304, 254] on span "Brand New" at bounding box center [433, 255] width 312 height 20
click at [271, 254] on input "Brand New" at bounding box center [264, 255] width 13 height 13
radio input "true"
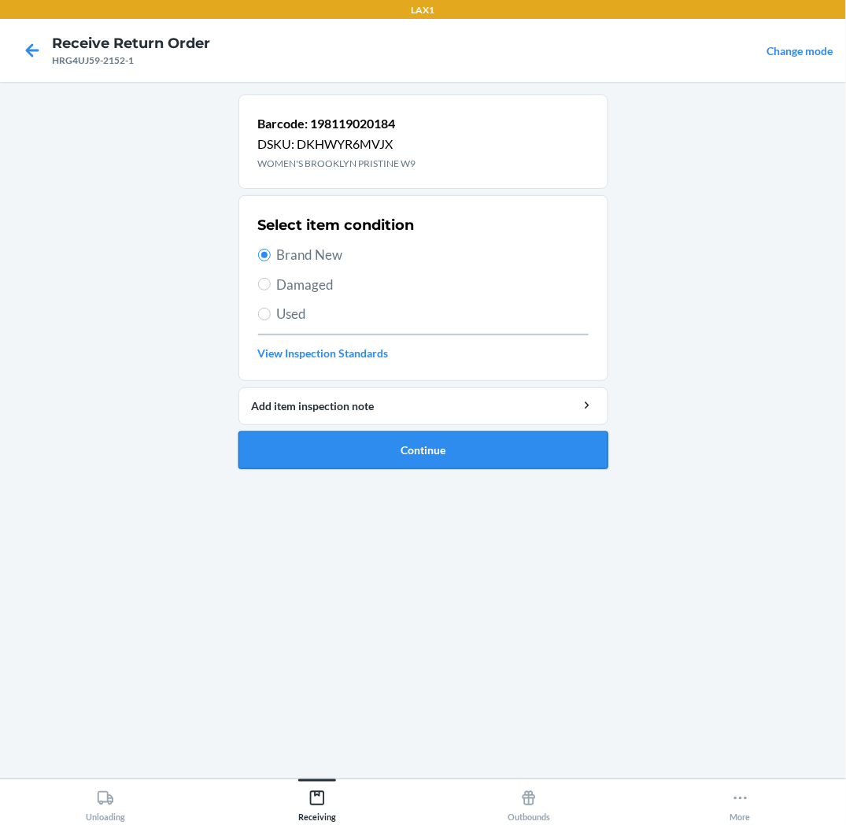
click at [318, 447] on button "Continue" at bounding box center [424, 450] width 370 height 38
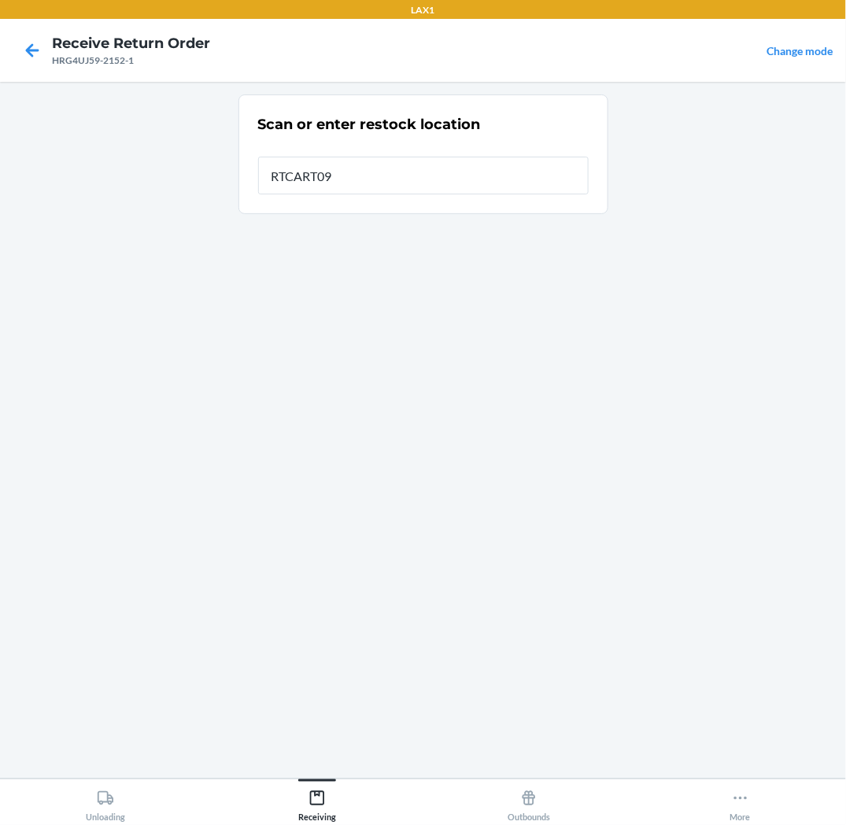
type input "RTCART093"
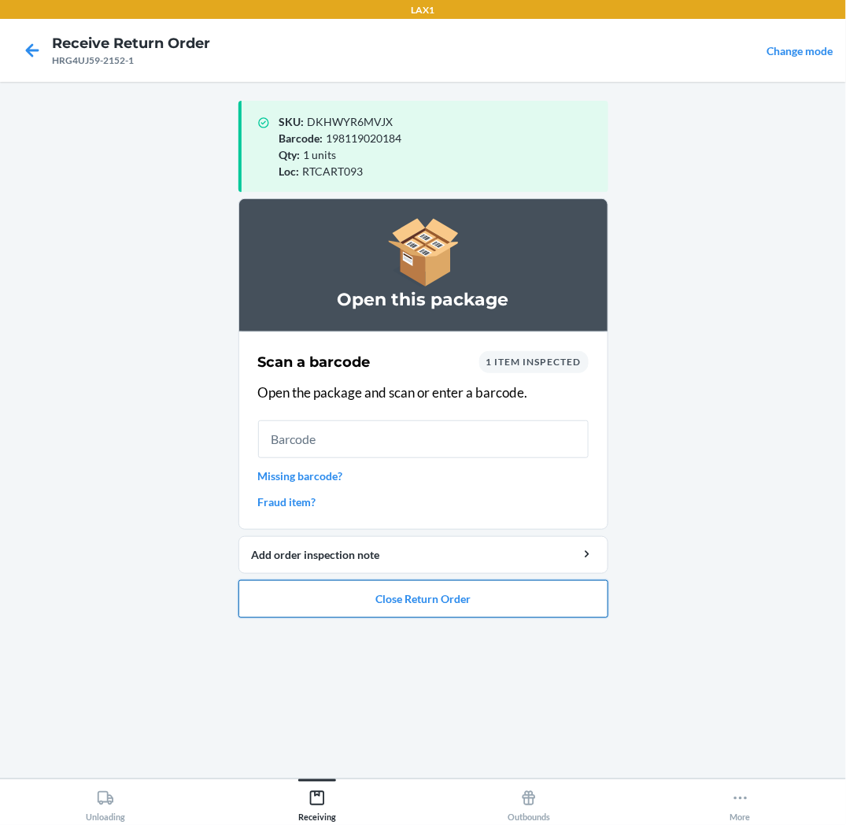
click at [413, 613] on button "Close Return Order" at bounding box center [424, 599] width 370 height 38
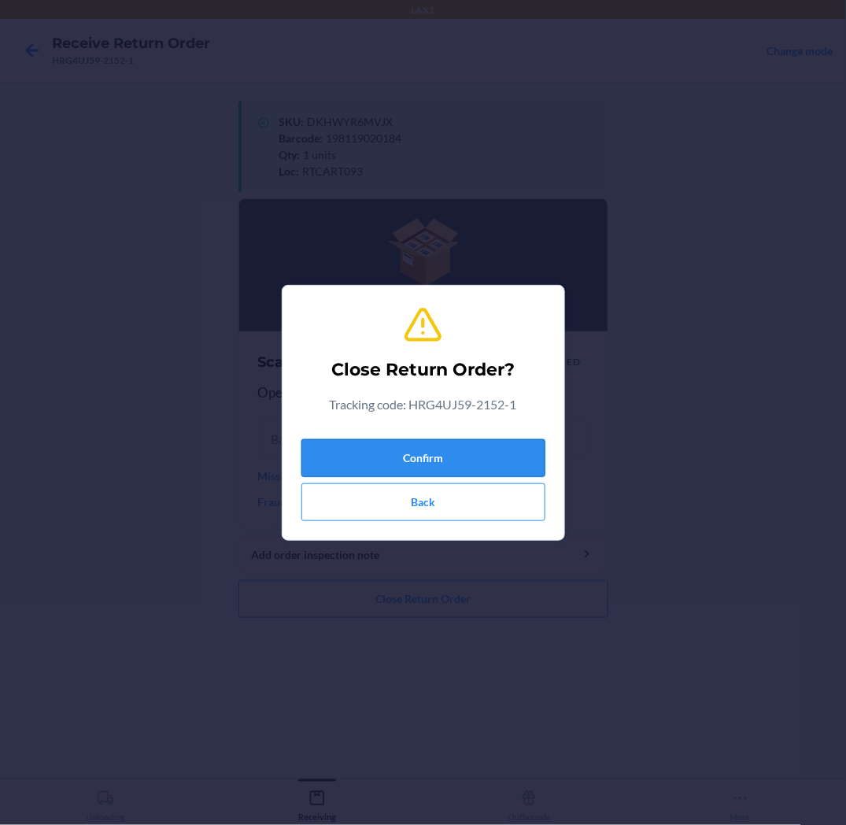
click at [435, 465] on button "Confirm" at bounding box center [424, 458] width 244 height 38
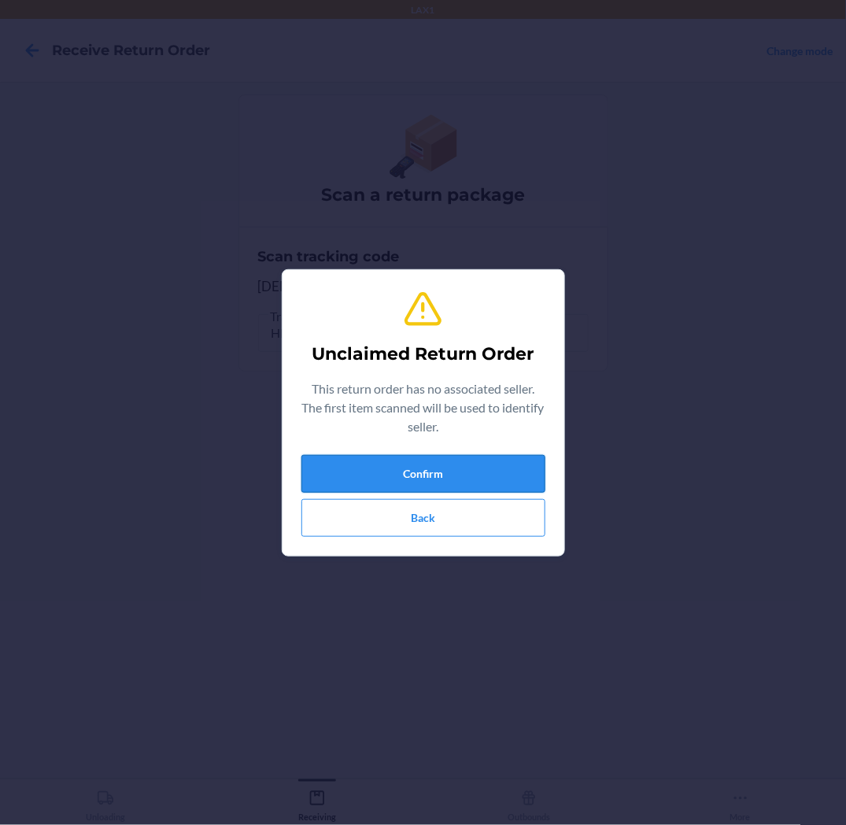
click at [413, 476] on button "Confirm" at bounding box center [424, 474] width 244 height 38
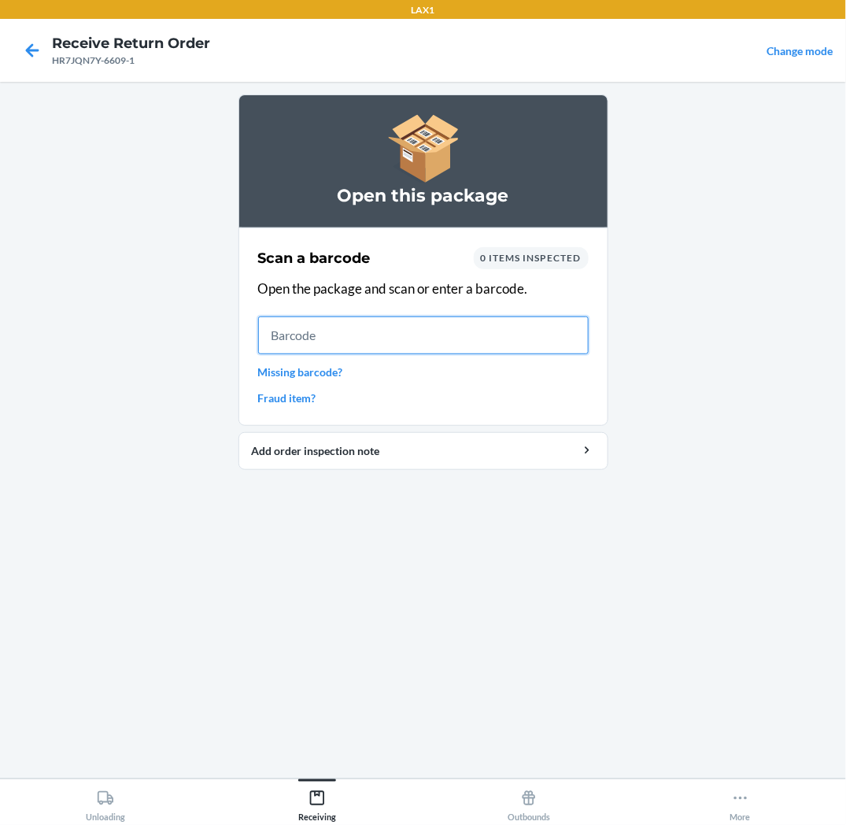
click at [513, 342] on input "text" at bounding box center [423, 335] width 331 height 38
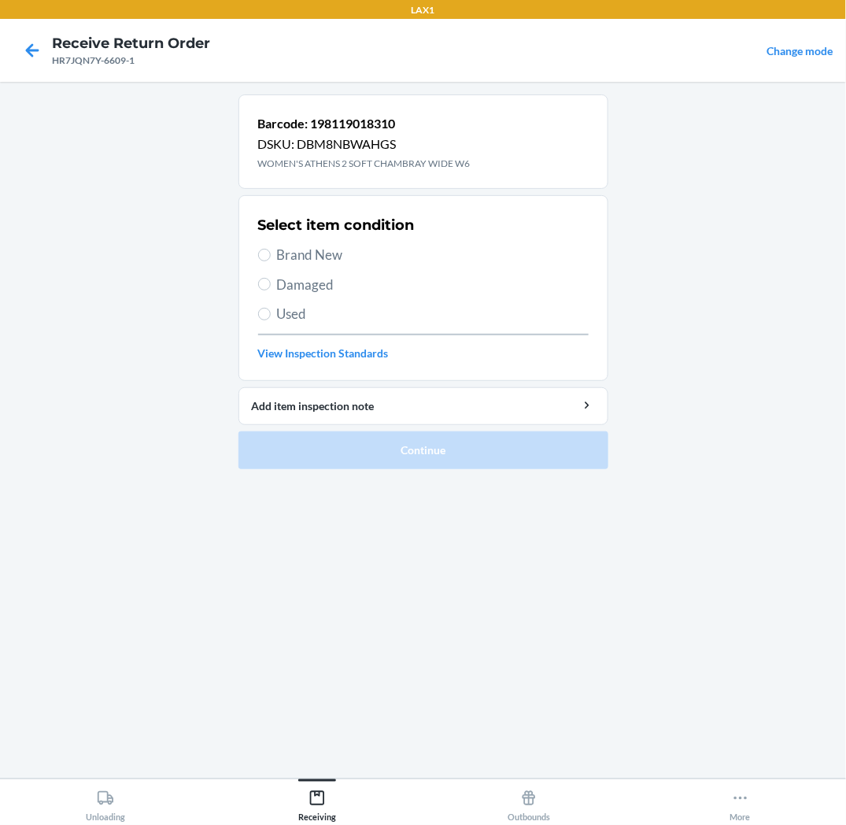
click at [294, 264] on span "Brand New" at bounding box center [433, 255] width 312 height 20
click at [271, 261] on input "Brand New" at bounding box center [264, 255] width 13 height 13
radio input "true"
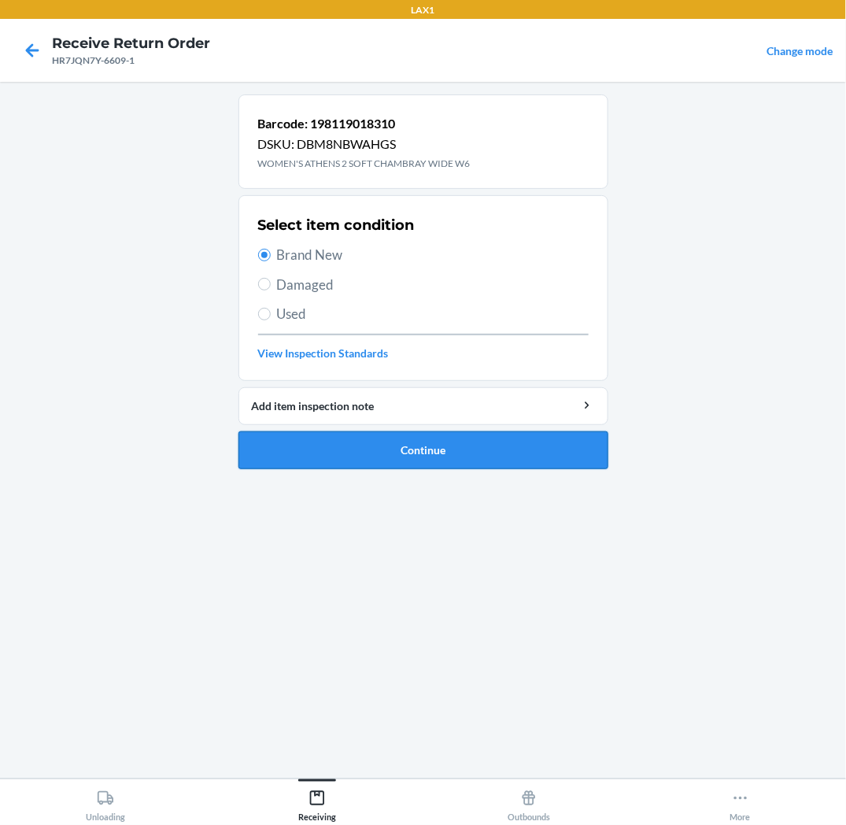
click at [358, 441] on button "Continue" at bounding box center [424, 450] width 370 height 38
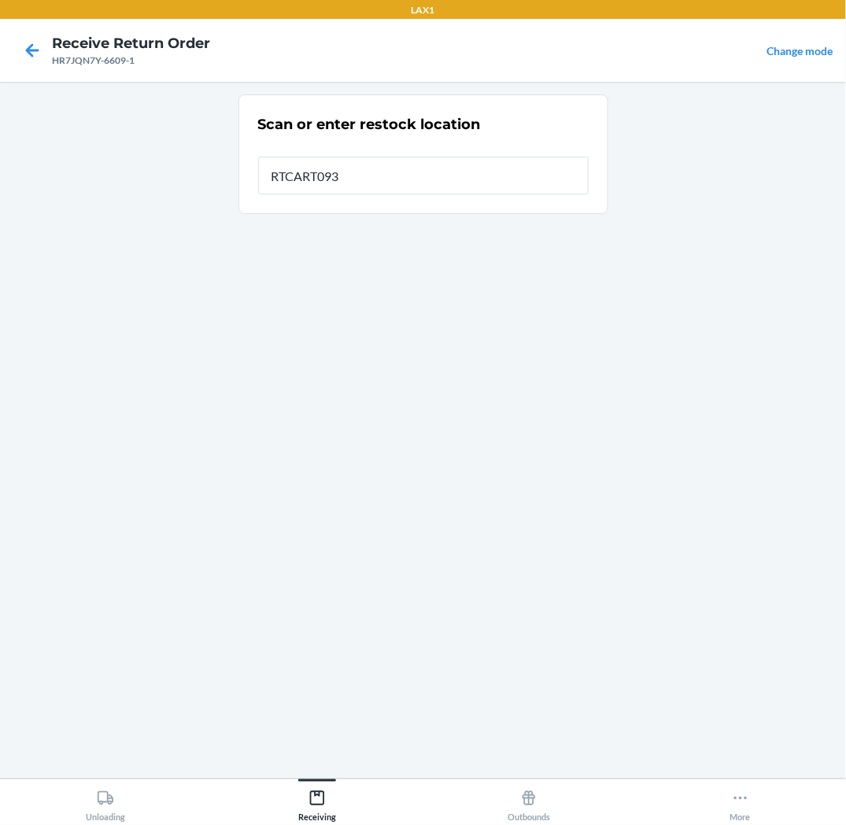
type input "RTCART093"
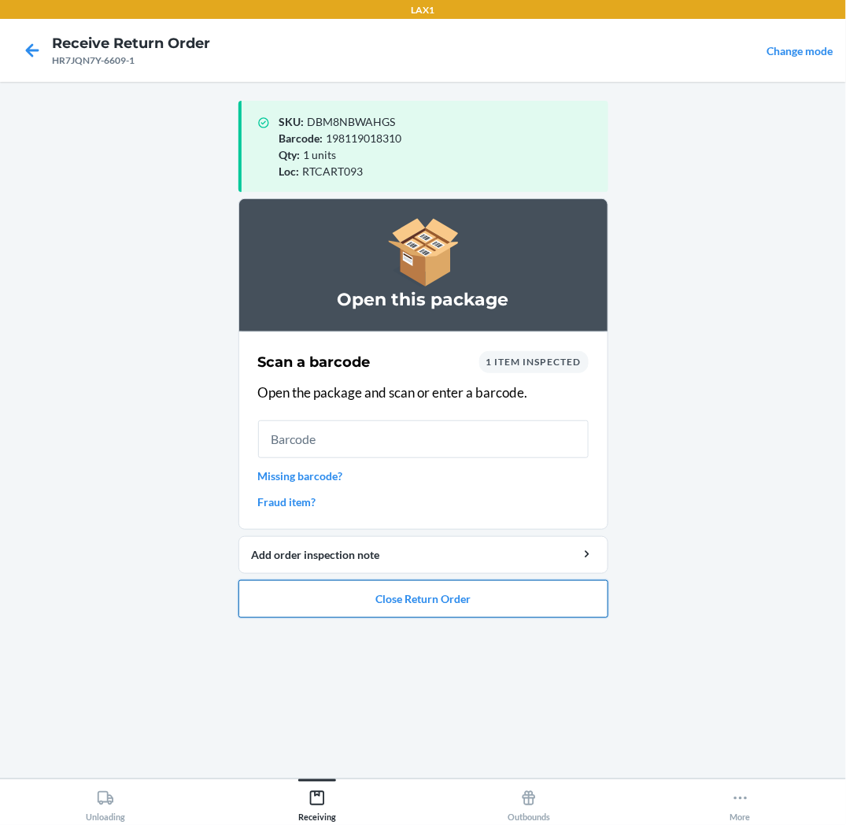
click at [380, 591] on button "Close Return Order" at bounding box center [424, 599] width 370 height 38
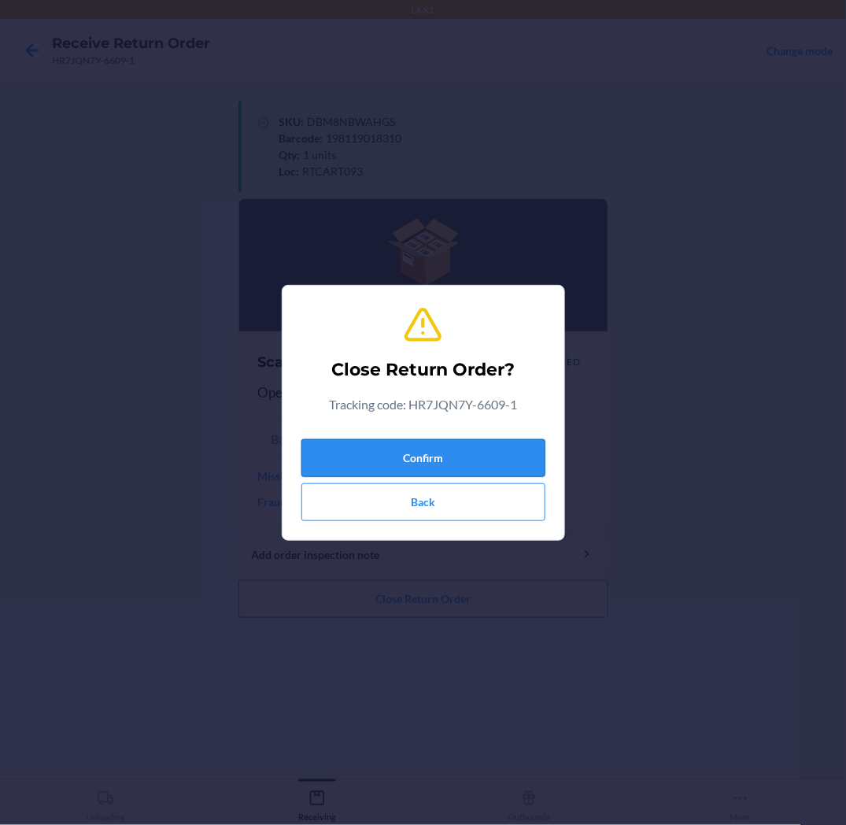
click at [416, 468] on button "Confirm" at bounding box center [424, 458] width 244 height 38
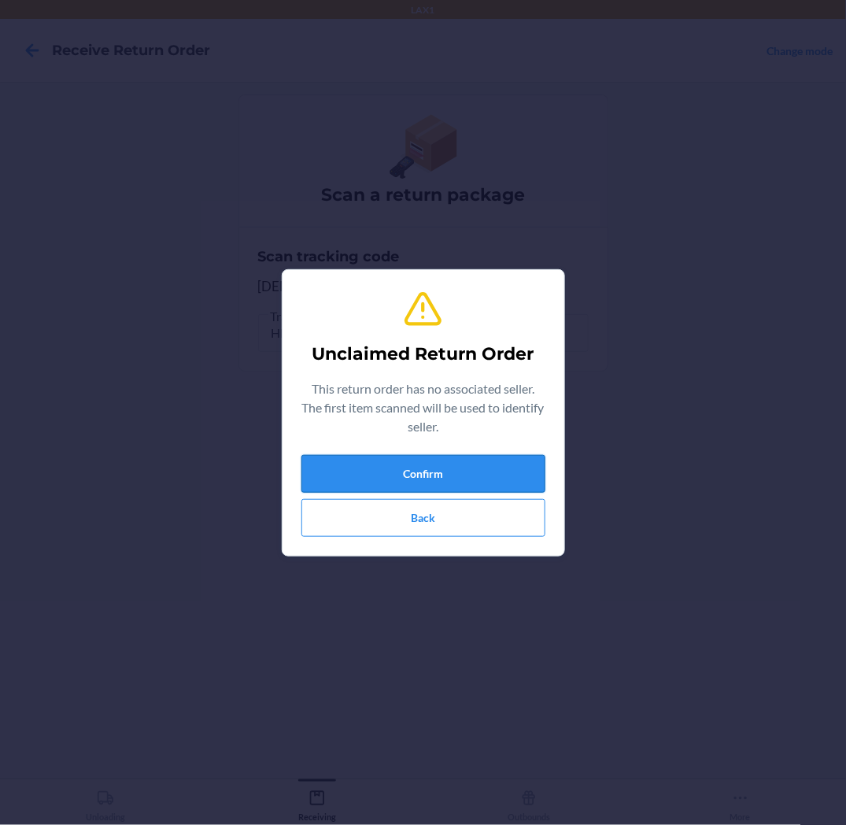
click at [403, 483] on button "Confirm" at bounding box center [424, 474] width 244 height 38
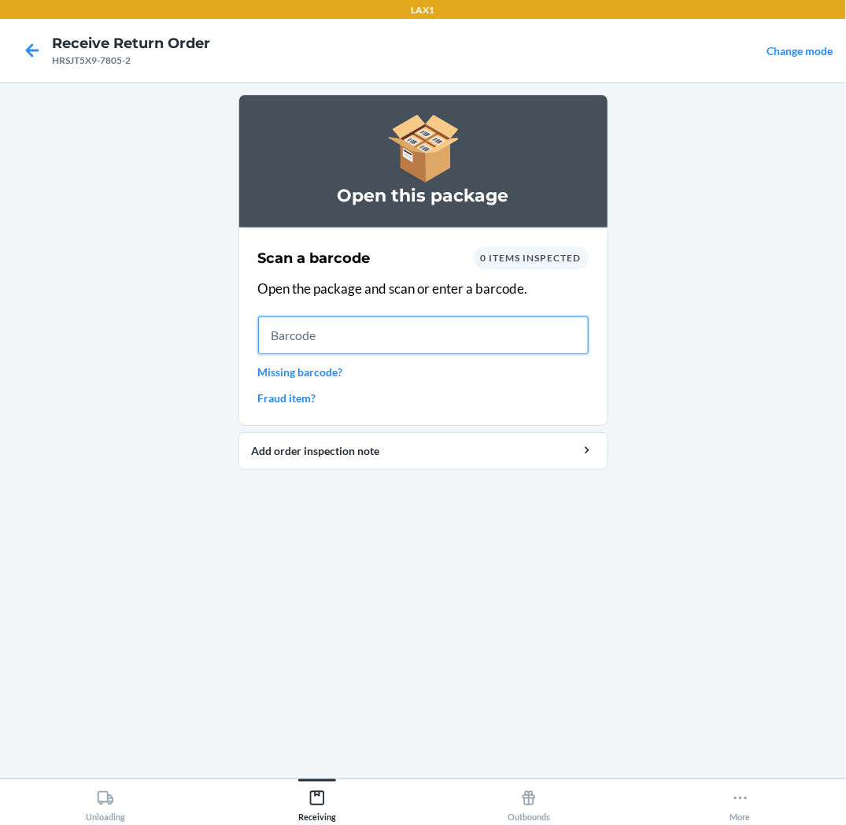
click at [555, 351] on input "text" at bounding box center [423, 335] width 331 height 38
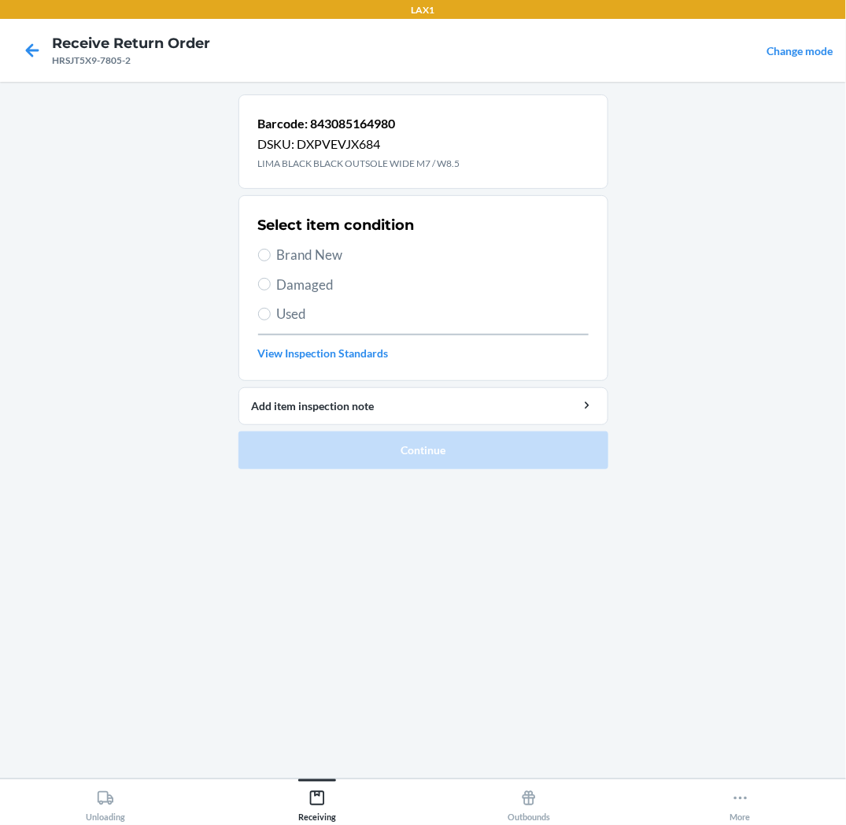
click at [280, 255] on span "Brand New" at bounding box center [433, 255] width 312 height 20
click at [271, 255] on input "Brand New" at bounding box center [264, 255] width 13 height 13
radio input "true"
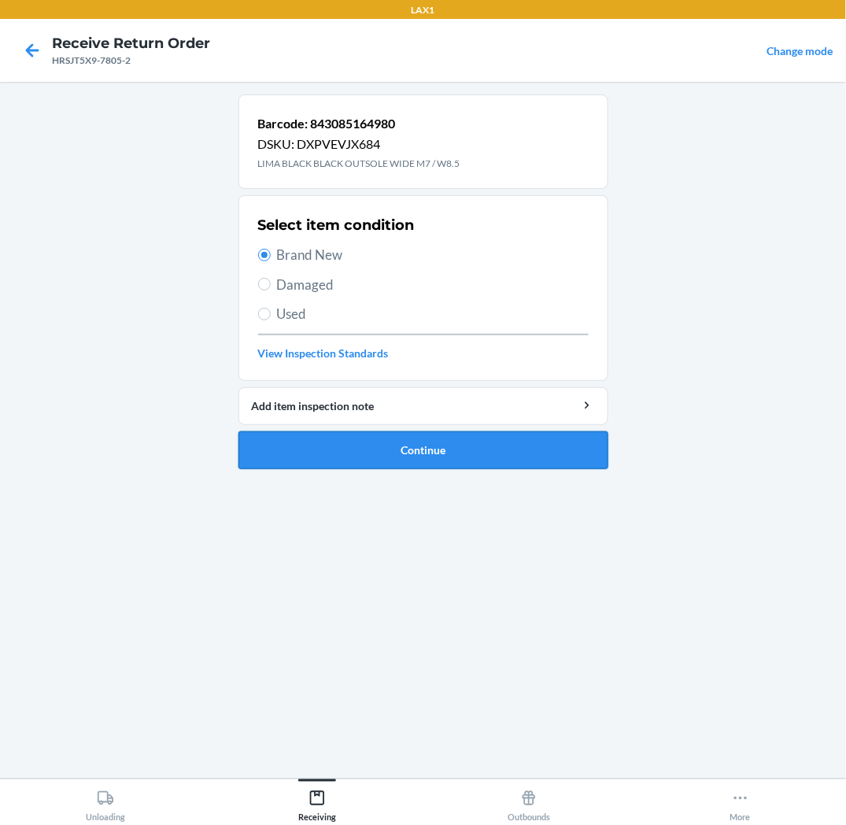
click at [312, 445] on button "Continue" at bounding box center [424, 450] width 370 height 38
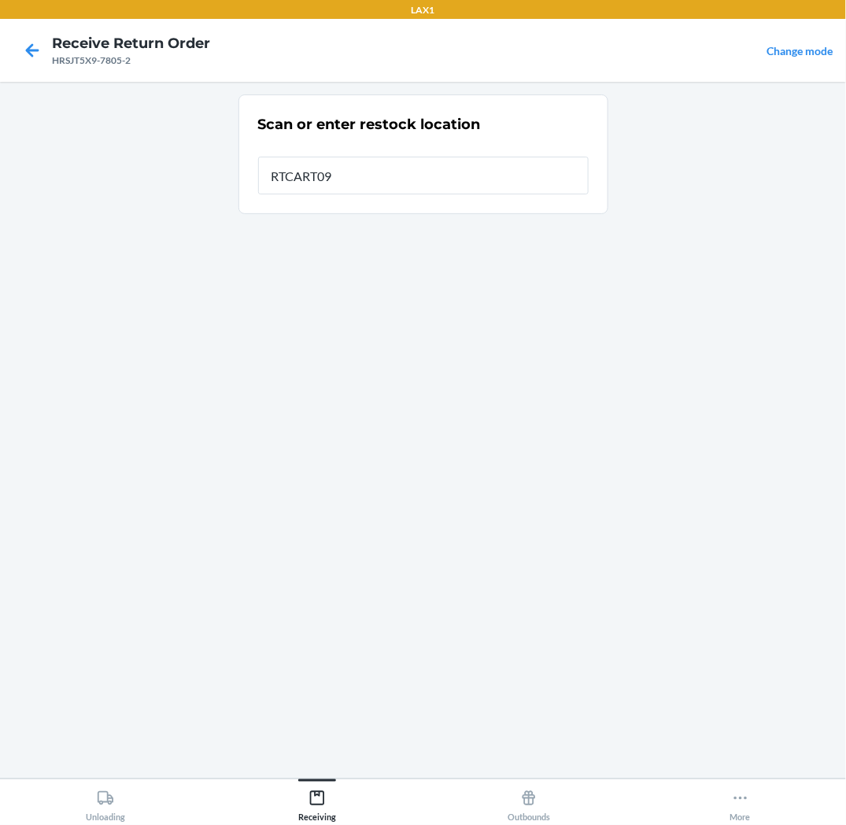
type input "RTCART093"
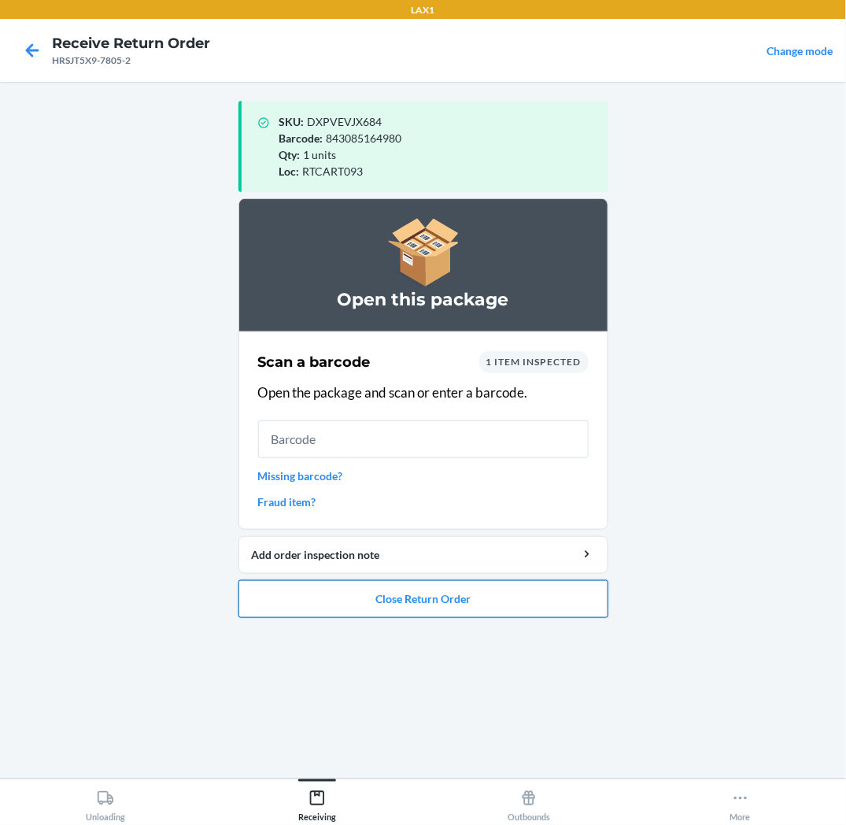
click at [341, 597] on button "Close Return Order" at bounding box center [424, 599] width 370 height 38
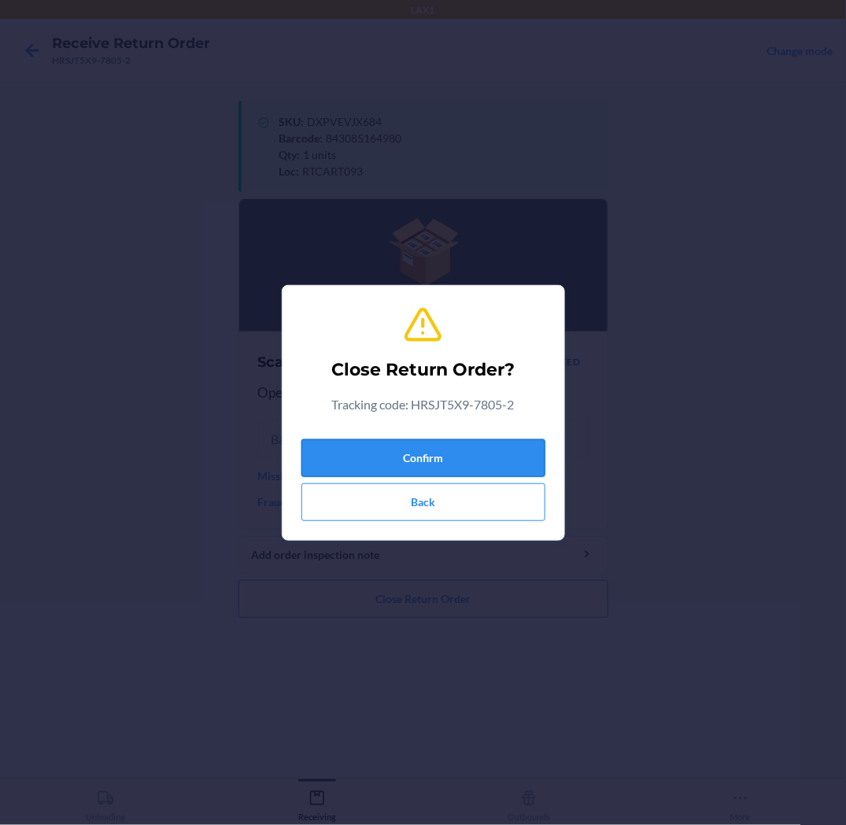
click at [399, 461] on button "Confirm" at bounding box center [424, 458] width 244 height 38
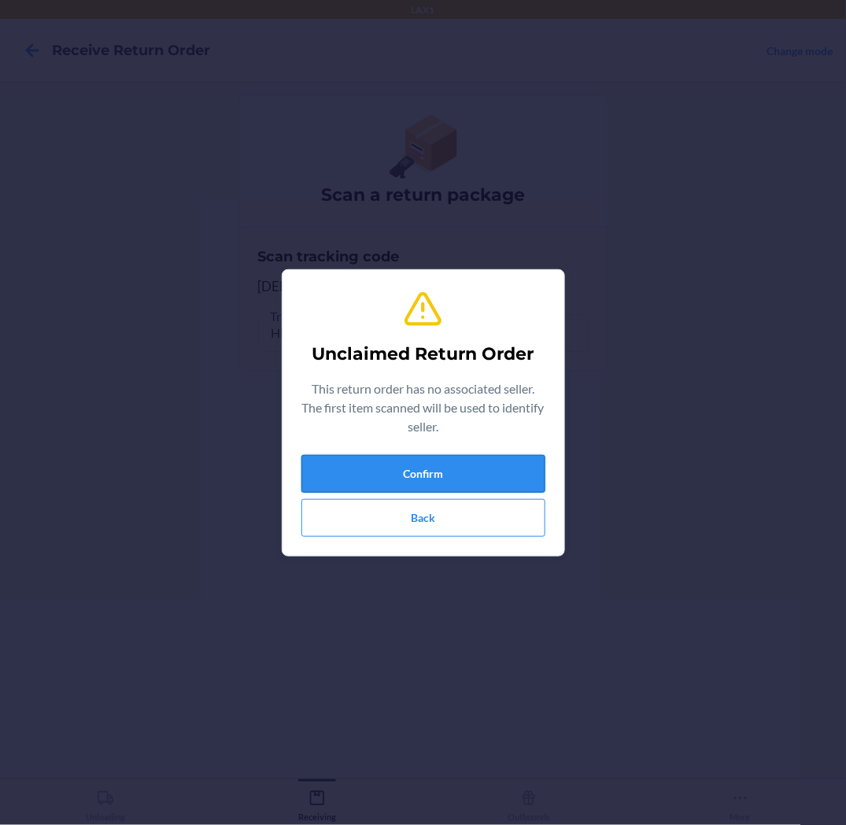
click at [412, 465] on button "Confirm" at bounding box center [424, 474] width 244 height 38
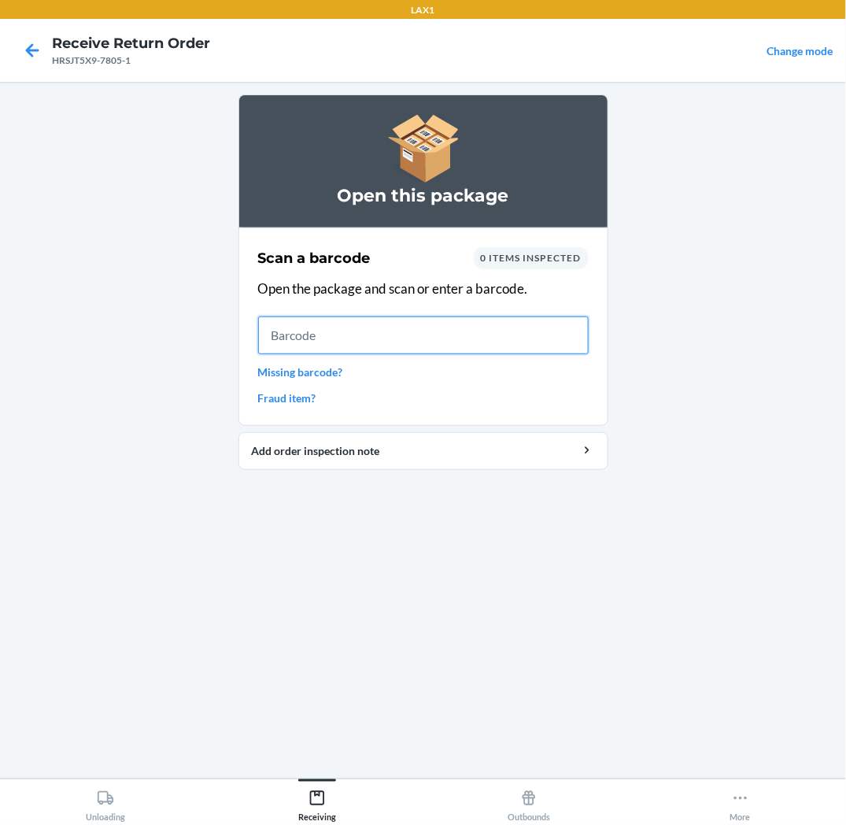
click at [575, 324] on input "text" at bounding box center [423, 335] width 331 height 38
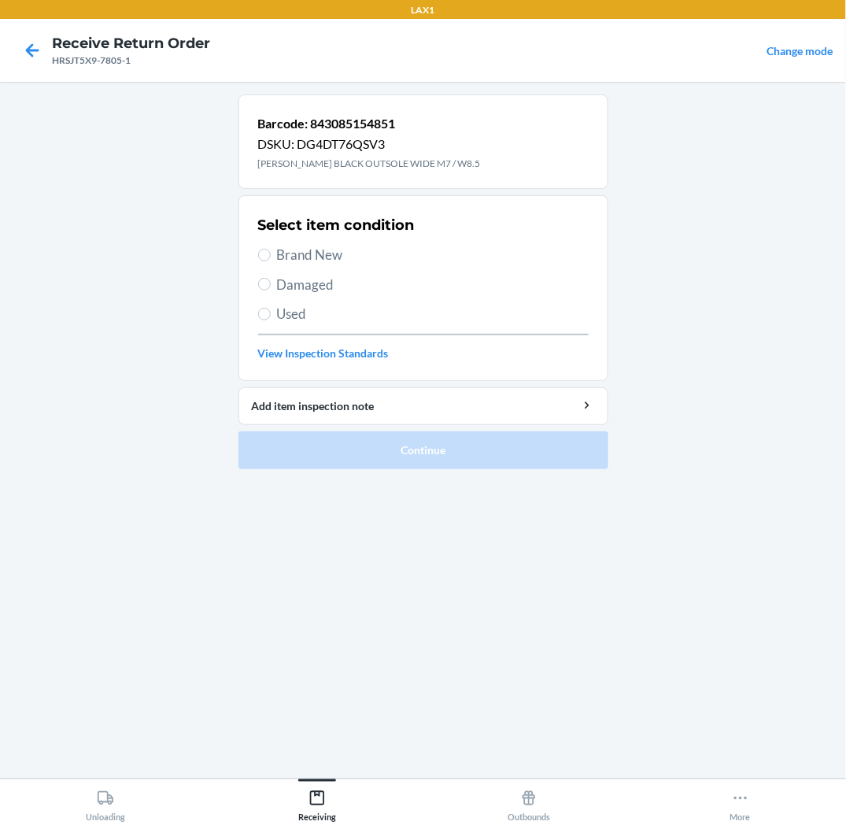
click at [341, 254] on span "Brand New" at bounding box center [433, 255] width 312 height 20
click at [271, 254] on input "Brand New" at bounding box center [264, 255] width 13 height 13
radio input "true"
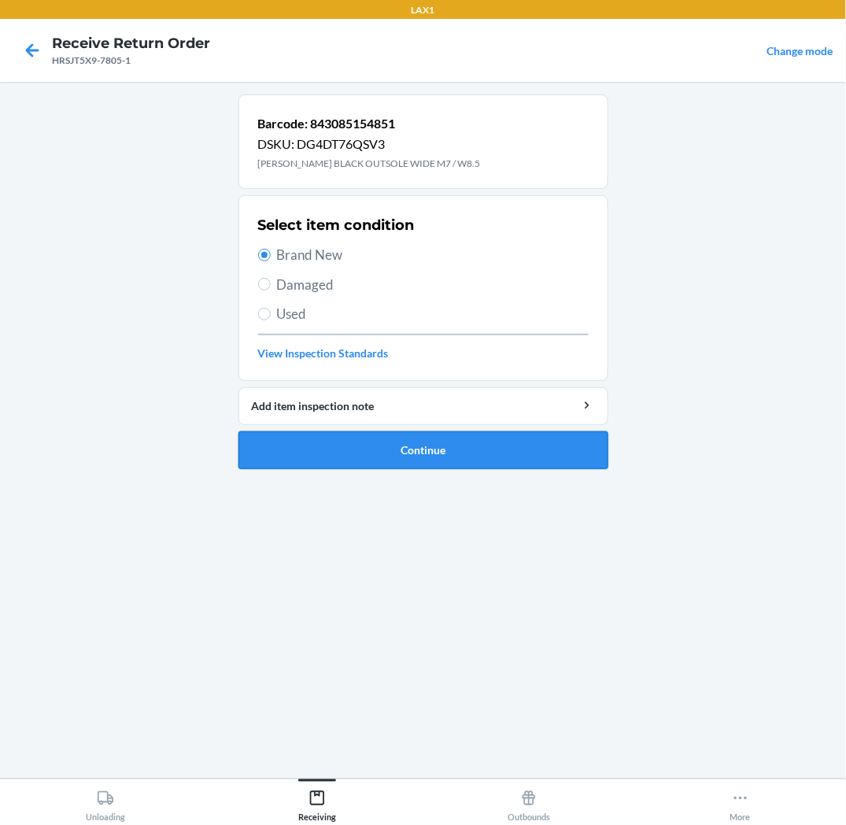
click at [374, 453] on button "Continue" at bounding box center [424, 450] width 370 height 38
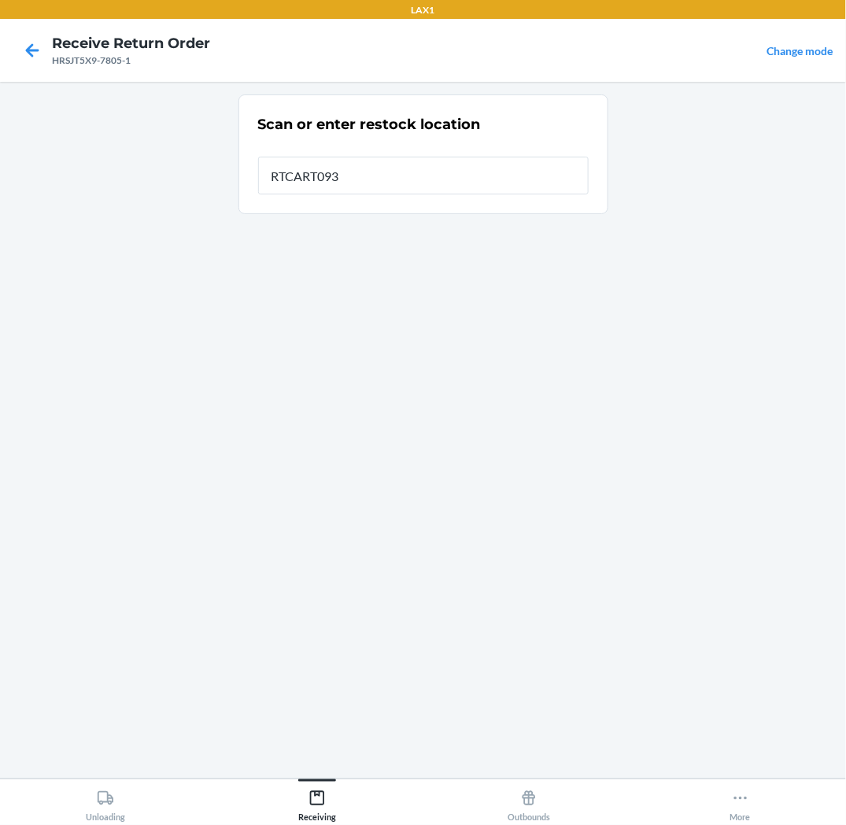
type input "RTCART093"
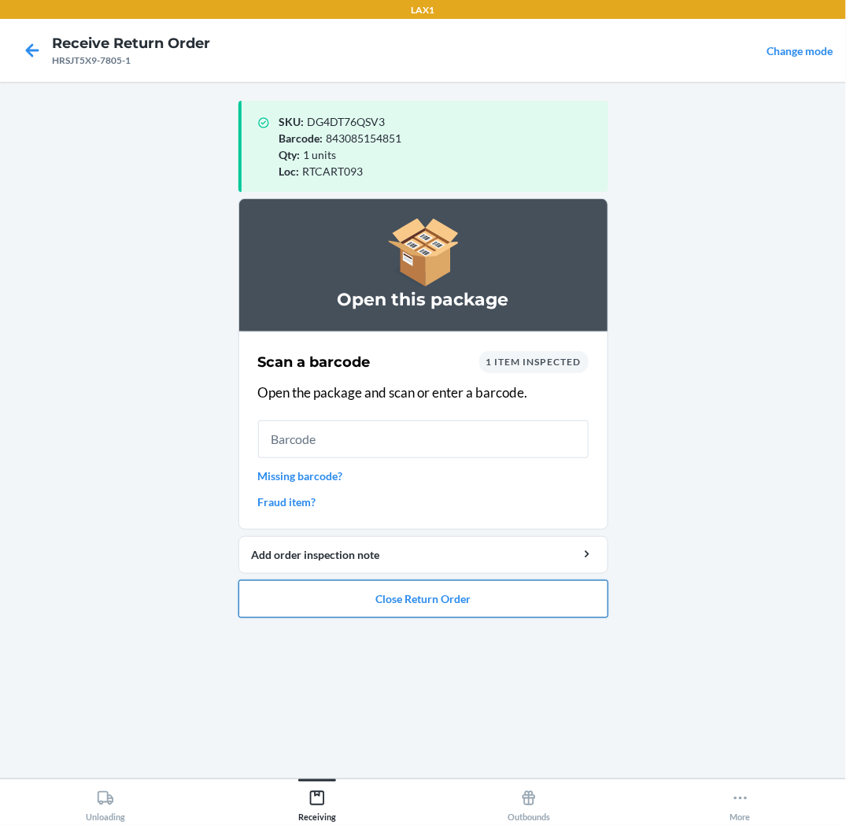
click at [468, 612] on button "Close Return Order" at bounding box center [424, 599] width 370 height 38
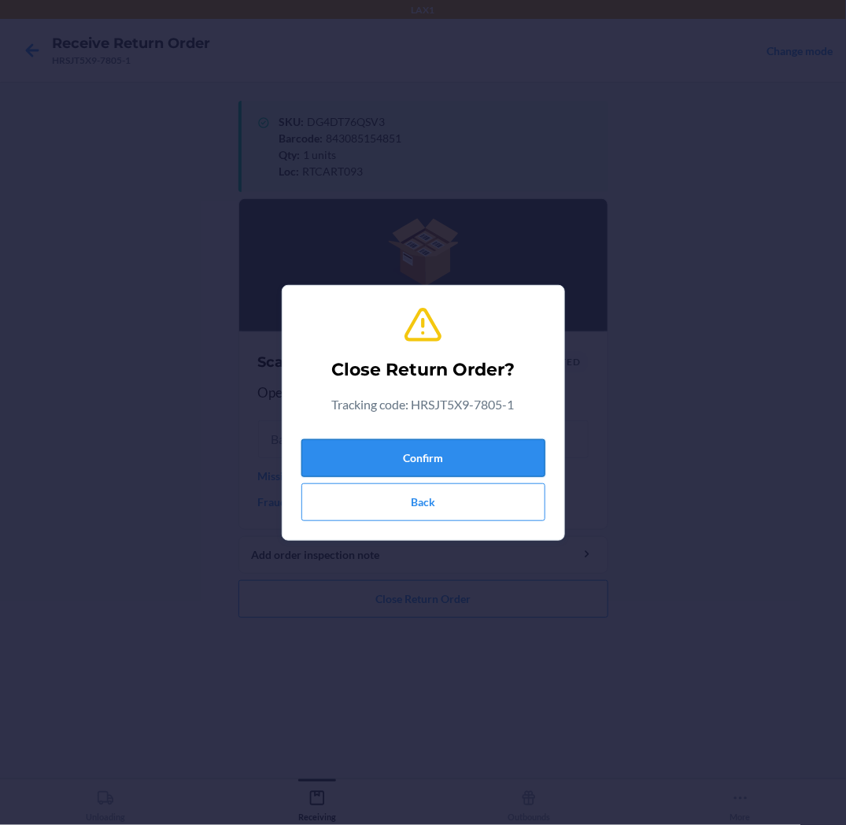
click at [514, 461] on button "Confirm" at bounding box center [424, 458] width 244 height 38
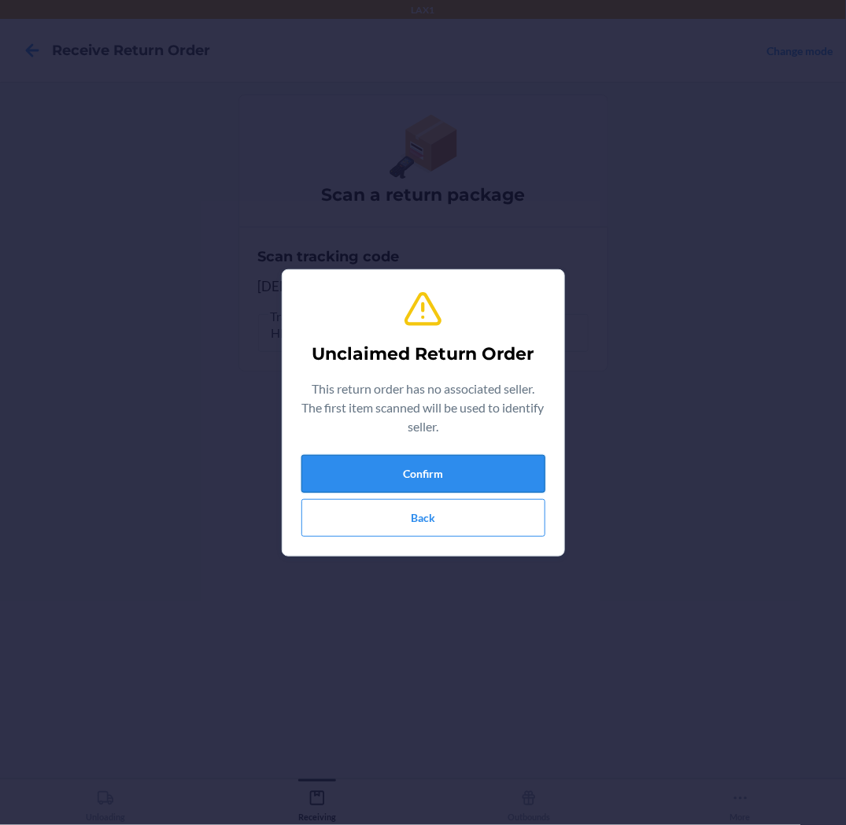
click at [518, 457] on button "Confirm" at bounding box center [424, 474] width 244 height 38
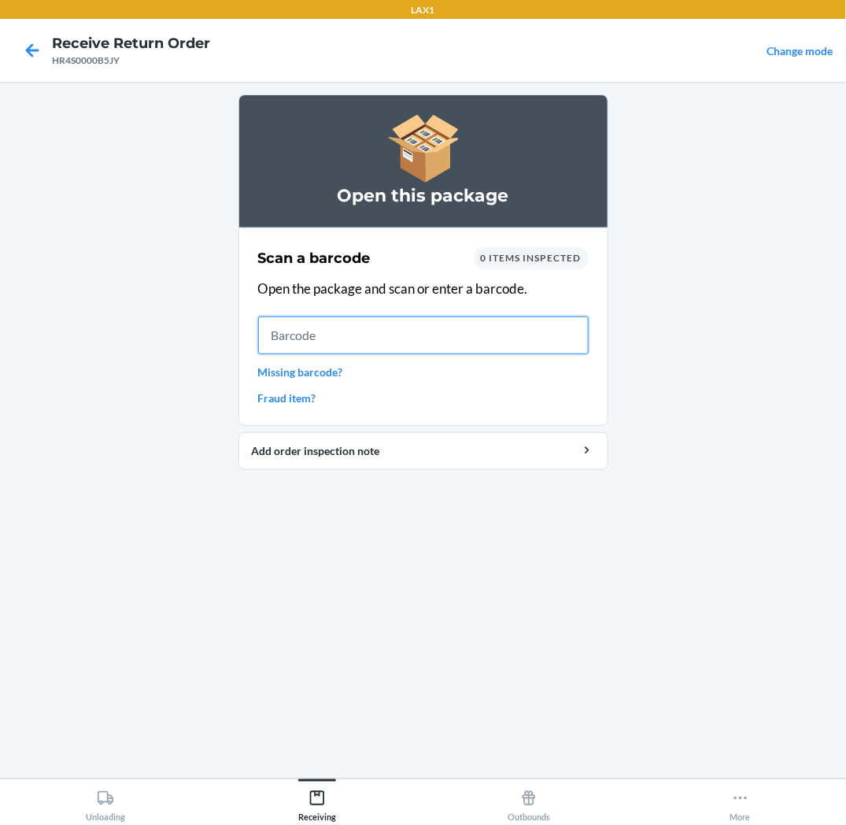
click at [557, 336] on input "text" at bounding box center [423, 335] width 331 height 38
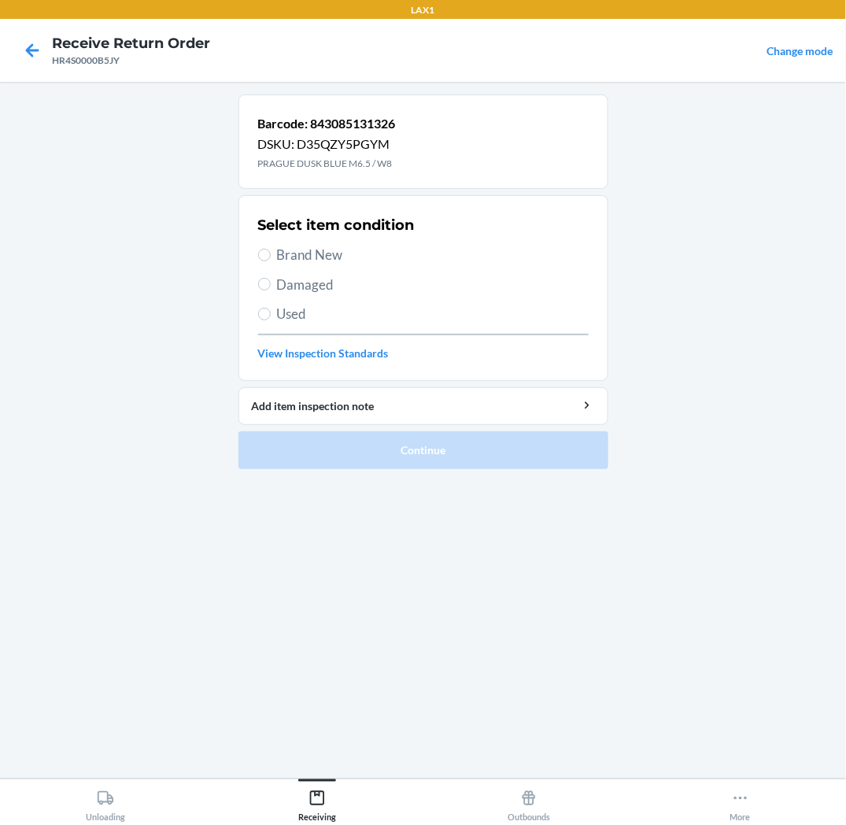
click at [335, 250] on span "Brand New" at bounding box center [433, 255] width 312 height 20
click at [271, 250] on input "Brand New" at bounding box center [264, 255] width 13 height 13
radio input "true"
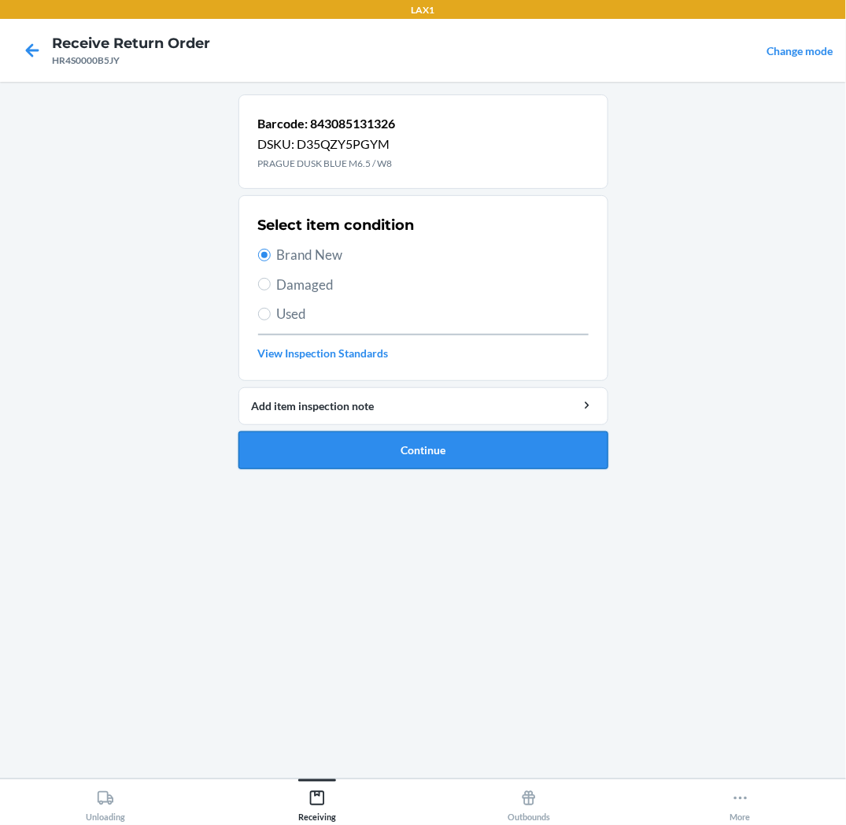
click at [373, 455] on button "Continue" at bounding box center [424, 450] width 370 height 38
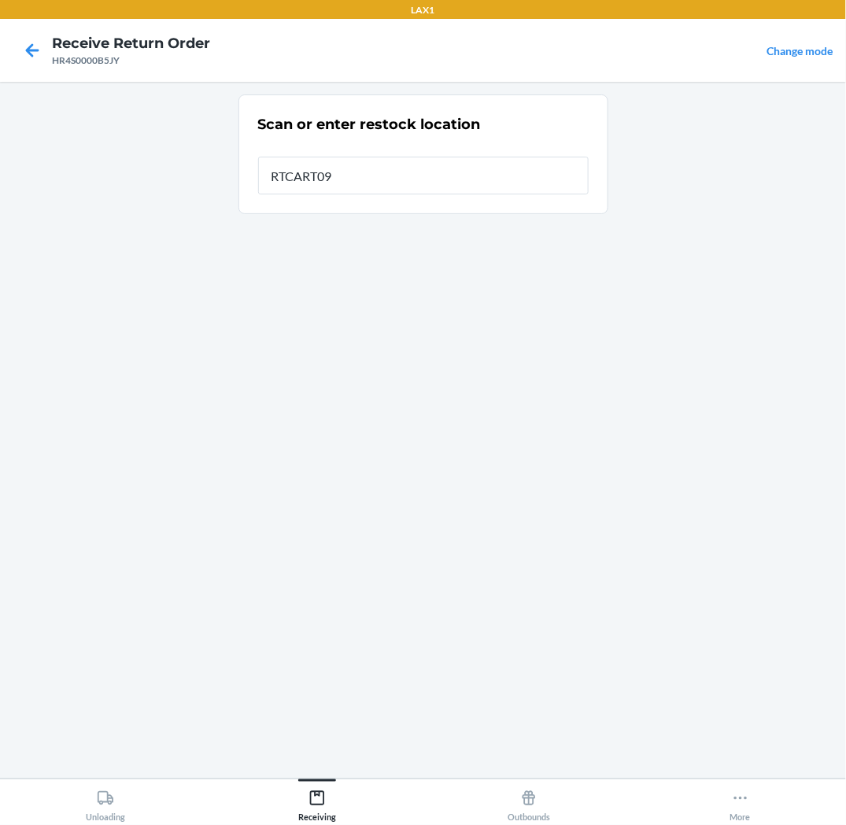
type input "RTCART093"
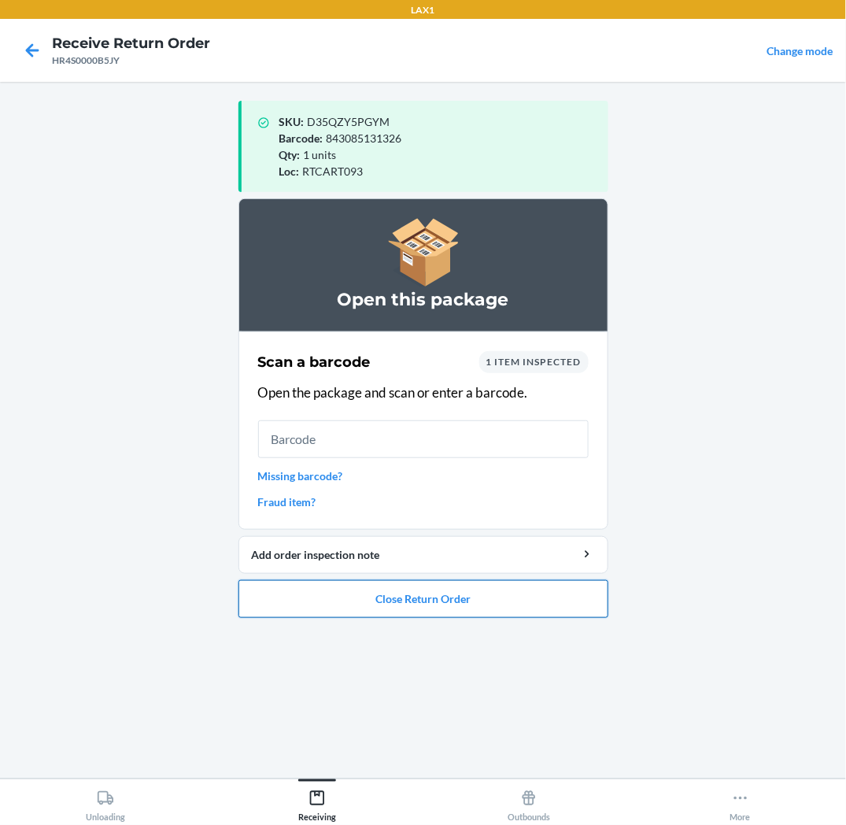
click at [368, 606] on button "Close Return Order" at bounding box center [424, 599] width 370 height 38
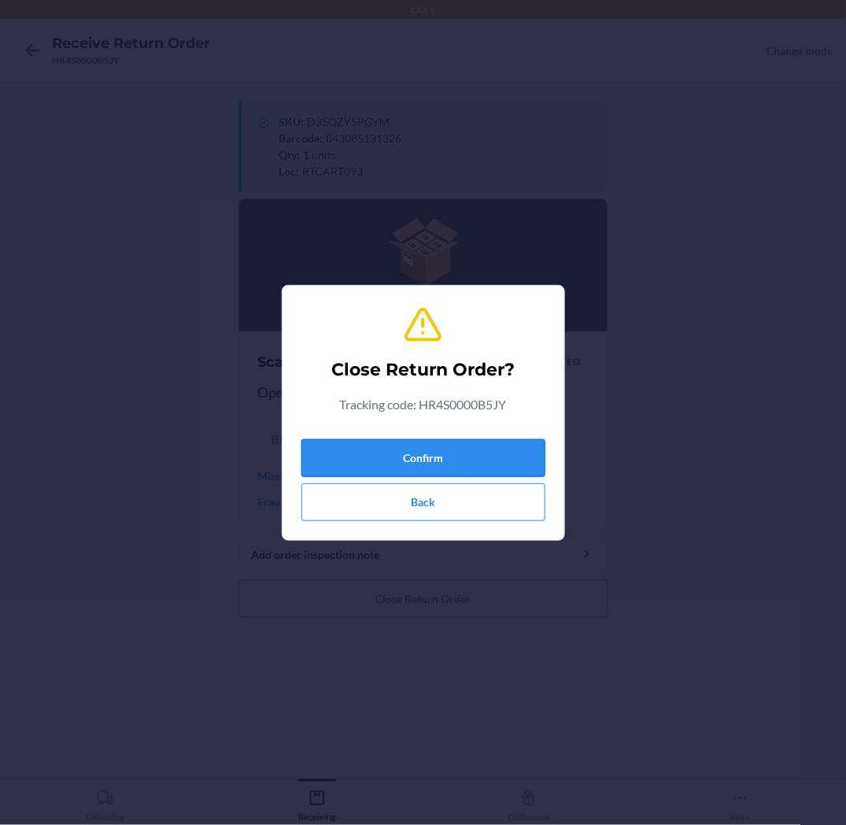
click at [442, 452] on button "Confirm" at bounding box center [424, 458] width 244 height 38
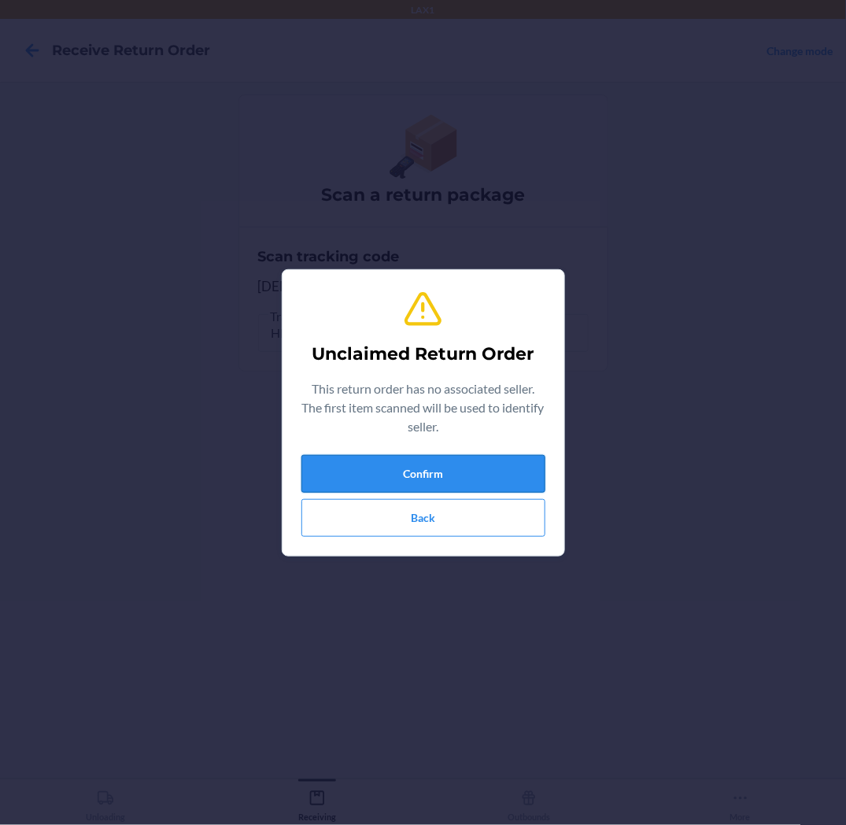
click at [523, 461] on button "Confirm" at bounding box center [424, 474] width 244 height 38
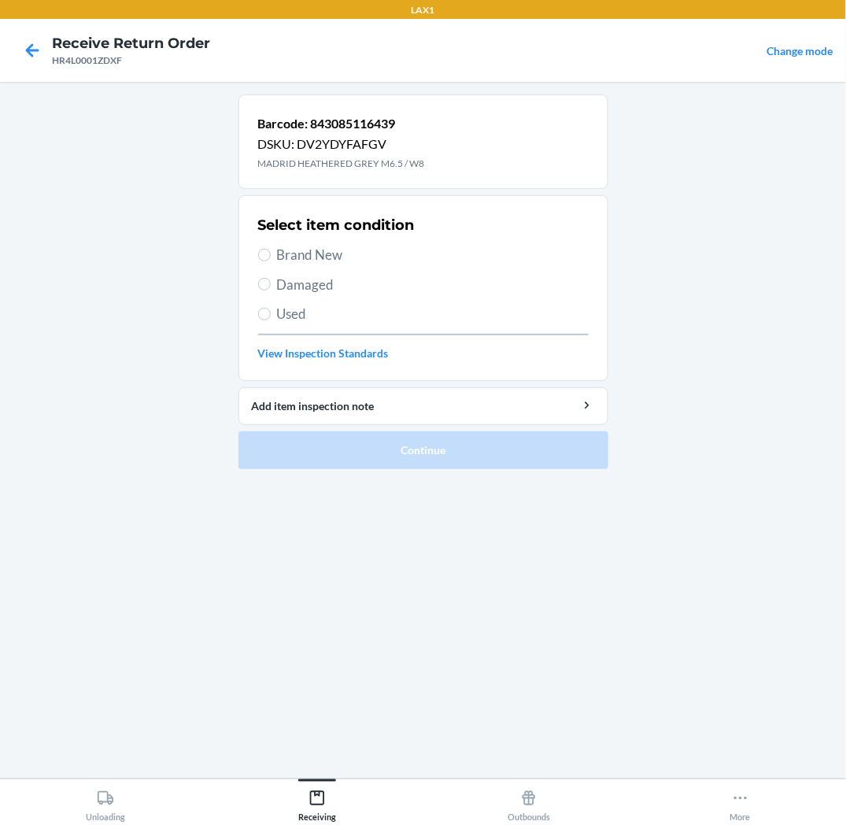
click at [282, 254] on span "Brand New" at bounding box center [433, 255] width 312 height 20
click at [271, 254] on input "Brand New" at bounding box center [264, 255] width 13 height 13
radio input "true"
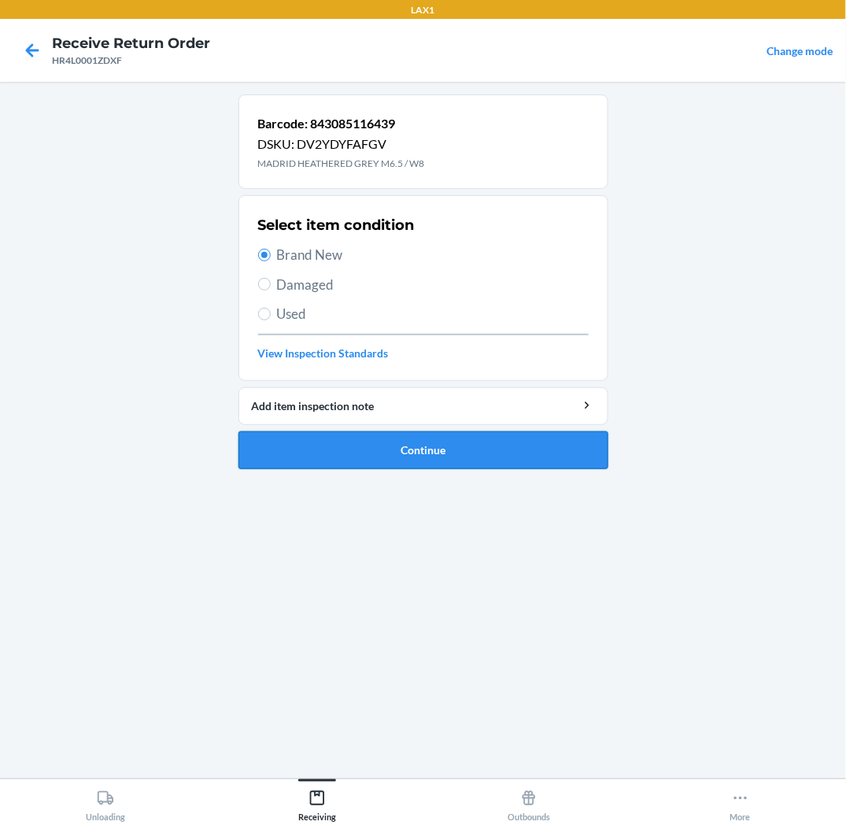
click at [309, 447] on button "Continue" at bounding box center [424, 450] width 370 height 38
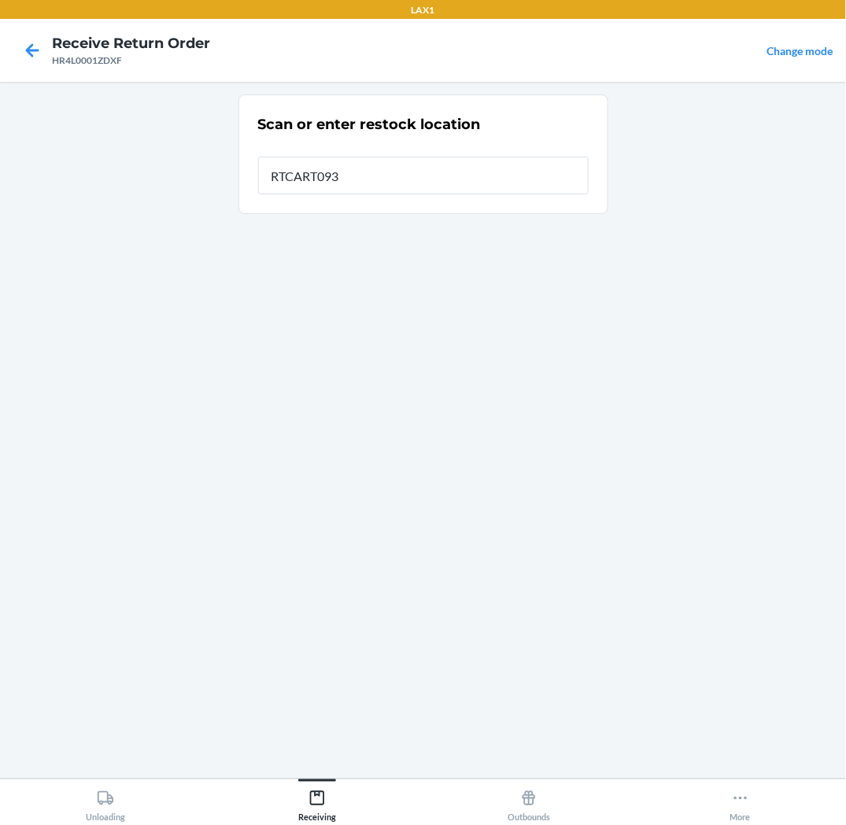
type input "RTCART093"
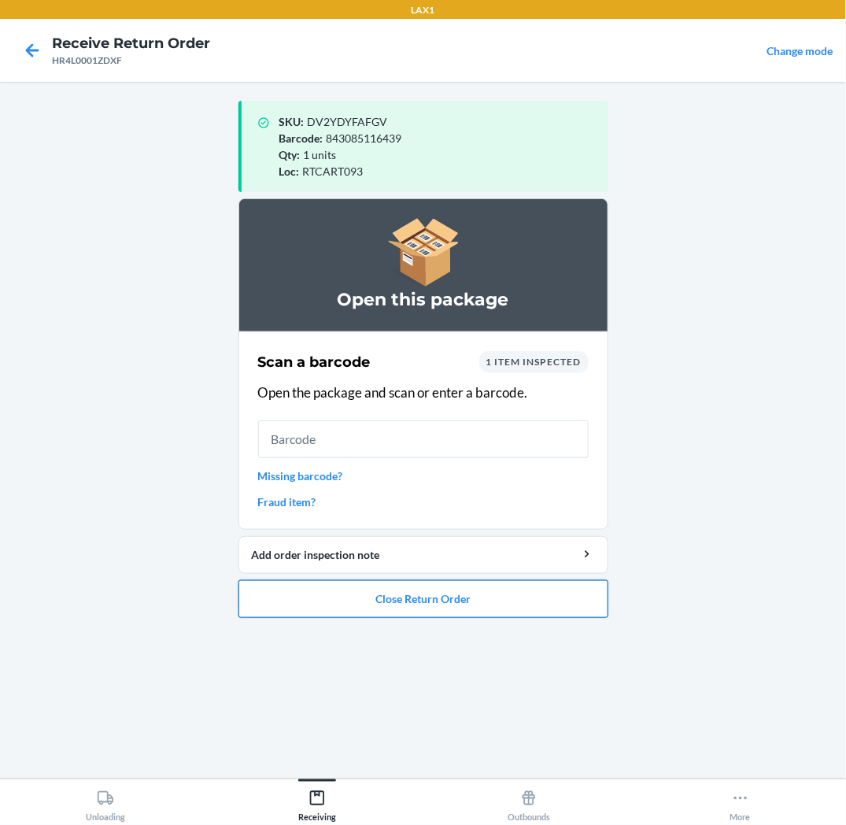
click at [347, 602] on button "Close Return Order" at bounding box center [424, 599] width 370 height 38
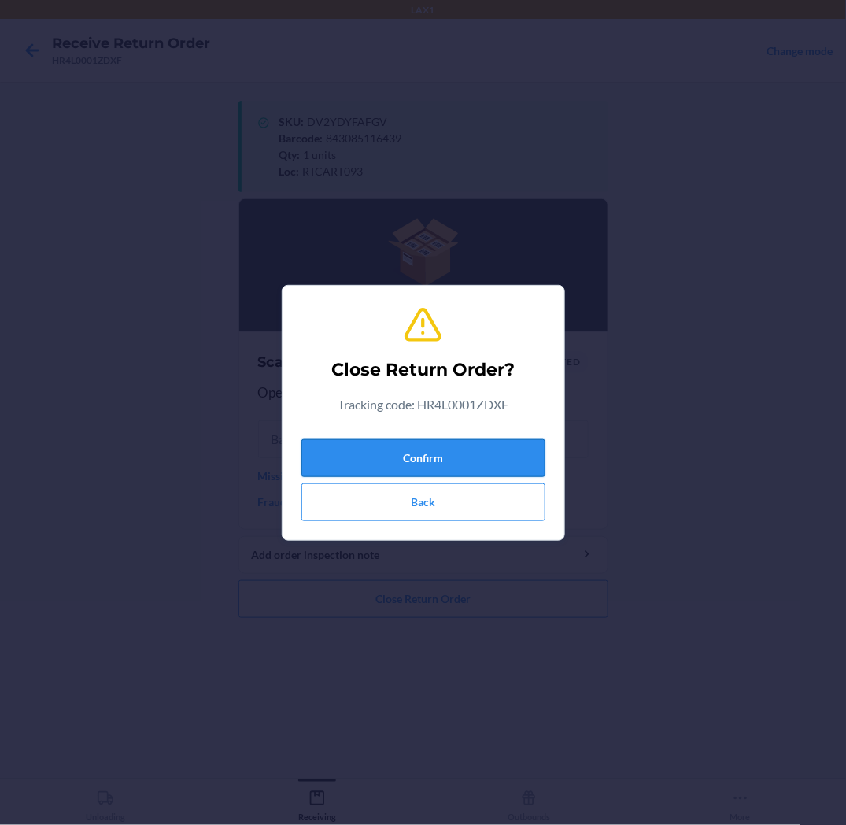
click at [428, 463] on button "Confirm" at bounding box center [424, 458] width 244 height 38
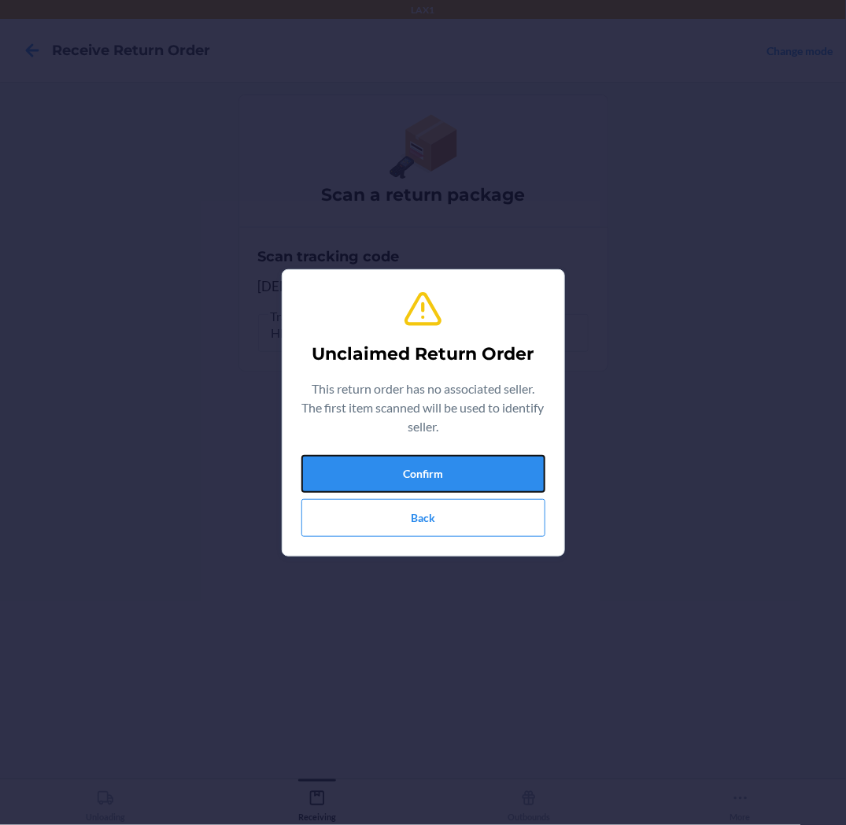
click at [428, 463] on button "Confirm" at bounding box center [424, 474] width 244 height 38
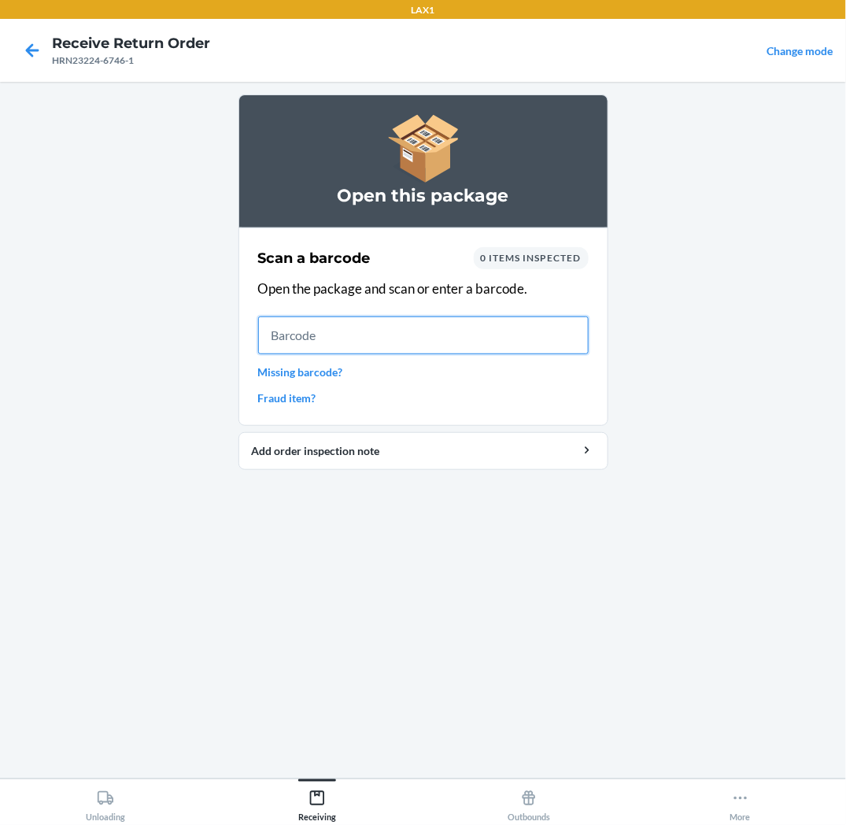
click at [573, 335] on input "text" at bounding box center [423, 335] width 331 height 38
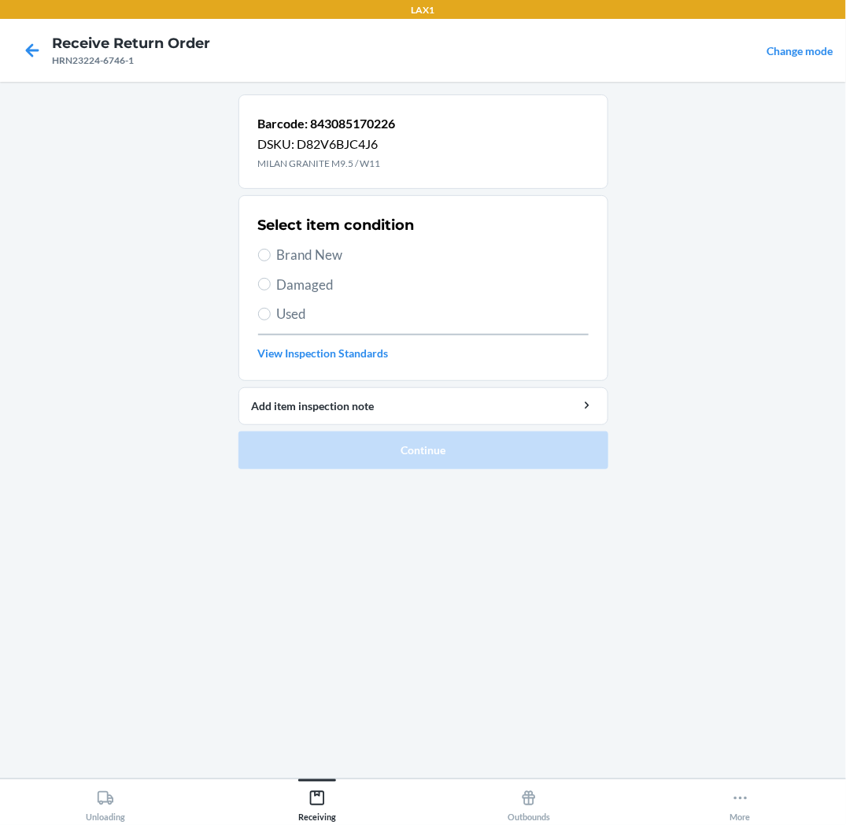
click at [341, 254] on span "Brand New" at bounding box center [433, 255] width 312 height 20
click at [271, 254] on input "Brand New" at bounding box center [264, 255] width 13 height 13
radio input "true"
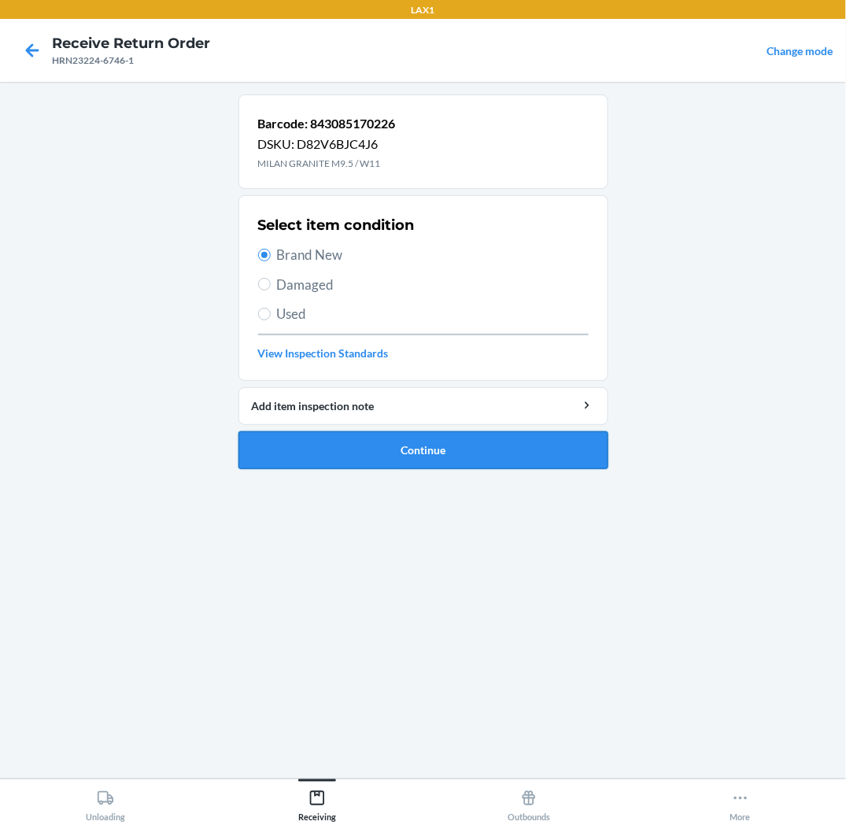
click at [362, 442] on button "Continue" at bounding box center [424, 450] width 370 height 38
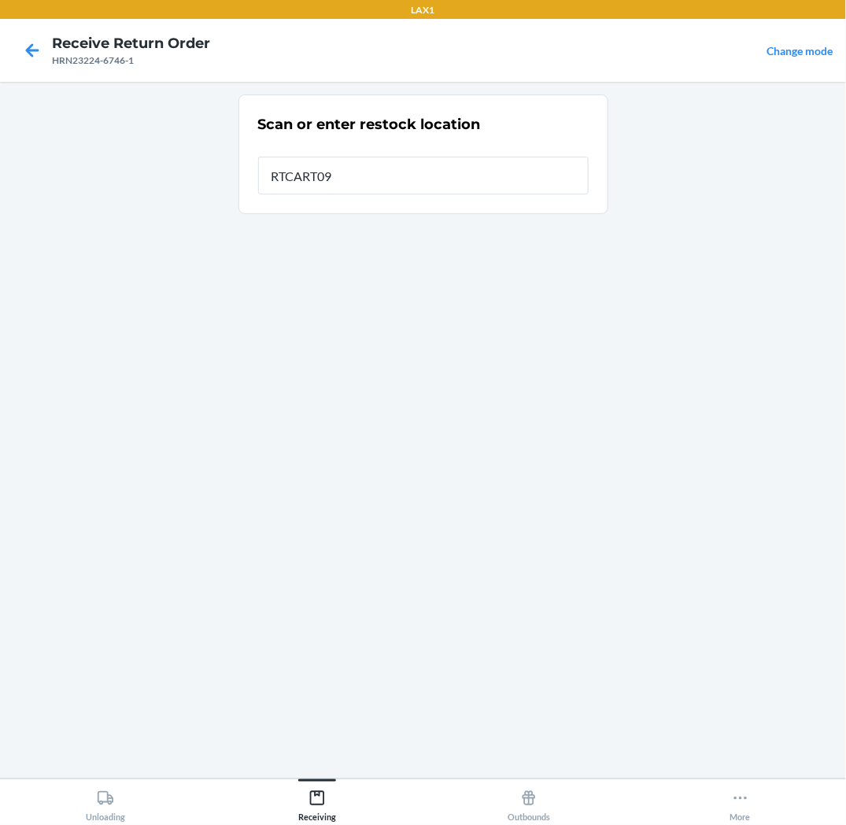
type input "RTCART093"
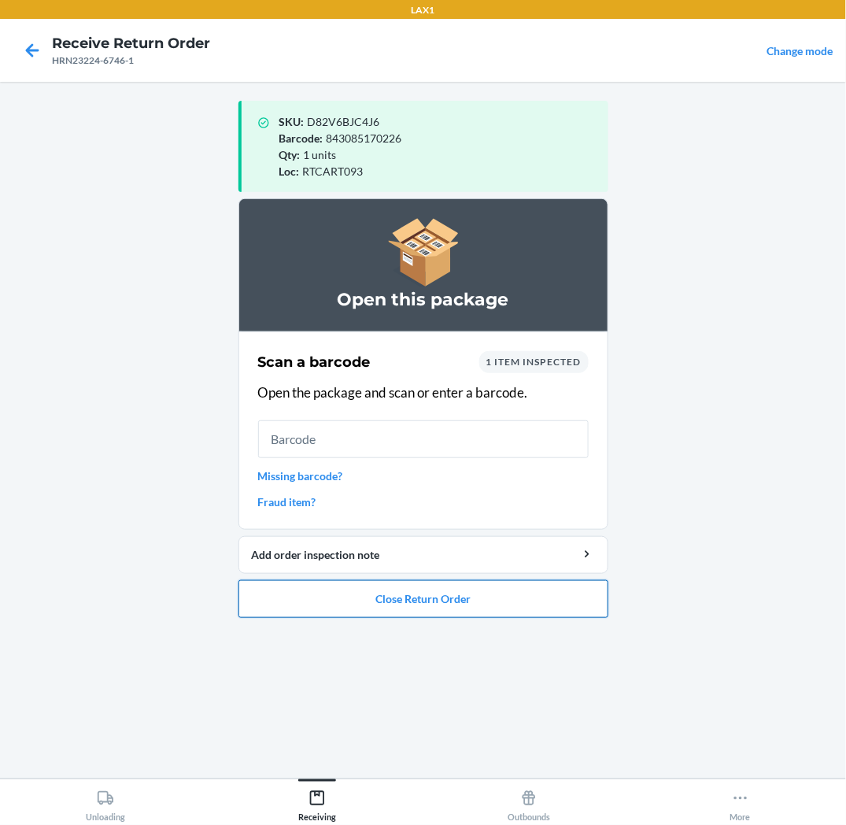
click at [402, 599] on button "Close Return Order" at bounding box center [424, 599] width 370 height 38
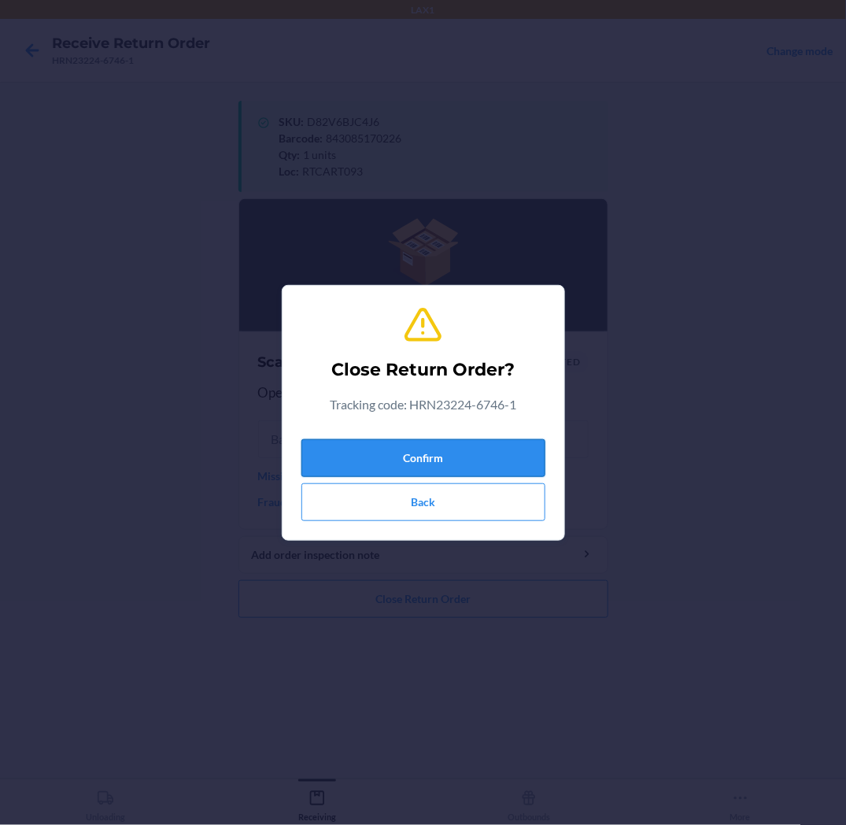
click at [463, 447] on button "Confirm" at bounding box center [424, 458] width 244 height 38
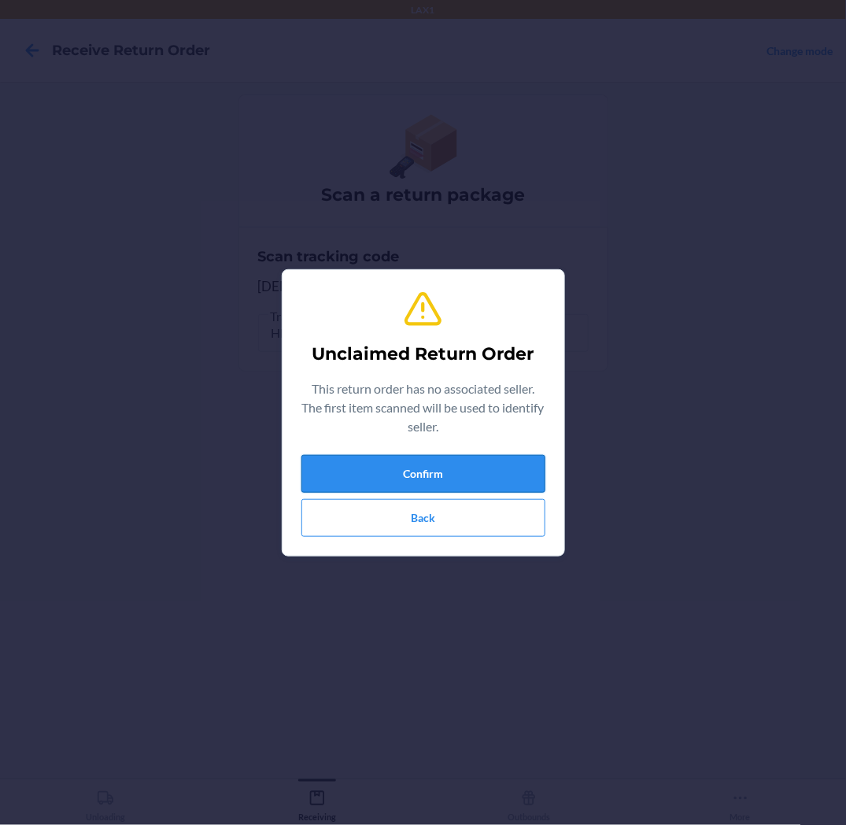
click at [442, 460] on button "Confirm" at bounding box center [424, 474] width 244 height 38
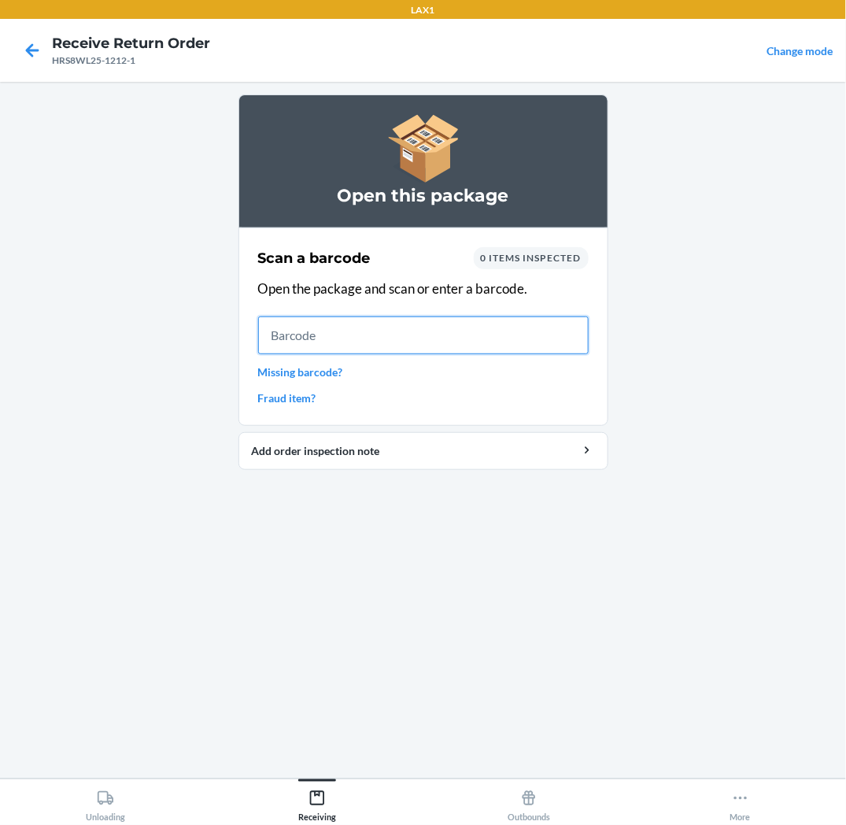
click at [429, 336] on input "text" at bounding box center [423, 335] width 331 height 38
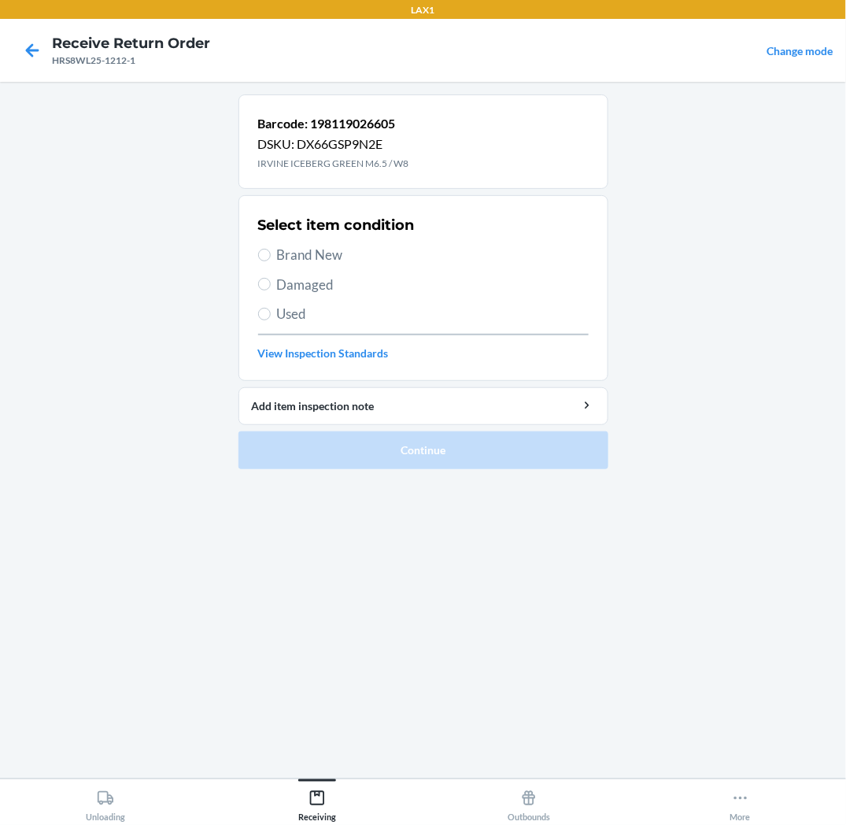
click at [298, 295] on div "Select item condition Brand New Damaged Used View Inspection Standards" at bounding box center [423, 288] width 331 height 156
click at [302, 310] on span "Used" at bounding box center [433, 314] width 312 height 20
click at [271, 310] on input "Used" at bounding box center [264, 314] width 13 height 13
radio input "true"
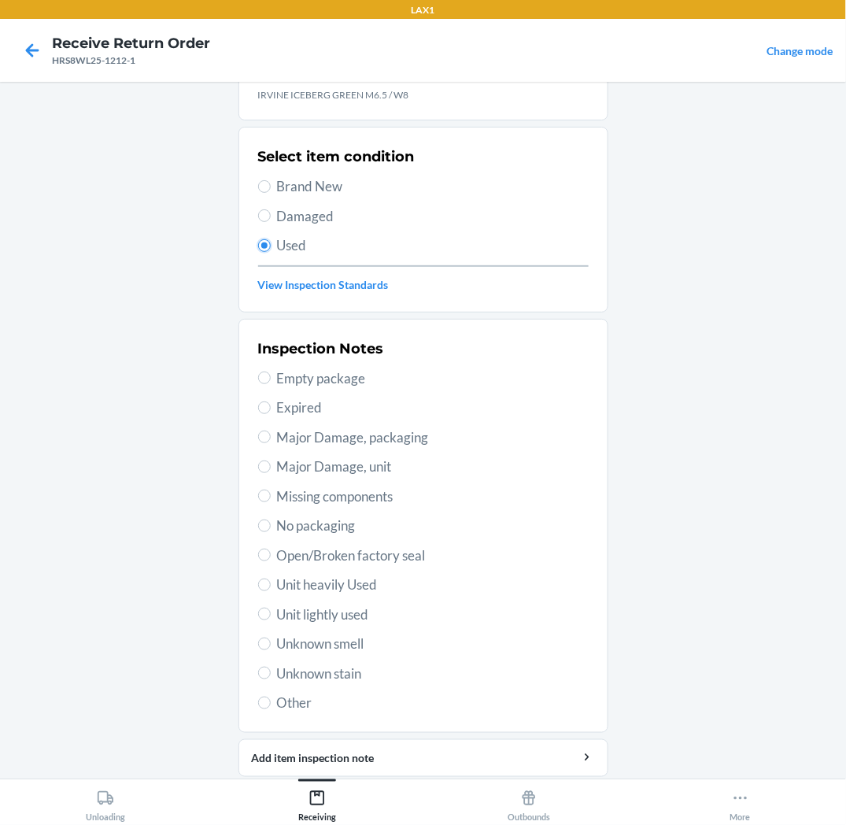
scroll to position [122, 0]
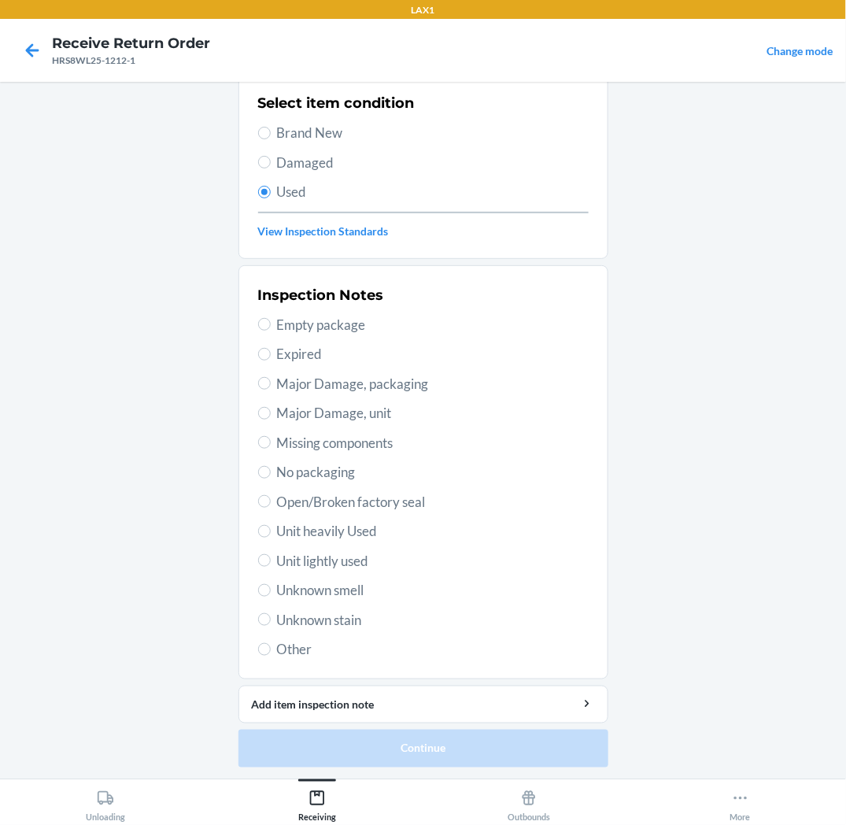
click at [327, 559] on span "Unit lightly used" at bounding box center [433, 561] width 312 height 20
click at [271, 559] on input "Unit lightly used" at bounding box center [264, 560] width 13 height 13
radio input "true"
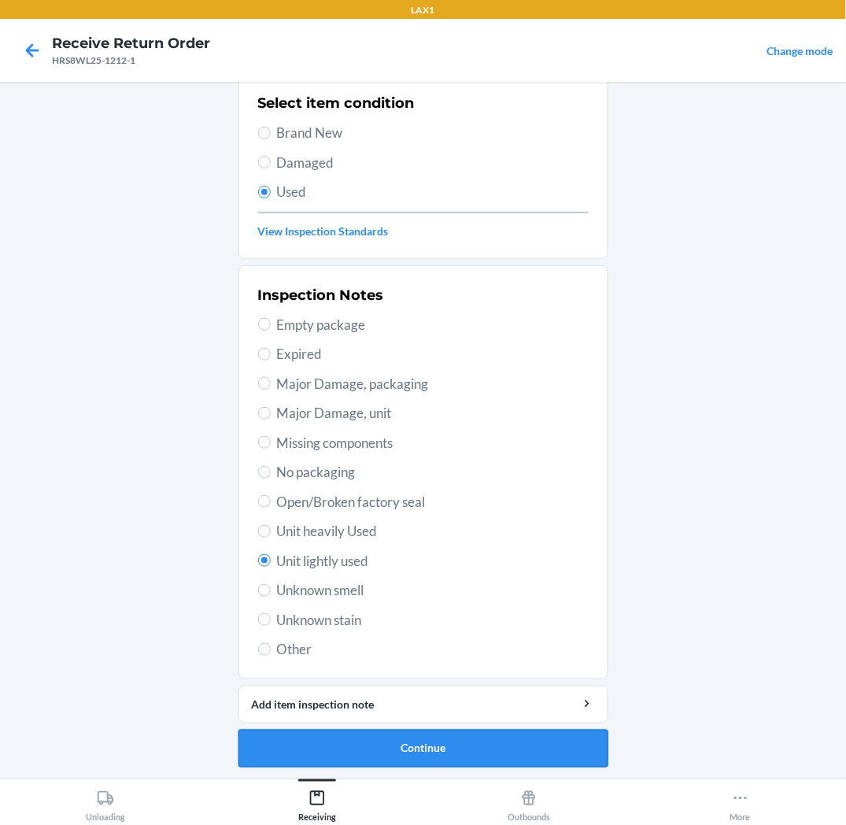
click at [372, 746] on button "Continue" at bounding box center [424, 749] width 370 height 38
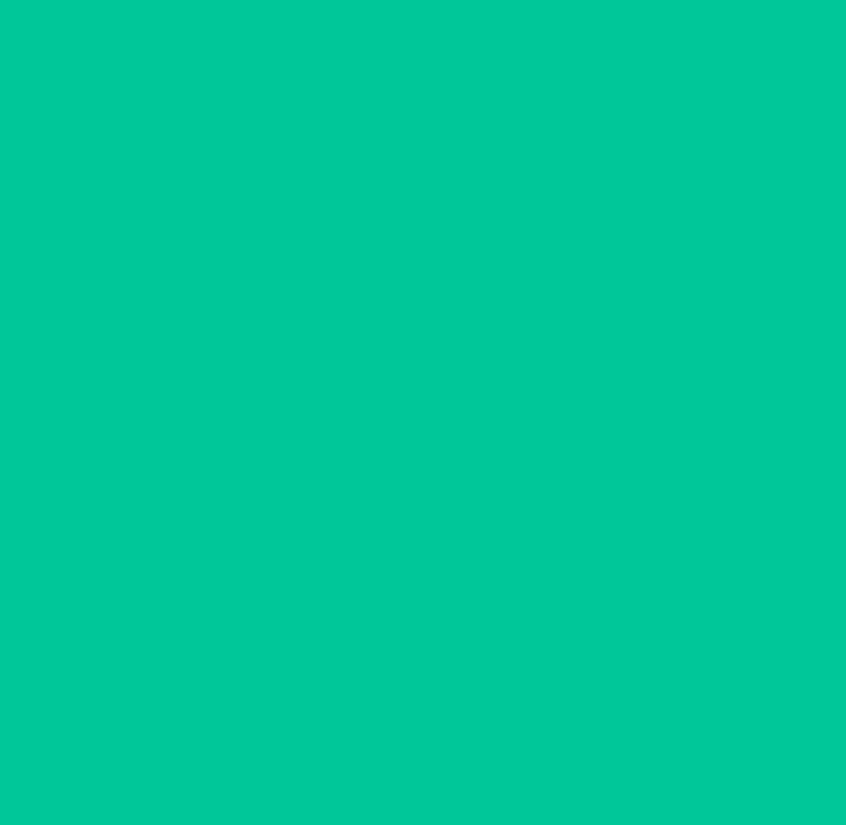
scroll to position [0, 0]
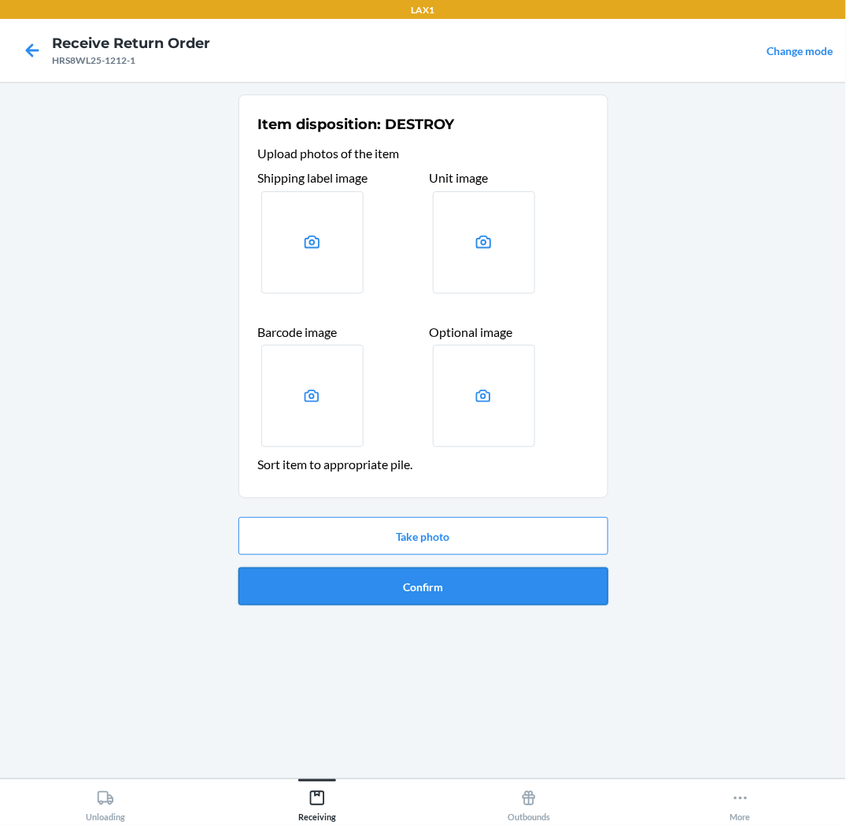
click at [397, 595] on button "Confirm" at bounding box center [424, 587] width 370 height 38
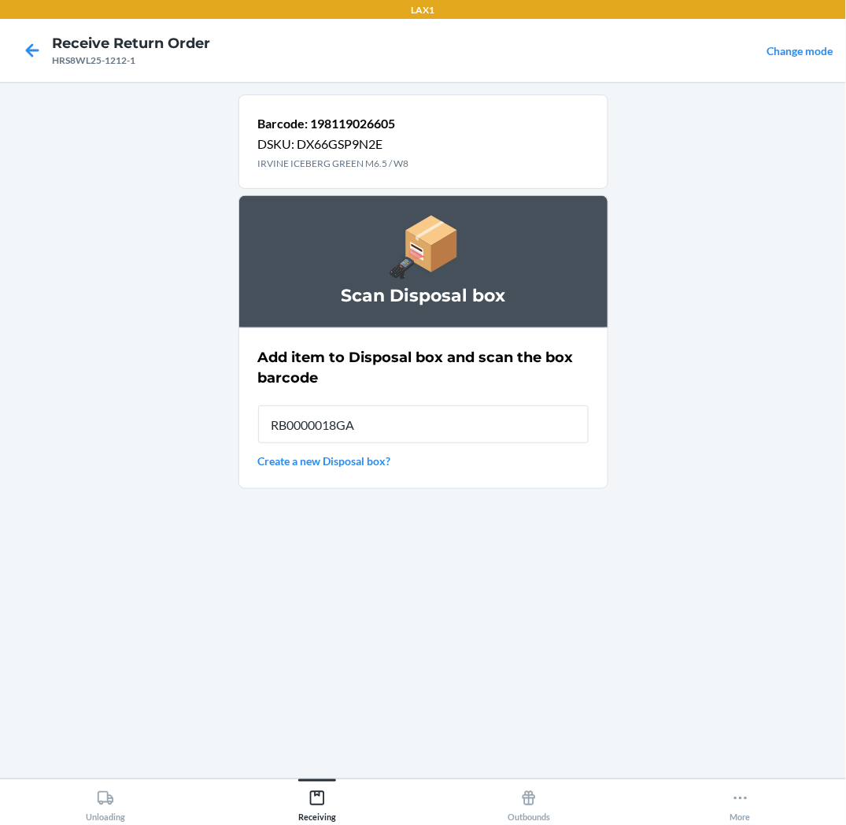
type input "RB0000018GA"
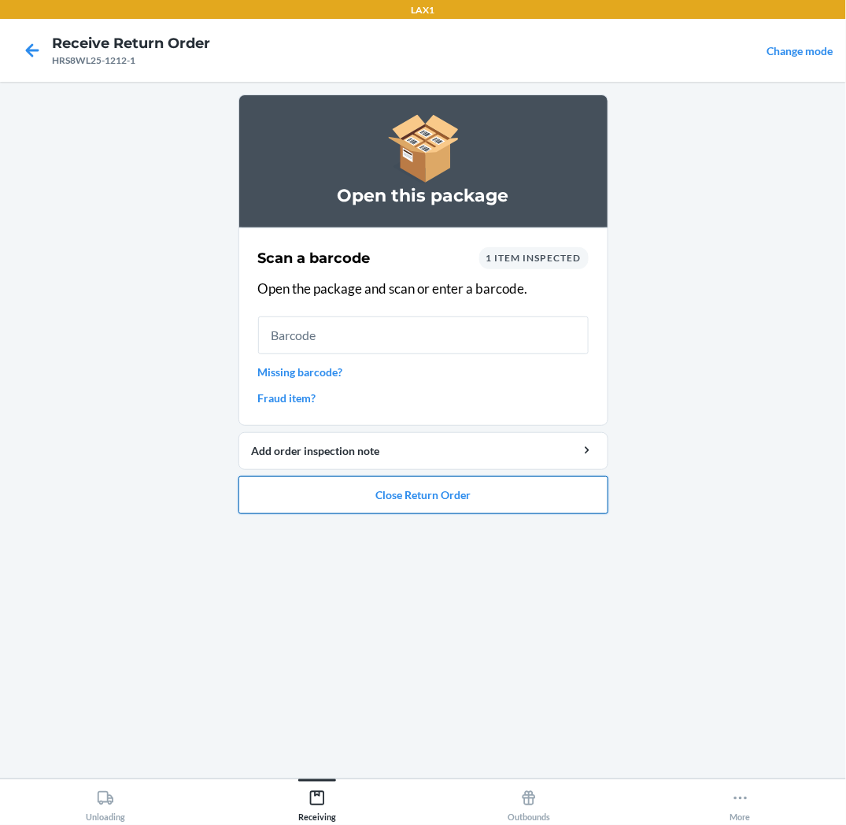
click at [478, 494] on button "Close Return Order" at bounding box center [424, 495] width 370 height 38
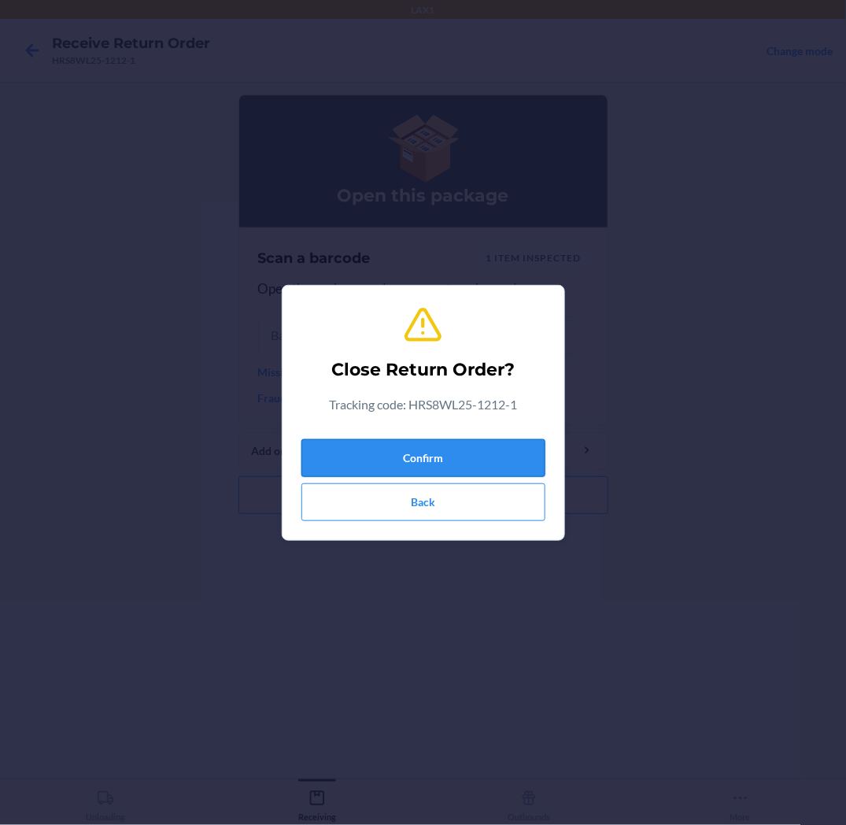
click at [500, 449] on button "Confirm" at bounding box center [424, 458] width 244 height 38
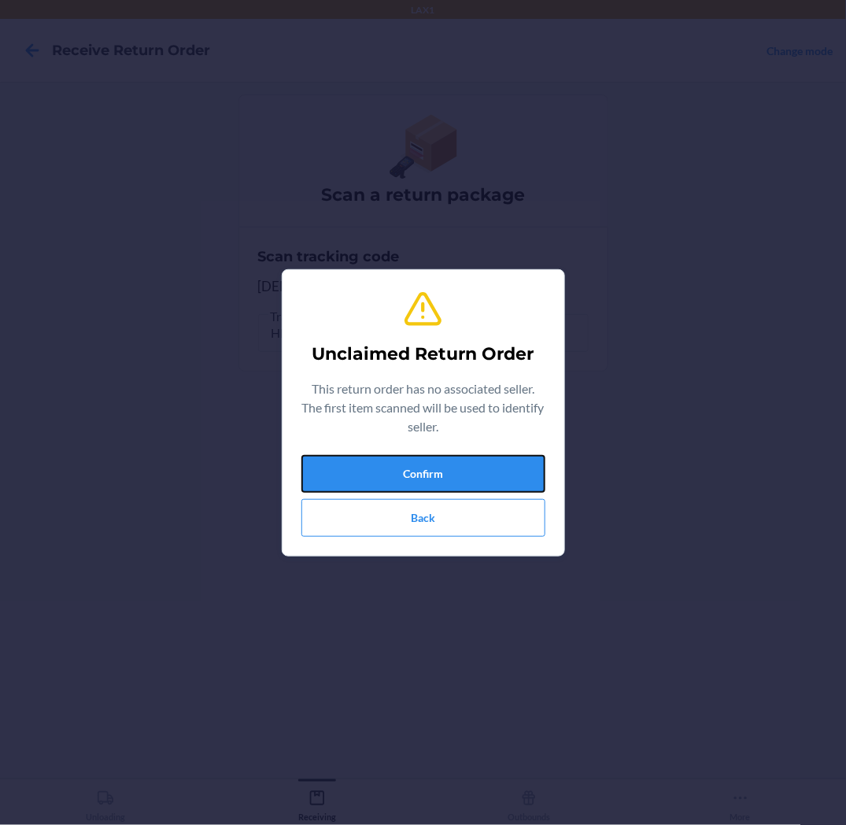
click at [510, 475] on button "Confirm" at bounding box center [424, 474] width 244 height 38
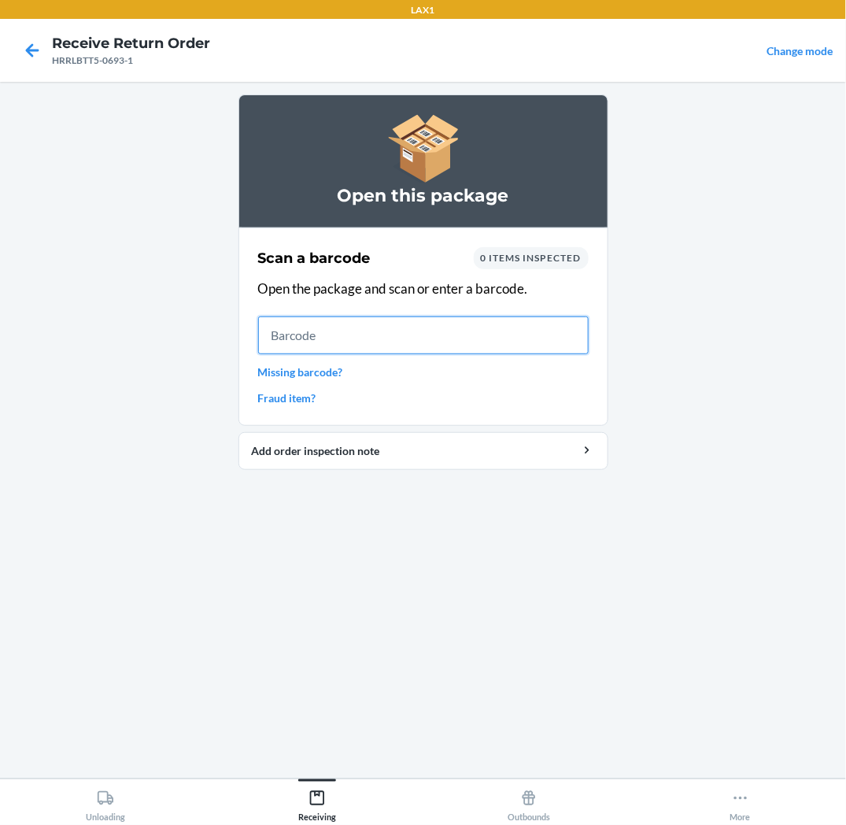
click at [309, 337] on input "text" at bounding box center [423, 335] width 331 height 38
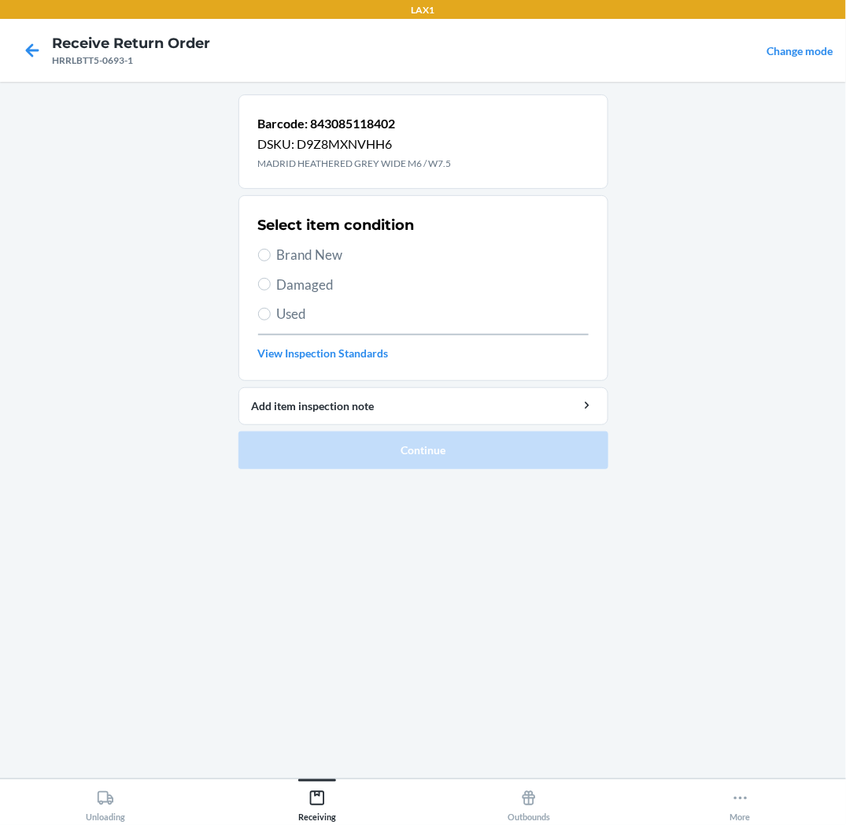
click at [302, 255] on span "Brand New" at bounding box center [433, 255] width 312 height 20
click at [271, 255] on input "Brand New" at bounding box center [264, 255] width 13 height 13
radio input "true"
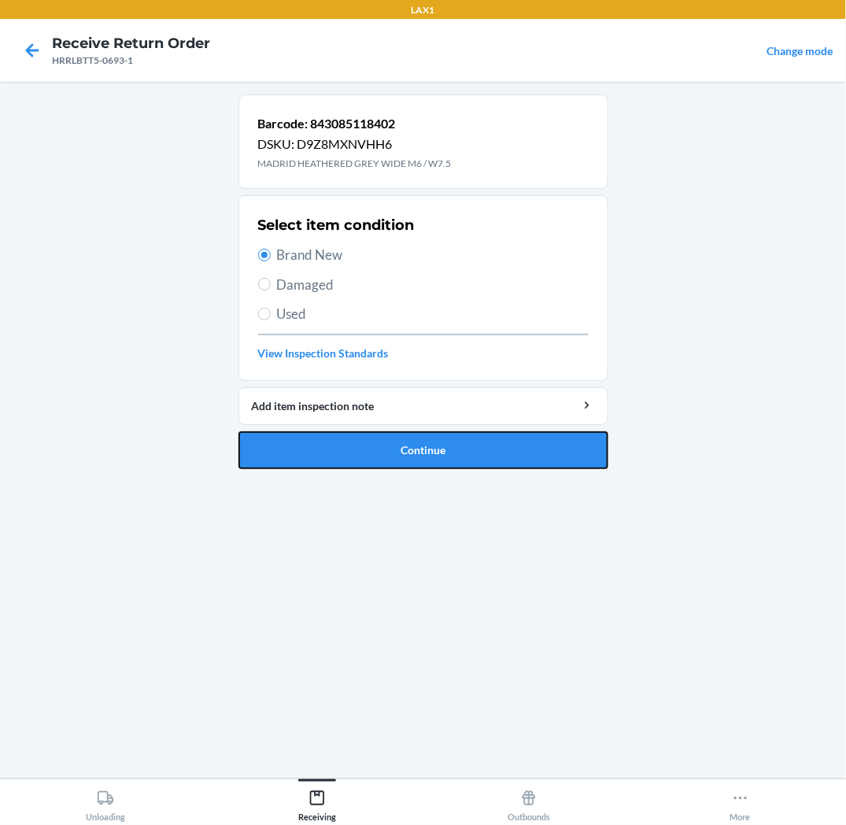
click at [379, 446] on button "Continue" at bounding box center [424, 450] width 370 height 38
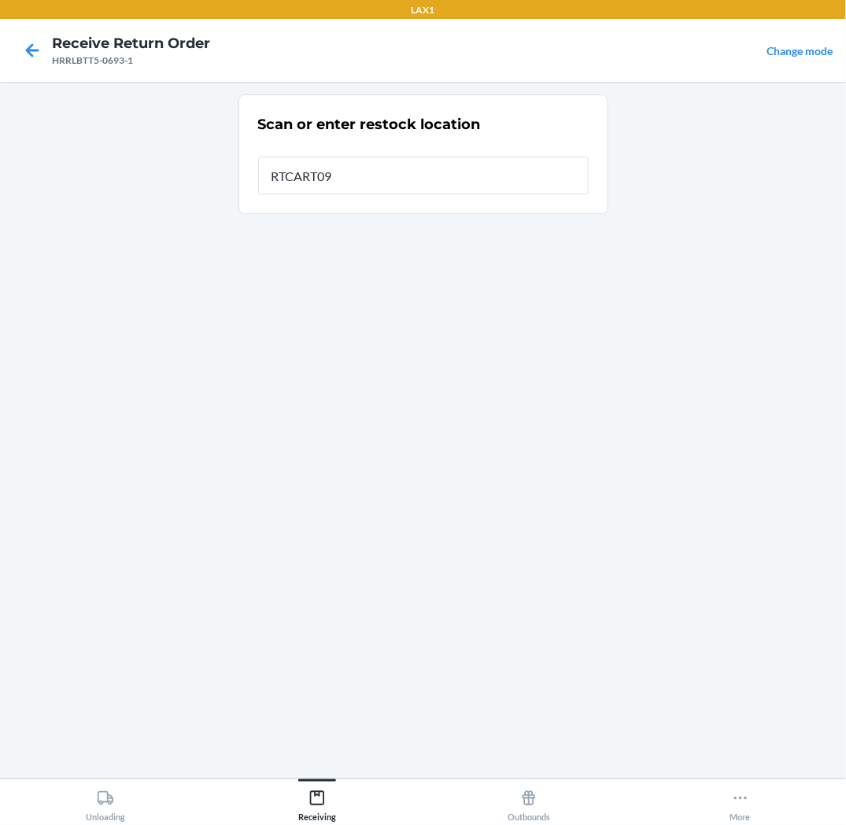
type input "RTCART093"
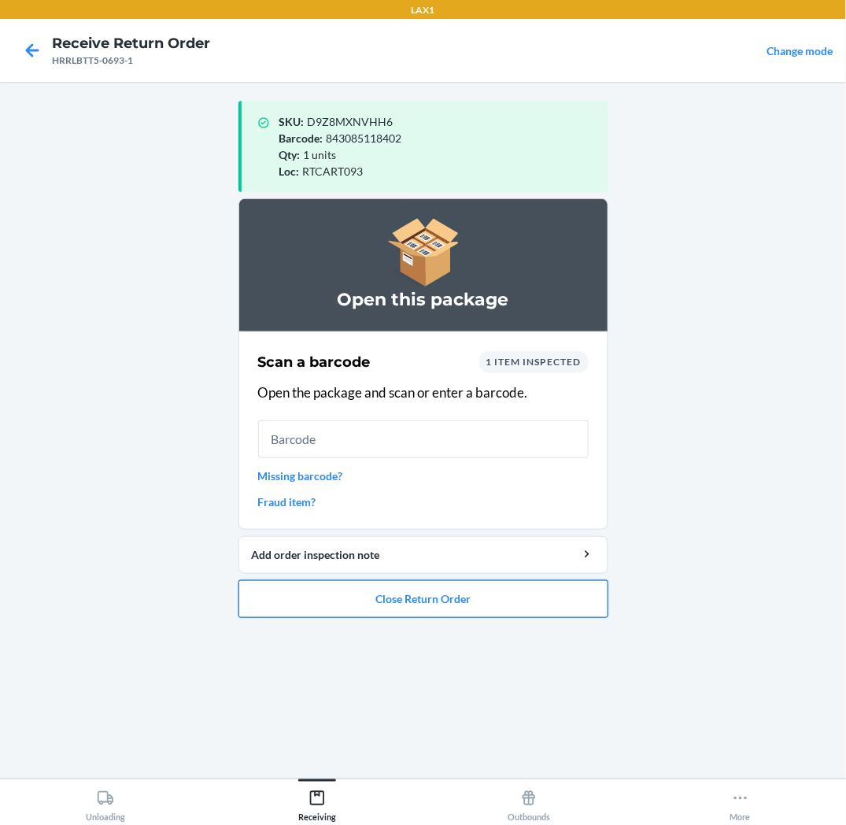
click at [483, 608] on button "Close Return Order" at bounding box center [424, 599] width 370 height 38
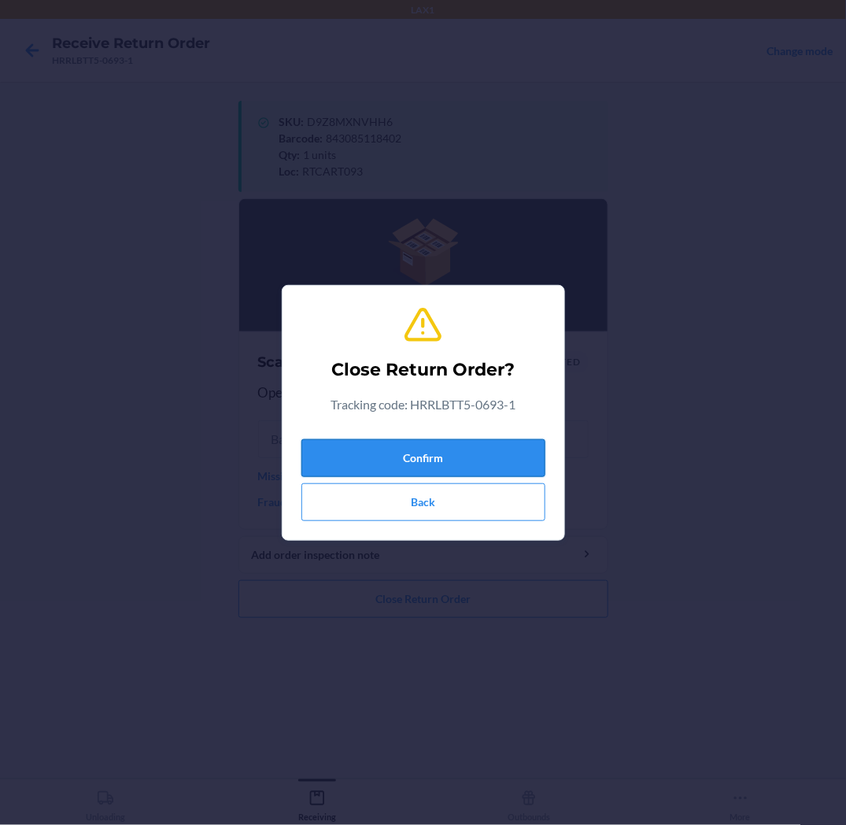
click at [457, 468] on button "Confirm" at bounding box center [424, 458] width 244 height 38
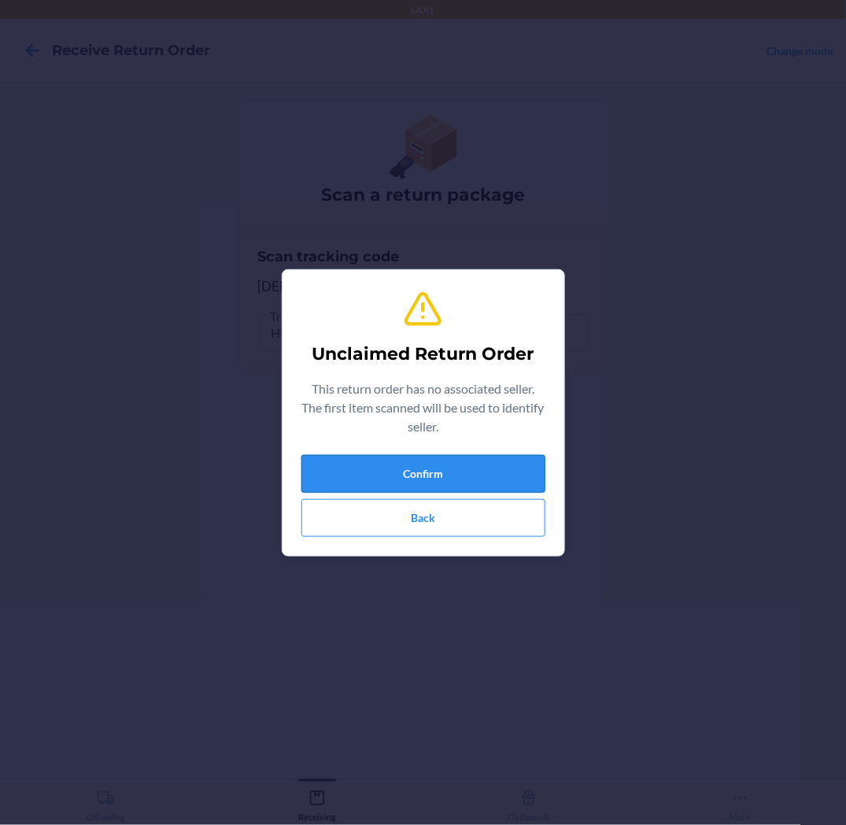
click at [459, 466] on button "Confirm" at bounding box center [424, 474] width 244 height 38
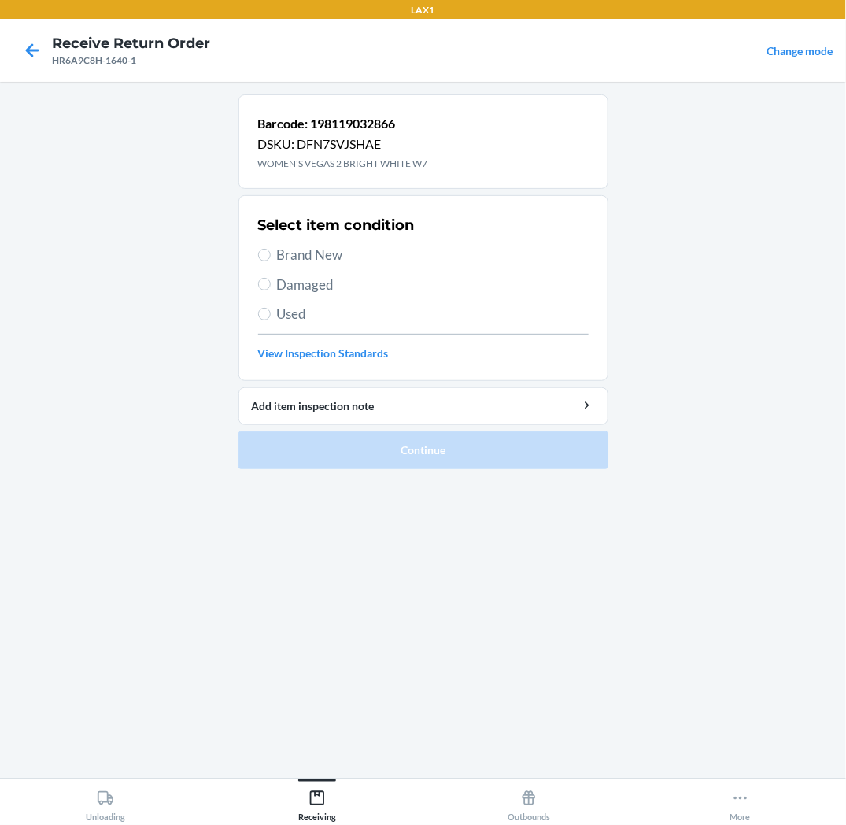
click at [316, 255] on span "Brand New" at bounding box center [433, 255] width 312 height 20
click at [271, 255] on input "Brand New" at bounding box center [264, 255] width 13 height 13
radio input "true"
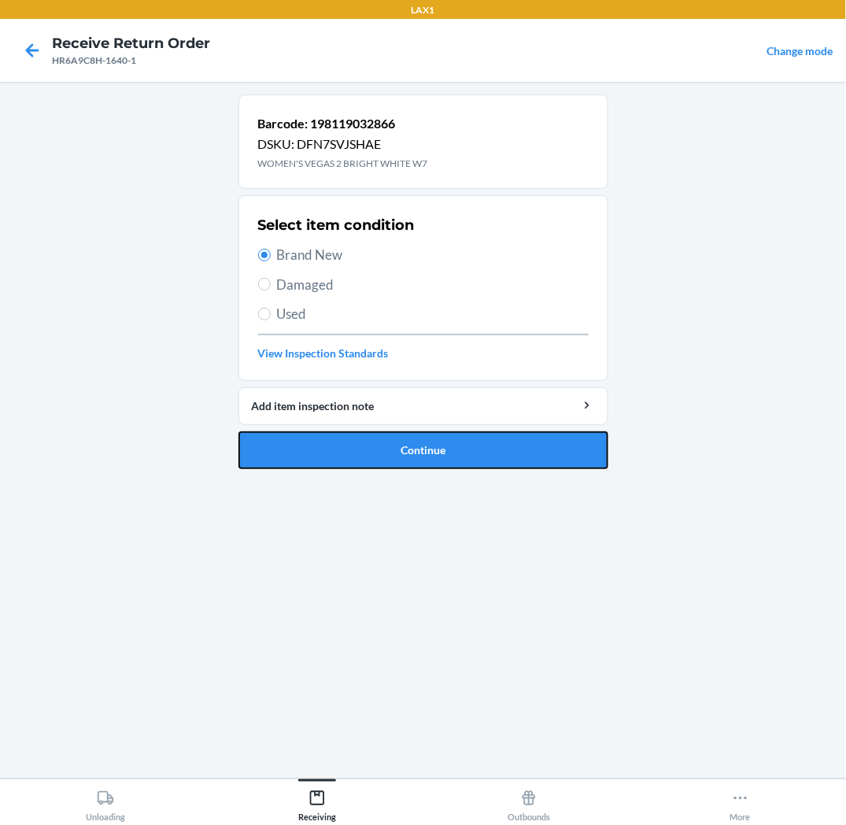
drag, startPoint x: 345, startPoint y: 446, endPoint x: 304, endPoint y: 411, distance: 53.6
click at [342, 445] on button "Continue" at bounding box center [424, 450] width 370 height 38
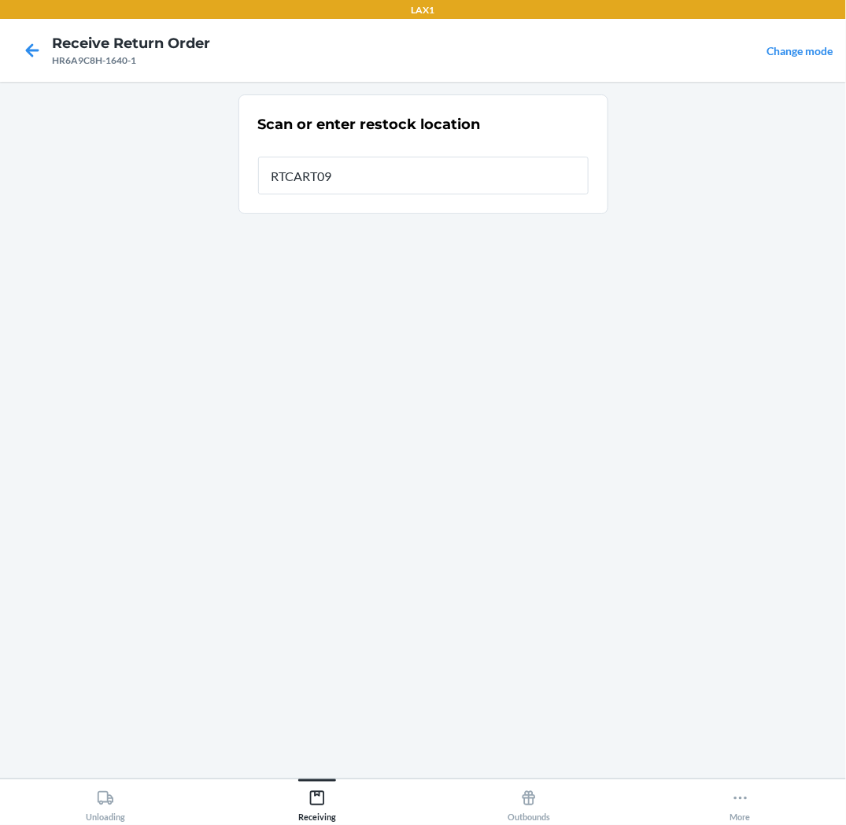
type input "RTCART093"
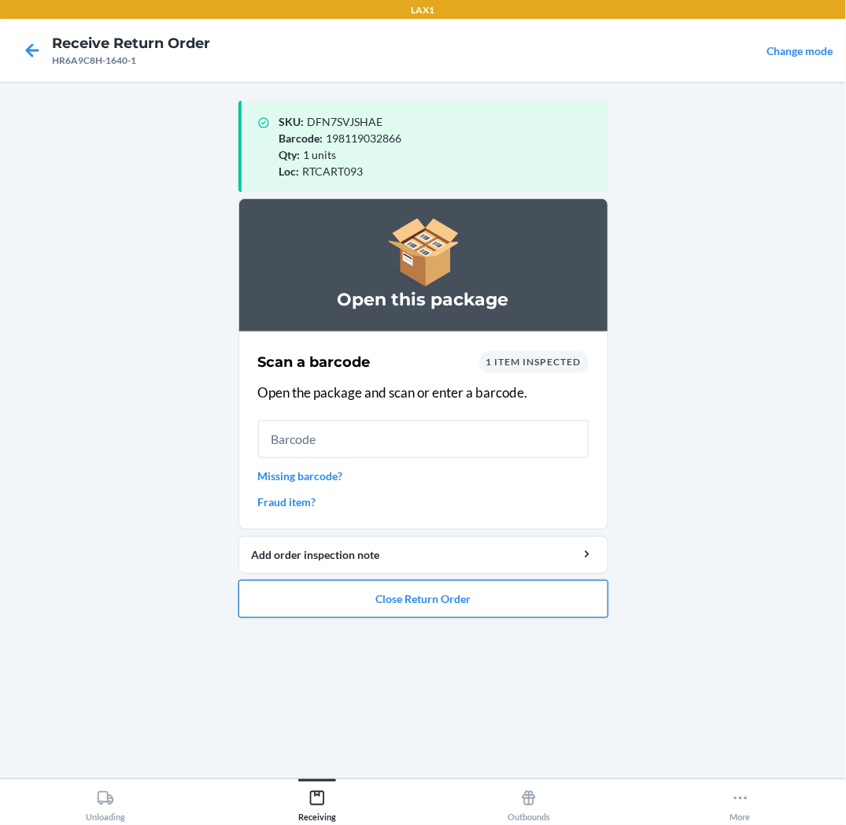
click at [405, 606] on button "Close Return Order" at bounding box center [424, 599] width 370 height 38
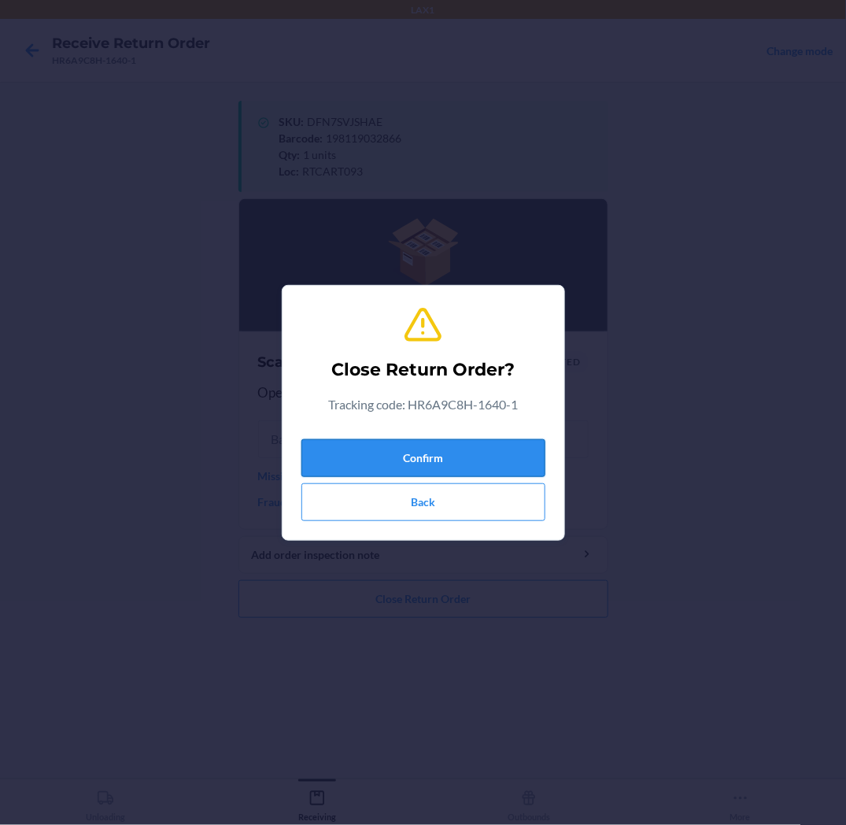
click at [459, 459] on button "Confirm" at bounding box center [424, 458] width 244 height 38
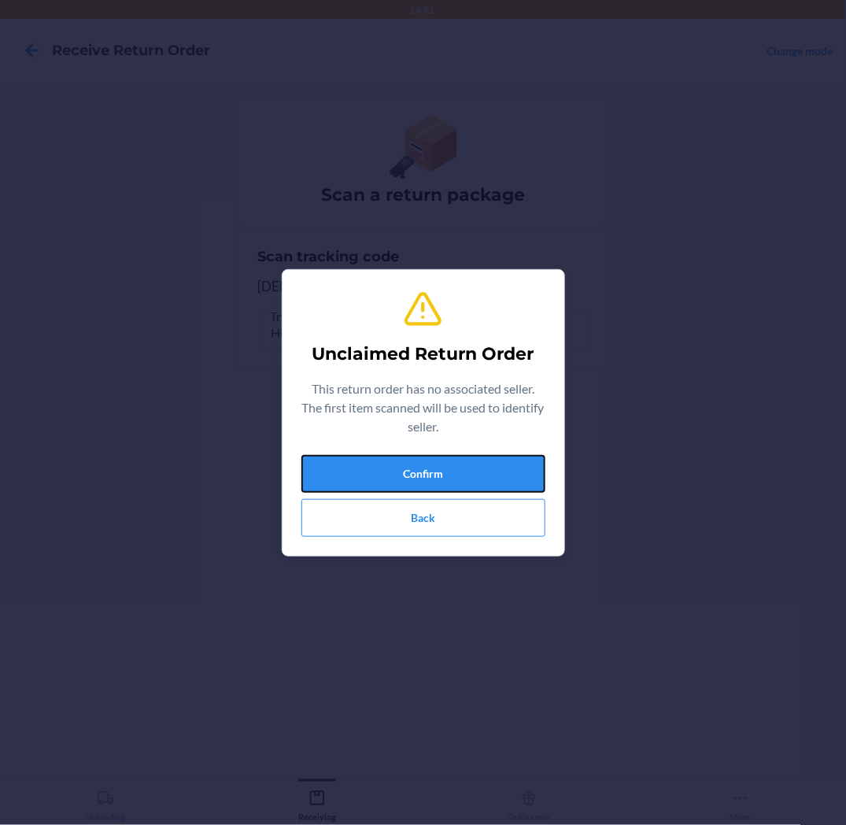
click at [459, 459] on button "Confirm" at bounding box center [424, 474] width 244 height 38
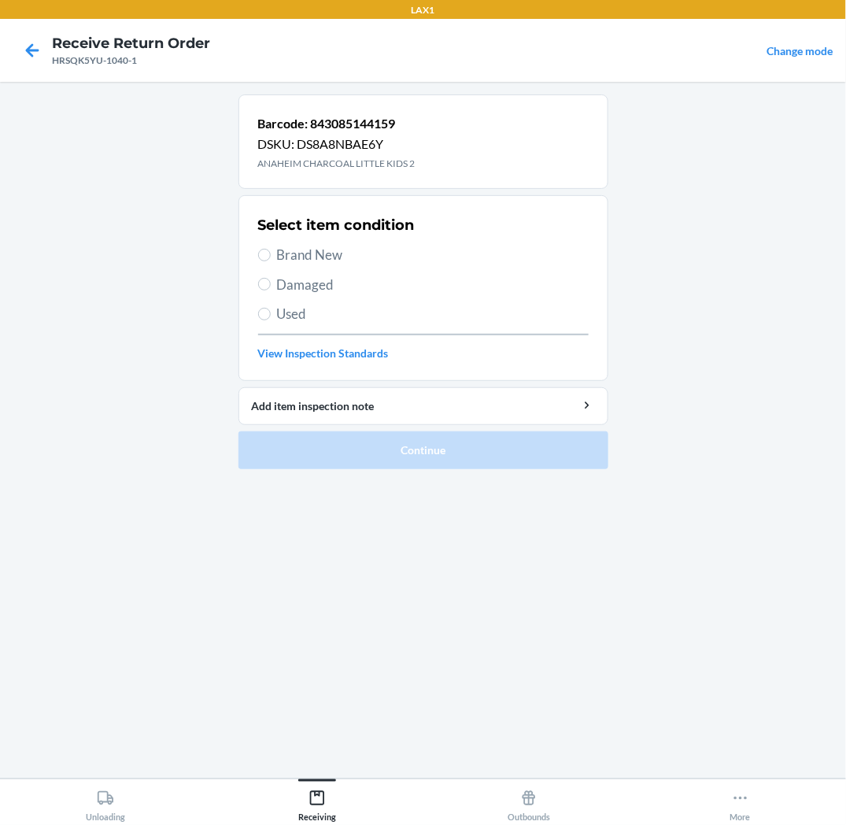
click at [327, 260] on span "Brand New" at bounding box center [433, 255] width 312 height 20
click at [271, 260] on input "Brand New" at bounding box center [264, 255] width 13 height 13
radio input "true"
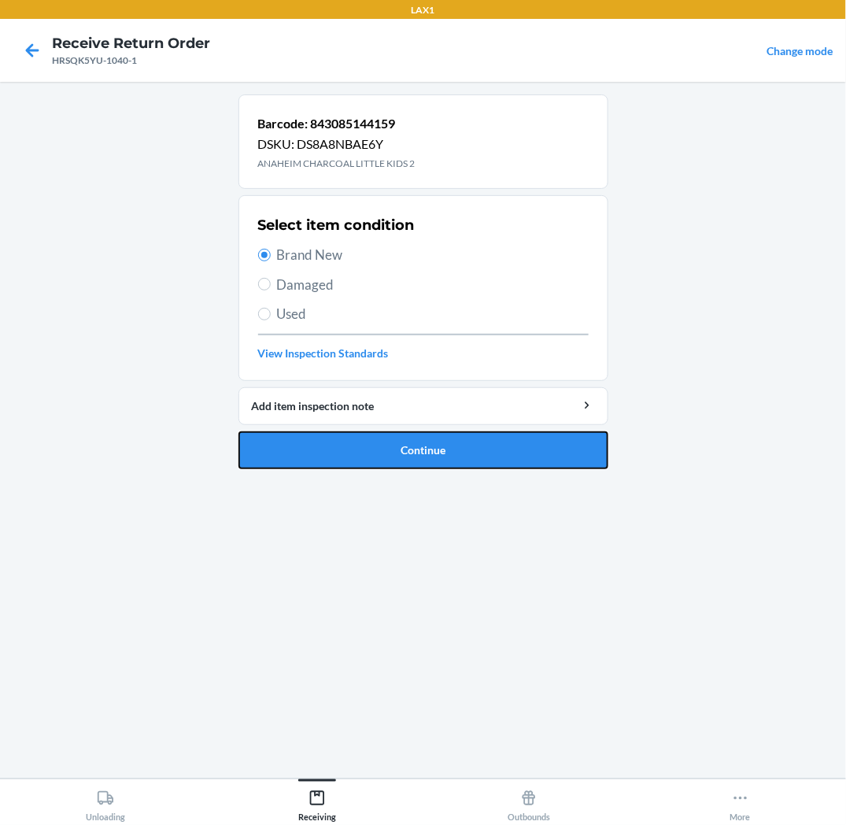
drag, startPoint x: 424, startPoint y: 451, endPoint x: 409, endPoint y: 435, distance: 21.8
click at [420, 446] on button "Continue" at bounding box center [424, 450] width 370 height 38
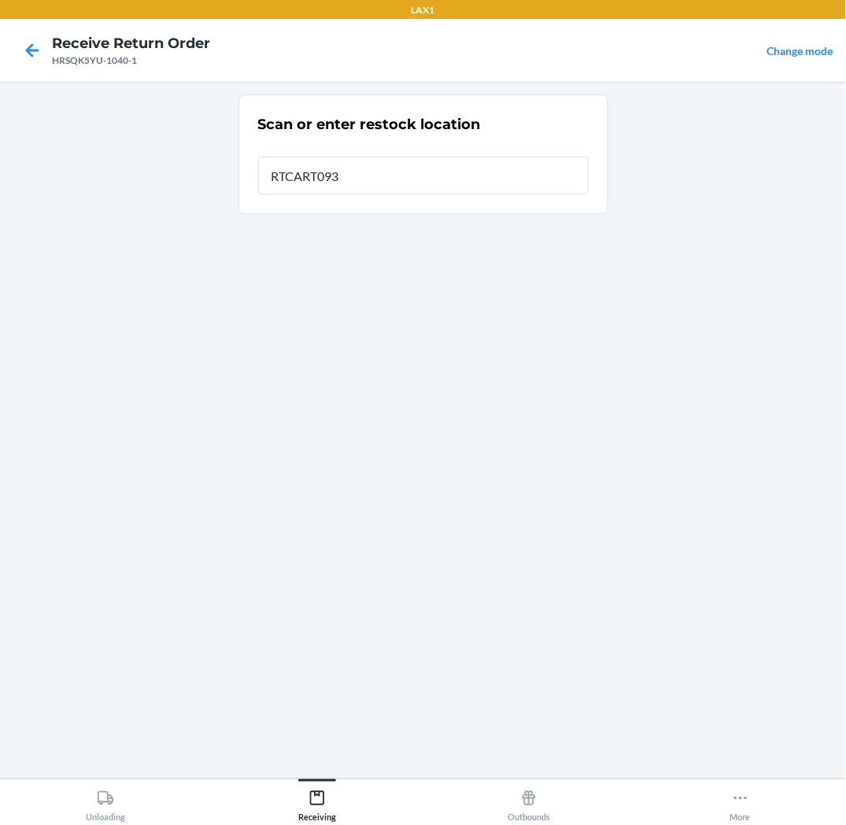
type input "RTCART093"
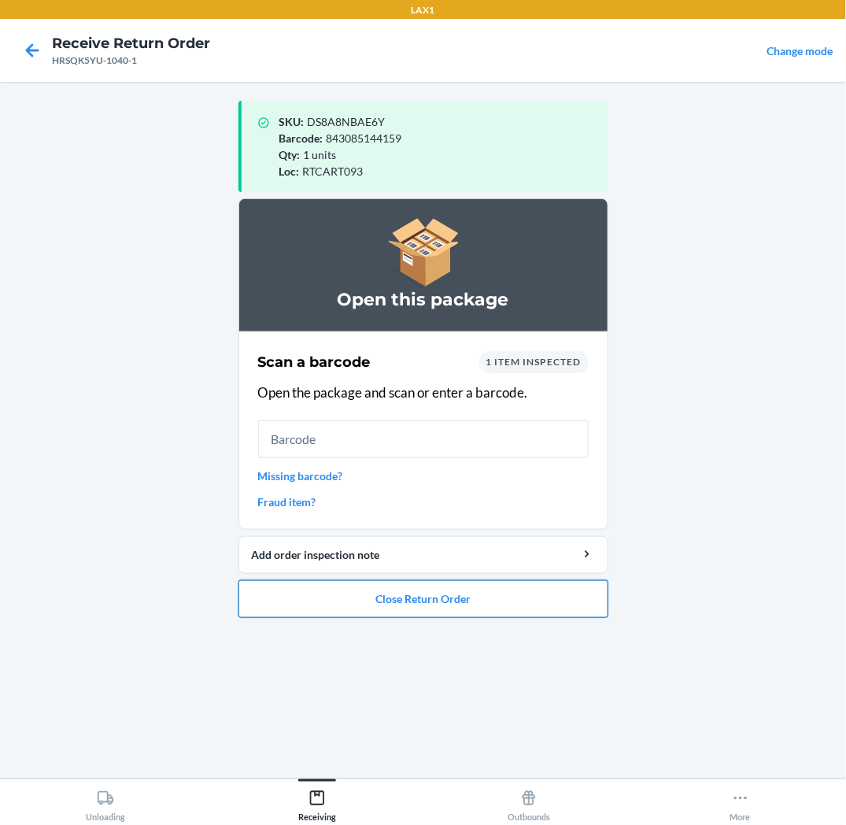
click at [427, 599] on button "Close Return Order" at bounding box center [424, 599] width 370 height 38
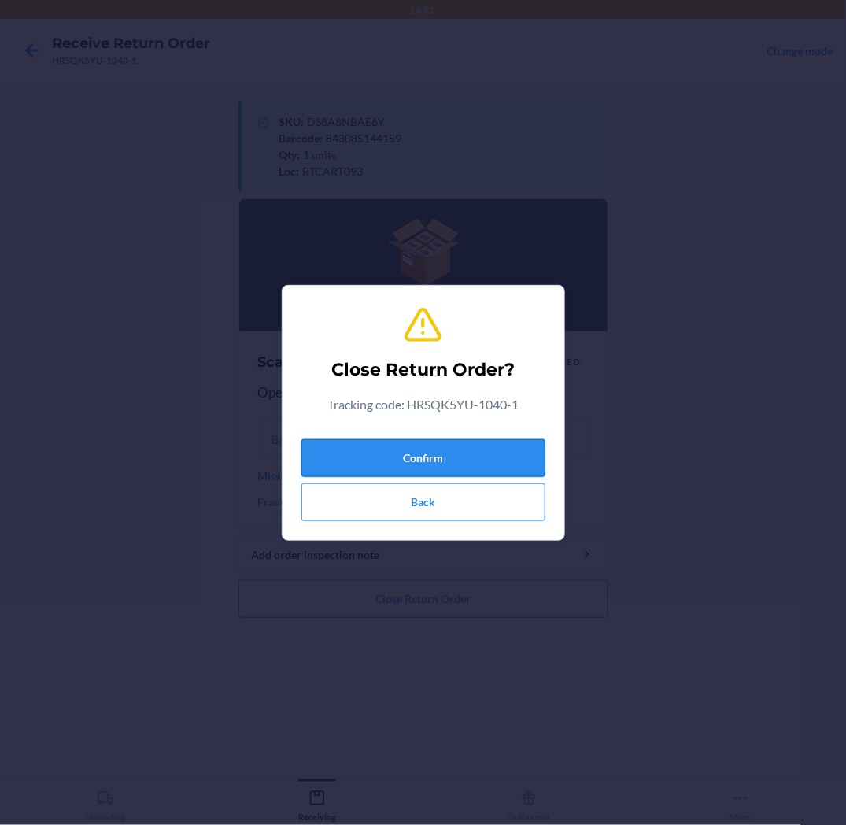
click at [453, 452] on button "Confirm" at bounding box center [424, 458] width 244 height 38
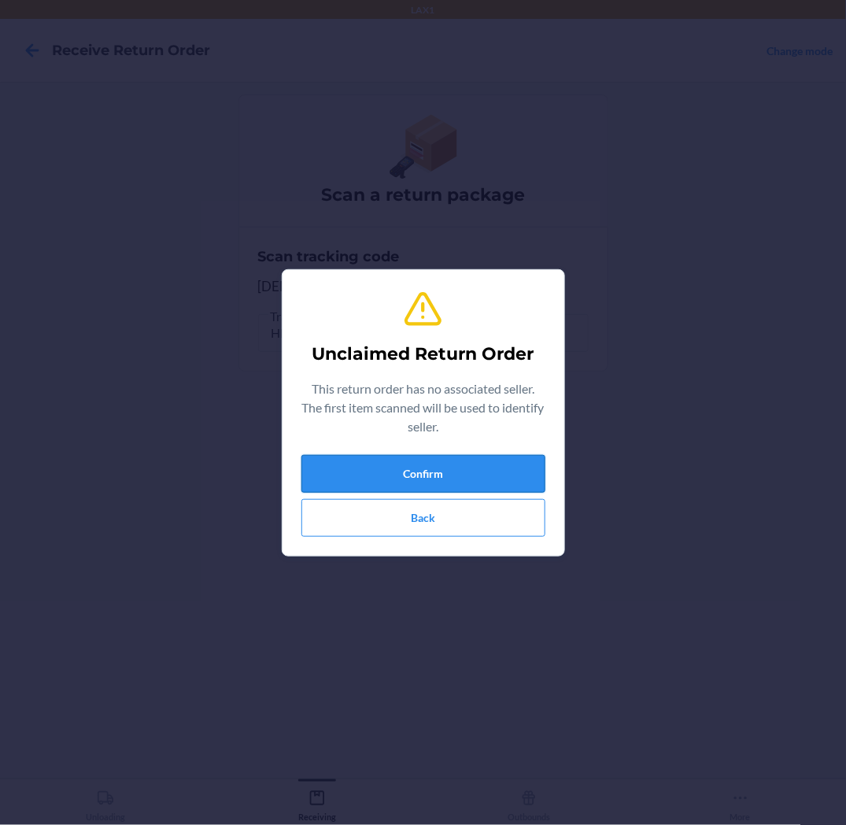
click at [471, 482] on button "Confirm" at bounding box center [424, 474] width 244 height 38
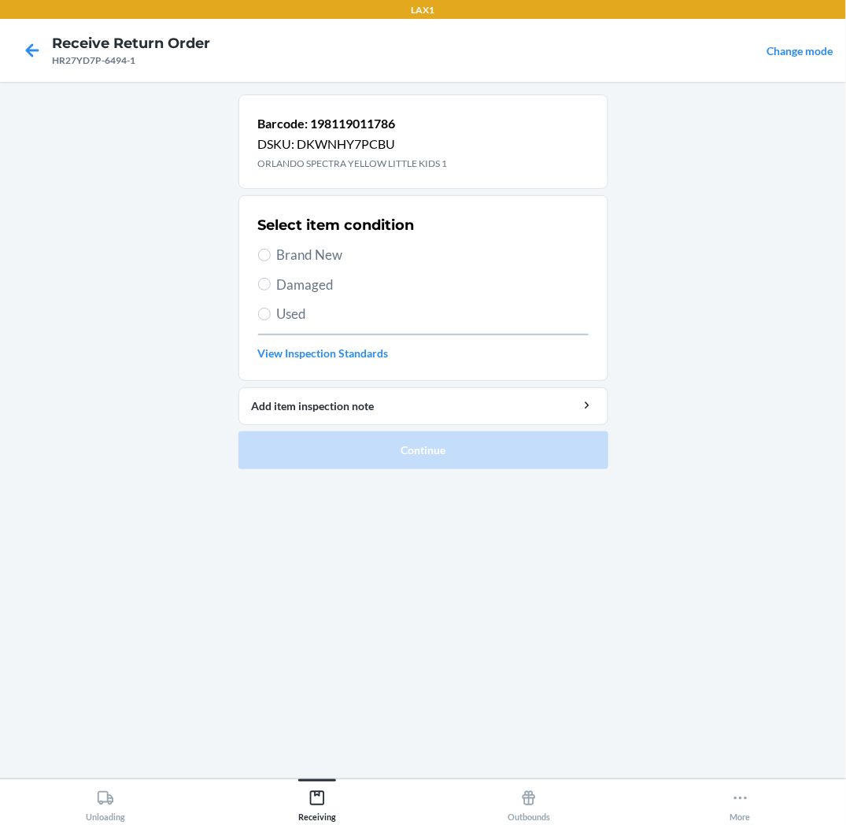
click at [317, 255] on span "Brand New" at bounding box center [433, 255] width 312 height 20
click at [271, 255] on input "Brand New" at bounding box center [264, 255] width 13 height 13
radio input "true"
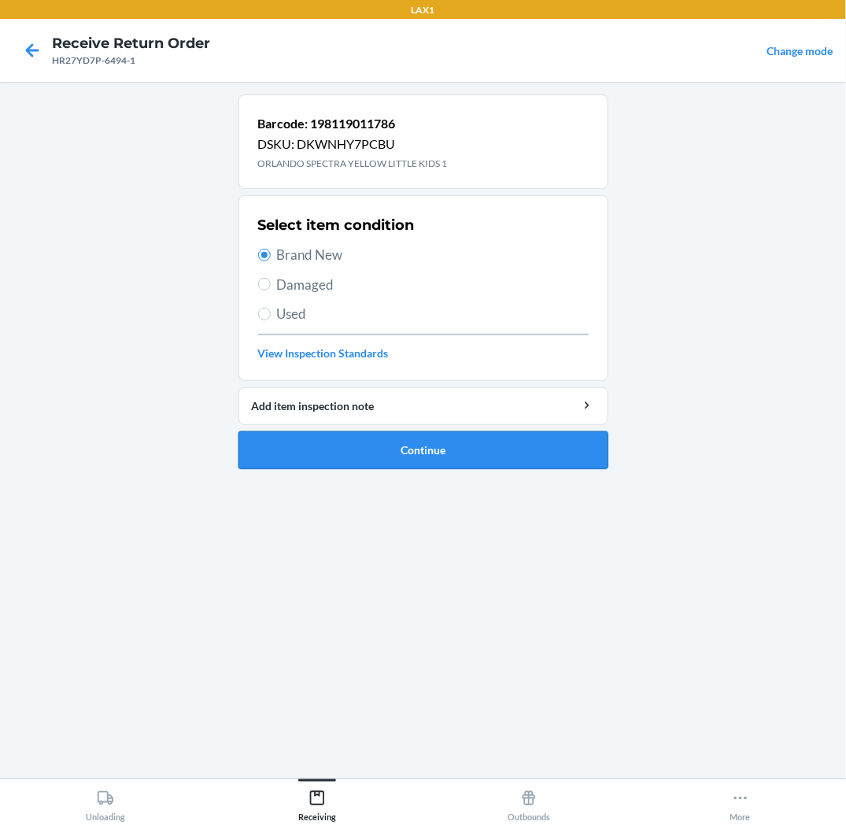
click at [342, 442] on button "Continue" at bounding box center [424, 450] width 370 height 38
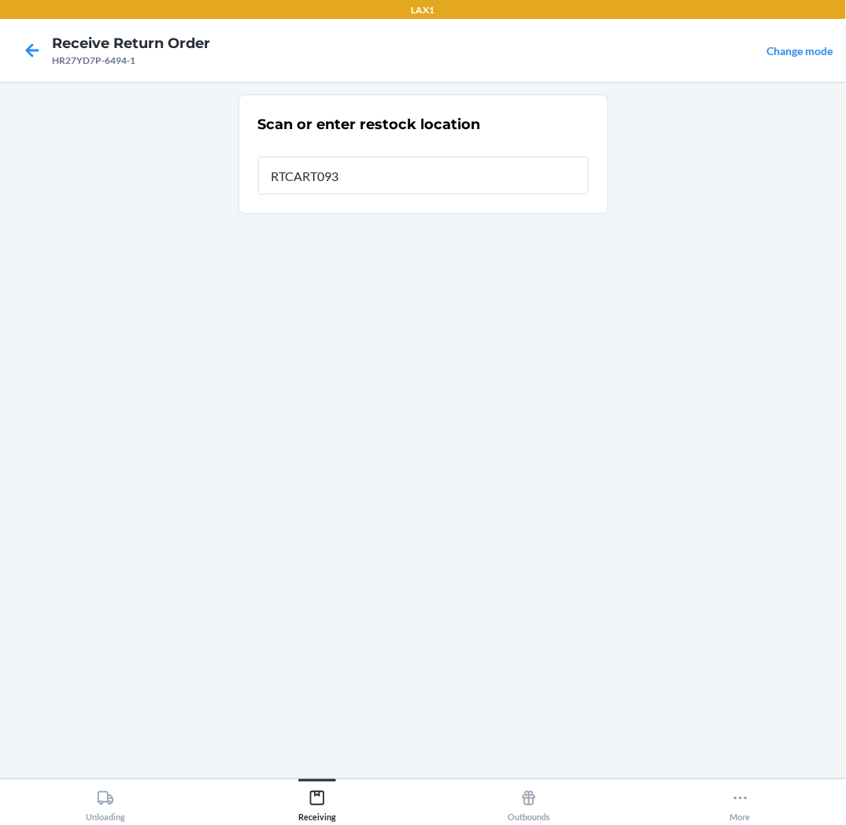
type input "RTCART093"
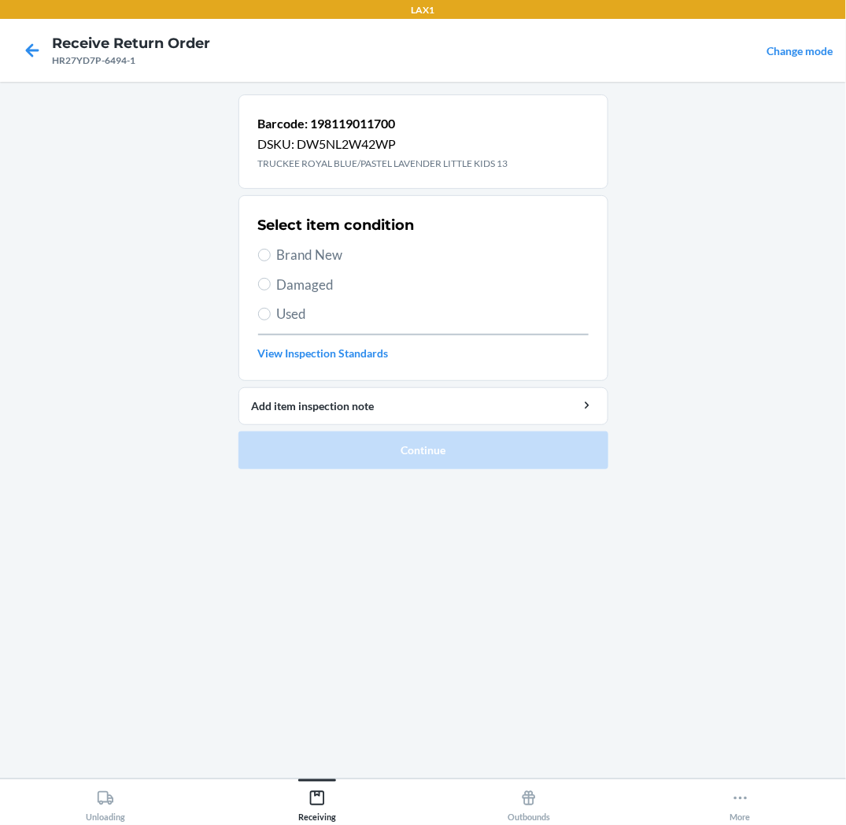
click at [305, 245] on span "Brand New" at bounding box center [433, 255] width 312 height 20
click at [271, 249] on input "Brand New" at bounding box center [264, 255] width 13 height 13
radio input "true"
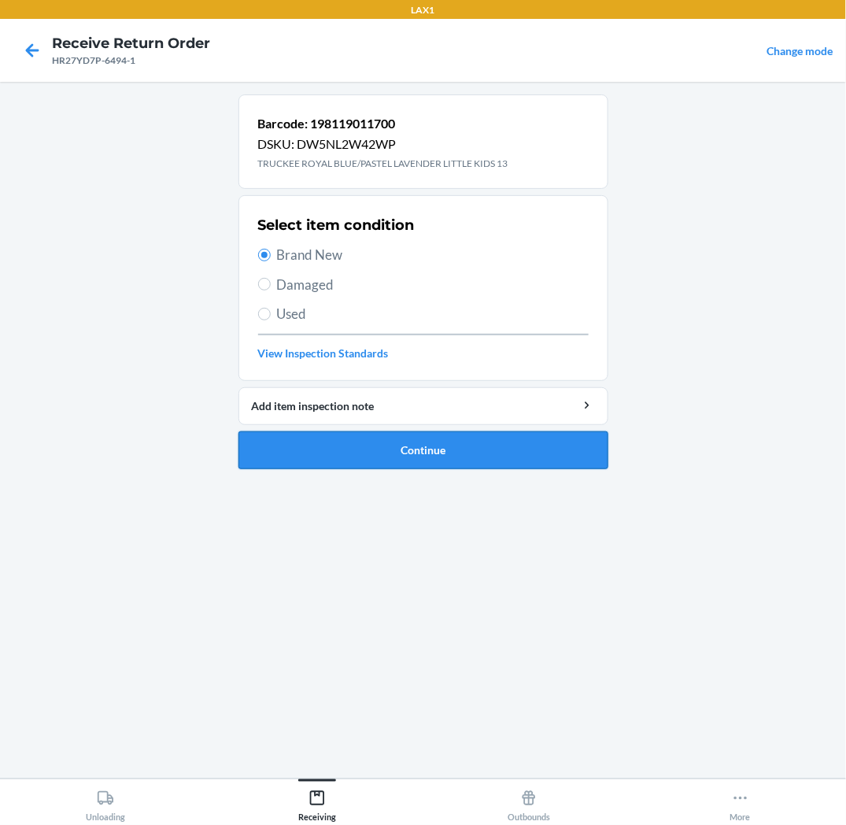
click at [332, 450] on button "Continue" at bounding box center [424, 450] width 370 height 38
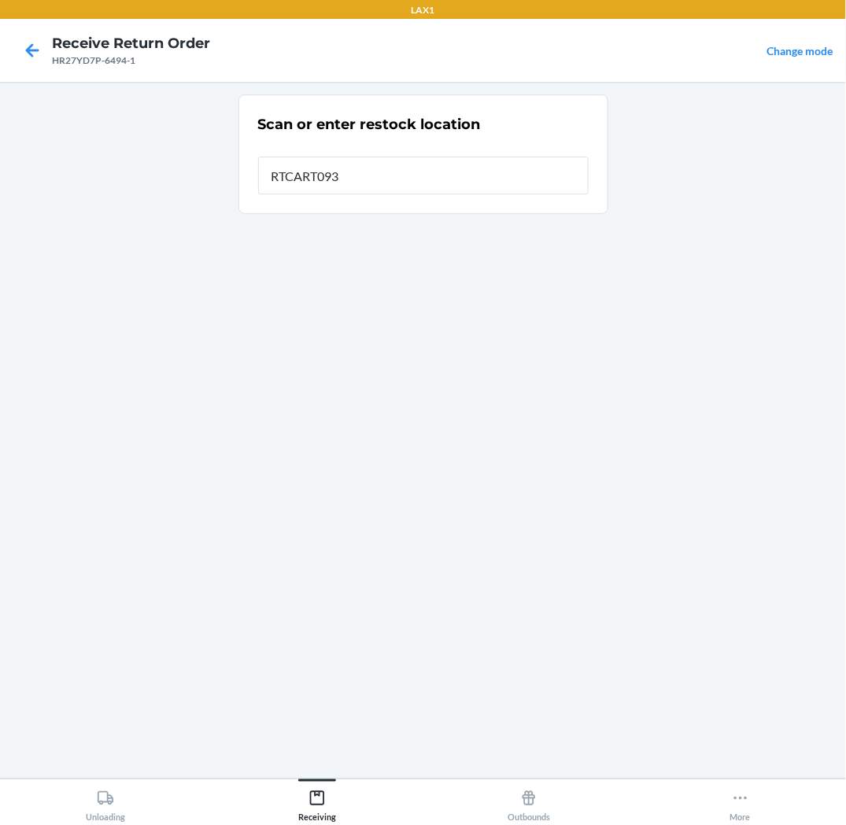
type input "RTCART093"
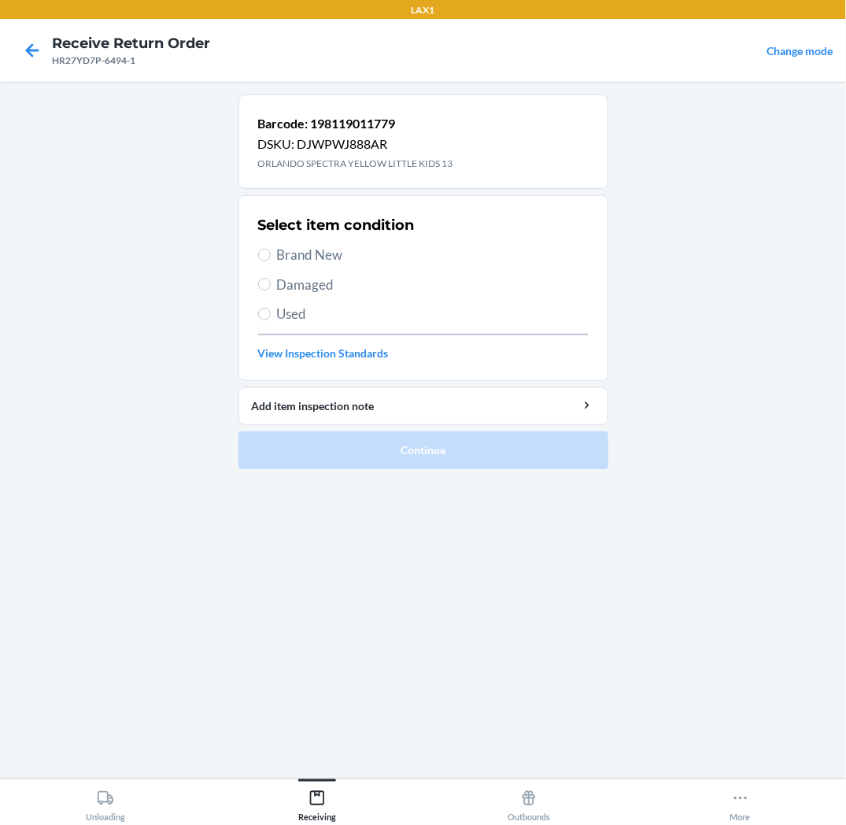
click at [305, 245] on span "Brand New" at bounding box center [433, 255] width 312 height 20
click at [271, 249] on input "Brand New" at bounding box center [264, 255] width 13 height 13
radio input "true"
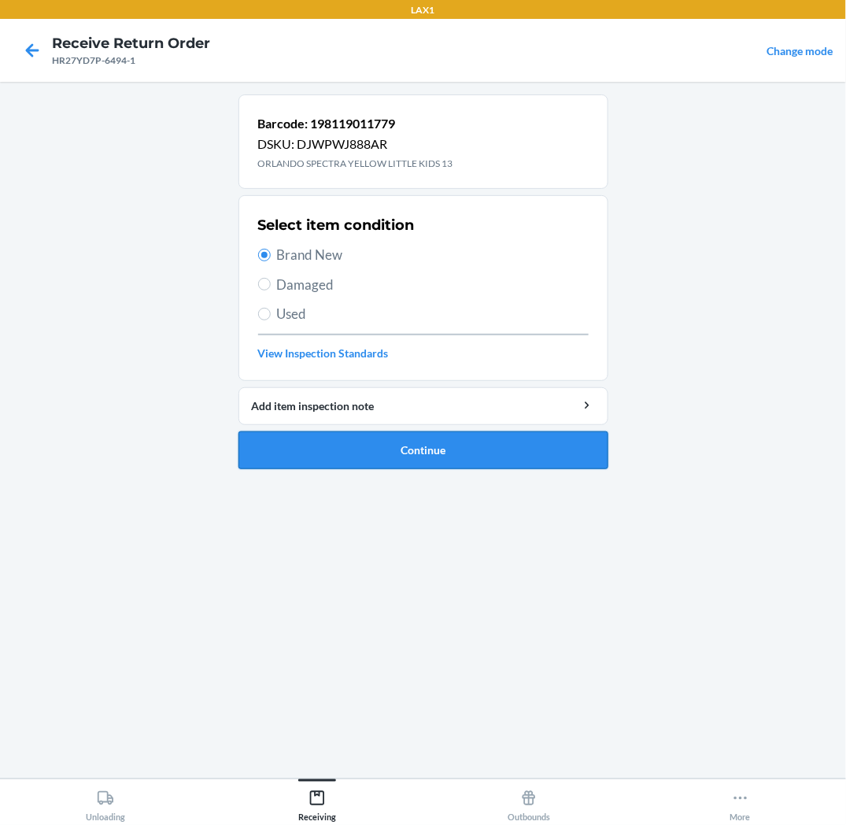
click at [320, 446] on button "Continue" at bounding box center [424, 450] width 370 height 38
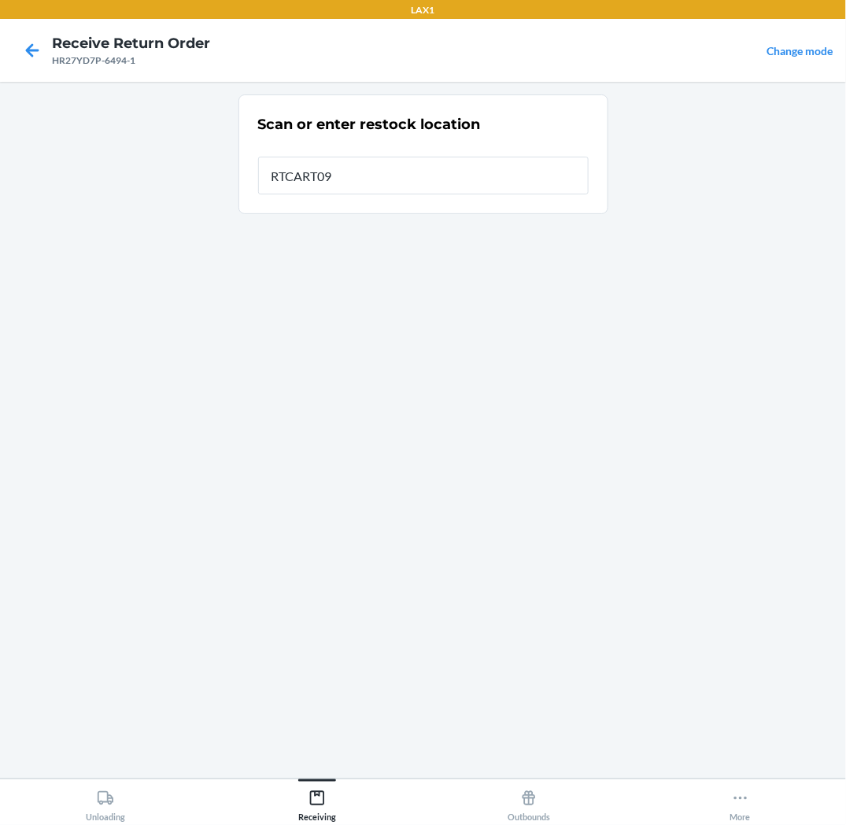
type input "RTCART093"
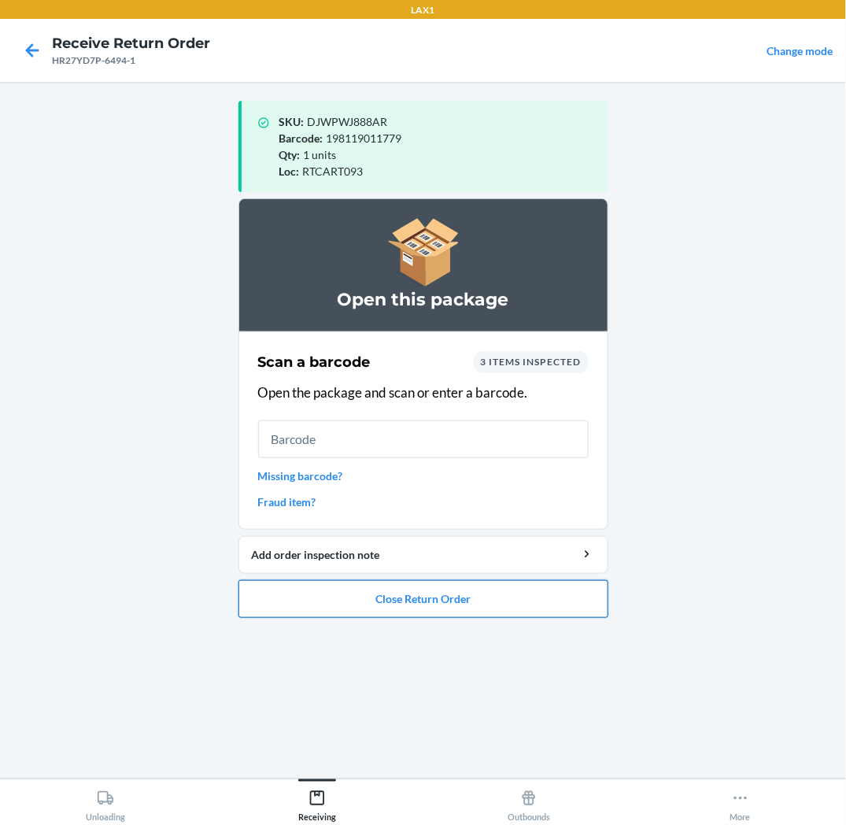
click at [287, 604] on button "Close Return Order" at bounding box center [424, 599] width 370 height 38
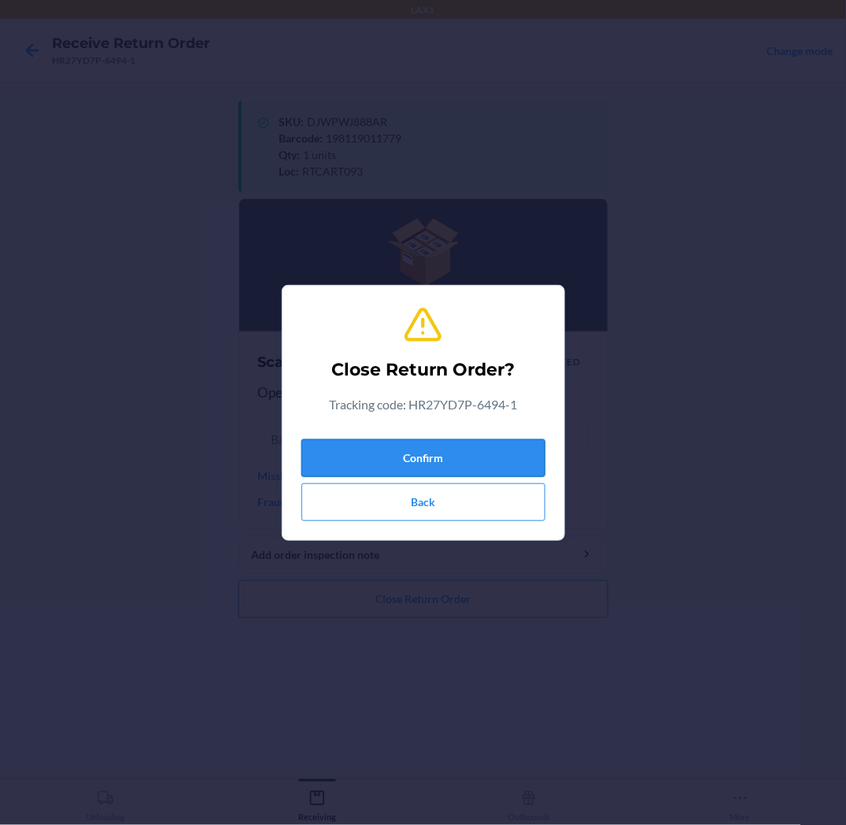
click at [381, 460] on button "Confirm" at bounding box center [424, 458] width 244 height 38
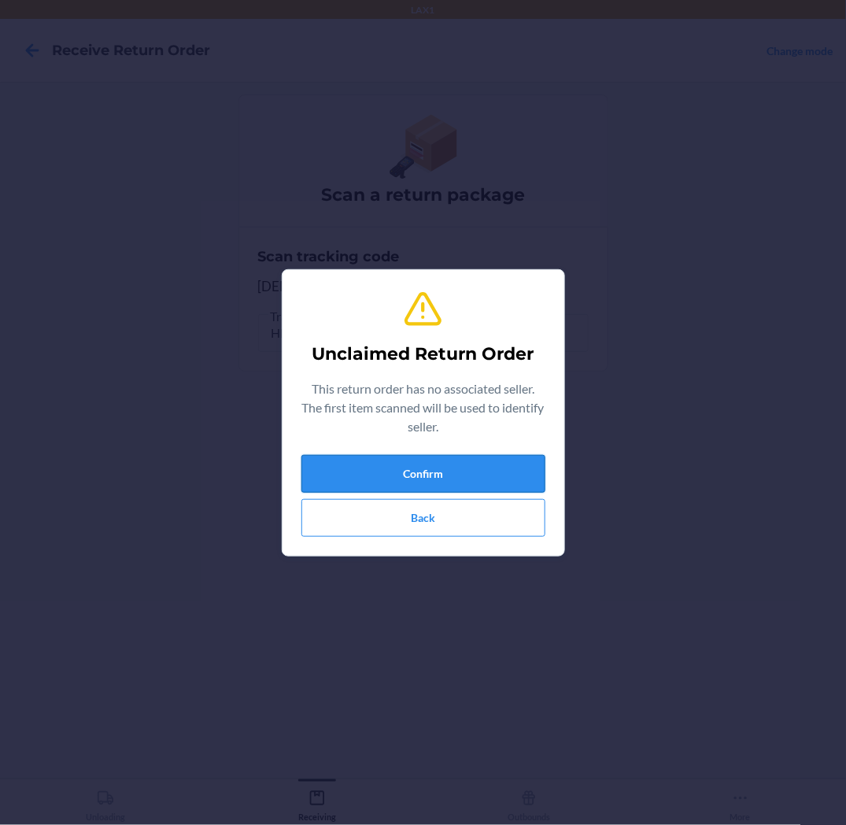
click at [379, 472] on button "Confirm" at bounding box center [424, 474] width 244 height 38
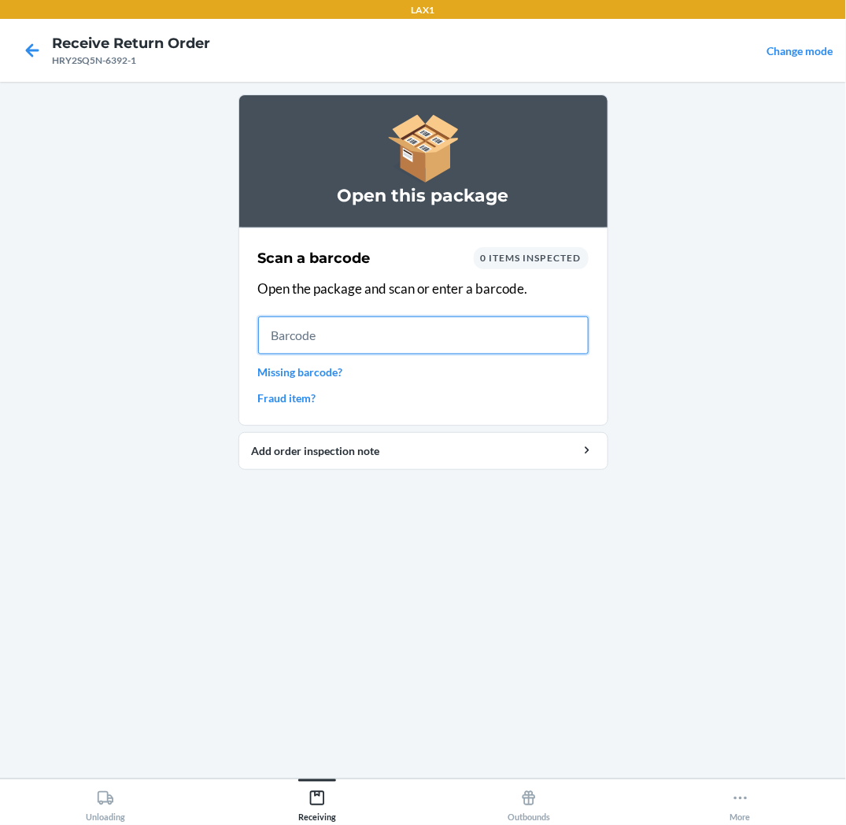
click at [521, 335] on input "text" at bounding box center [423, 335] width 331 height 38
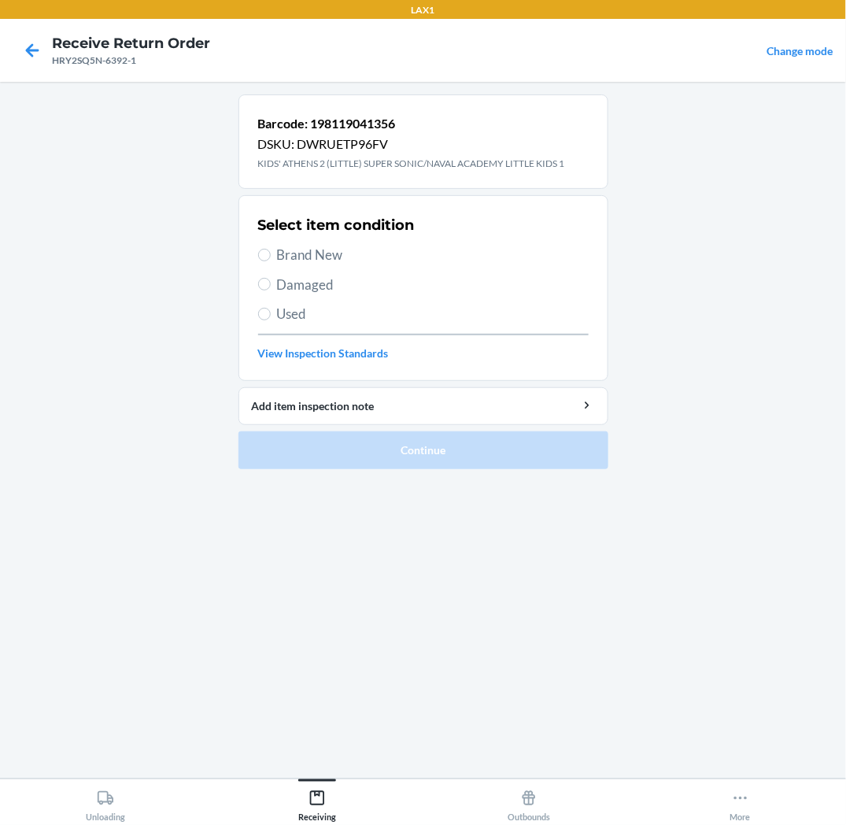
click at [311, 258] on span "Brand New" at bounding box center [433, 255] width 312 height 20
click at [271, 258] on input "Brand New" at bounding box center [264, 255] width 13 height 13
radio input "true"
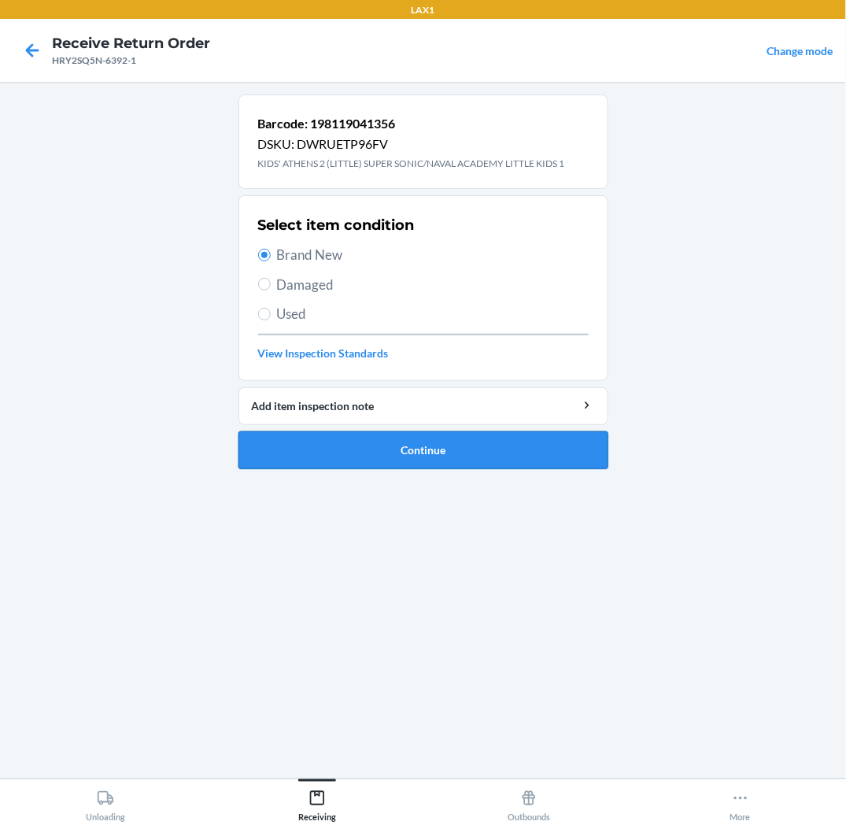
click at [342, 443] on button "Continue" at bounding box center [424, 450] width 370 height 38
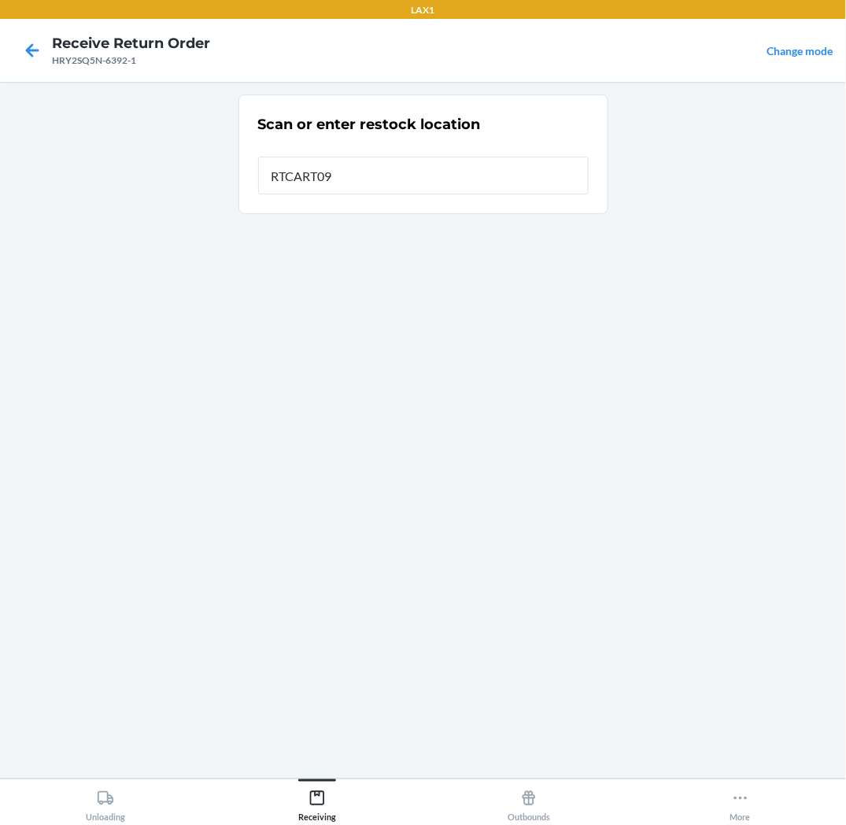
type input "RTCART093"
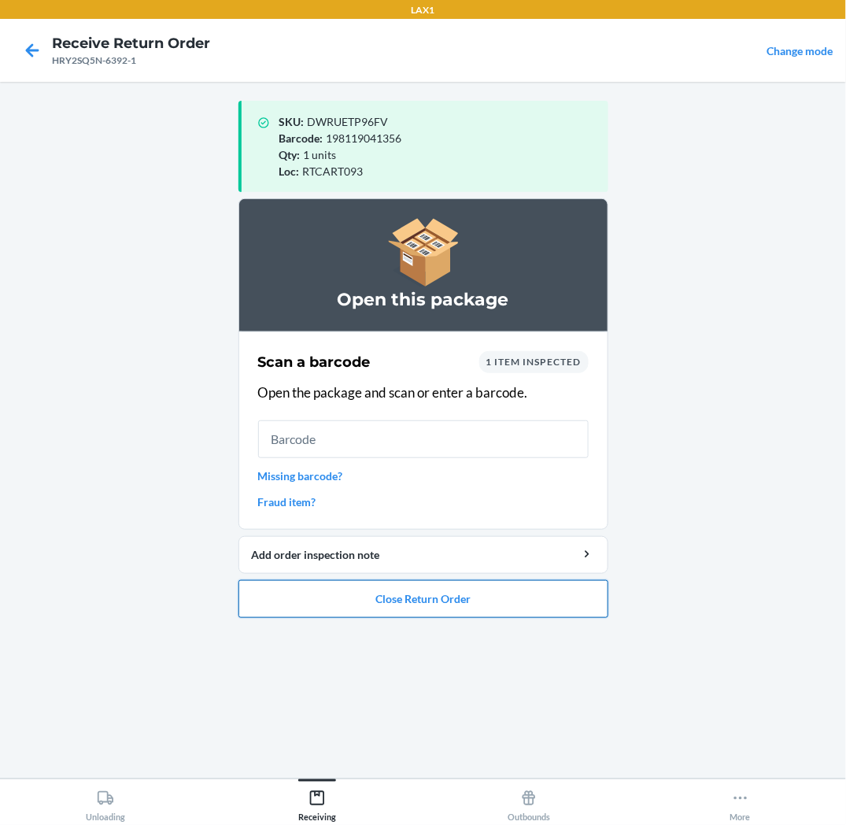
click at [374, 610] on button "Close Return Order" at bounding box center [424, 599] width 370 height 38
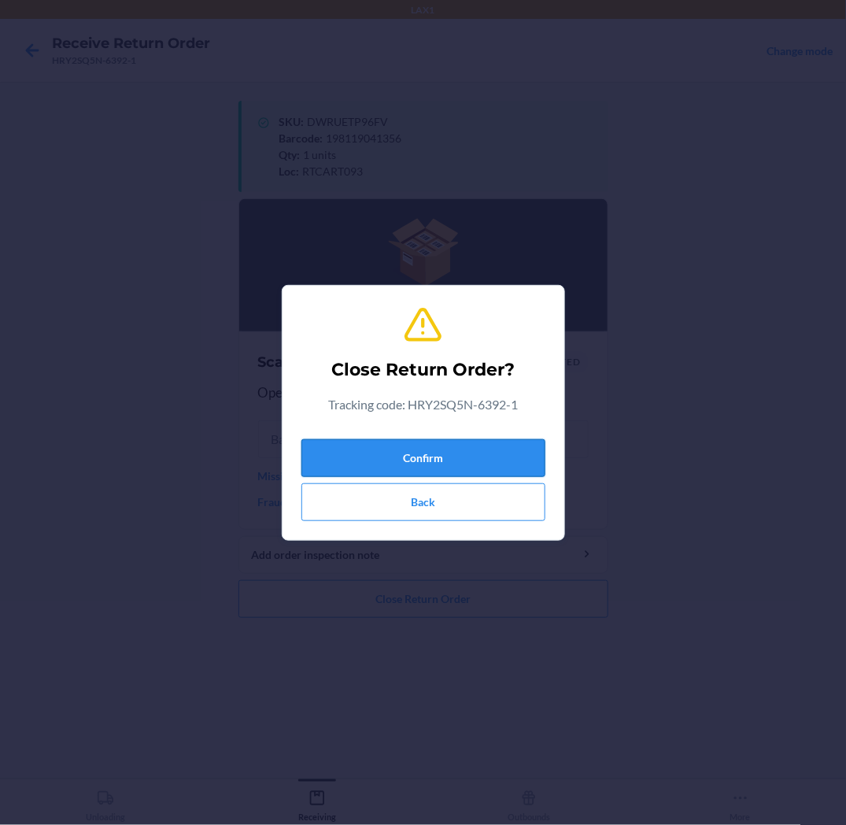
click at [477, 461] on button "Confirm" at bounding box center [424, 458] width 244 height 38
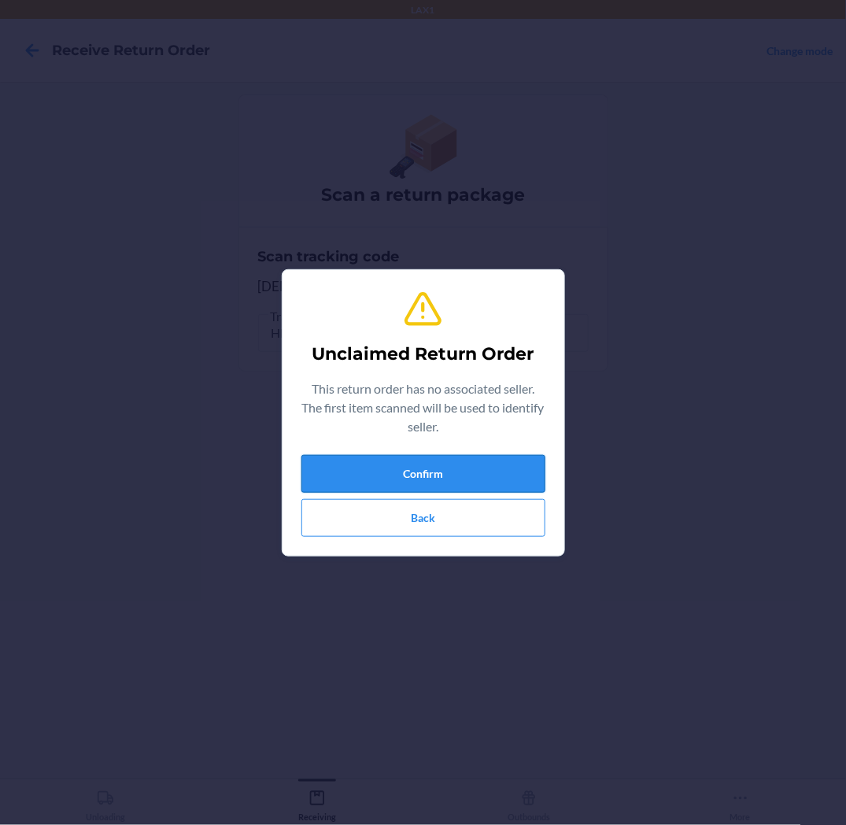
click at [465, 484] on button "Confirm" at bounding box center [424, 474] width 244 height 38
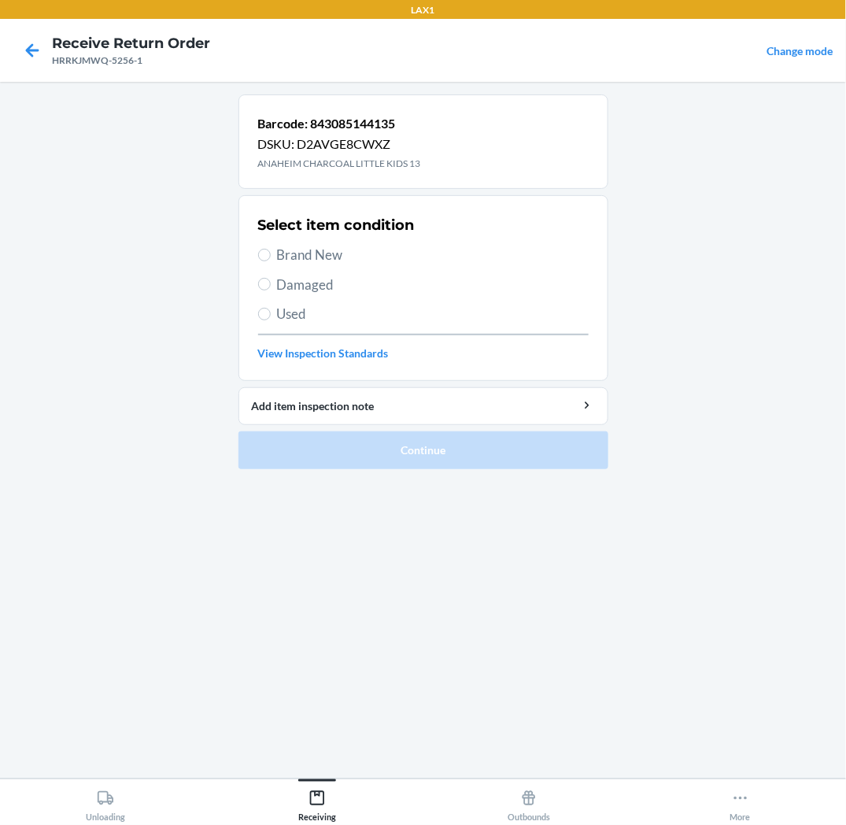
click at [304, 254] on span "Brand New" at bounding box center [433, 255] width 312 height 20
click at [271, 254] on input "Brand New" at bounding box center [264, 255] width 13 height 13
radio input "true"
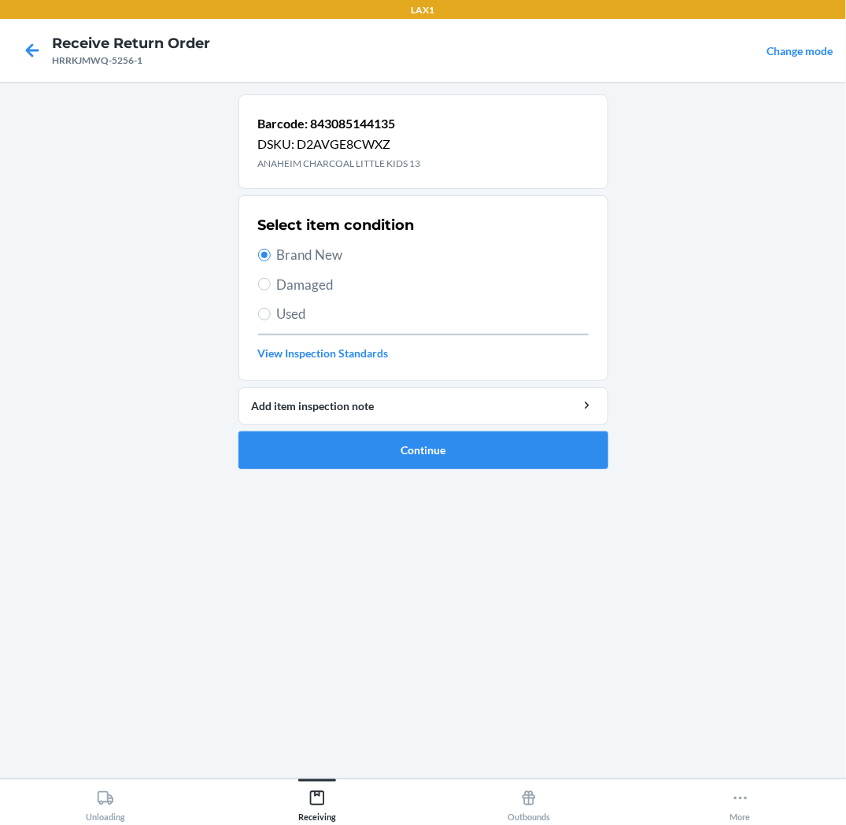
click at [351, 481] on ol "Barcode: 843085144135 DSKU: D2AVGE8CWXZ ANAHEIM CHARCOAL LITTLE KIDS 13 Select …" at bounding box center [424, 287] width 370 height 387
click at [354, 463] on button "Continue" at bounding box center [424, 450] width 370 height 38
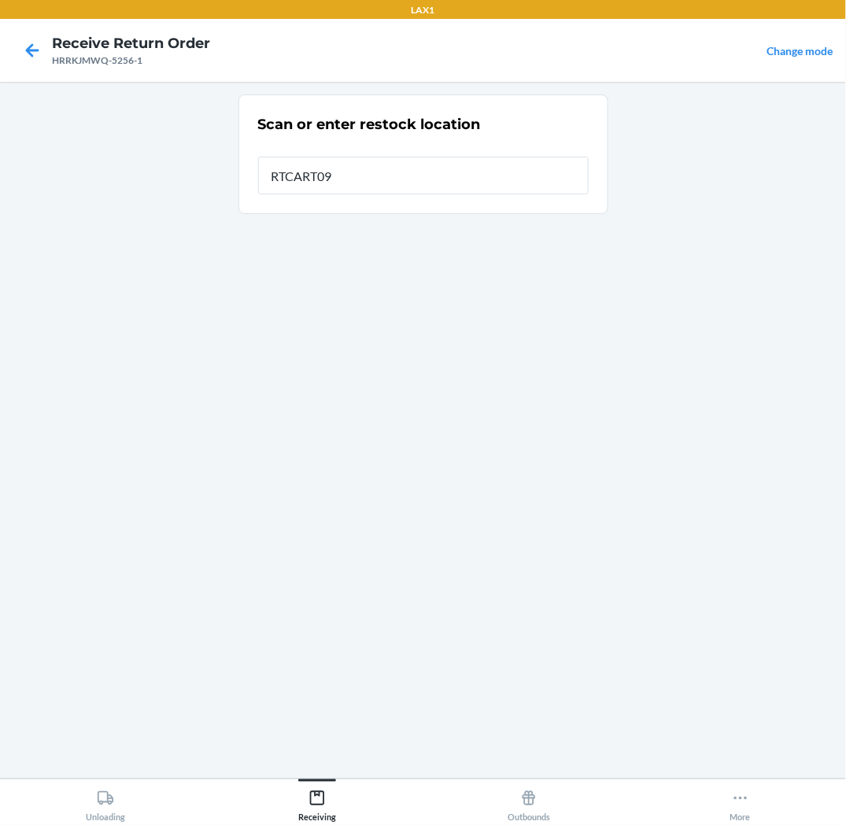
type input "RTCART093"
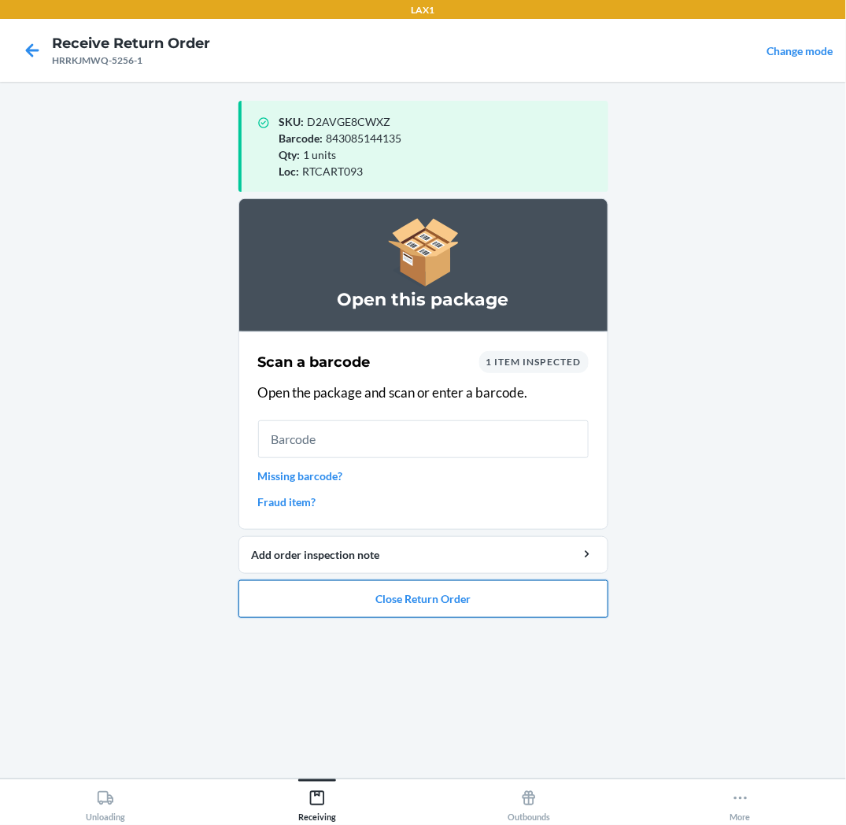
click at [364, 606] on button "Close Return Order" at bounding box center [424, 599] width 370 height 38
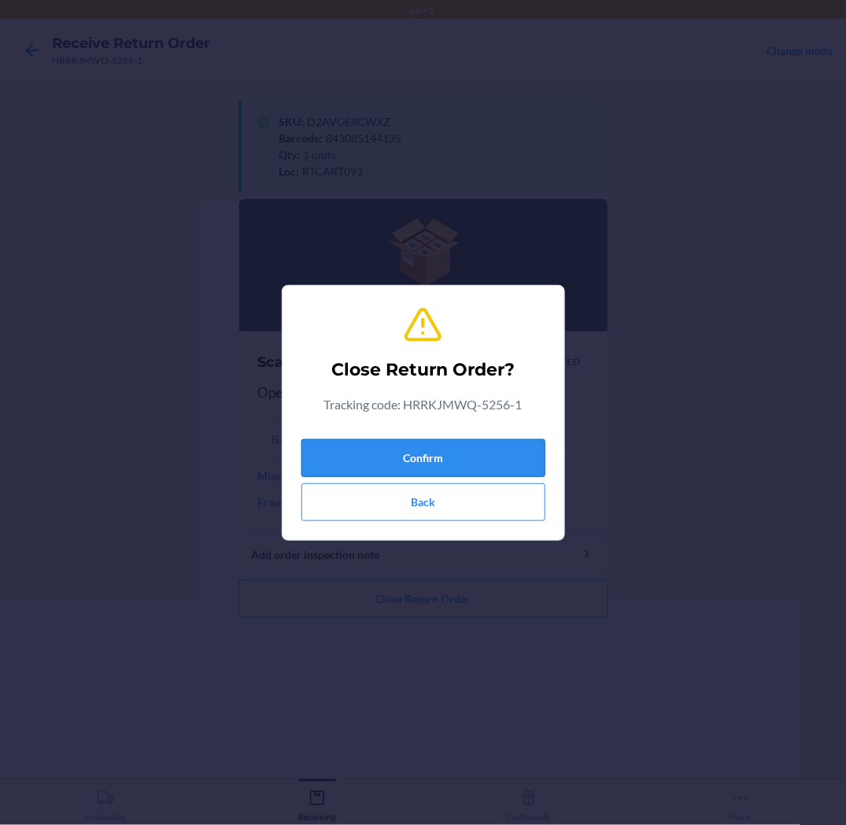
click at [398, 457] on button "Confirm" at bounding box center [424, 458] width 244 height 38
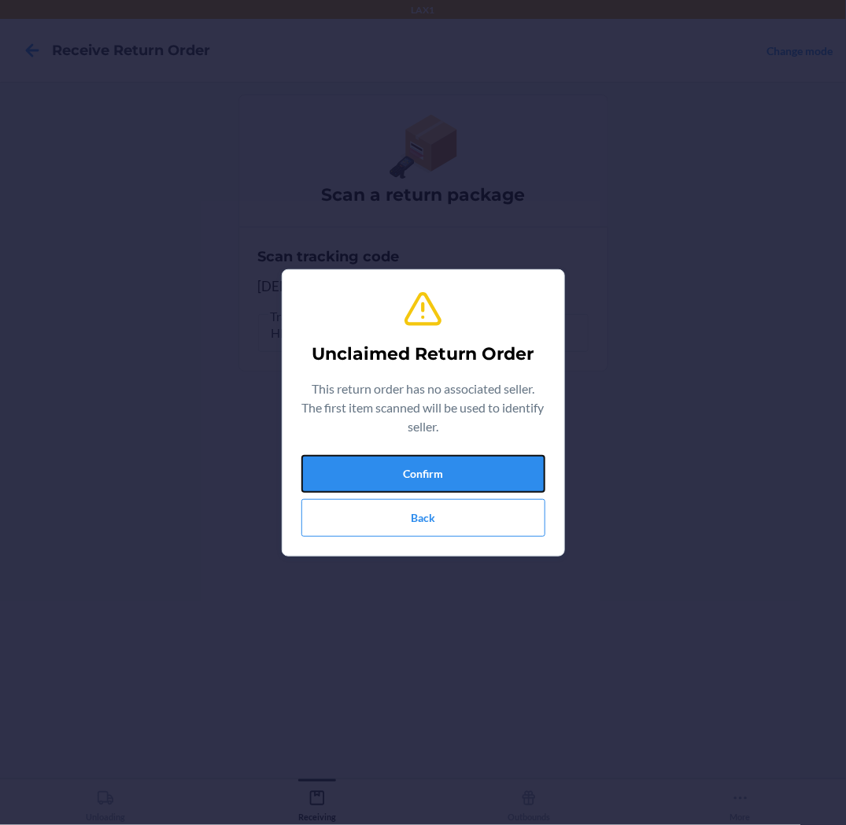
drag, startPoint x: 398, startPoint y: 457, endPoint x: 422, endPoint y: 416, distance: 48.3
click at [368, 476] on button "Confirm" at bounding box center [424, 474] width 244 height 38
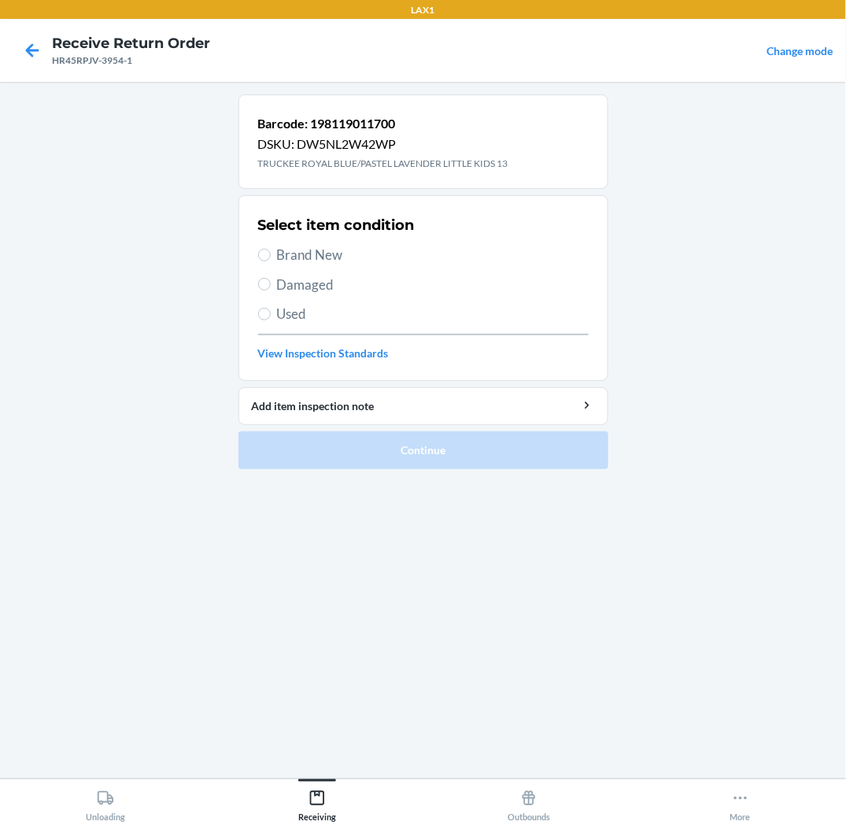
click at [313, 257] on span "Brand New" at bounding box center [433, 255] width 312 height 20
click at [271, 257] on input "Brand New" at bounding box center [264, 255] width 13 height 13
radio input "true"
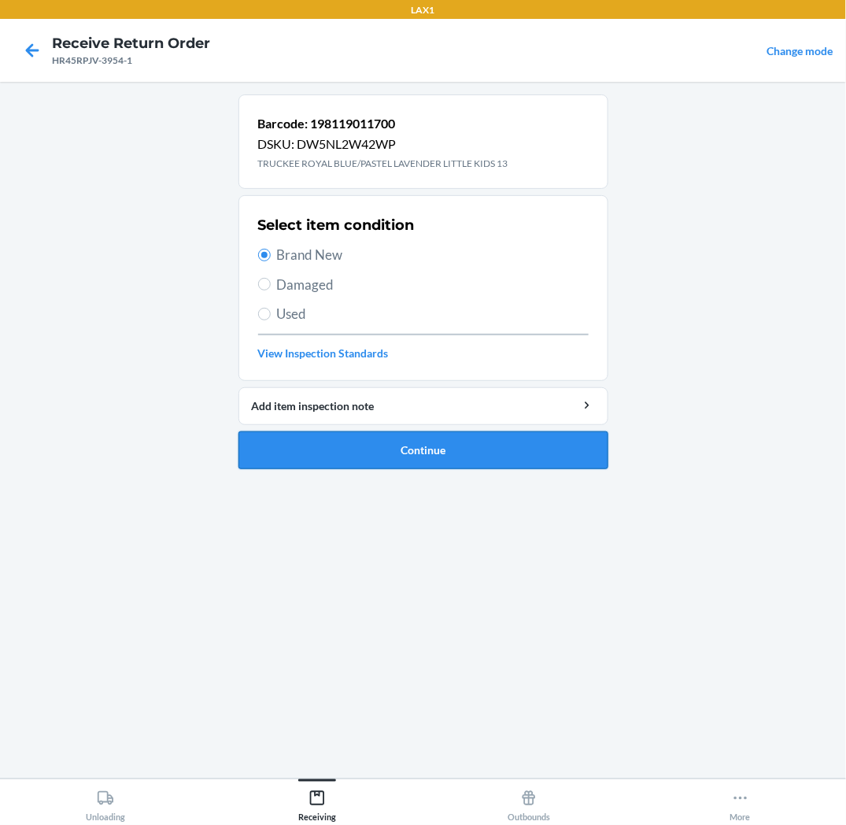
click at [327, 447] on button "Continue" at bounding box center [424, 450] width 370 height 38
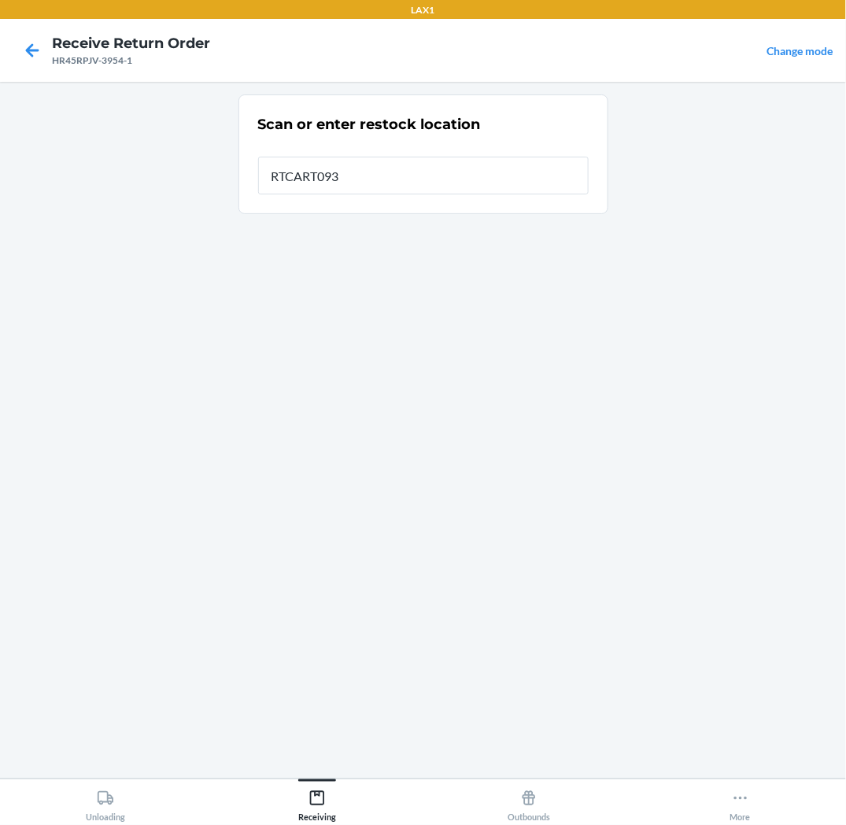
type input "RTCART093"
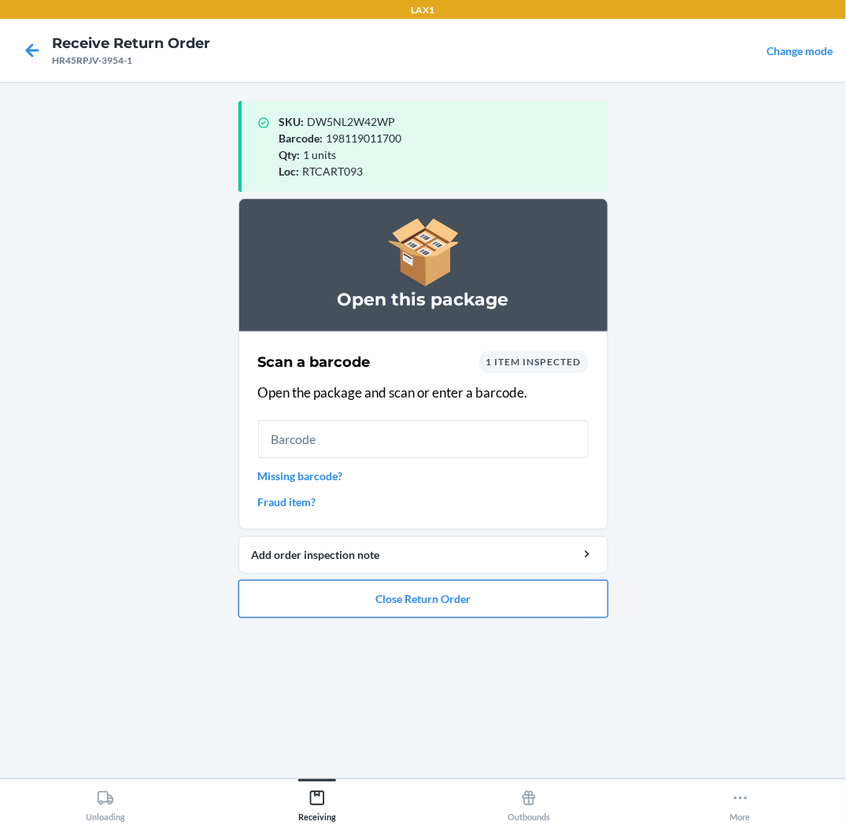
click at [538, 599] on button "Close Return Order" at bounding box center [424, 599] width 370 height 38
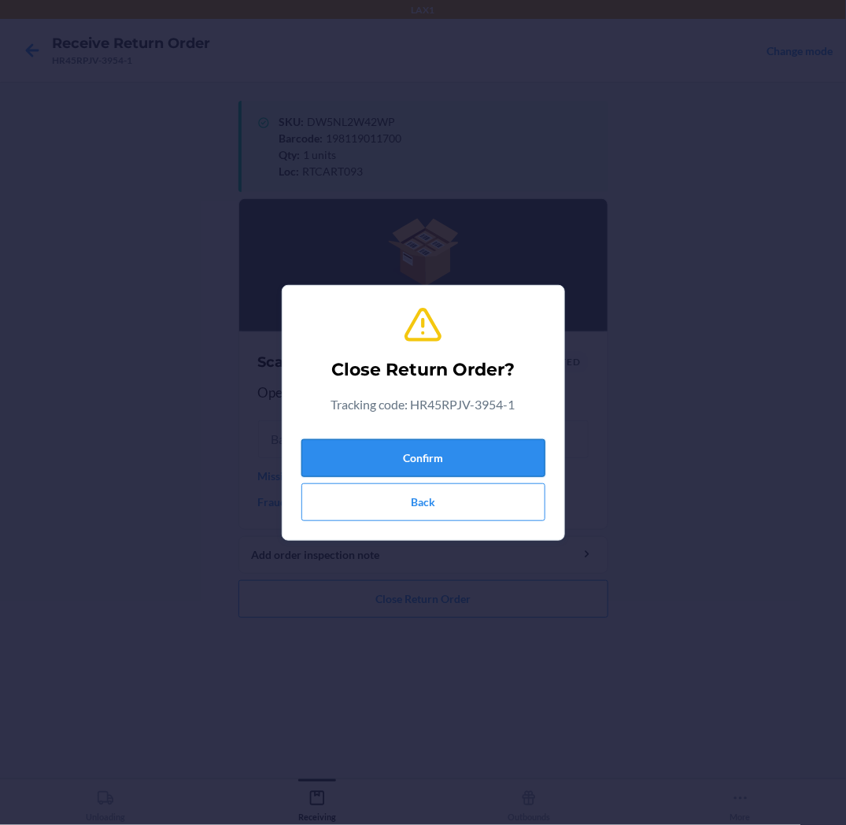
click at [524, 457] on button "Confirm" at bounding box center [424, 458] width 244 height 38
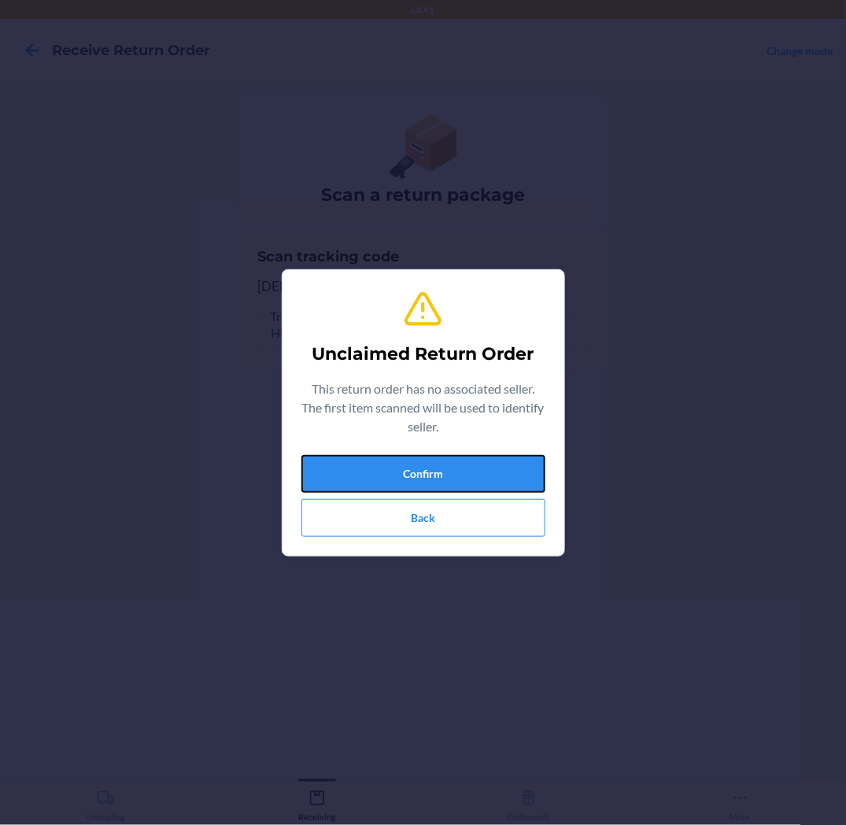
click at [525, 459] on button "Confirm" at bounding box center [424, 474] width 244 height 38
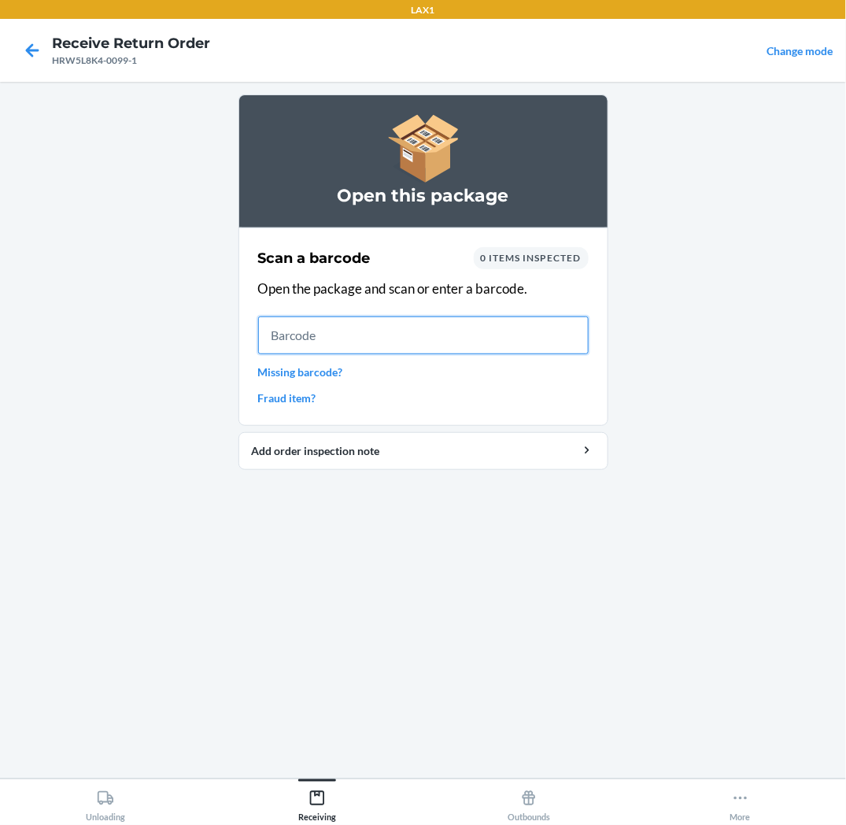
click at [501, 344] on input "text" at bounding box center [423, 335] width 331 height 38
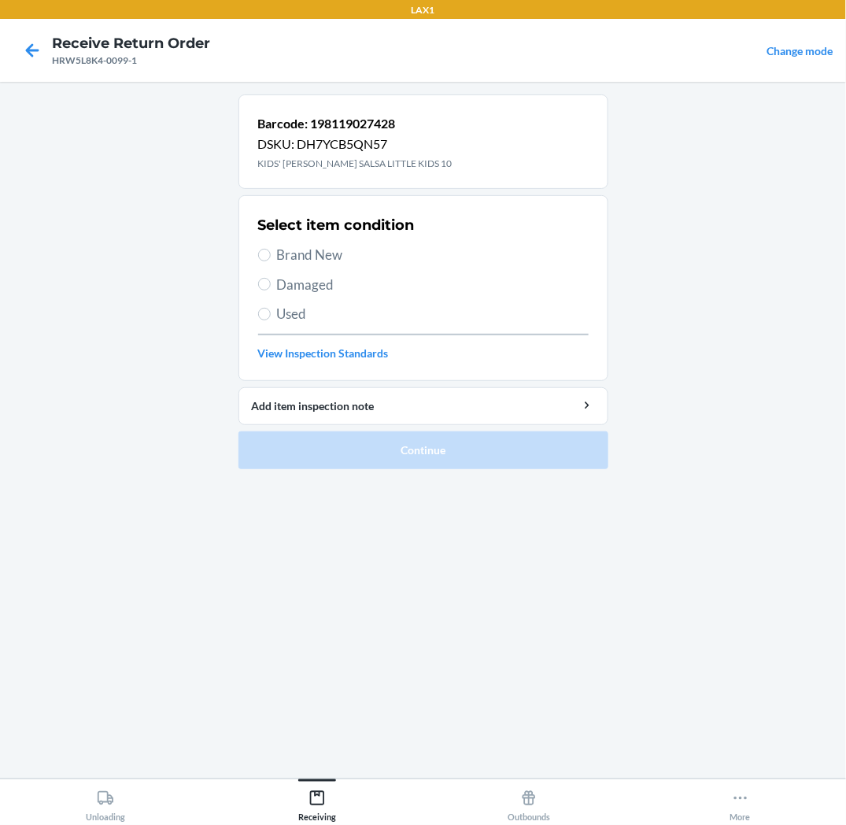
click at [299, 257] on span "Brand New" at bounding box center [433, 255] width 312 height 20
click at [271, 257] on input "Brand New" at bounding box center [264, 255] width 13 height 13
radio input "true"
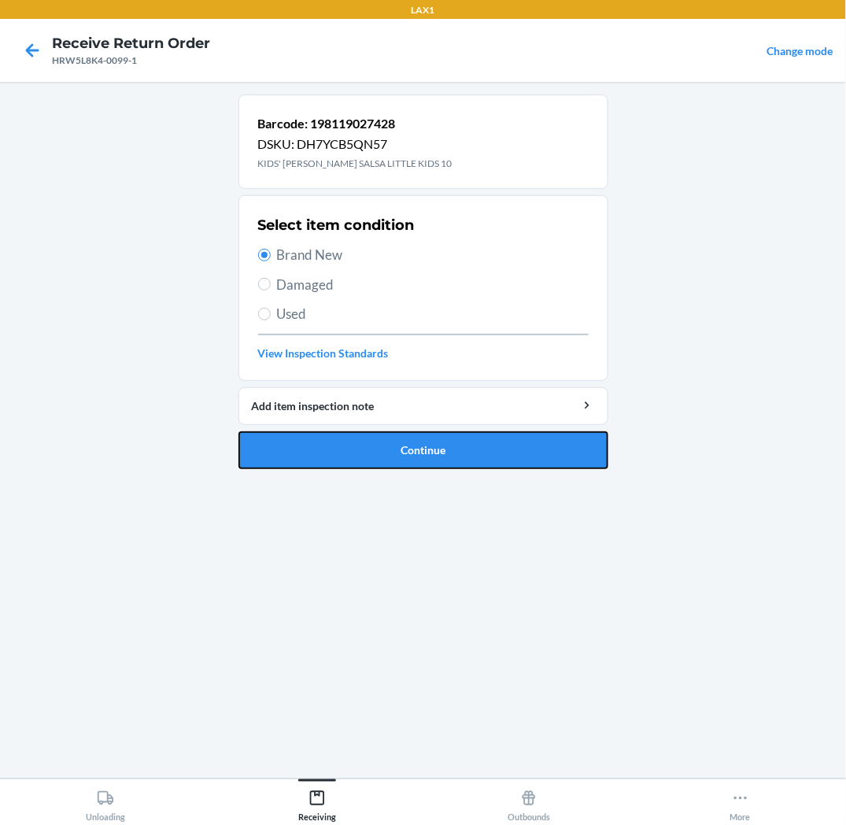
click at [302, 450] on button "Continue" at bounding box center [424, 450] width 370 height 38
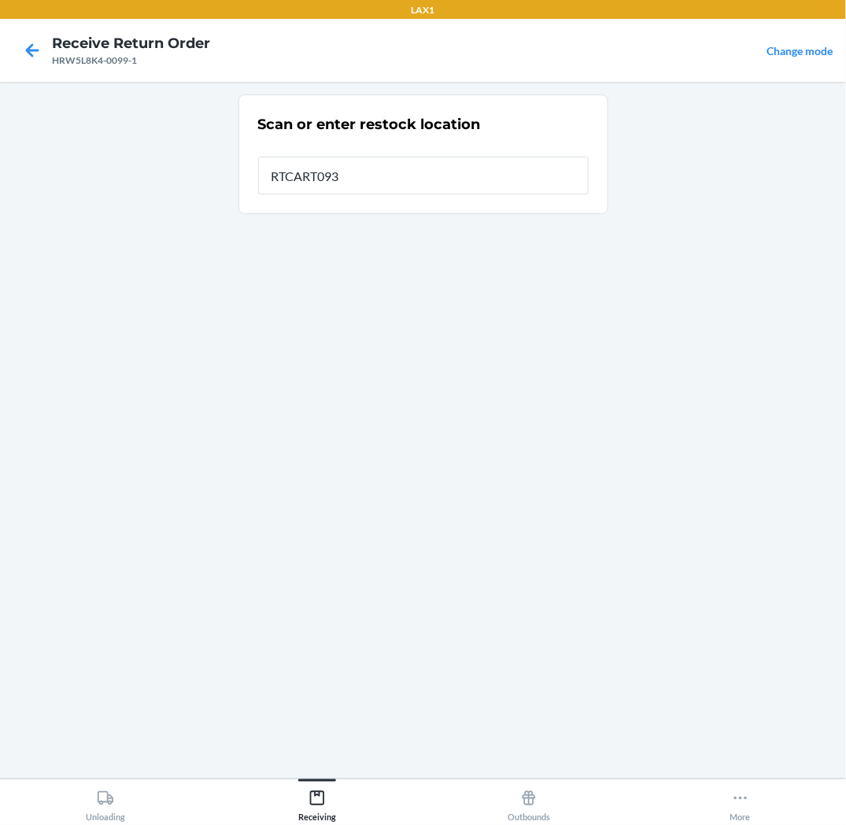
type input "RTCART093"
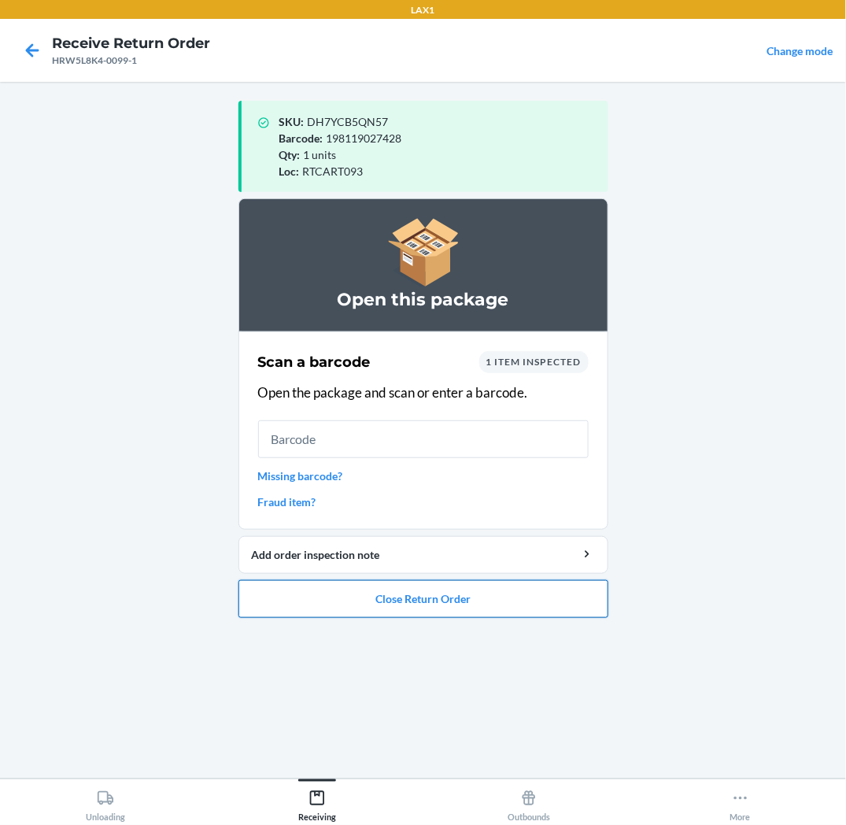
click at [505, 603] on button "Close Return Order" at bounding box center [424, 599] width 370 height 38
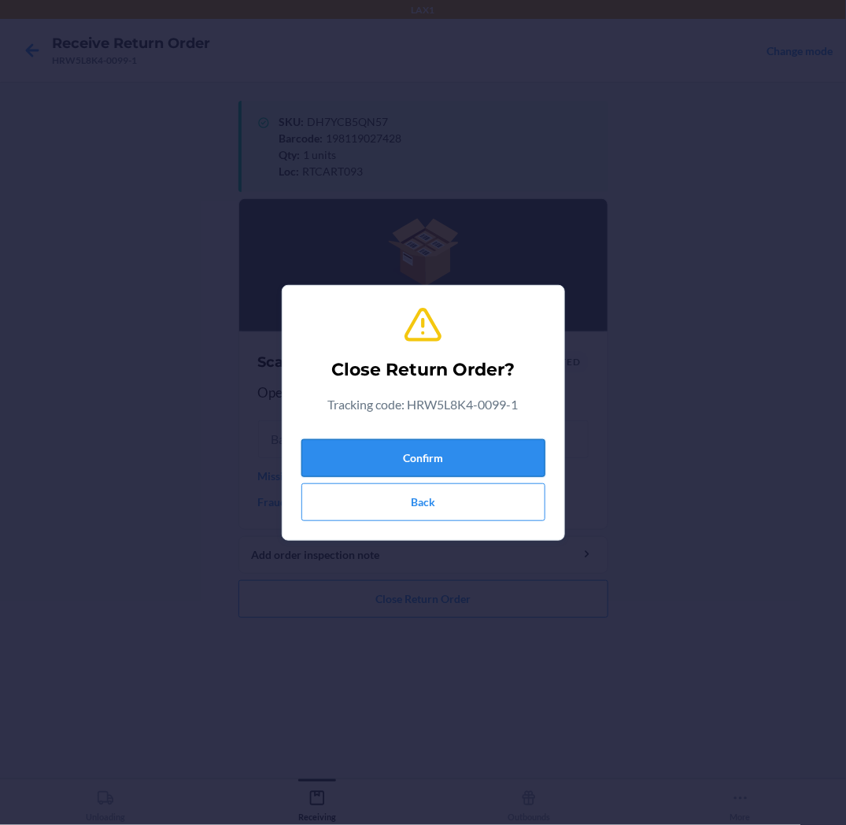
click at [525, 459] on button "Confirm" at bounding box center [424, 458] width 244 height 38
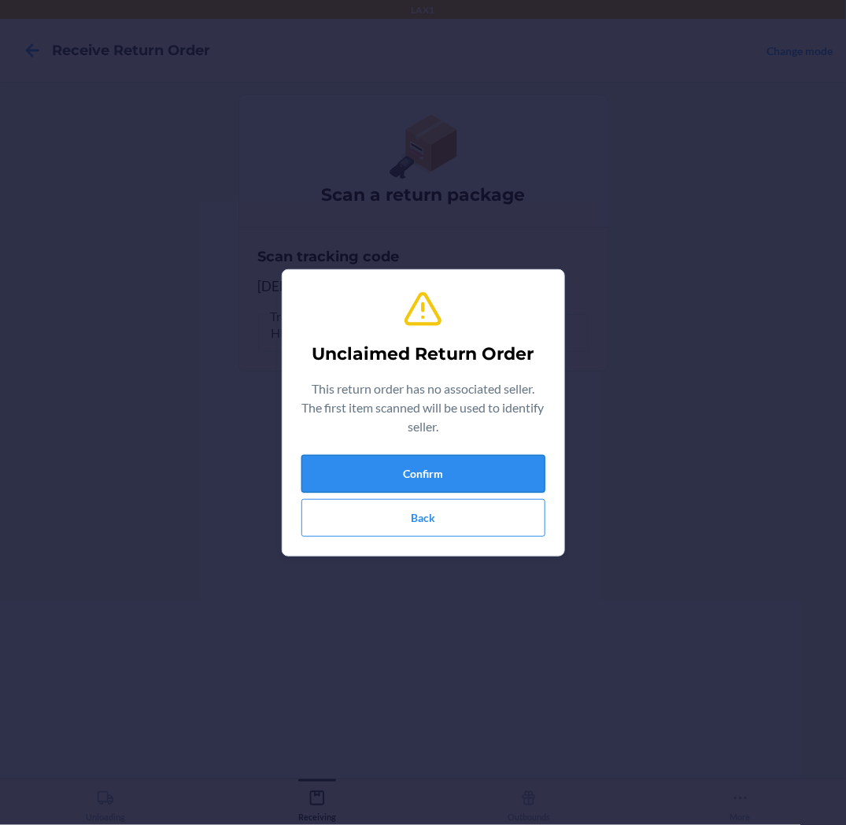
click at [523, 458] on button "Confirm" at bounding box center [424, 474] width 244 height 38
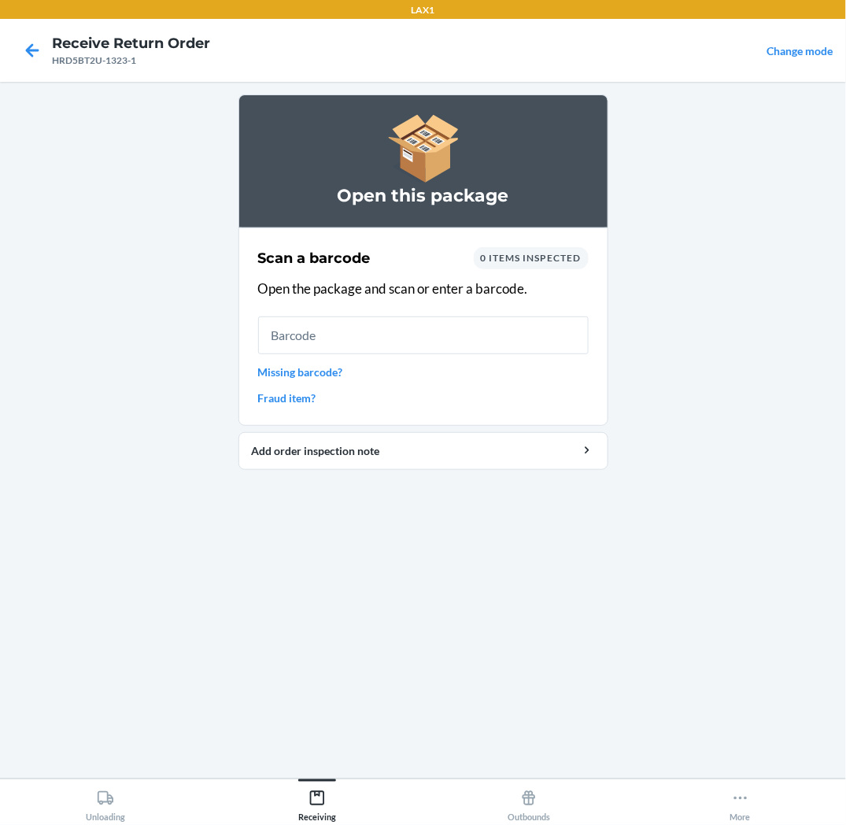
click at [309, 372] on link "Missing barcode?" at bounding box center [423, 372] width 331 height 17
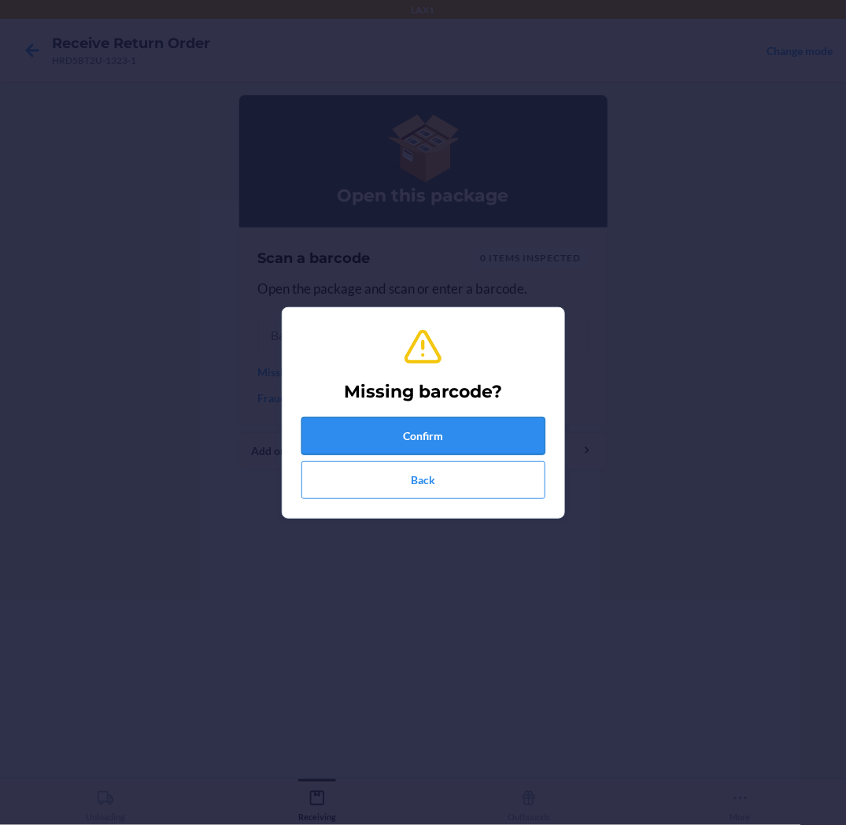
click at [357, 429] on button "Confirm" at bounding box center [424, 436] width 244 height 38
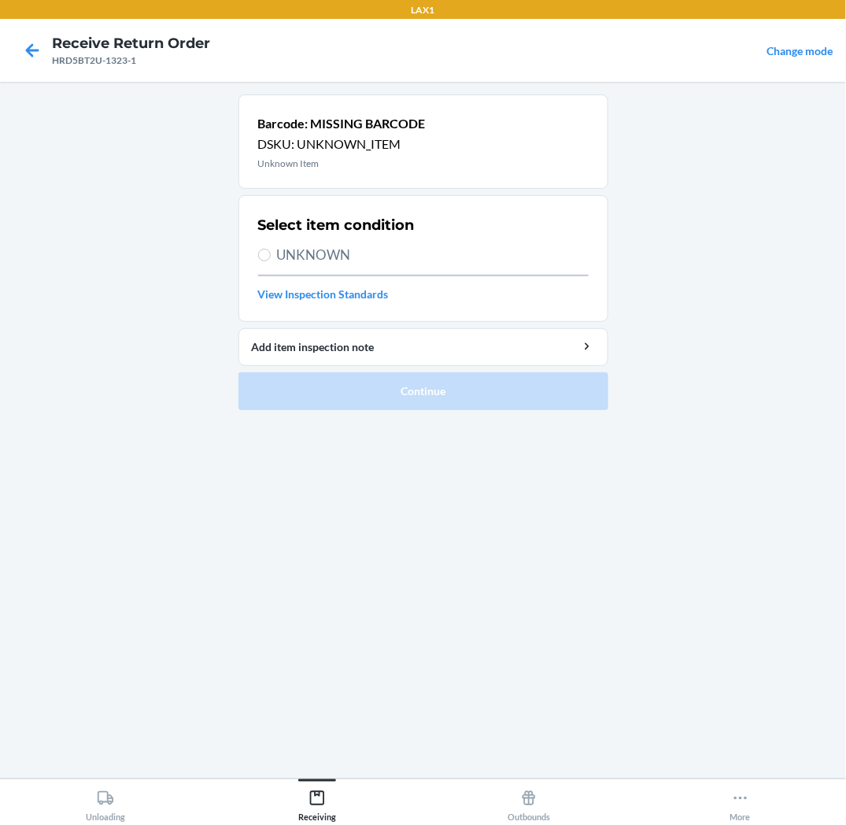
click at [349, 254] on span "UNKNOWN" at bounding box center [433, 255] width 312 height 20
click at [271, 254] on input "UNKNOWN" at bounding box center [264, 255] width 13 height 13
radio input "true"
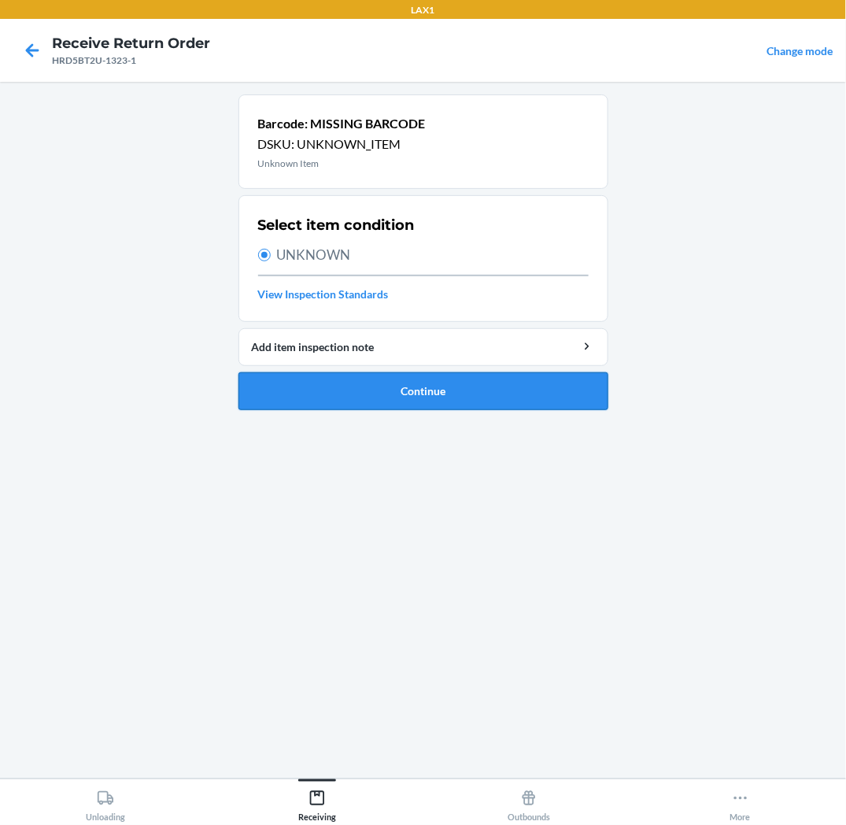
click at [350, 405] on button "Continue" at bounding box center [424, 391] width 370 height 38
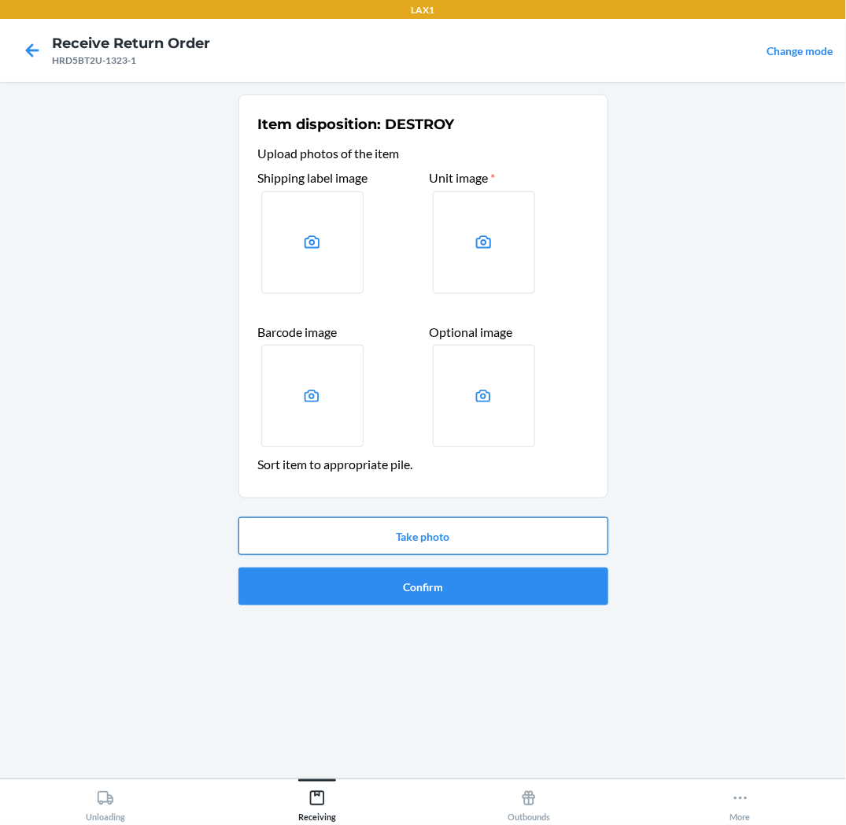
click at [354, 539] on button "Take photo" at bounding box center [424, 536] width 370 height 38
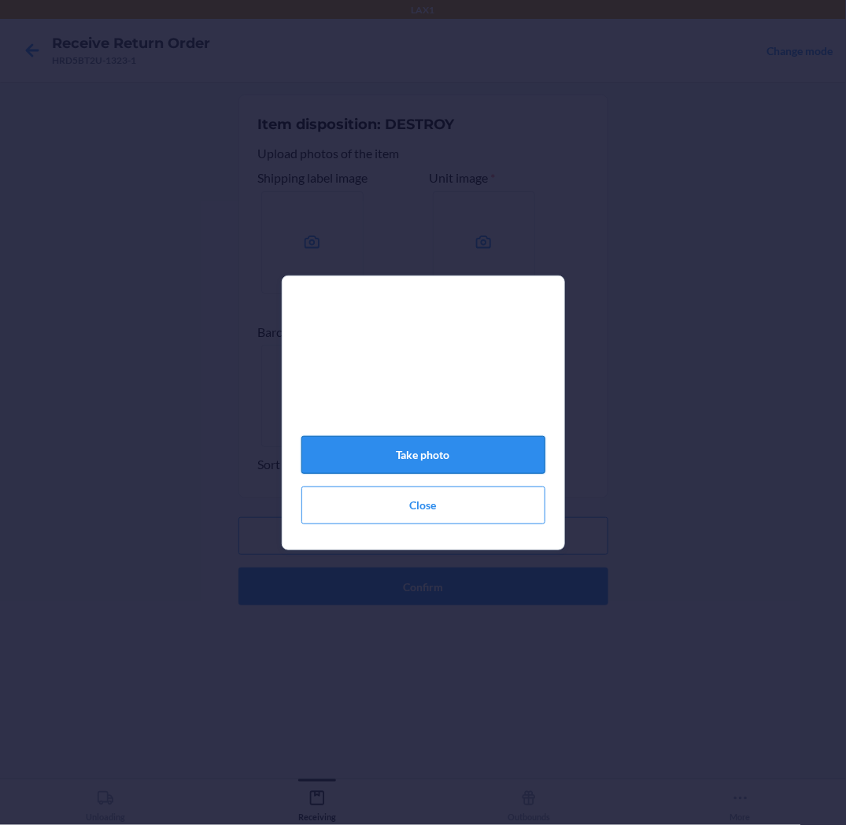
click at [409, 468] on button "Take photo" at bounding box center [424, 455] width 244 height 38
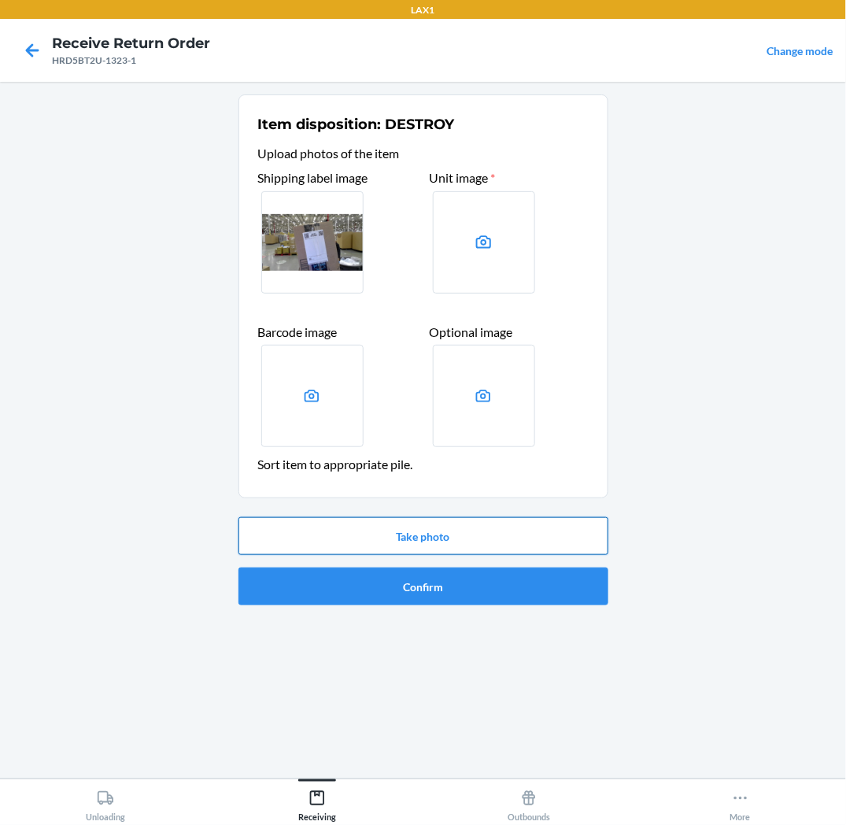
click at [421, 530] on button "Take photo" at bounding box center [424, 536] width 370 height 38
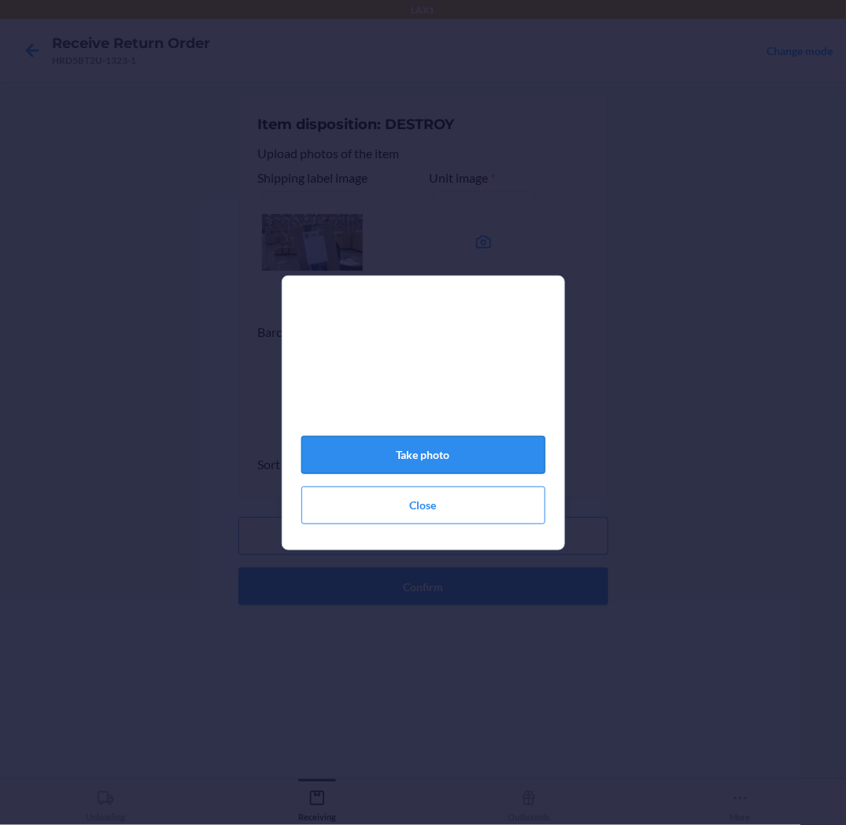
click at [451, 457] on button "Take photo" at bounding box center [424, 455] width 244 height 38
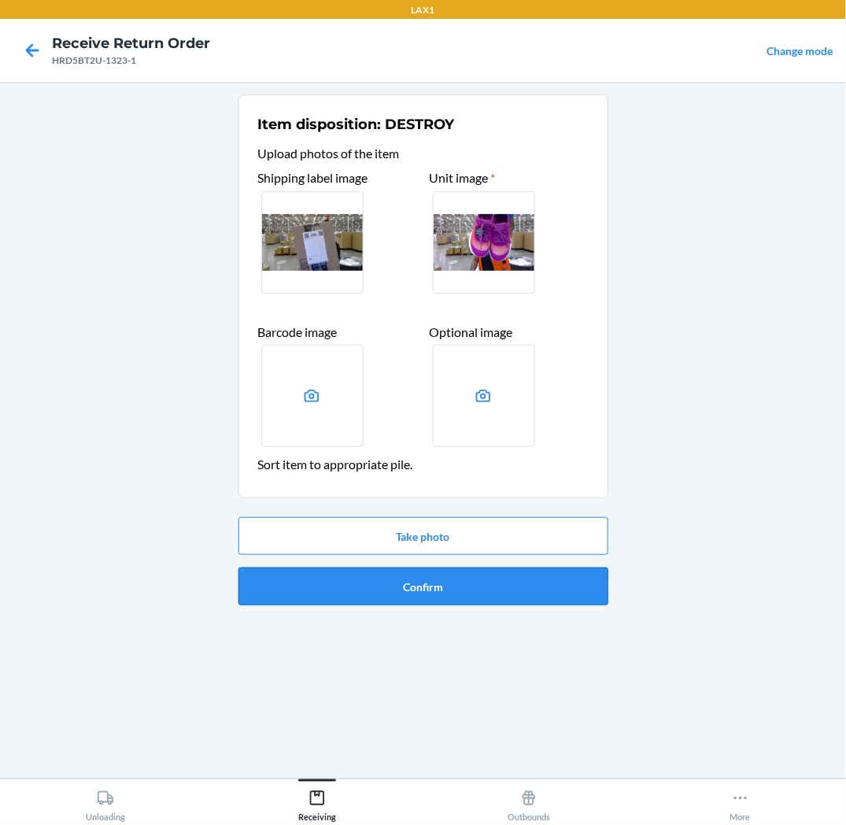
click at [445, 595] on button "Confirm" at bounding box center [424, 587] width 370 height 38
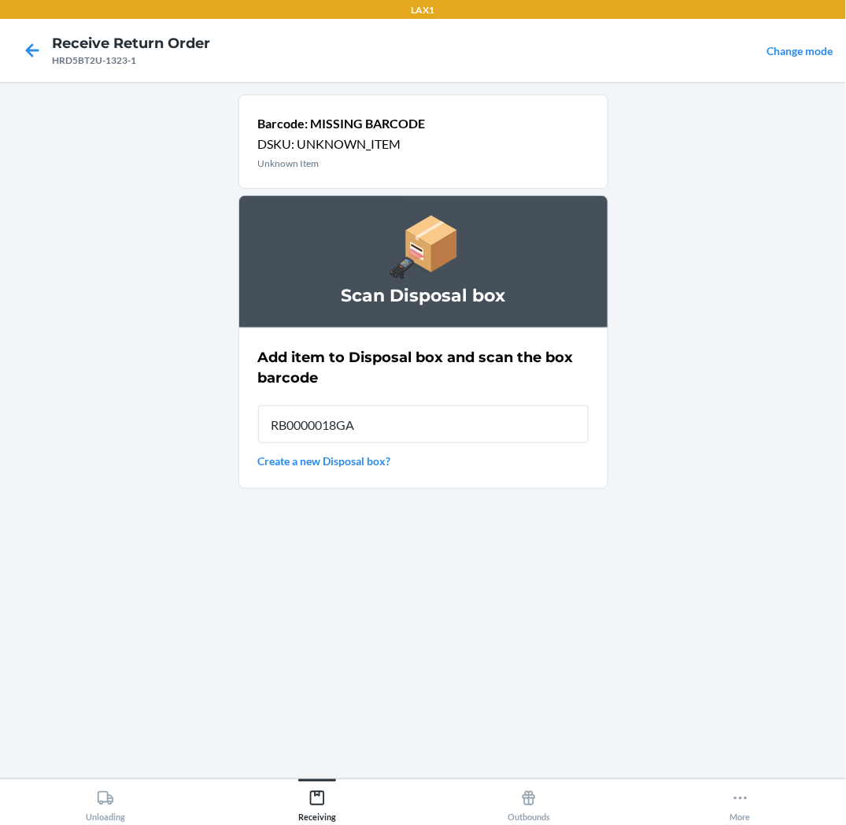
type input "RB0000018GA"
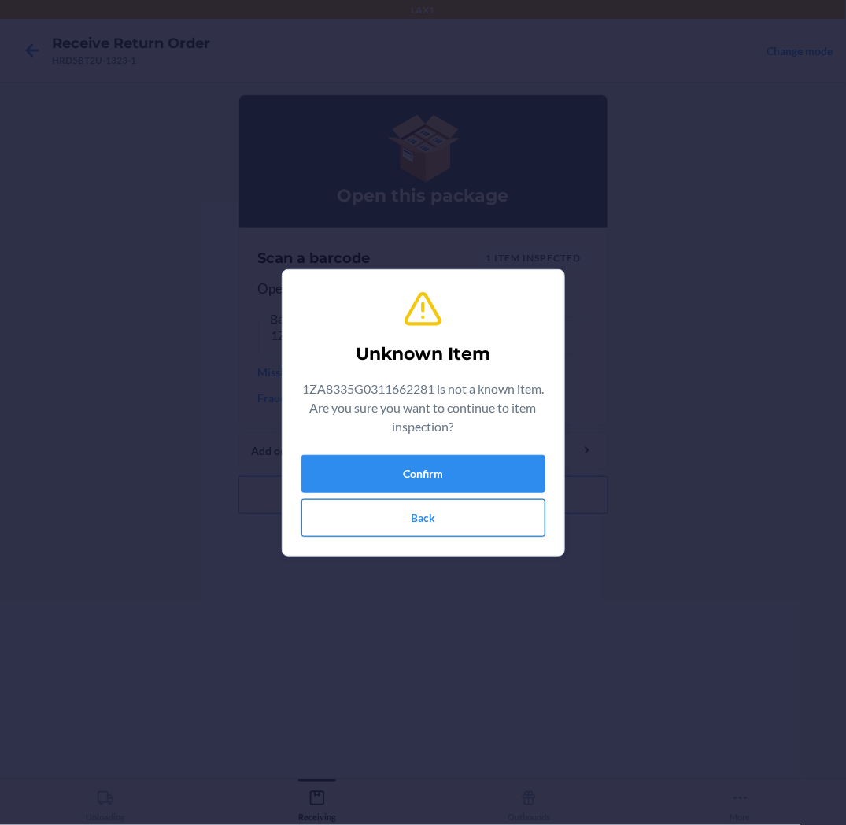
click at [436, 526] on button "Back" at bounding box center [424, 518] width 244 height 38
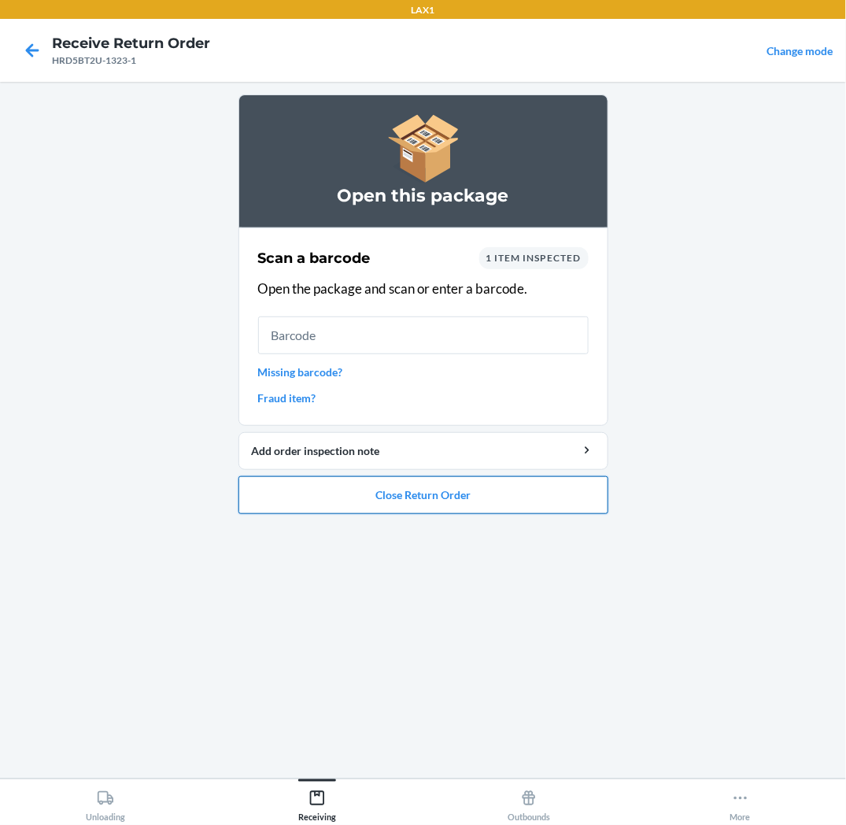
click at [436, 505] on button "Close Return Order" at bounding box center [424, 495] width 370 height 38
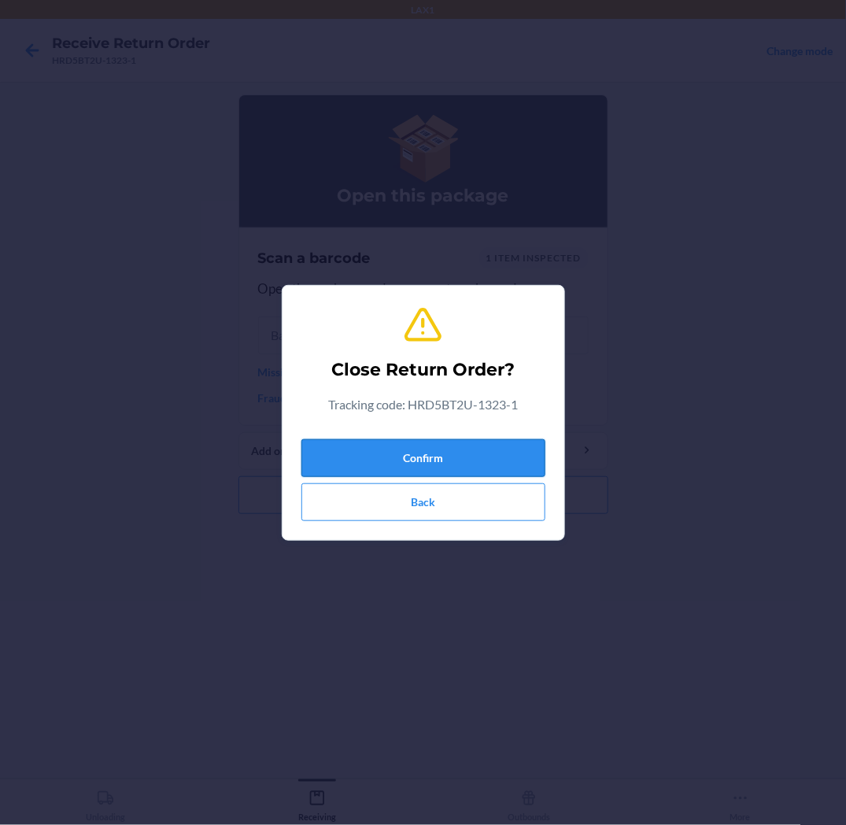
click at [442, 451] on button "Confirm" at bounding box center [424, 458] width 244 height 38
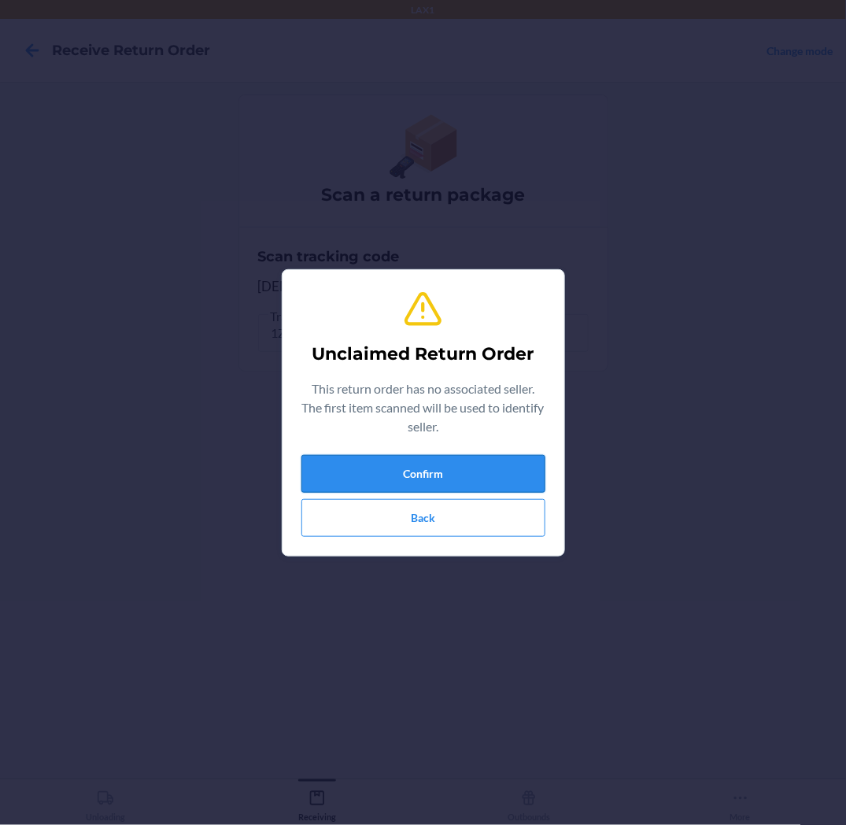
click at [413, 467] on button "Confirm" at bounding box center [424, 474] width 244 height 38
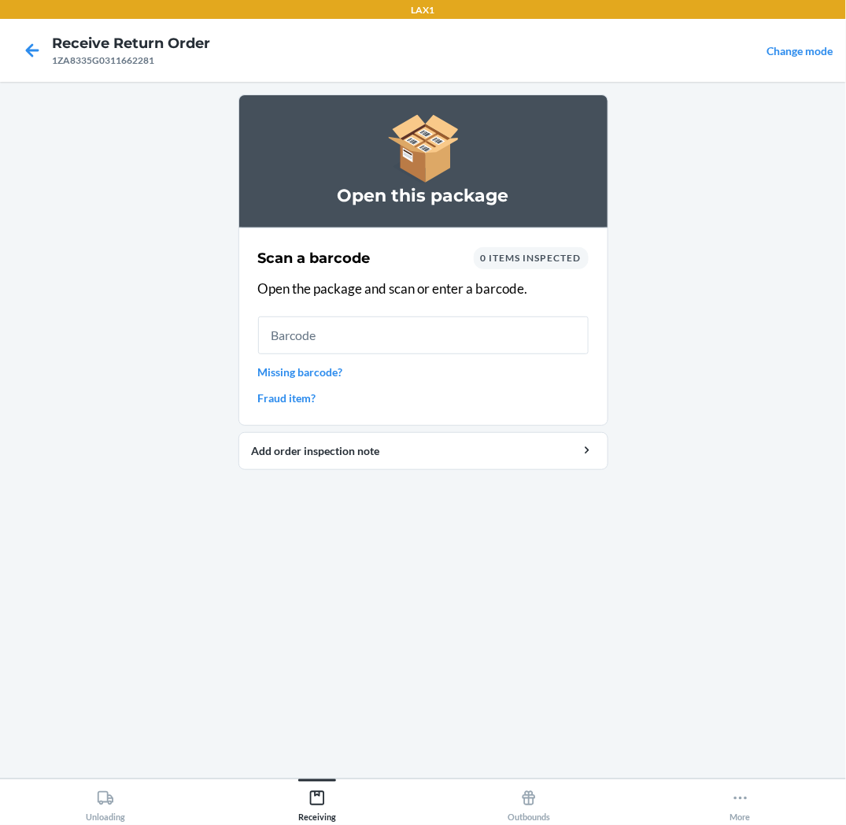
click at [337, 374] on link "Missing barcode?" at bounding box center [423, 372] width 331 height 17
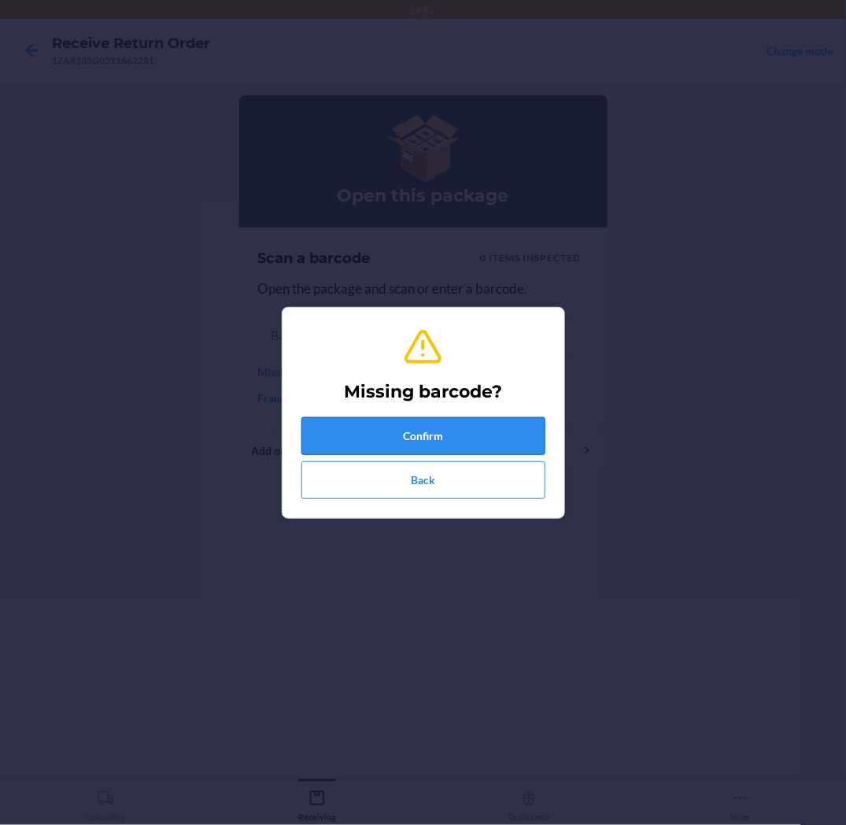
click at [372, 439] on button "Confirm" at bounding box center [424, 436] width 244 height 38
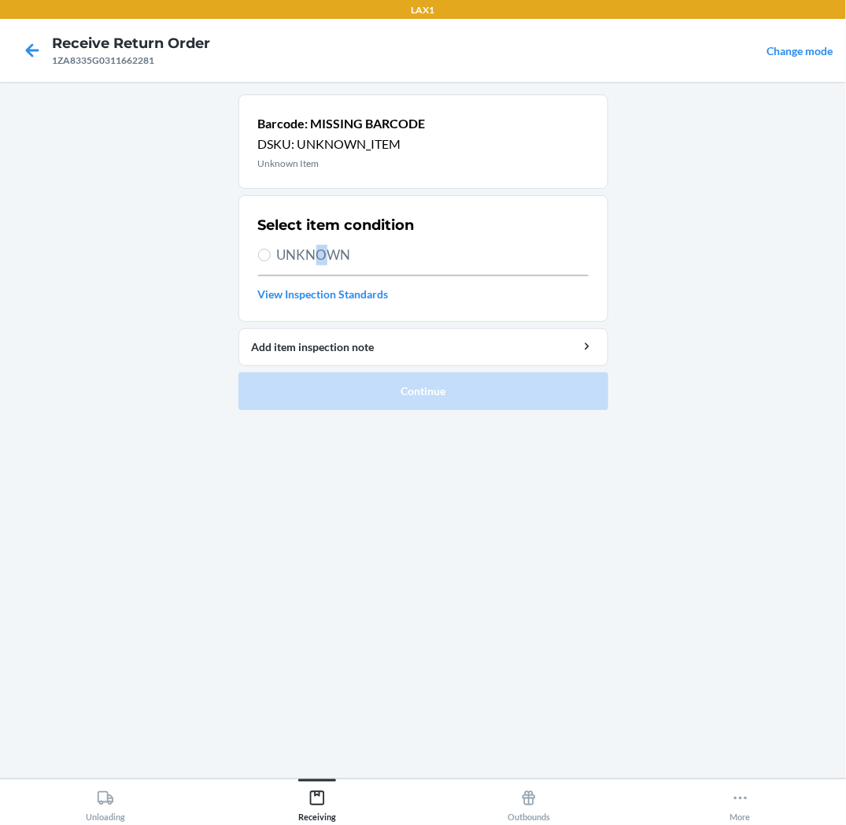
drag, startPoint x: 320, startPoint y: 256, endPoint x: 307, endPoint y: 250, distance: 13.7
click at [321, 256] on span "UNKNOWN" at bounding box center [433, 255] width 312 height 20
click at [255, 258] on section "Select item condition UNKNOWN View Inspection Standards" at bounding box center [424, 258] width 370 height 127
click at [276, 253] on label "UNKNOWN" at bounding box center [423, 255] width 331 height 20
click at [271, 253] on input "UNKNOWN" at bounding box center [264, 255] width 13 height 13
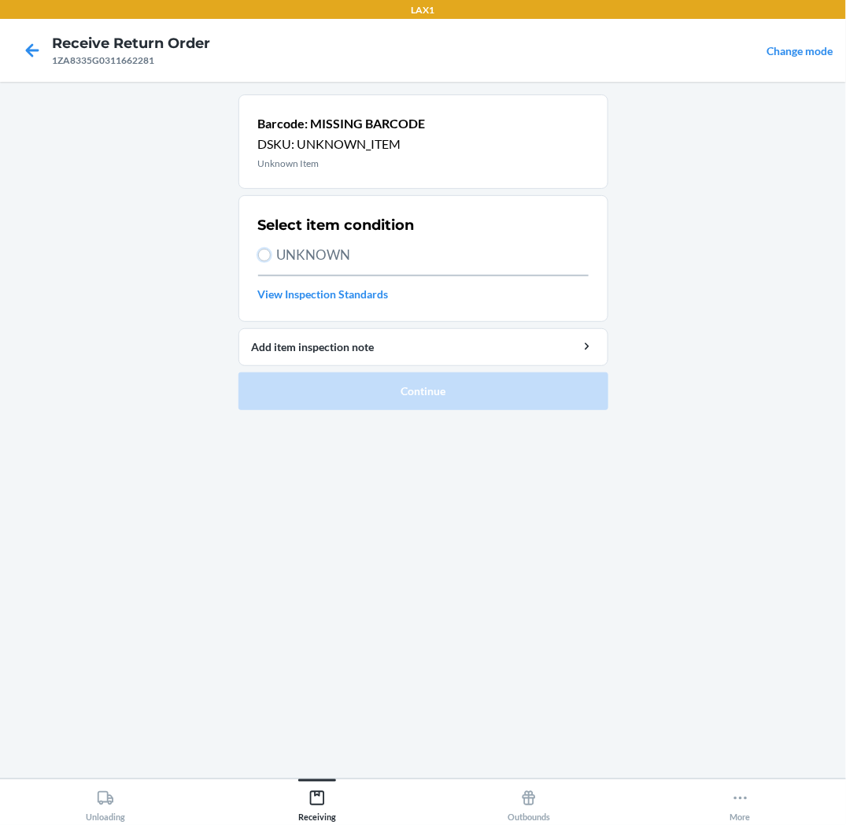
radio input "true"
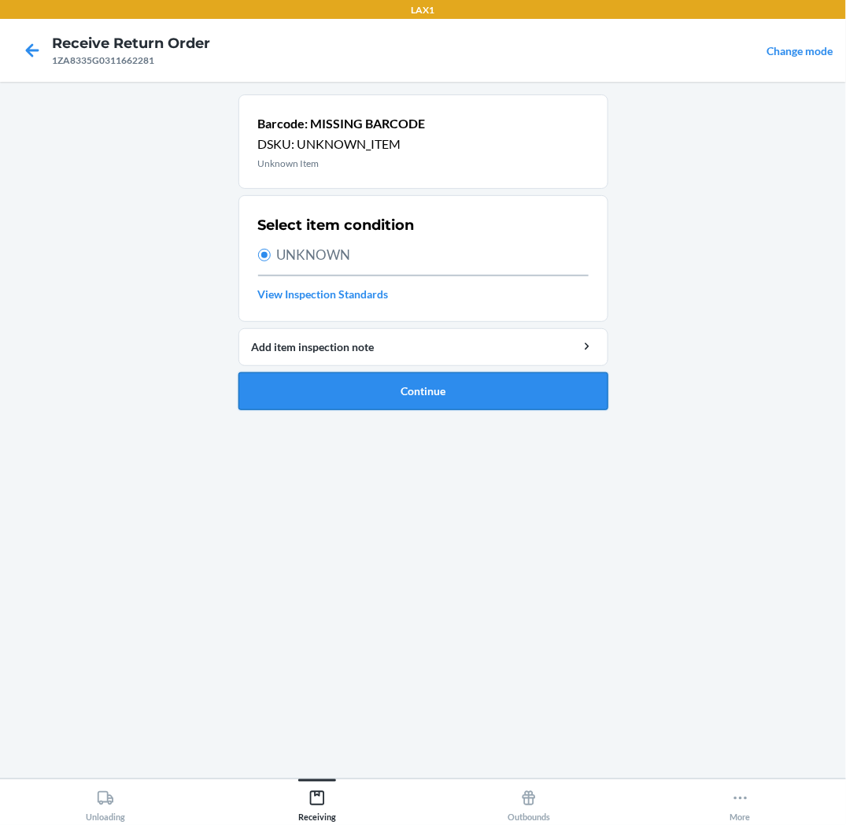
click at [362, 387] on button "Continue" at bounding box center [424, 391] width 370 height 38
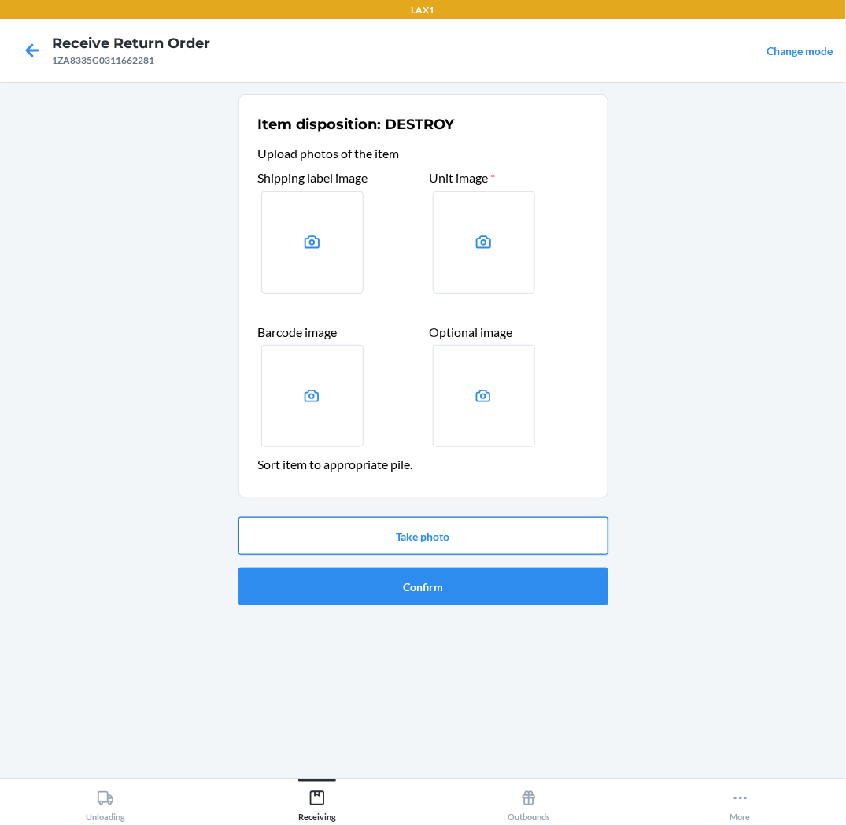
click at [436, 550] on button "Take photo" at bounding box center [424, 536] width 370 height 38
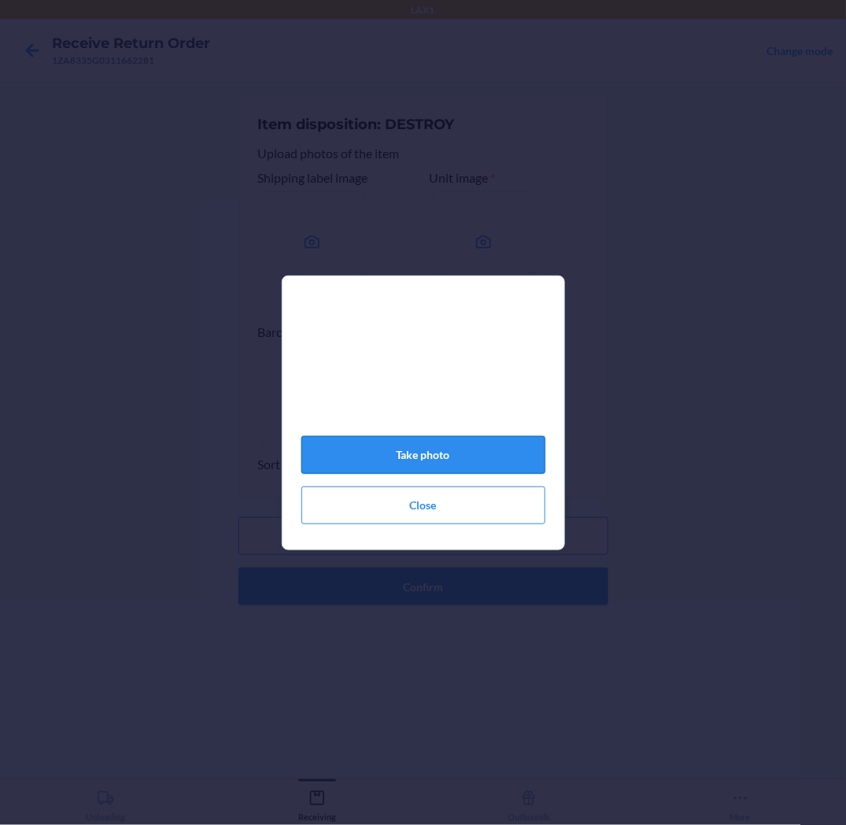
click at [435, 462] on button "Take photo" at bounding box center [424, 455] width 244 height 38
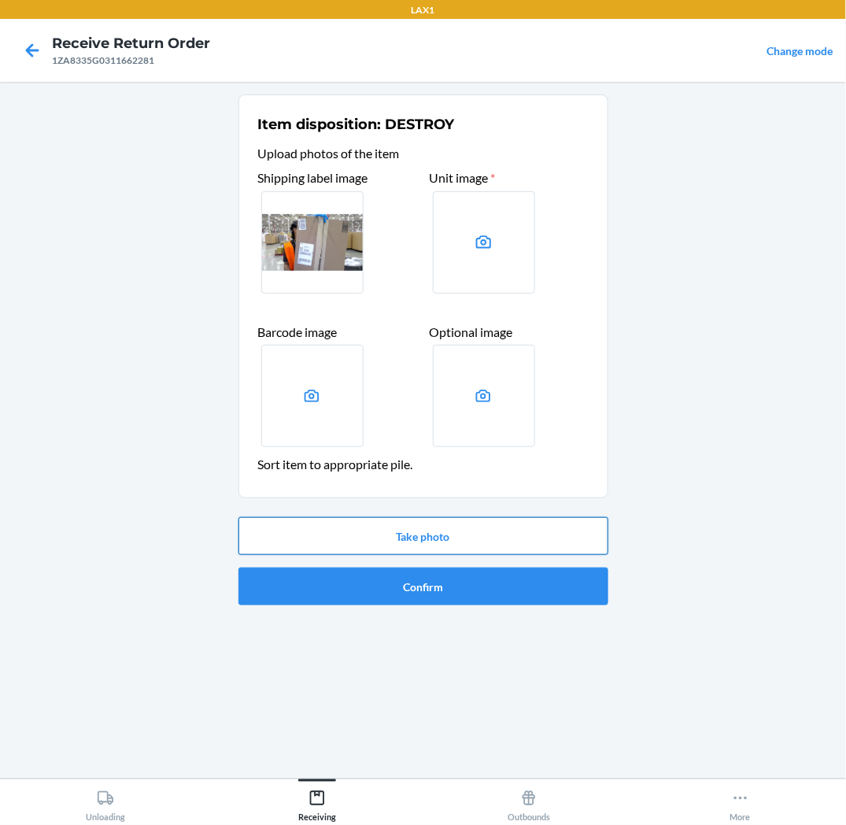
click at [370, 543] on button "Take photo" at bounding box center [424, 536] width 370 height 38
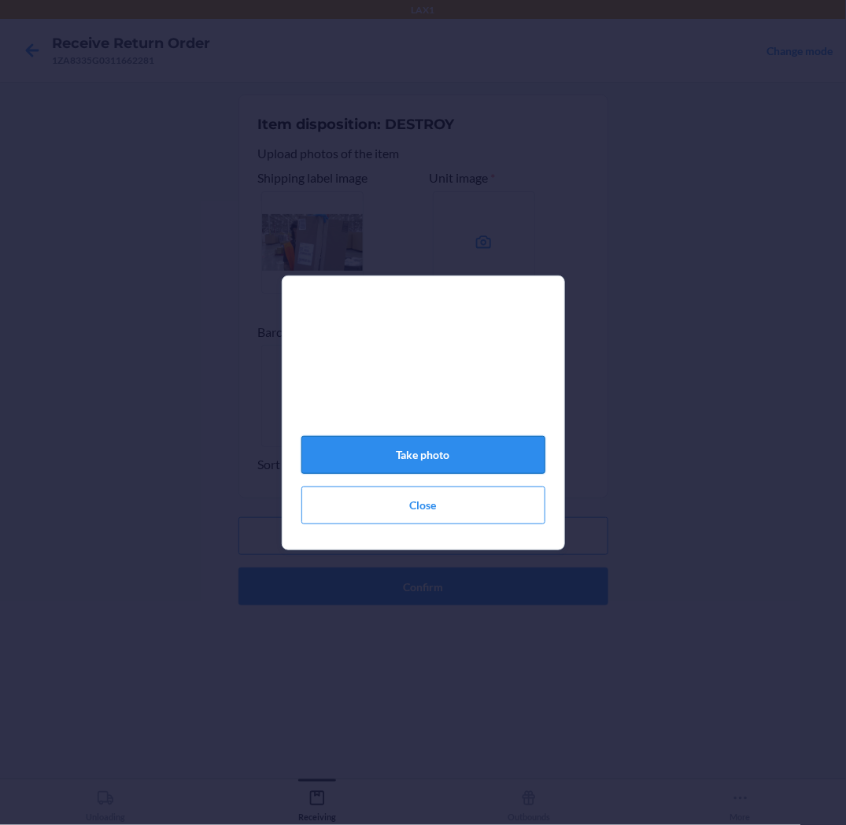
click at [486, 463] on button "Take photo" at bounding box center [424, 455] width 244 height 38
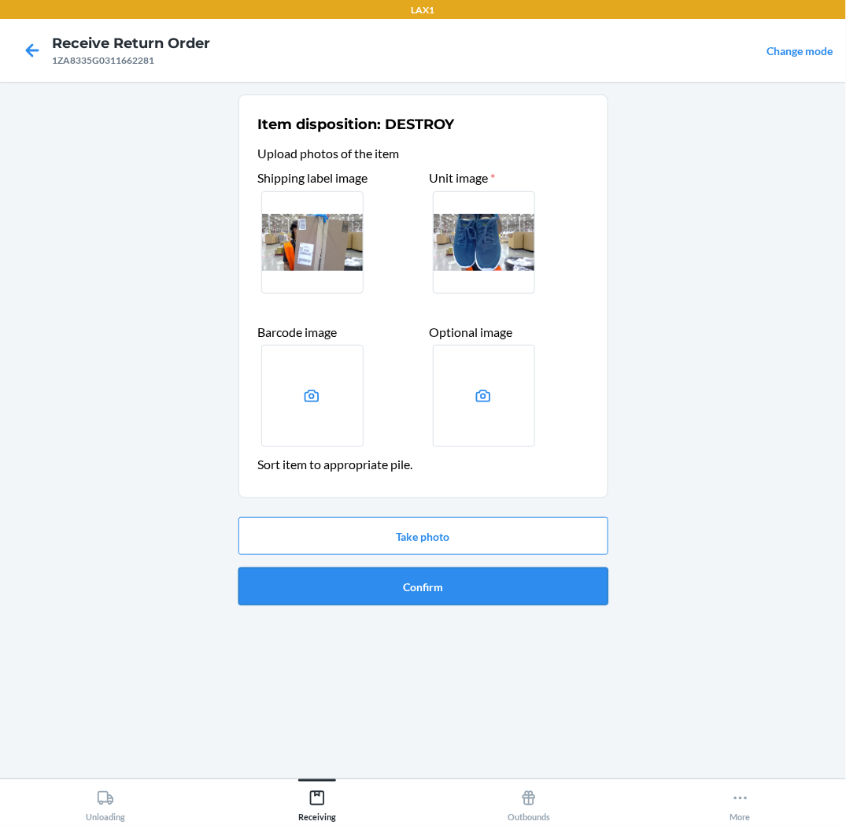
click at [502, 591] on button "Confirm" at bounding box center [424, 587] width 370 height 38
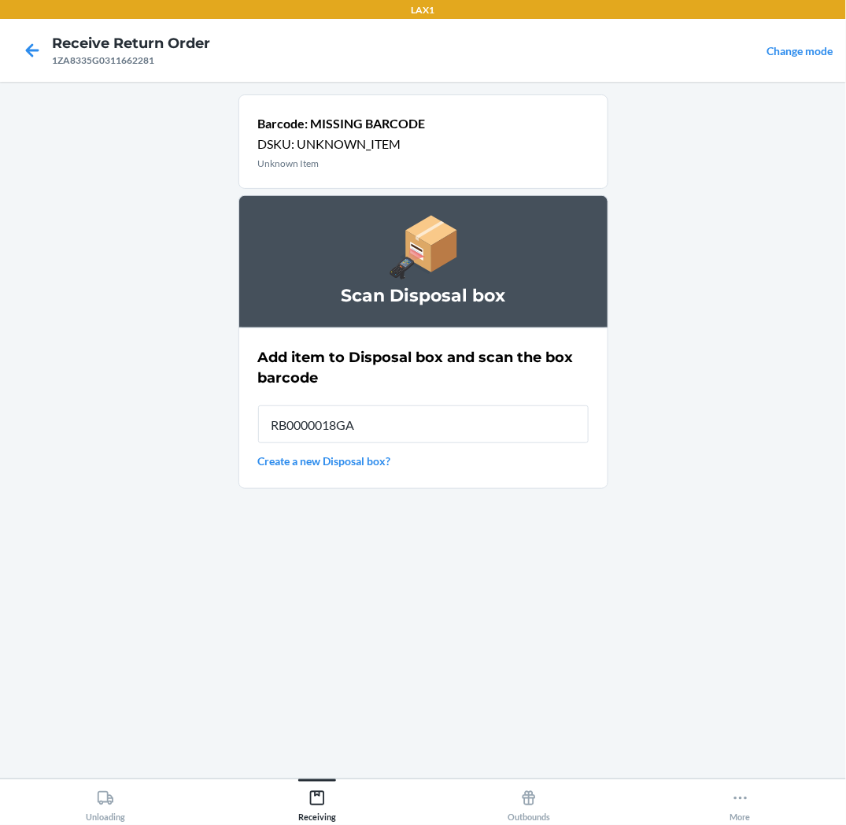
type input "RB0000018GA"
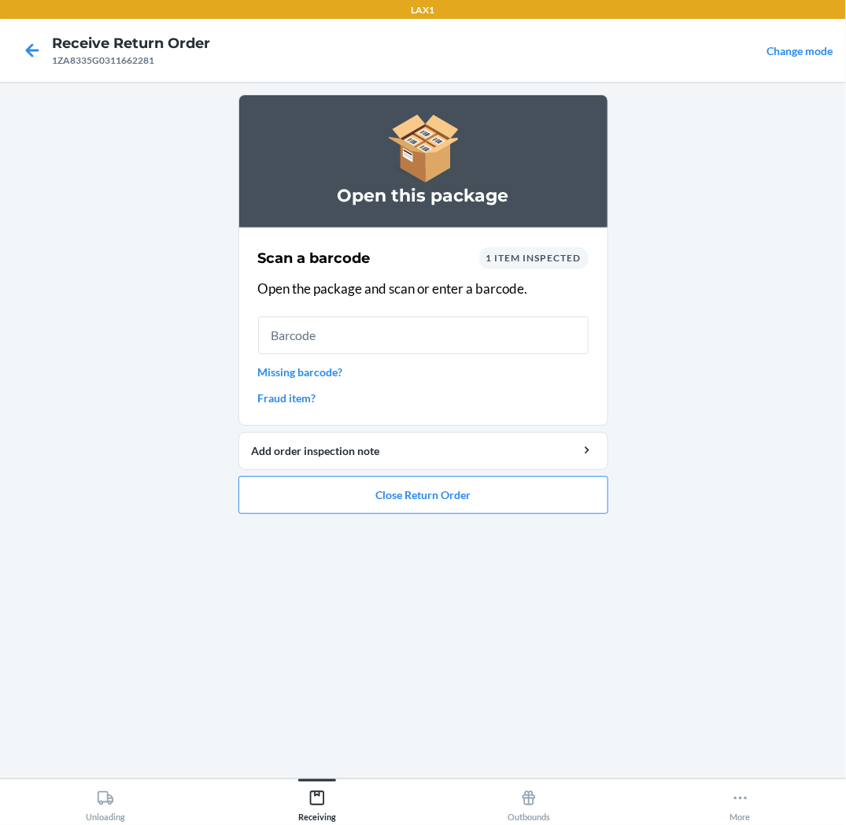
click at [326, 375] on link "Missing barcode?" at bounding box center [423, 372] width 331 height 17
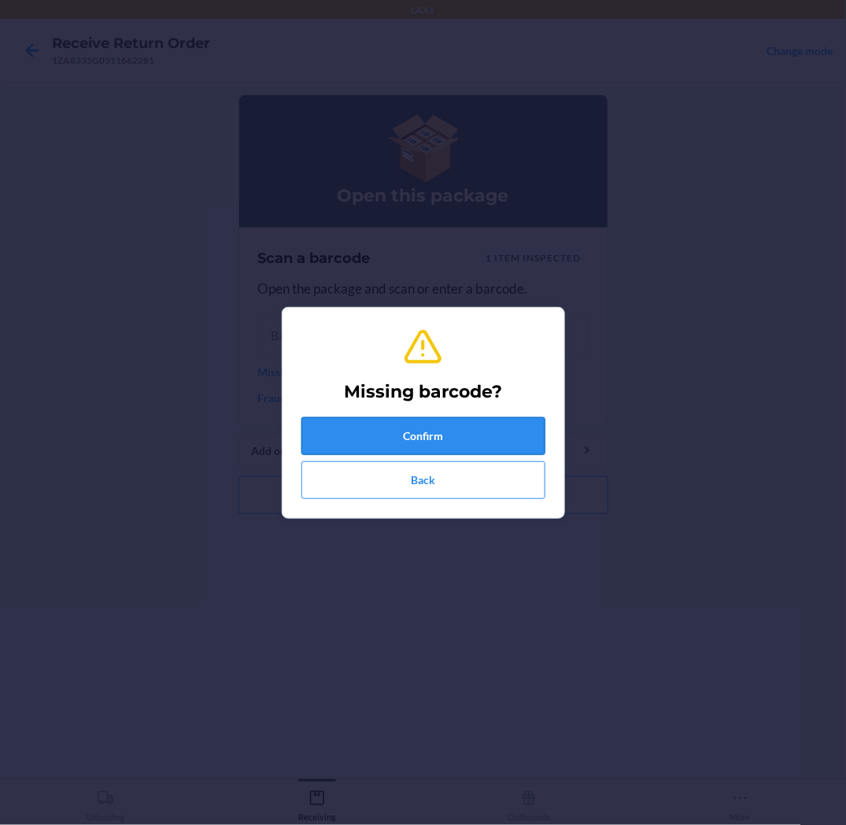
click at [423, 431] on button "Confirm" at bounding box center [424, 436] width 244 height 38
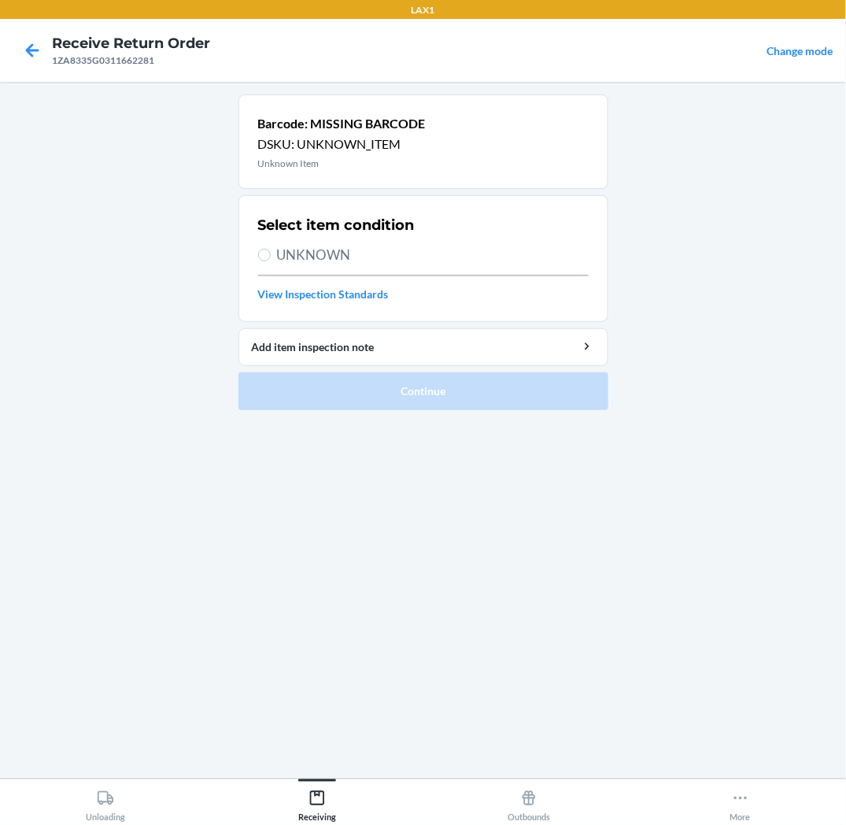
click at [332, 248] on span "UNKNOWN" at bounding box center [433, 255] width 312 height 20
click at [271, 249] on input "UNKNOWN" at bounding box center [264, 255] width 13 height 13
radio input "true"
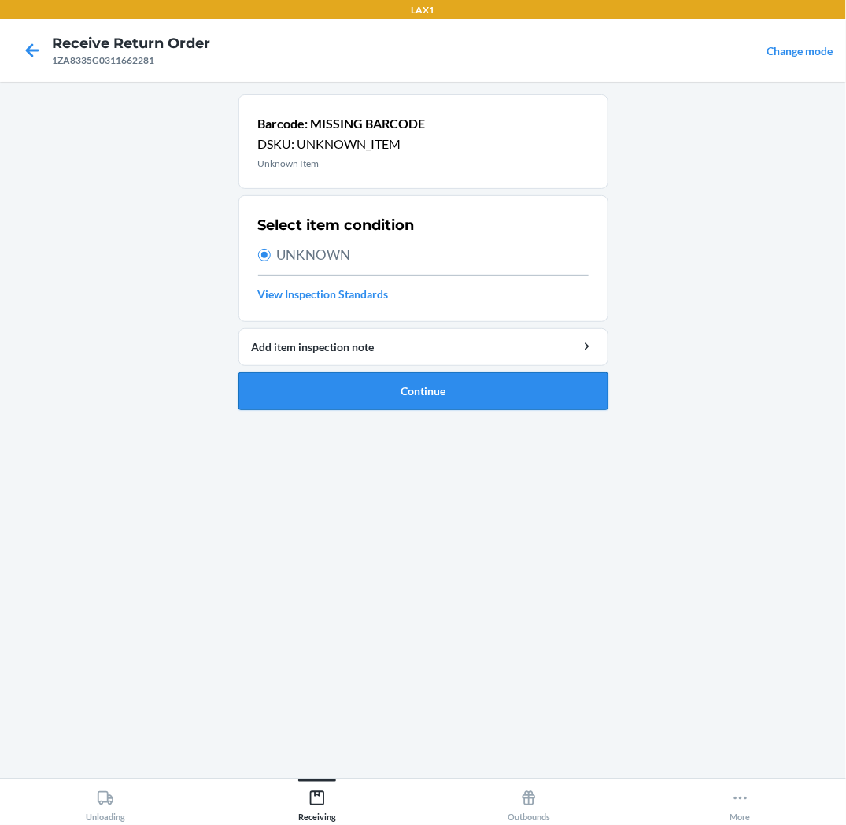
click at [365, 387] on button "Continue" at bounding box center [424, 391] width 370 height 38
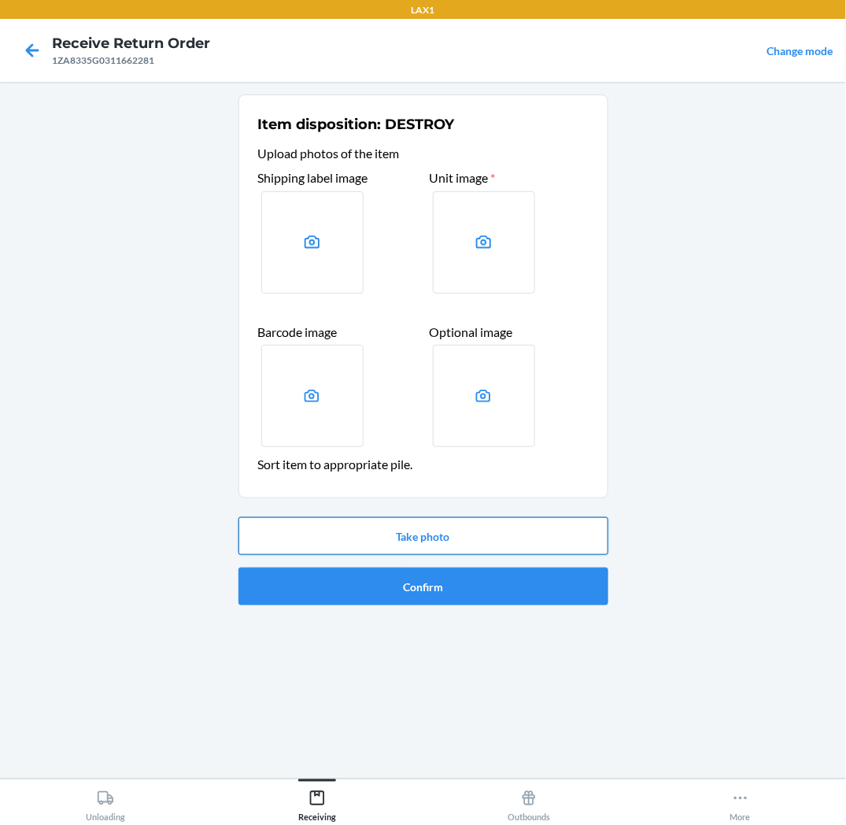
click at [407, 532] on button "Take photo" at bounding box center [424, 536] width 370 height 38
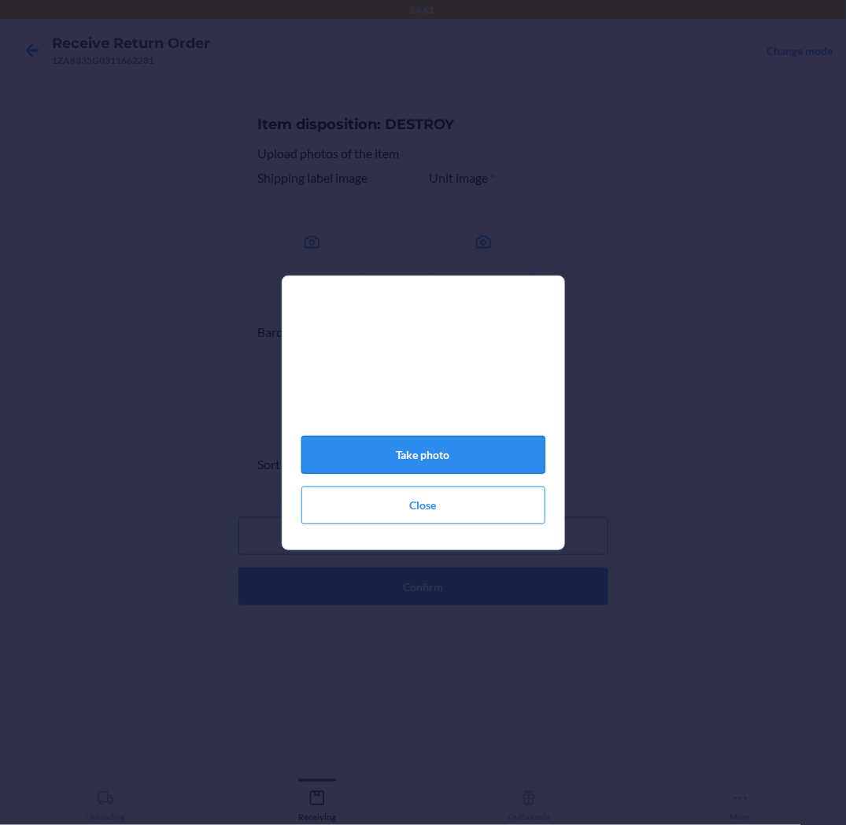
click at [458, 461] on button "Take photo" at bounding box center [424, 455] width 244 height 38
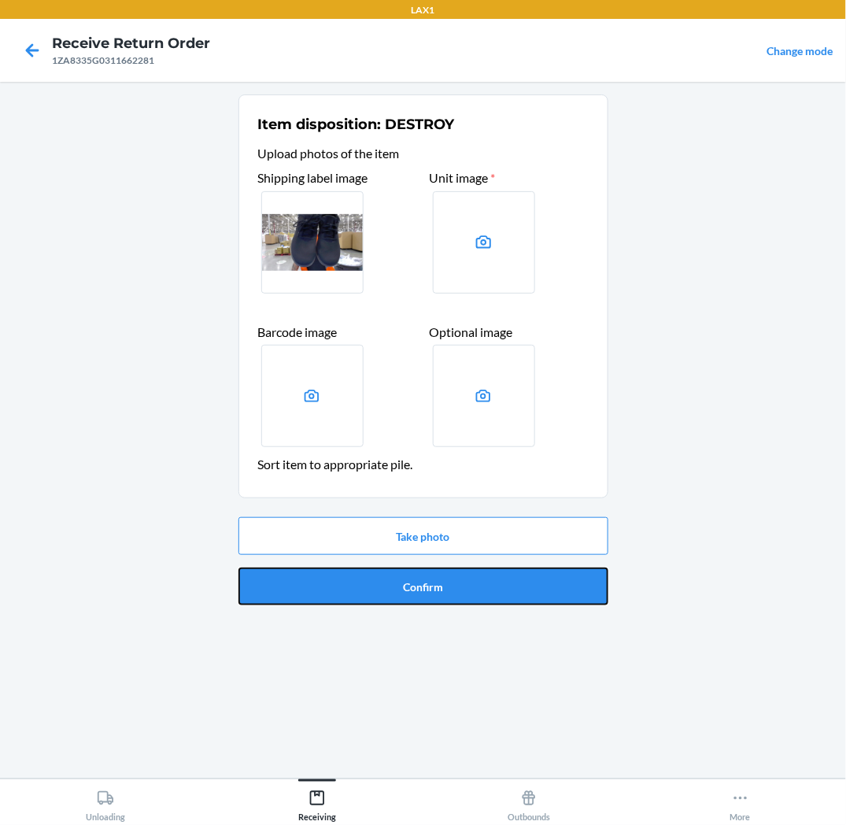
click at [446, 583] on button "Confirm" at bounding box center [424, 587] width 370 height 38
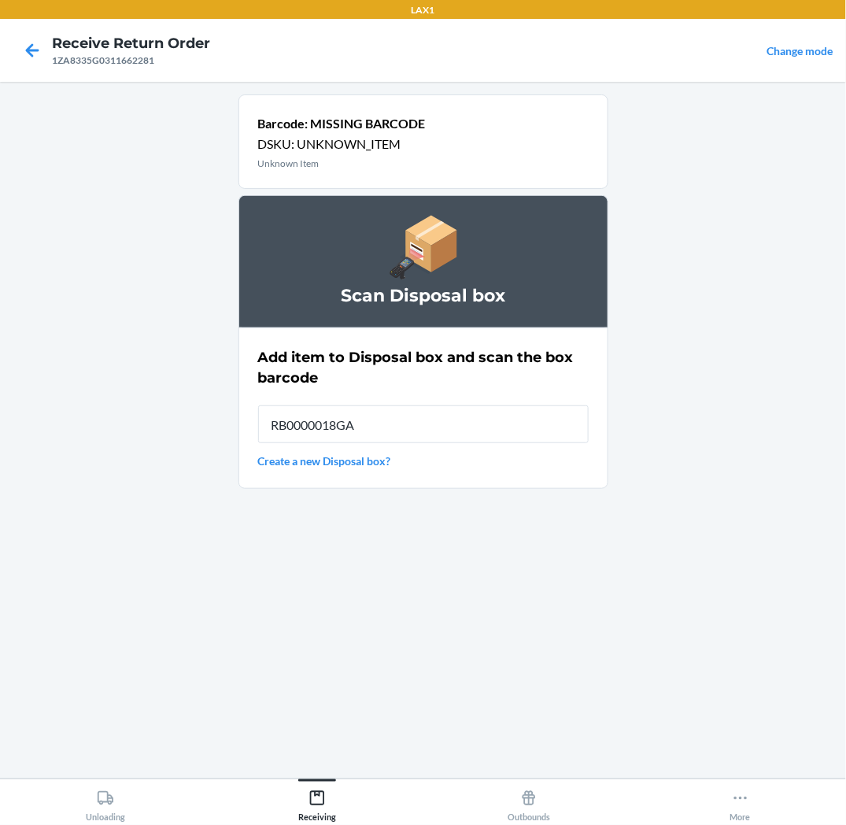
type input "RB0000018GA"
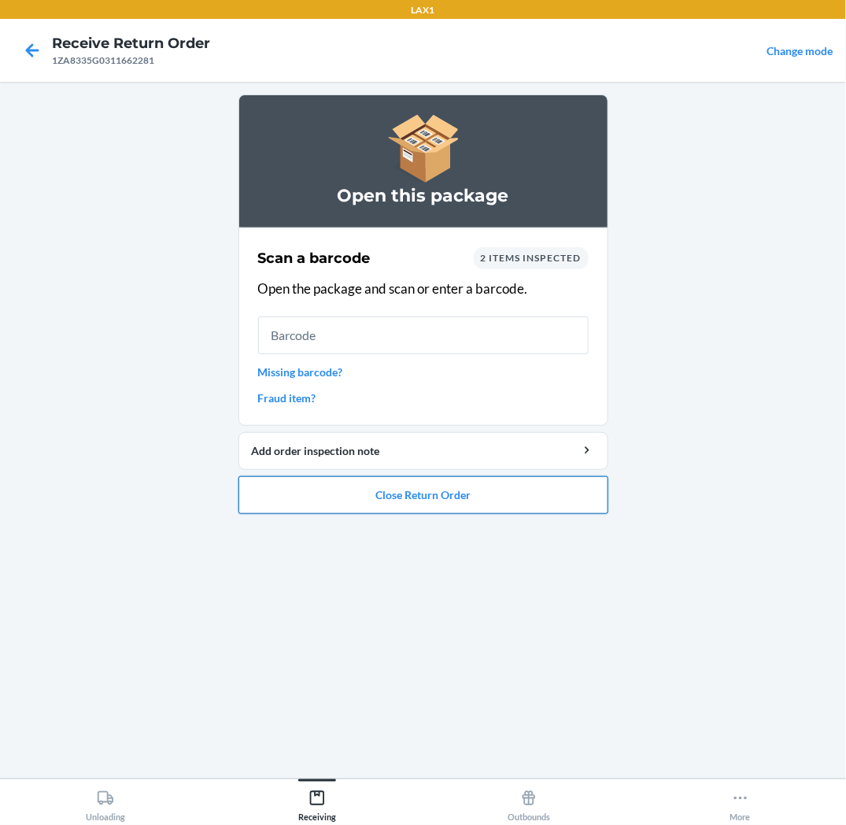
click at [312, 494] on button "Close Return Order" at bounding box center [424, 495] width 370 height 38
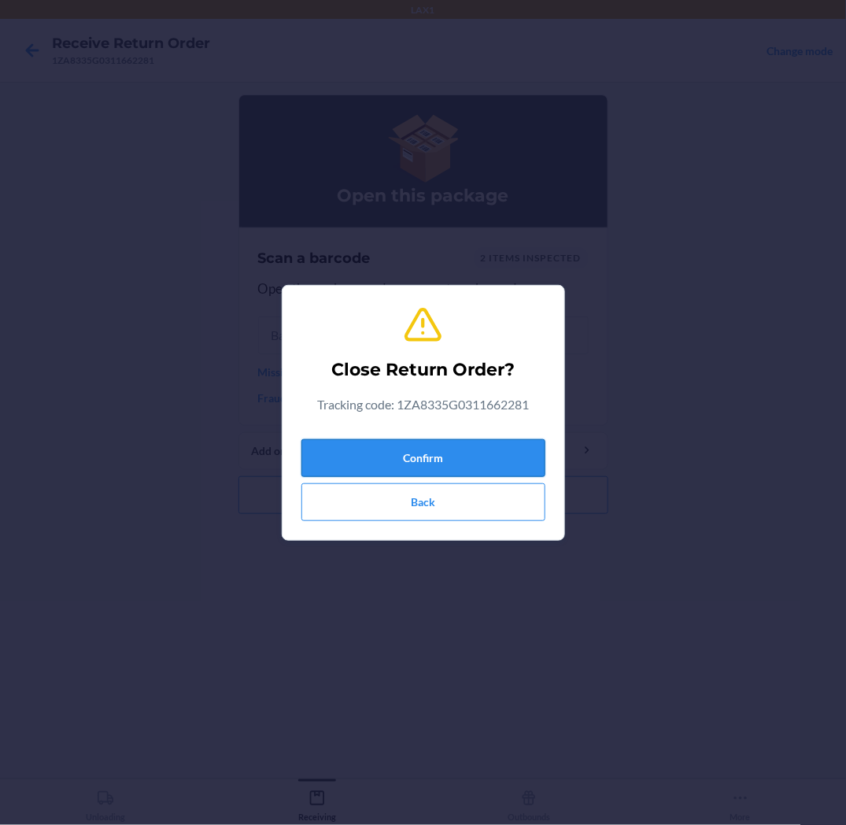
click at [341, 449] on button "Confirm" at bounding box center [424, 458] width 244 height 38
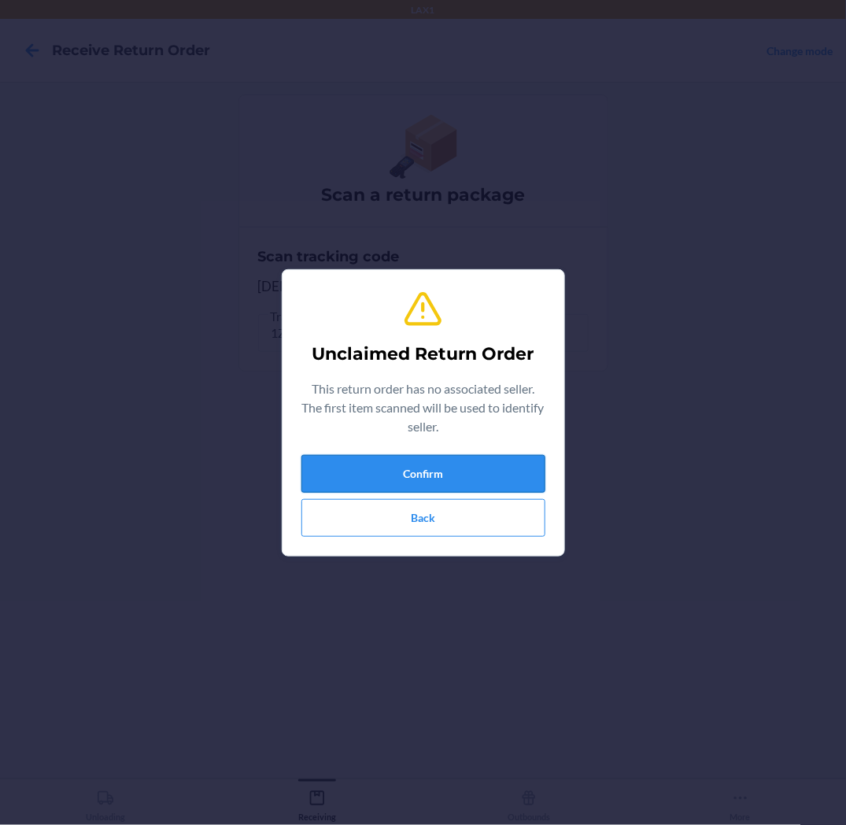
click at [342, 480] on button "Confirm" at bounding box center [424, 474] width 244 height 38
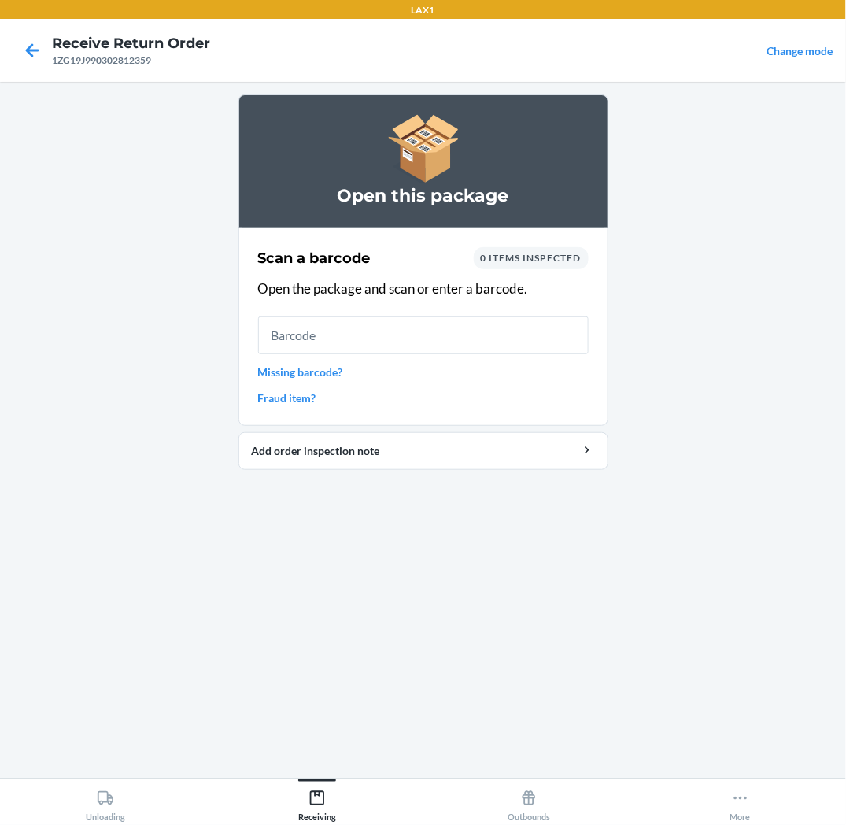
click at [326, 374] on link "Missing barcode?" at bounding box center [423, 372] width 331 height 17
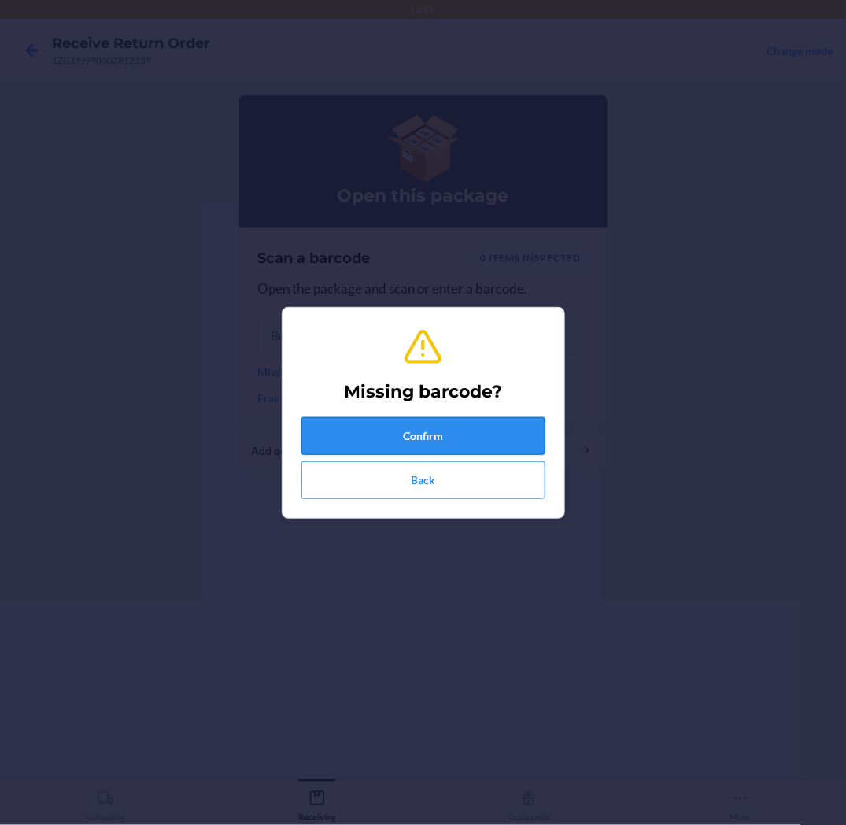
click at [344, 430] on button "Confirm" at bounding box center [424, 436] width 244 height 38
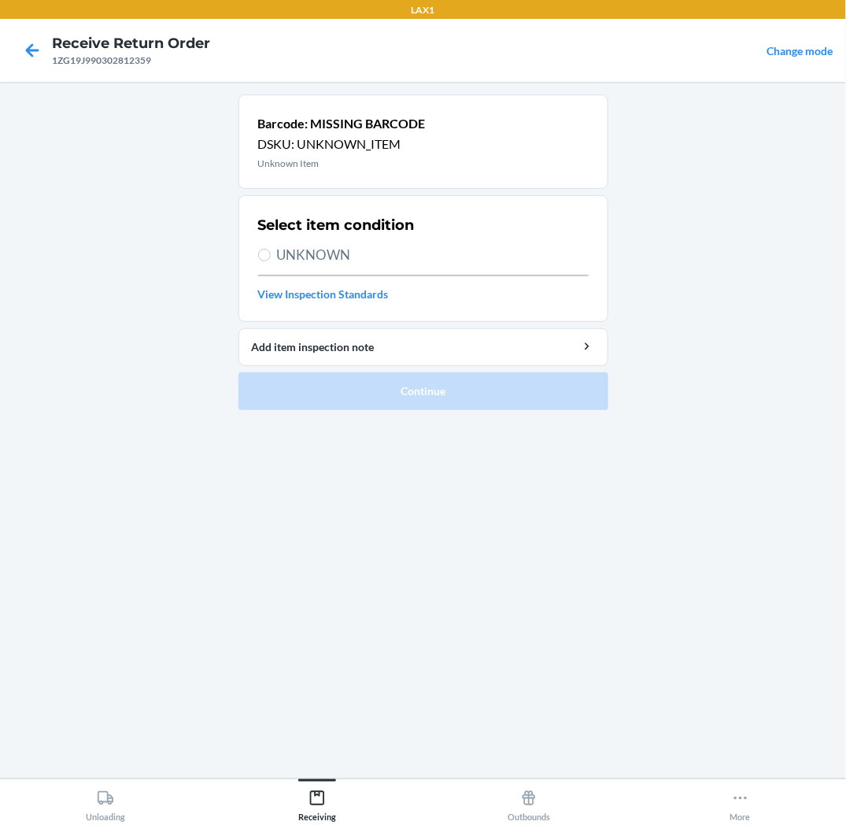
click at [280, 252] on span "UNKNOWN" at bounding box center [433, 255] width 312 height 20
click at [271, 252] on input "UNKNOWN" at bounding box center [264, 255] width 13 height 13
radio input "true"
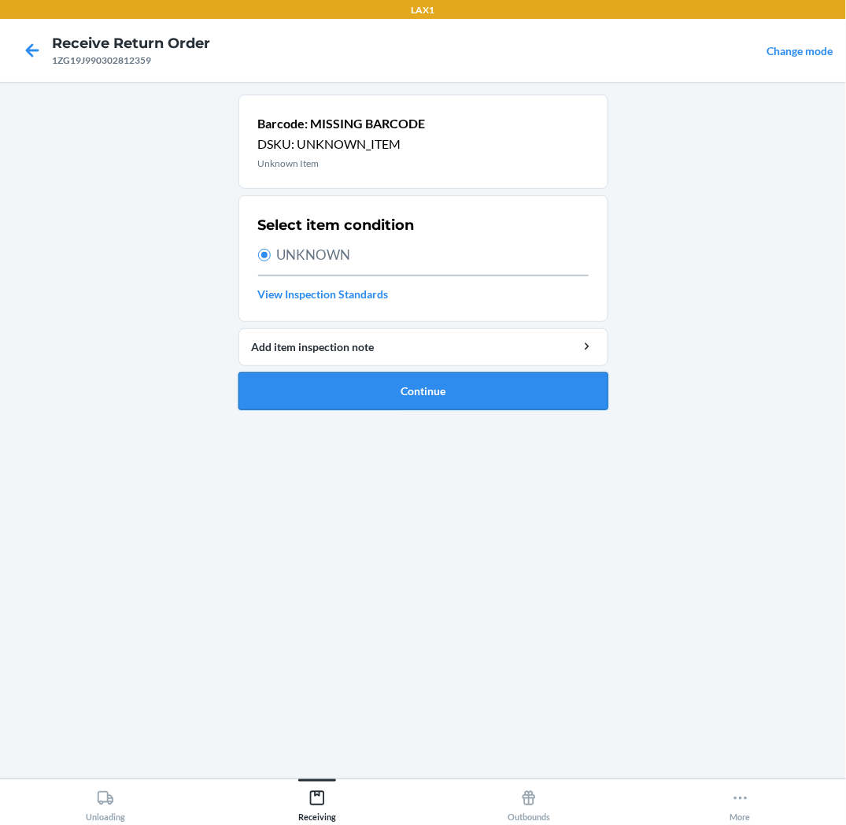
click at [403, 405] on button "Continue" at bounding box center [424, 391] width 370 height 38
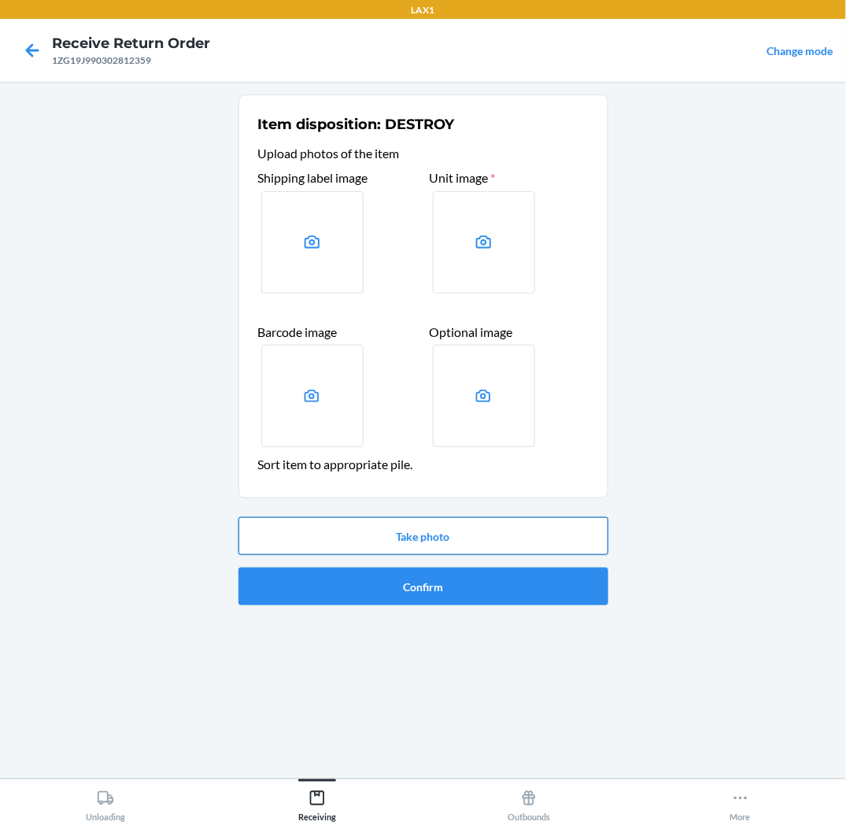
click at [370, 523] on button "Take photo" at bounding box center [424, 536] width 370 height 38
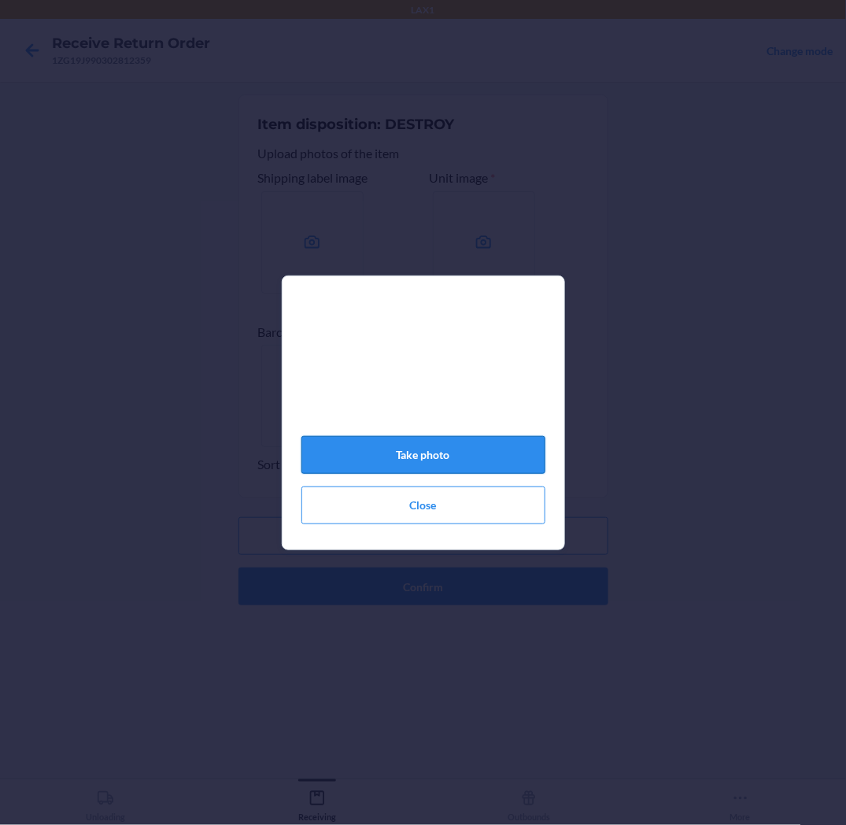
click at [402, 457] on button "Take photo" at bounding box center [424, 455] width 244 height 38
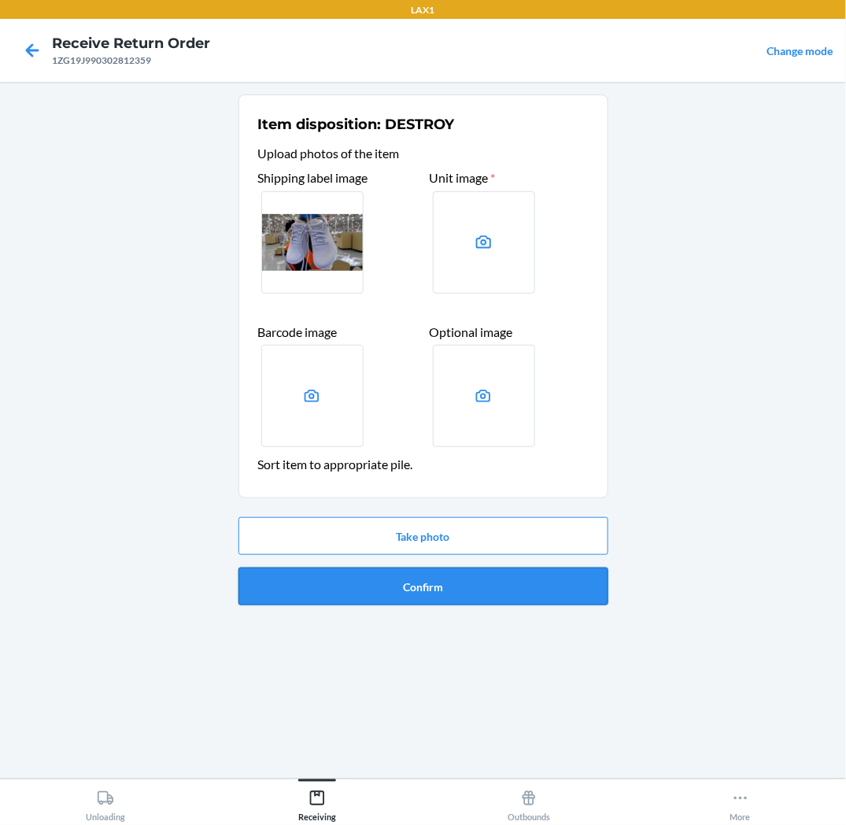
click at [443, 587] on button "Confirm" at bounding box center [424, 587] width 370 height 38
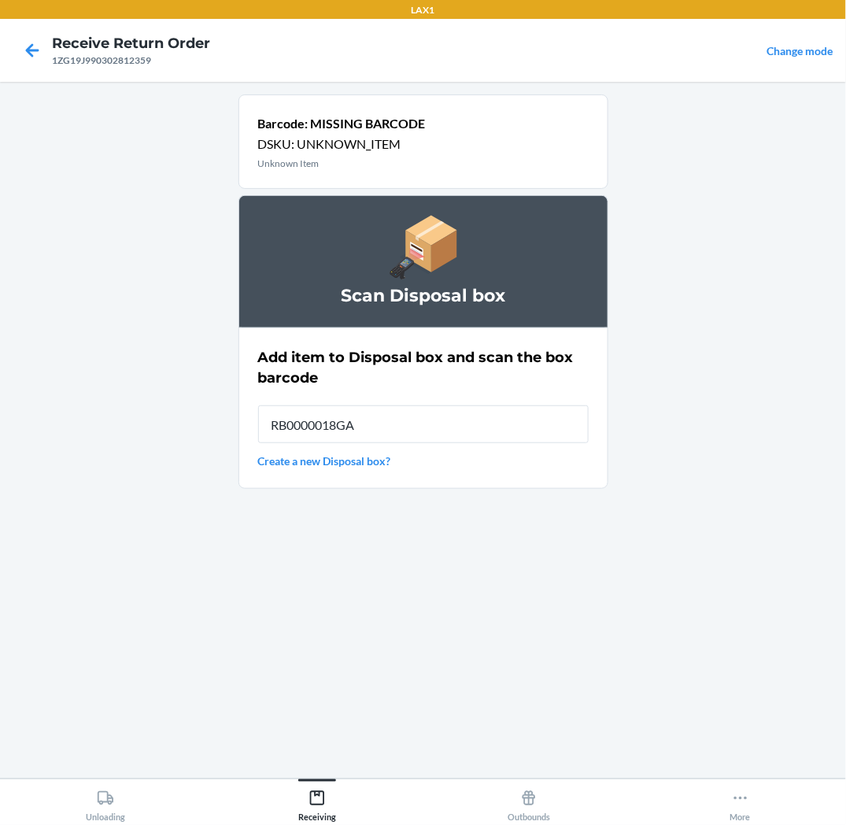
type input "RB0000018GA"
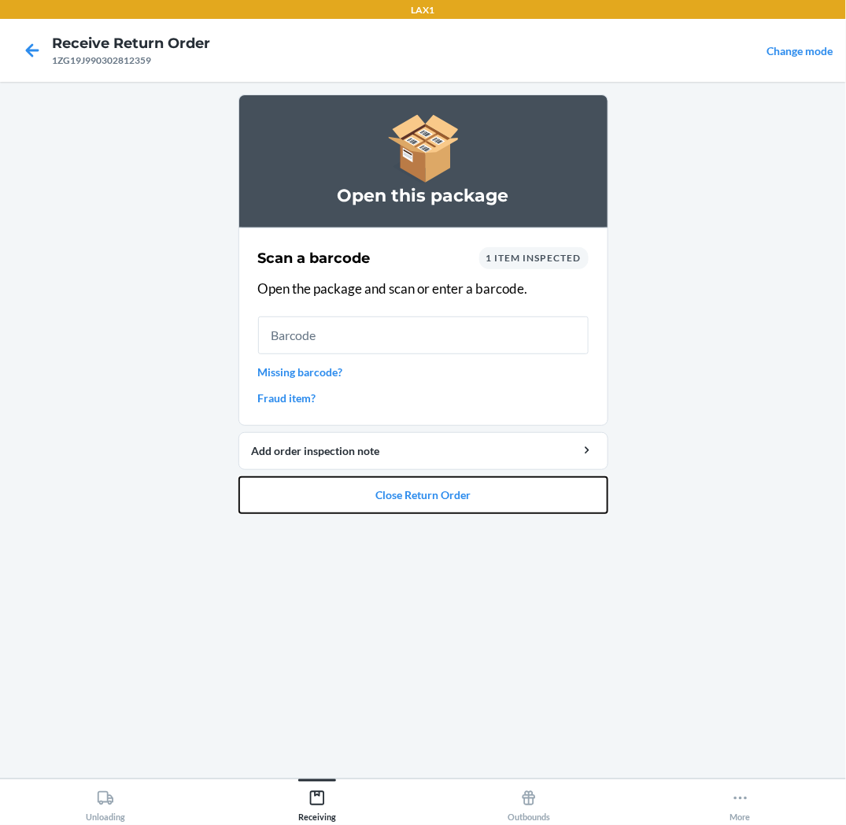
drag, startPoint x: 374, startPoint y: 502, endPoint x: 357, endPoint y: 538, distance: 40.1
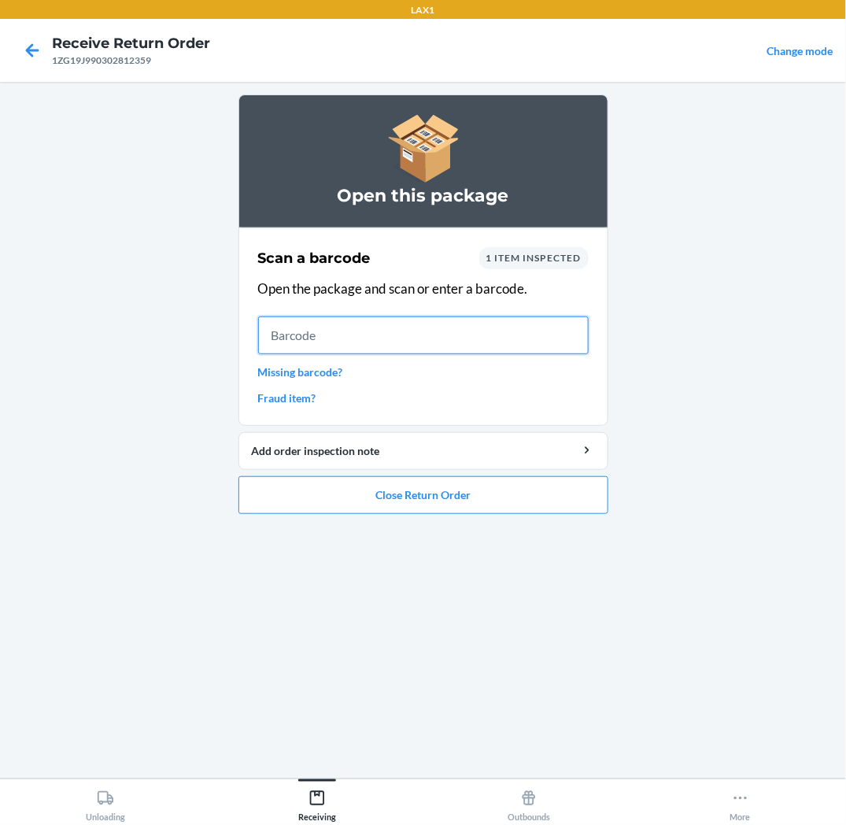
drag, startPoint x: 466, startPoint y: 350, endPoint x: 470, endPoint y: 339, distance: 11.7
click at [467, 350] on input "text" at bounding box center [423, 335] width 331 height 38
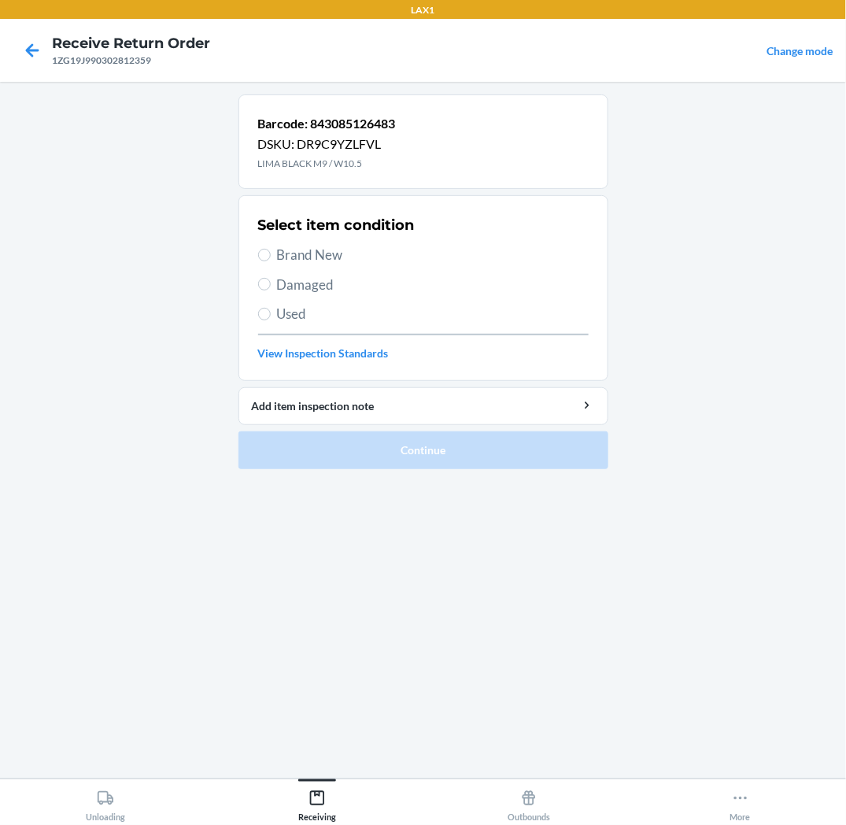
click at [277, 261] on span "Brand New" at bounding box center [433, 255] width 312 height 20
click at [271, 261] on input "Brand New" at bounding box center [264, 255] width 13 height 13
radio input "true"
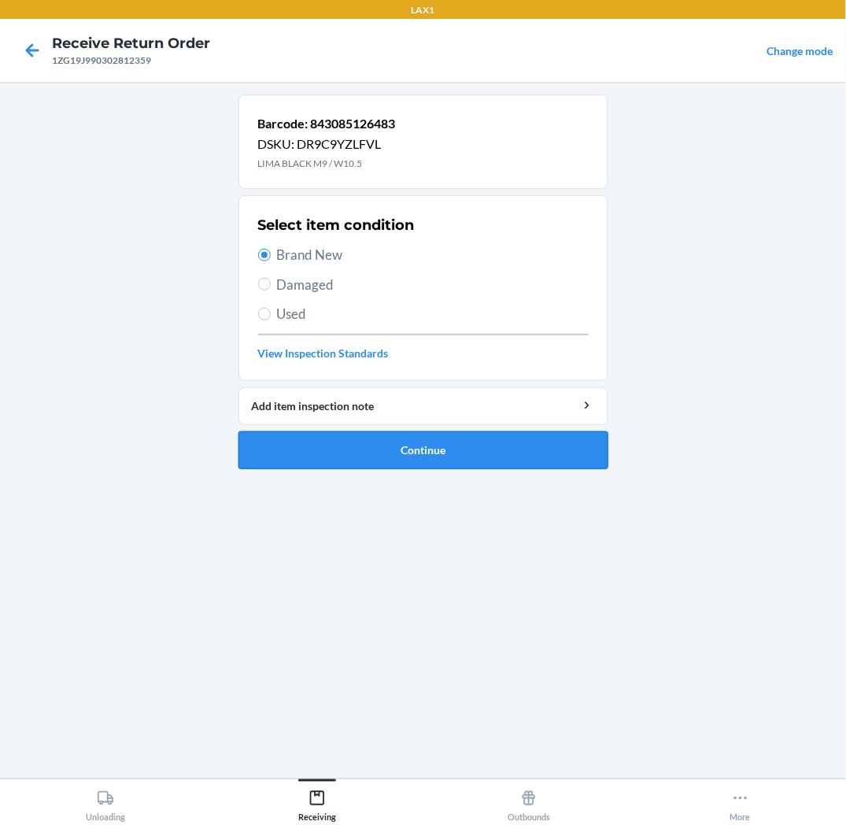
click at [346, 453] on button "Continue" at bounding box center [424, 450] width 370 height 38
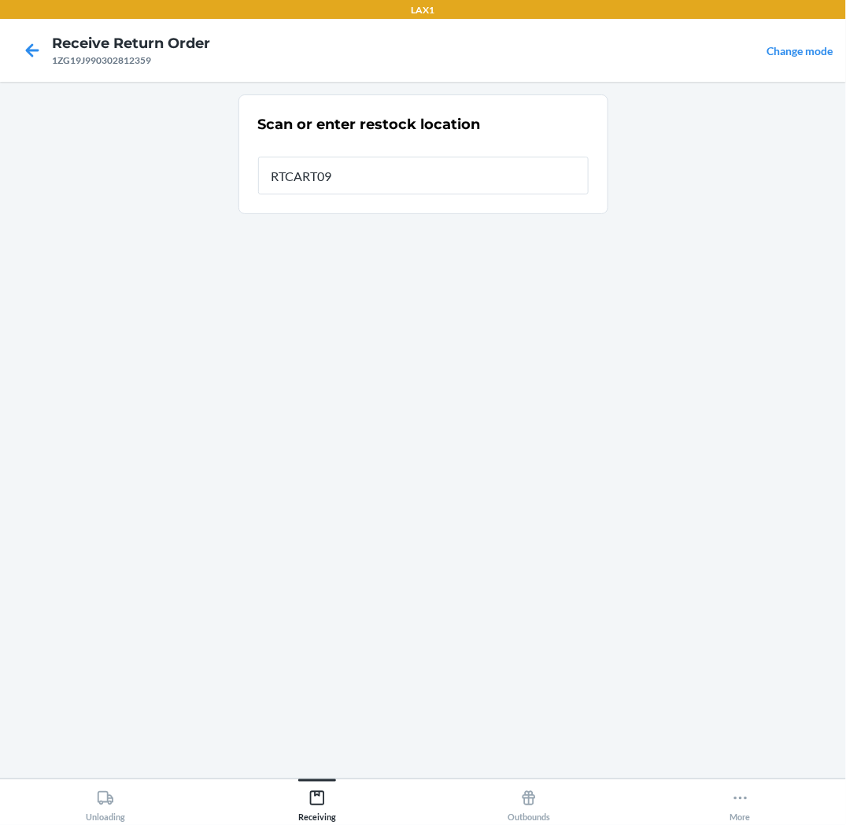
type input "RTCART093"
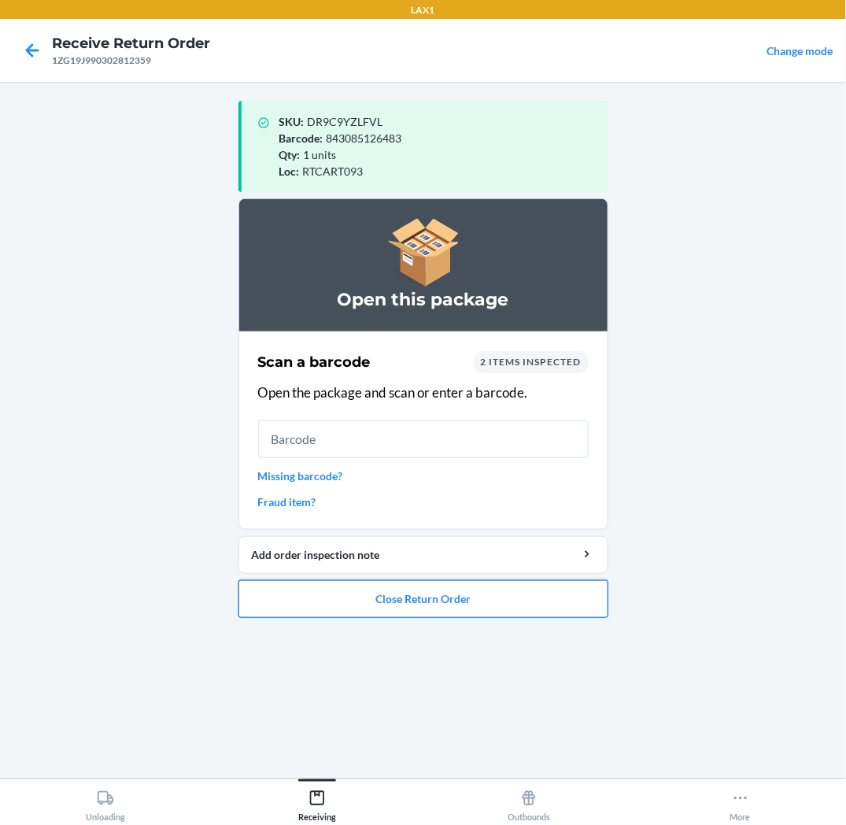
click at [544, 607] on button "Close Return Order" at bounding box center [424, 599] width 370 height 38
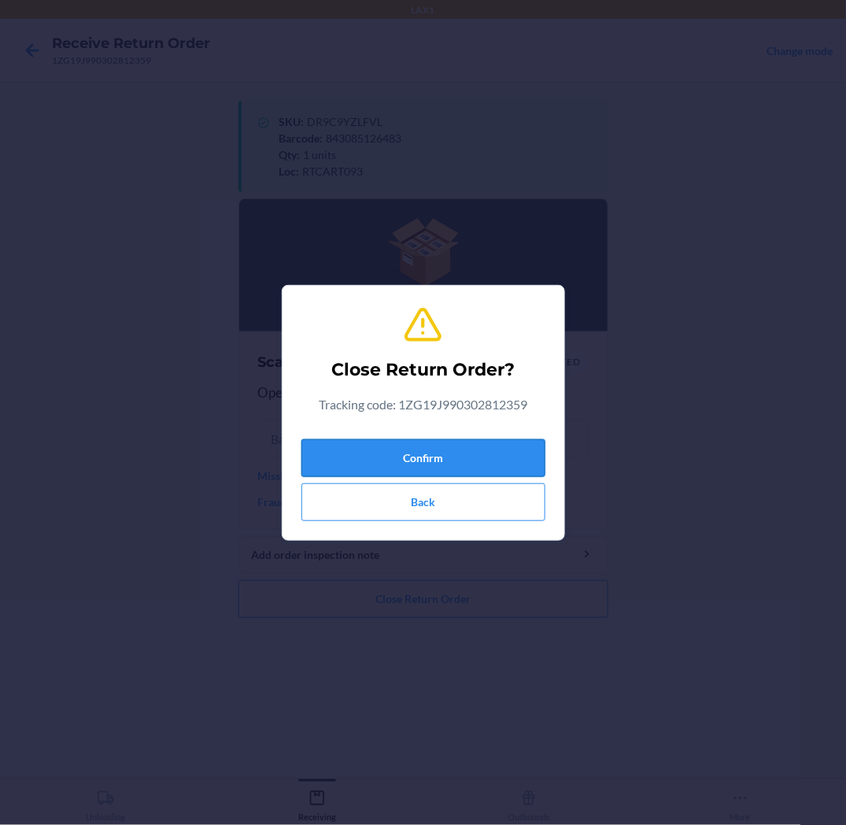
click at [535, 465] on button "Confirm" at bounding box center [424, 458] width 244 height 38
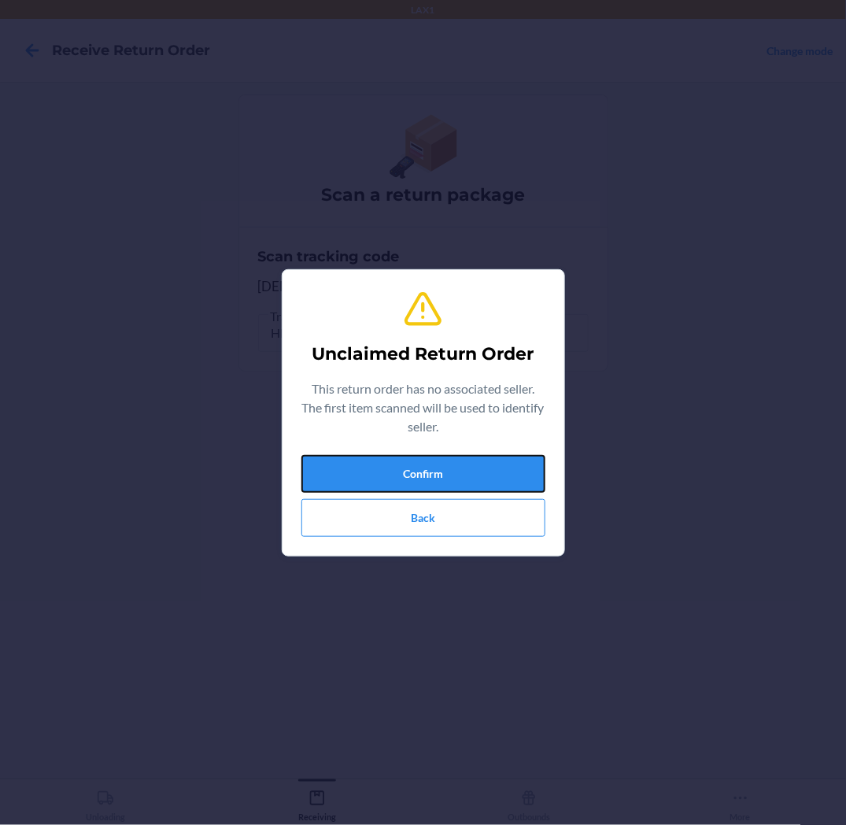
click at [533, 465] on button "Confirm" at bounding box center [424, 474] width 244 height 38
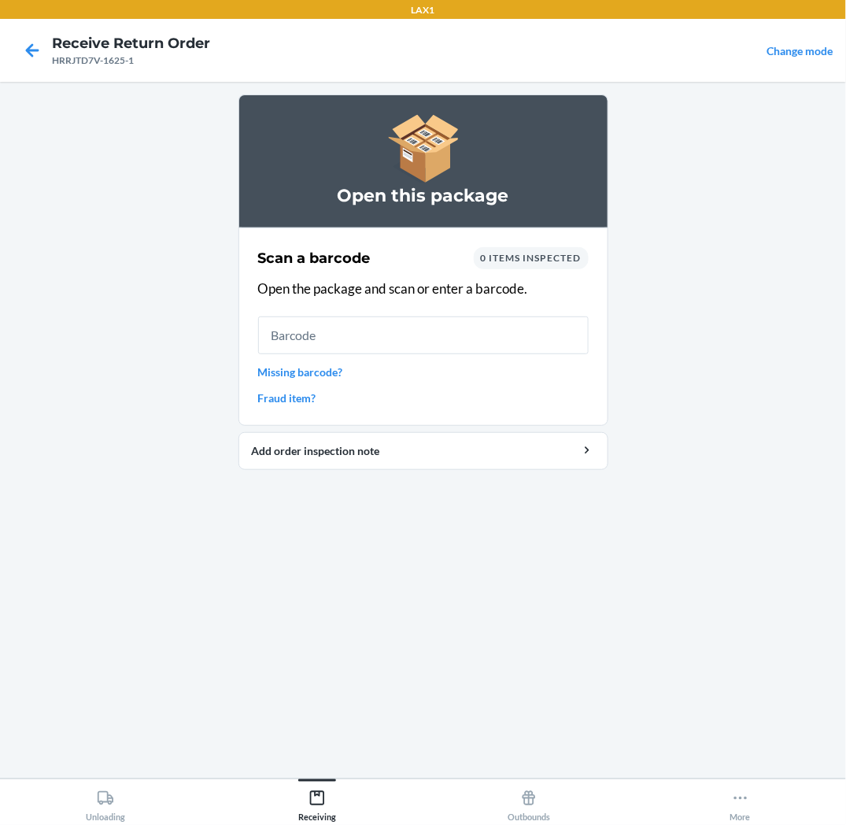
click at [331, 368] on link "Missing barcode?" at bounding box center [423, 372] width 331 height 17
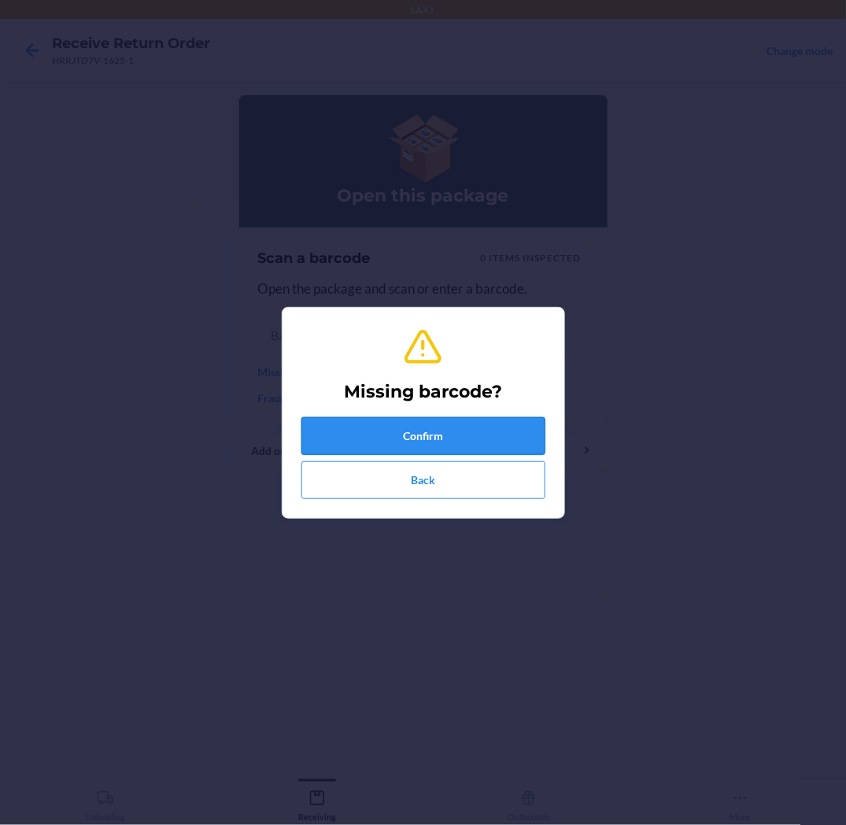
click at [355, 435] on button "Confirm" at bounding box center [424, 436] width 244 height 38
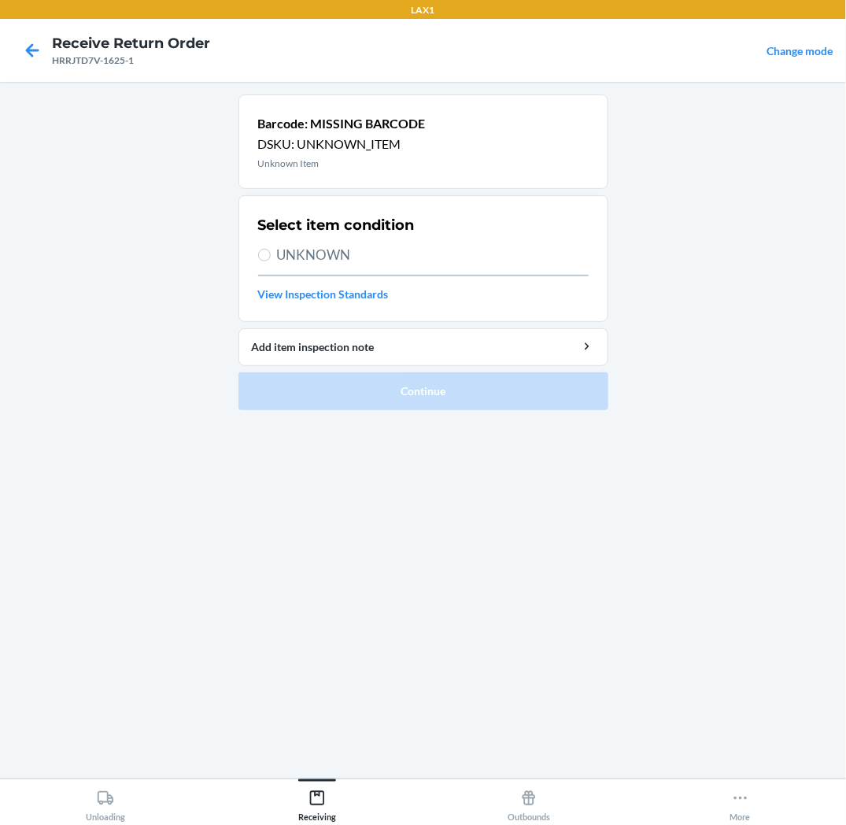
click at [313, 257] on span "UNKNOWN" at bounding box center [433, 255] width 312 height 20
click at [271, 257] on input "UNKNOWN" at bounding box center [264, 255] width 13 height 13
radio input "true"
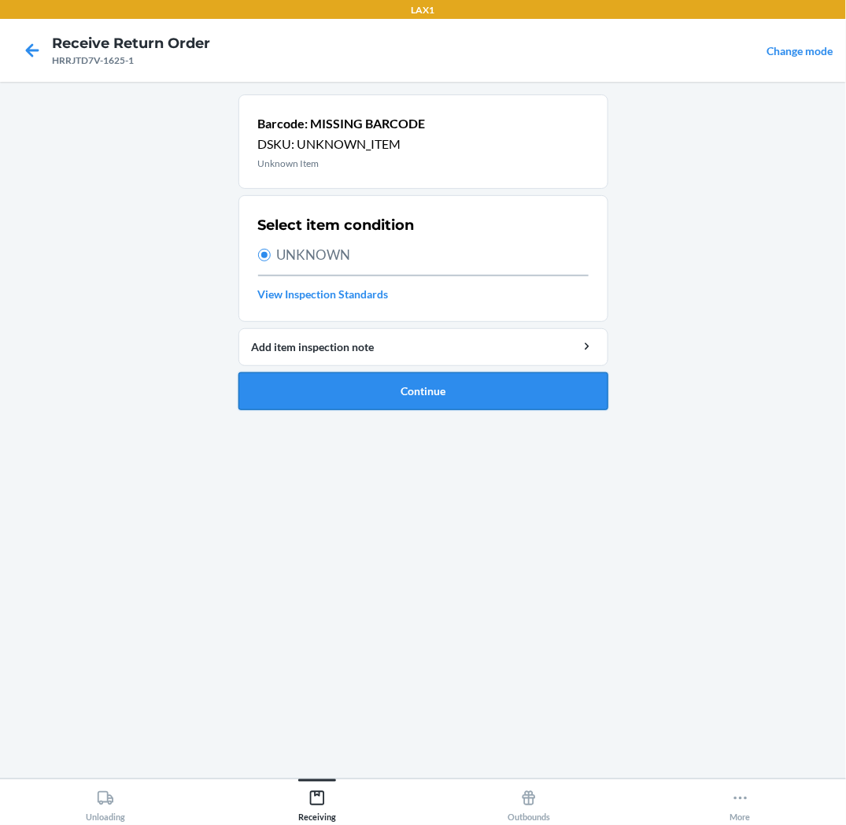
click at [349, 387] on button "Continue" at bounding box center [424, 391] width 370 height 38
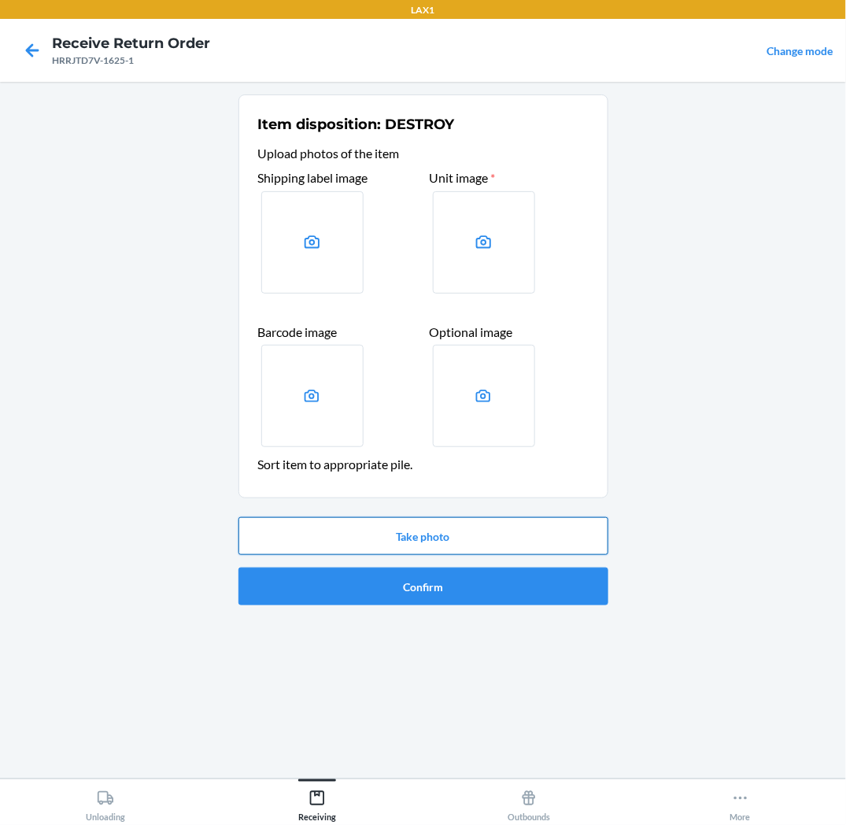
click at [383, 538] on button "Take photo" at bounding box center [424, 536] width 370 height 38
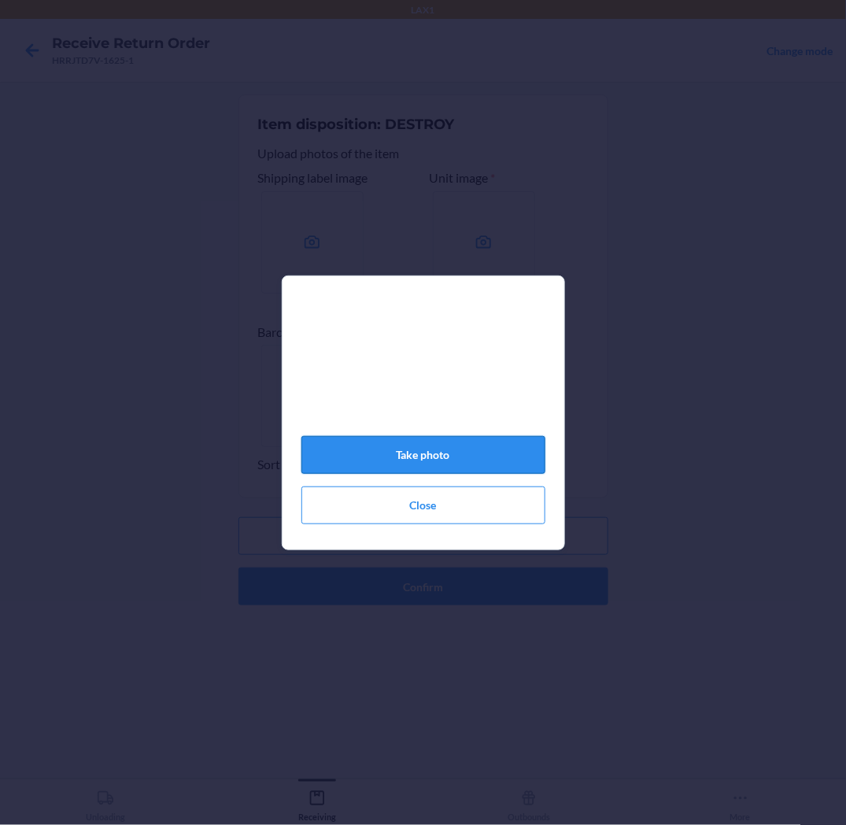
click at [450, 468] on button "Take photo" at bounding box center [424, 455] width 244 height 38
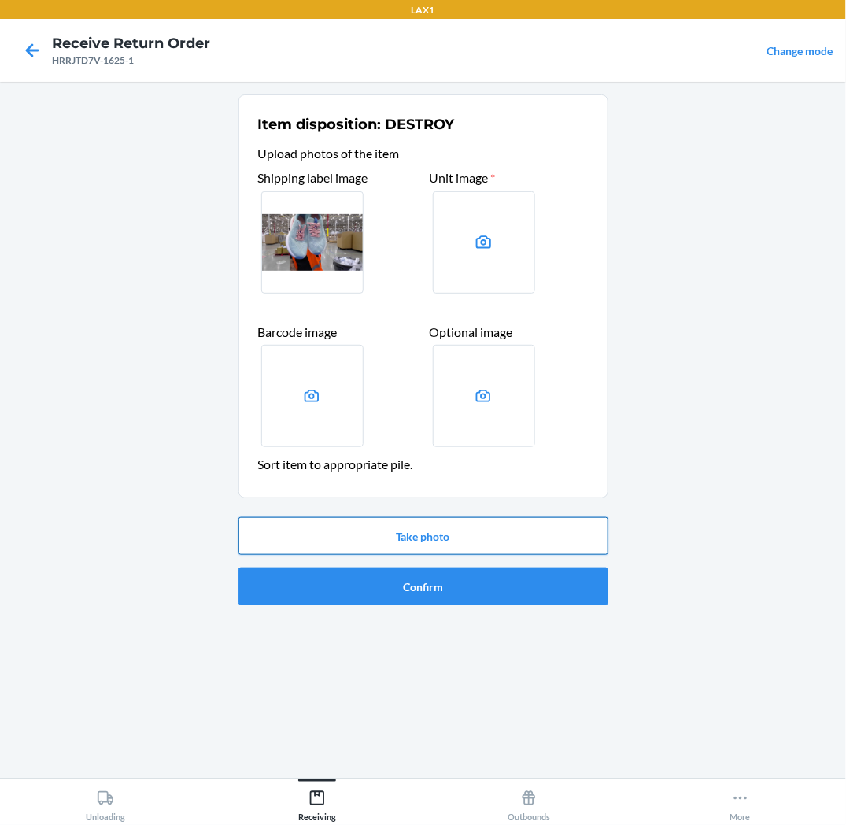
click at [447, 536] on button "Take photo" at bounding box center [424, 536] width 370 height 38
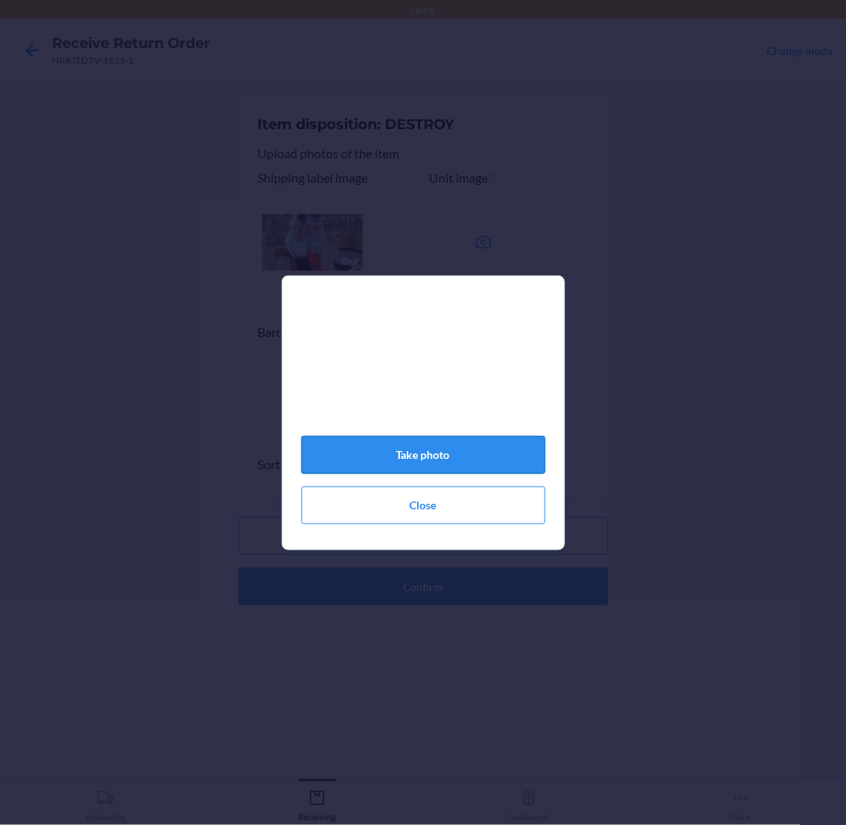
click at [469, 457] on button "Take photo" at bounding box center [424, 455] width 244 height 38
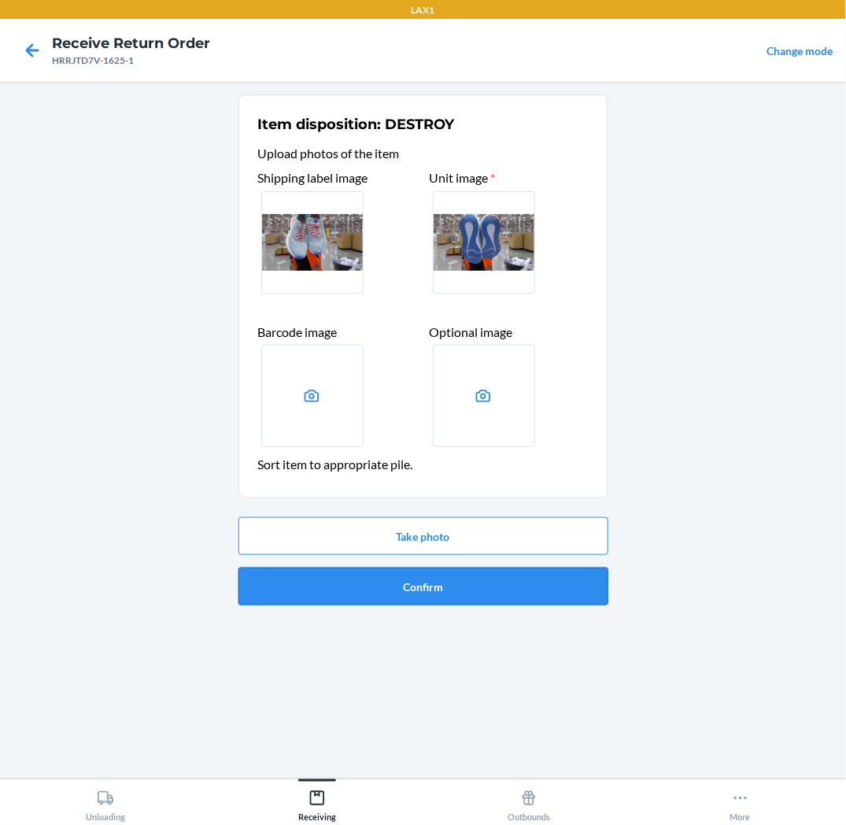
click at [420, 597] on button "Confirm" at bounding box center [424, 587] width 370 height 38
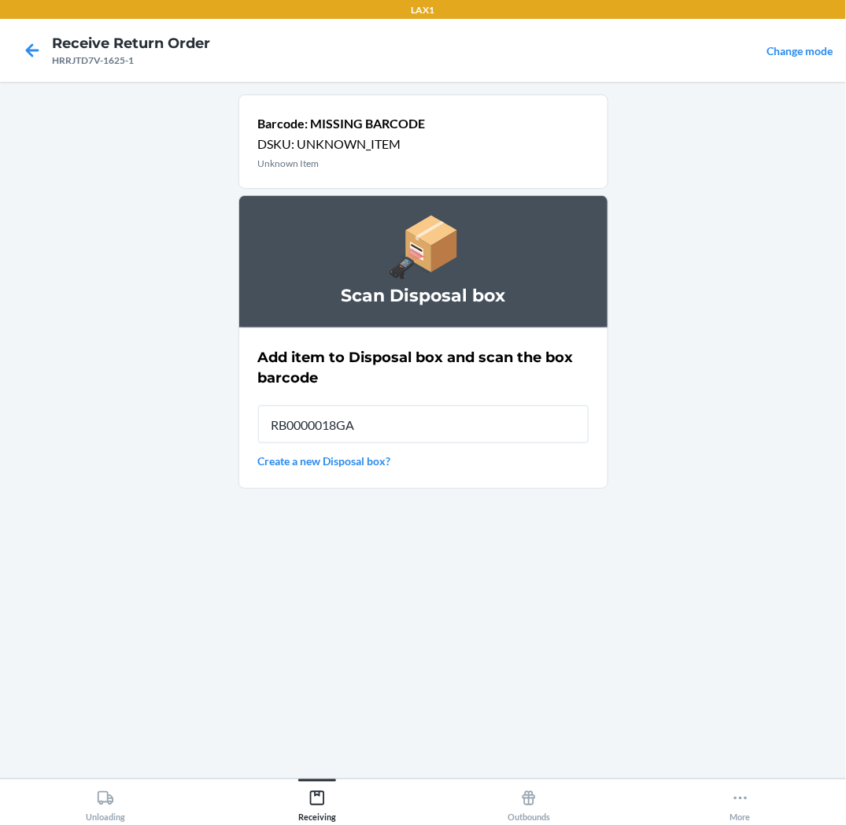
type input "RB0000018GA"
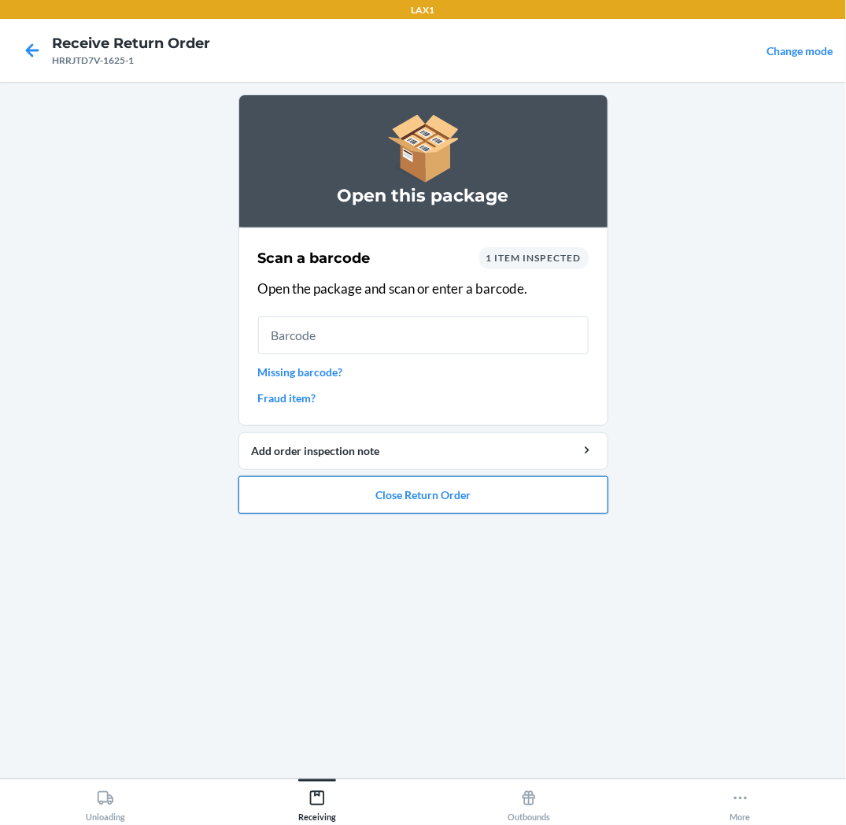
click at [533, 502] on button "Close Return Order" at bounding box center [424, 495] width 370 height 38
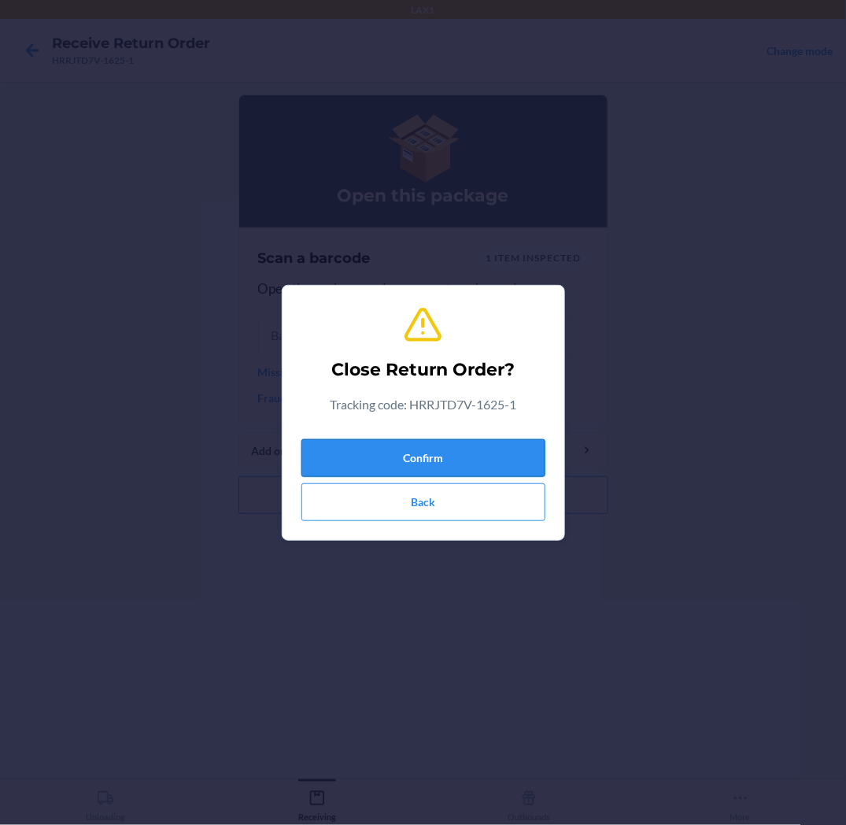
click at [538, 457] on button "Confirm" at bounding box center [424, 458] width 244 height 38
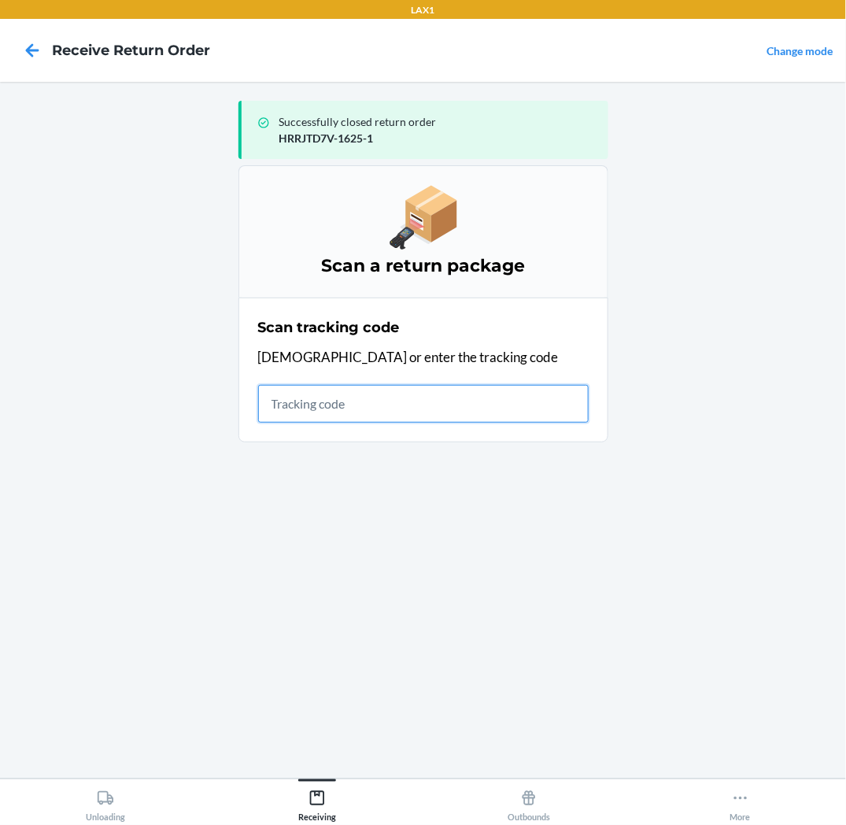
click at [578, 413] on input "text" at bounding box center [423, 404] width 331 height 38
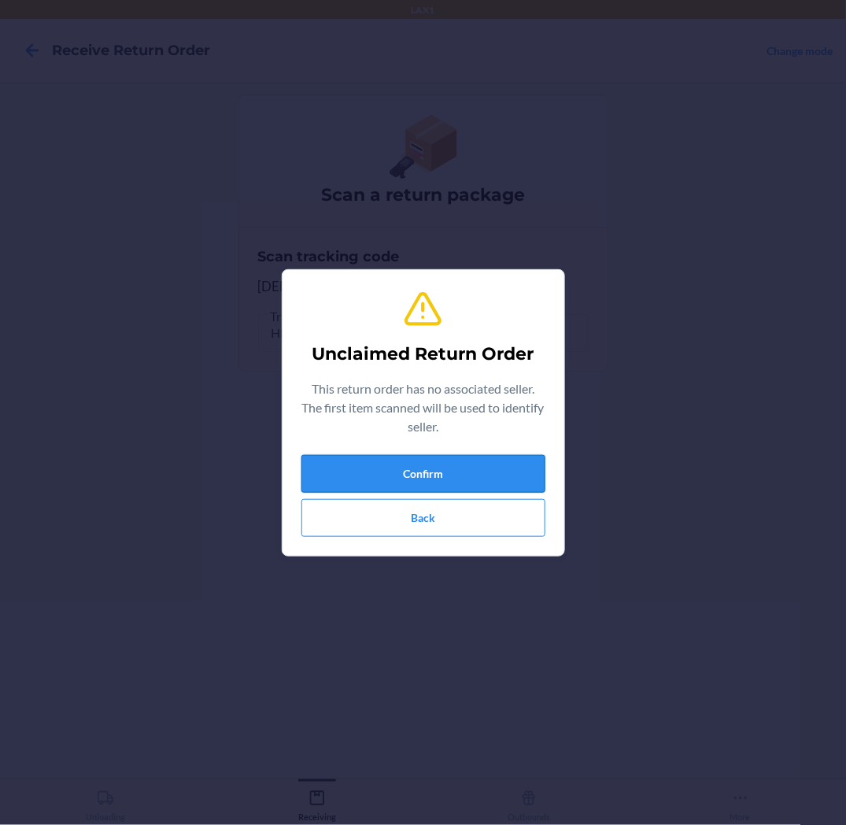
click at [516, 465] on button "Confirm" at bounding box center [424, 474] width 244 height 38
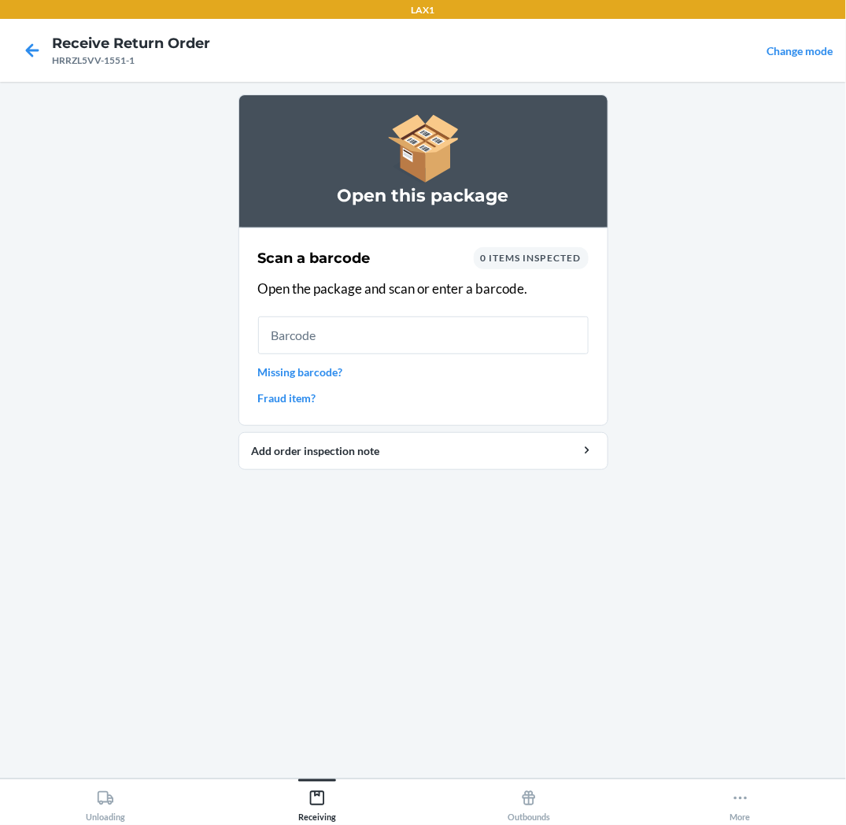
click at [304, 370] on link "Missing barcode?" at bounding box center [423, 372] width 331 height 17
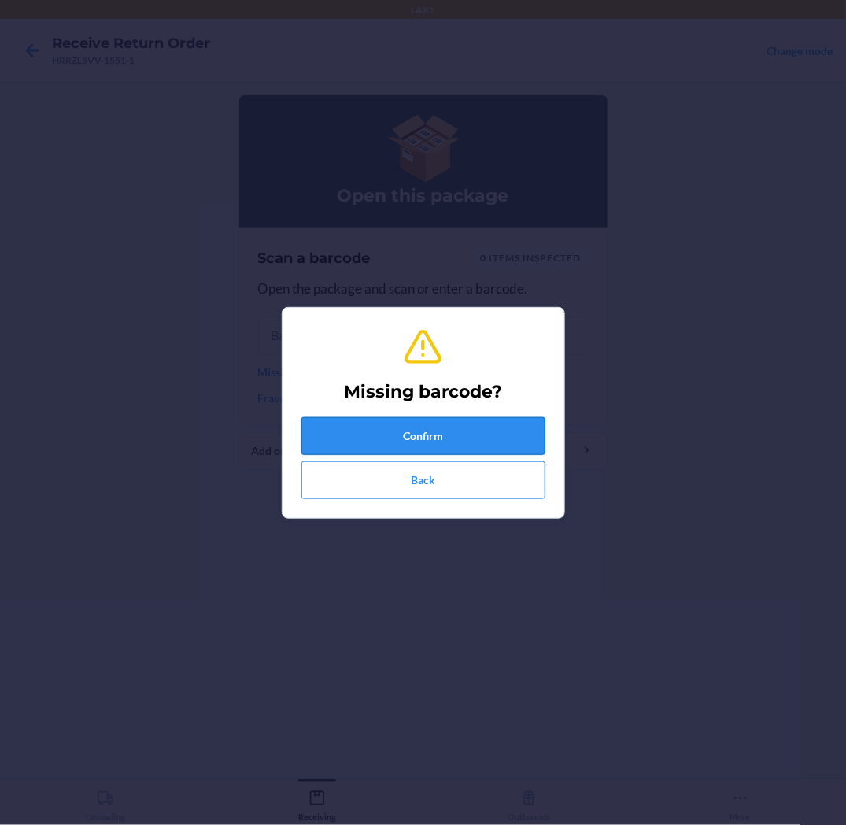
click at [358, 426] on button "Confirm" at bounding box center [424, 436] width 244 height 38
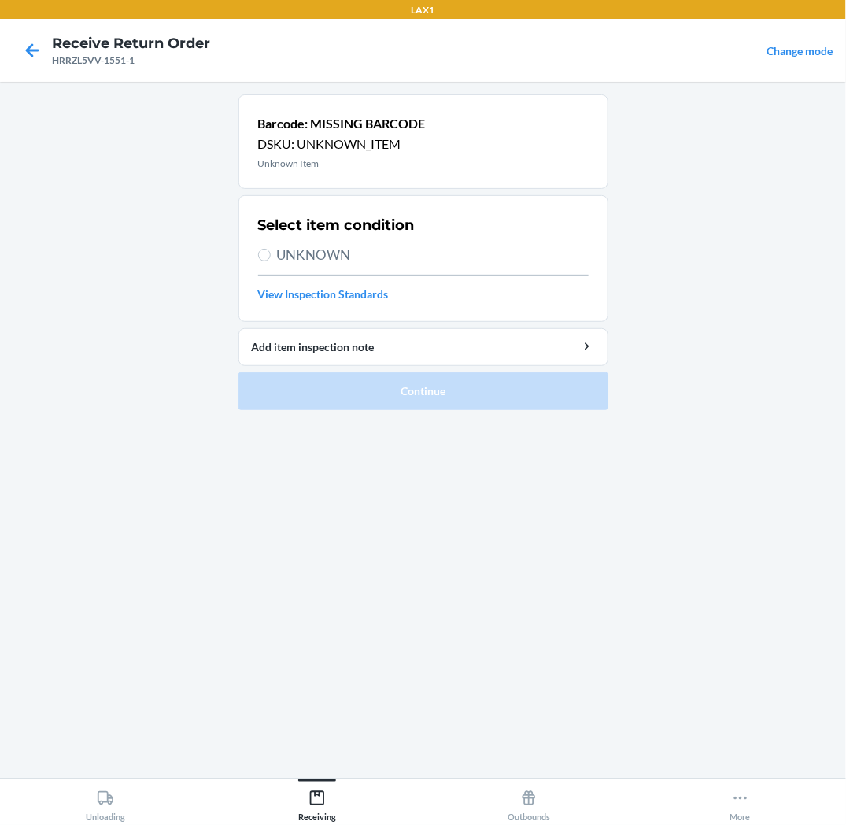
click at [271, 246] on label "UNKNOWN" at bounding box center [423, 255] width 331 height 20
click at [271, 249] on input "UNKNOWN" at bounding box center [264, 255] width 13 height 13
radio input "true"
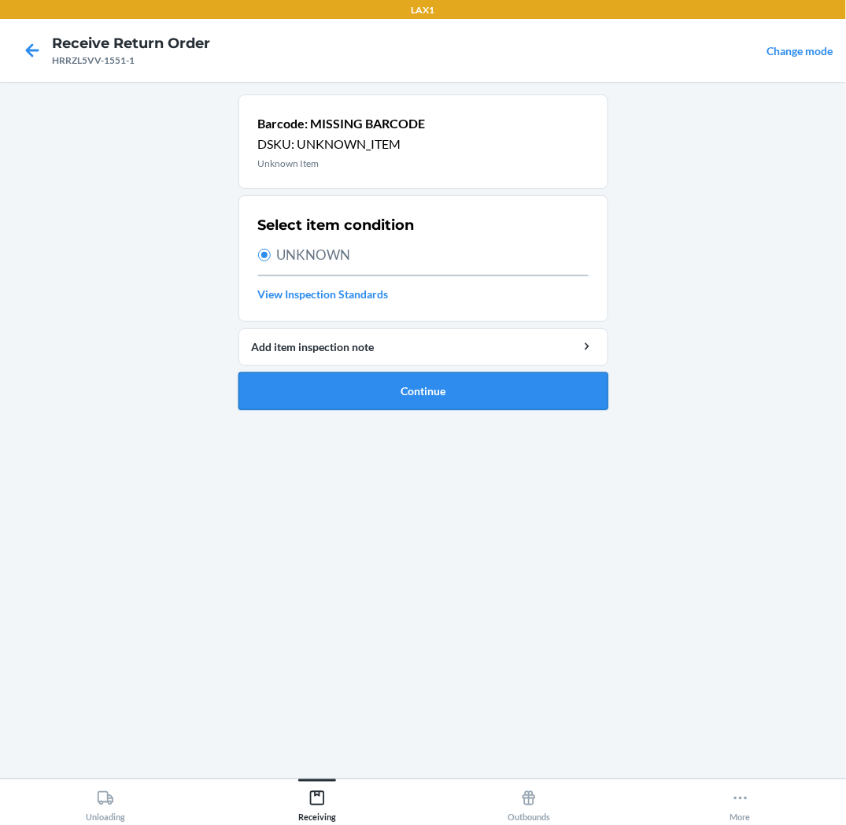
click at [347, 382] on button "Continue" at bounding box center [424, 391] width 370 height 38
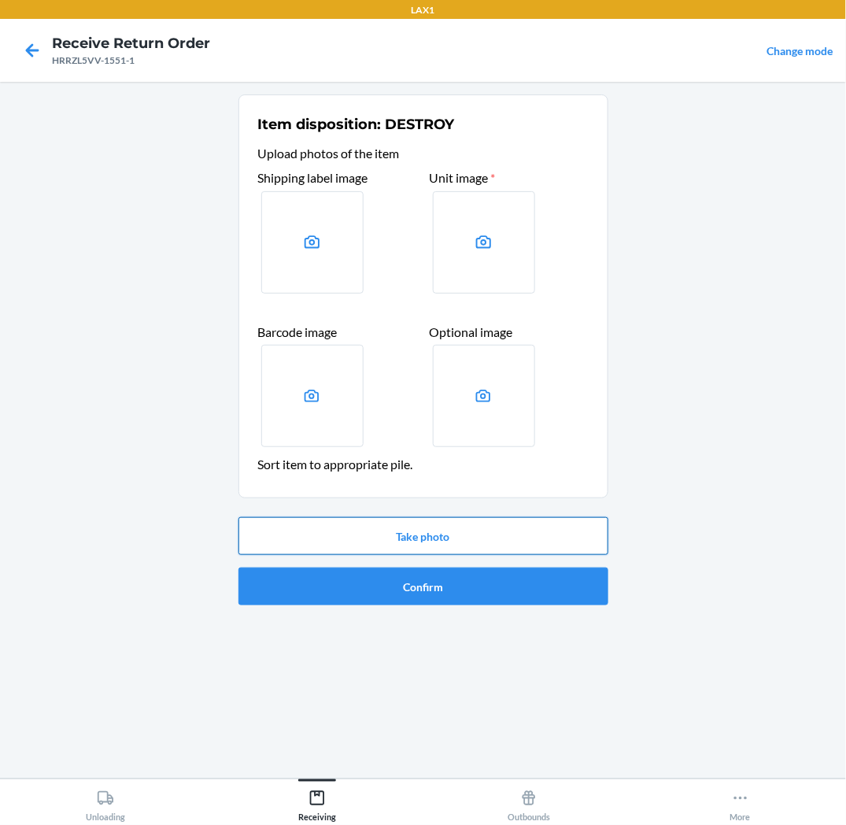
click at [380, 541] on button "Take photo" at bounding box center [424, 536] width 370 height 38
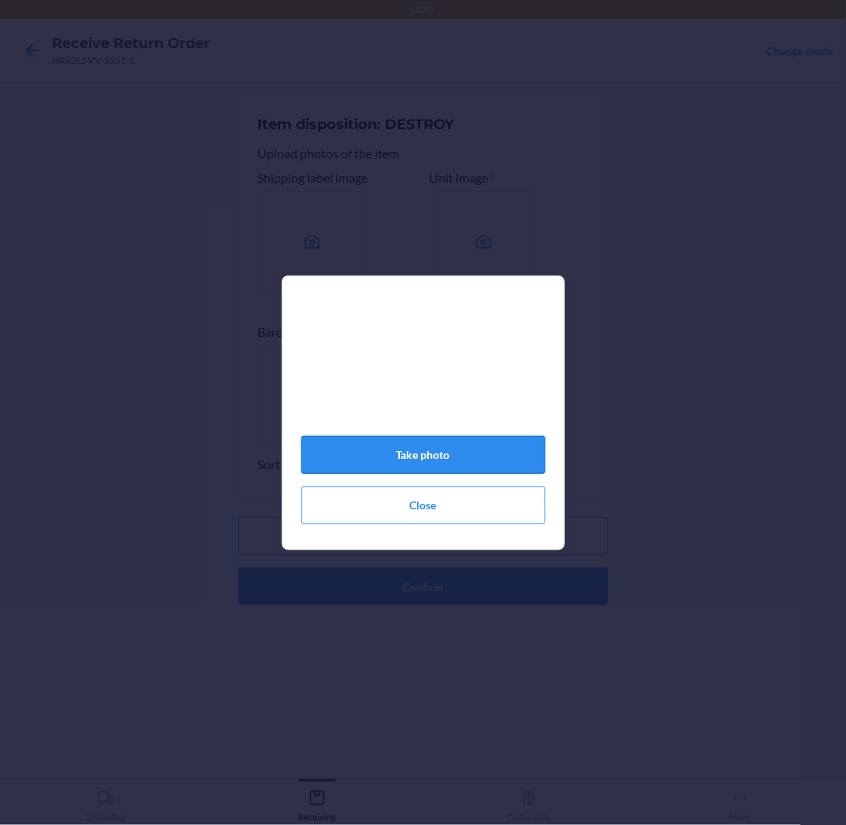
click at [467, 465] on button "Take photo" at bounding box center [424, 455] width 244 height 38
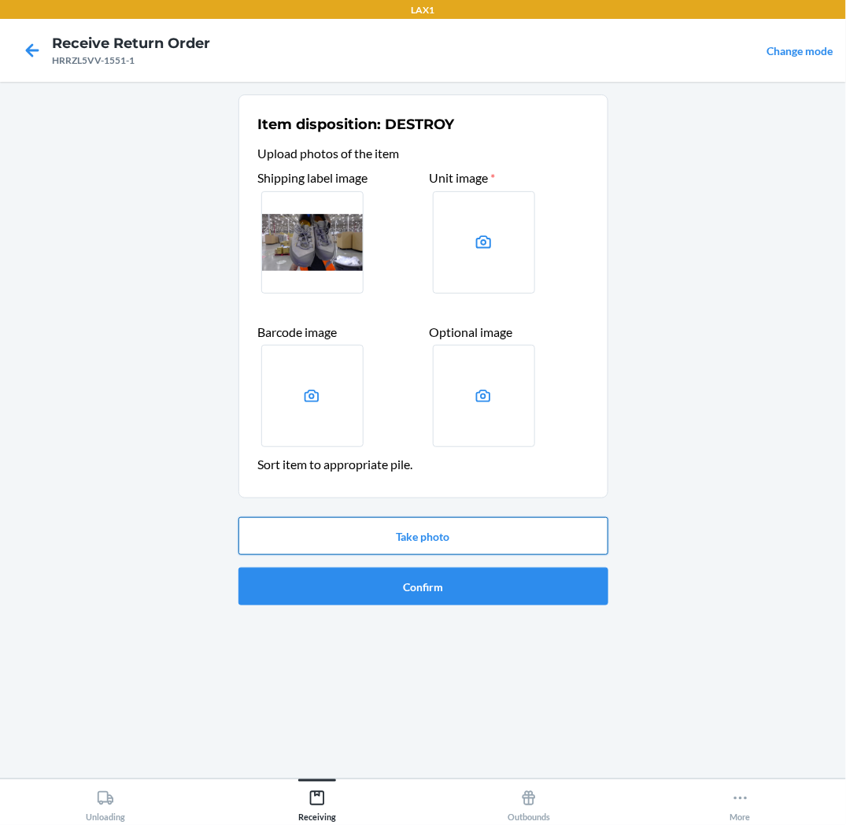
click at [434, 531] on button "Take photo" at bounding box center [424, 536] width 370 height 38
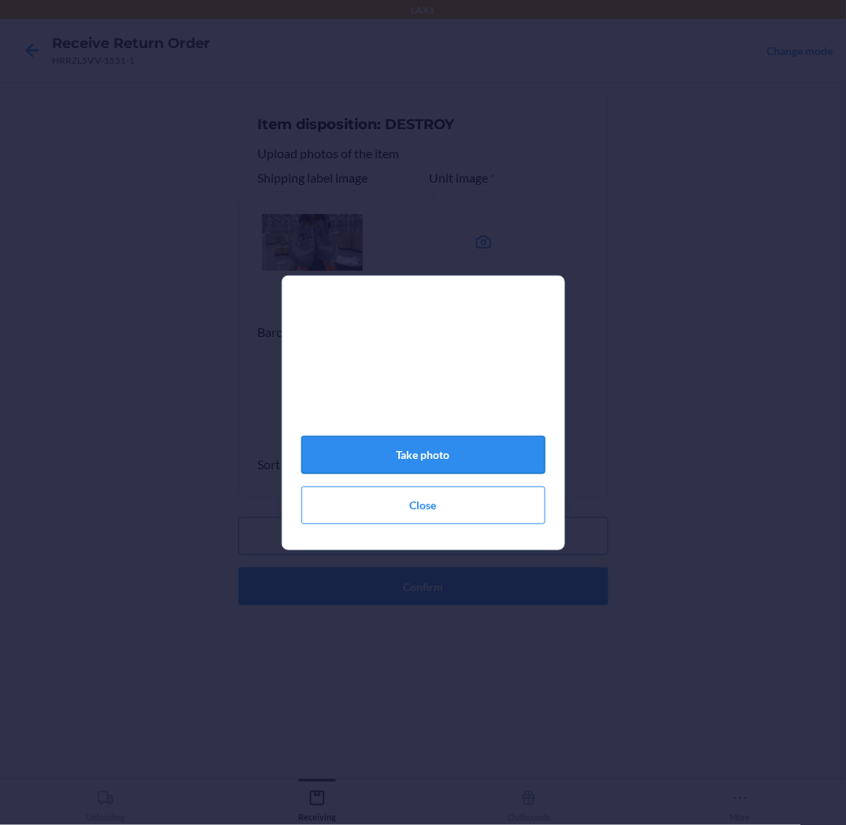
click at [429, 447] on button "Take photo" at bounding box center [424, 455] width 244 height 38
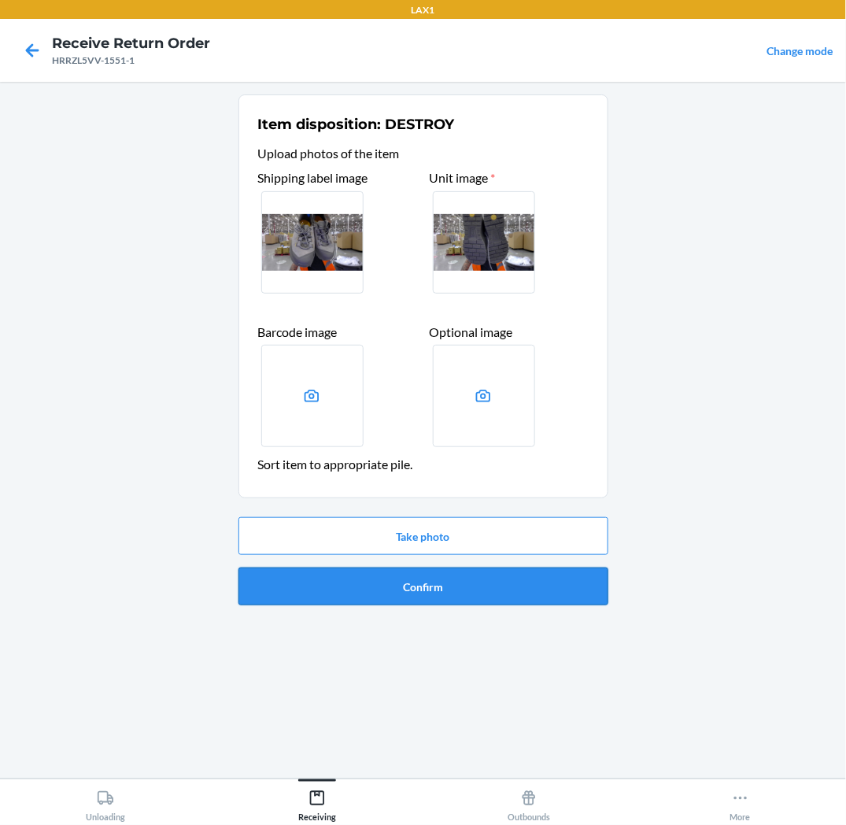
click at [470, 597] on button "Confirm" at bounding box center [424, 587] width 370 height 38
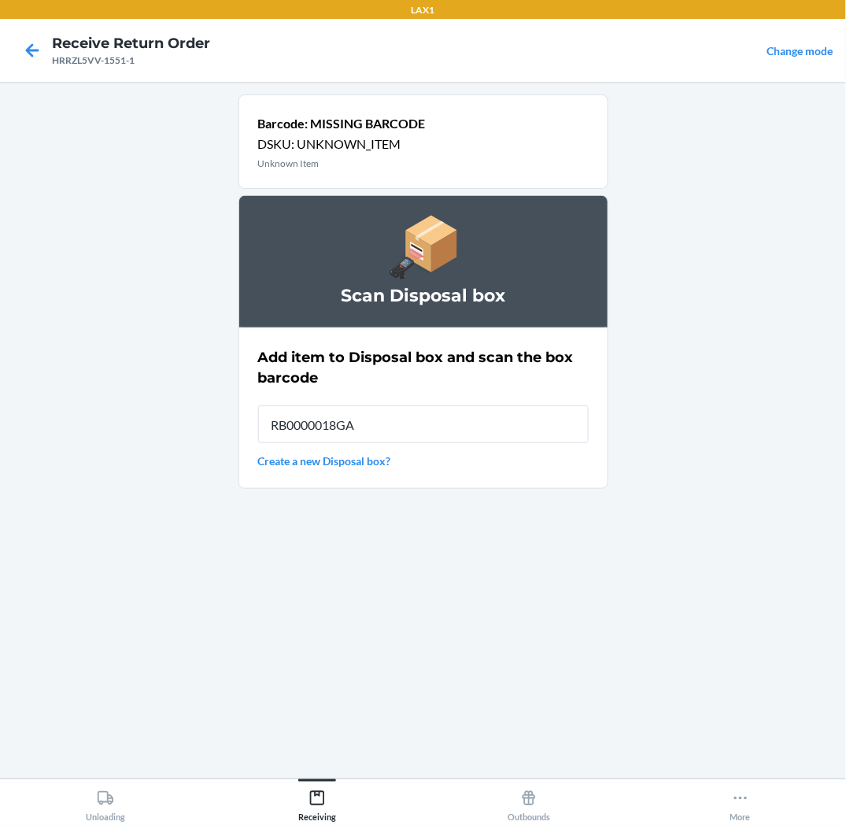
type input "RB0000018GA"
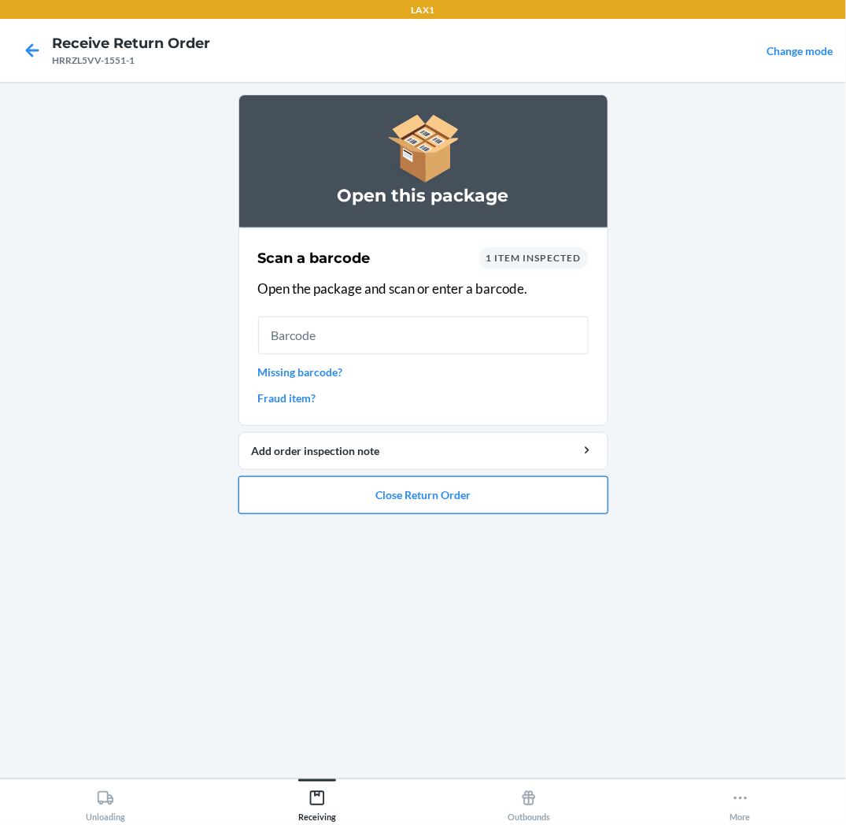
click at [537, 499] on button "Close Return Order" at bounding box center [424, 495] width 370 height 38
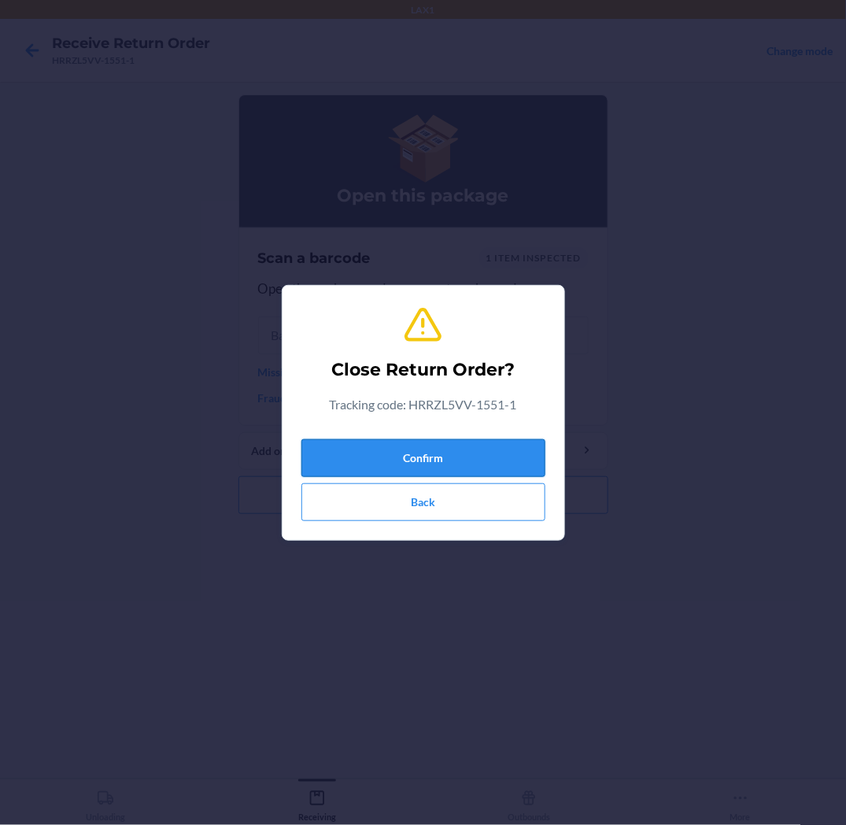
click at [531, 461] on button "Confirm" at bounding box center [424, 458] width 244 height 38
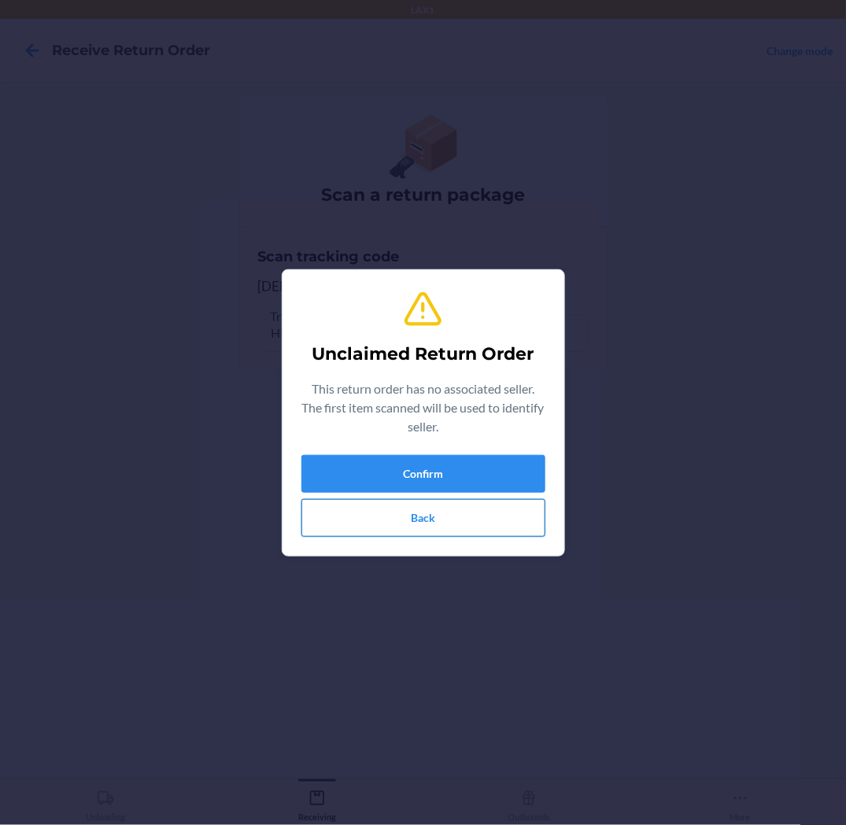
click at [386, 509] on button "Back" at bounding box center [424, 518] width 244 height 38
click at [446, 466] on button "Confirm" at bounding box center [424, 474] width 244 height 38
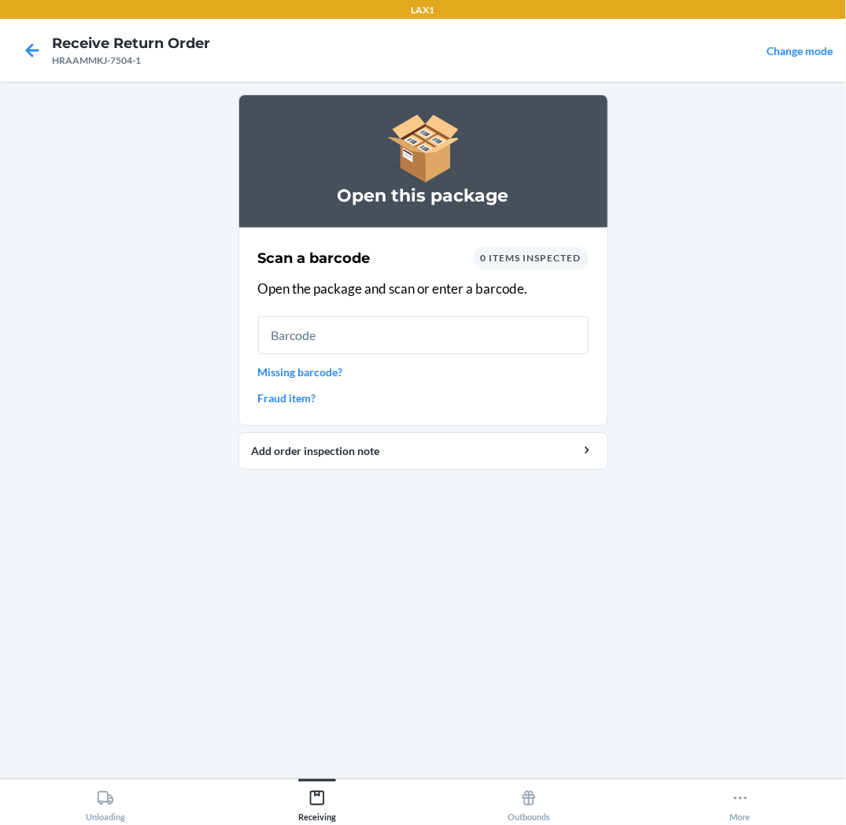
click at [324, 372] on link "Missing barcode?" at bounding box center [423, 372] width 331 height 17
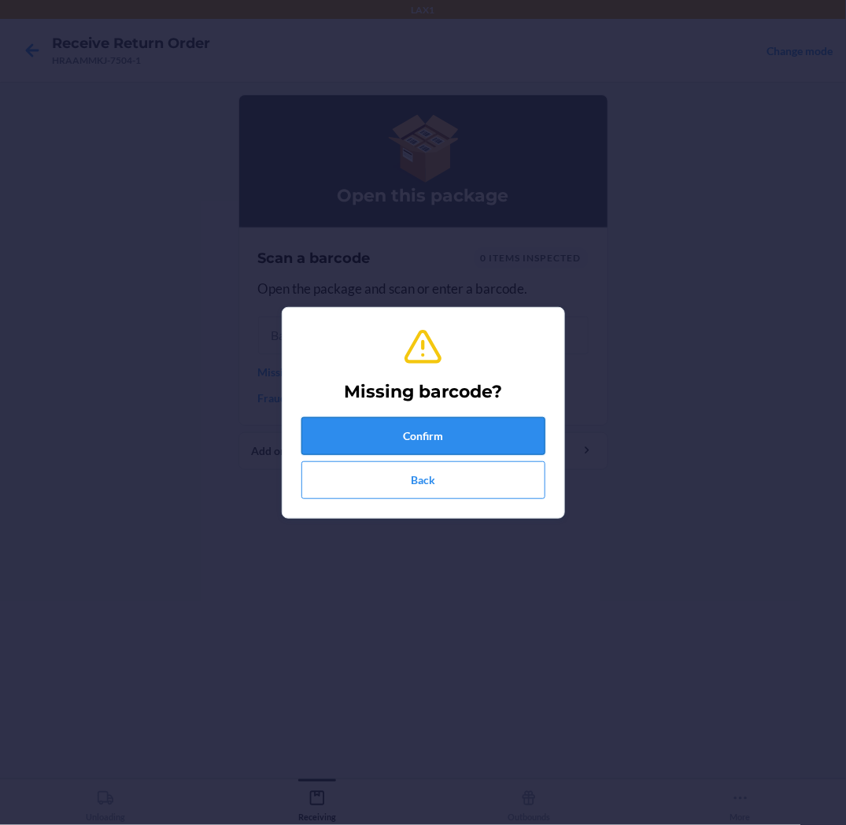
click at [394, 435] on button "Confirm" at bounding box center [424, 436] width 244 height 38
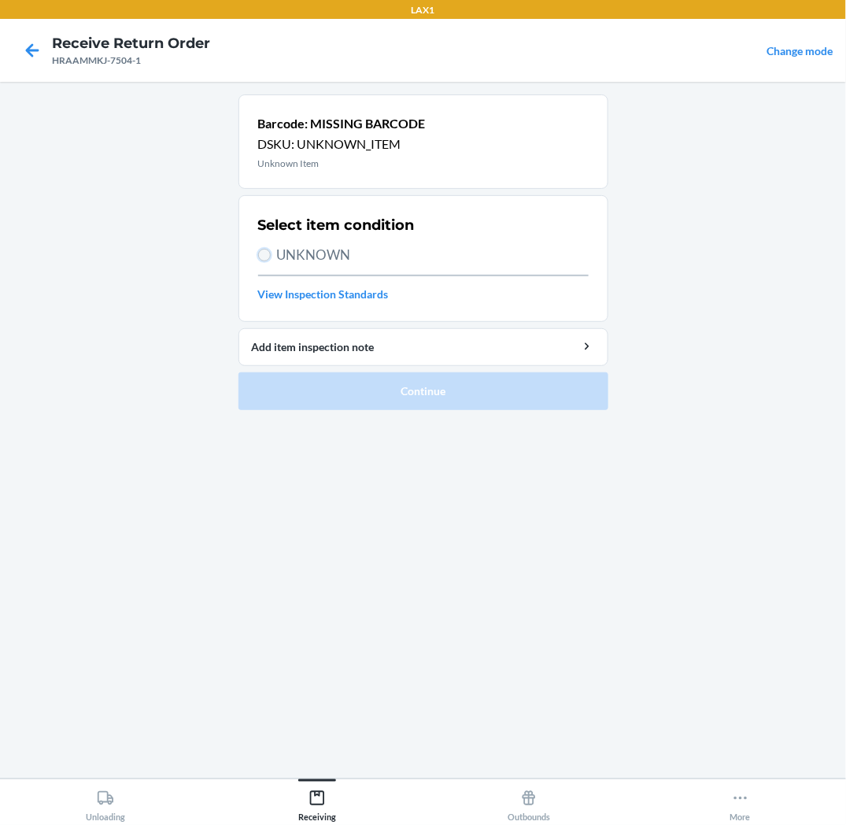
click at [266, 256] on input "UNKNOWN" at bounding box center [264, 255] width 13 height 13
radio input "true"
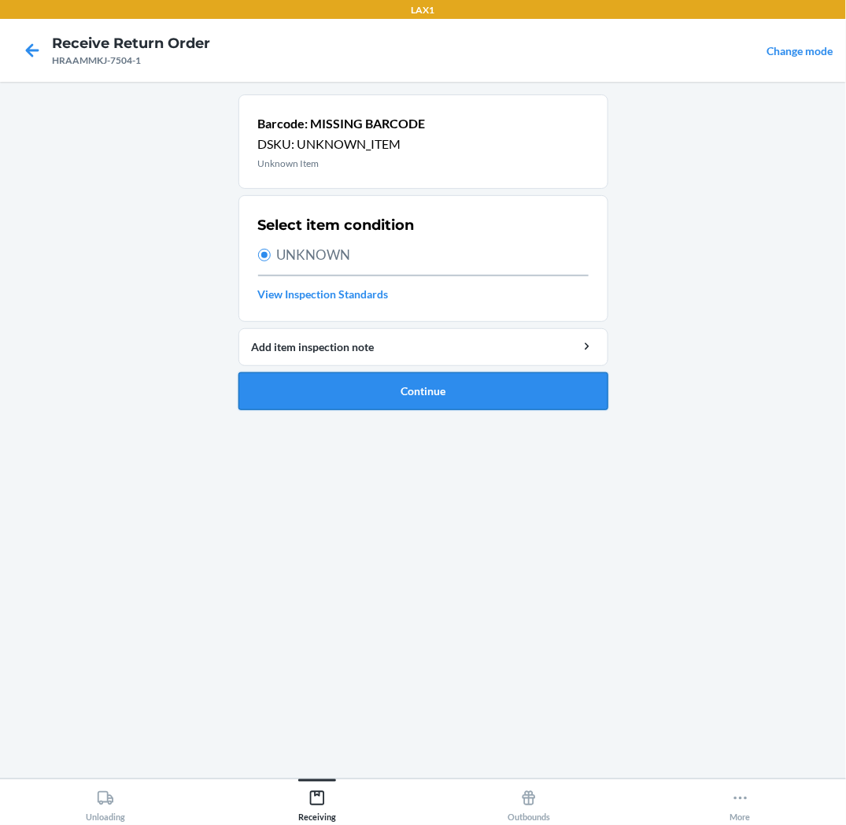
click at [301, 389] on li "Barcode: MISSING BARCODE DSKU: UNKNOWN_ITEM Unknown Item Select item condition …" at bounding box center [424, 252] width 370 height 316
click at [301, 389] on button "Continue" at bounding box center [424, 391] width 370 height 38
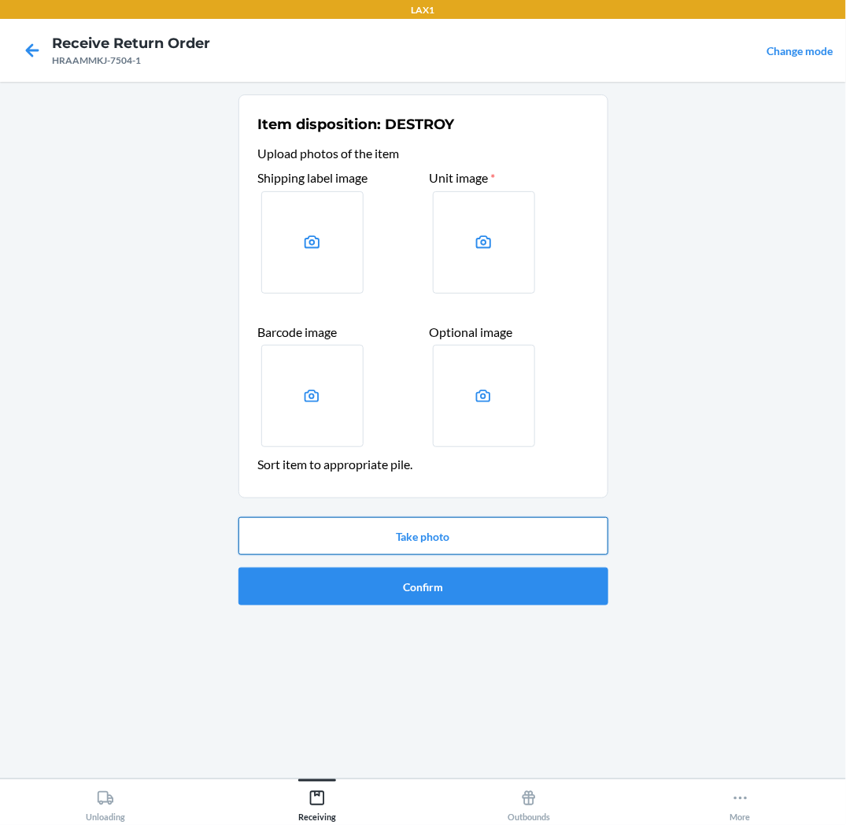
click at [323, 538] on button "Take photo" at bounding box center [424, 536] width 370 height 38
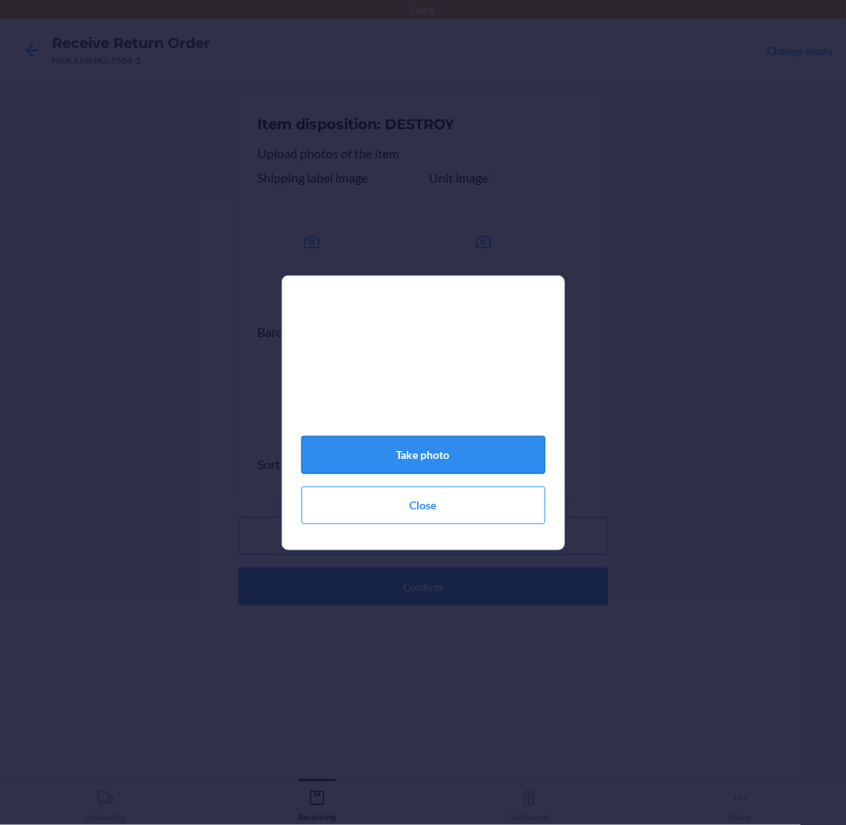
click at [353, 457] on button "Take photo" at bounding box center [424, 455] width 244 height 38
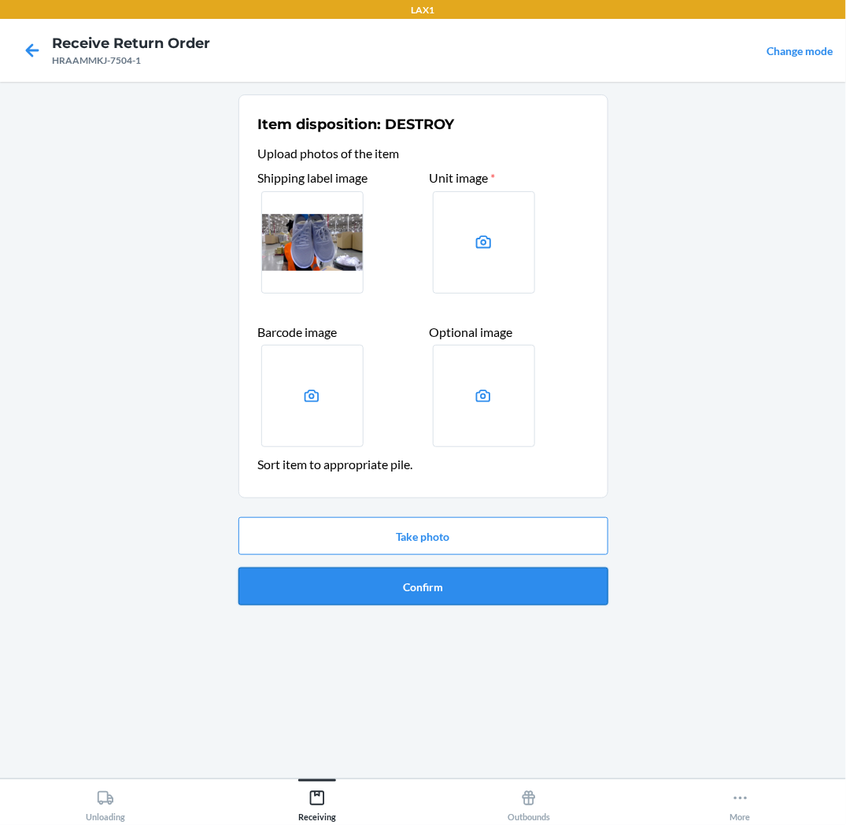
click at [379, 584] on button "Confirm" at bounding box center [424, 587] width 370 height 38
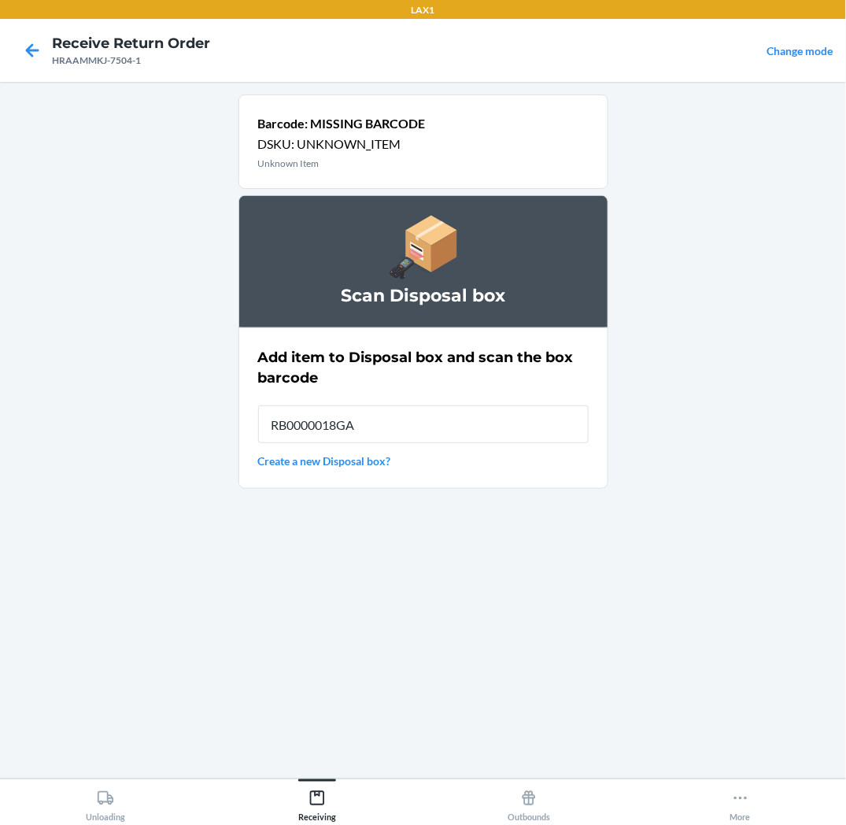
type input "RB0000018GA"
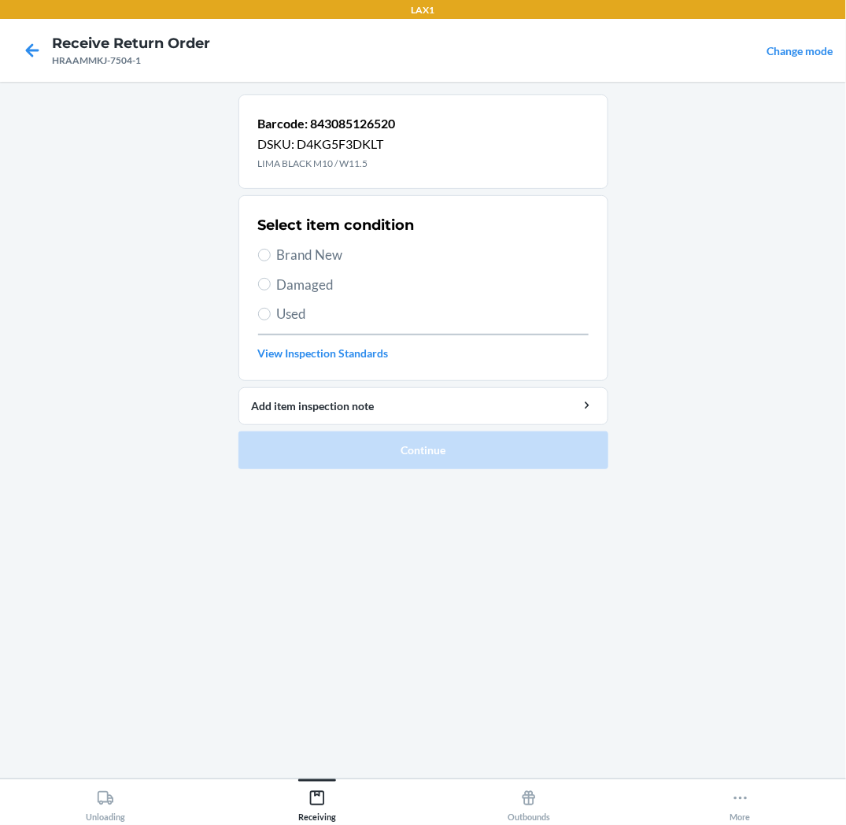
click at [339, 250] on span "Brand New" at bounding box center [433, 255] width 312 height 20
click at [271, 250] on input "Brand New" at bounding box center [264, 255] width 13 height 13
radio input "true"
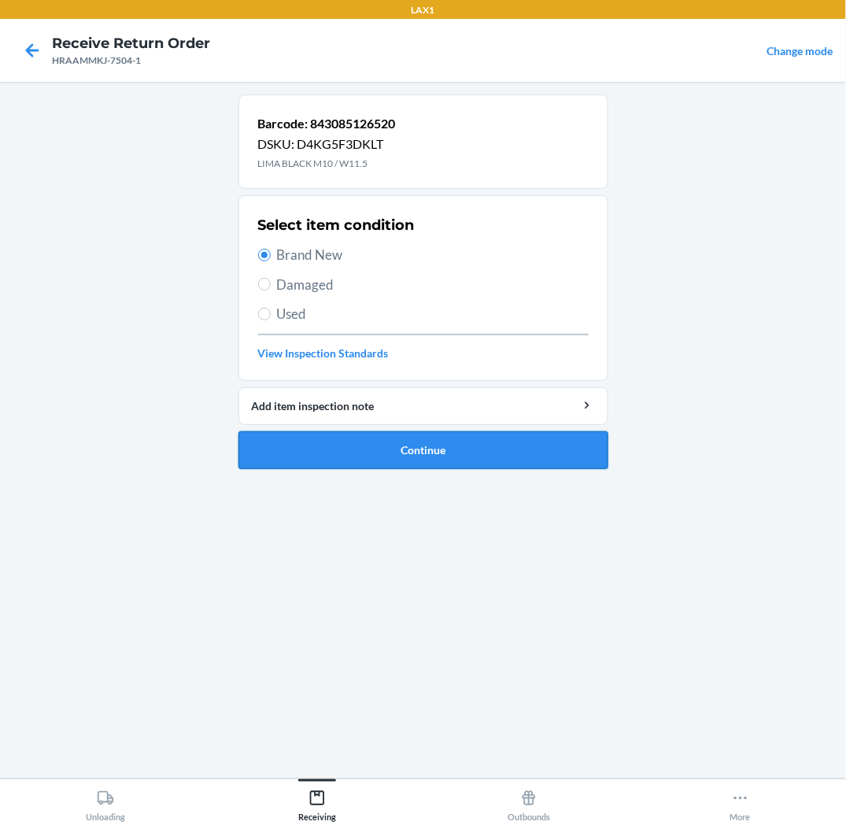
click at [500, 449] on button "Continue" at bounding box center [424, 450] width 370 height 38
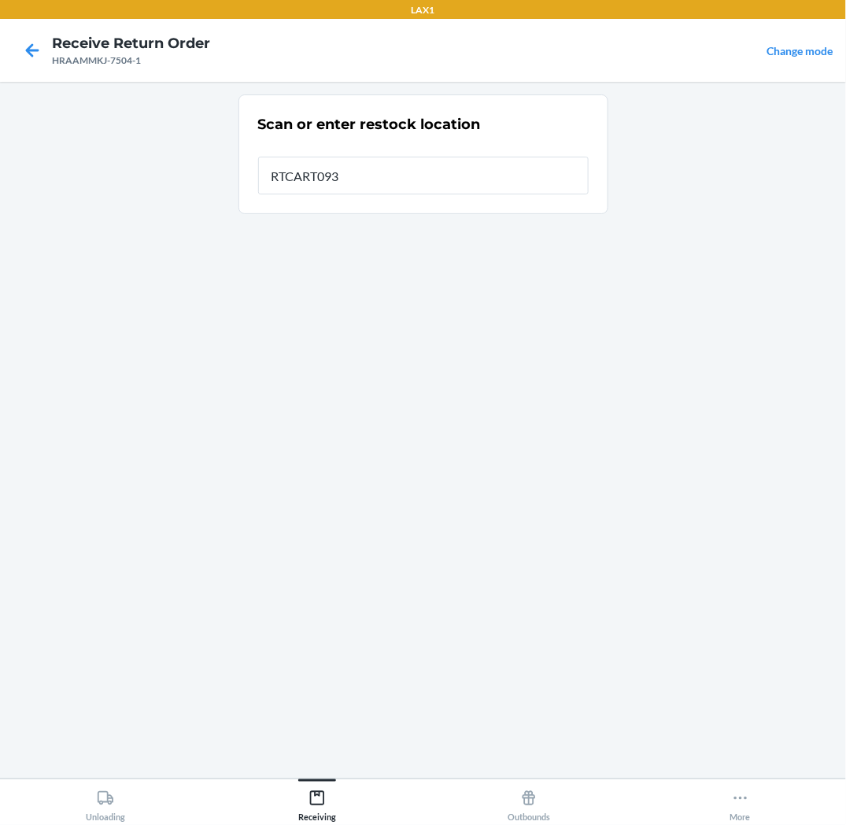
type input "RTCART093"
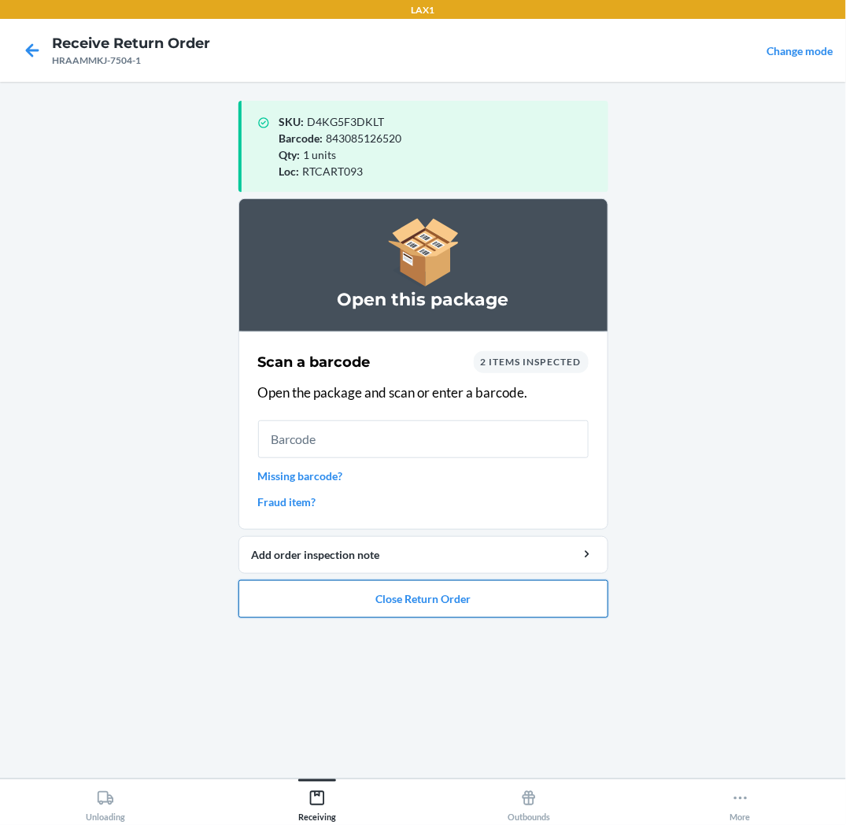
click at [468, 609] on button "Close Return Order" at bounding box center [424, 599] width 370 height 38
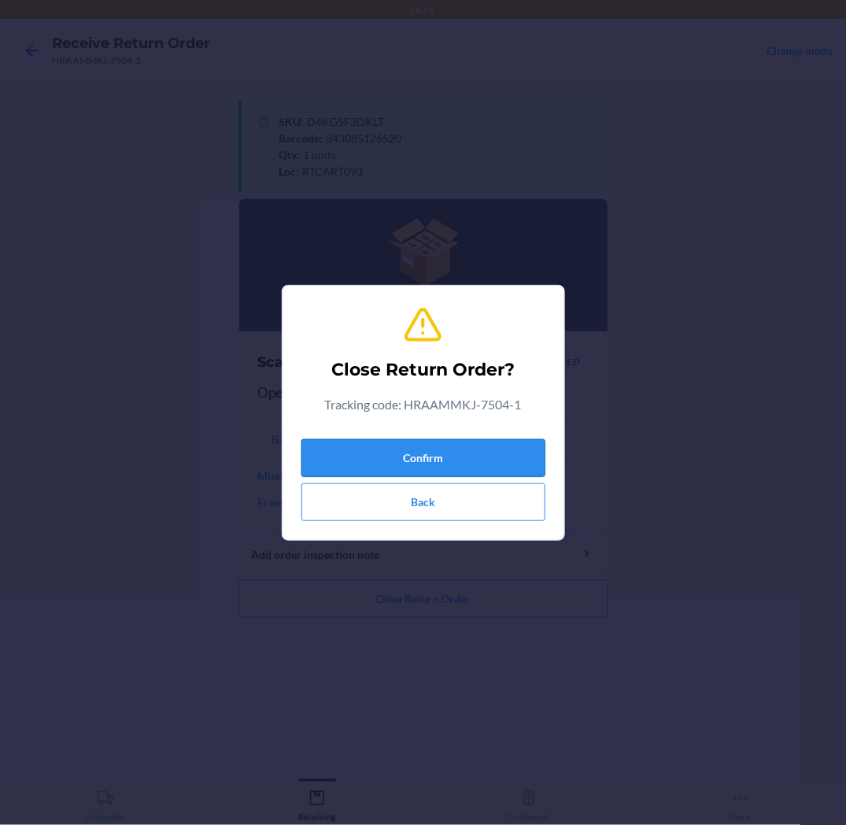
click at [471, 461] on button "Confirm" at bounding box center [424, 458] width 244 height 38
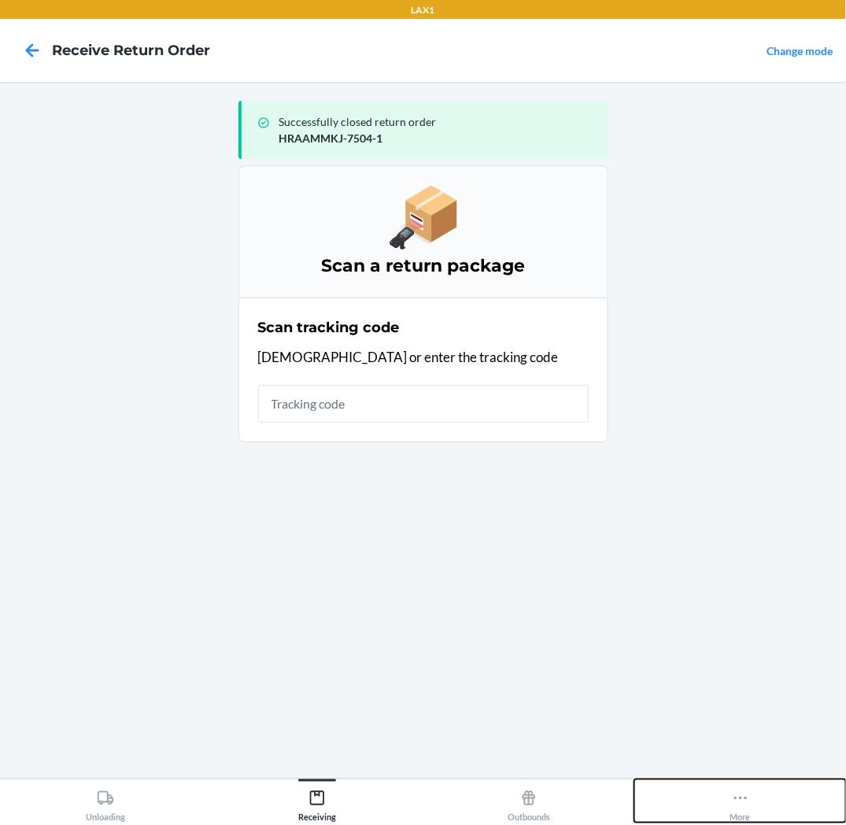
click at [746, 800] on icon at bounding box center [740, 798] width 13 height 3
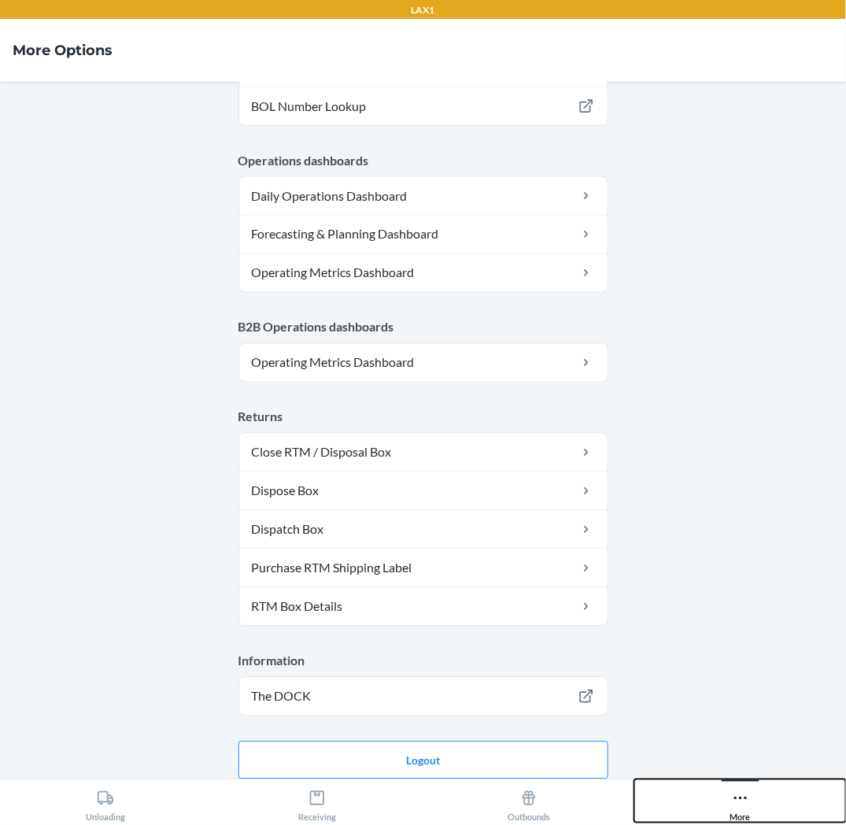
scroll to position [650, 0]
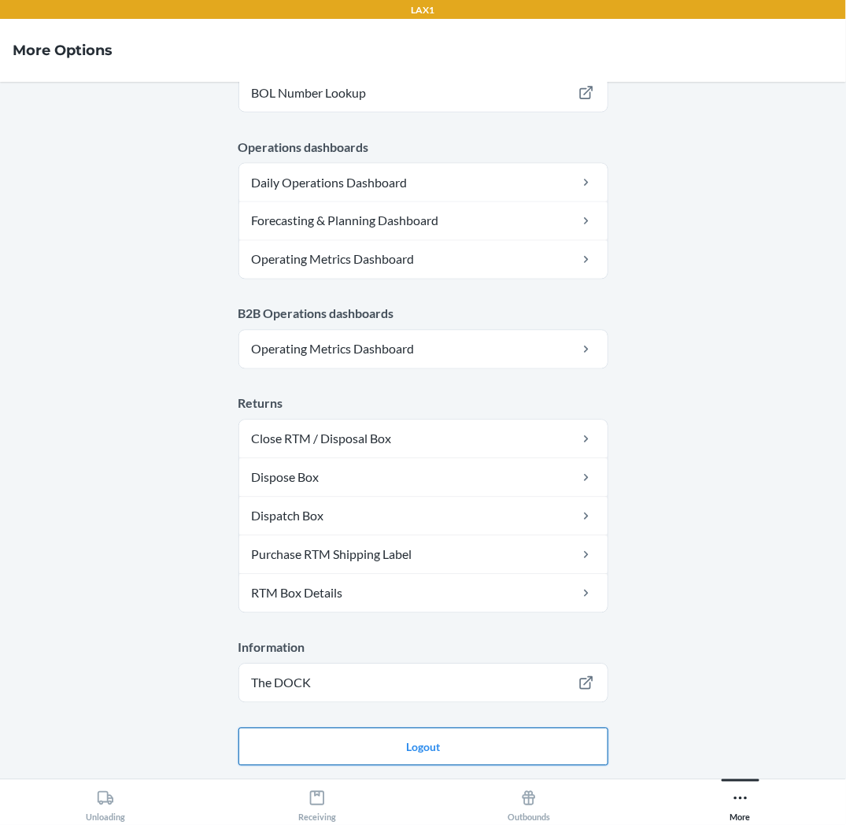
click at [394, 744] on button "Logout" at bounding box center [424, 747] width 370 height 38
